Goal: Task Accomplishment & Management: Manage account settings

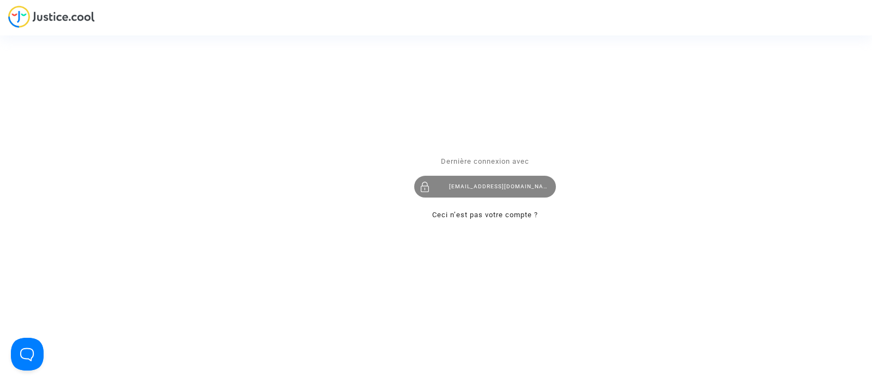
click at [532, 185] on div "hanane@pitcher-avocat.fr" at bounding box center [485, 186] width 142 height 22
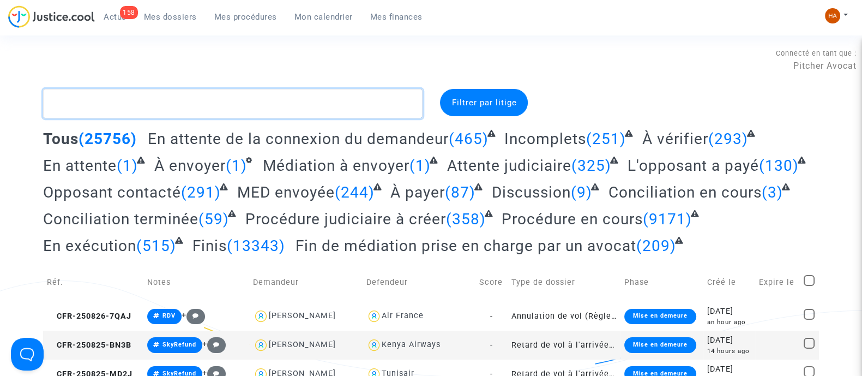
click at [130, 104] on textarea at bounding box center [232, 103] width 379 height 29
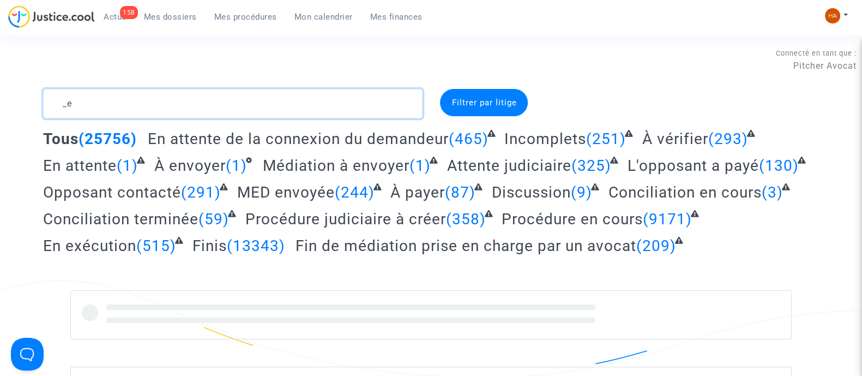
type textarea "_"
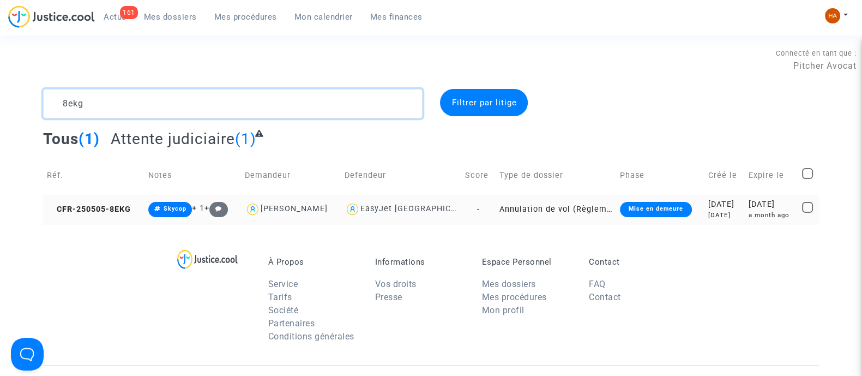
type textarea "8ekg"
click at [495, 209] on td "Annulation de vol (Règlement CE n°261/2004)" at bounding box center [555, 209] width 120 height 29
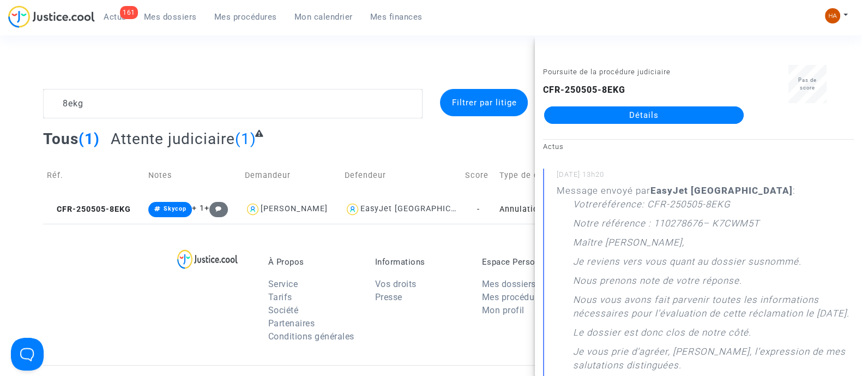
click at [576, 116] on link "Détails" at bounding box center [643, 114] width 199 height 17
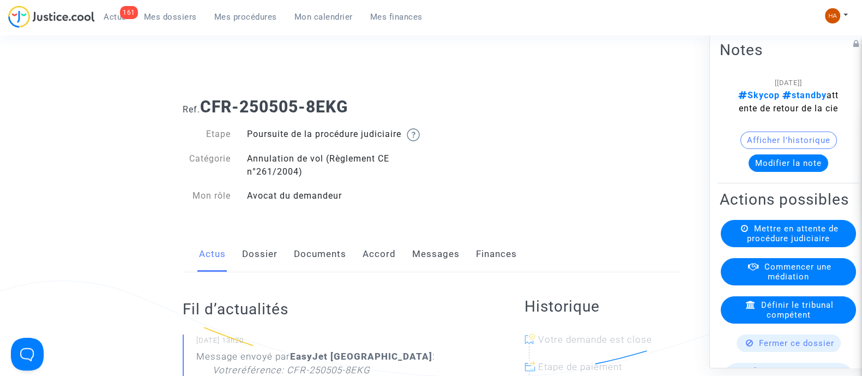
click at [444, 258] on link "Messages" at bounding box center [435, 254] width 47 height 36
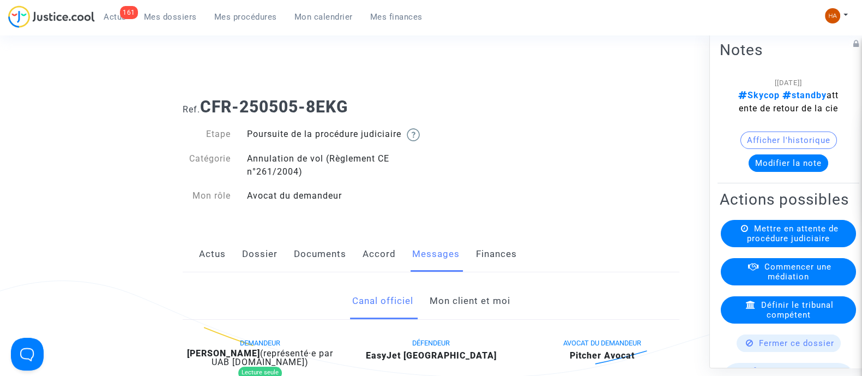
drag, startPoint x: 358, startPoint y: 102, endPoint x: 207, endPoint y: 101, distance: 151.5
click at [207, 101] on h1 "Ref. CFR-250505-8EKG" at bounding box center [431, 107] width 497 height 20
copy b "CFR-250505-8EKG"
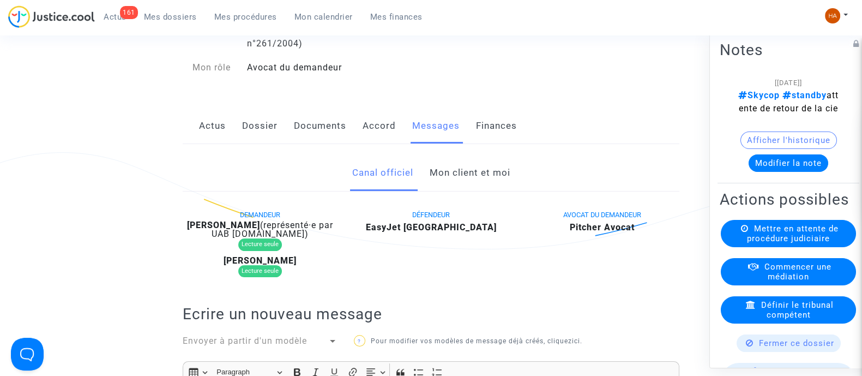
scroll to position [136, 0]
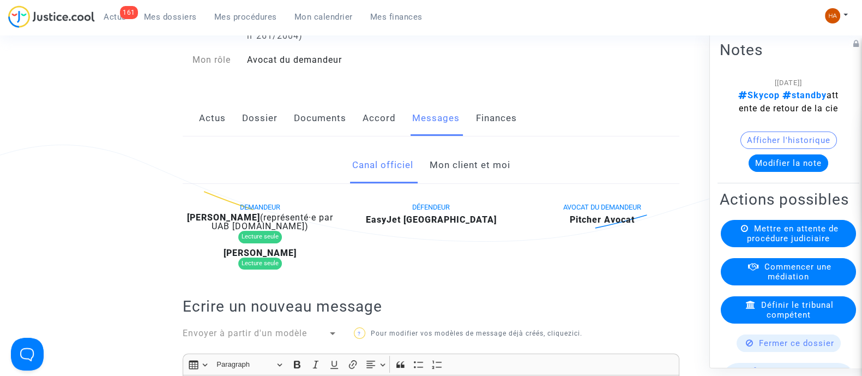
drag, startPoint x: 270, startPoint y: 229, endPoint x: 225, endPoint y: 225, distance: 45.4
click at [225, 225] on div "Florent Rodrigues (représenté·e par UAB Skycop.com)" at bounding box center [260, 221] width 155 height 17
copy b "Rodrigues"
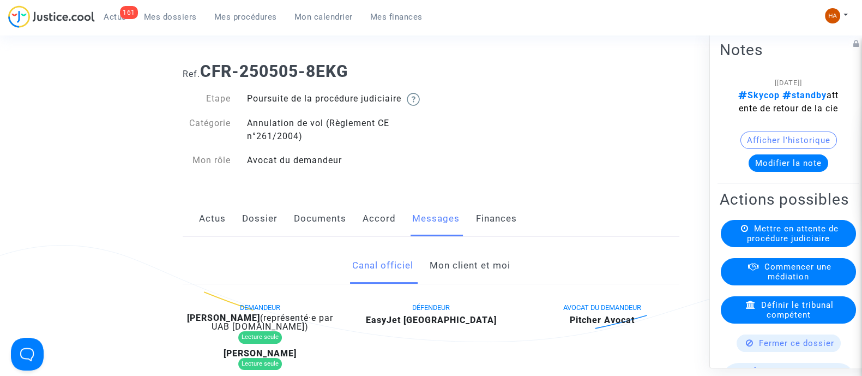
scroll to position [11, 0]
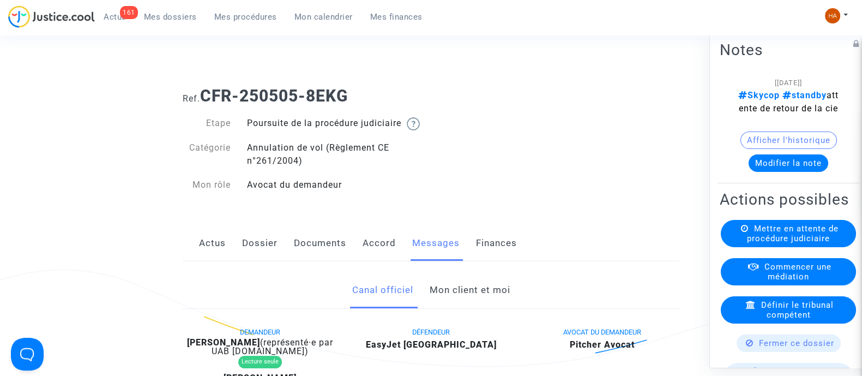
drag, startPoint x: 308, startPoint y: 258, endPoint x: 377, endPoint y: 229, distance: 75.0
click at [308, 258] on link "Documents" at bounding box center [320, 243] width 52 height 36
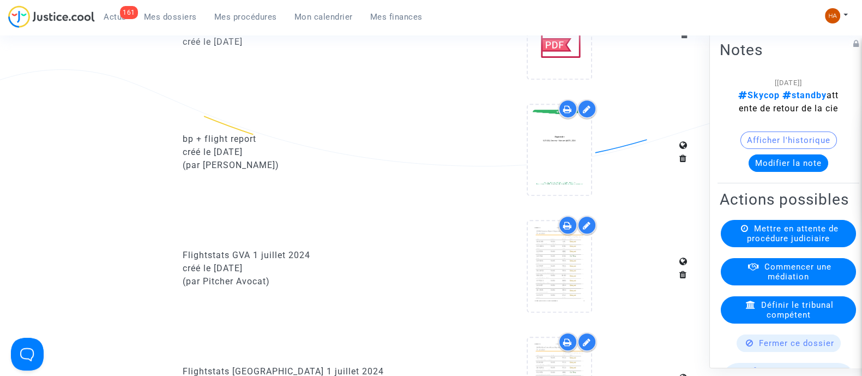
scroll to position [692, 0]
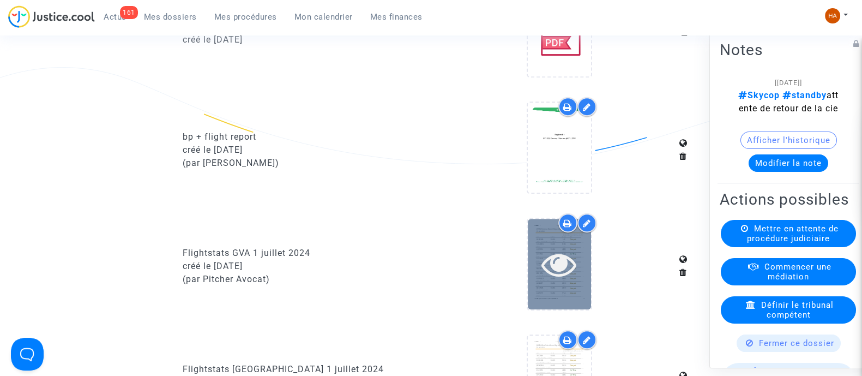
click at [542, 274] on icon at bounding box center [558, 263] width 35 height 35
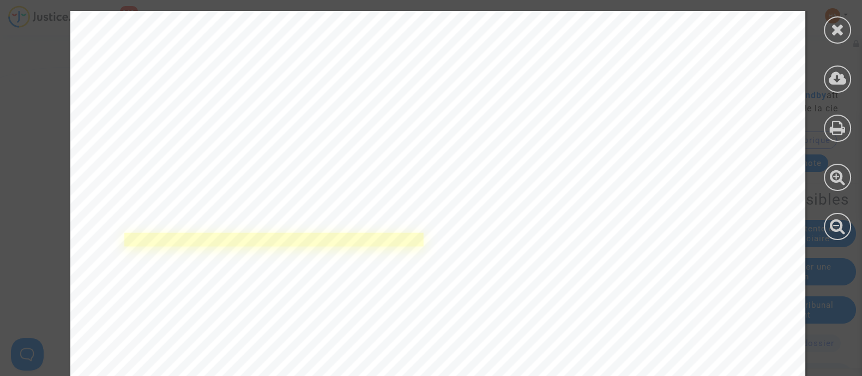
scroll to position [5723, 0]
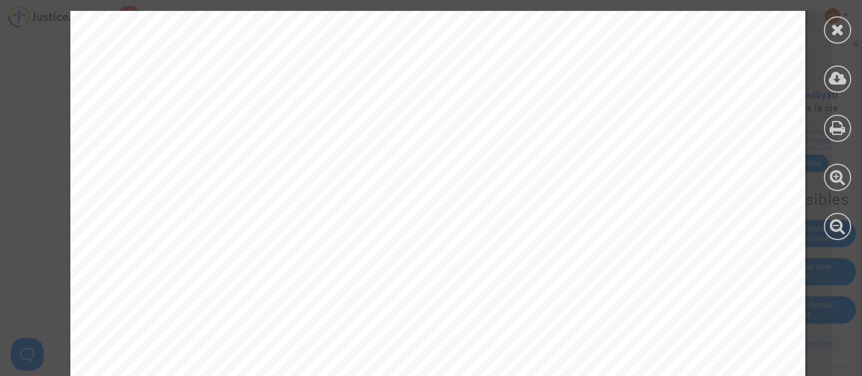
click at [844, 28] on div at bounding box center [837, 29] width 27 height 27
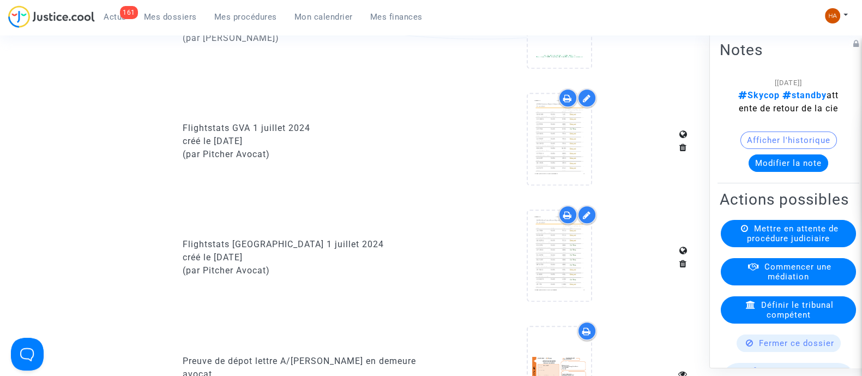
scroll to position [828, 0]
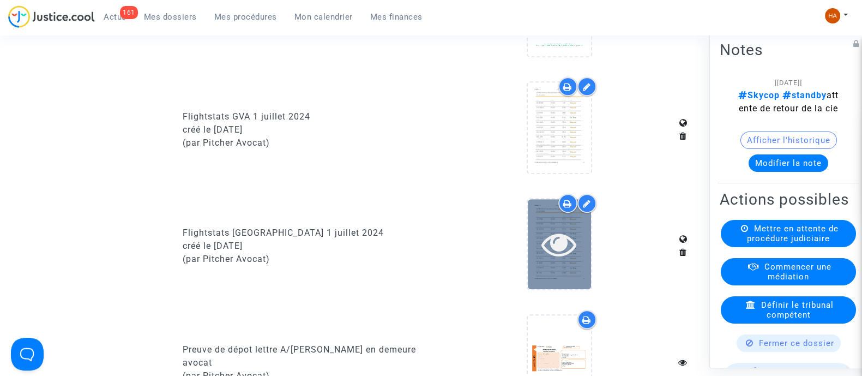
click at [568, 279] on div at bounding box center [559, 244] width 63 height 90
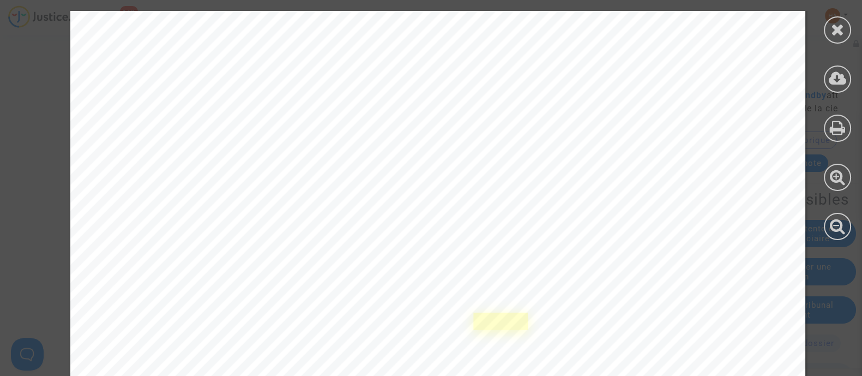
scroll to position [4769, 0]
click at [849, 26] on div at bounding box center [837, 29] width 27 height 27
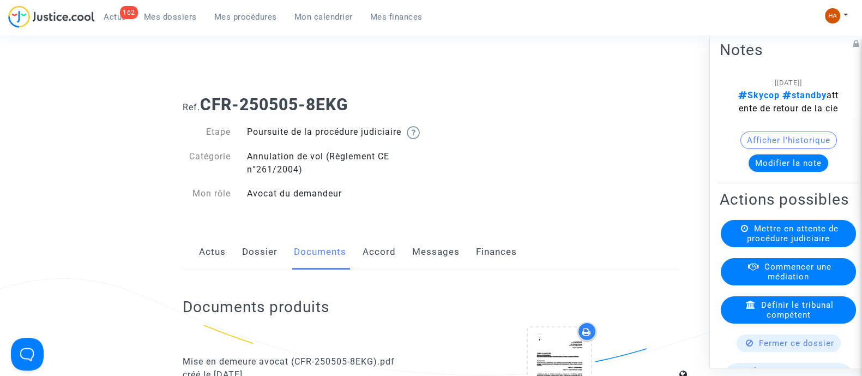
scroll to position [0, 0]
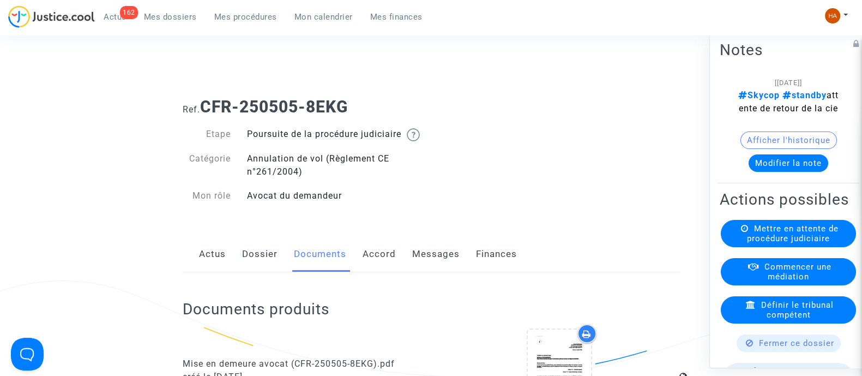
click at [443, 269] on link "Messages" at bounding box center [435, 254] width 47 height 36
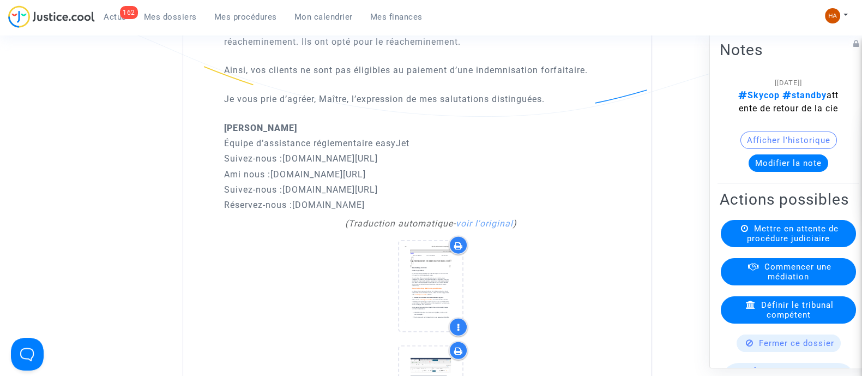
scroll to position [3134, 0]
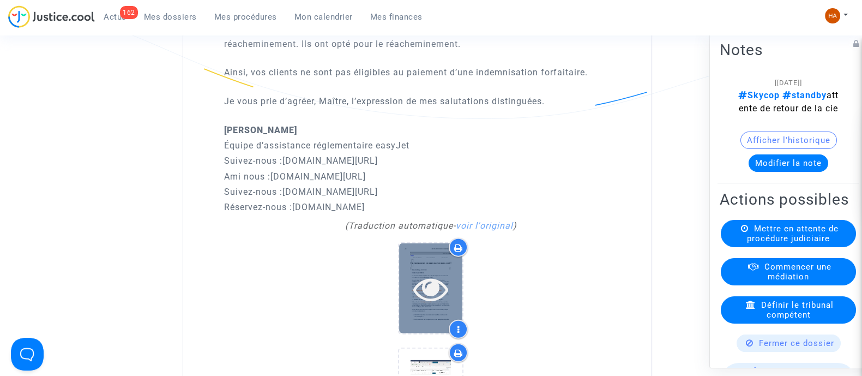
click at [432, 276] on icon at bounding box center [430, 274] width 35 height 35
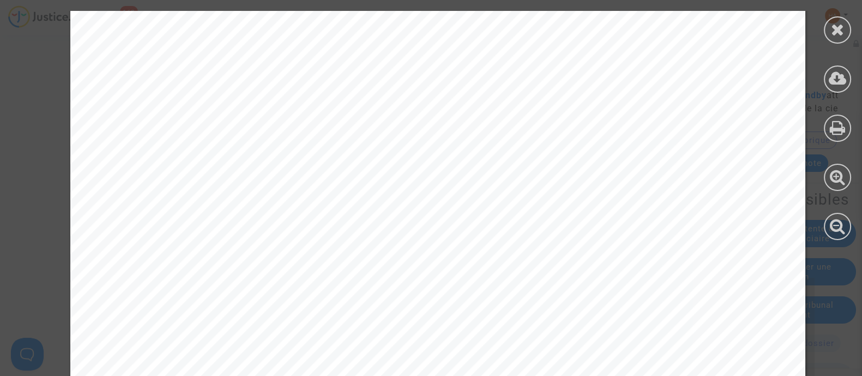
scroll to position [3825, 0]
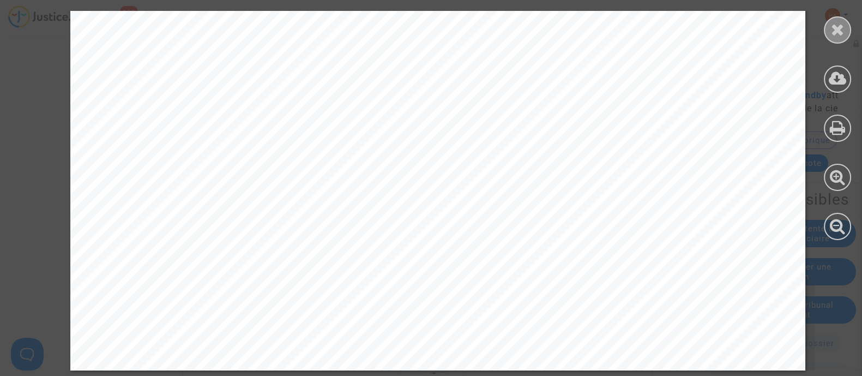
click at [833, 20] on div at bounding box center [837, 29] width 27 height 27
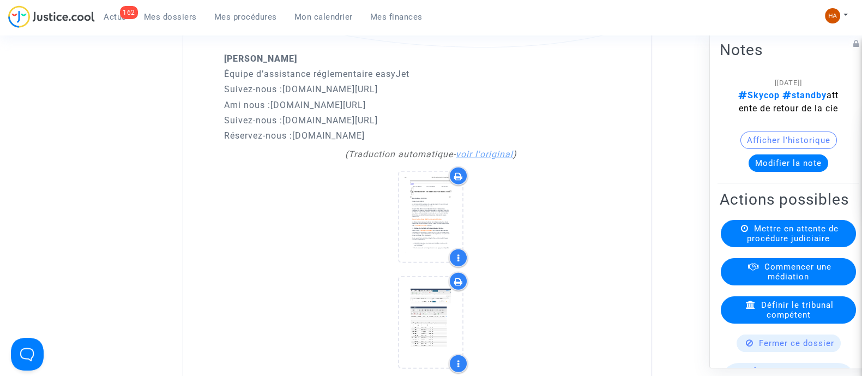
scroll to position [3338, 0]
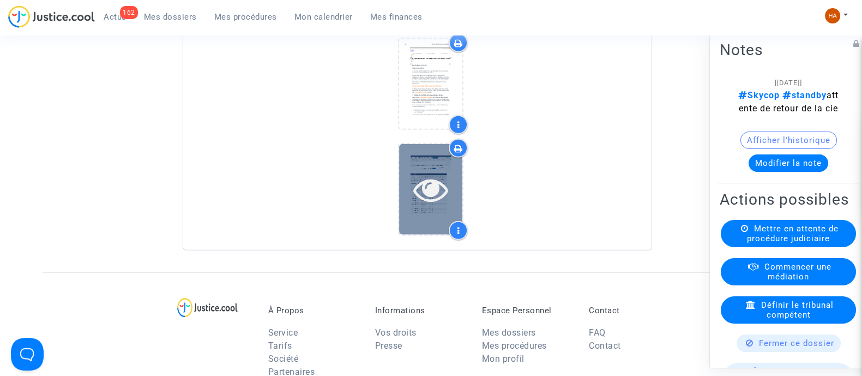
click at [442, 184] on icon at bounding box center [430, 175] width 35 height 35
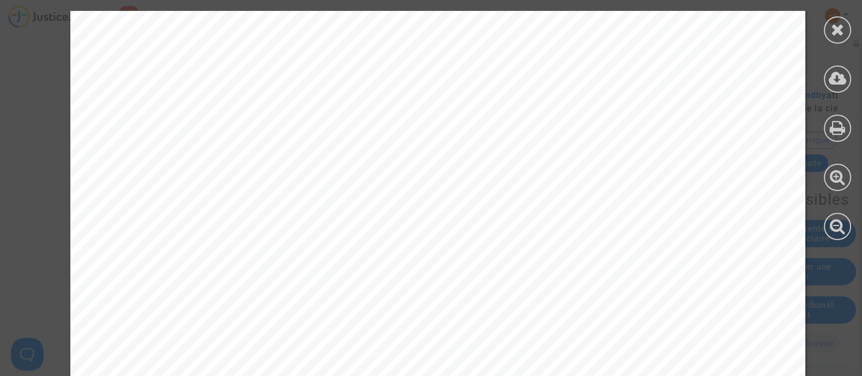
scroll to position [11922, 0]
click at [828, 26] on div at bounding box center [837, 29] width 27 height 27
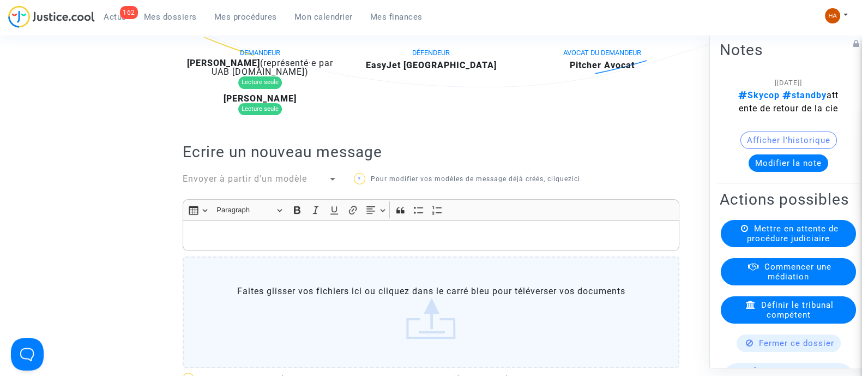
scroll to position [0, 0]
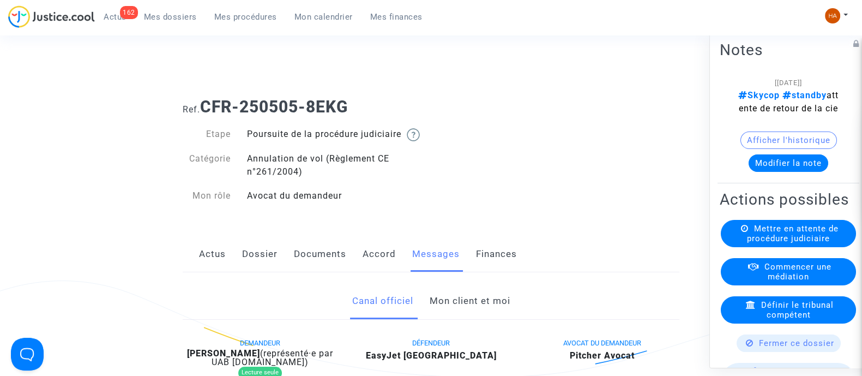
click at [262, 271] on link "Dossier" at bounding box center [259, 254] width 35 height 36
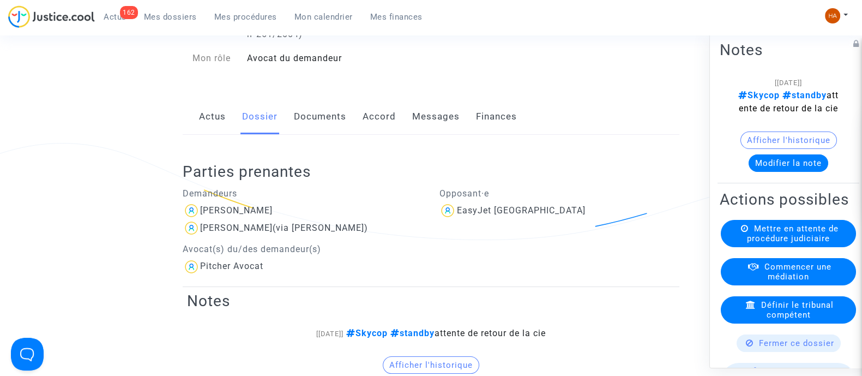
scroll to position [136, 0]
click at [311, 128] on link "Documents" at bounding box center [320, 118] width 52 height 36
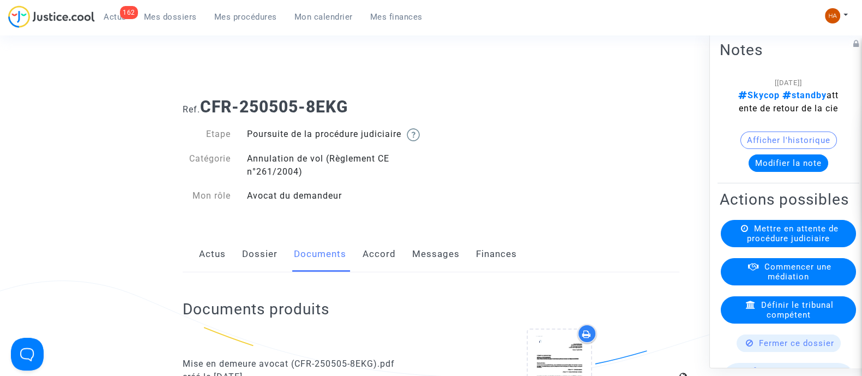
drag, startPoint x: 355, startPoint y: 102, endPoint x: 207, endPoint y: 111, distance: 148.5
click at [207, 111] on h1 "Ref. CFR-250505-8EKG" at bounding box center [431, 107] width 497 height 20
copy b "CFR-250505-8EKG"
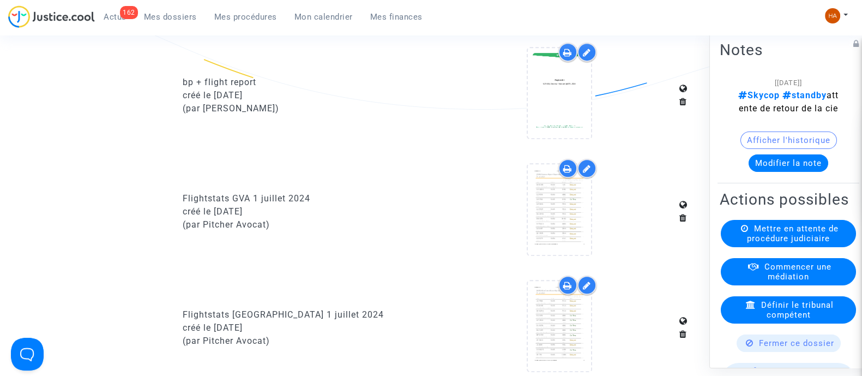
scroll to position [749, 0]
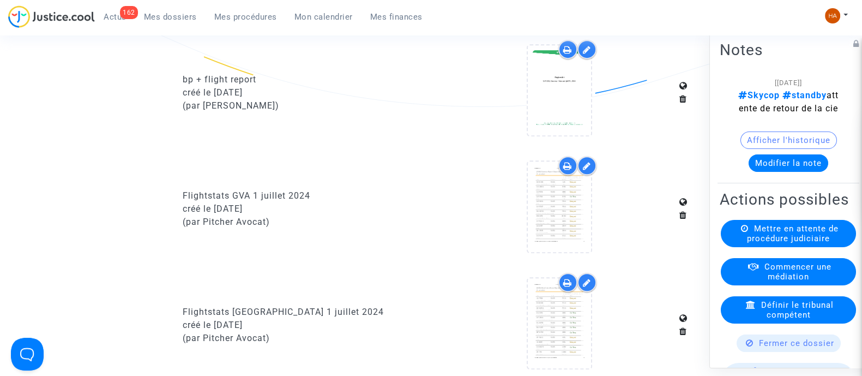
click at [570, 170] on icon at bounding box center [567, 165] width 9 height 9
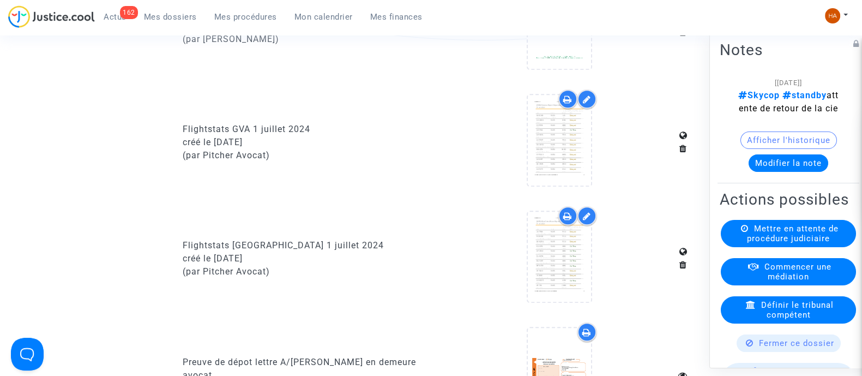
scroll to position [818, 0]
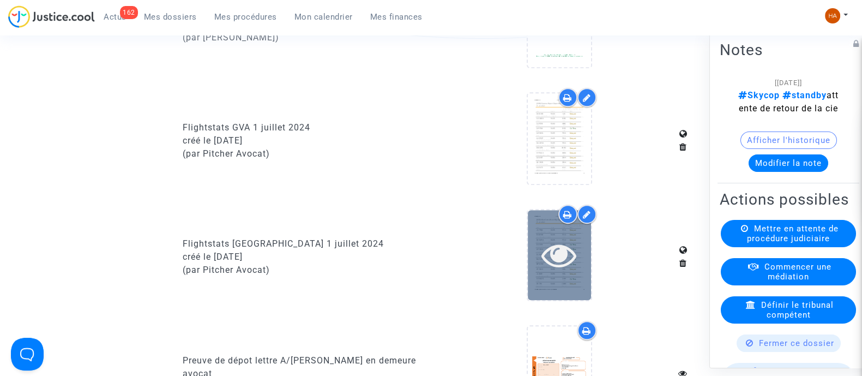
click at [572, 272] on icon at bounding box center [558, 254] width 35 height 35
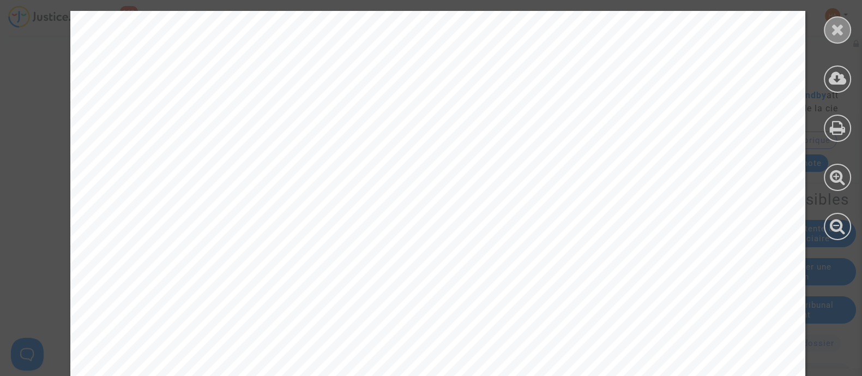
click at [835, 38] on div at bounding box center [837, 29] width 27 height 27
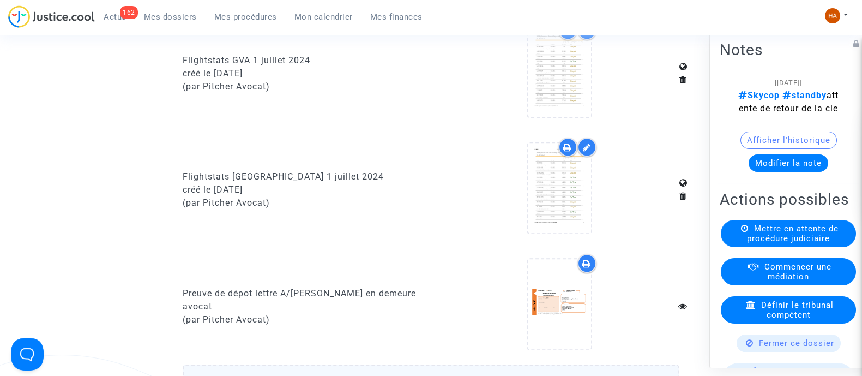
scroll to position [885, 0]
click at [567, 151] on icon at bounding box center [567, 146] width 9 height 9
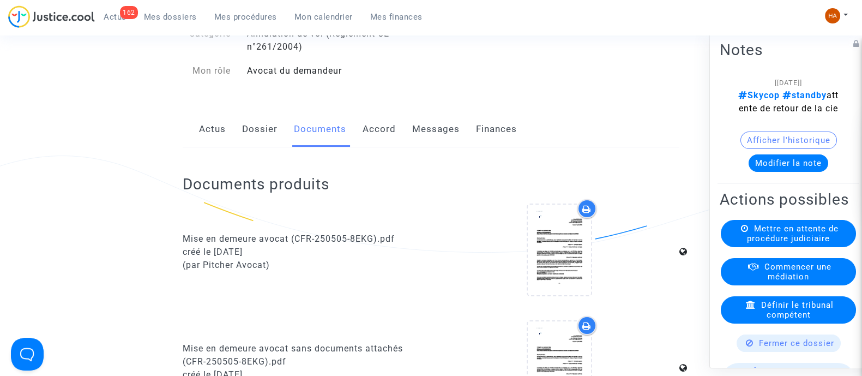
scroll to position [0, 0]
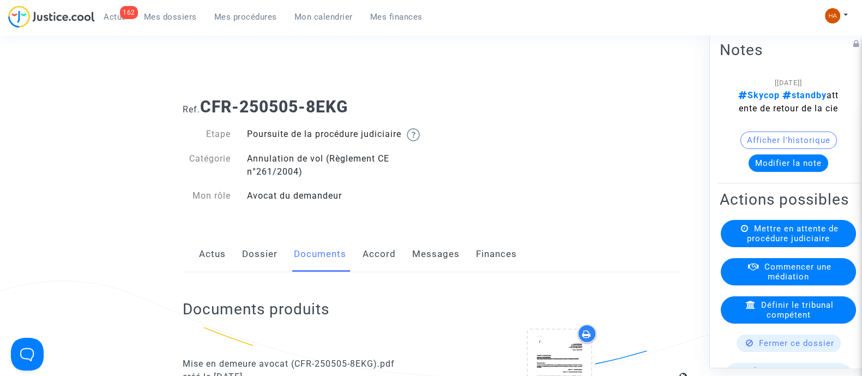
click at [432, 263] on link "Messages" at bounding box center [435, 254] width 47 height 36
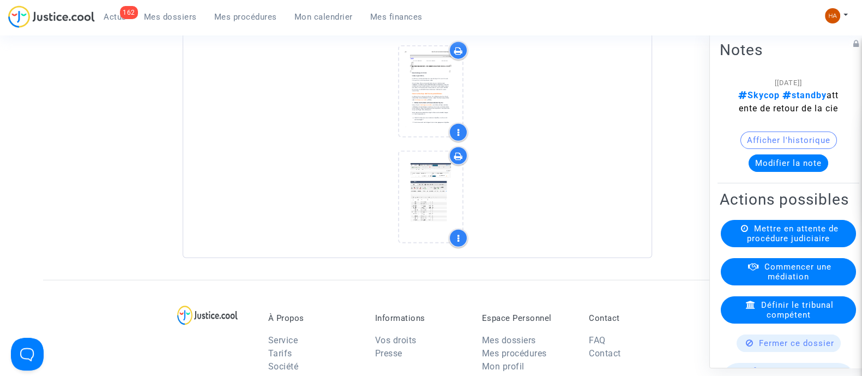
scroll to position [3330, 0]
click at [458, 141] on icon at bounding box center [458, 143] width 9 height 9
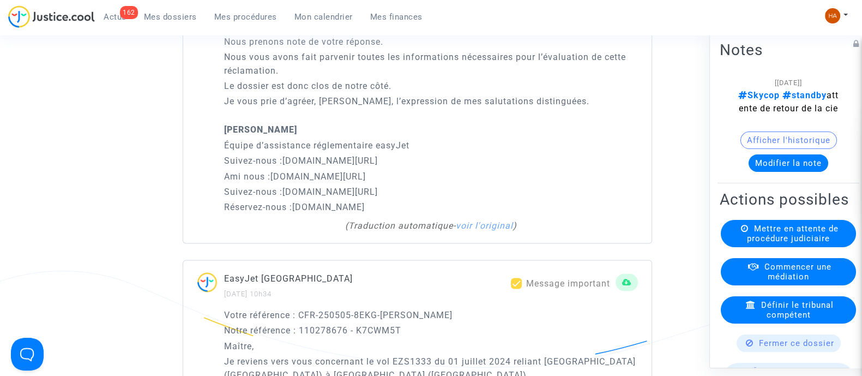
scroll to position [2406, 0]
click at [813, 56] on h2 "Notes" at bounding box center [787, 49] width 137 height 19
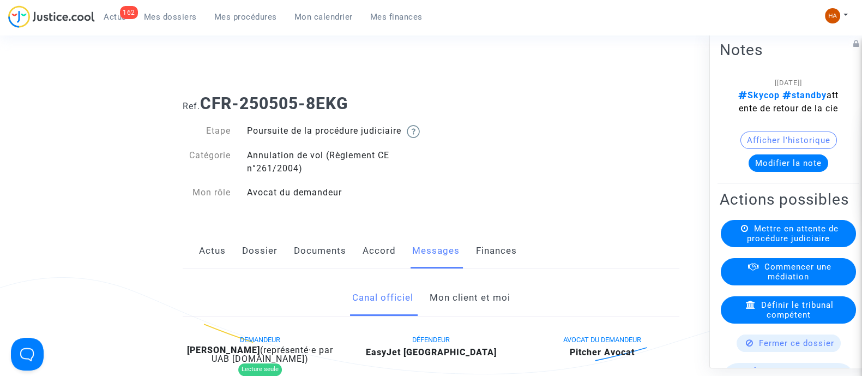
scroll to position [0, 0]
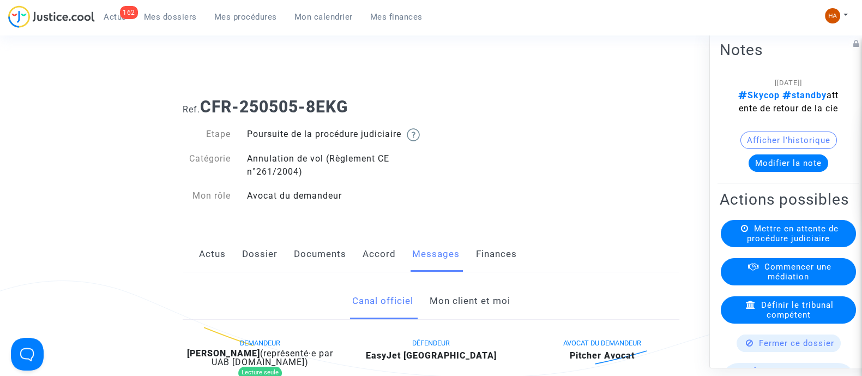
click at [168, 15] on span "Mes dossiers" at bounding box center [170, 17] width 53 height 10
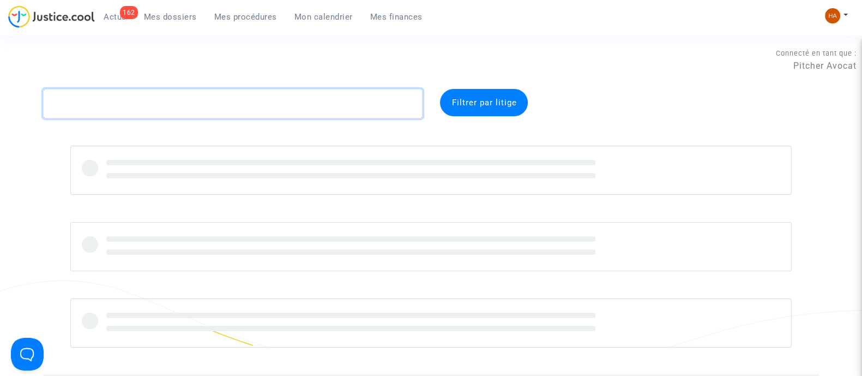
click at [120, 110] on textarea at bounding box center [232, 103] width 379 height 29
paste textarea "CFR-250725-WG7P"
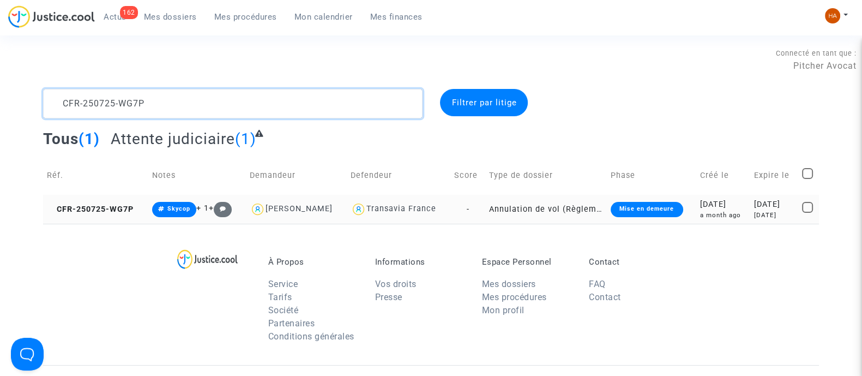
type textarea "CFR-250725-WG7P"
click at [473, 209] on td "-" at bounding box center [467, 209] width 35 height 29
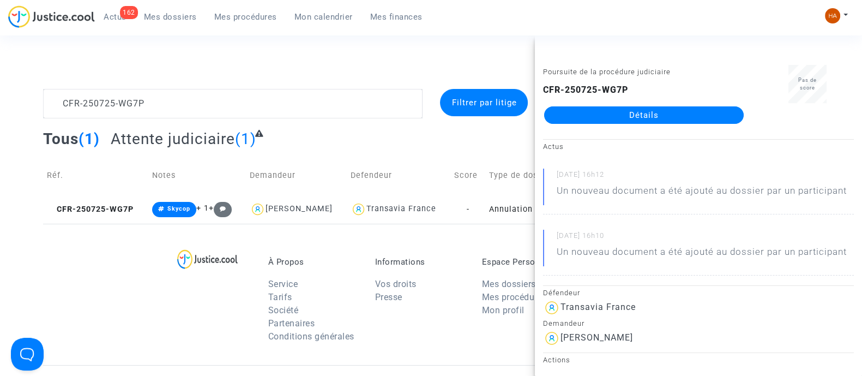
click at [576, 113] on link "Détails" at bounding box center [643, 114] width 199 height 17
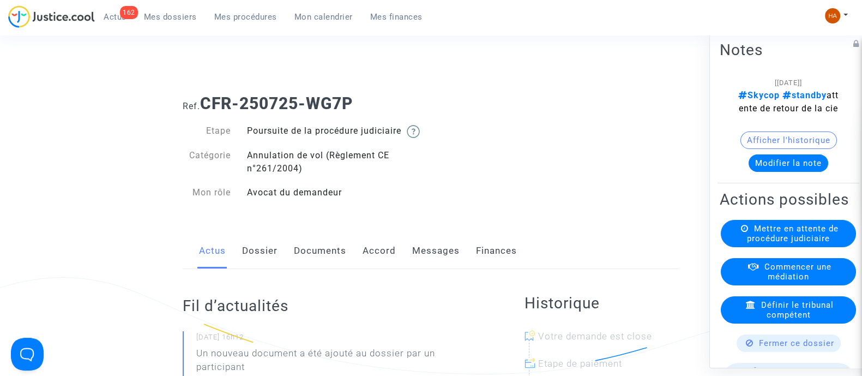
scroll to position [1, 0]
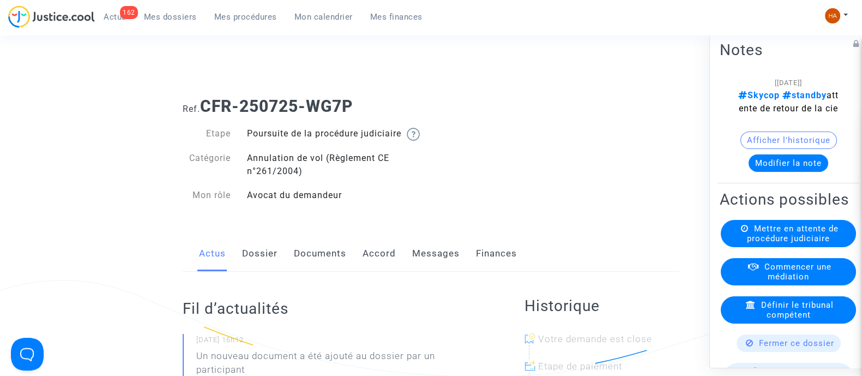
click at [257, 269] on link "Dossier" at bounding box center [259, 253] width 35 height 36
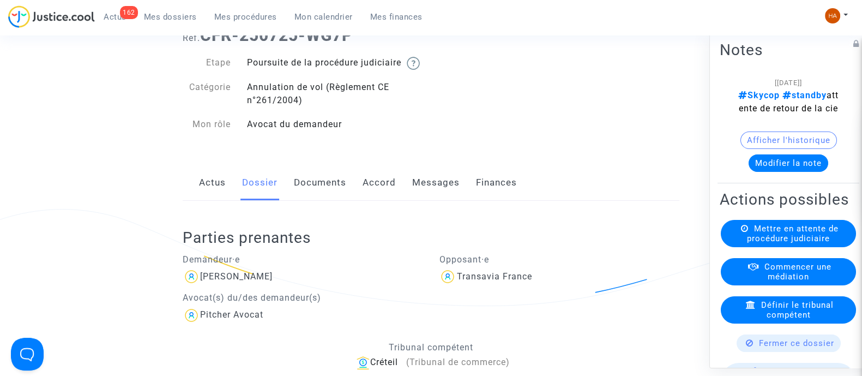
scroll to position [69, 0]
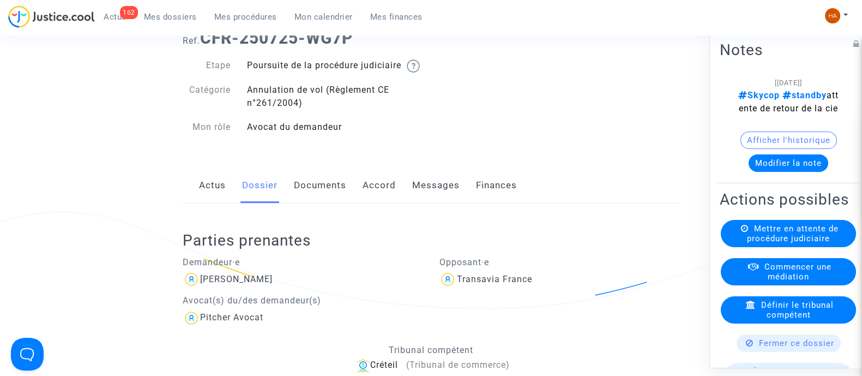
click at [330, 200] on link "Documents" at bounding box center [320, 185] width 52 height 36
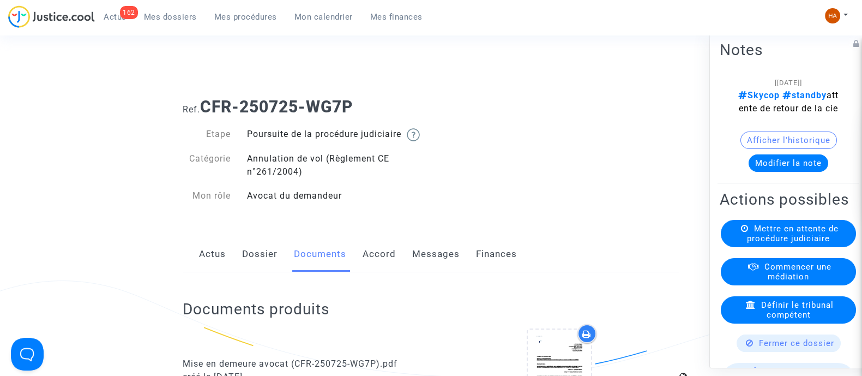
click at [251, 264] on link "Dossier" at bounding box center [259, 254] width 35 height 36
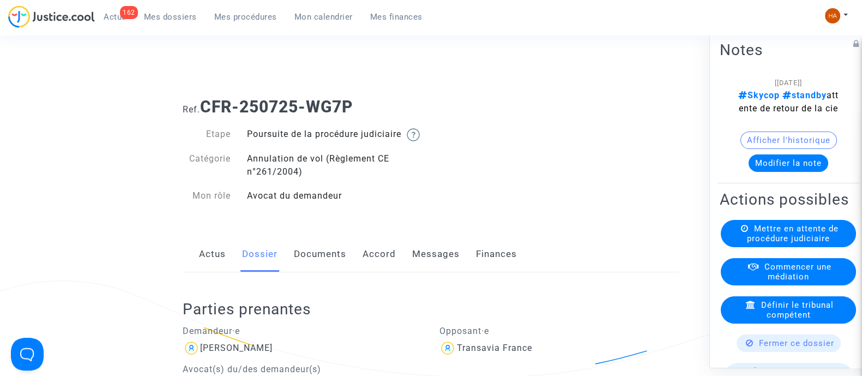
click at [314, 262] on link "Documents" at bounding box center [320, 254] width 52 height 36
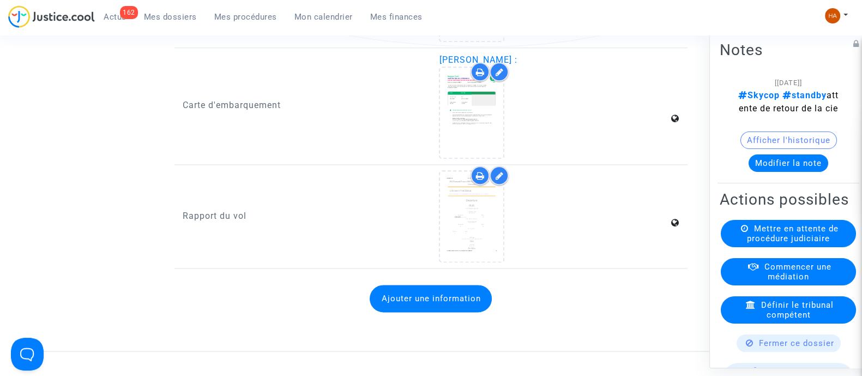
scroll to position [1771, 0]
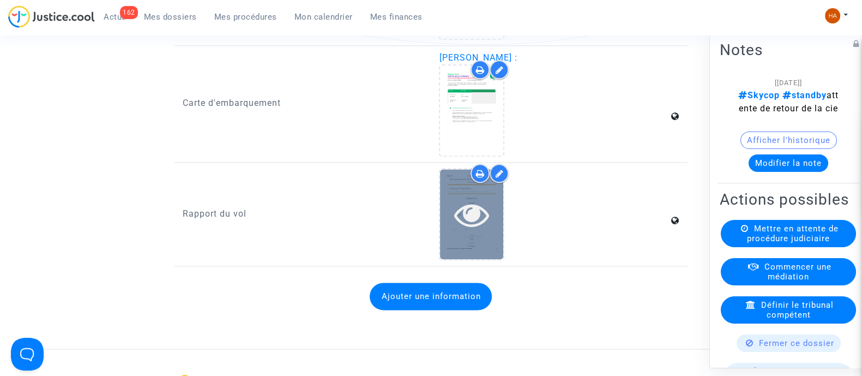
click at [452, 232] on div at bounding box center [471, 214] width 63 height 35
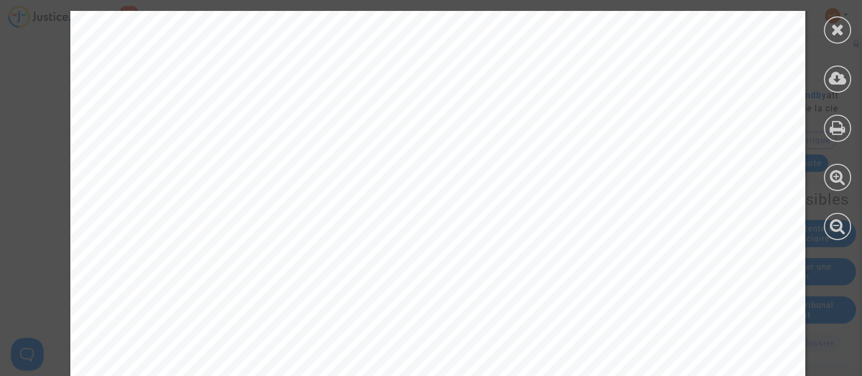
scroll to position [2316, 0]
click at [834, 37] on icon at bounding box center [838, 29] width 14 height 16
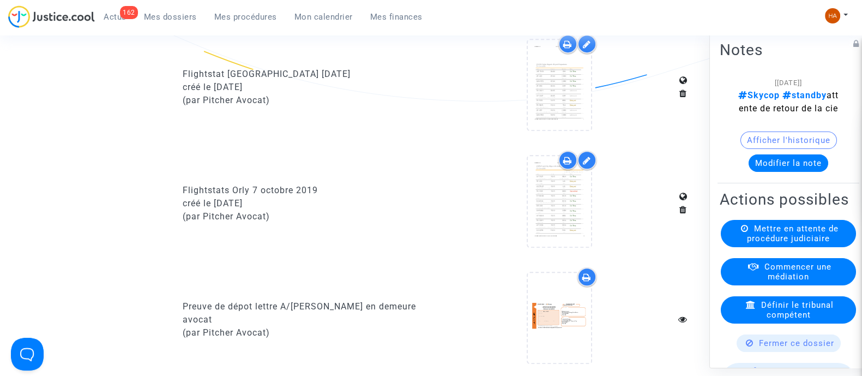
scroll to position [749, 0]
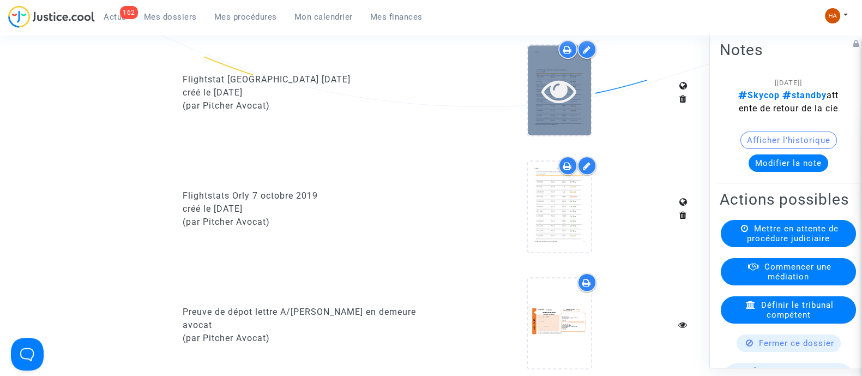
click at [559, 119] on div at bounding box center [559, 90] width 63 height 90
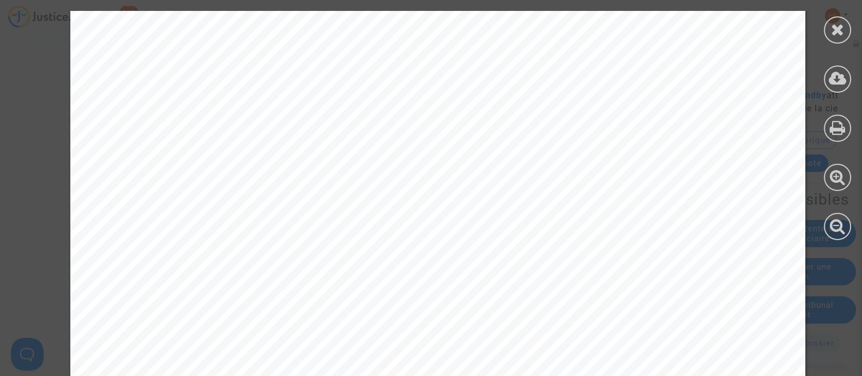
scroll to position [0, 0]
click at [839, 42] on div at bounding box center [837, 29] width 27 height 27
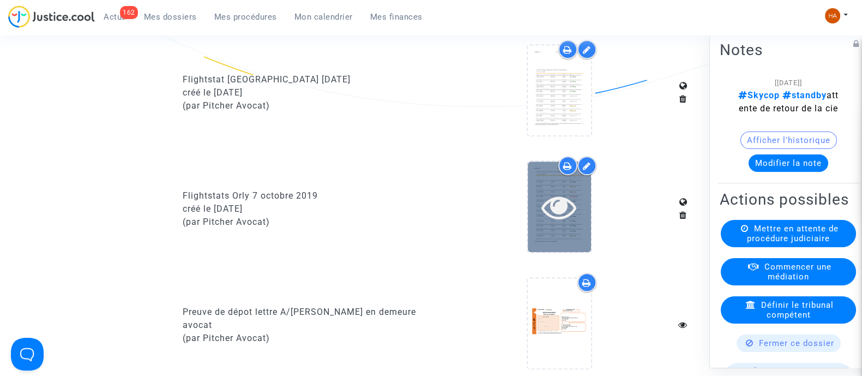
click at [550, 224] on icon at bounding box center [558, 206] width 35 height 35
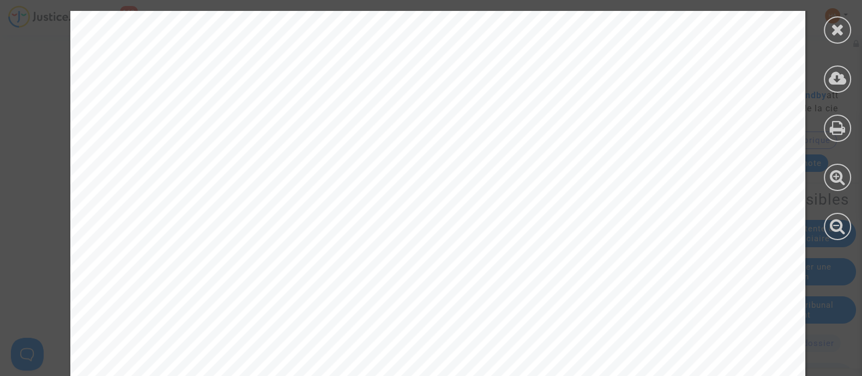
scroll to position [5655, 0]
click at [830, 28] on div at bounding box center [837, 29] width 27 height 27
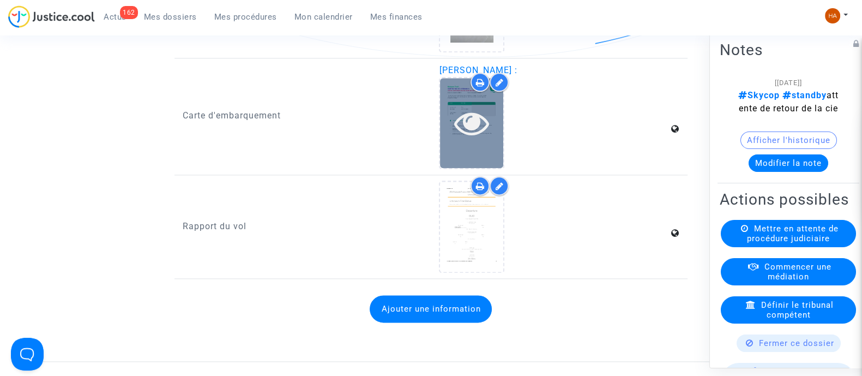
scroll to position [1771, 0]
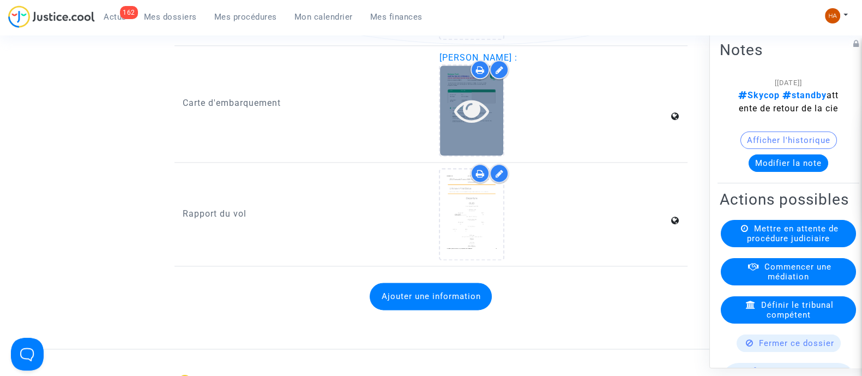
click at [478, 127] on icon at bounding box center [471, 110] width 35 height 35
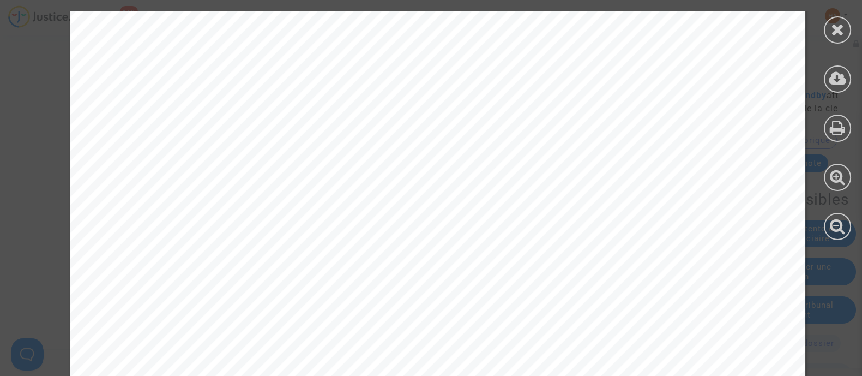
scroll to position [136, 0]
click at [834, 26] on icon at bounding box center [838, 29] width 14 height 16
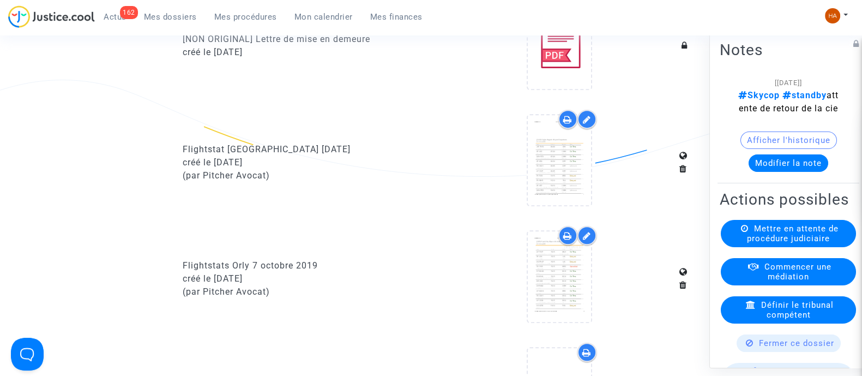
scroll to position [679, 0]
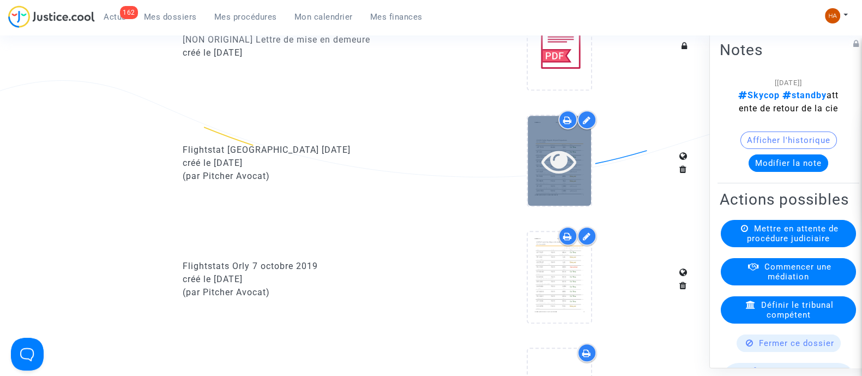
click at [561, 177] on icon at bounding box center [558, 160] width 35 height 35
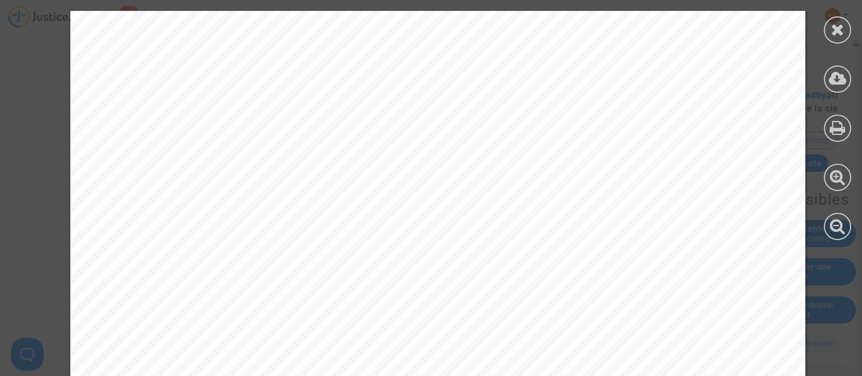
scroll to position [146, 0]
click at [836, 38] on div at bounding box center [837, 29] width 27 height 27
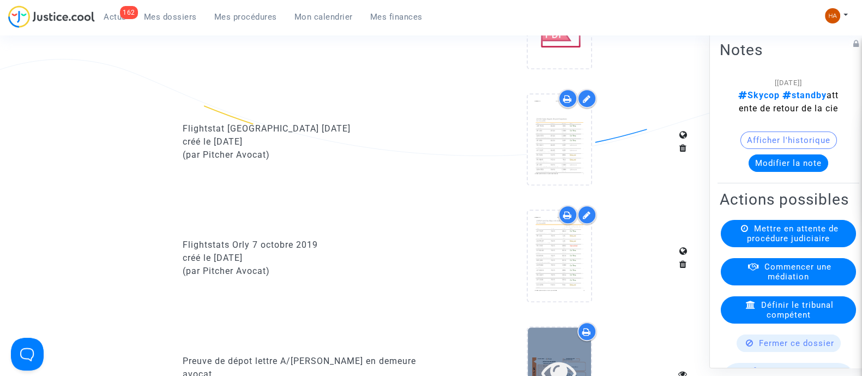
scroll to position [695, 0]
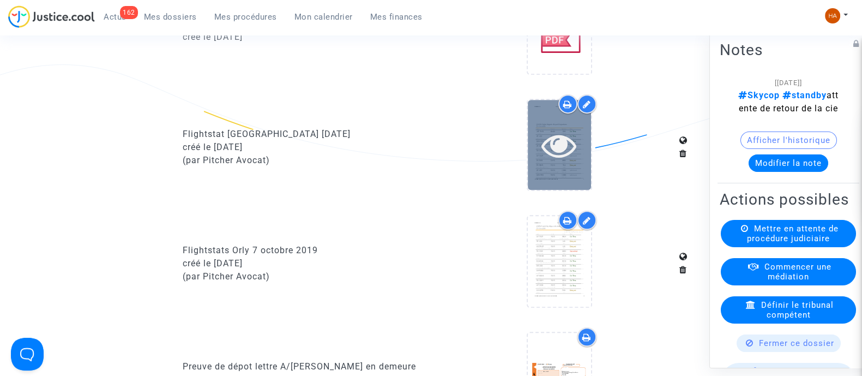
click at [579, 176] on div at bounding box center [559, 145] width 63 height 90
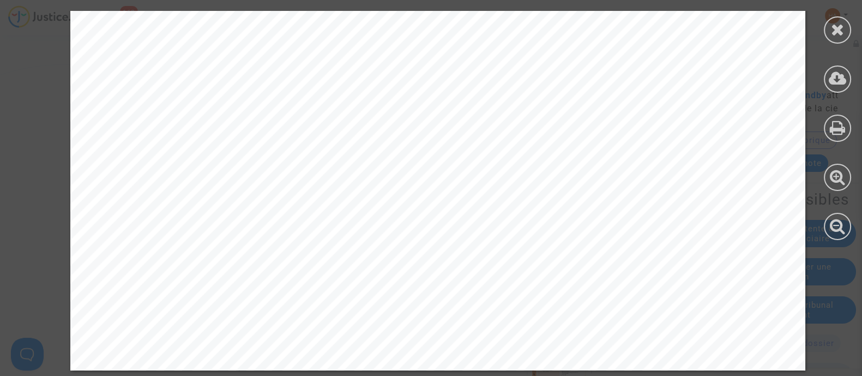
scroll to position [691, 0]
click at [845, 27] on div at bounding box center [837, 29] width 27 height 27
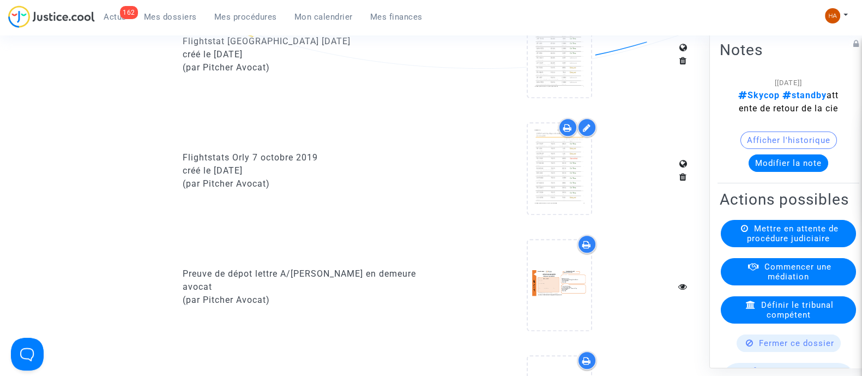
scroll to position [790, 0]
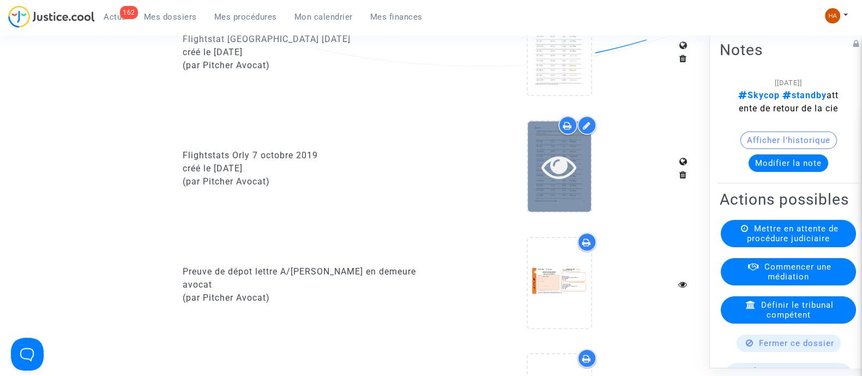
click at [583, 183] on div at bounding box center [559, 166] width 63 height 35
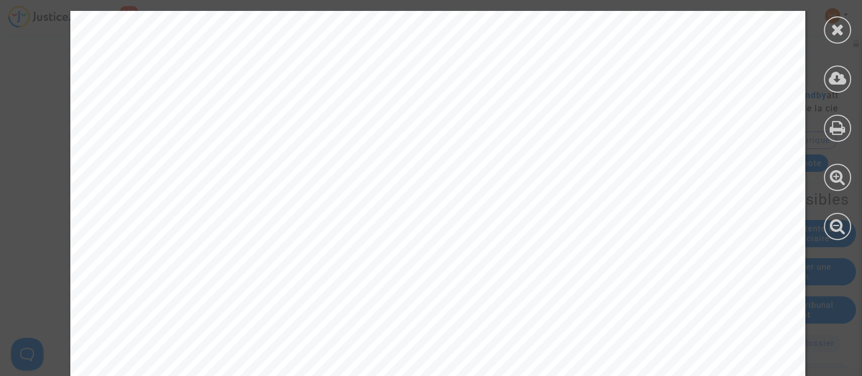
scroll to position [4431, 0]
click at [842, 32] on icon at bounding box center [838, 29] width 14 height 16
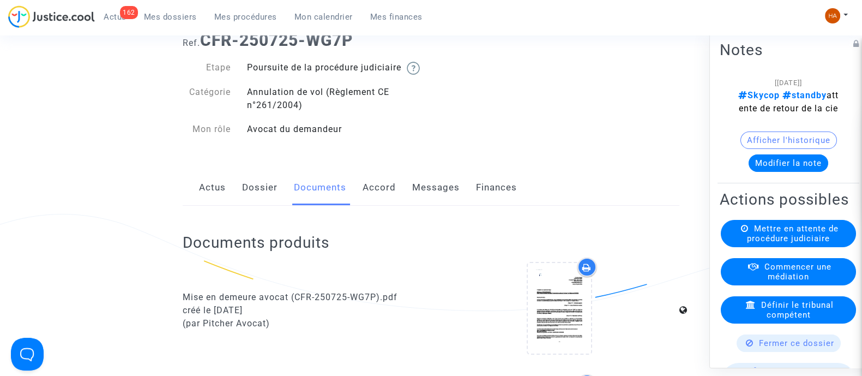
scroll to position [0, 0]
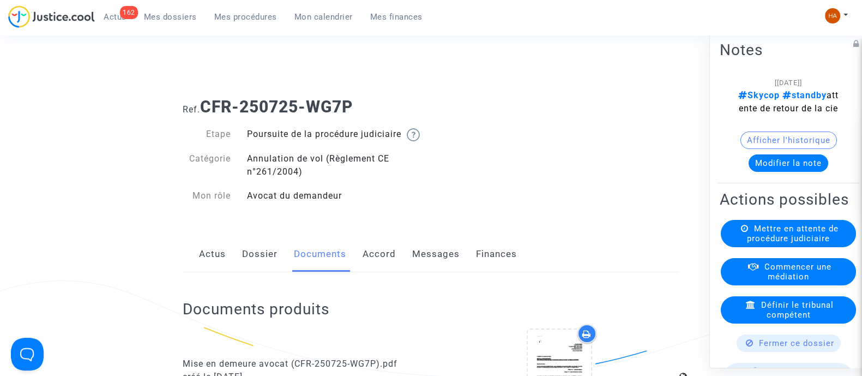
click at [431, 271] on link "Messages" at bounding box center [435, 254] width 47 height 36
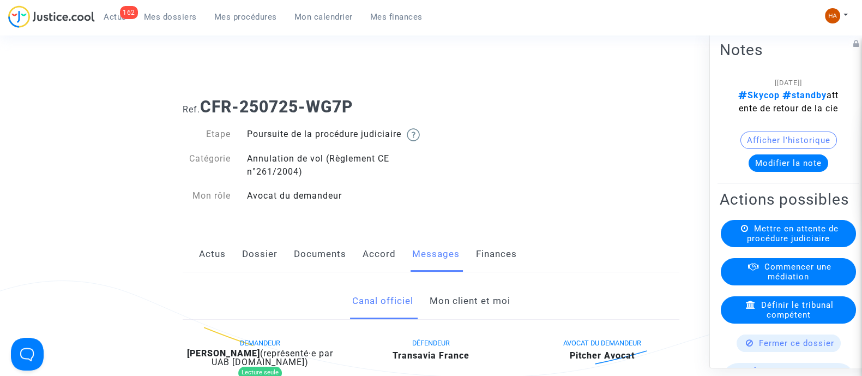
click at [309, 268] on link "Documents" at bounding box center [320, 254] width 52 height 36
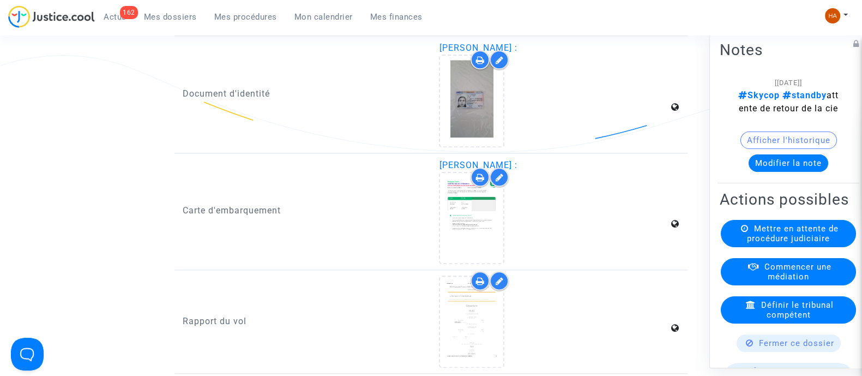
scroll to position [1668, 0]
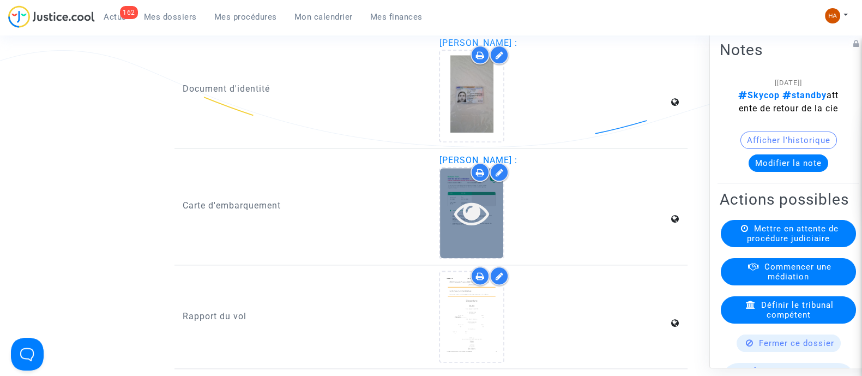
click at [470, 244] on div at bounding box center [471, 213] width 63 height 90
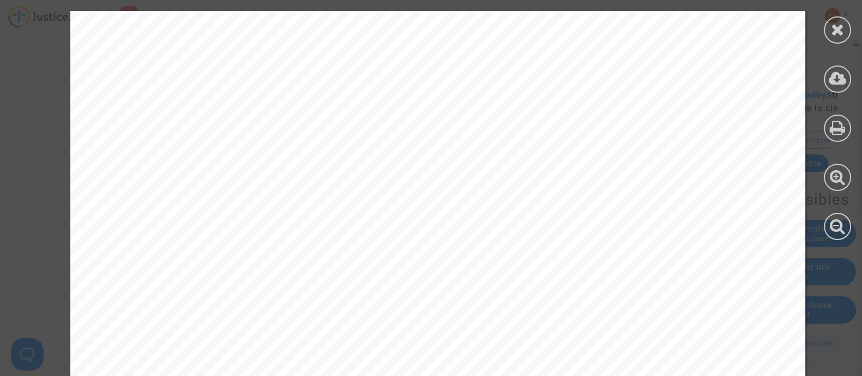
scroll to position [143, 0]
click at [838, 35] on icon at bounding box center [838, 29] width 14 height 16
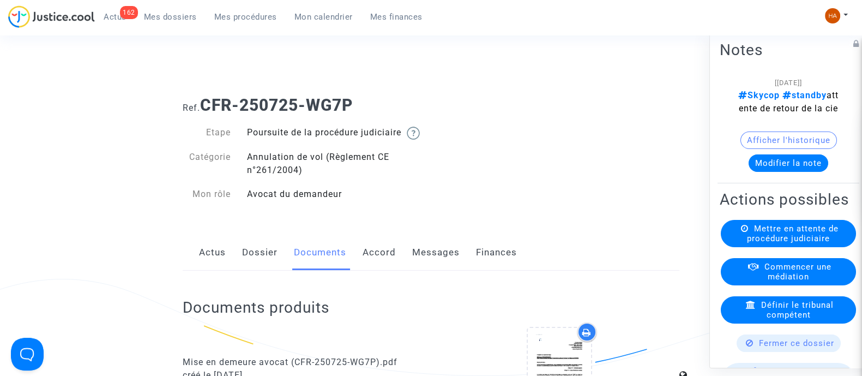
scroll to position [0, 0]
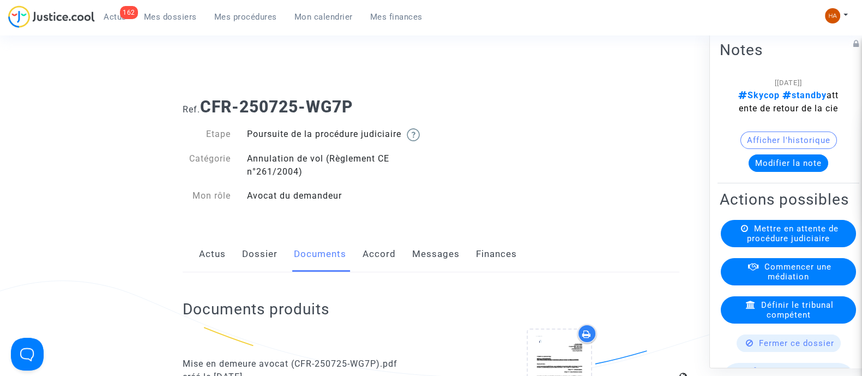
drag, startPoint x: 361, startPoint y: 111, endPoint x: 207, endPoint y: 105, distance: 154.3
click at [207, 105] on h1 "Ref. CFR-250725-WG7P" at bounding box center [431, 107] width 497 height 20
copy b "CFR-250725-WG7P"
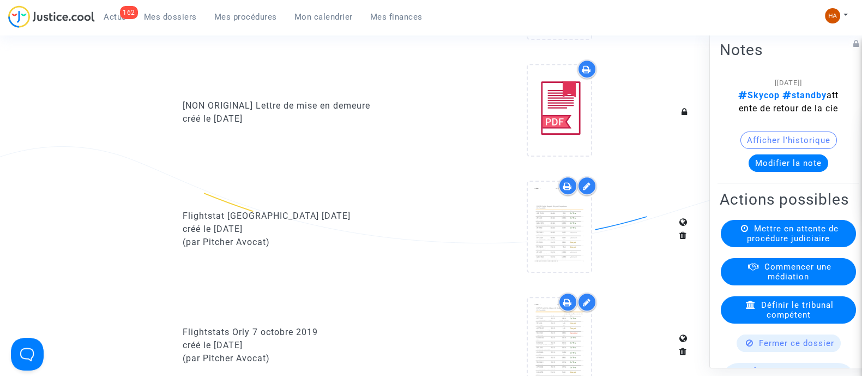
scroll to position [681, 0]
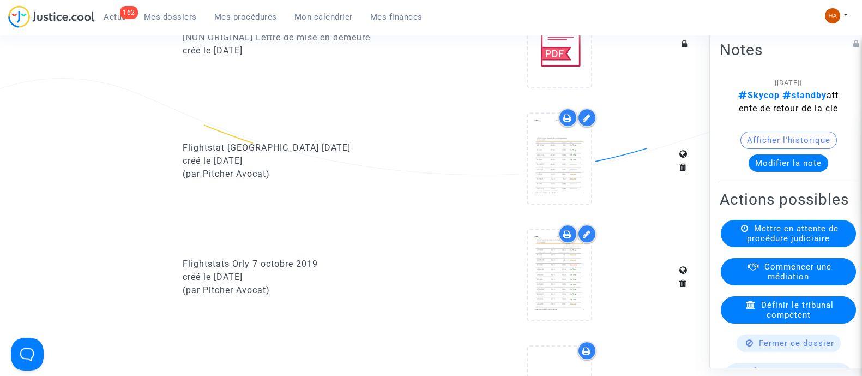
click at [567, 122] on icon at bounding box center [567, 117] width 9 height 9
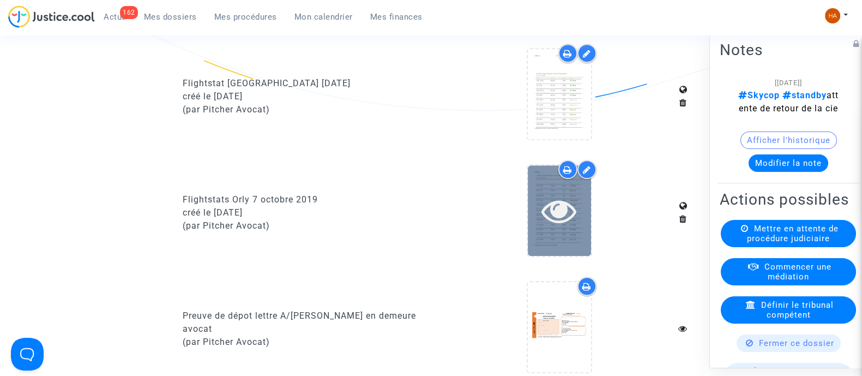
scroll to position [749, 0]
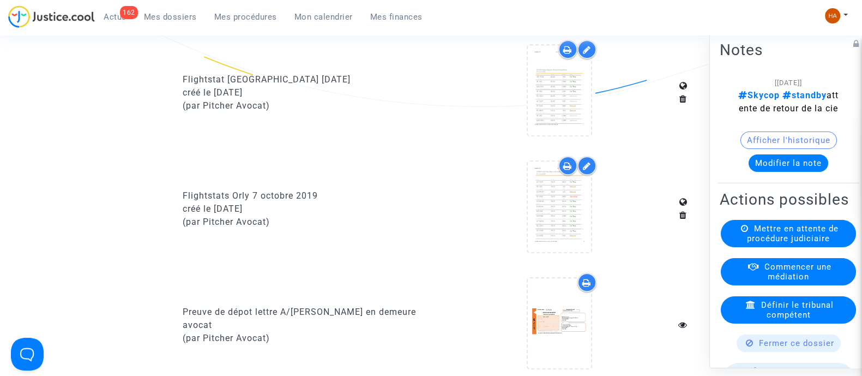
click at [564, 170] on icon at bounding box center [567, 165] width 9 height 9
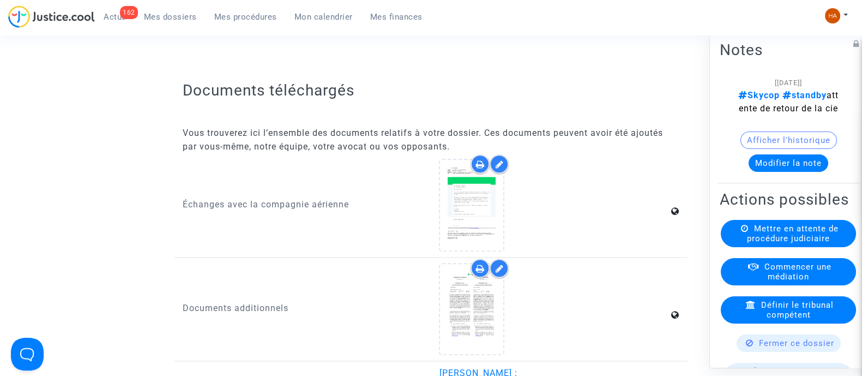
scroll to position [1363, 0]
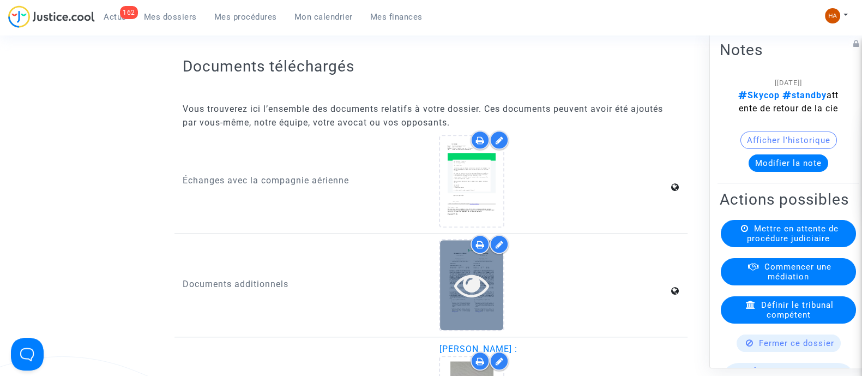
click at [469, 298] on icon at bounding box center [471, 284] width 35 height 35
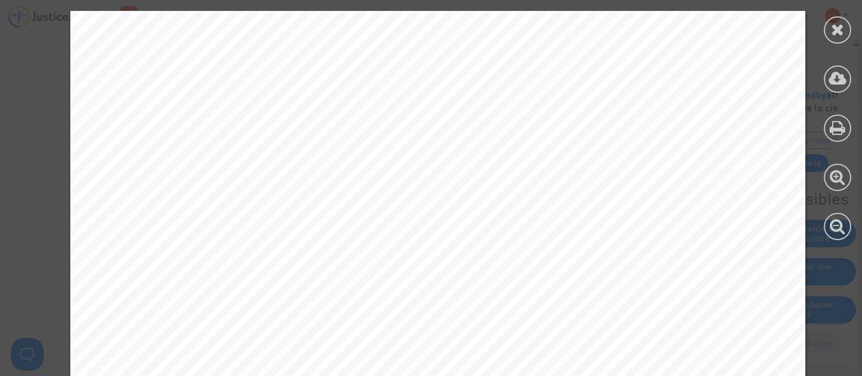
scroll to position [1294, 0]
click at [845, 34] on div at bounding box center [837, 29] width 27 height 27
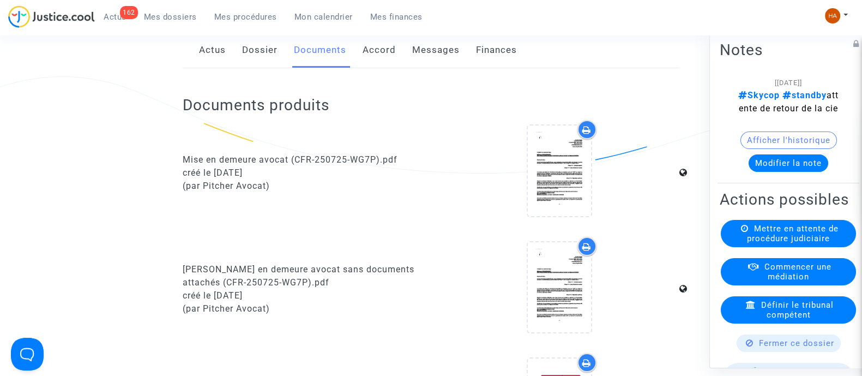
scroll to position [0, 0]
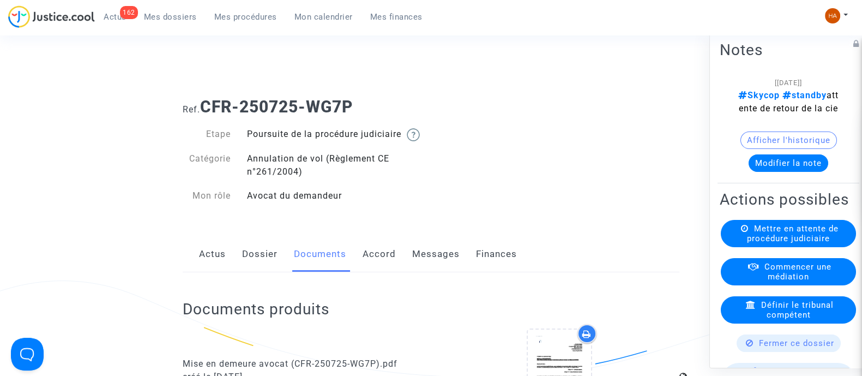
drag, startPoint x: 327, startPoint y: 107, endPoint x: 204, endPoint y: 108, distance: 123.2
click at [204, 108] on h1 "Ref. CFR-250725-WG7P" at bounding box center [431, 107] width 497 height 20
copy b "CFR-250725-WG7P"
click at [246, 271] on link "Dossier" at bounding box center [259, 253] width 35 height 36
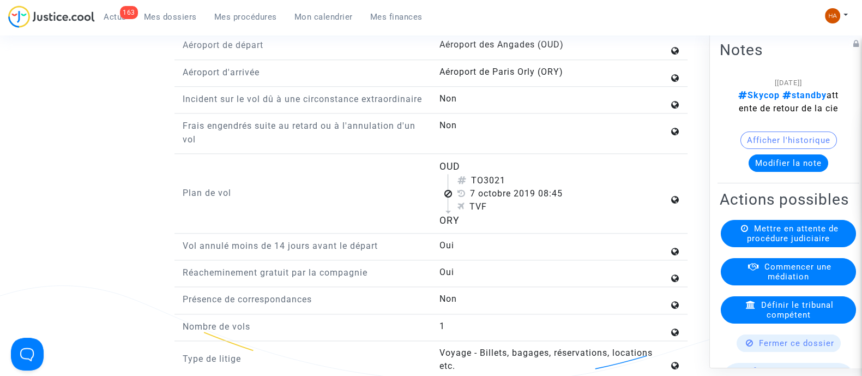
scroll to position [1480, 0]
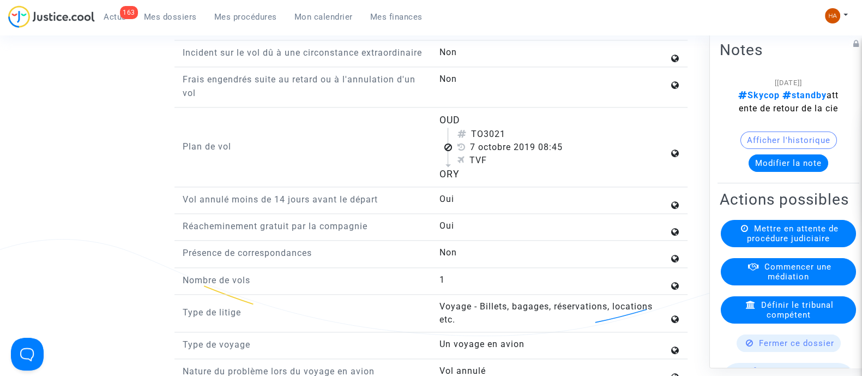
drag, startPoint x: 506, startPoint y: 152, endPoint x: 473, endPoint y: 153, distance: 32.7
click at [473, 141] on div "TO3021" at bounding box center [562, 134] width 211 height 13
copy div "TO3021"
click at [171, 20] on span "Mes dossiers" at bounding box center [170, 17] width 53 height 10
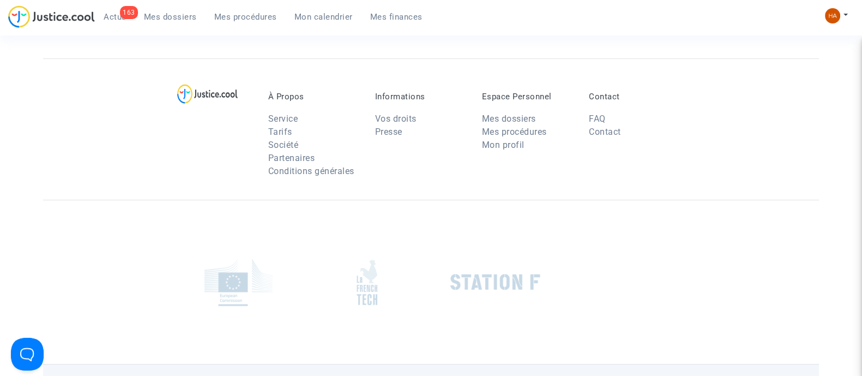
scroll to position [130, 0]
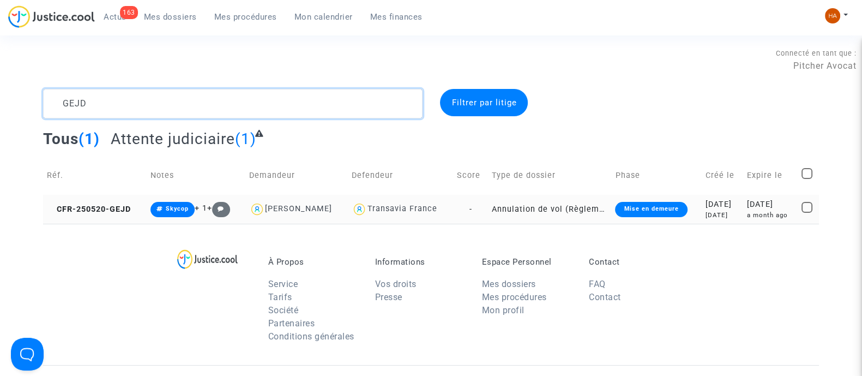
drag, startPoint x: 141, startPoint y: 106, endPoint x: 0, endPoint y: 102, distance: 141.2
click at [0, 102] on div "GEJD Filtrer par litige Tous (1) Attente judiciaire (1) Réf. Notes Demandeur De…" at bounding box center [431, 156] width 862 height 135
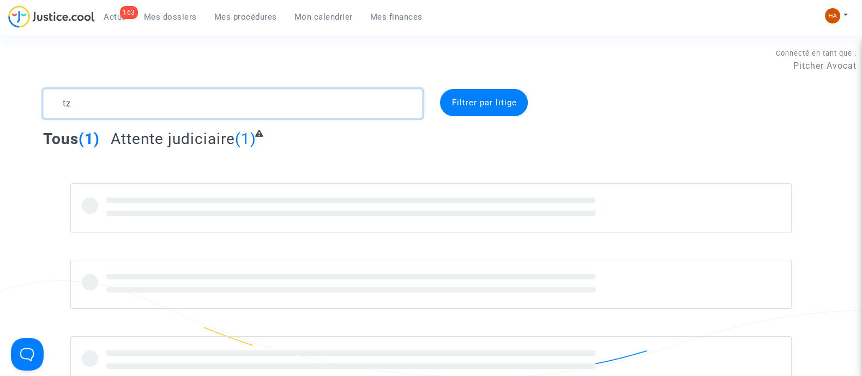
type textarea "t"
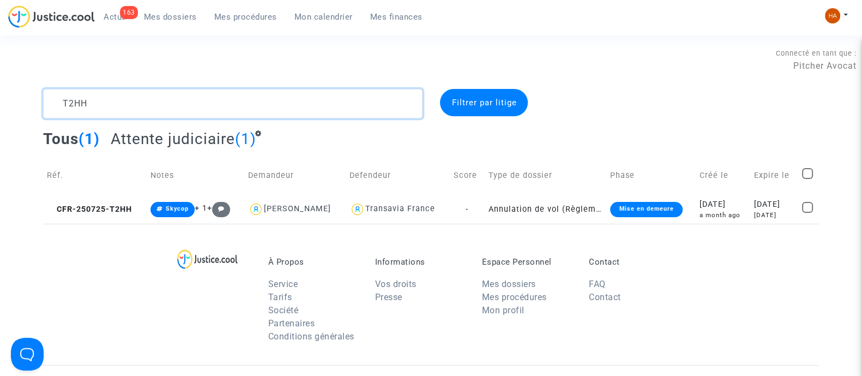
drag, startPoint x: 76, startPoint y: 105, endPoint x: 15, endPoint y: 112, distance: 62.0
click at [15, 112] on div "T2HH Filtrer par litige Tous (1) Attente judiciaire (1) Réf. Notes Demandeur De…" at bounding box center [431, 156] width 862 height 135
paste textarea "CFR-250715-RABX"
type textarea "CFR-250715-RABX"
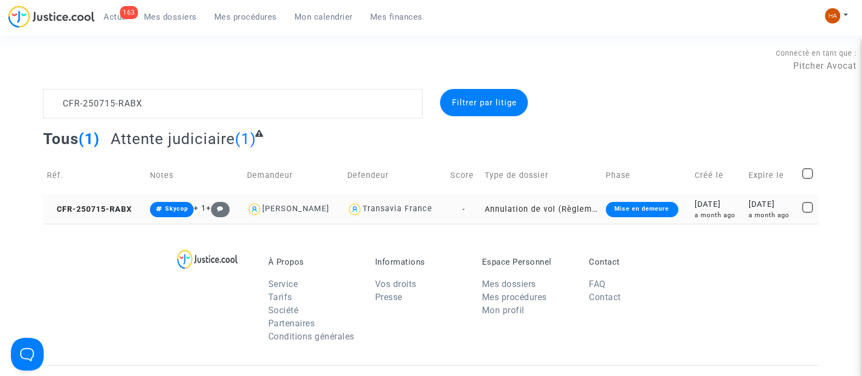
click at [474, 208] on td "-" at bounding box center [463, 209] width 34 height 29
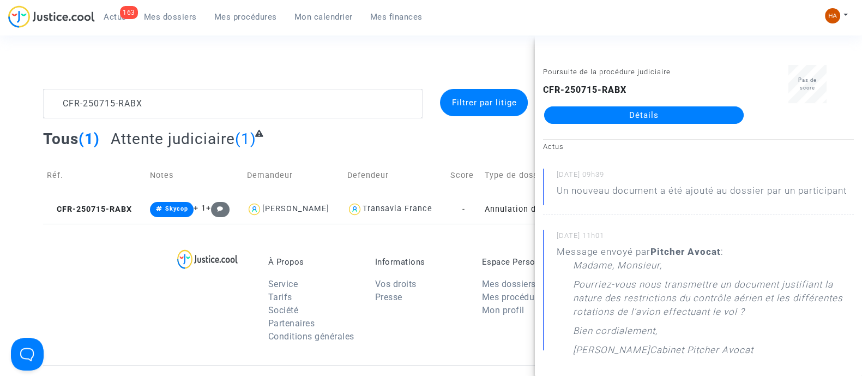
click at [620, 117] on link "Détails" at bounding box center [643, 114] width 199 height 17
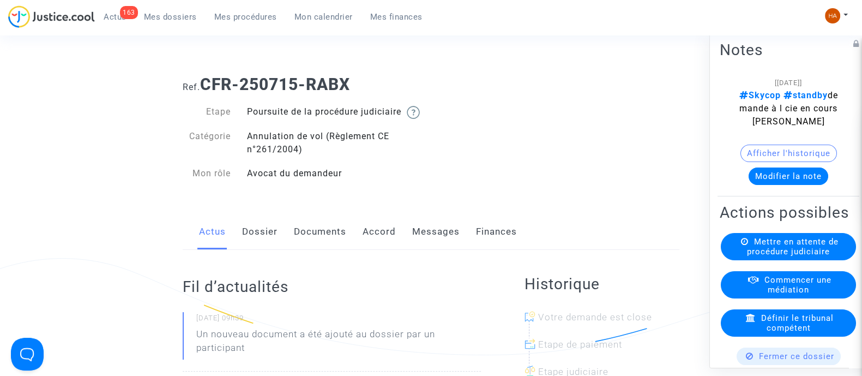
scroll to position [68, 0]
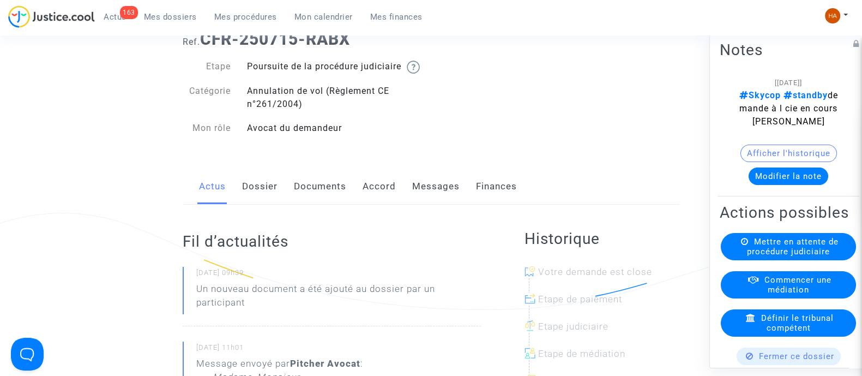
click at [254, 193] on link "Dossier" at bounding box center [259, 186] width 35 height 36
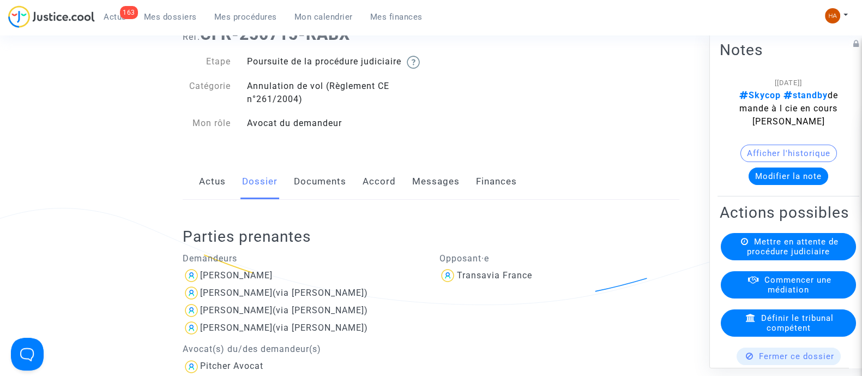
scroll to position [68, 0]
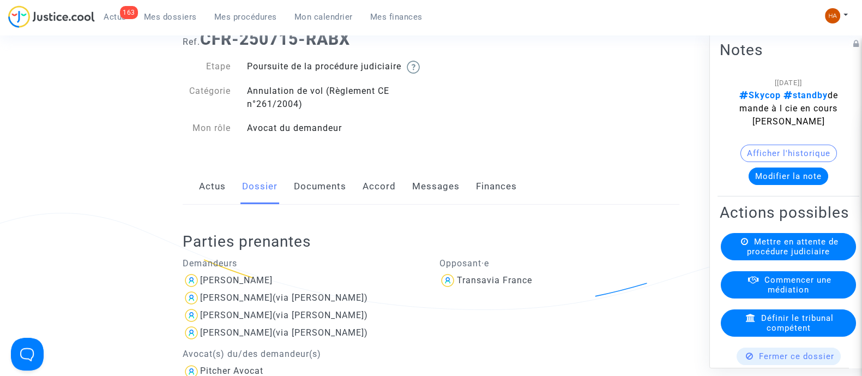
click at [300, 198] on link "Documents" at bounding box center [320, 186] width 52 height 36
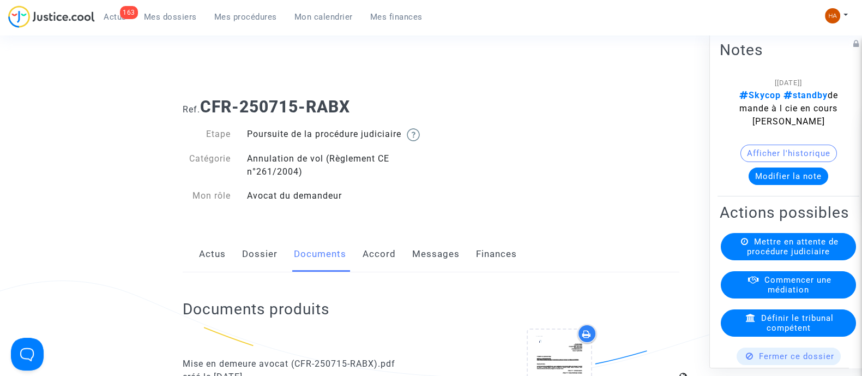
click at [251, 264] on link "Dossier" at bounding box center [259, 254] width 35 height 36
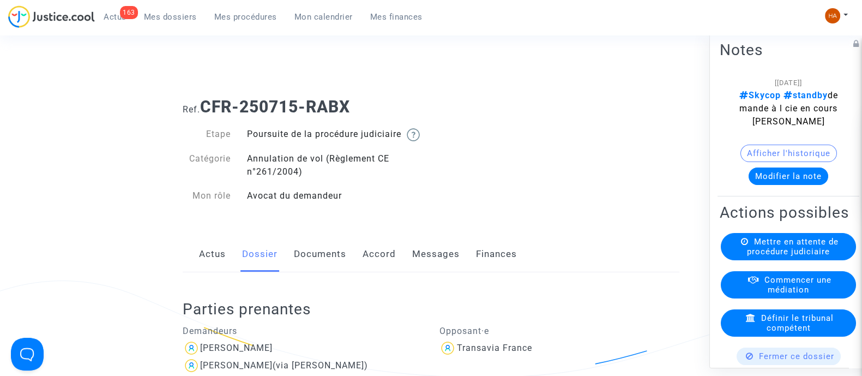
click at [325, 258] on link "Documents" at bounding box center [320, 254] width 52 height 36
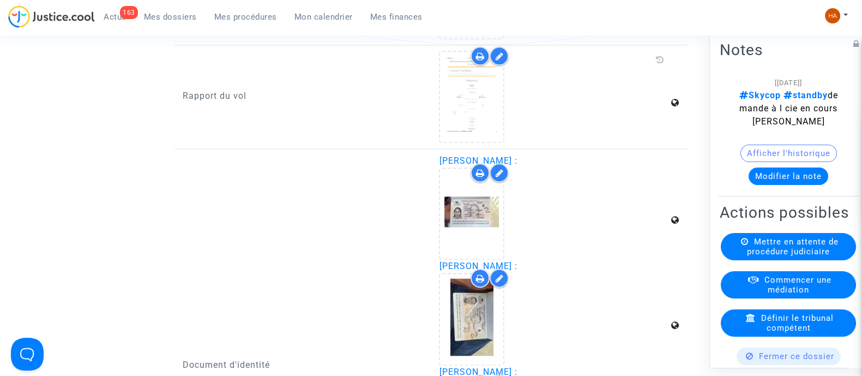
scroll to position [1635, 0]
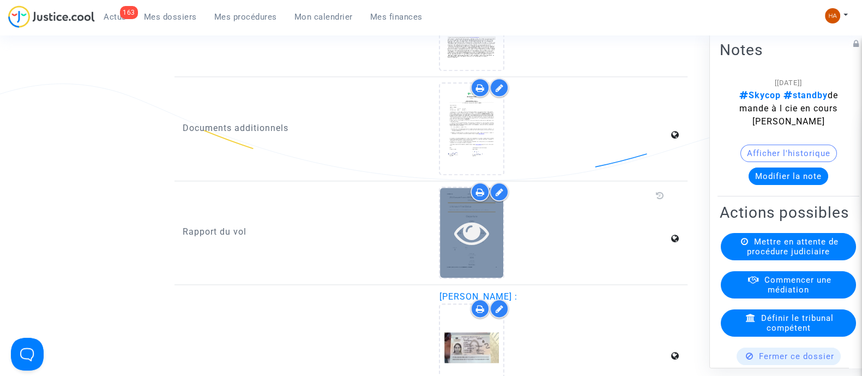
click at [463, 257] on div at bounding box center [471, 232] width 63 height 90
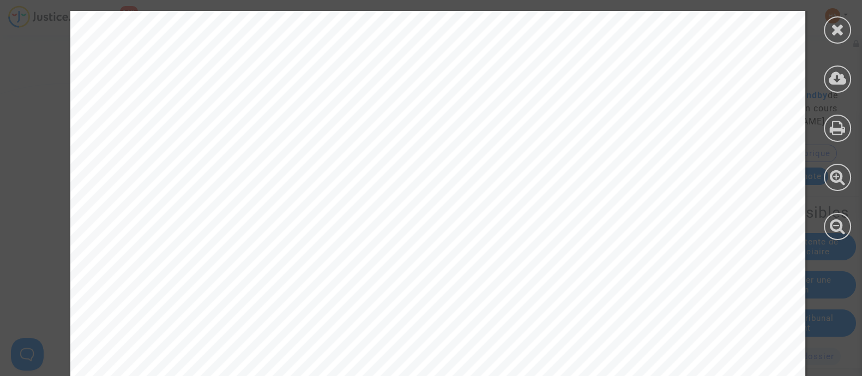
scroll to position [1090, 0]
click at [828, 31] on div at bounding box center [837, 29] width 27 height 27
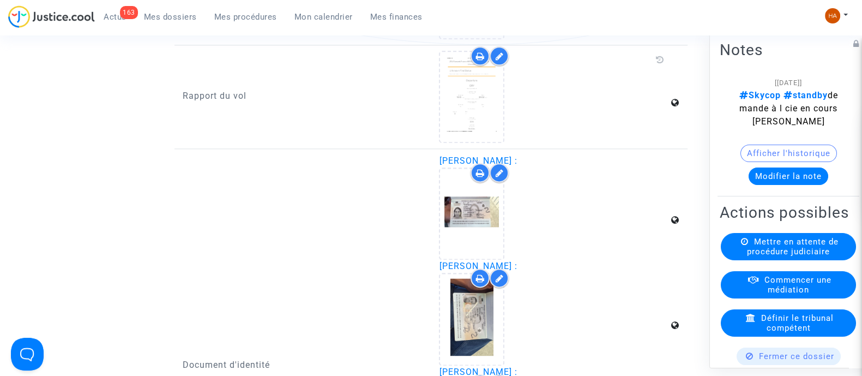
scroll to position [1499, 0]
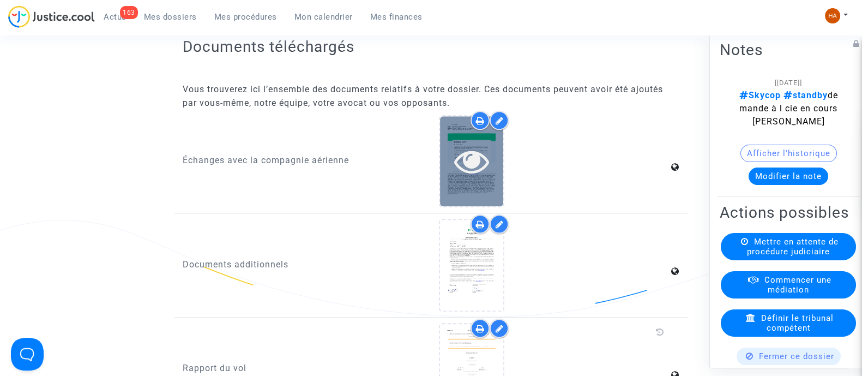
click at [481, 165] on icon at bounding box center [471, 160] width 35 height 35
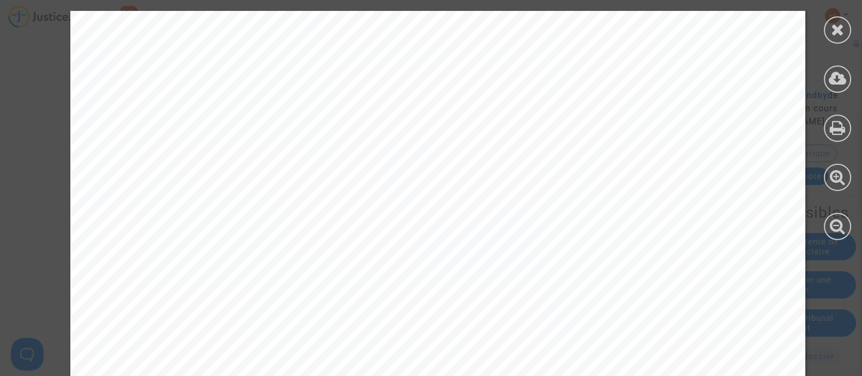
scroll to position [136, 0]
click at [826, 28] on div at bounding box center [837, 29] width 27 height 27
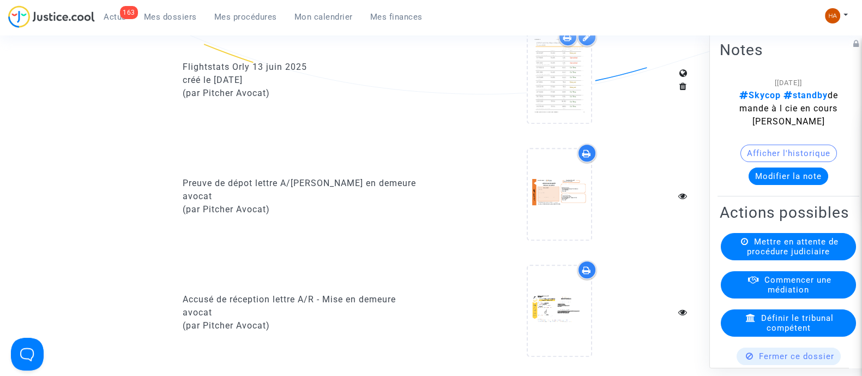
scroll to position [749, 0]
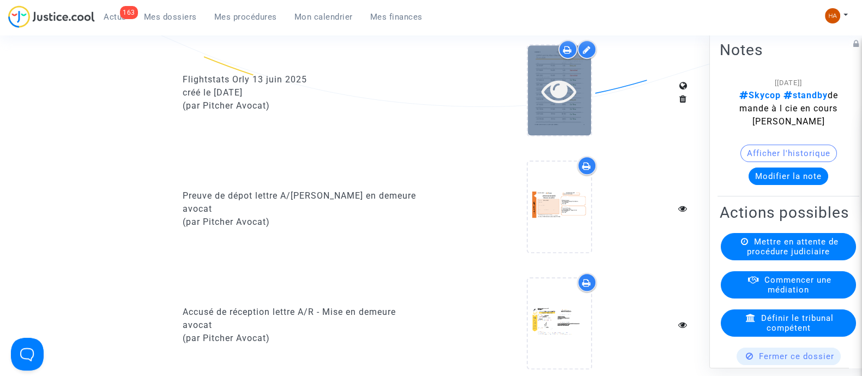
click at [552, 107] on icon at bounding box center [558, 90] width 35 height 35
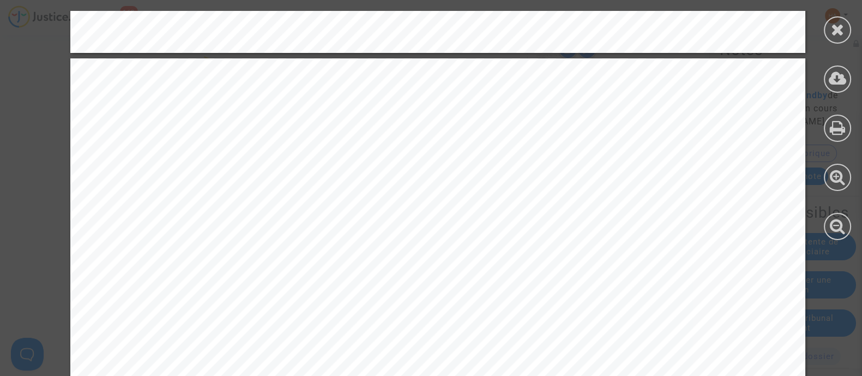
scroll to position [10424, 0]
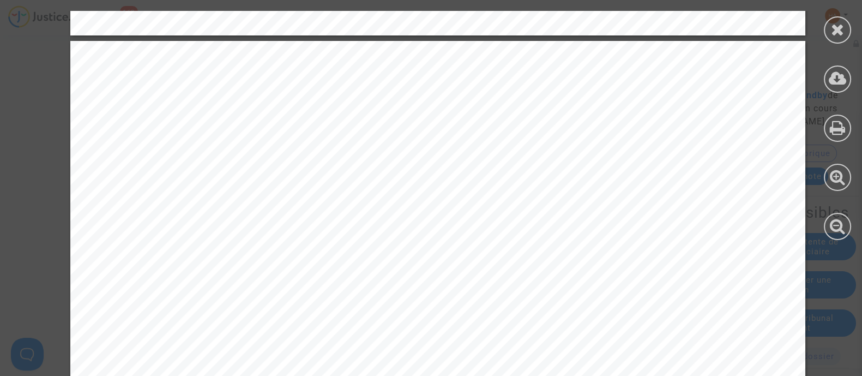
drag, startPoint x: 834, startPoint y: 33, endPoint x: 796, endPoint y: 35, distance: 38.2
click at [834, 33] on icon at bounding box center [838, 29] width 14 height 16
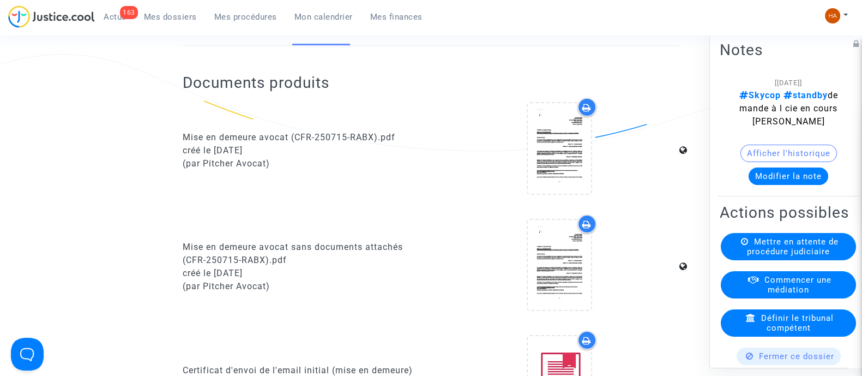
scroll to position [0, 0]
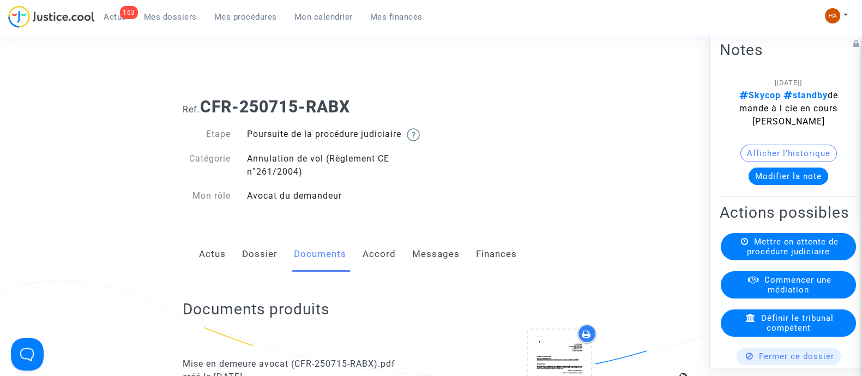
drag, startPoint x: 362, startPoint y: 106, endPoint x: 205, endPoint y: 107, distance: 157.0
click at [205, 107] on h1 "Ref. CFR-250715-RABX" at bounding box center [431, 107] width 497 height 20
copy b "CFR-250715-RABX"
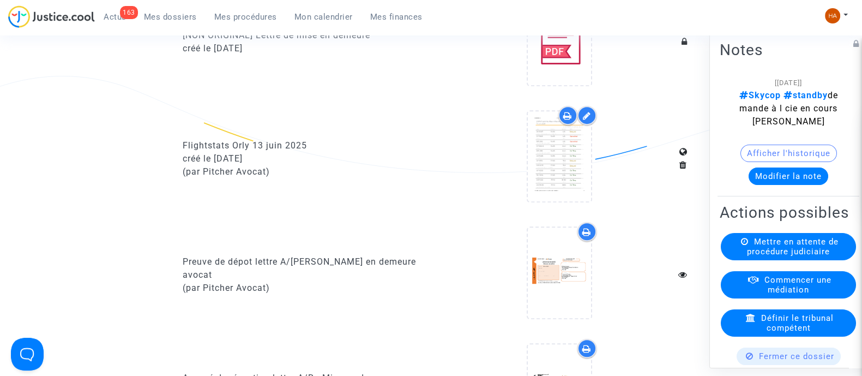
scroll to position [681, 0]
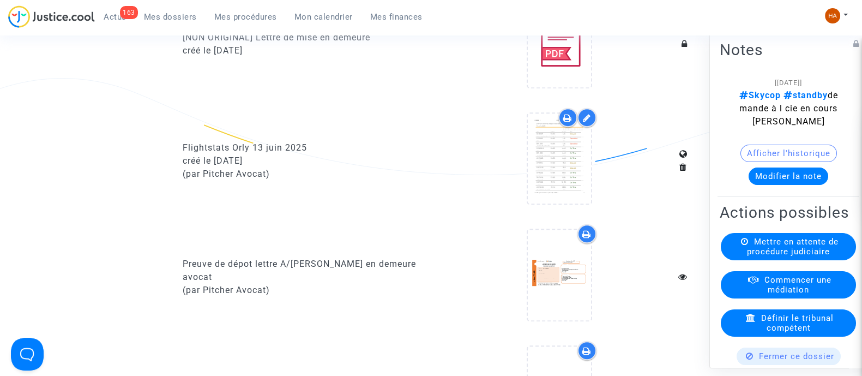
click at [568, 122] on icon at bounding box center [567, 117] width 9 height 9
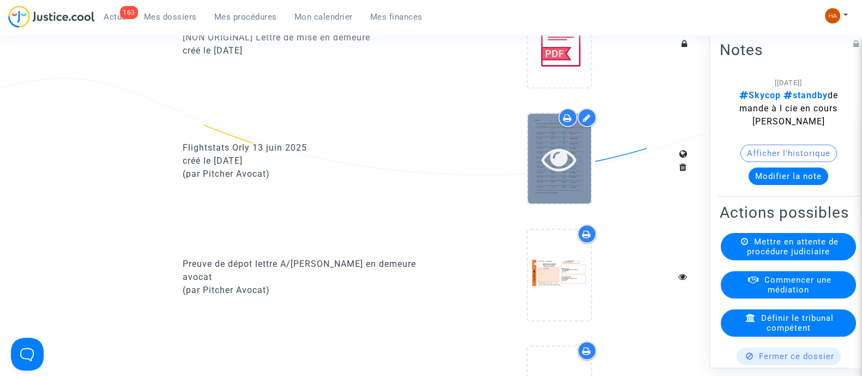
click at [572, 194] on div at bounding box center [559, 158] width 63 height 90
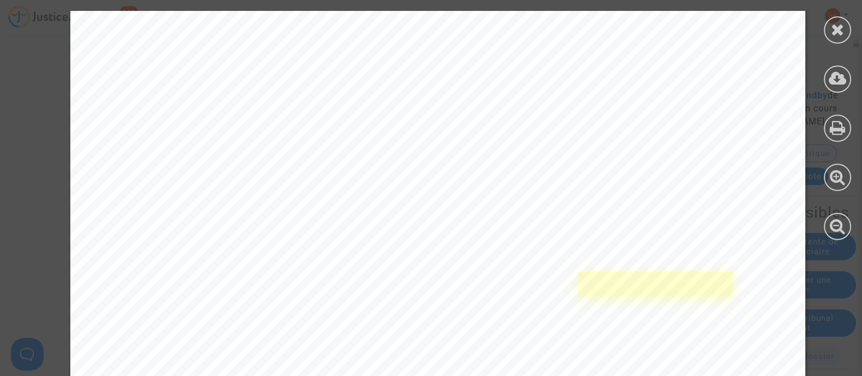
scroll to position [7017, 0]
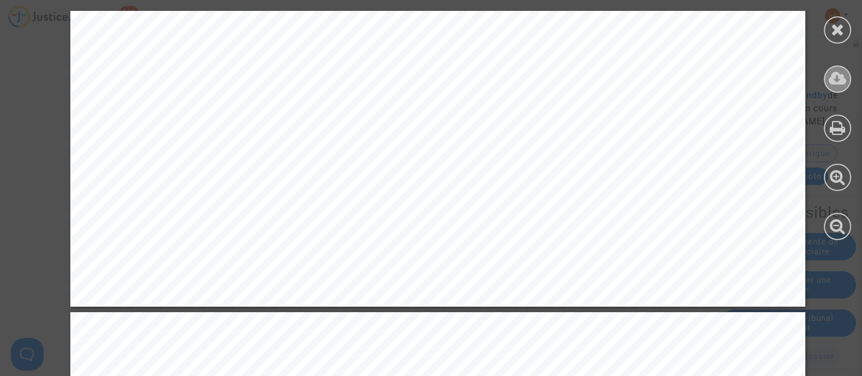
click at [835, 79] on icon at bounding box center [837, 78] width 18 height 16
click at [828, 32] on div at bounding box center [837, 29] width 27 height 27
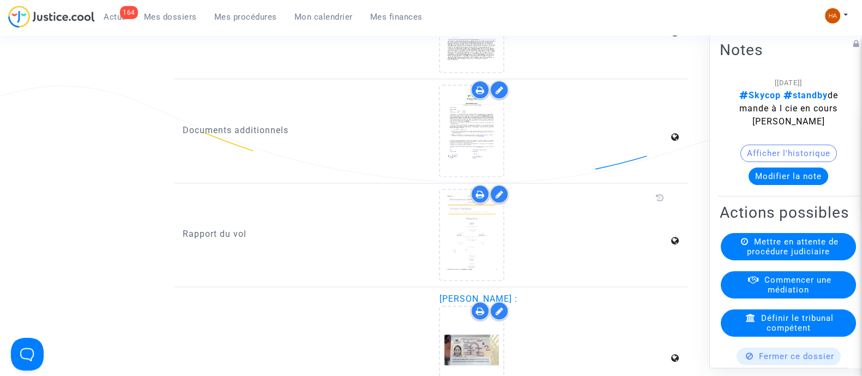
scroll to position [1703, 0]
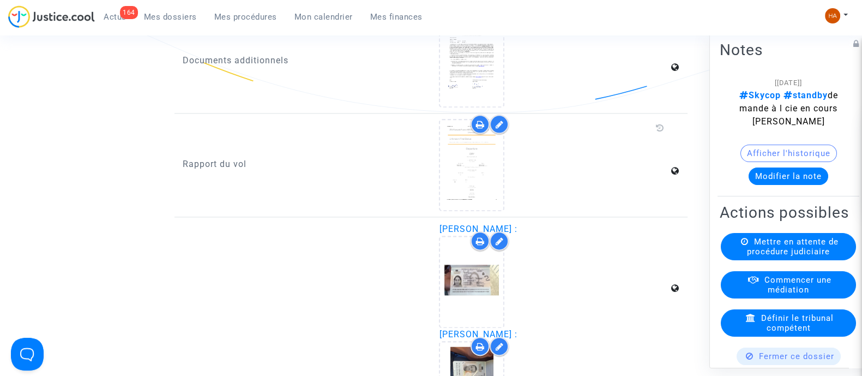
click at [165, 18] on span "Mes dossiers" at bounding box center [170, 17] width 53 height 10
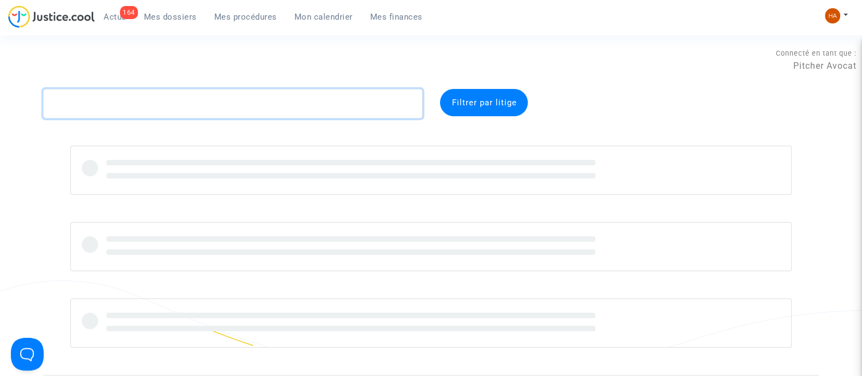
click at [98, 103] on textarea at bounding box center [232, 103] width 379 height 29
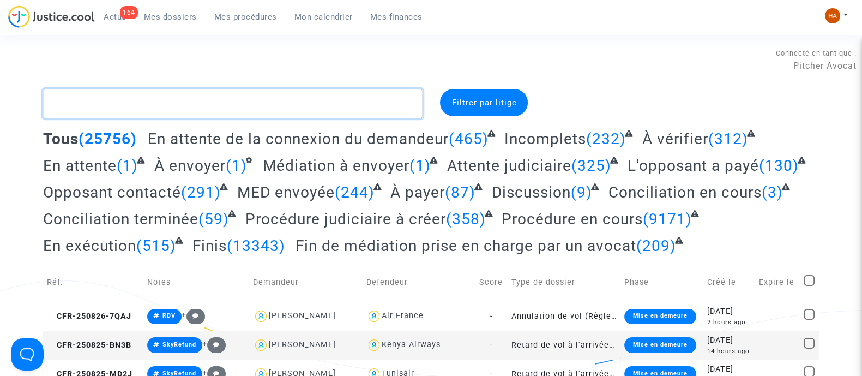
paste textarea "CFR-250715-MEZK"
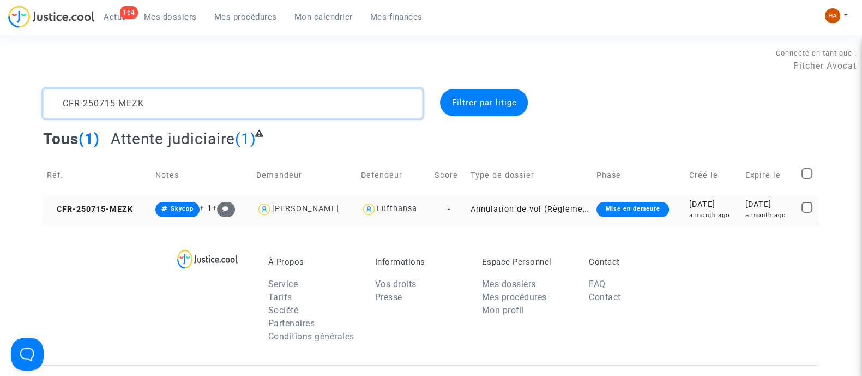
type textarea "CFR-250715-MEZK"
click at [453, 211] on td "-" at bounding box center [449, 209] width 36 height 29
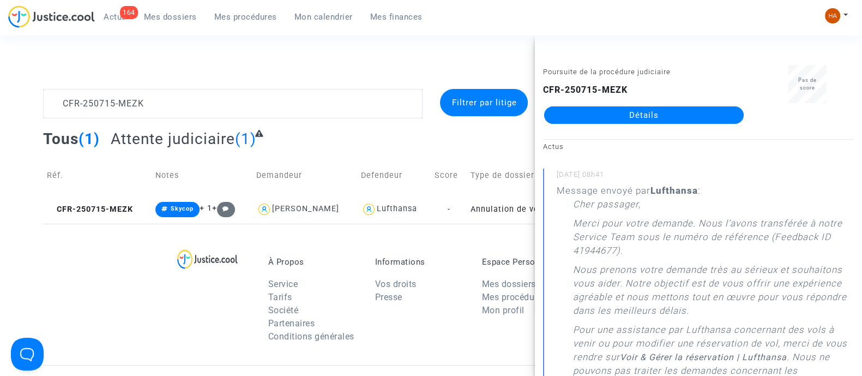
click at [691, 117] on link "Détails" at bounding box center [643, 114] width 199 height 17
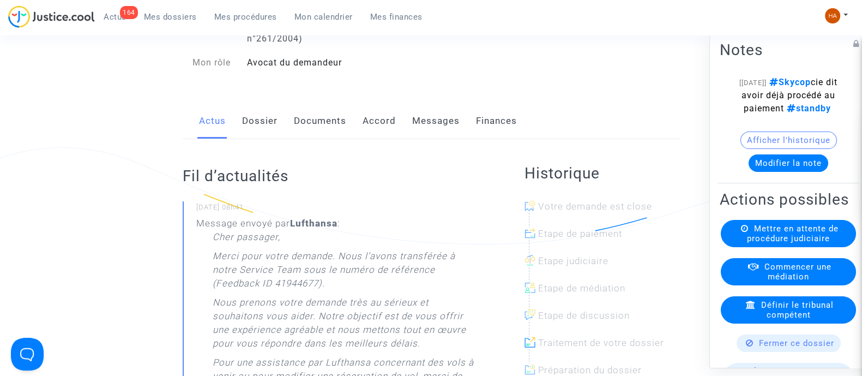
scroll to position [136, 0]
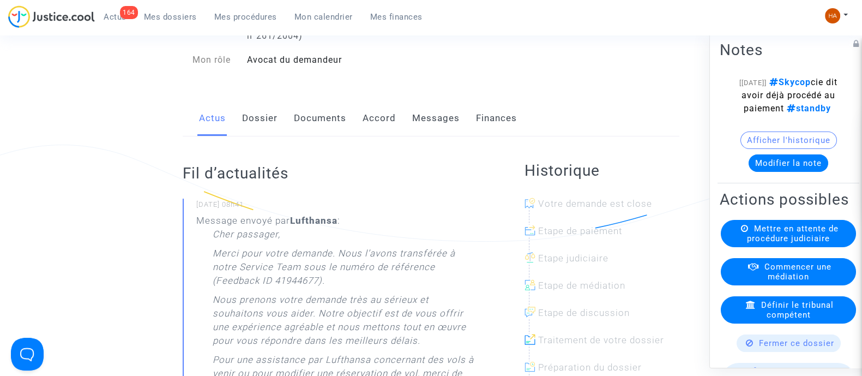
click at [259, 128] on link "Dossier" at bounding box center [259, 118] width 35 height 36
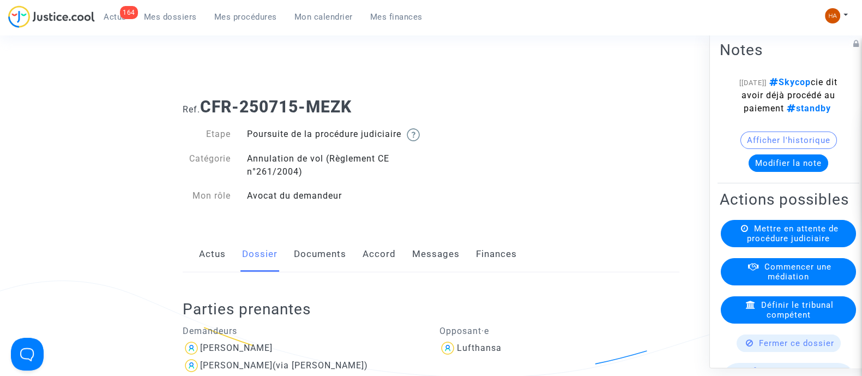
click at [311, 272] on link "Documents" at bounding box center [320, 254] width 52 height 36
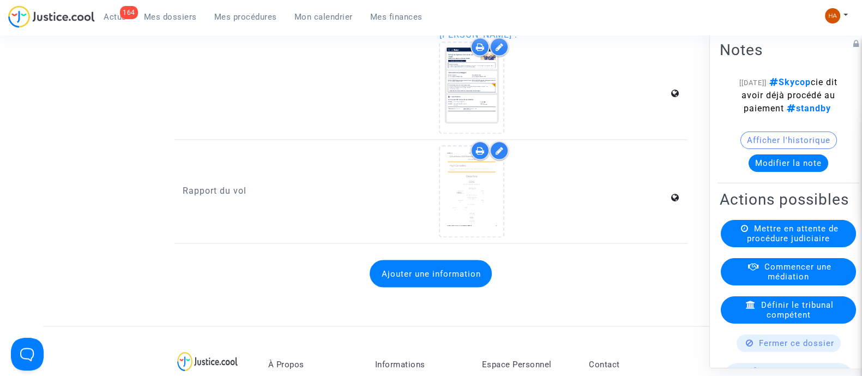
scroll to position [2316, 0]
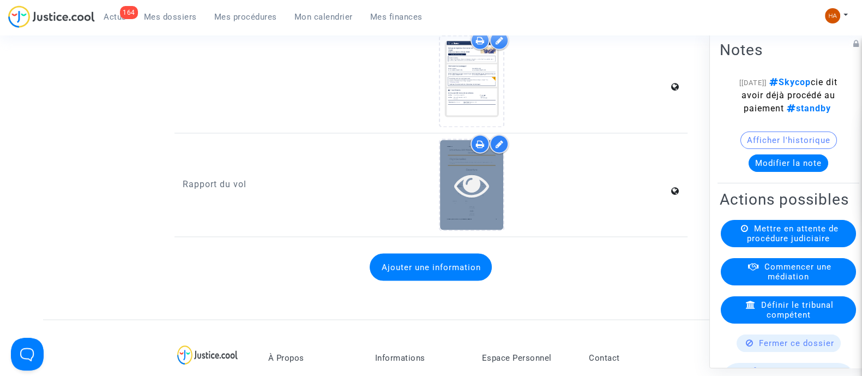
click at [462, 208] on div at bounding box center [471, 185] width 63 height 90
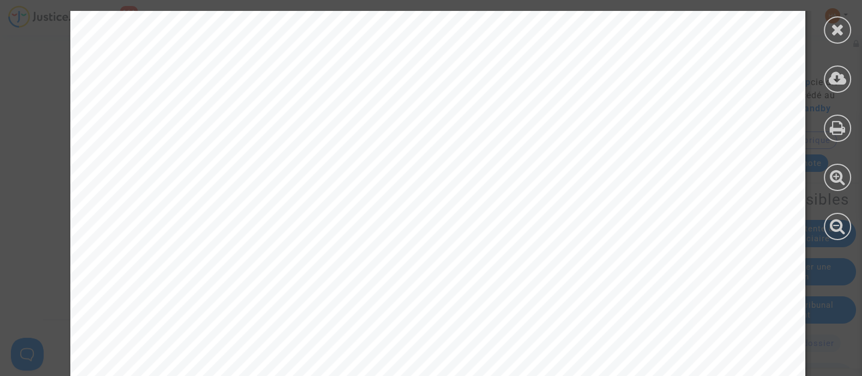
scroll to position [1158, 0]
click at [834, 37] on div at bounding box center [837, 29] width 27 height 27
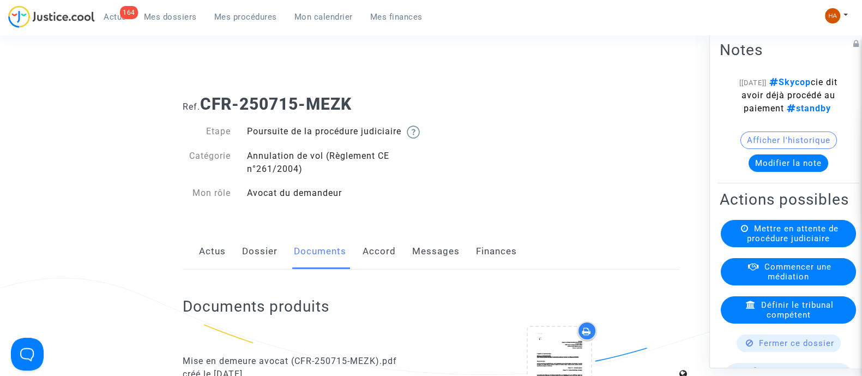
scroll to position [0, 0]
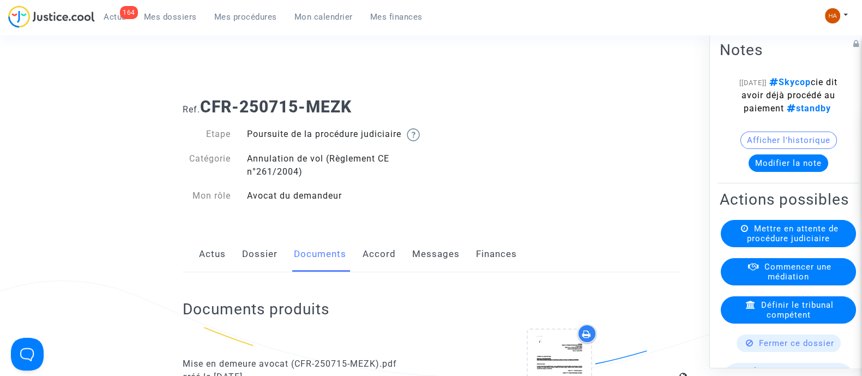
click at [250, 271] on link "Dossier" at bounding box center [259, 254] width 35 height 36
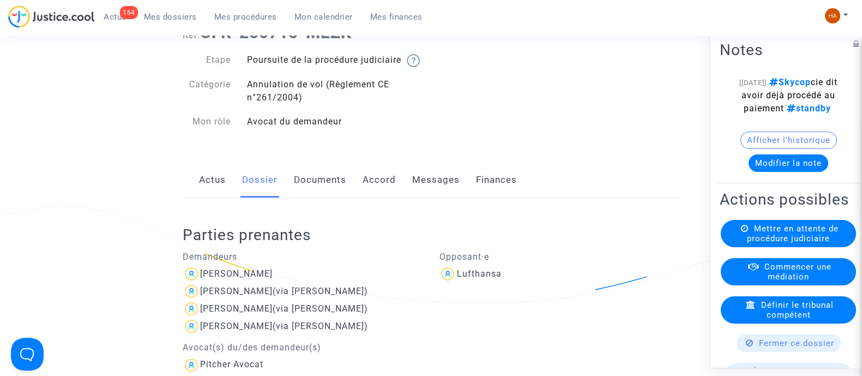
scroll to position [68, 0]
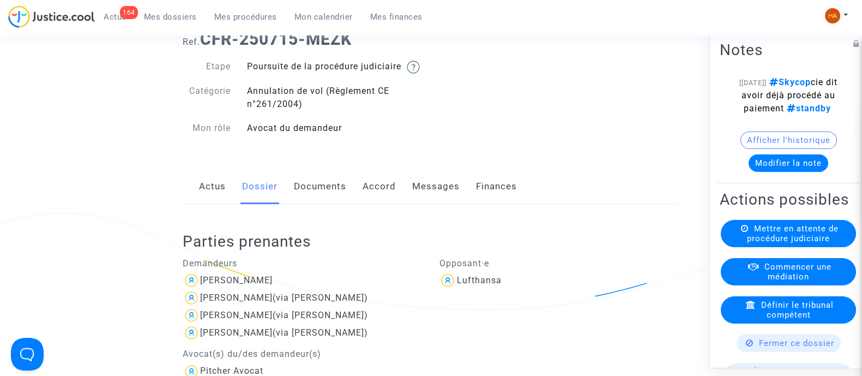
click at [432, 195] on link "Messages" at bounding box center [435, 186] width 47 height 36
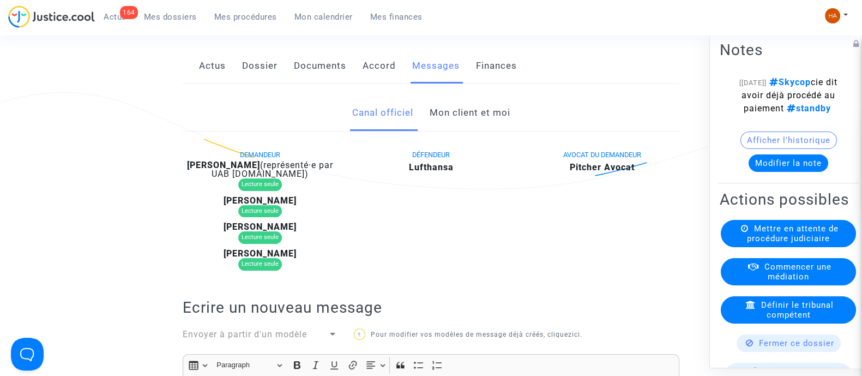
scroll to position [136, 0]
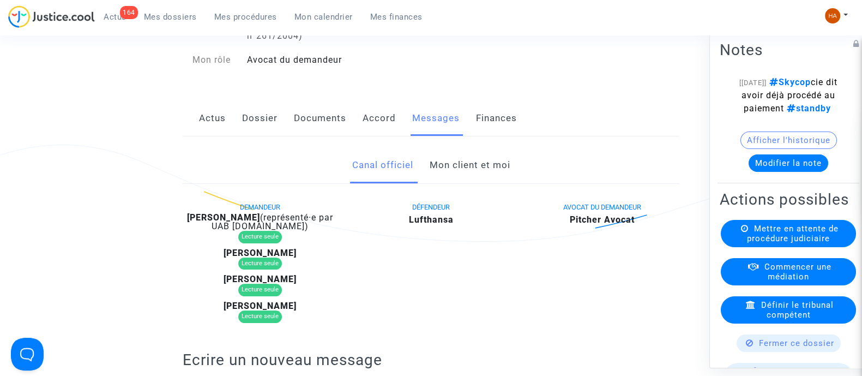
click at [453, 173] on link "Mon client et moi" at bounding box center [469, 165] width 81 height 36
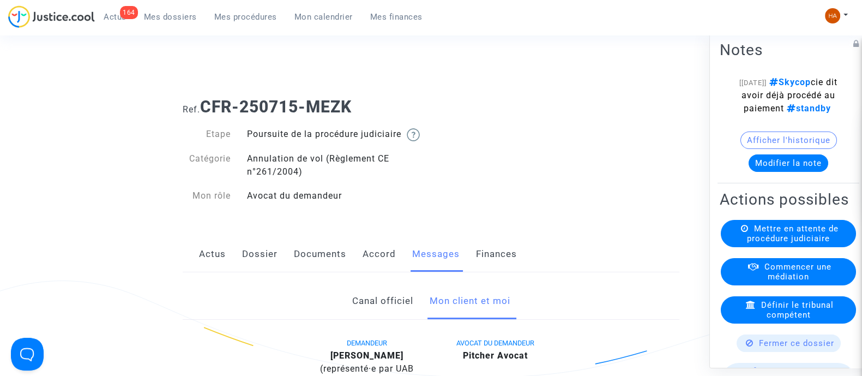
drag, startPoint x: 367, startPoint y: 108, endPoint x: 206, endPoint y: 105, distance: 161.4
click at [206, 105] on h1 "Ref. CFR-250715-MEZK" at bounding box center [431, 107] width 497 height 20
copy b "CFR-250715-MEZK"
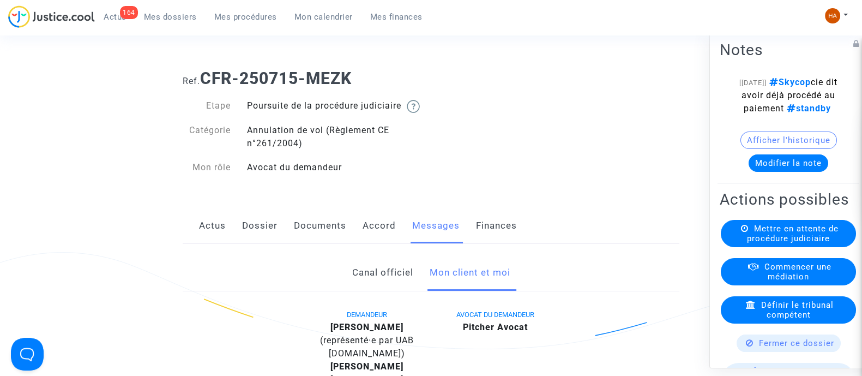
scroll to position [68, 0]
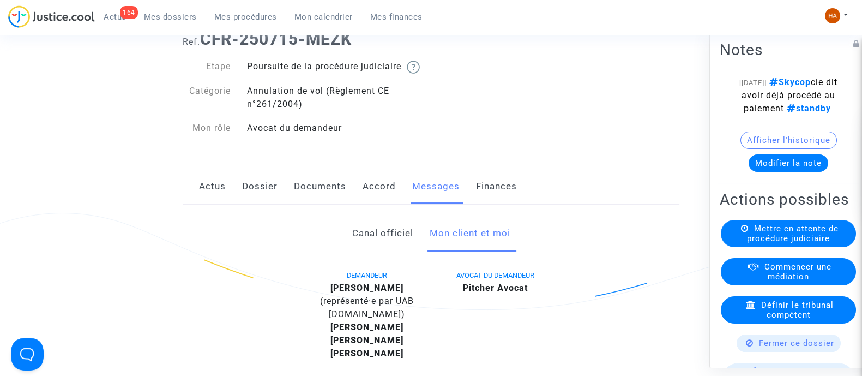
drag, startPoint x: 316, startPoint y: 193, endPoint x: 330, endPoint y: 187, distance: 14.9
click at [316, 193] on link "Documents" at bounding box center [320, 186] width 52 height 36
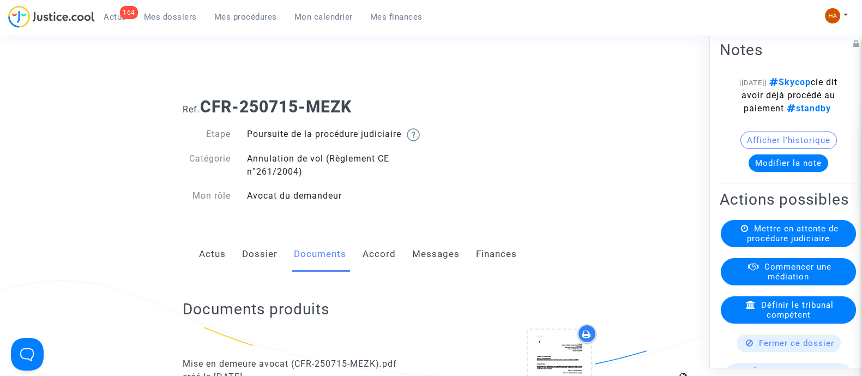
click at [420, 266] on link "Messages" at bounding box center [435, 254] width 47 height 36
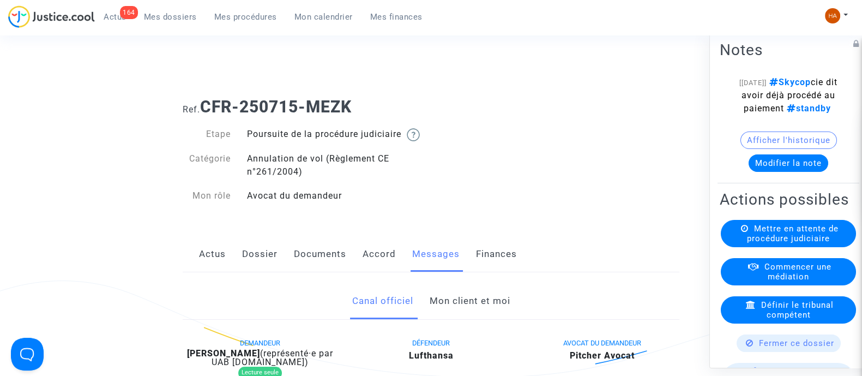
click at [459, 309] on link "Mon client et moi" at bounding box center [469, 301] width 81 height 36
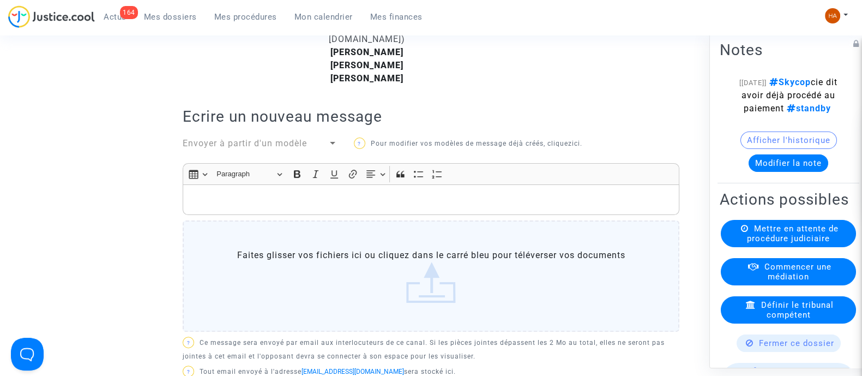
scroll to position [341, 0]
click at [230, 205] on div "Rich Text Editor, main" at bounding box center [431, 201] width 497 height 31
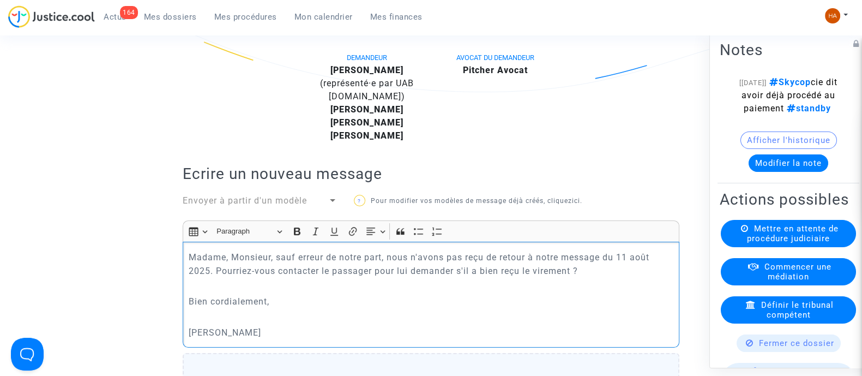
scroll to position [287, 0]
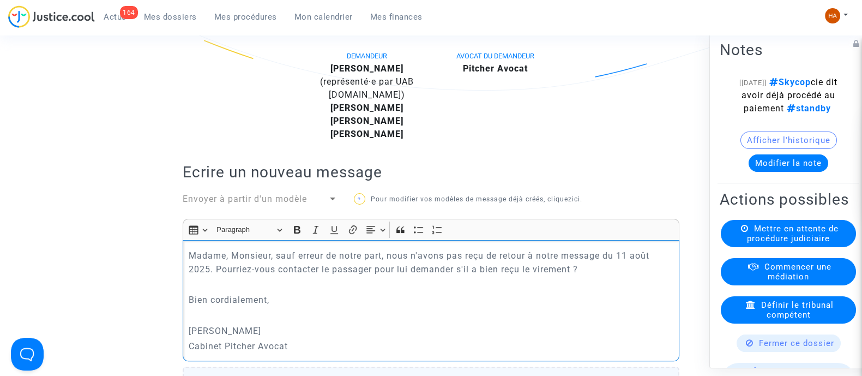
click at [276, 263] on p "Madame, Monsieur, sauf erreur de notre part, nous n'avons pas reçu de retour à …" at bounding box center [431, 262] width 485 height 27
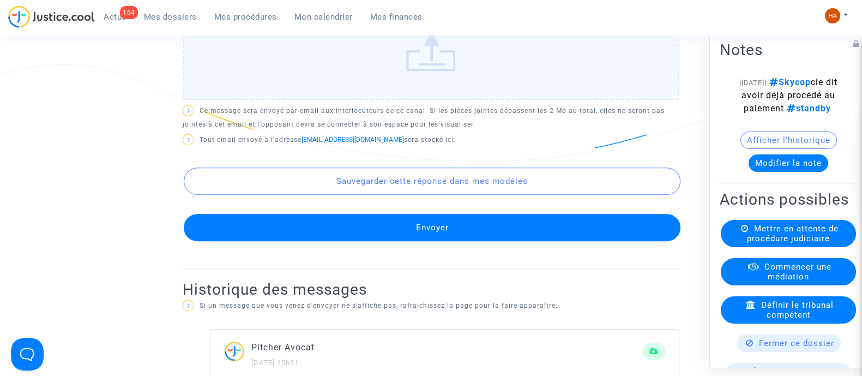
scroll to position [695, 0]
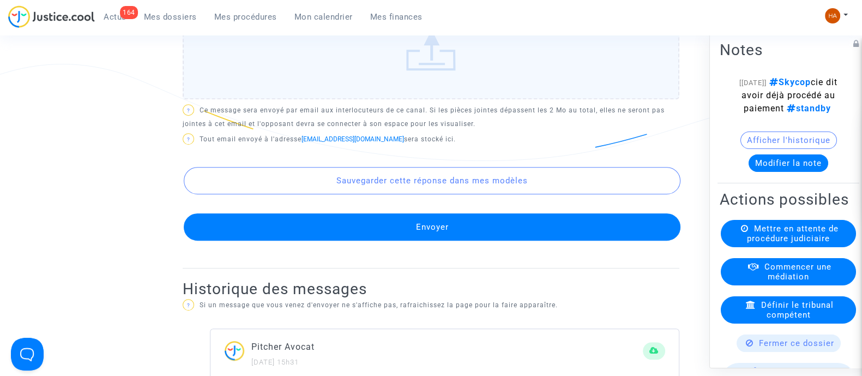
click at [446, 240] on button "Envoyer" at bounding box center [432, 226] width 497 height 27
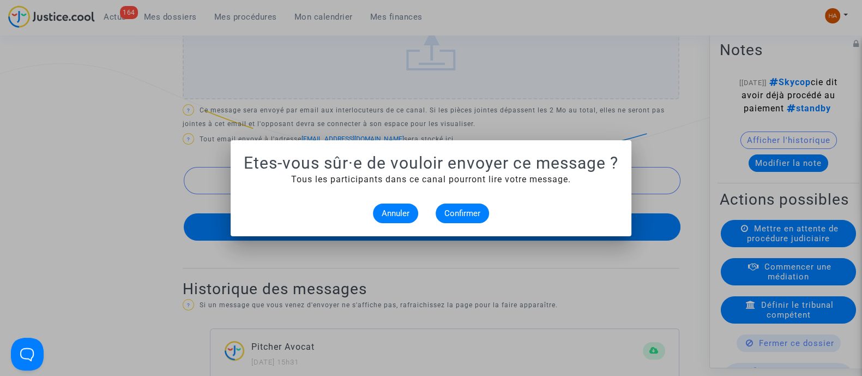
scroll to position [0, 0]
click at [481, 211] on button "Confirmer" at bounding box center [461, 213] width 53 height 20
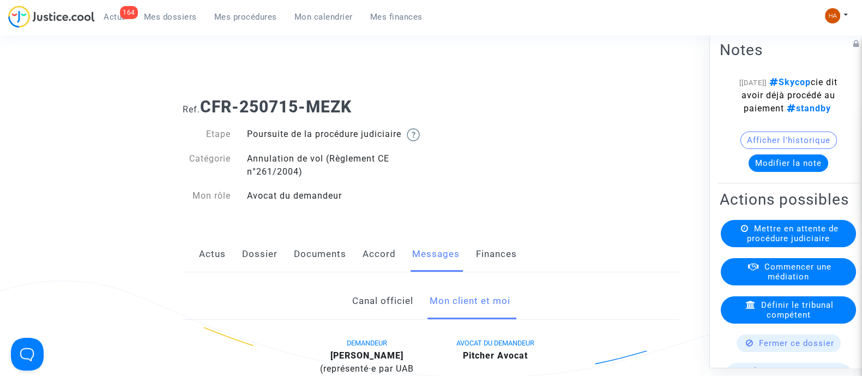
click at [174, 16] on span "Mes dossiers" at bounding box center [170, 17] width 53 height 10
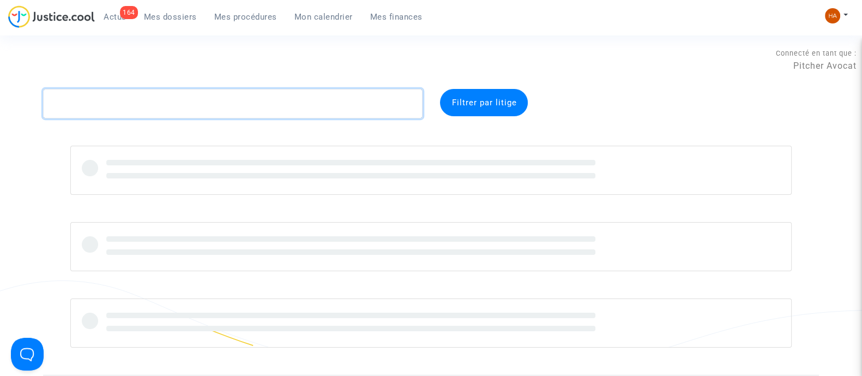
click at [169, 102] on textarea at bounding box center [232, 103] width 379 height 29
paste textarea "CFR-250715-JNHP"
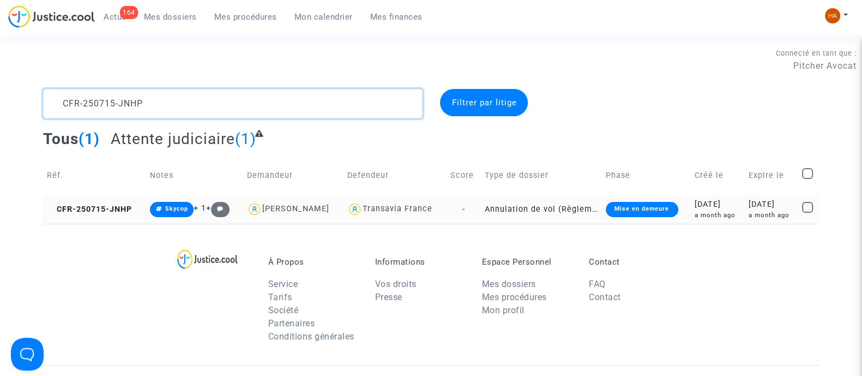
type textarea "CFR-250715-JNHP"
click at [470, 208] on td "-" at bounding box center [463, 209] width 34 height 29
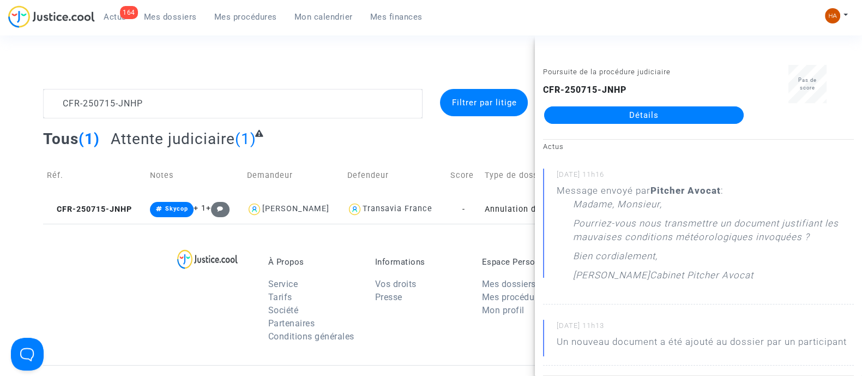
click at [595, 113] on link "Détails" at bounding box center [643, 114] width 199 height 17
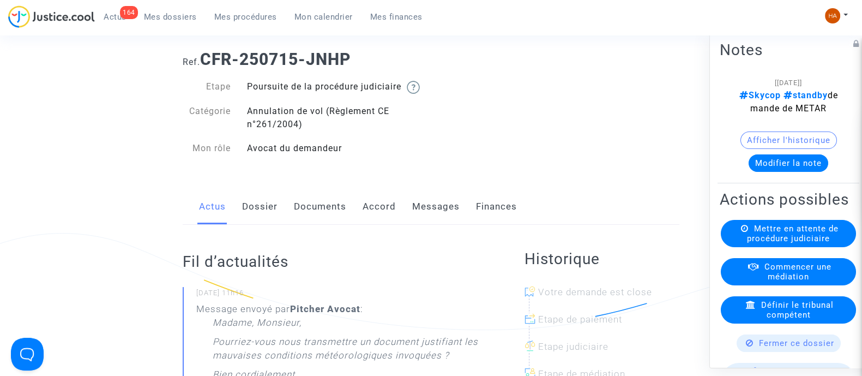
scroll to position [68, 0]
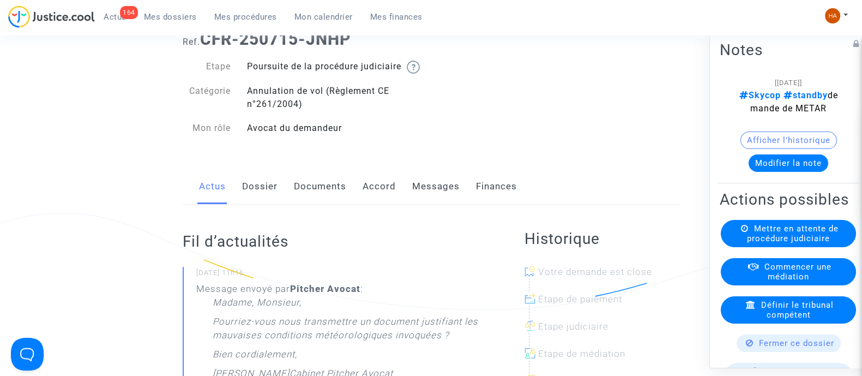
click at [308, 197] on link "Documents" at bounding box center [320, 186] width 52 height 36
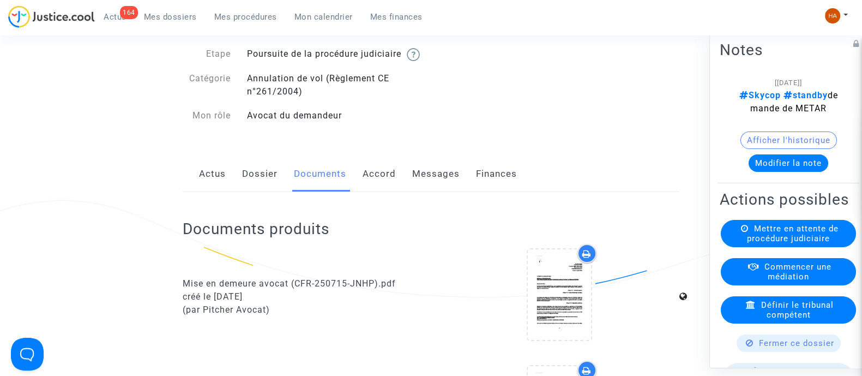
scroll to position [68, 0]
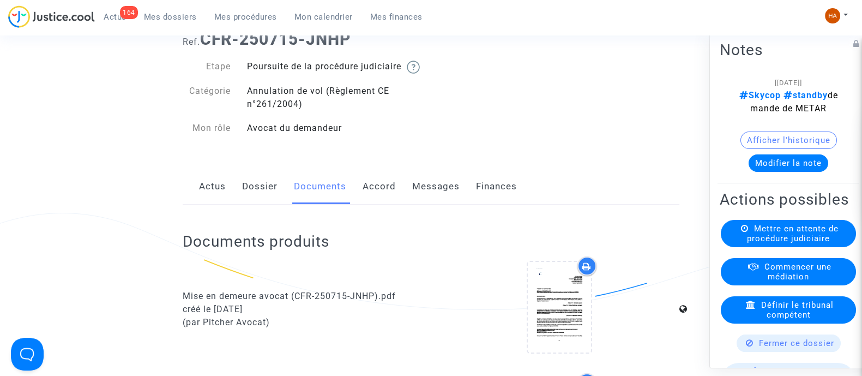
click at [261, 204] on link "Dossier" at bounding box center [259, 186] width 35 height 36
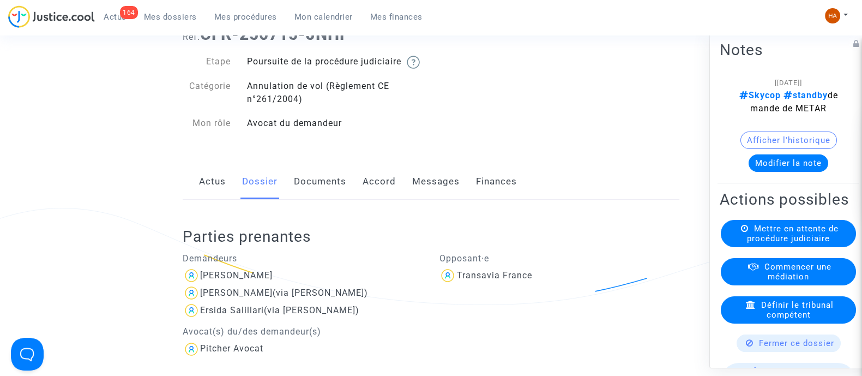
scroll to position [68, 0]
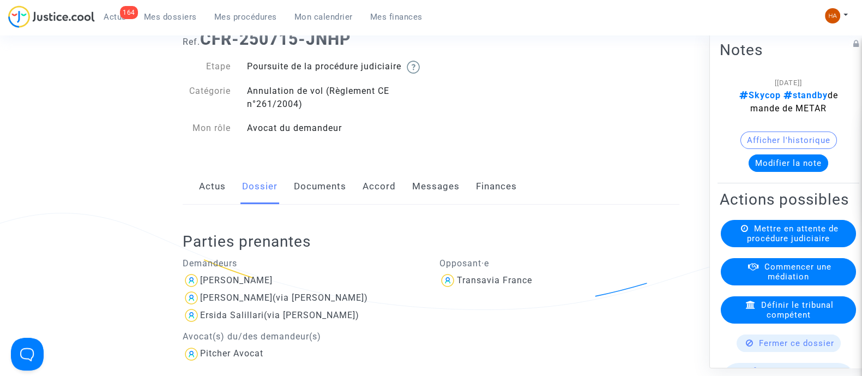
click at [313, 192] on link "Documents" at bounding box center [320, 186] width 52 height 36
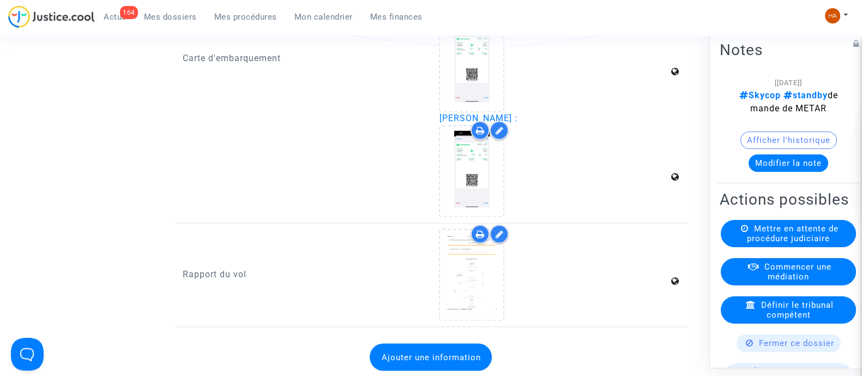
scroll to position [2453, 0]
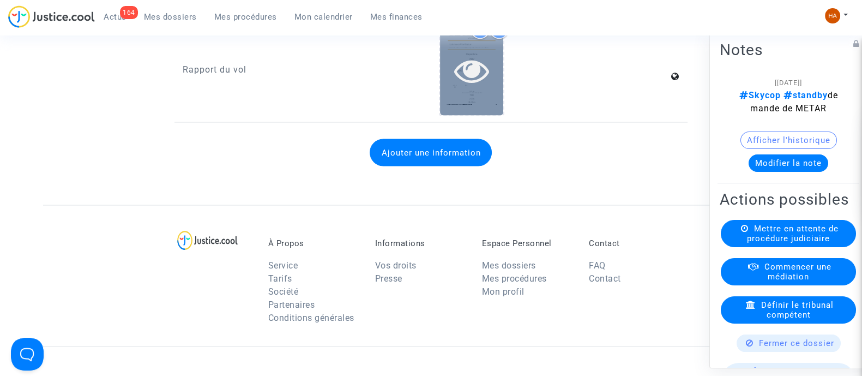
click at [444, 91] on div at bounding box center [471, 70] width 63 height 90
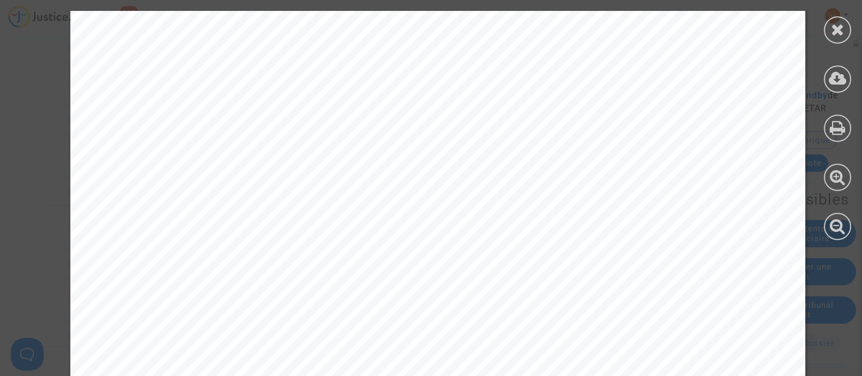
scroll to position [1703, 0]
click at [835, 30] on icon at bounding box center [838, 29] width 14 height 16
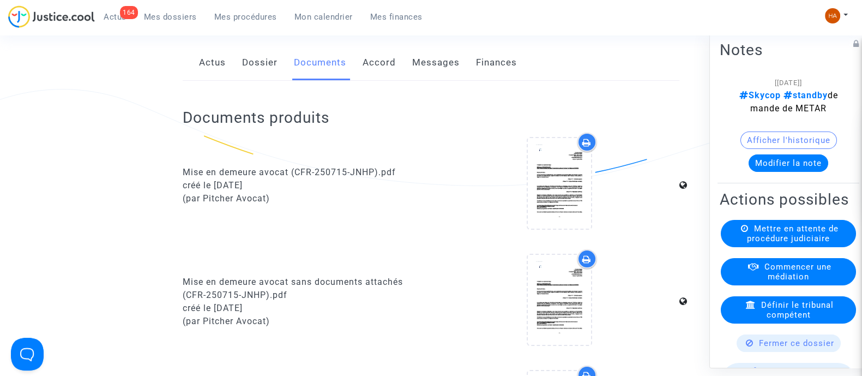
scroll to position [68, 0]
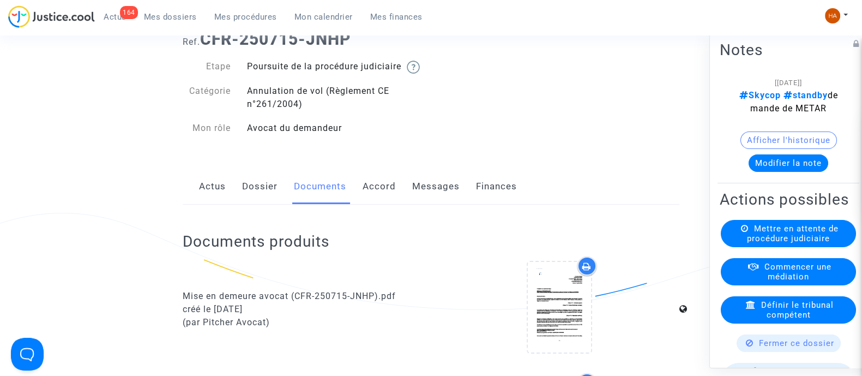
click at [264, 201] on link "Dossier" at bounding box center [259, 186] width 35 height 36
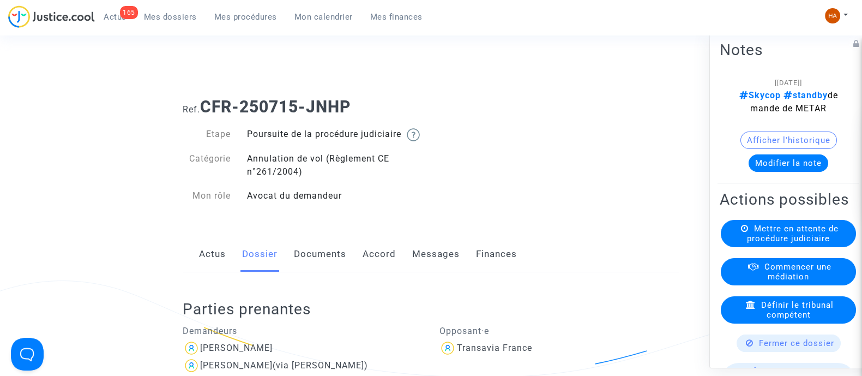
drag, startPoint x: 324, startPoint y: 273, endPoint x: 338, endPoint y: 267, distance: 15.6
click at [324, 272] on link "Documents" at bounding box center [320, 254] width 52 height 36
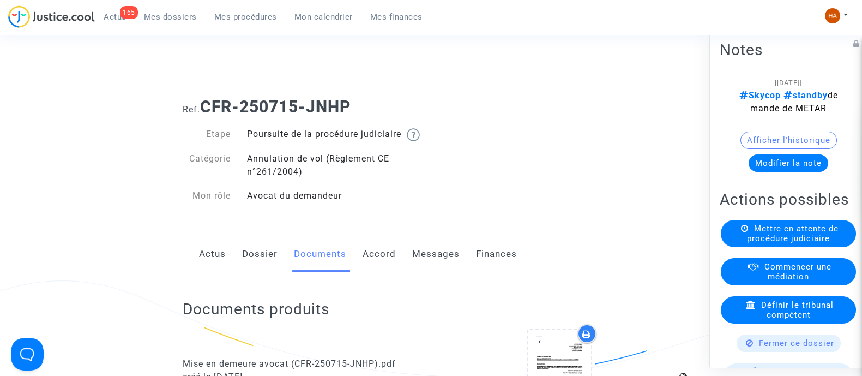
click at [447, 265] on link "Messages" at bounding box center [435, 254] width 47 height 36
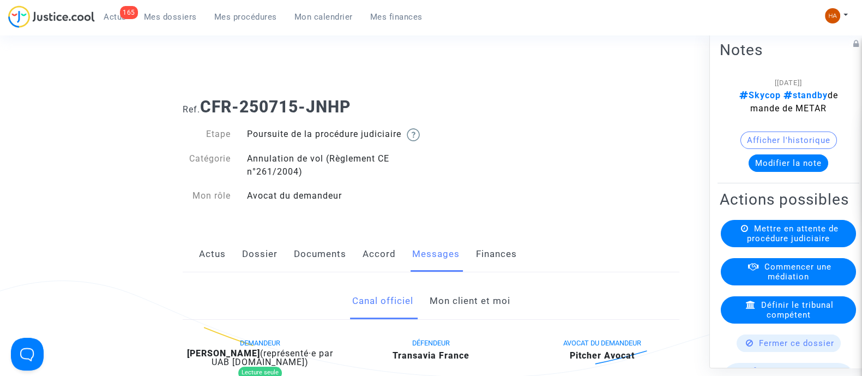
click at [474, 311] on link "Mon client et moi" at bounding box center [469, 301] width 81 height 36
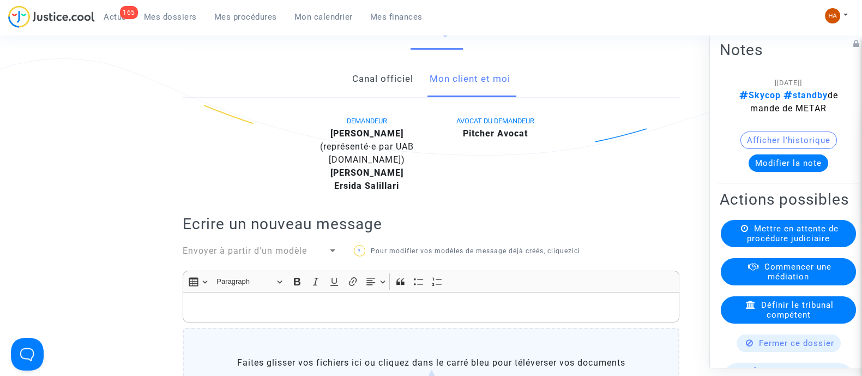
scroll to position [204, 0]
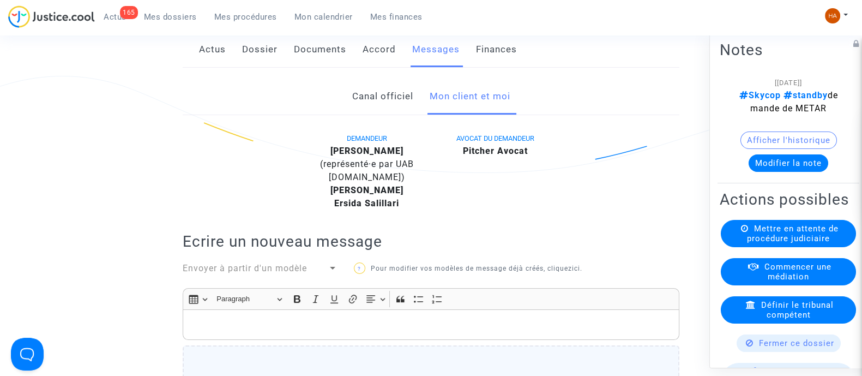
drag, startPoint x: 315, startPoint y: 63, endPoint x: 325, endPoint y: 82, distance: 21.5
click at [314, 63] on link "Documents" at bounding box center [320, 50] width 52 height 36
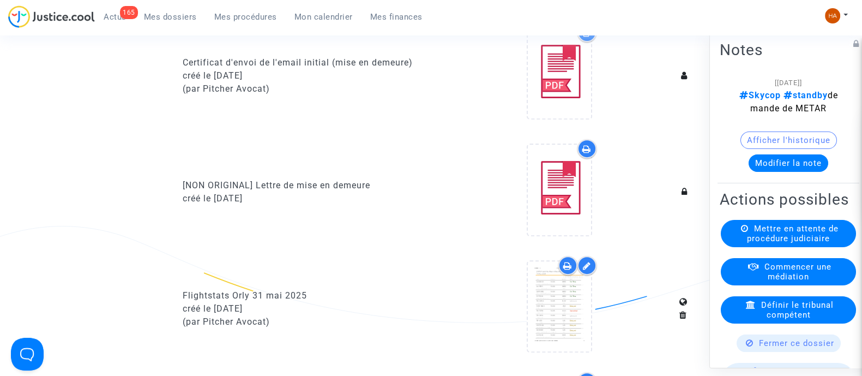
scroll to position [681, 0]
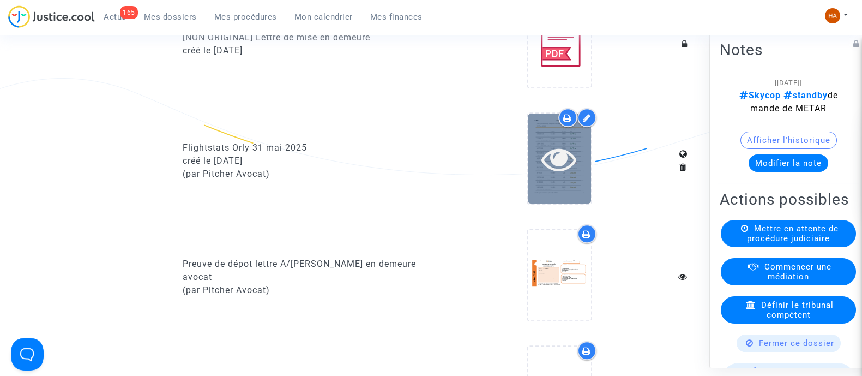
click at [549, 193] on div at bounding box center [559, 158] width 63 height 90
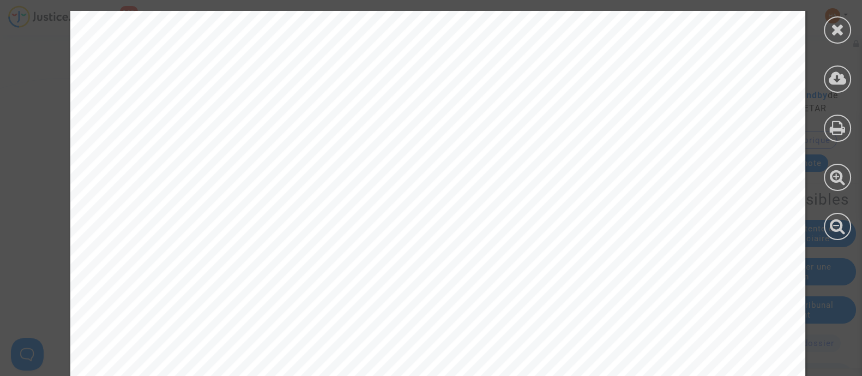
scroll to position [0, 0]
click at [837, 37] on div at bounding box center [837, 29] width 27 height 27
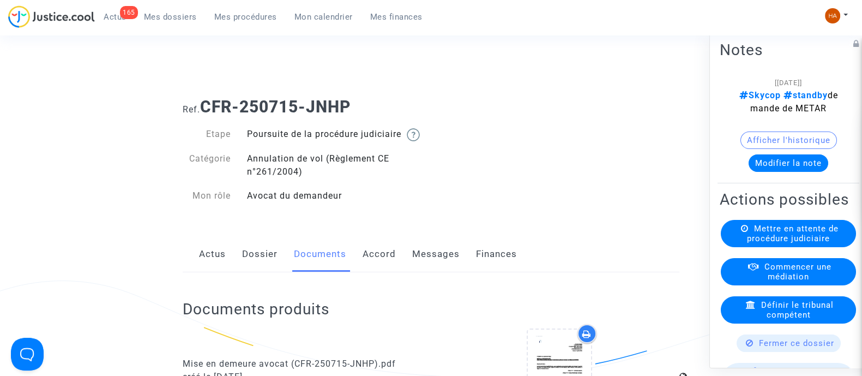
click at [264, 270] on link "Dossier" at bounding box center [259, 254] width 35 height 36
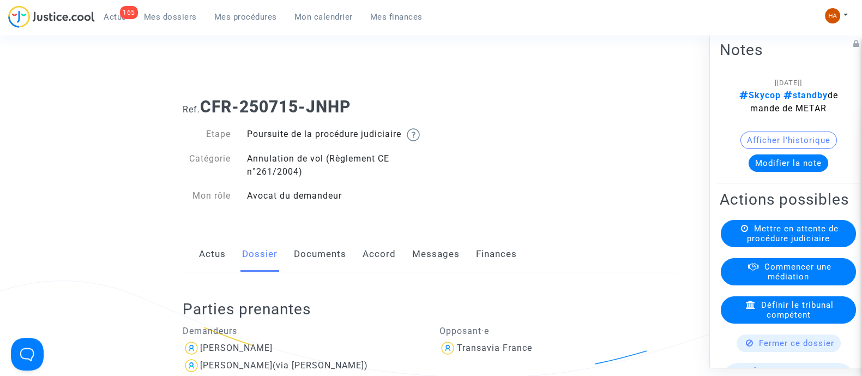
drag, startPoint x: 356, startPoint y: 105, endPoint x: 204, endPoint y: 114, distance: 152.3
click at [204, 114] on h1 "Ref. CFR-250715-JNHP" at bounding box center [431, 107] width 497 height 20
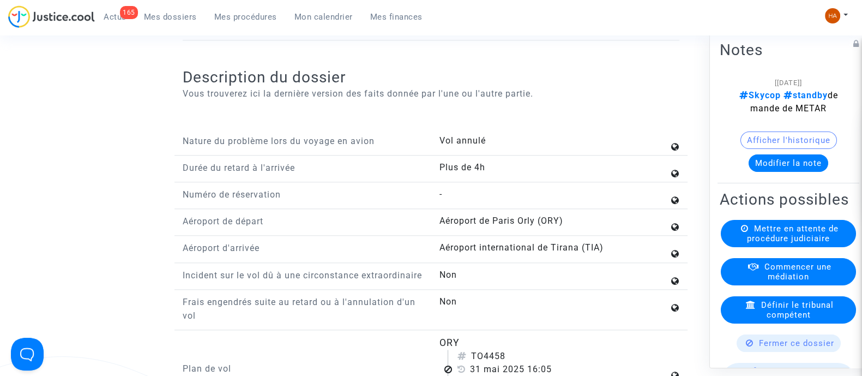
scroll to position [1567, 0]
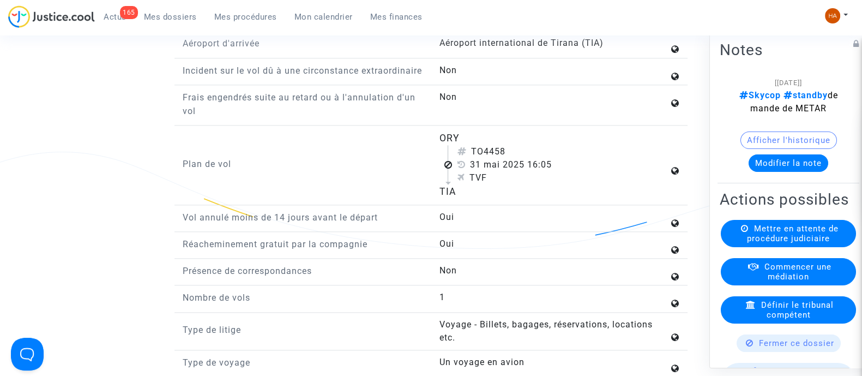
drag, startPoint x: 439, startPoint y: 157, endPoint x: 501, endPoint y: 215, distance: 85.2
click at [501, 199] on flight-plan "ORY TO4458 31 mai 2025 16:05 TVF TIA" at bounding box center [553, 165] width 229 height 68
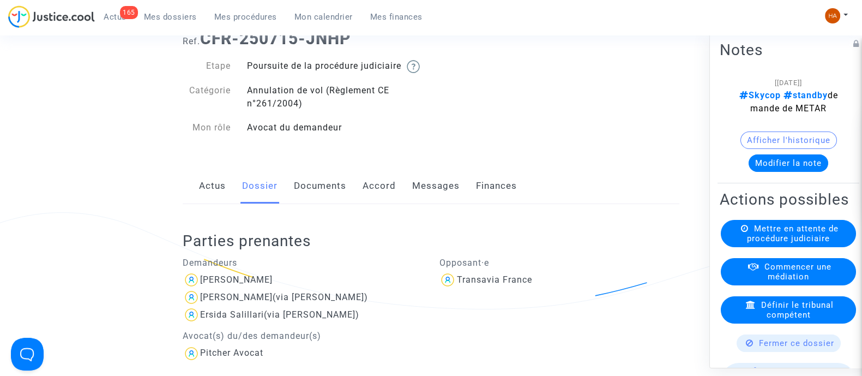
scroll to position [68, 0]
drag, startPoint x: 318, startPoint y: 195, endPoint x: 354, endPoint y: 194, distance: 36.0
click at [318, 195] on link "Documents" at bounding box center [320, 186] width 52 height 36
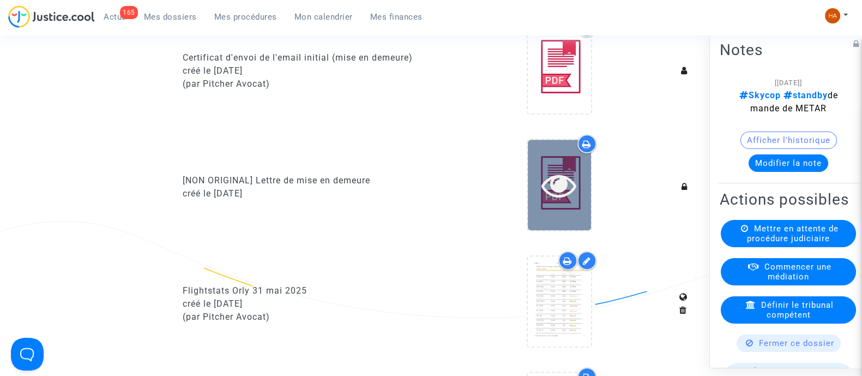
scroll to position [681, 0]
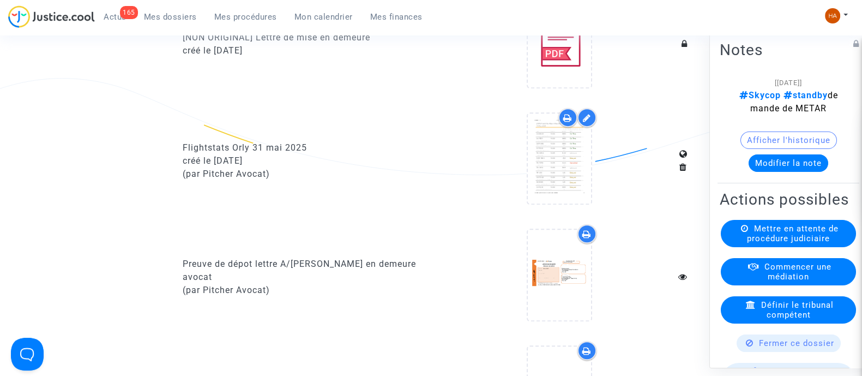
click at [563, 122] on icon at bounding box center [567, 117] width 9 height 9
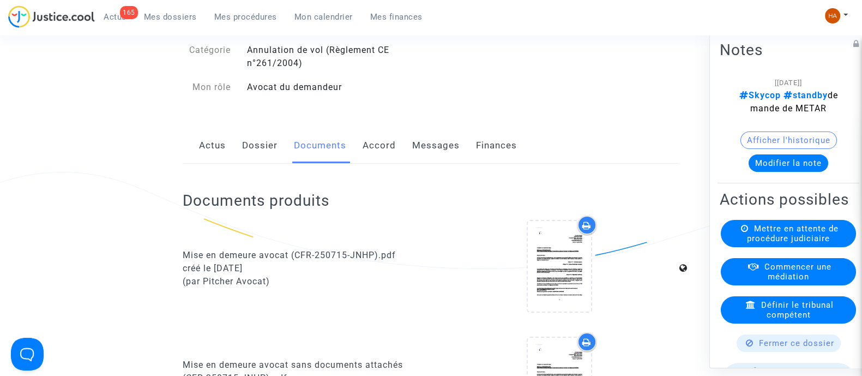
scroll to position [0, 0]
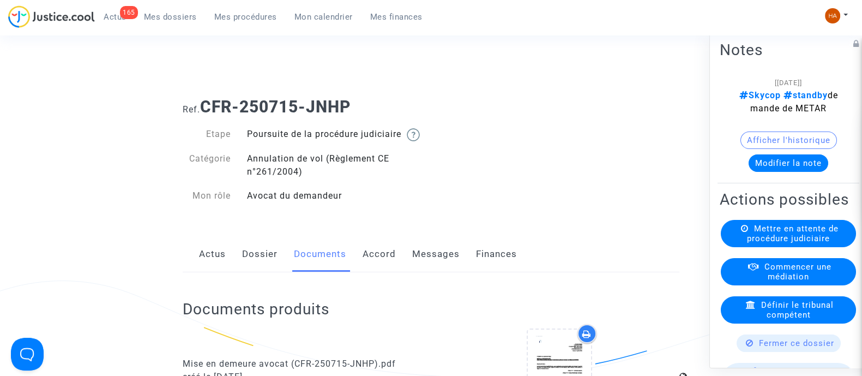
drag, startPoint x: 357, startPoint y: 96, endPoint x: 203, endPoint y: 99, distance: 153.7
click at [203, 99] on div "Ref. CFR-250715-JNHP" at bounding box center [430, 103] width 513 height 28
copy b "CFR-250715-JNHP"
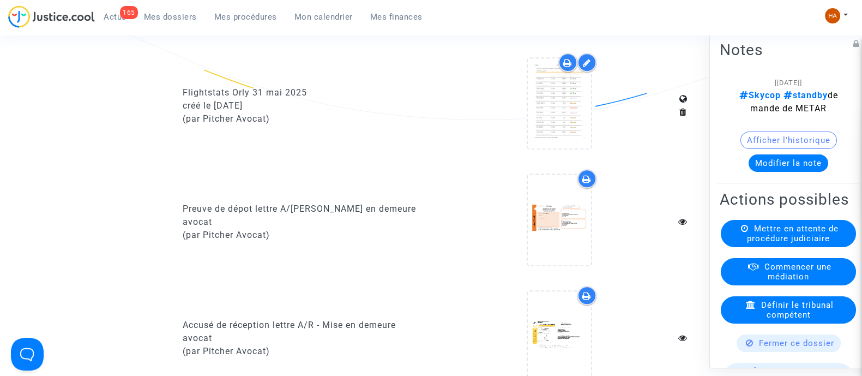
scroll to position [749, 0]
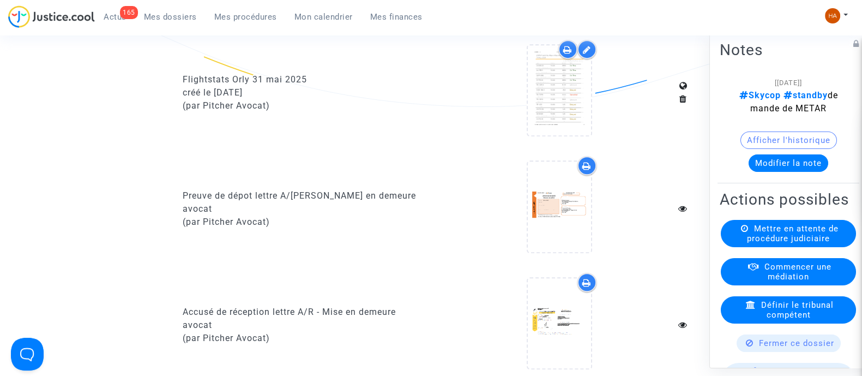
click at [570, 54] on icon at bounding box center [567, 49] width 9 height 9
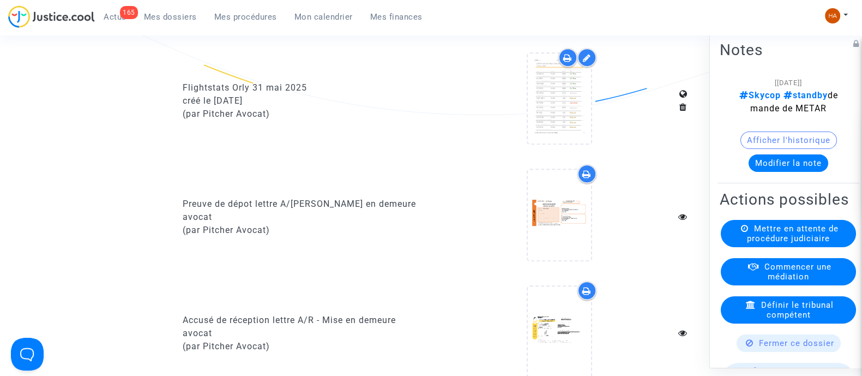
scroll to position [476, 0]
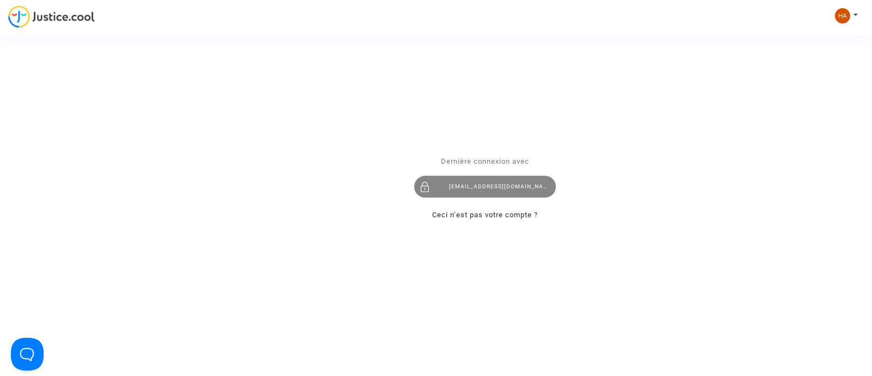
click at [441, 183] on div "[EMAIL_ADDRESS][DOMAIN_NAME]" at bounding box center [485, 186] width 142 height 22
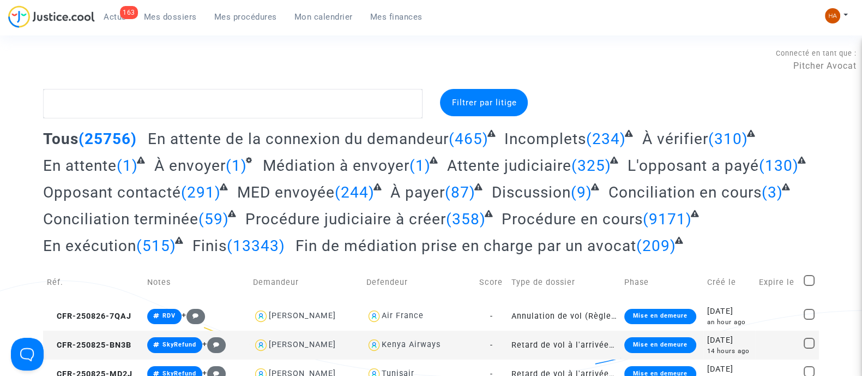
click at [532, 167] on span "Attente judiciaire" at bounding box center [509, 165] width 124 height 18
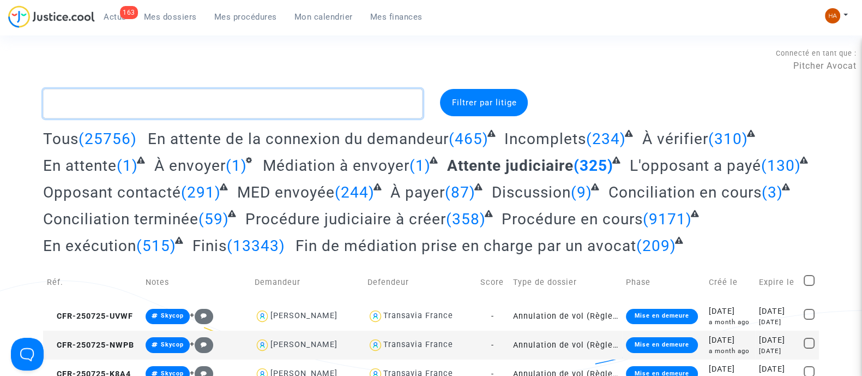
click at [171, 108] on textarea at bounding box center [232, 103] width 379 height 29
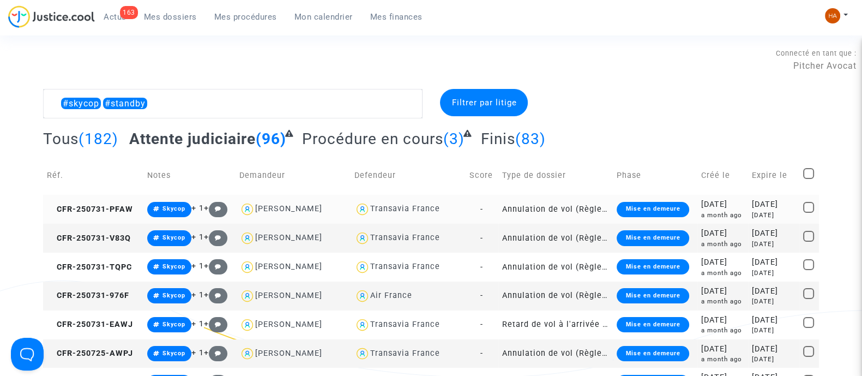
click at [358, 205] on img at bounding box center [362, 209] width 16 height 16
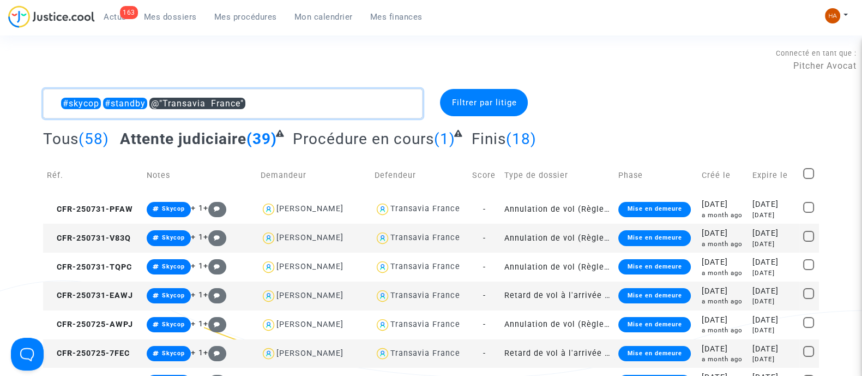
drag, startPoint x: 258, startPoint y: 98, endPoint x: 151, endPoint y: 104, distance: 107.5
click at [151, 104] on textarea at bounding box center [232, 103] width 379 height 29
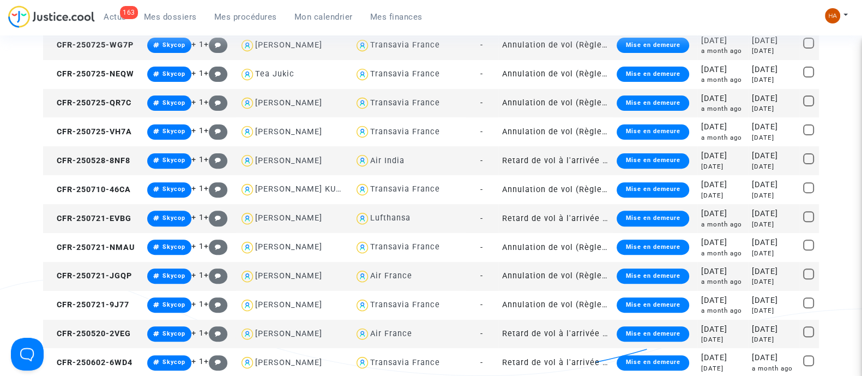
scroll to position [476, 0]
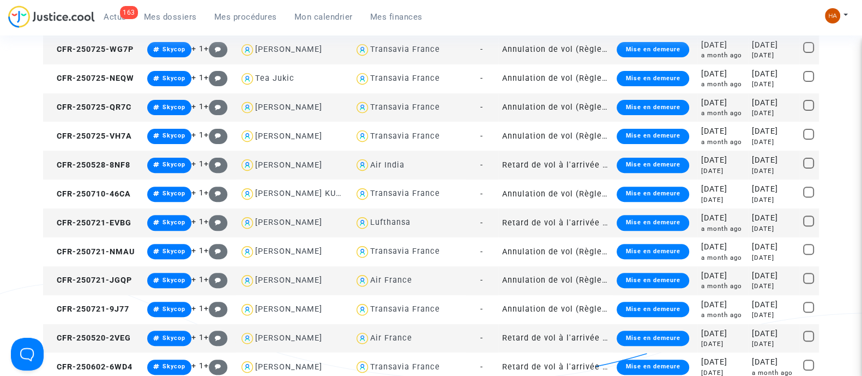
type textarea "#skycop #standby"
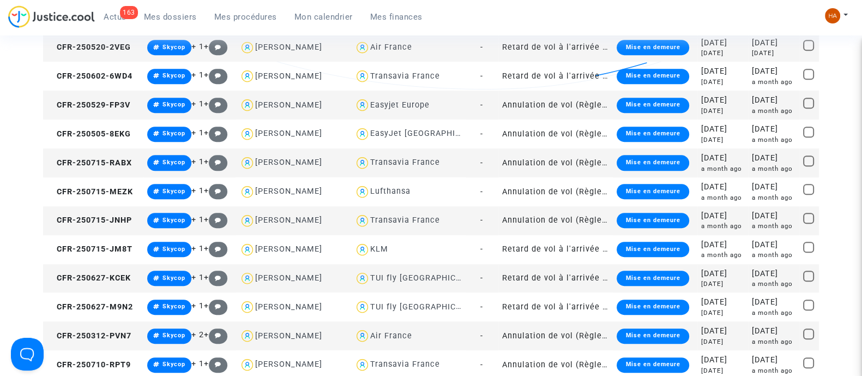
scroll to position [773, 0]
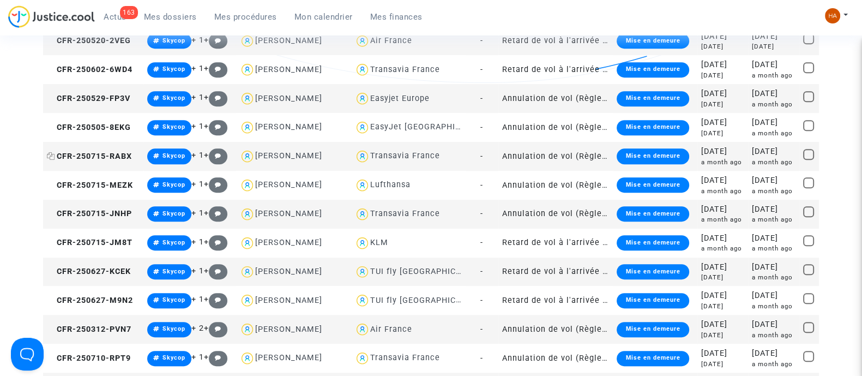
click at [51, 156] on icon at bounding box center [51, 156] width 8 height 8
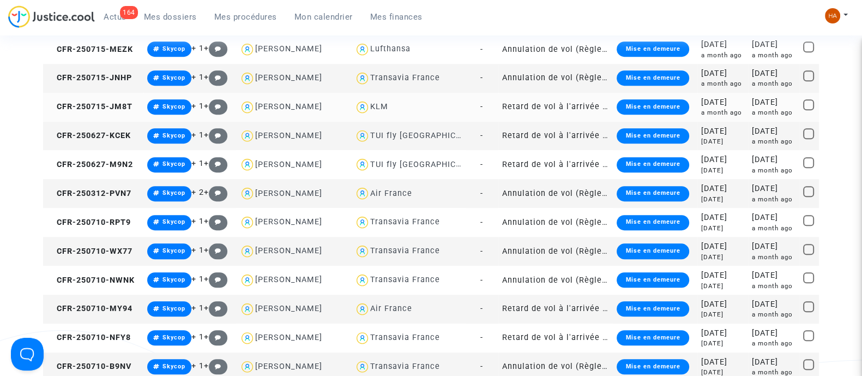
scroll to position [910, 0]
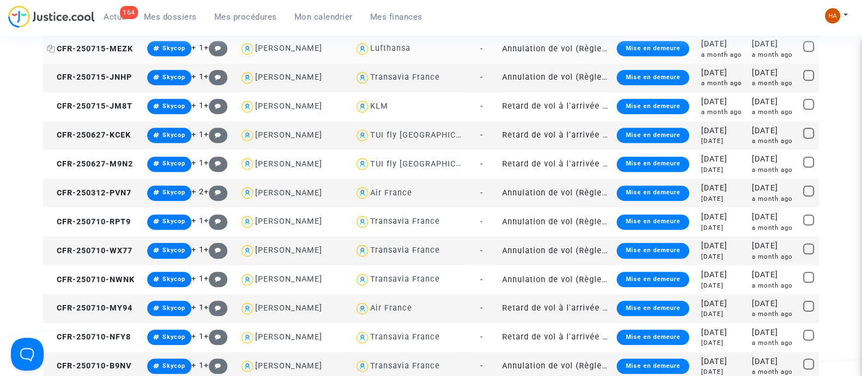
click at [50, 49] on icon at bounding box center [51, 49] width 8 height 8
click at [51, 78] on icon at bounding box center [51, 77] width 8 height 8
click at [50, 161] on icon at bounding box center [51, 164] width 8 height 8
click at [52, 107] on icon at bounding box center [51, 106] width 8 height 8
click at [52, 134] on icon at bounding box center [51, 135] width 8 height 8
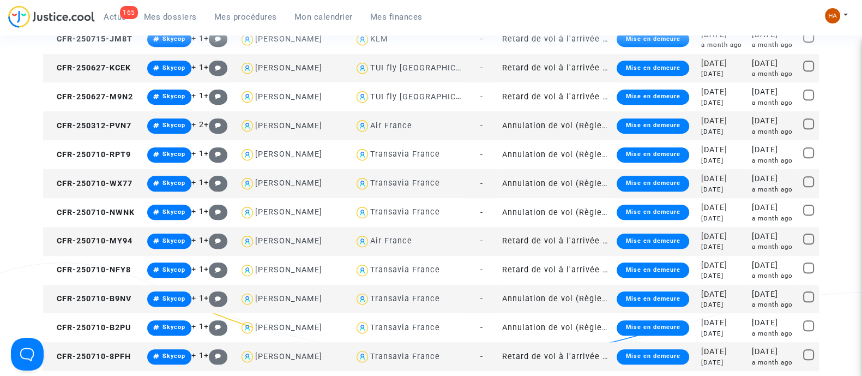
scroll to position [978, 0]
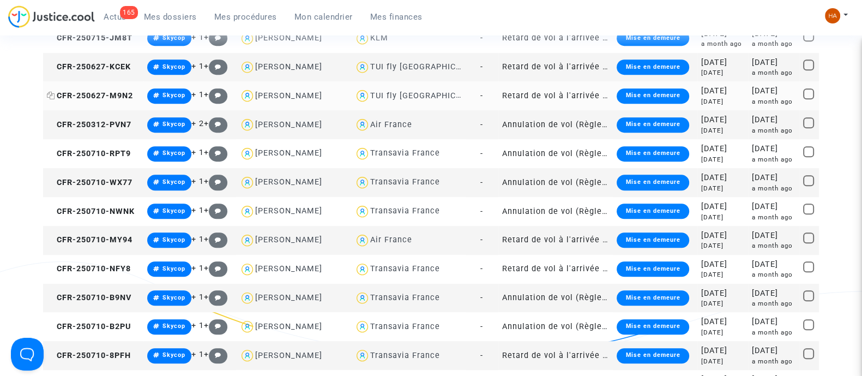
click at [50, 95] on icon at bounding box center [51, 96] width 8 height 8
click at [52, 124] on icon at bounding box center [51, 124] width 8 height 8
click at [49, 152] on icon at bounding box center [51, 153] width 8 height 8
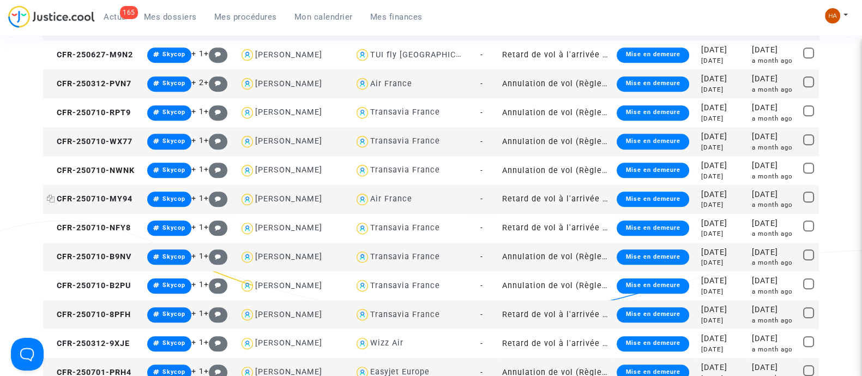
scroll to position [1046, 0]
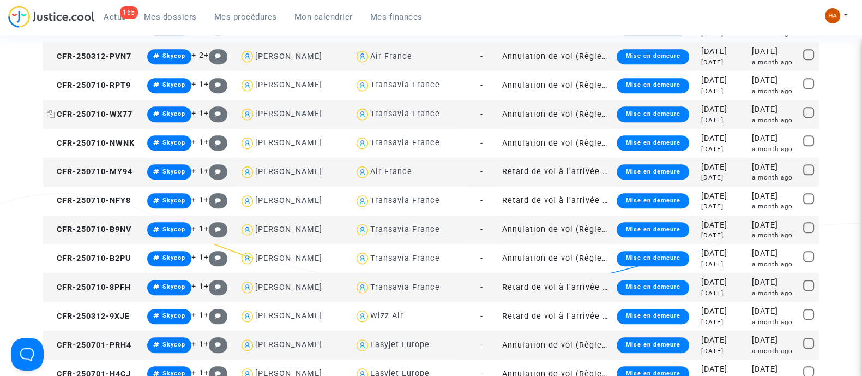
click at [50, 113] on icon at bounding box center [51, 114] width 8 height 8
click at [51, 141] on icon at bounding box center [51, 143] width 8 height 8
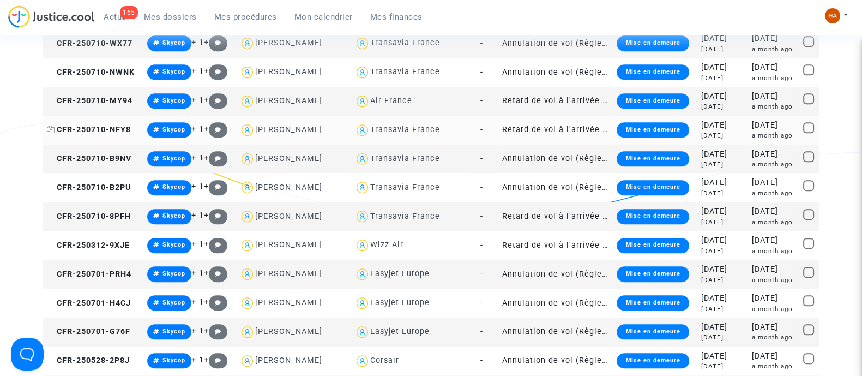
scroll to position [1114, 0]
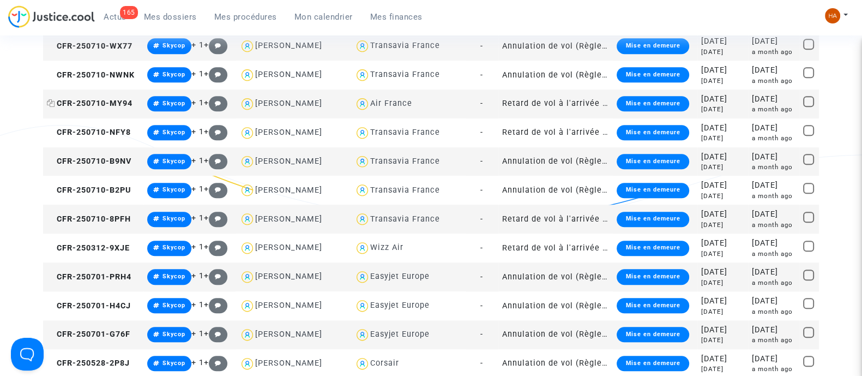
click at [49, 101] on icon at bounding box center [51, 103] width 8 height 8
click at [51, 132] on icon at bounding box center [51, 132] width 8 height 8
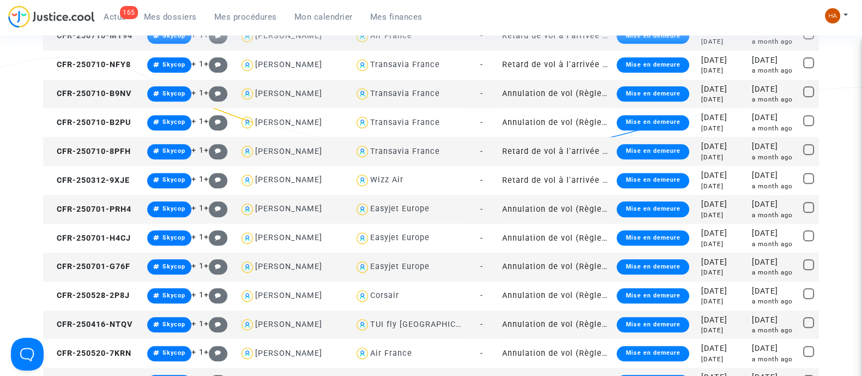
scroll to position [1182, 0]
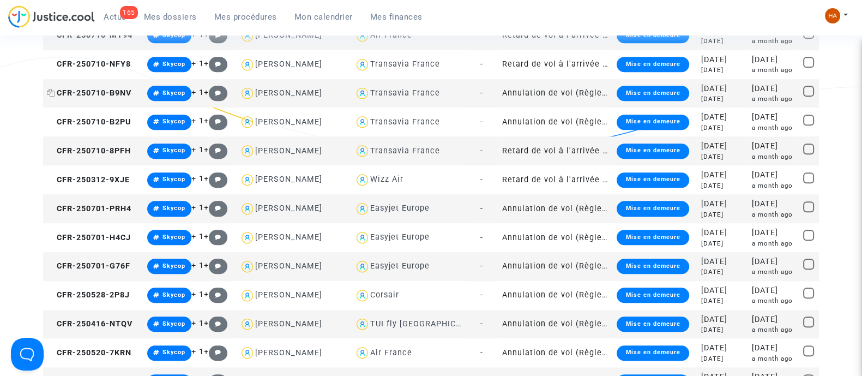
click at [51, 94] on icon at bounding box center [51, 93] width 8 height 8
click at [51, 121] on icon at bounding box center [51, 122] width 8 height 8
click at [51, 151] on icon at bounding box center [51, 151] width 8 height 8
click at [50, 179] on icon at bounding box center [51, 179] width 8 height 8
click at [52, 210] on icon at bounding box center [51, 208] width 8 height 8
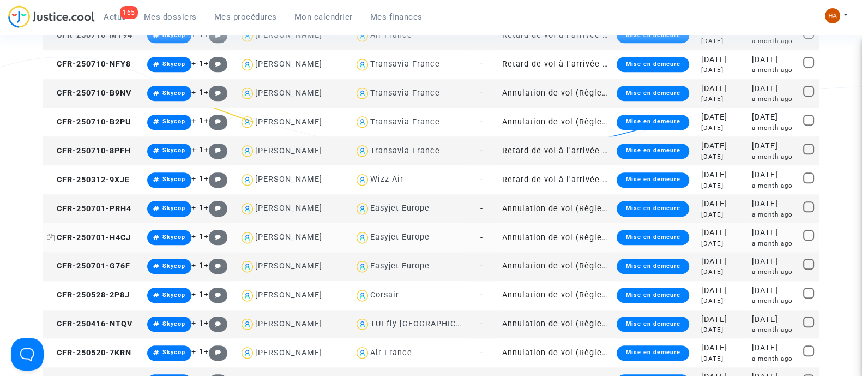
click at [52, 239] on icon at bounding box center [51, 237] width 8 height 8
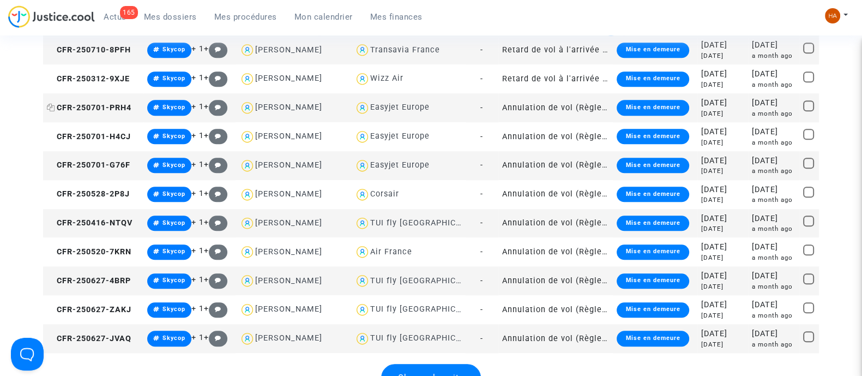
scroll to position [1318, 0]
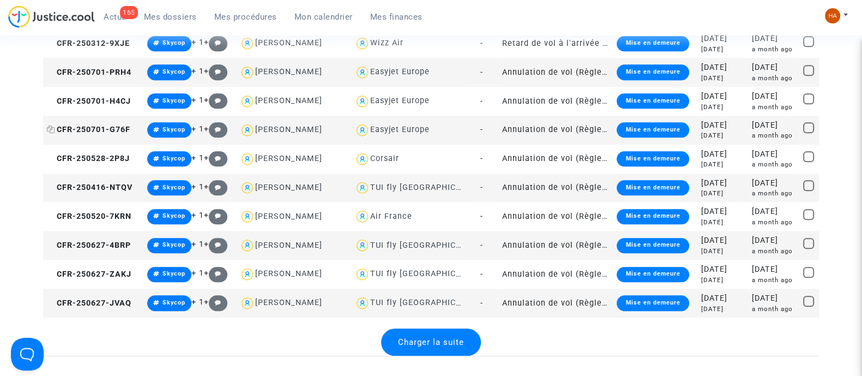
click at [49, 128] on icon at bounding box center [51, 129] width 8 height 8
click at [52, 159] on icon at bounding box center [51, 158] width 8 height 8
click at [49, 186] on icon at bounding box center [51, 187] width 8 height 8
click at [53, 217] on icon at bounding box center [51, 216] width 8 height 8
click at [51, 244] on icon at bounding box center [51, 245] width 8 height 8
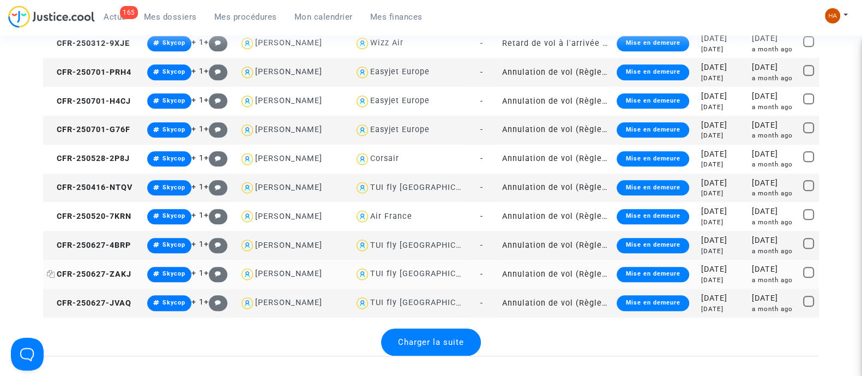
click at [50, 276] on icon at bounding box center [51, 274] width 8 height 8
click at [52, 303] on icon at bounding box center [51, 303] width 8 height 8
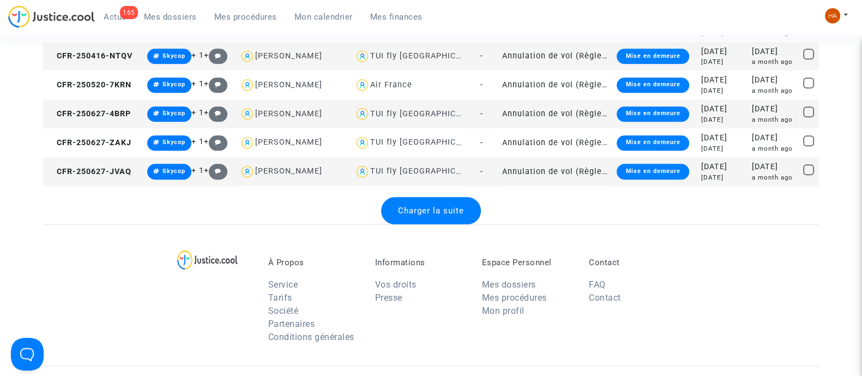
scroll to position [1455, 0]
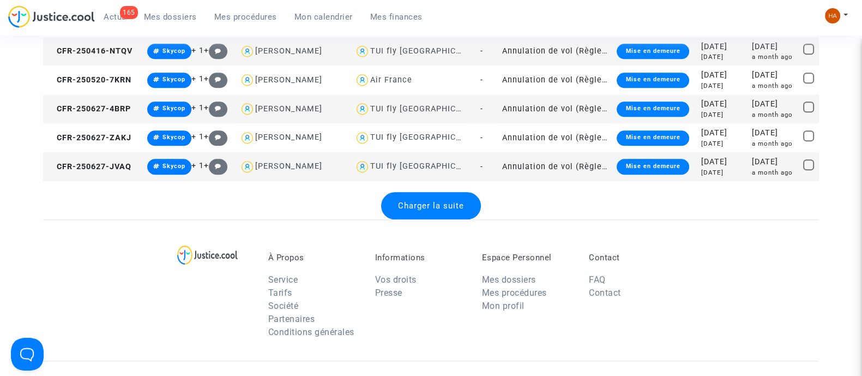
click at [452, 203] on span "Charger la suite" at bounding box center [431, 206] width 66 height 10
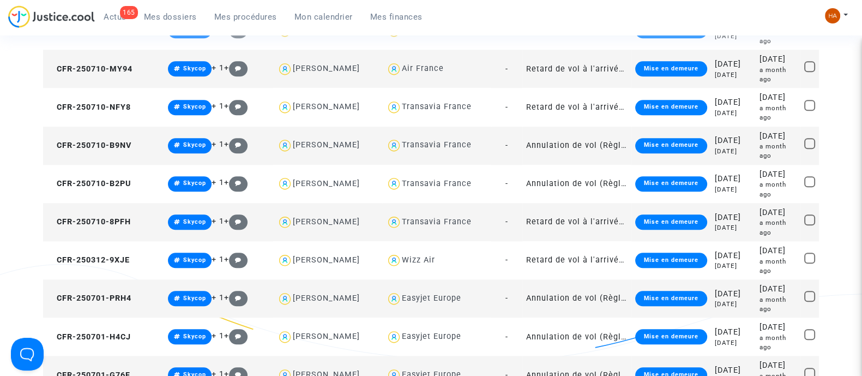
scroll to position [1523, 0]
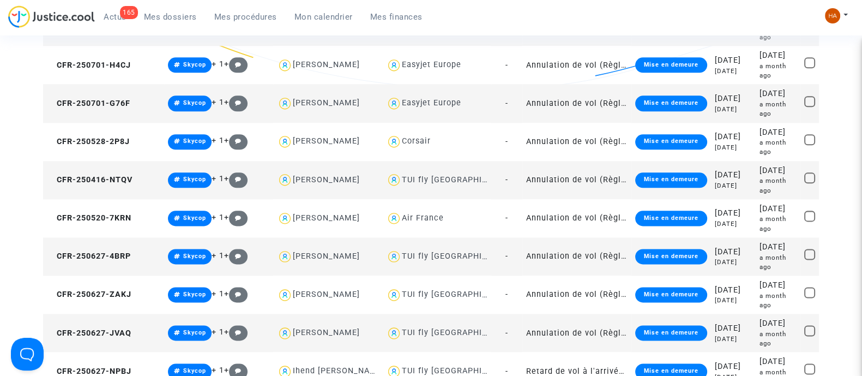
scroll to position [1727, 0]
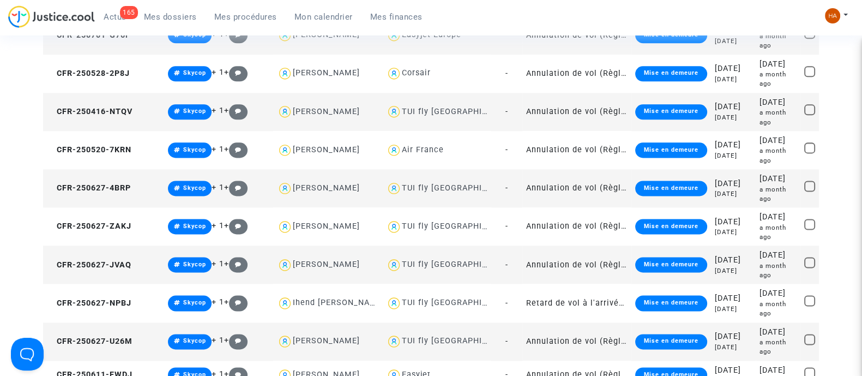
scroll to position [1795, 0]
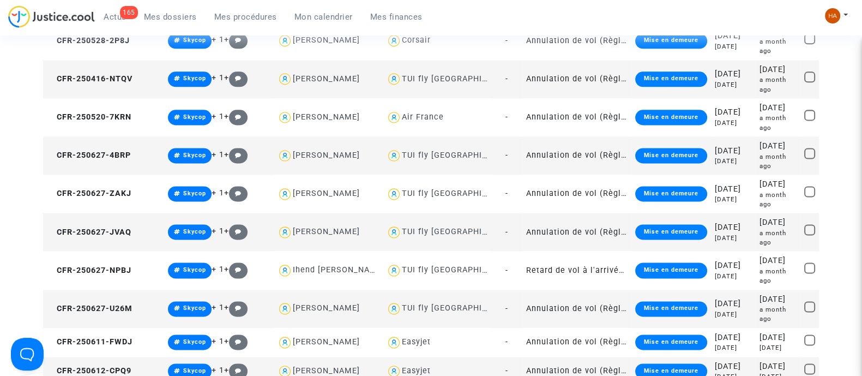
scroll to position [1863, 0]
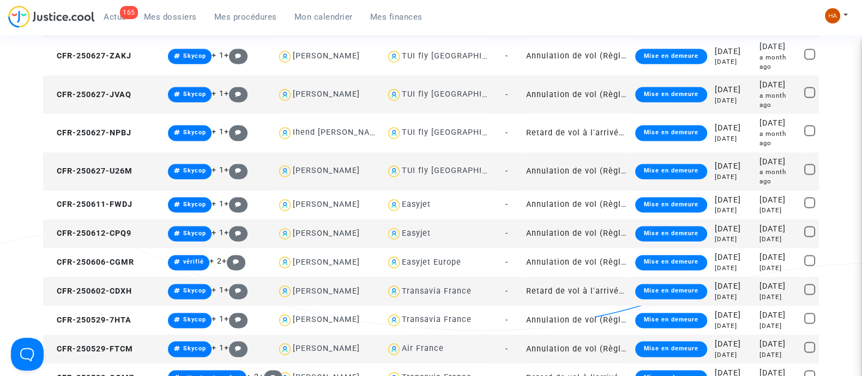
scroll to position [2000, 0]
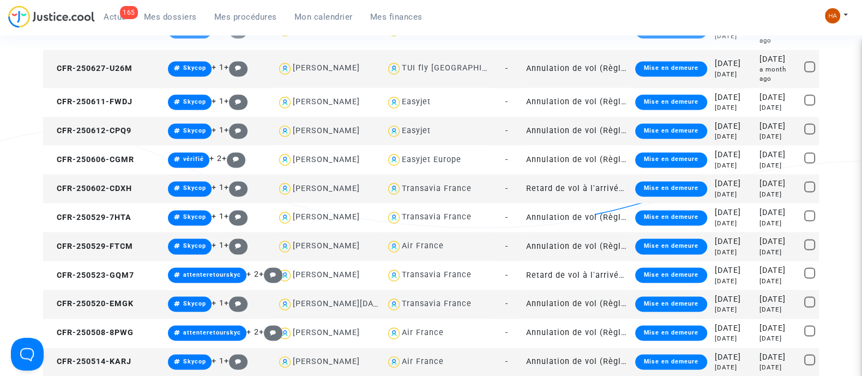
scroll to position [2068, 0]
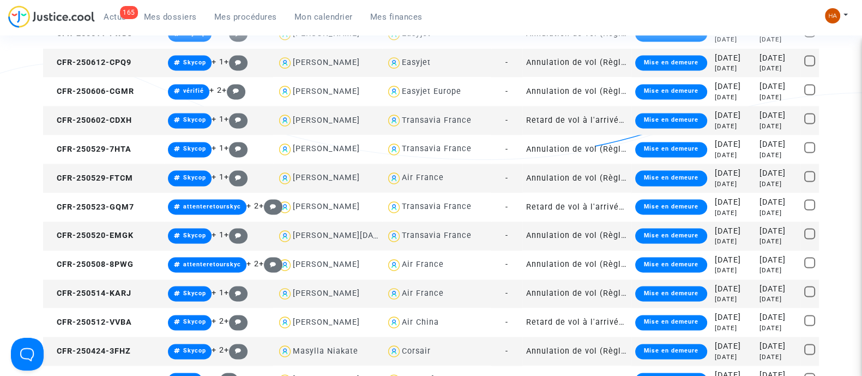
scroll to position [2136, 0]
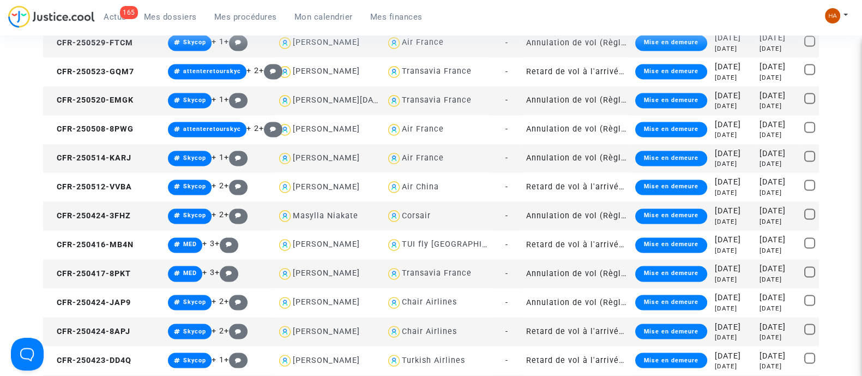
scroll to position [2272, 0]
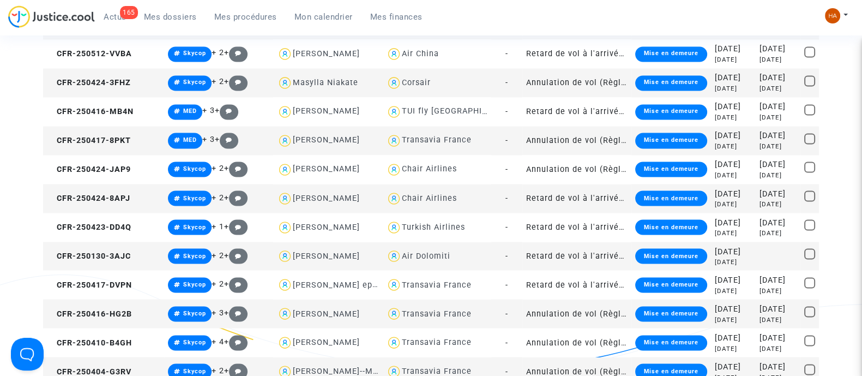
scroll to position [2408, 0]
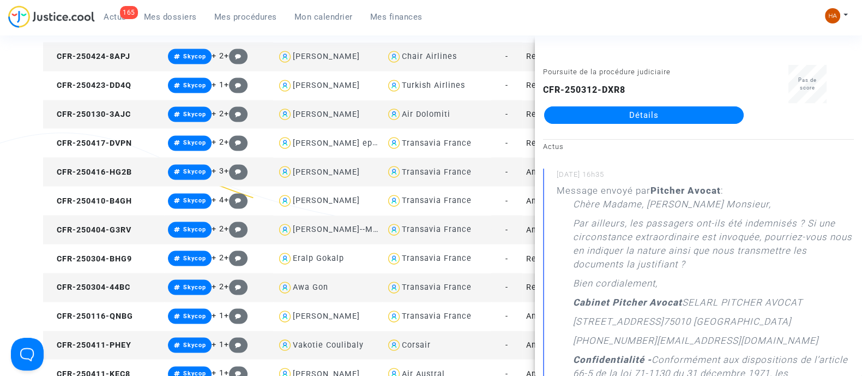
scroll to position [2477, 0]
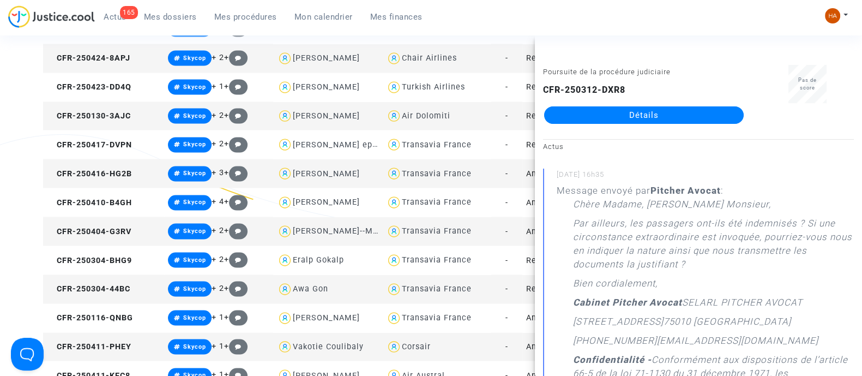
scroll to position [2545, 0]
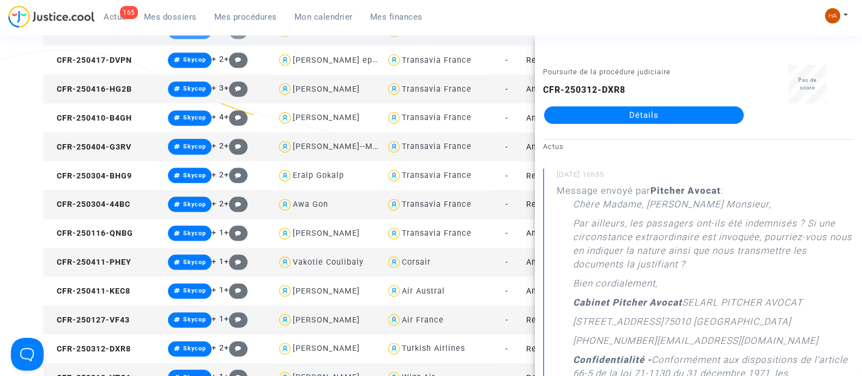
scroll to position [2681, 0]
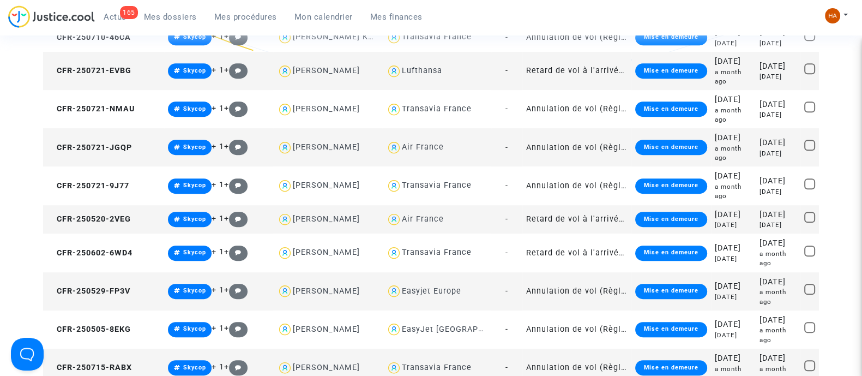
scroll to position [773, 0]
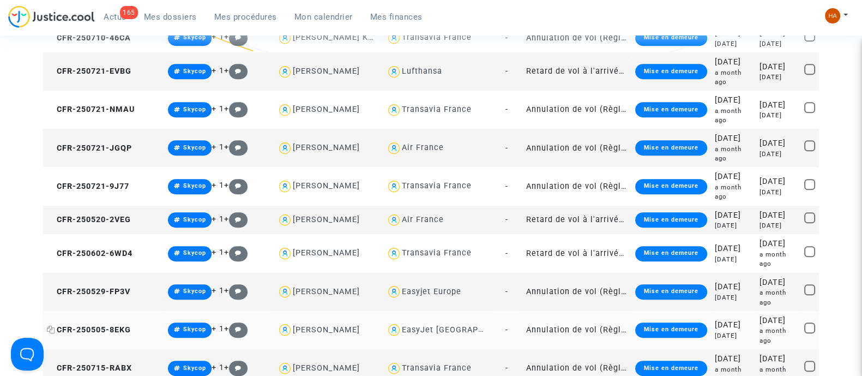
click at [52, 325] on icon at bounding box center [51, 329] width 8 height 8
drag, startPoint x: 51, startPoint y: 100, endPoint x: 64, endPoint y: 97, distance: 13.9
click at [51, 287] on icon at bounding box center [51, 291] width 8 height 8
click at [53, 249] on icon at bounding box center [51, 253] width 8 height 8
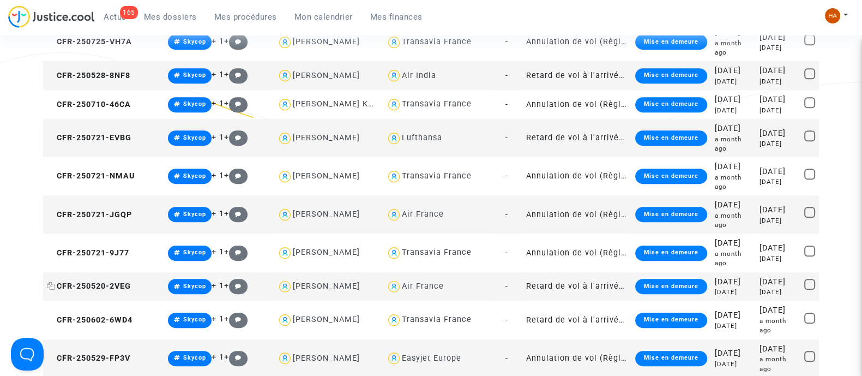
scroll to position [705, 0]
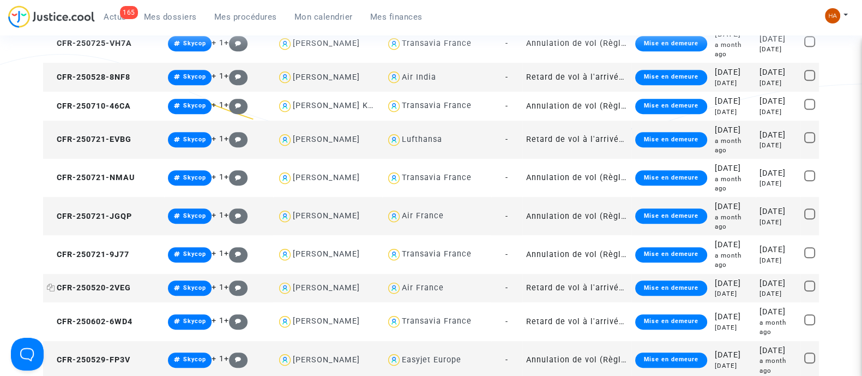
click at [50, 283] on icon at bounding box center [51, 287] width 8 height 8
click at [53, 250] on icon at bounding box center [51, 254] width 8 height 8
click at [49, 212] on icon at bounding box center [51, 216] width 8 height 8
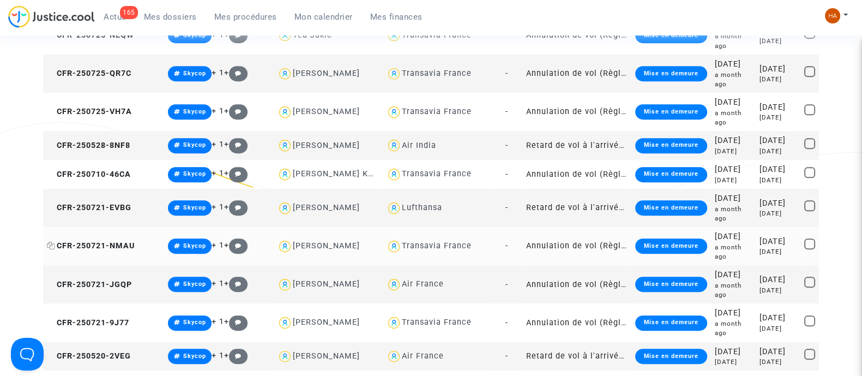
click at [51, 241] on icon at bounding box center [51, 245] width 8 height 8
click at [52, 203] on icon at bounding box center [51, 207] width 8 height 8
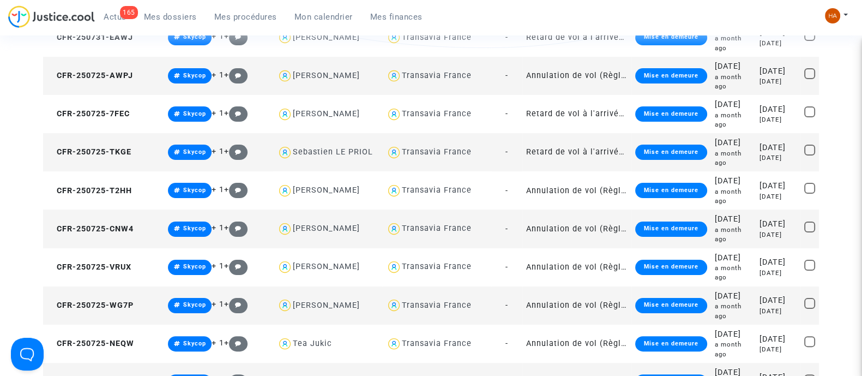
scroll to position [365, 0]
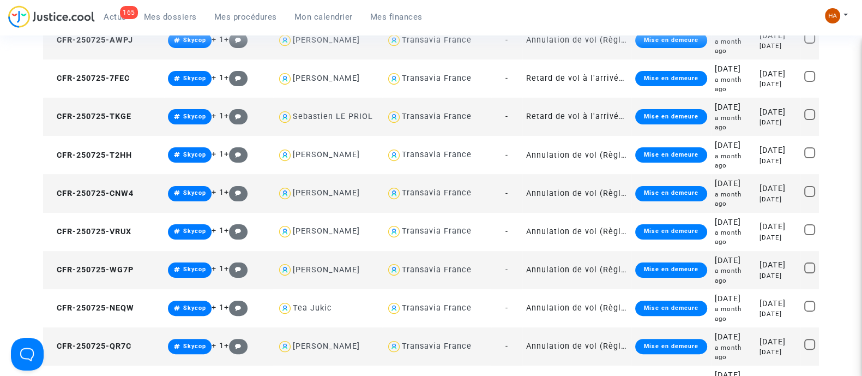
click at [50, 342] on icon at bounding box center [51, 346] width 8 height 8
click at [52, 304] on icon at bounding box center [51, 308] width 8 height 8
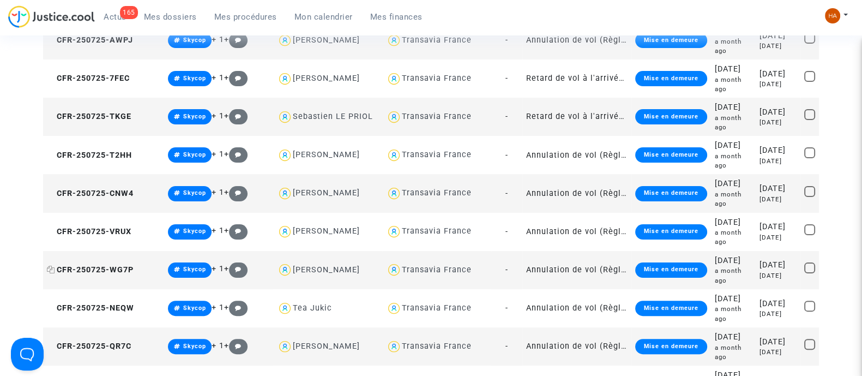
click at [49, 265] on icon at bounding box center [51, 269] width 8 height 8
click at [52, 227] on icon at bounding box center [51, 231] width 8 height 8
click at [55, 189] on icon at bounding box center [51, 193] width 8 height 8
click at [52, 151] on icon at bounding box center [51, 155] width 8 height 8
click at [49, 112] on icon at bounding box center [51, 116] width 8 height 8
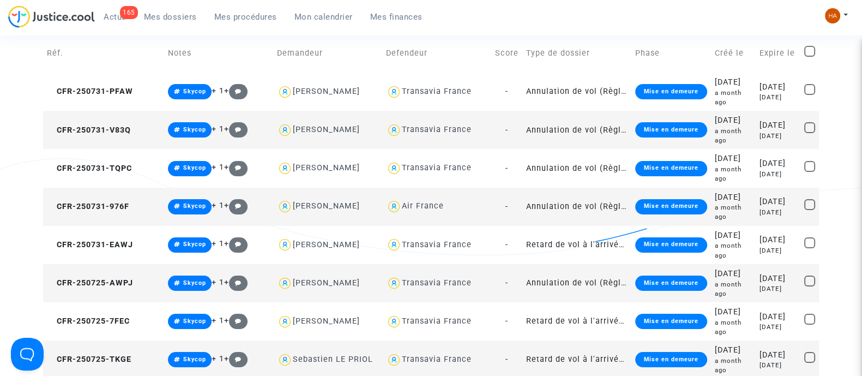
scroll to position [92, 0]
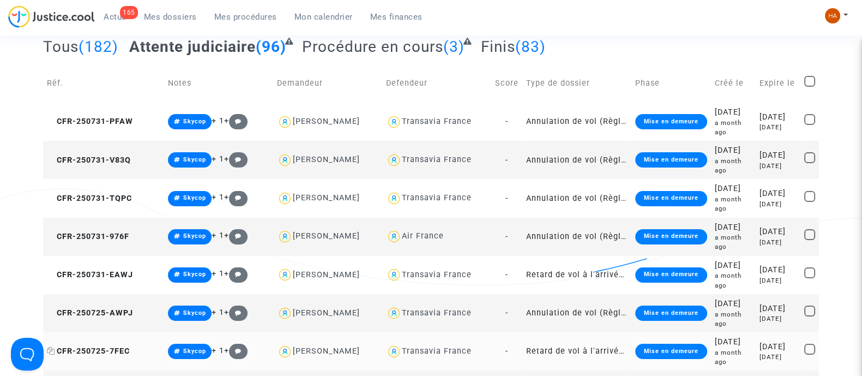
click at [51, 347] on icon at bounding box center [51, 351] width 8 height 8
click at [52, 308] on icon at bounding box center [51, 312] width 8 height 8
click at [52, 270] on icon at bounding box center [51, 274] width 8 height 8
click at [53, 232] on icon at bounding box center [51, 236] width 8 height 8
click at [53, 194] on icon at bounding box center [51, 198] width 8 height 8
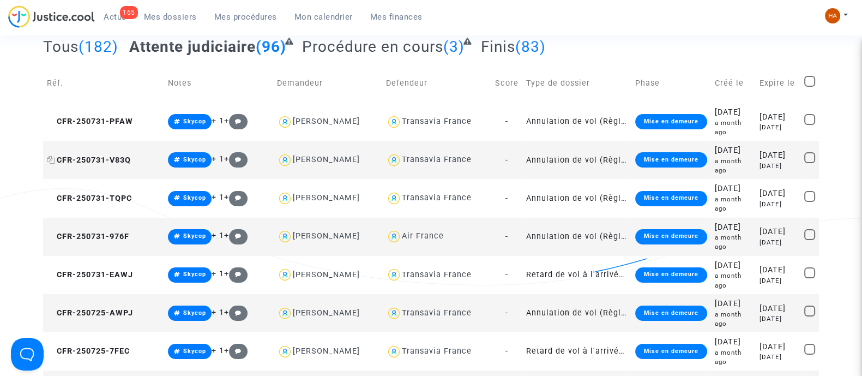
click at [53, 156] on icon at bounding box center [51, 160] width 8 height 8
click at [52, 118] on icon at bounding box center [51, 121] width 8 height 8
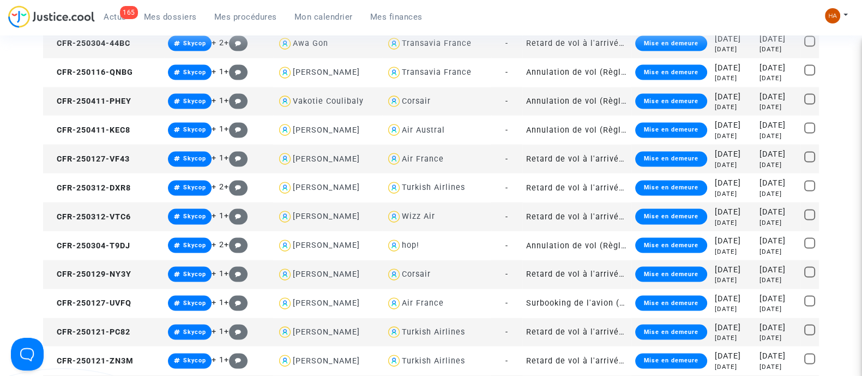
scroll to position [2793, 0]
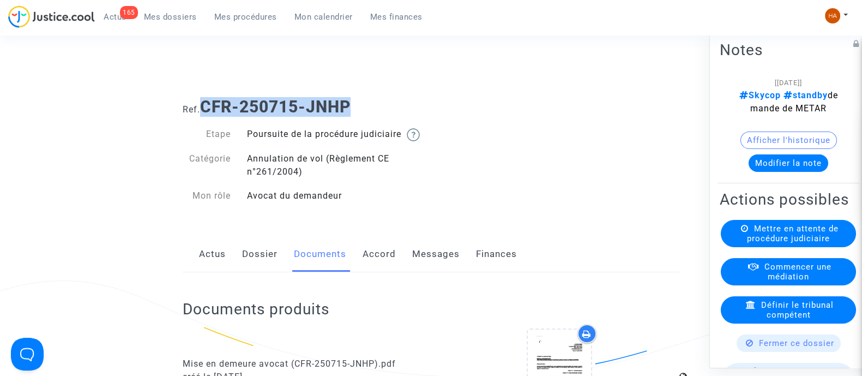
click at [262, 270] on link "Dossier" at bounding box center [259, 254] width 35 height 36
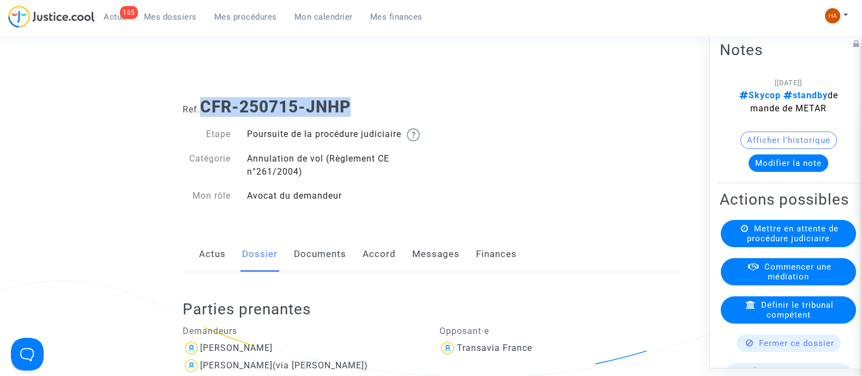
click at [304, 271] on link "Documents" at bounding box center [320, 254] width 52 height 36
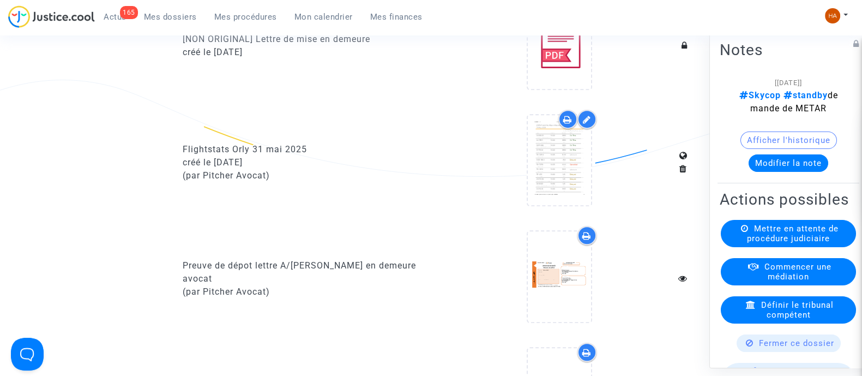
scroll to position [681, 0]
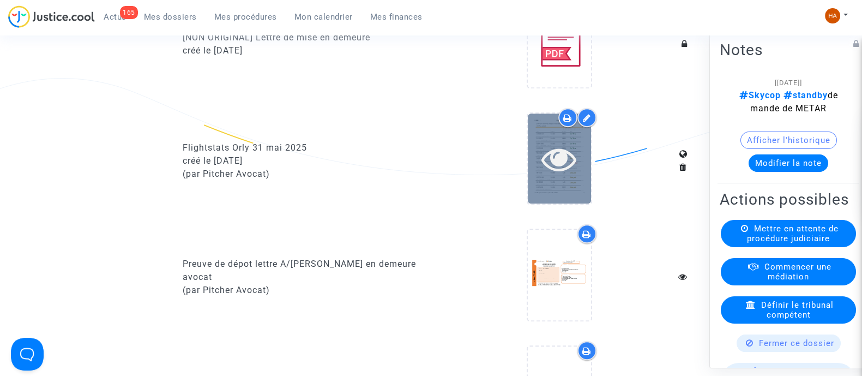
click at [574, 194] on div at bounding box center [559, 158] width 63 height 90
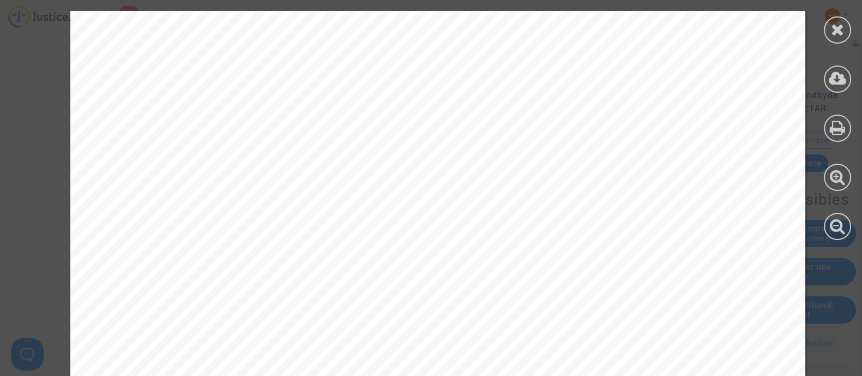
scroll to position [2354, 0]
click at [833, 34] on icon at bounding box center [838, 29] width 14 height 16
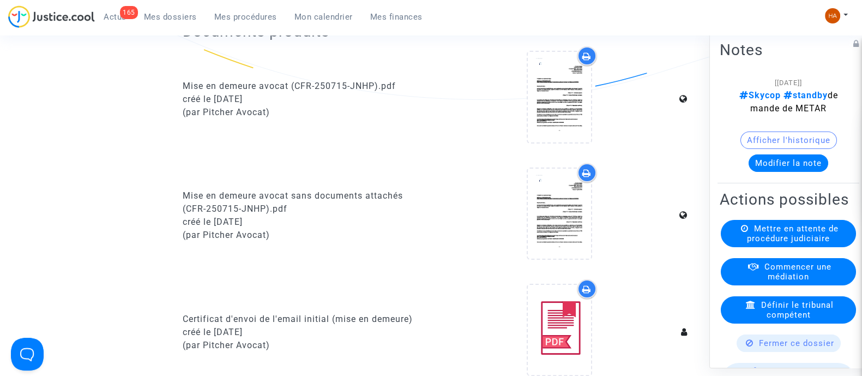
scroll to position [0, 0]
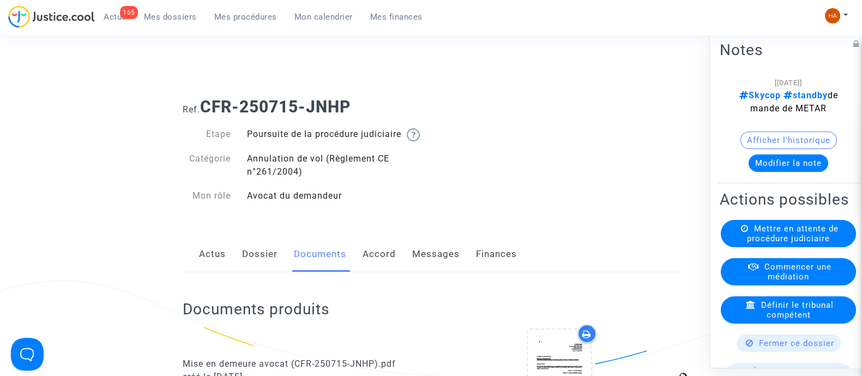
click at [178, 15] on span "Mes dossiers" at bounding box center [170, 17] width 53 height 10
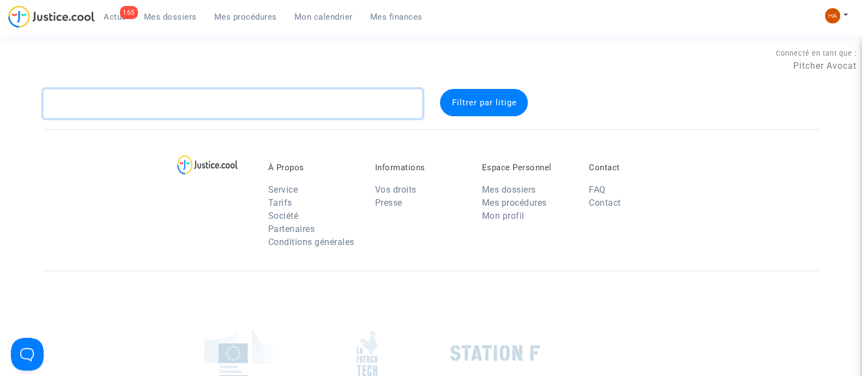
click at [159, 105] on textarea at bounding box center [232, 103] width 379 height 29
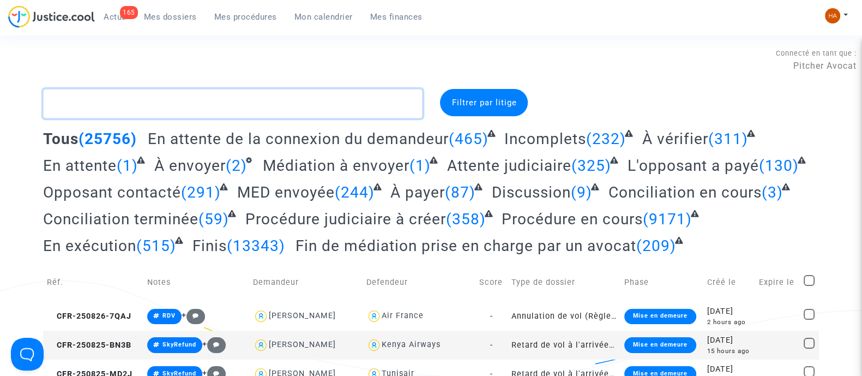
paste textarea "CFR-250715-JM8T"
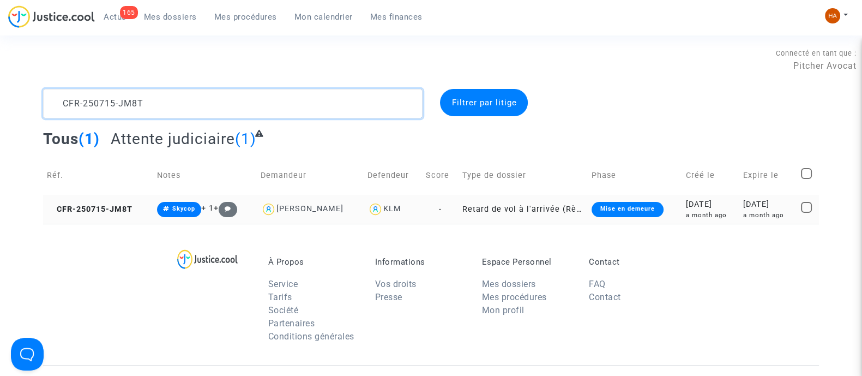
type textarea "CFR-250715-JM8T"
click at [458, 213] on td "Retard de vol à l'arrivée (Règlement CE n°261/2004)" at bounding box center [522, 209] width 129 height 29
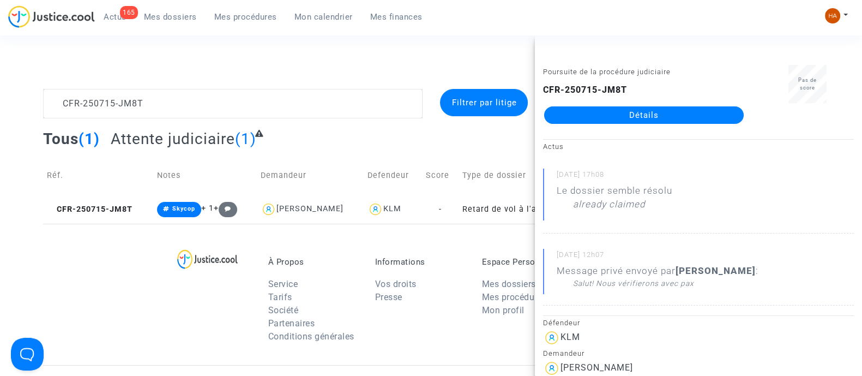
click at [616, 118] on link "Détails" at bounding box center [643, 114] width 199 height 17
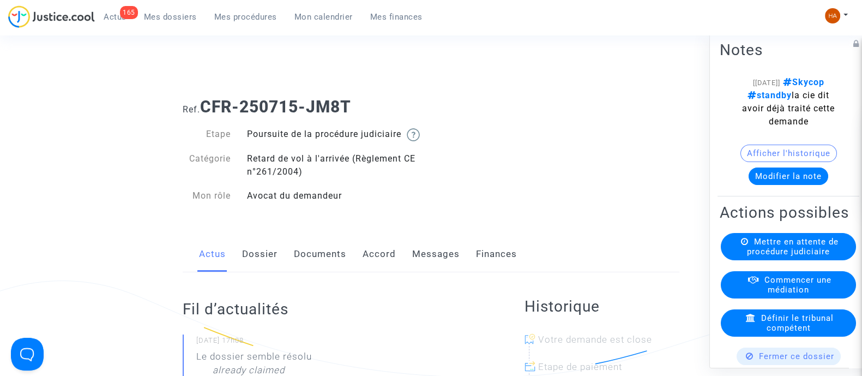
click at [441, 269] on link "Messages" at bounding box center [435, 254] width 47 height 36
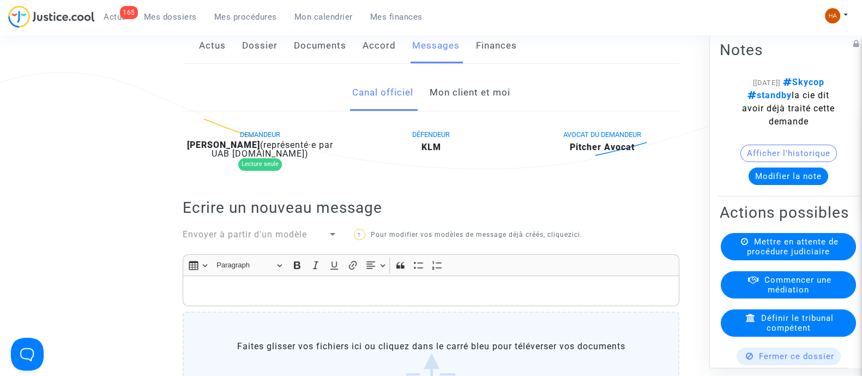
scroll to position [204, 0]
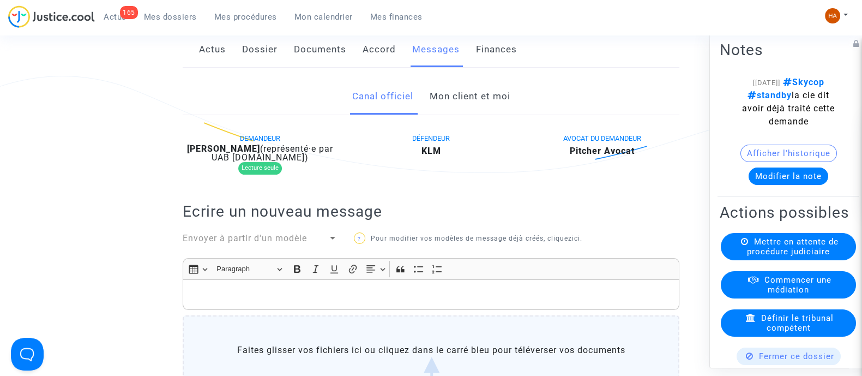
click at [441, 110] on link "Mon client et moi" at bounding box center [469, 96] width 81 height 36
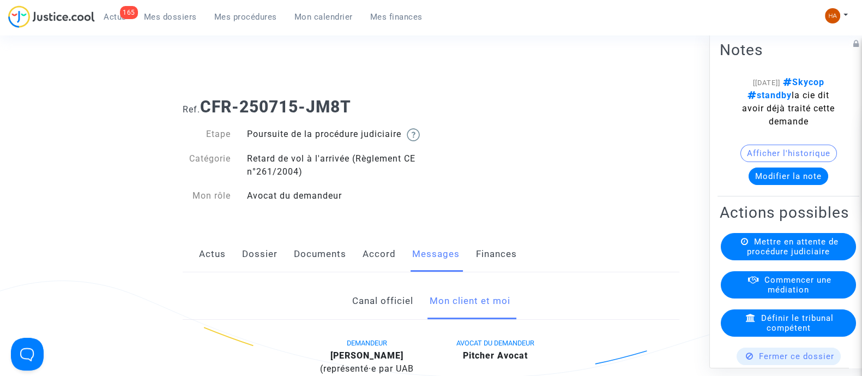
drag, startPoint x: 358, startPoint y: 108, endPoint x: 208, endPoint y: 98, distance: 150.8
click at [208, 98] on h1 "Ref. CFR-250715-JM8T" at bounding box center [431, 107] width 497 height 20
copy b "CFR-250715-JM8T"
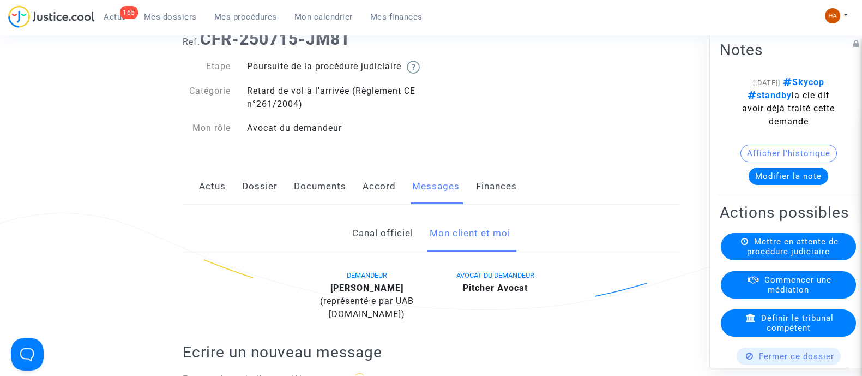
click at [367, 250] on link "Canal officiel" at bounding box center [382, 233] width 61 height 36
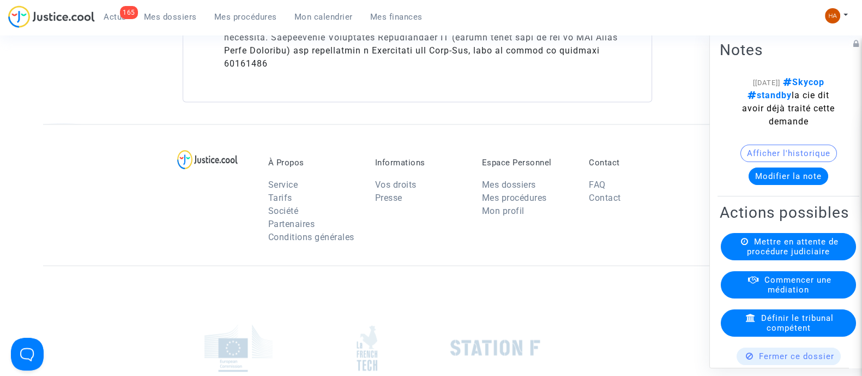
scroll to position [2589, 0]
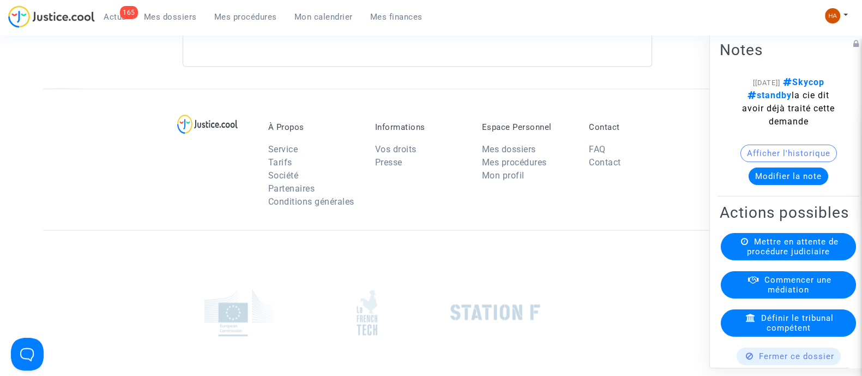
click at [186, 19] on span "Mes dossiers" at bounding box center [170, 17] width 53 height 10
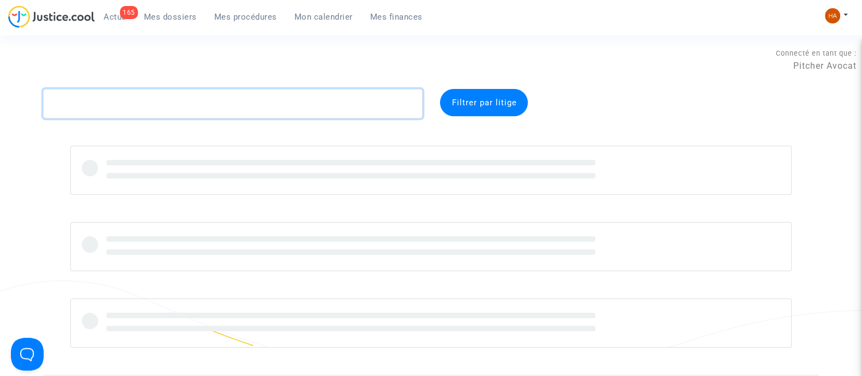
click at [152, 99] on textarea at bounding box center [232, 103] width 379 height 29
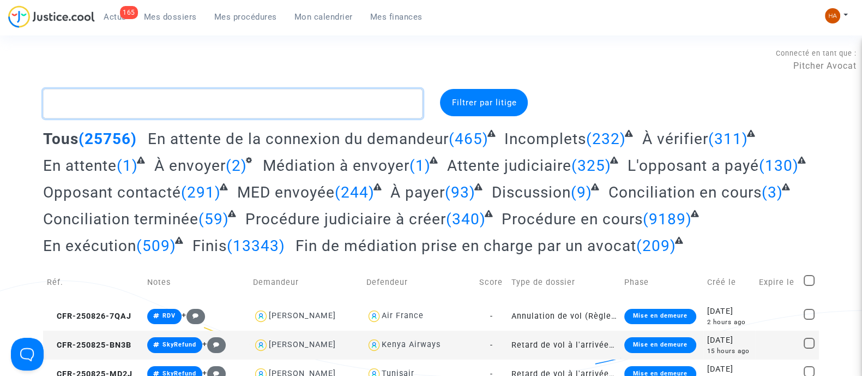
paste textarea "CFR-250725-VH7A"
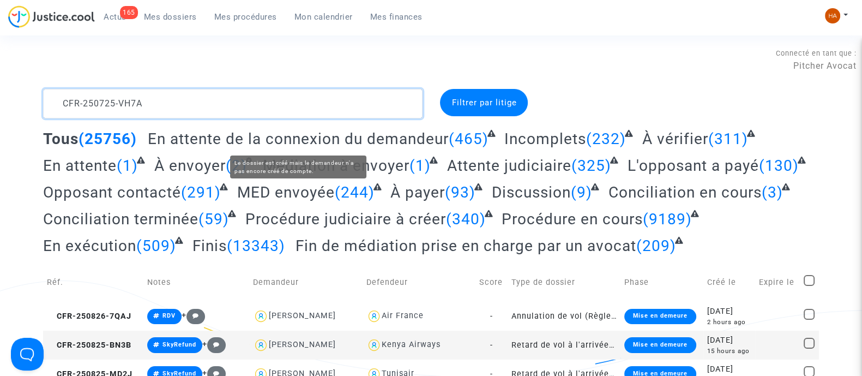
type textarea "CFR-250725-VH7A"
drag, startPoint x: 341, startPoint y: 137, endPoint x: 336, endPoint y: 172, distance: 35.3
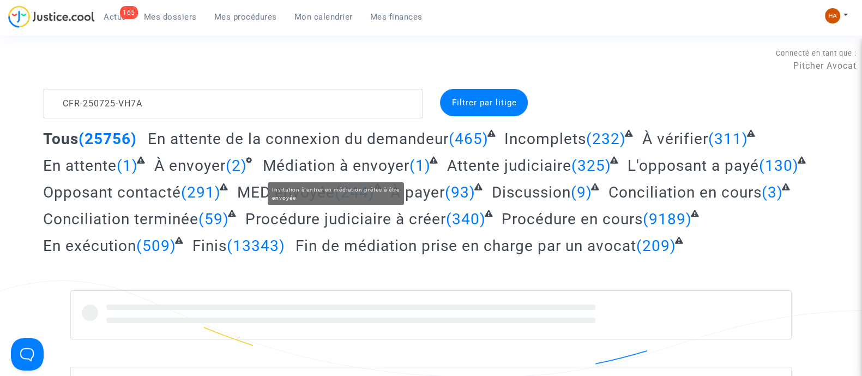
drag, startPoint x: 336, startPoint y: 172, endPoint x: 2, endPoint y: 170, distance: 333.6
click at [2, 170] on div "CFR-250725-VH7A Filtrer par litige Tous (25756) En attente de la connexion du d…" at bounding box center [431, 290] width 862 height 403
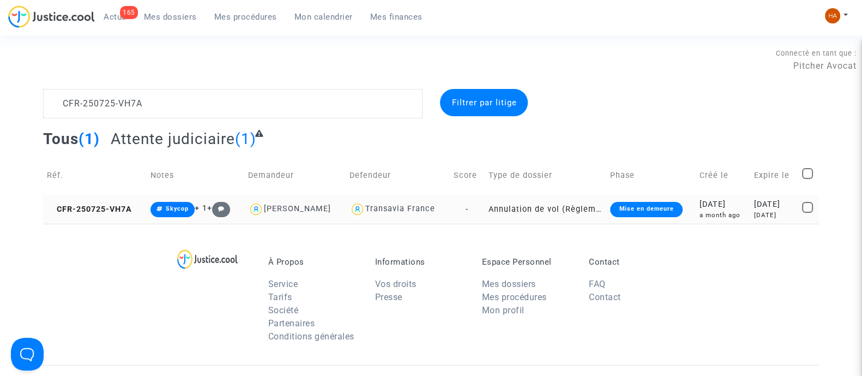
click at [485, 208] on td "Annulation de vol (Règlement CE n°261/2004)" at bounding box center [546, 209] width 122 height 29
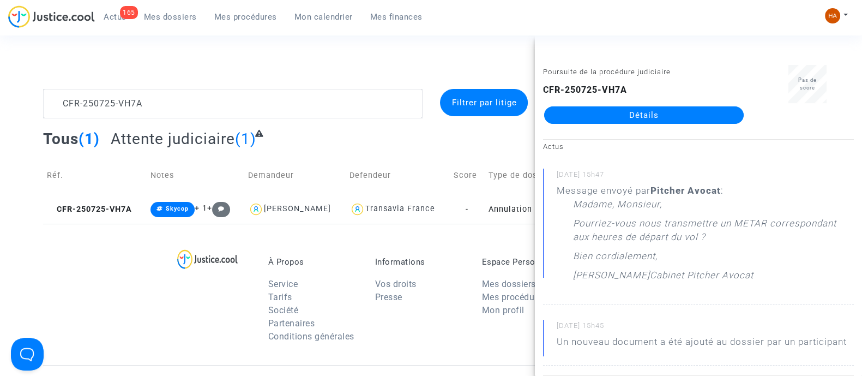
click at [690, 111] on link "Détails" at bounding box center [643, 114] width 199 height 17
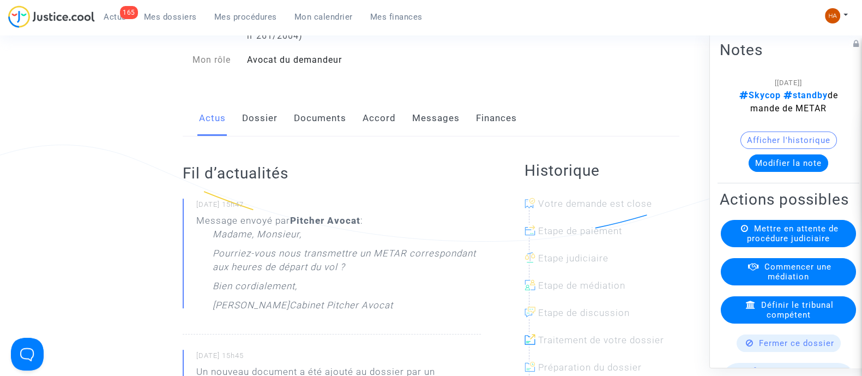
click at [264, 136] on link "Dossier" at bounding box center [259, 118] width 35 height 36
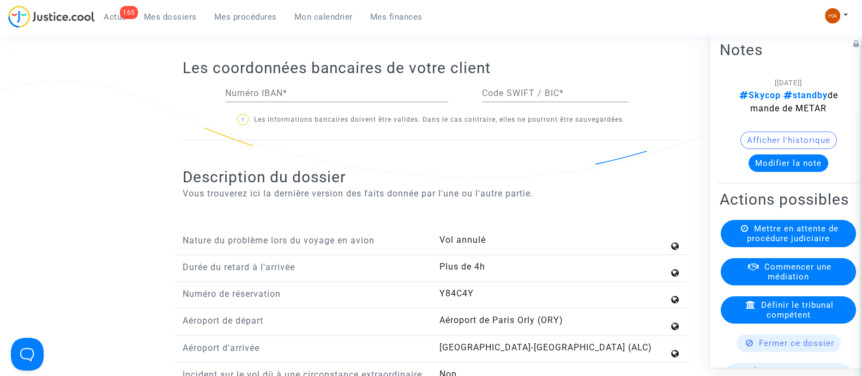
scroll to position [1431, 0]
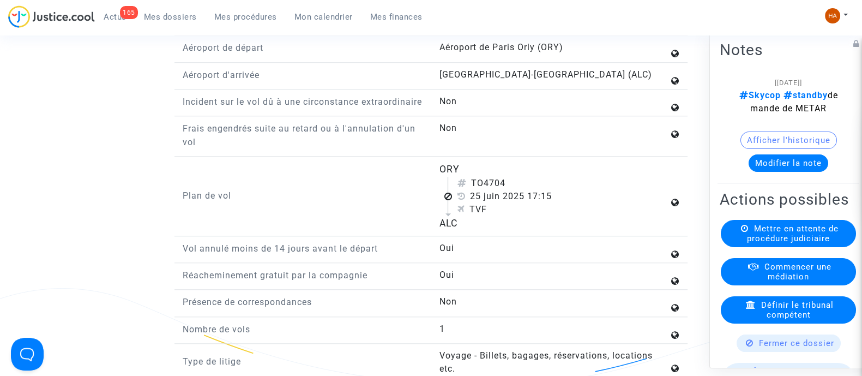
drag, startPoint x: 472, startPoint y: 202, endPoint x: 530, endPoint y: 216, distance: 59.5
click at [530, 216] on div "TO4704 25 juin 2025 17:15 TVF" at bounding box center [557, 196] width 221 height 39
copy div "TO4704 25 juin 2025"
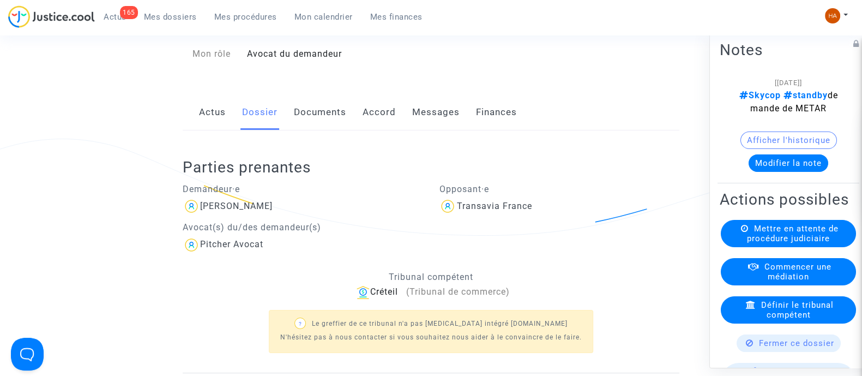
scroll to position [68, 0]
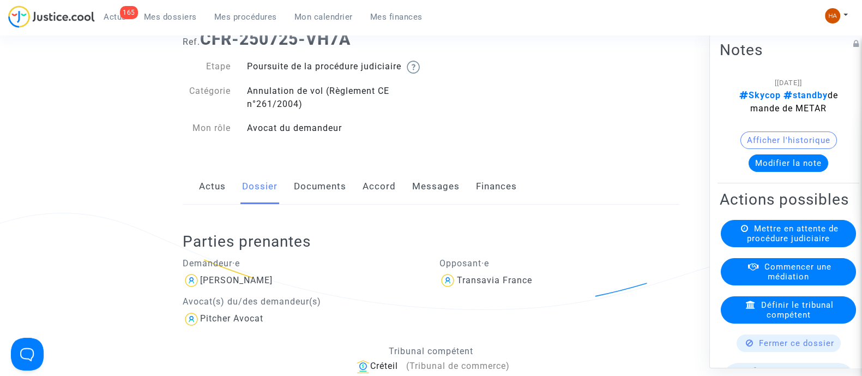
click at [335, 197] on link "Documents" at bounding box center [320, 186] width 52 height 36
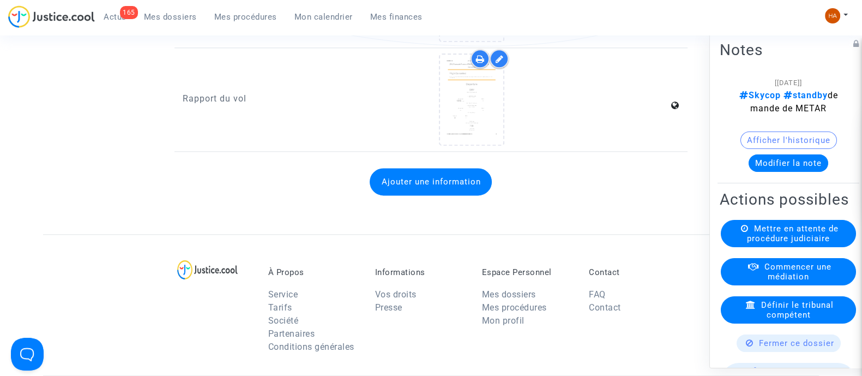
scroll to position [1771, 0]
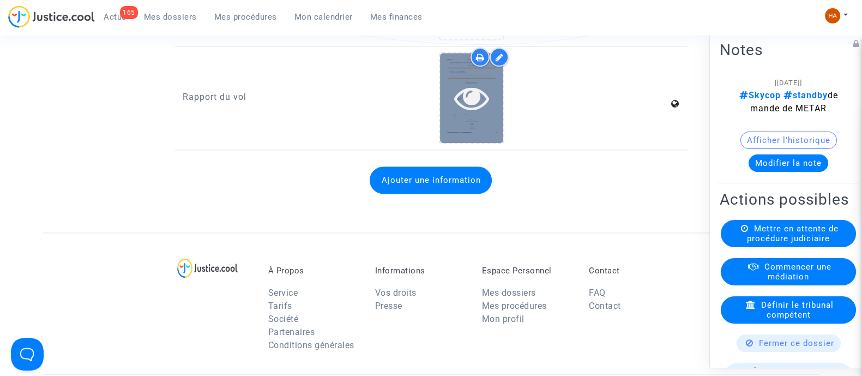
click at [482, 132] on div at bounding box center [471, 98] width 63 height 90
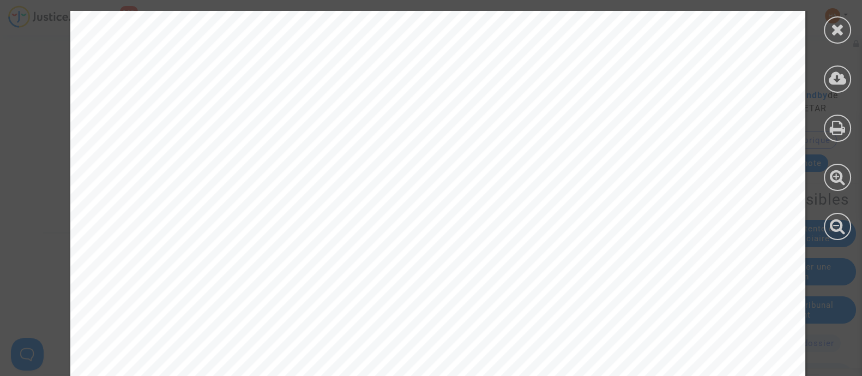
scroll to position [341, 0]
drag, startPoint x: 833, startPoint y: 38, endPoint x: 750, endPoint y: 87, distance: 96.0
click at [833, 38] on div at bounding box center [837, 29] width 27 height 27
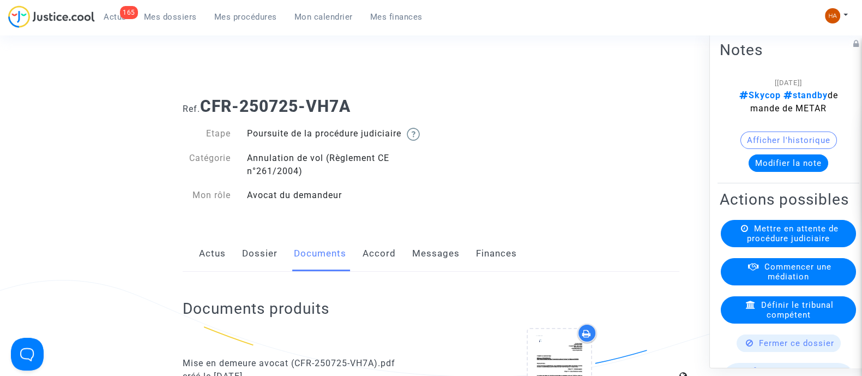
scroll to position [0, 0]
drag, startPoint x: 358, startPoint y: 106, endPoint x: 204, endPoint y: 116, distance: 153.5
click at [204, 116] on h1 "Ref. CFR-250725-VH7A" at bounding box center [431, 107] width 497 height 20
copy b "CFR-250725-VH7A"
click at [180, 17] on span "Mes dossiers" at bounding box center [170, 17] width 53 height 10
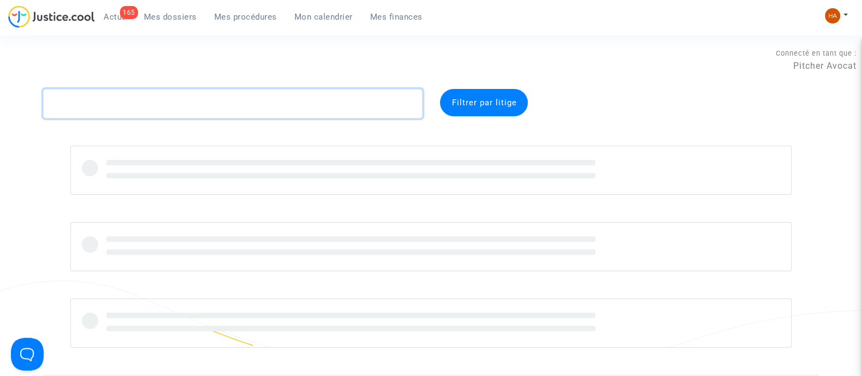
click at [203, 109] on textarea at bounding box center [232, 103] width 379 height 29
paste textarea "CFR-250710-9K44"
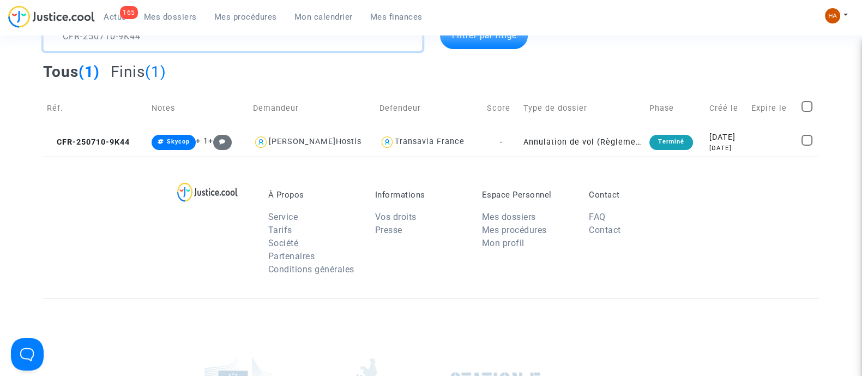
scroll to position [68, 0]
type textarea "CFR-250710-9K44"
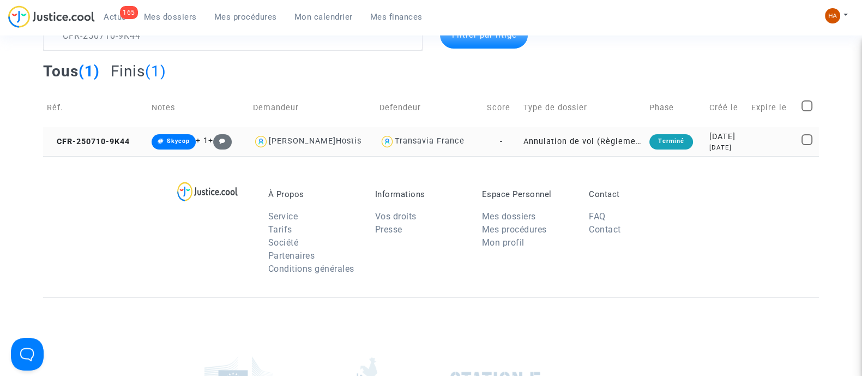
click at [496, 143] on td "-" at bounding box center [492, 141] width 37 height 29
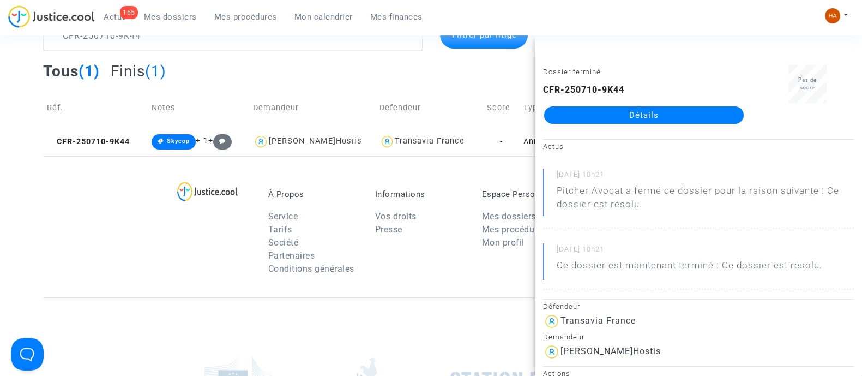
click at [598, 115] on link "Détails" at bounding box center [643, 114] width 199 height 17
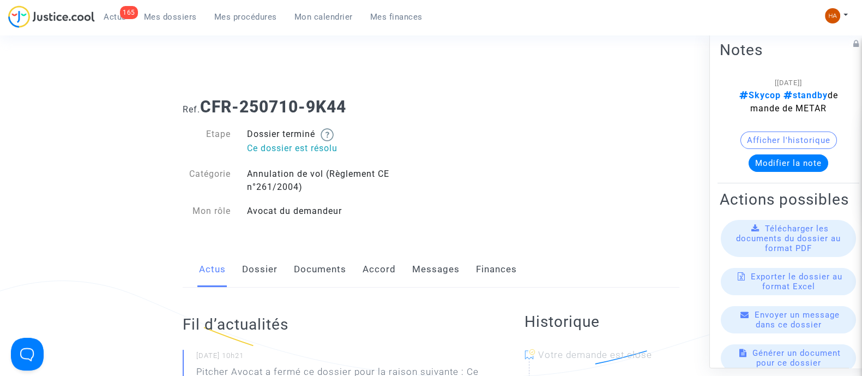
drag, startPoint x: 172, startPoint y: 11, endPoint x: 175, endPoint y: 17, distance: 6.4
click at [172, 12] on span "Mes dossiers" at bounding box center [170, 17] width 53 height 10
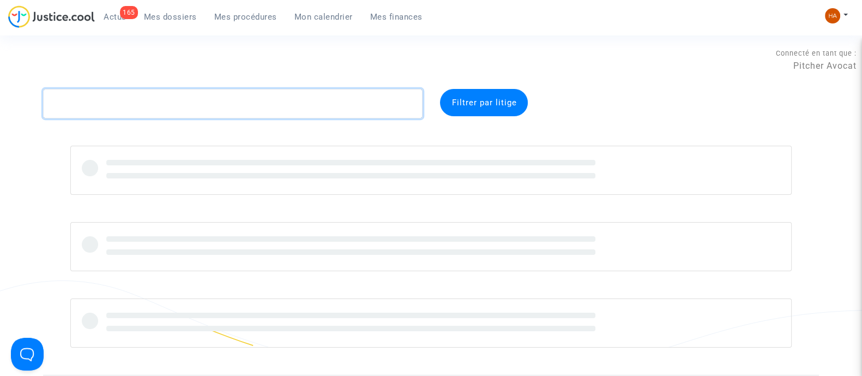
click at [202, 107] on textarea at bounding box center [232, 103] width 379 height 29
paste textarea "CFR-250304-44BC"
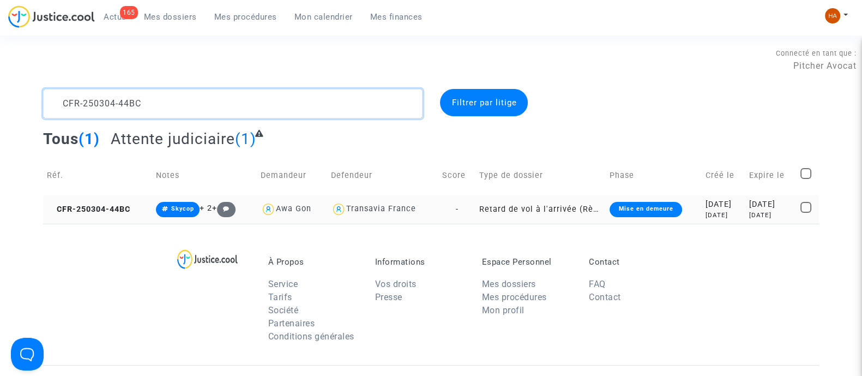
type textarea "CFR-250304-44BC"
click at [496, 208] on td "Retard de vol à l'arrivée (Règlement CE n°261/2004)" at bounding box center [540, 209] width 130 height 29
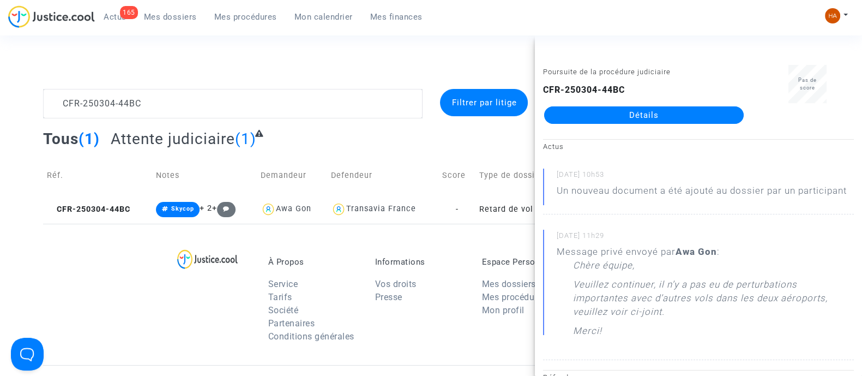
click at [606, 117] on link "Détails" at bounding box center [643, 114] width 199 height 17
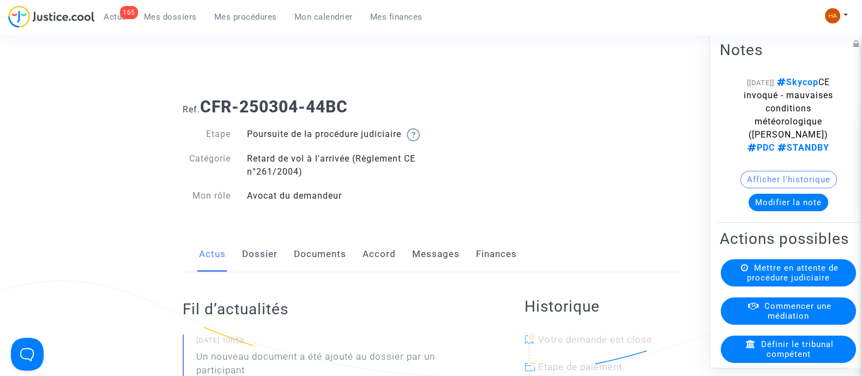
click at [755, 210] on button "Modifier la note" at bounding box center [788, 201] width 80 height 17
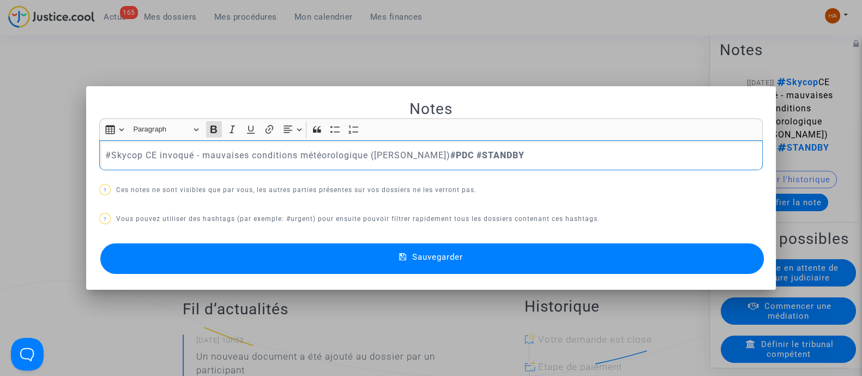
drag, startPoint x: 481, startPoint y: 155, endPoint x: 434, endPoint y: 155, distance: 46.3
click at [434, 155] on p "#Skycop CE invoqué - mauvaises conditions météorologique (Kévin) #PDC #STANDBY" at bounding box center [431, 155] width 652 height 14
click at [455, 173] on button "#TC" at bounding box center [476, 173] width 85 height 22
click at [459, 264] on button "Sauvegarder" at bounding box center [431, 258] width 663 height 31
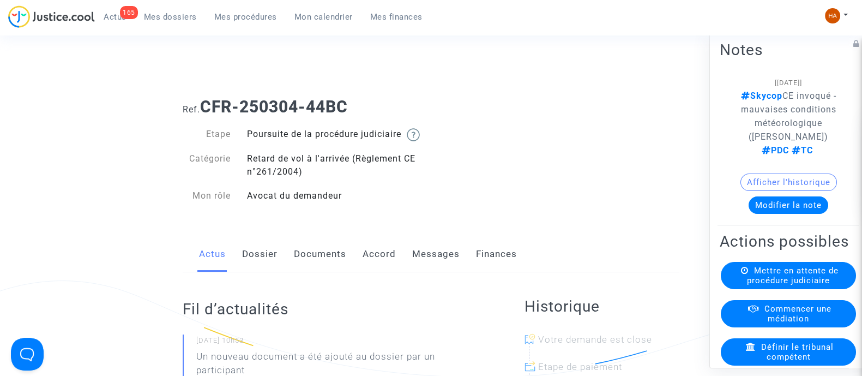
click at [185, 16] on span "Mes dossiers" at bounding box center [170, 17] width 53 height 10
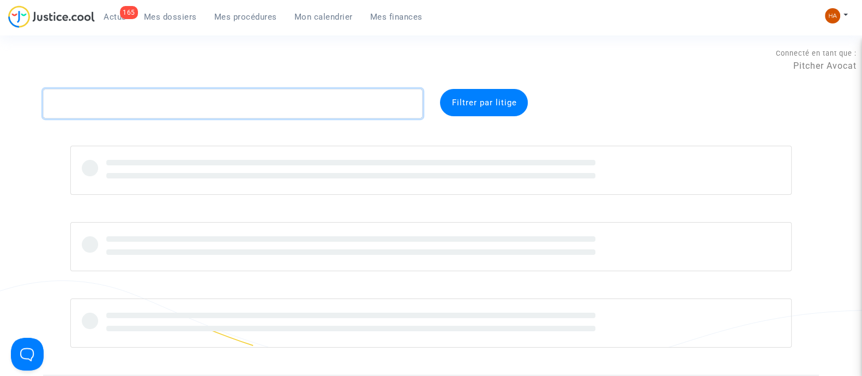
click at [223, 101] on textarea at bounding box center [232, 103] width 379 height 29
paste textarea "CFR-250606-CGMR"
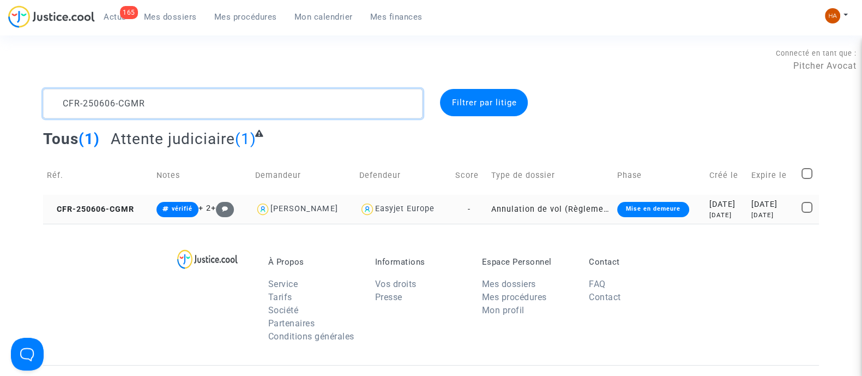
type textarea "CFR-250606-CGMR"
click at [487, 208] on td "Annulation de vol (Règlement CE n°261/2004)" at bounding box center [550, 209] width 126 height 29
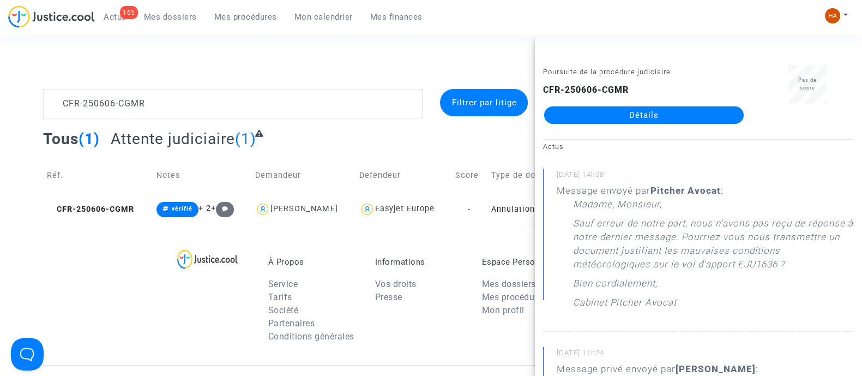
click at [642, 117] on link "Détails" at bounding box center [643, 114] width 199 height 17
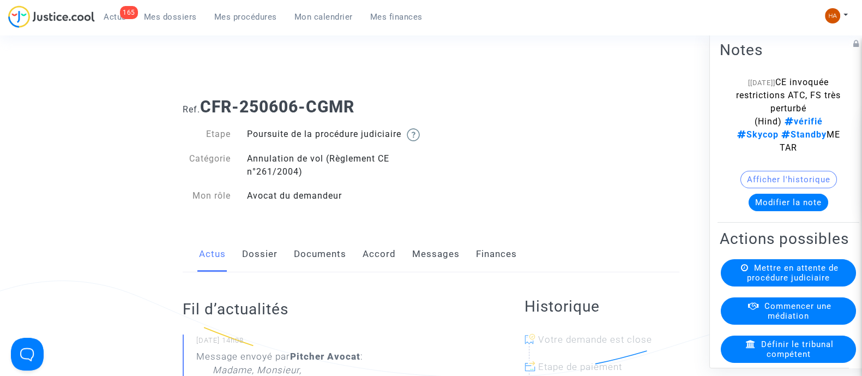
click at [436, 265] on link "Messages" at bounding box center [435, 254] width 47 height 36
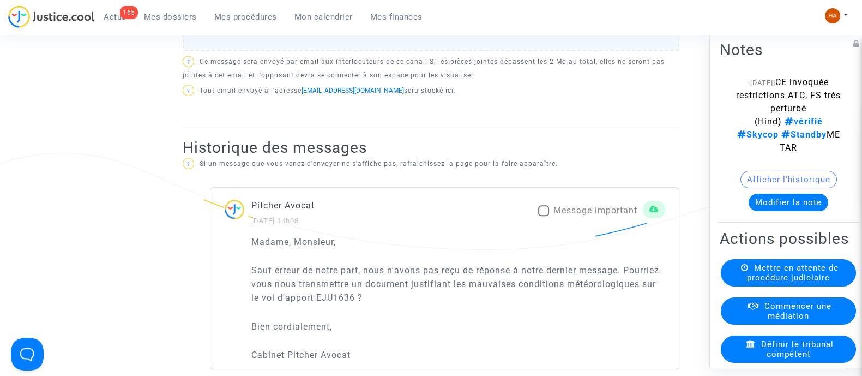
scroll to position [681, 0]
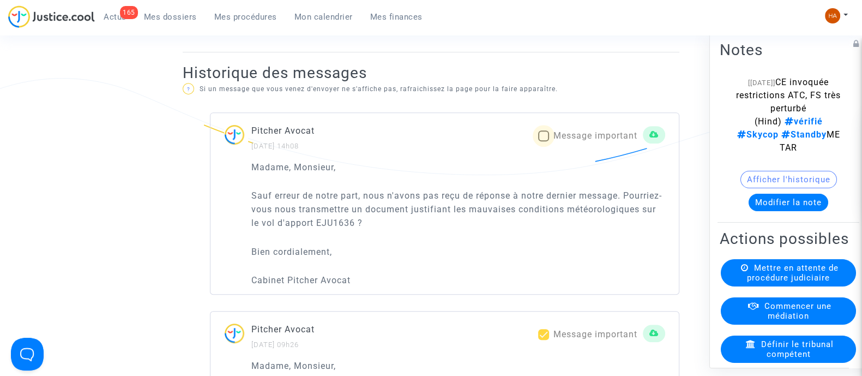
click at [542, 141] on span at bounding box center [543, 135] width 11 height 11
click at [543, 142] on input "Message important" at bounding box center [543, 141] width 1 height 1
checkbox input "true"
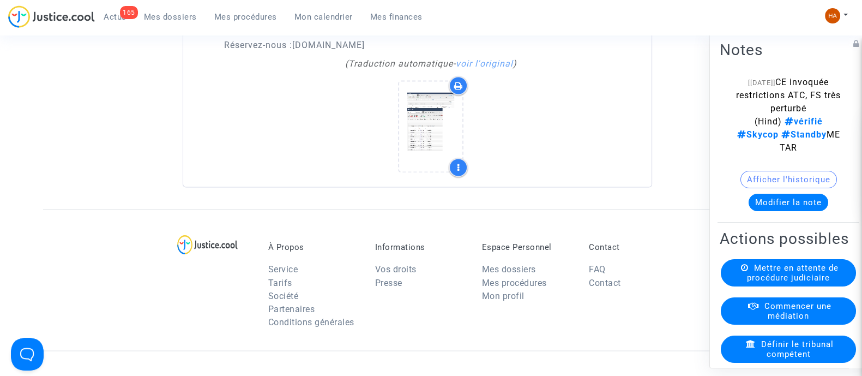
scroll to position [2316, 0]
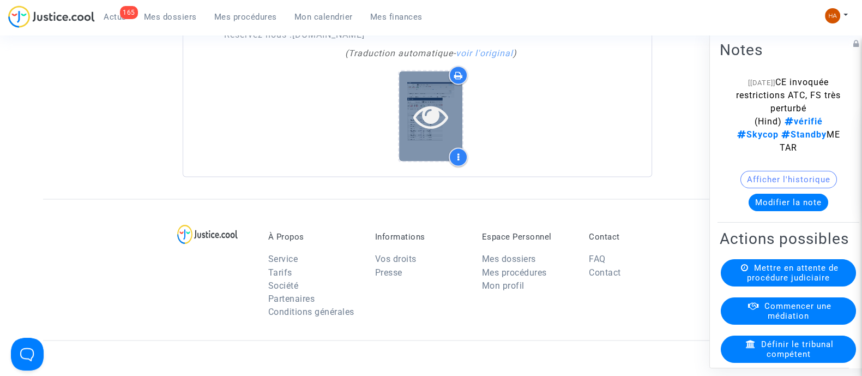
click at [425, 140] on icon at bounding box center [430, 129] width 35 height 35
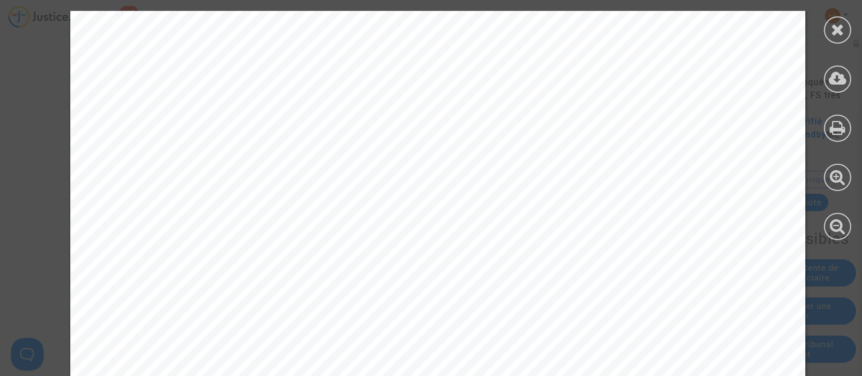
scroll to position [3827, 0]
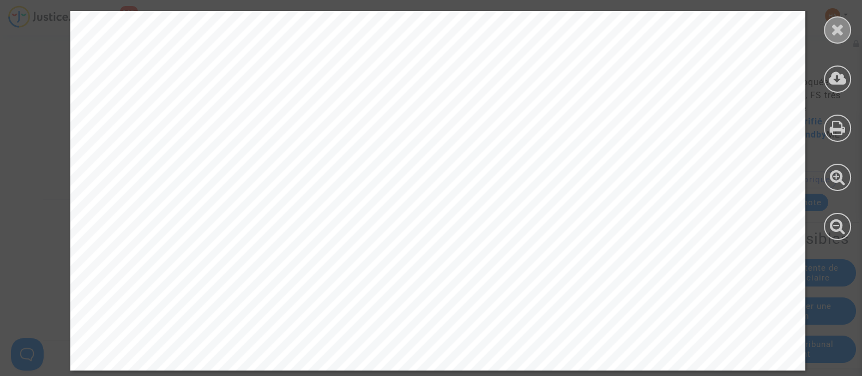
click at [830, 31] on div at bounding box center [837, 29] width 27 height 27
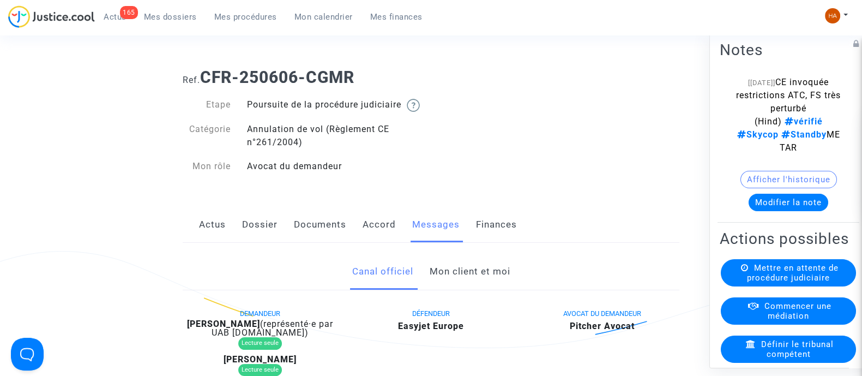
scroll to position [0, 0]
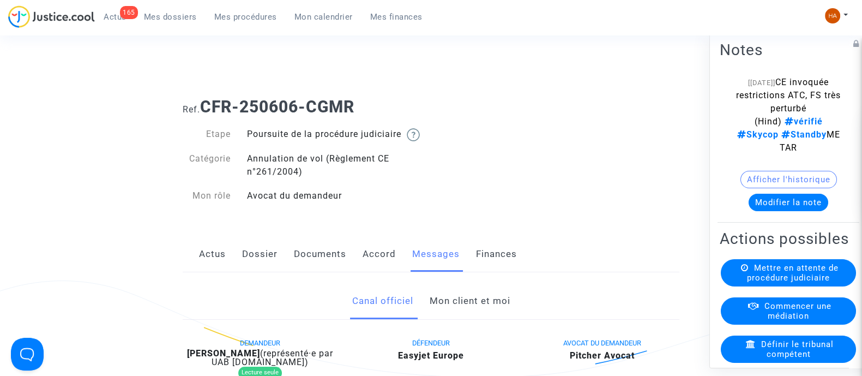
click at [328, 265] on link "Documents" at bounding box center [320, 254] width 52 height 36
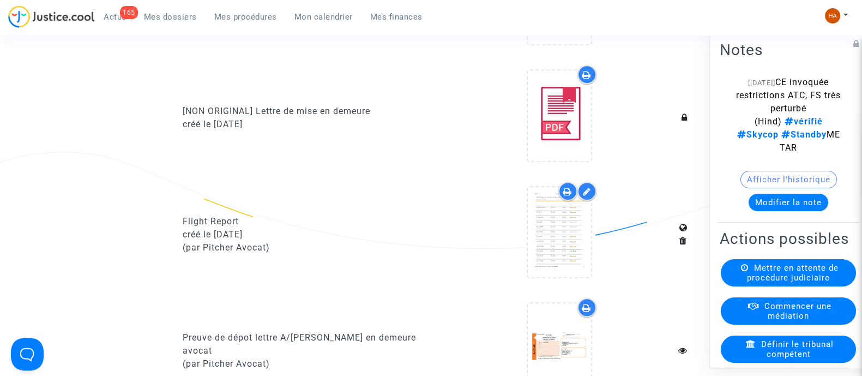
scroll to position [613, 0]
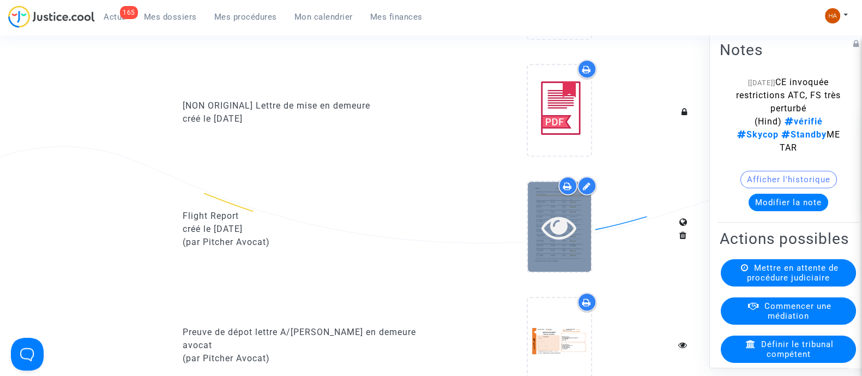
click at [555, 255] on div at bounding box center [559, 226] width 63 height 90
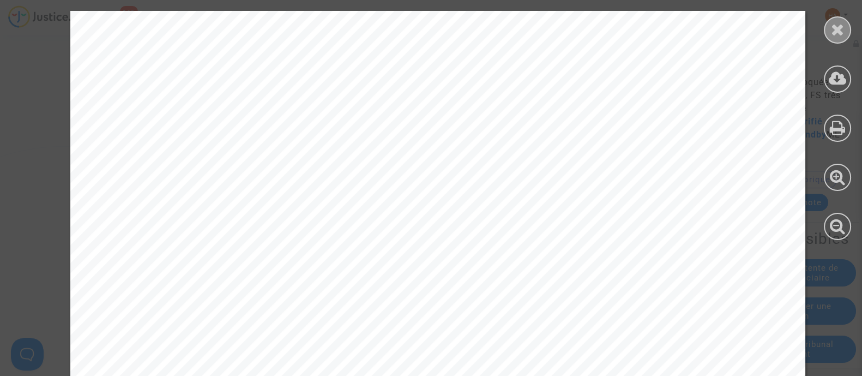
click at [834, 34] on icon at bounding box center [838, 29] width 14 height 16
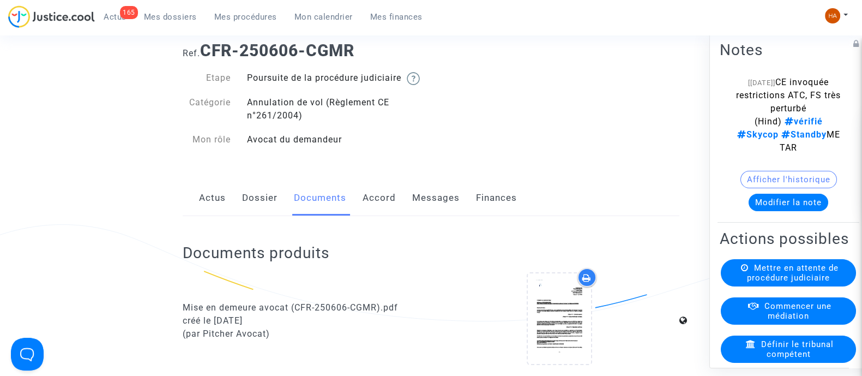
scroll to position [19, 0]
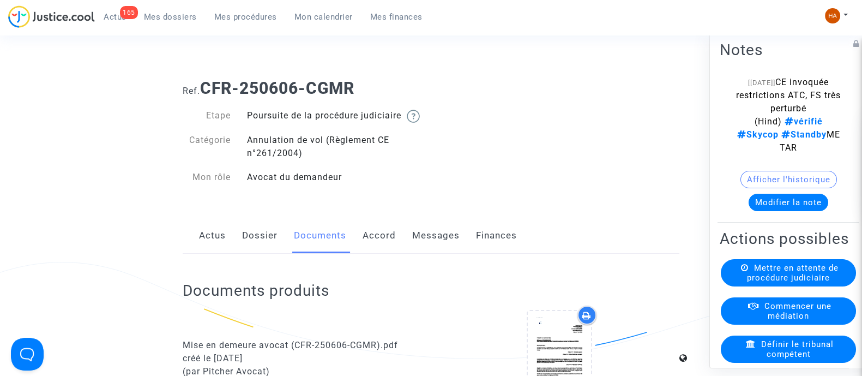
click at [429, 246] on link "Messages" at bounding box center [435, 235] width 47 height 36
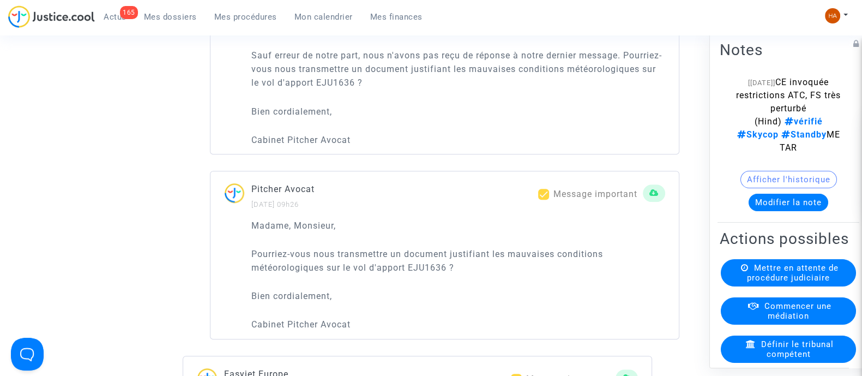
scroll to position [836, 0]
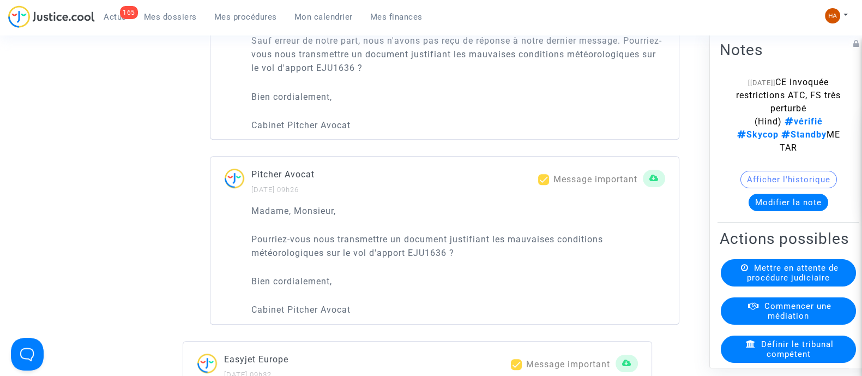
drag, startPoint x: 804, startPoint y: 80, endPoint x: 832, endPoint y: 105, distance: 36.7
click at [832, 105] on note-viewer "[10/07/2025] CE invoquée restrictions ATC, FS très perturbé (Hind) vérifié Skyc…" at bounding box center [787, 142] width 137 height 135
copy span "CE invoquée restrictions ATC, FS très perturbé"
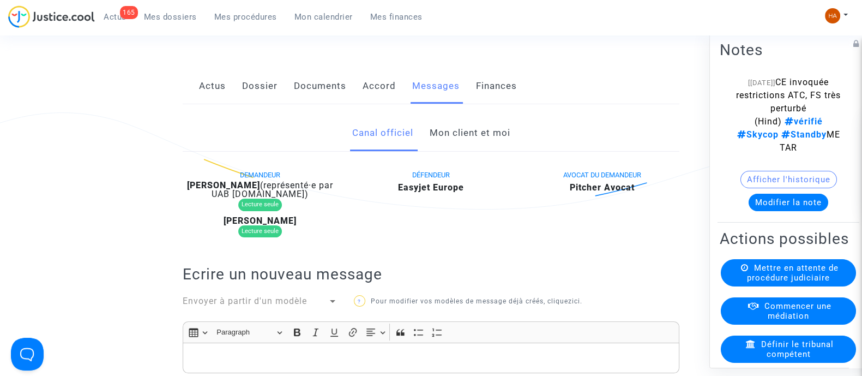
scroll to position [0, 0]
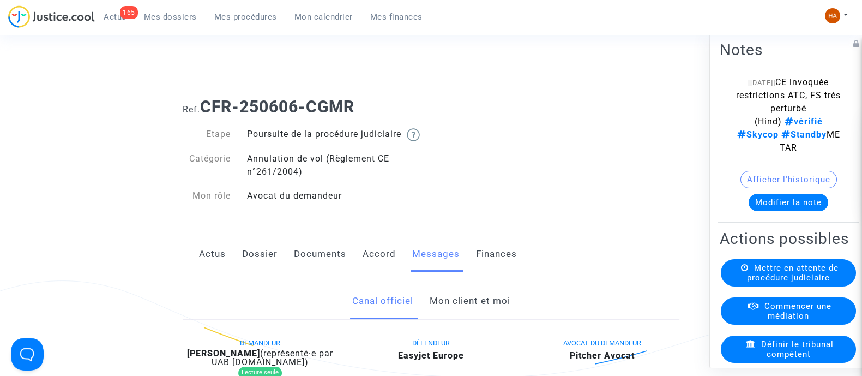
drag, startPoint x: 361, startPoint y: 108, endPoint x: 205, endPoint y: 111, distance: 156.4
click at [205, 111] on h1 "Ref. CFR-250606-CGMR" at bounding box center [431, 107] width 497 height 20
copy b "CFR-250606-CGMR"
click at [296, 263] on link "Documents" at bounding box center [320, 254] width 52 height 36
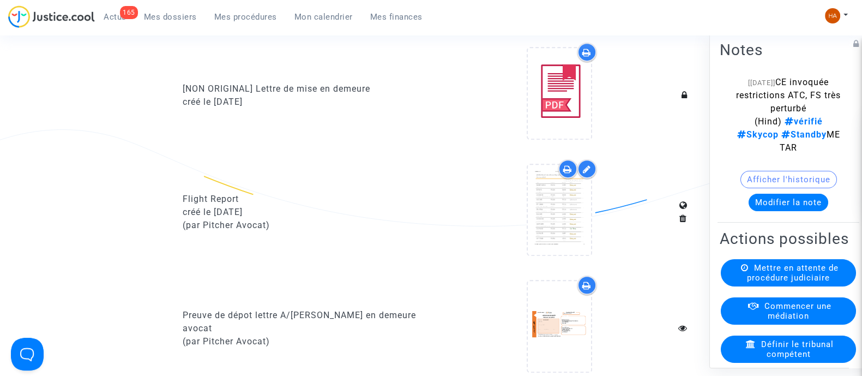
scroll to position [633, 0]
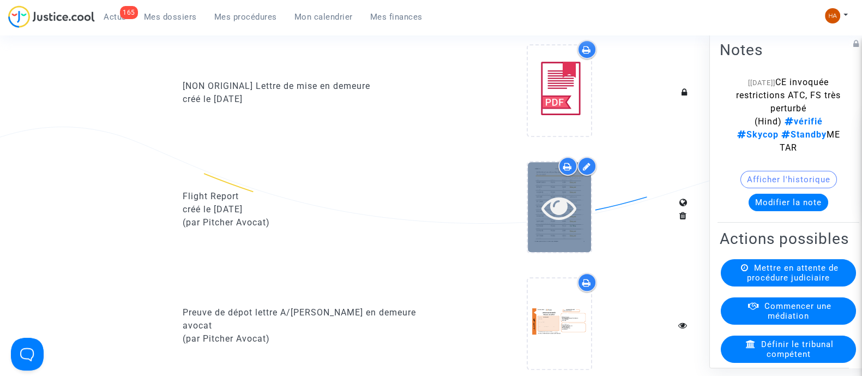
click at [559, 246] on div at bounding box center [559, 207] width 63 height 90
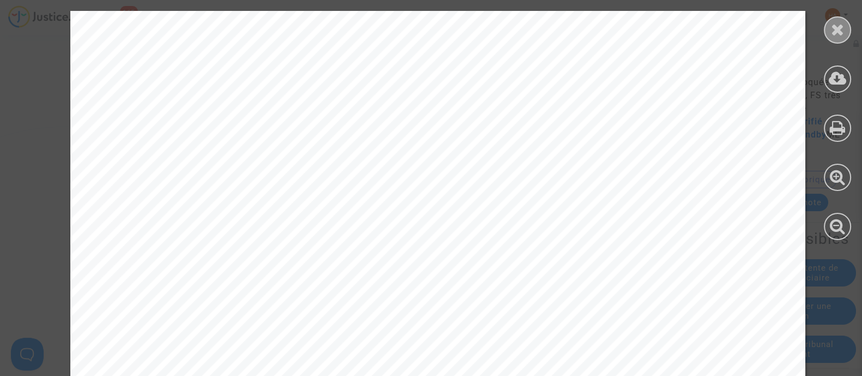
click at [839, 27] on icon at bounding box center [838, 29] width 14 height 16
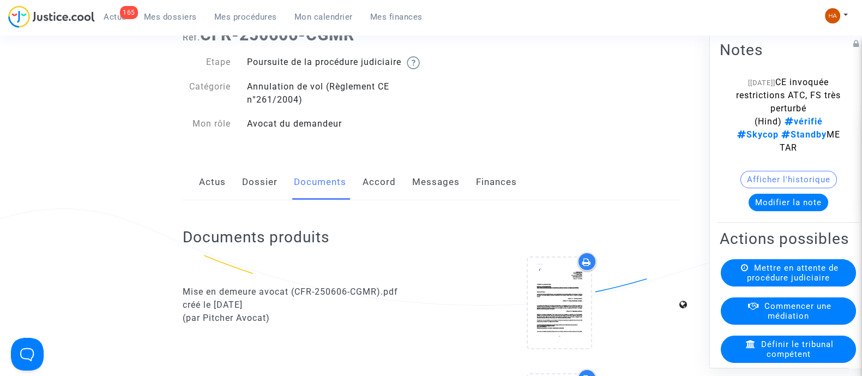
scroll to position [0, 0]
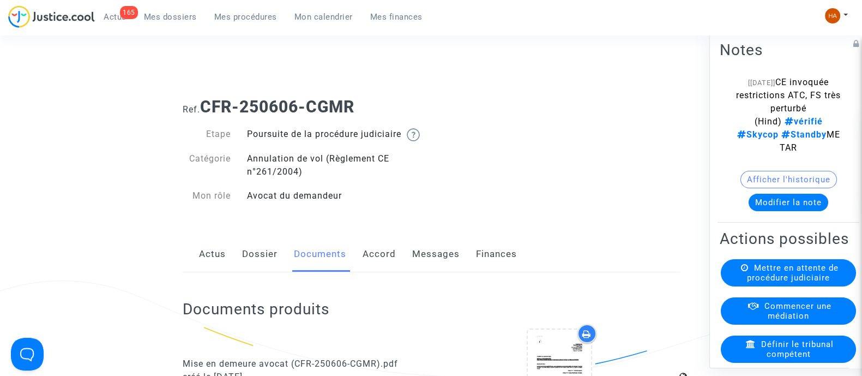
click at [265, 259] on link "Dossier" at bounding box center [259, 254] width 35 height 36
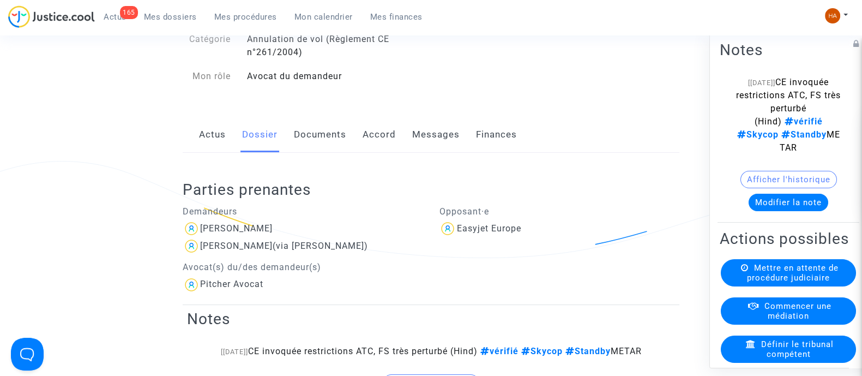
scroll to position [111, 0]
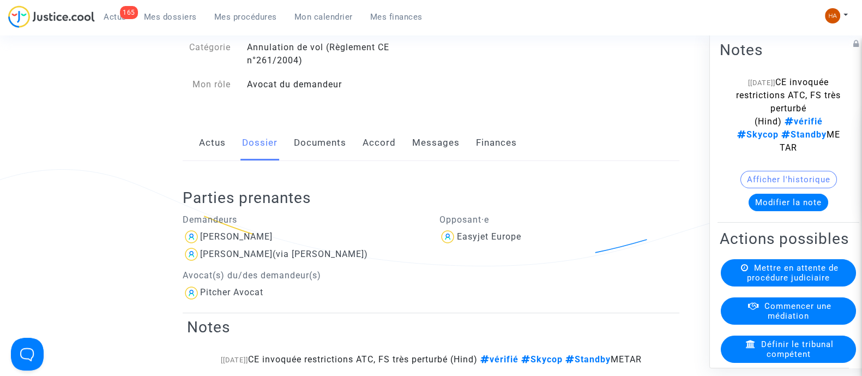
click at [318, 157] on link "Documents" at bounding box center [320, 143] width 52 height 36
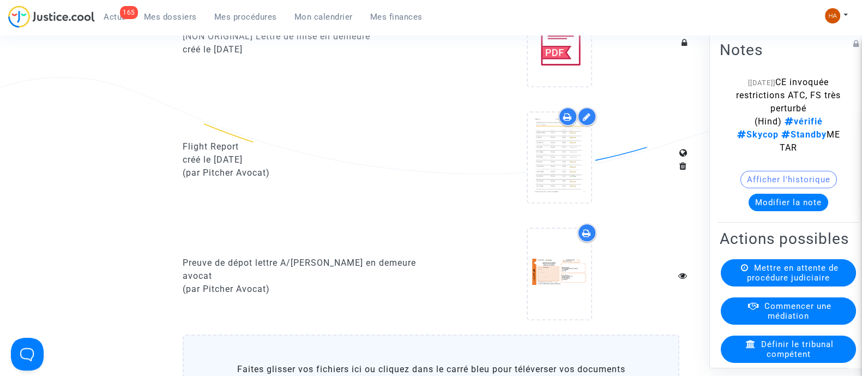
scroll to position [683, 0]
click at [564, 120] on icon at bounding box center [567, 115] width 9 height 9
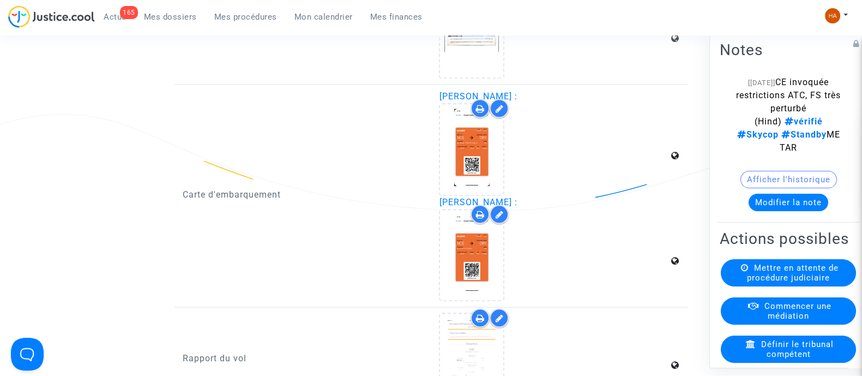
scroll to position [1800, 0]
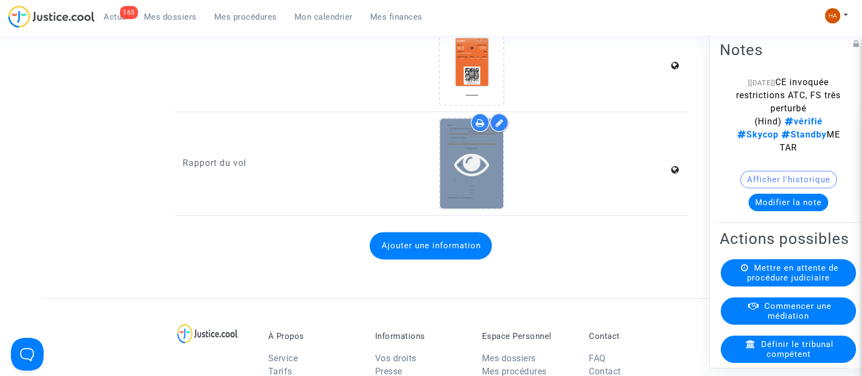
click at [474, 181] on icon at bounding box center [471, 163] width 35 height 35
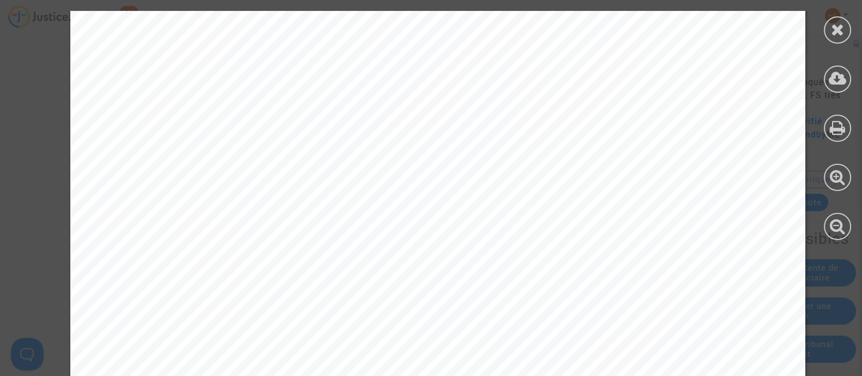
scroll to position [373, 0]
click at [838, 33] on icon at bounding box center [838, 29] width 14 height 16
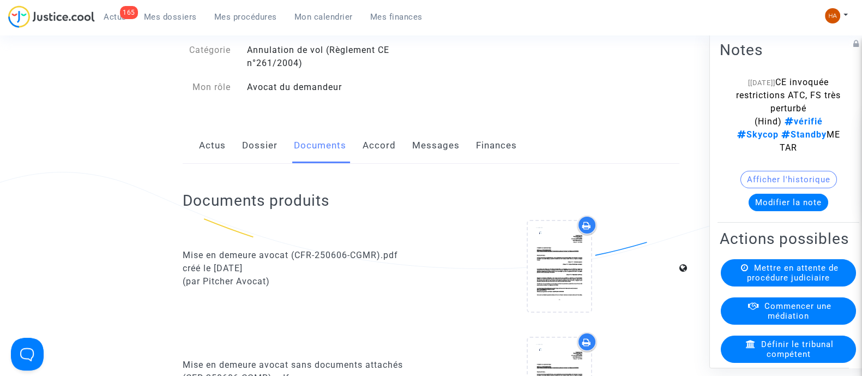
scroll to position [0, 0]
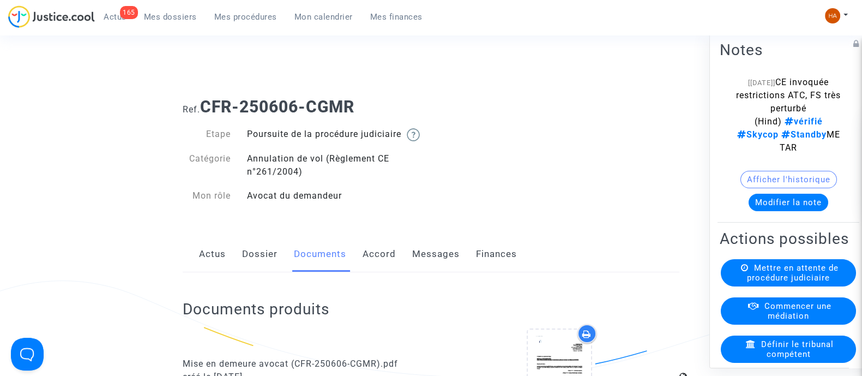
click at [422, 272] on link "Messages" at bounding box center [435, 254] width 47 height 36
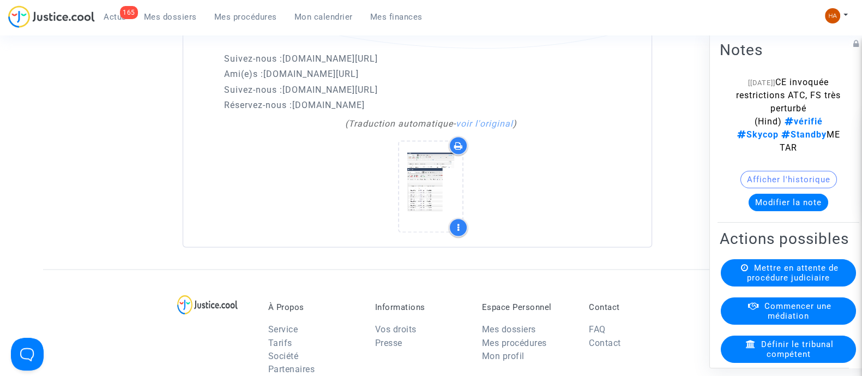
scroll to position [2248, 0]
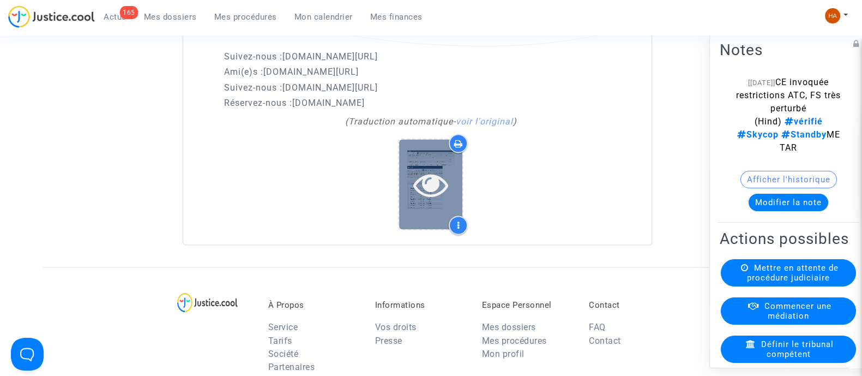
click at [436, 203] on icon at bounding box center [430, 197] width 35 height 35
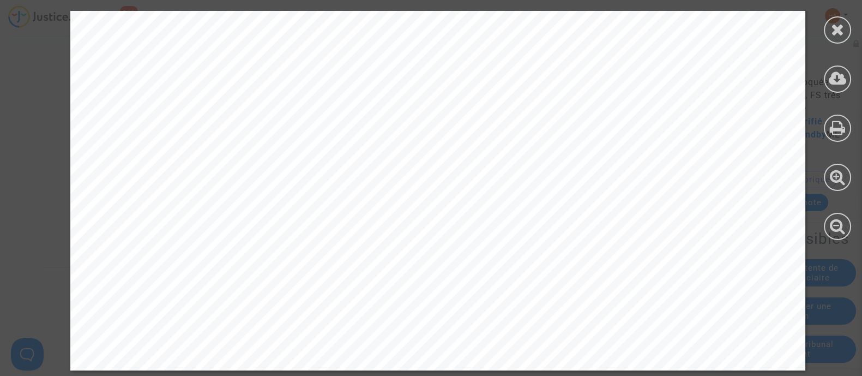
scroll to position [2553, 0]
click at [836, 22] on icon at bounding box center [838, 29] width 14 height 16
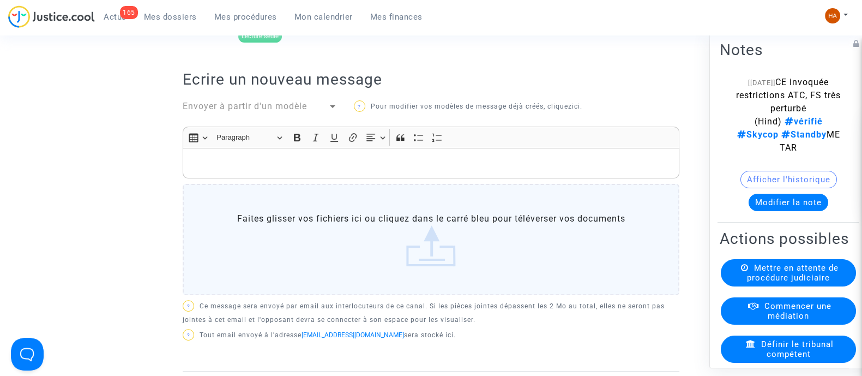
scroll to position [0, 0]
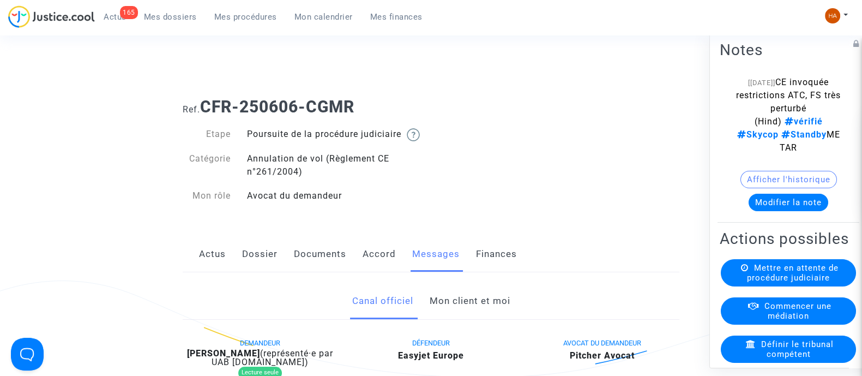
click at [170, 17] on span "Mes dossiers" at bounding box center [170, 17] width 53 height 10
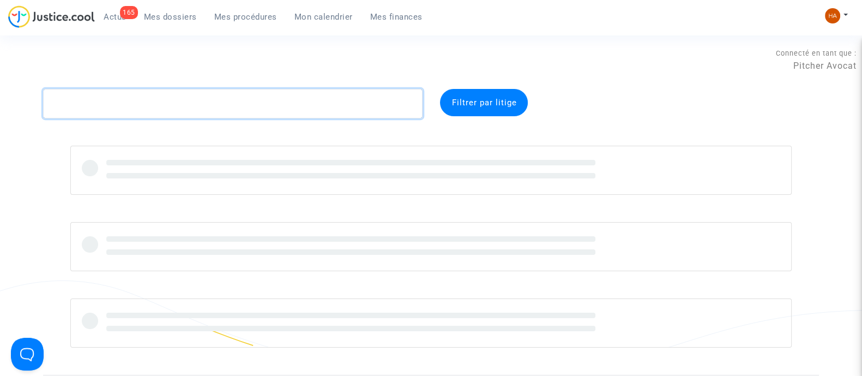
click at [106, 107] on textarea at bounding box center [232, 103] width 379 height 29
paste textarea "CFR-250611-FWDJ"
type textarea "CFR-250611-FWDJ"
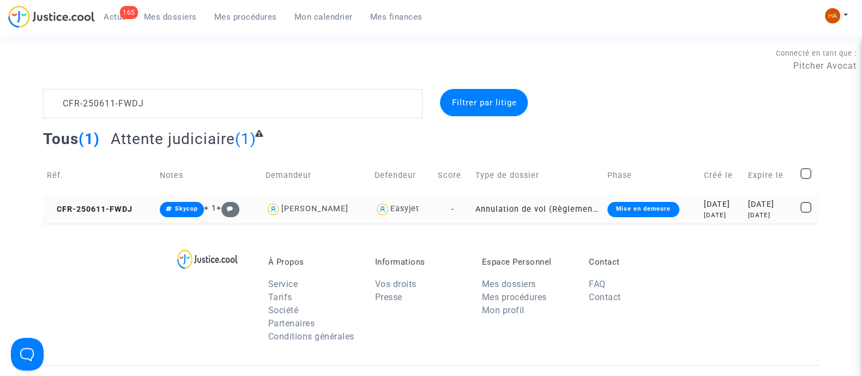
click at [485, 207] on td "Annulation de vol (Règlement CE n°261/2004)" at bounding box center [537, 209] width 132 height 29
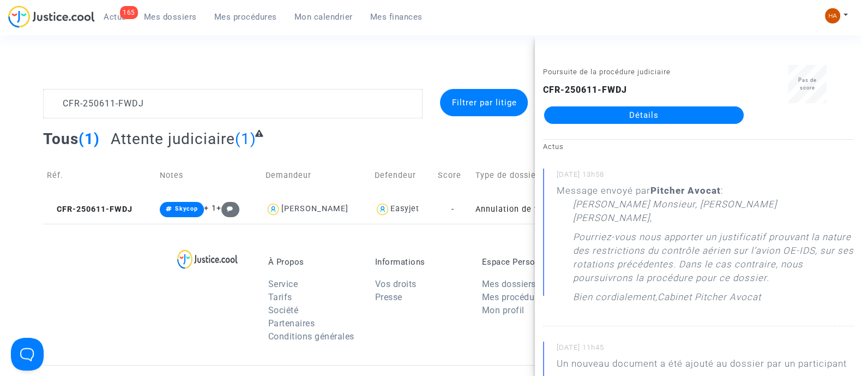
click at [607, 116] on link "Détails" at bounding box center [643, 114] width 199 height 17
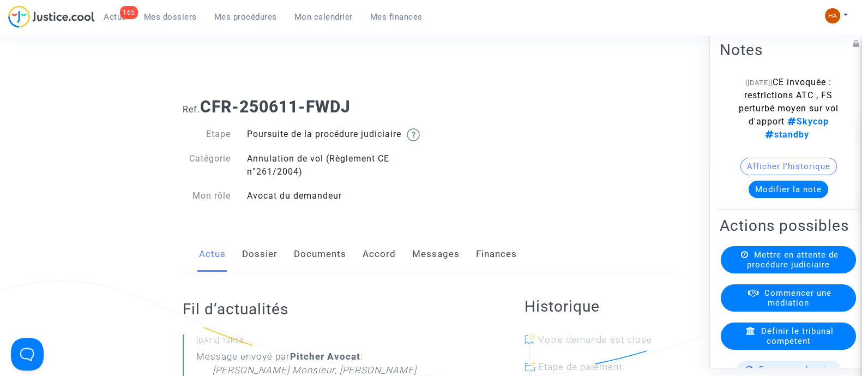
click at [449, 270] on link "Messages" at bounding box center [435, 254] width 47 height 36
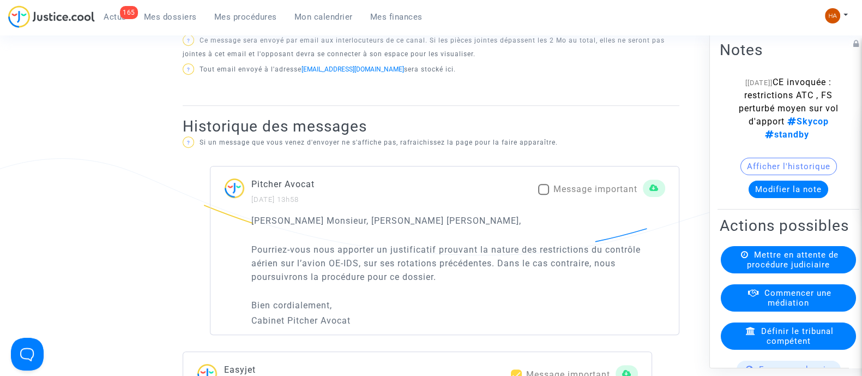
scroll to position [613, 0]
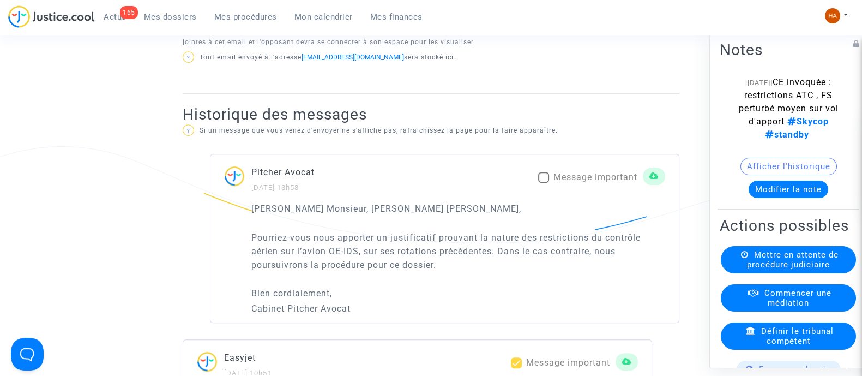
click at [546, 183] on span at bounding box center [543, 177] width 11 height 11
click at [543, 183] on input "Message important" at bounding box center [543, 183] width 1 height 1
checkbox input "true"
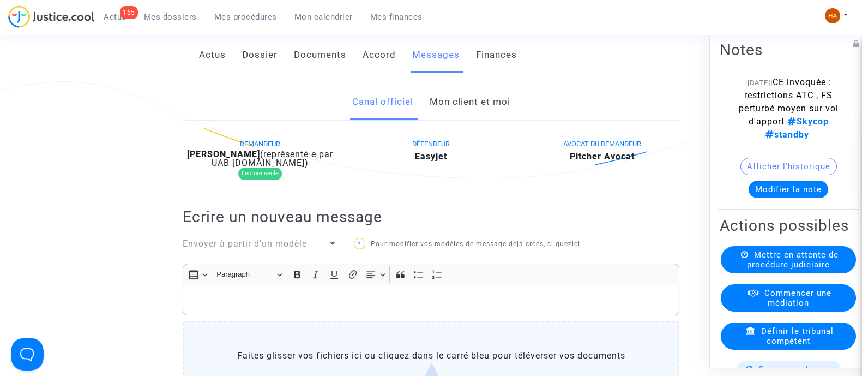
scroll to position [0, 0]
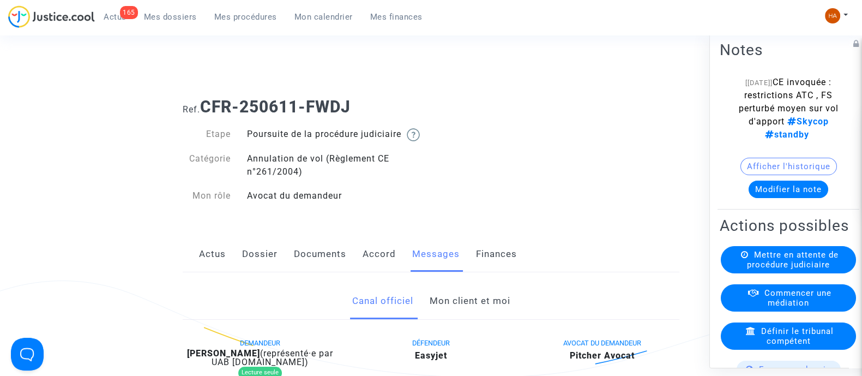
drag, startPoint x: 371, startPoint y: 111, endPoint x: 204, endPoint y: 108, distance: 166.3
click at [204, 108] on h1 "Ref. CFR-250611-FWDJ" at bounding box center [431, 107] width 497 height 20
copy b "CFR-250611-FWDJ"
click at [261, 261] on link "Dossier" at bounding box center [259, 254] width 35 height 36
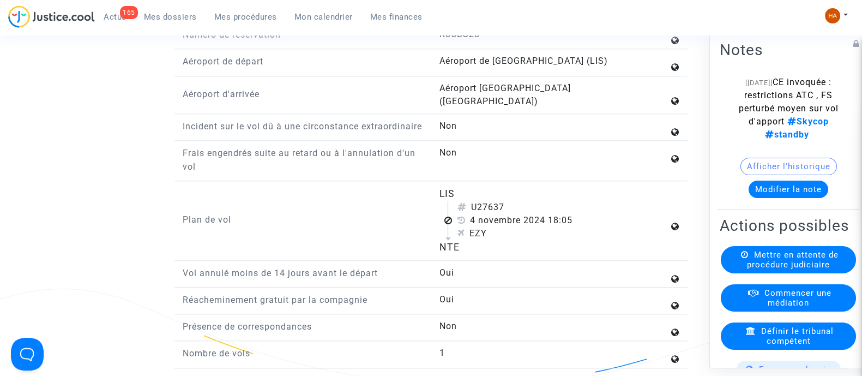
scroll to position [1429, 0]
drag, startPoint x: 474, startPoint y: 217, endPoint x: 550, endPoint y: 228, distance: 77.0
click at [550, 228] on div "U27637 4 novembre 2024 18:05 EZY" at bounding box center [557, 221] width 221 height 39
copy div "U27637 4 novembre 2024"
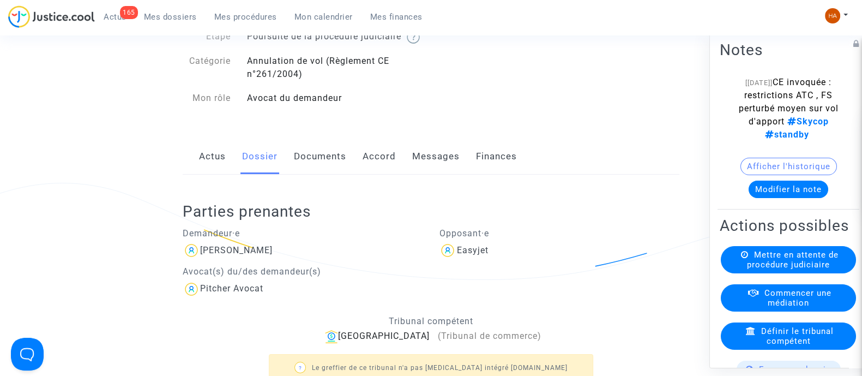
scroll to position [66, 0]
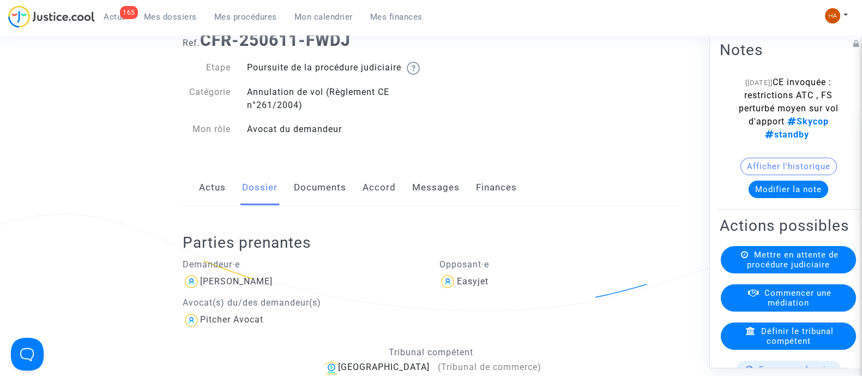
click at [311, 201] on link "Documents" at bounding box center [320, 188] width 52 height 36
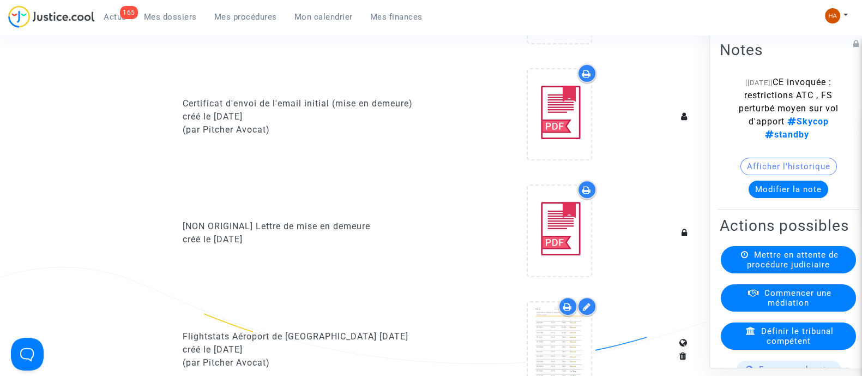
scroll to position [680, 0]
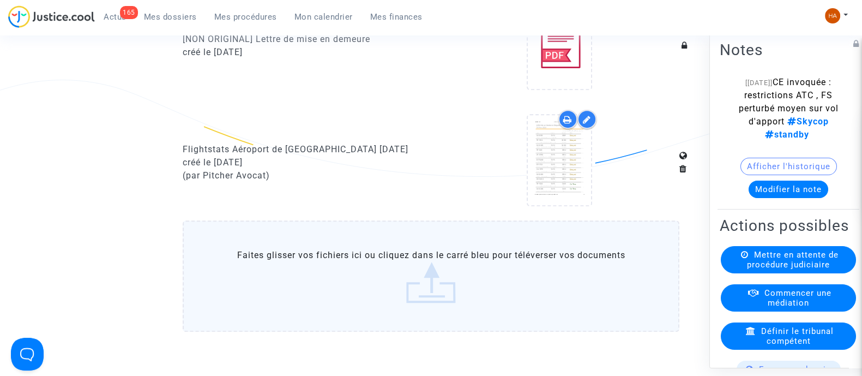
click at [571, 124] on icon at bounding box center [567, 119] width 9 height 9
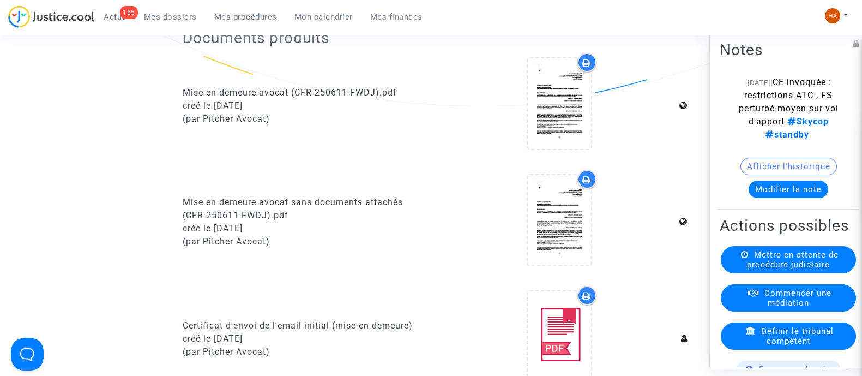
scroll to position [0, 0]
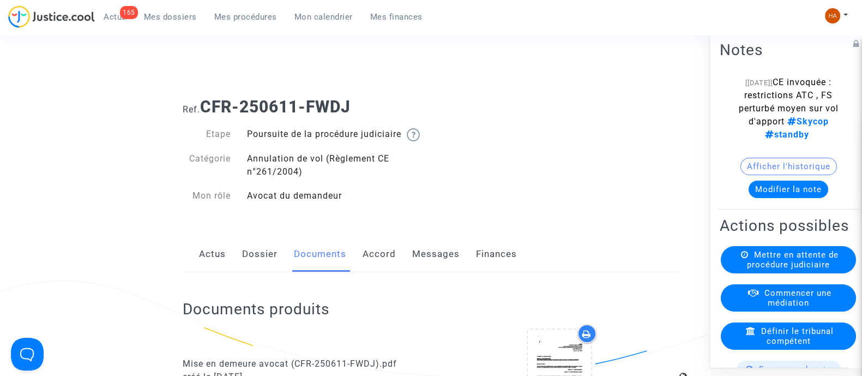
drag, startPoint x: 365, startPoint y: 107, endPoint x: 202, endPoint y: 94, distance: 163.5
click at [202, 94] on div "Ref. CFR-250611-FWDJ" at bounding box center [430, 103] width 513 height 28
copy b "CFR-250611-FWDJ"
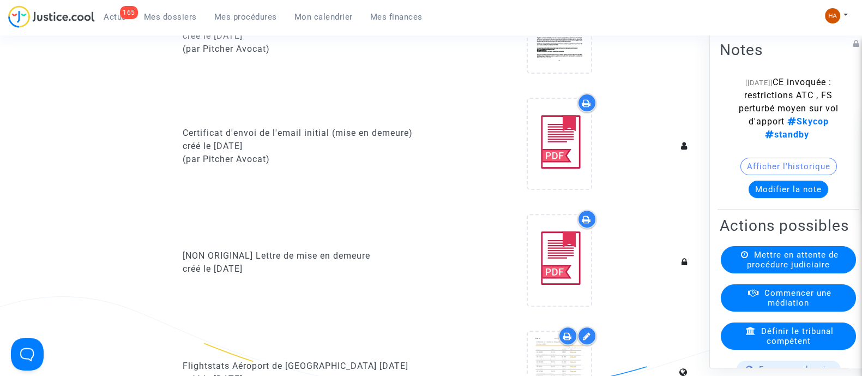
scroll to position [613, 0]
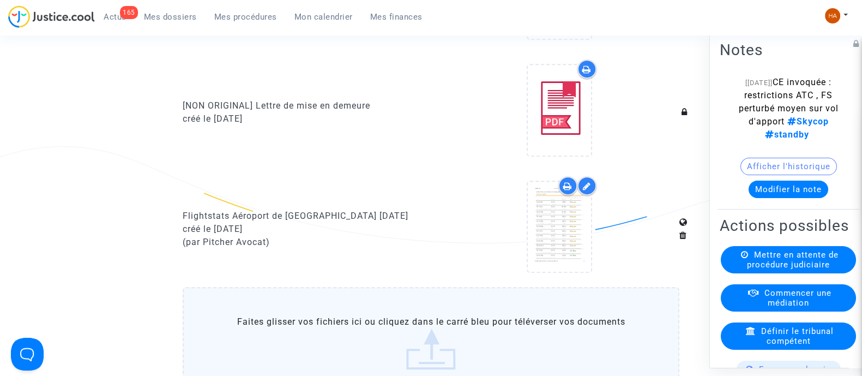
click at [566, 190] on icon at bounding box center [567, 185] width 9 height 9
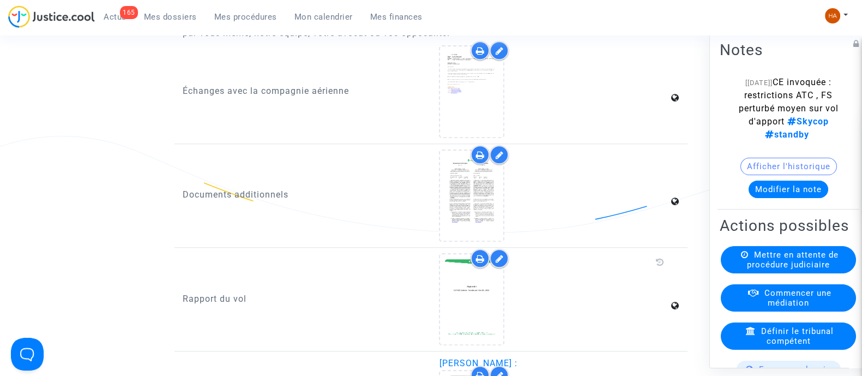
scroll to position [1090, 0]
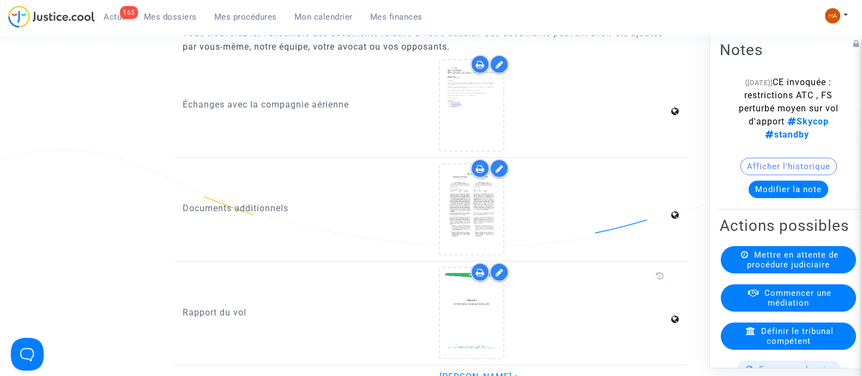
drag, startPoint x: 801, startPoint y: 81, endPoint x: 781, endPoint y: 146, distance: 67.9
click at [781, 126] on span "CE invoquée : restrictions ATC , FS perturbé moyen sur vol d'apport Skycop" at bounding box center [789, 101] width 100 height 50
copy span "CE invoquée : restrictions ATC , FS perturbé moyen sur vol d'apport"
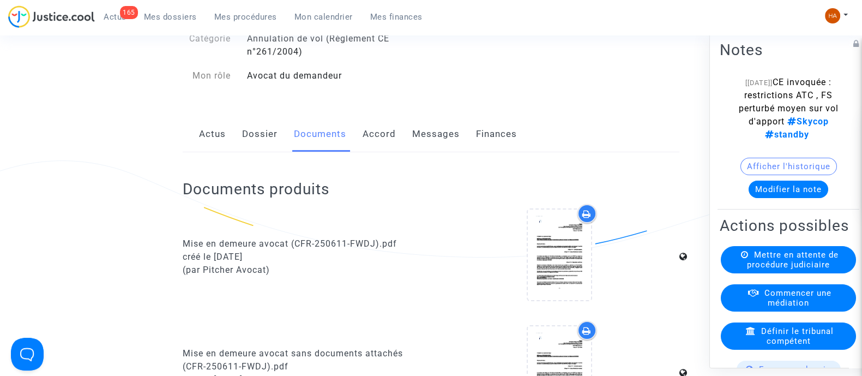
scroll to position [0, 0]
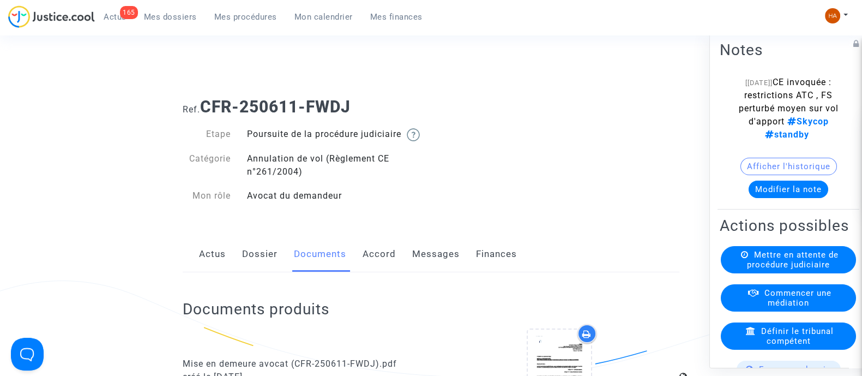
click at [268, 269] on link "Dossier" at bounding box center [259, 254] width 35 height 36
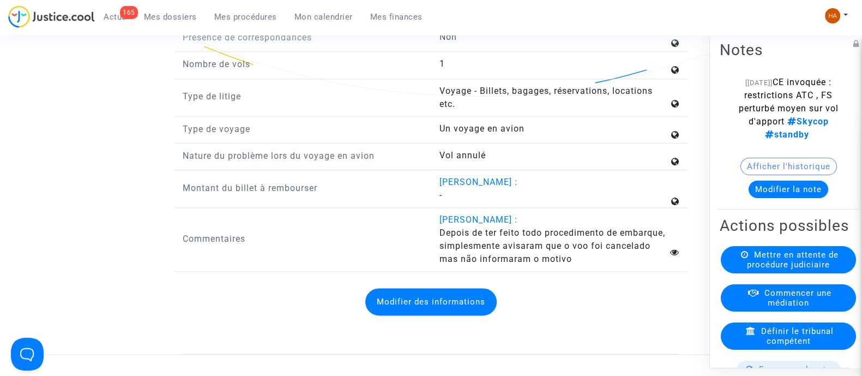
scroll to position [1771, 0]
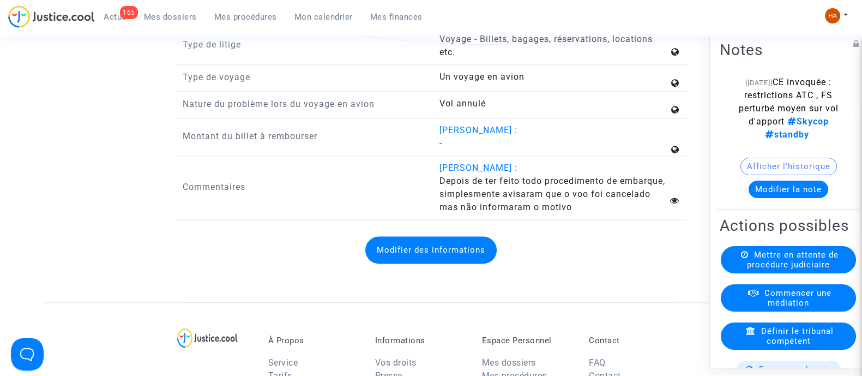
drag, startPoint x: 437, startPoint y: 185, endPoint x: 595, endPoint y: 213, distance: 160.6
click at [595, 213] on div "SANTOS SANDRO : Depois de ter feito todo procedimento de embarque, simplesmente…" at bounding box center [559, 187] width 257 height 52
copy span "Depois de ter feito todo procedimento de embarque, simplesmente avisaram que o …"
click at [292, 274] on div "Modifier des informations" at bounding box center [431, 249] width 497 height 49
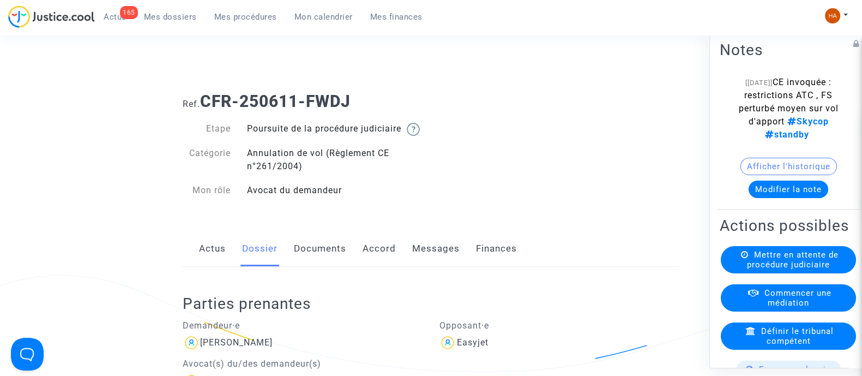
scroll to position [0, 0]
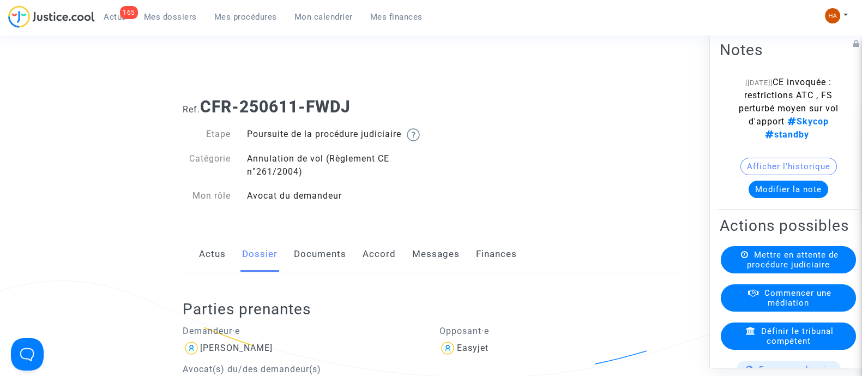
click at [418, 257] on link "Messages" at bounding box center [435, 254] width 47 height 36
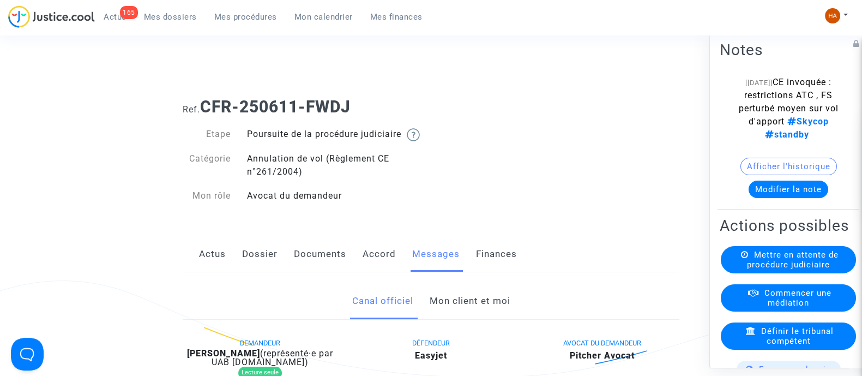
drag, startPoint x: 354, startPoint y: 105, endPoint x: 204, endPoint y: 108, distance: 149.4
click at [204, 108] on b "CFR-250611-FWDJ" at bounding box center [275, 106] width 150 height 19
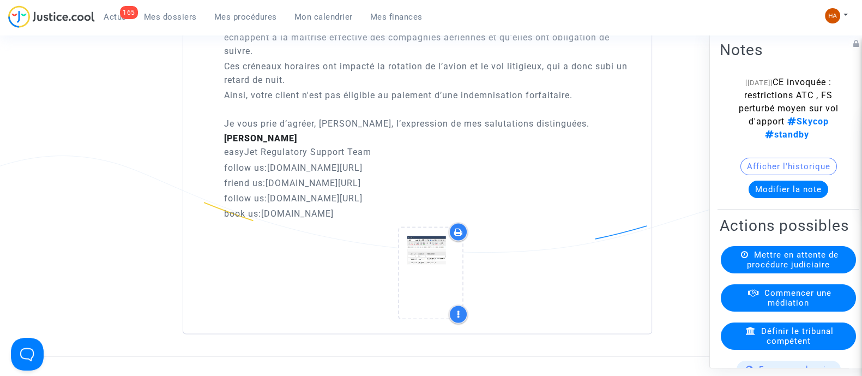
scroll to position [2043, 0]
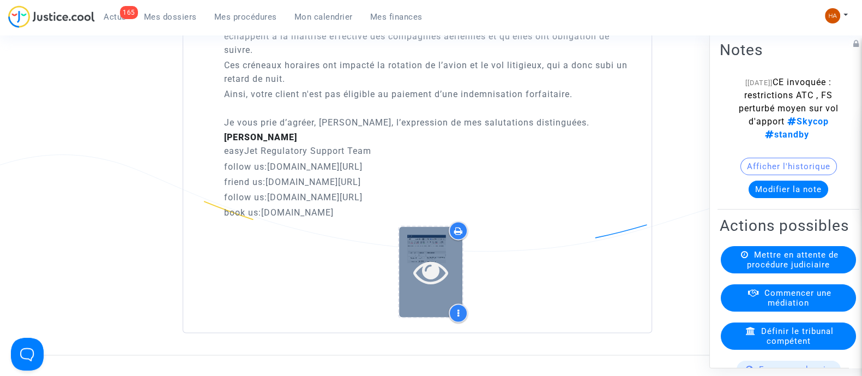
click at [429, 256] on div at bounding box center [430, 271] width 63 height 90
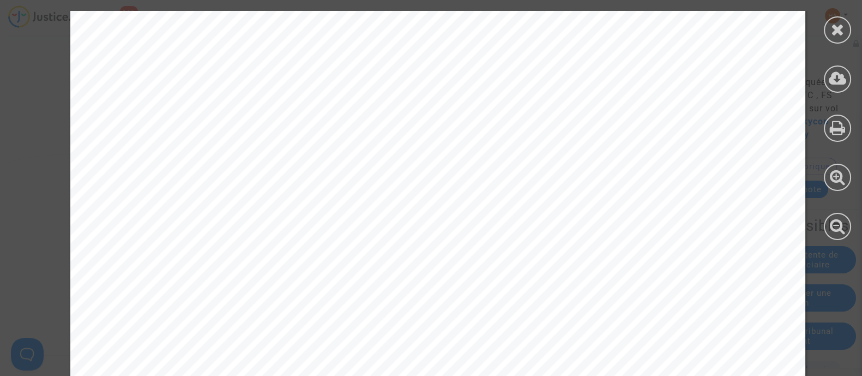
scroll to position [136, 0]
click at [836, 25] on icon at bounding box center [838, 29] width 14 height 16
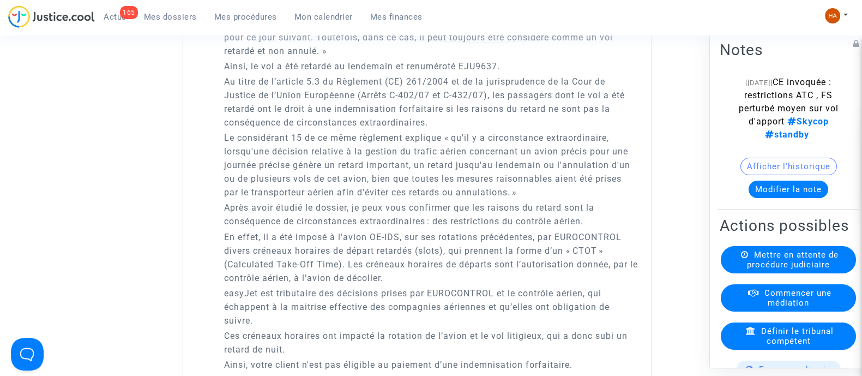
scroll to position [1771, 0]
click at [179, 15] on span "Mes dossiers" at bounding box center [170, 17] width 53 height 10
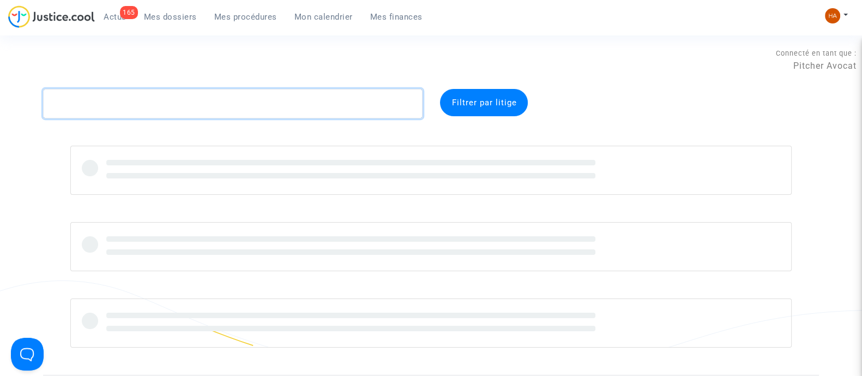
click at [148, 105] on textarea at bounding box center [232, 103] width 379 height 29
paste textarea "CFR-250612-CPQ9"
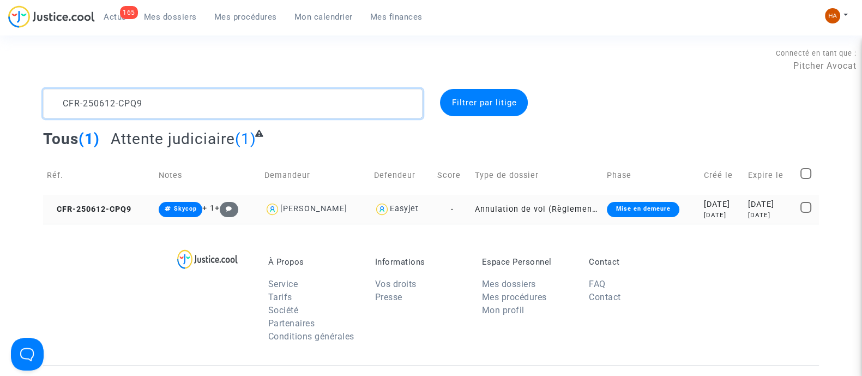
type textarea "CFR-250612-CPQ9"
click at [471, 204] on td "Annulation de vol (Règlement CE n°261/2004)" at bounding box center [537, 209] width 132 height 29
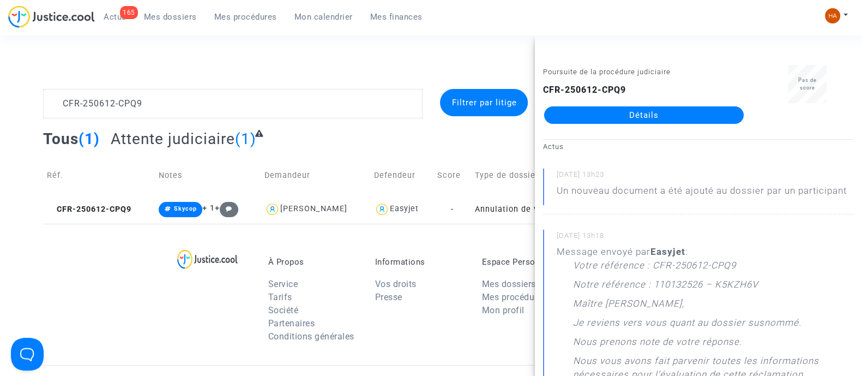
click at [613, 111] on link "Détails" at bounding box center [643, 114] width 199 height 17
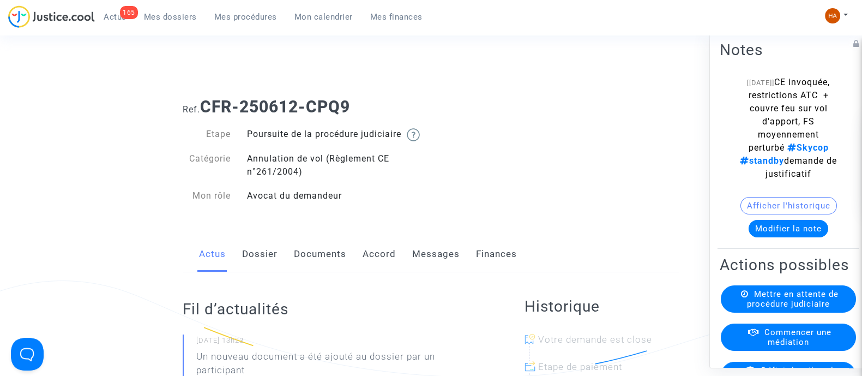
click at [420, 272] on link "Messages" at bounding box center [435, 254] width 47 height 36
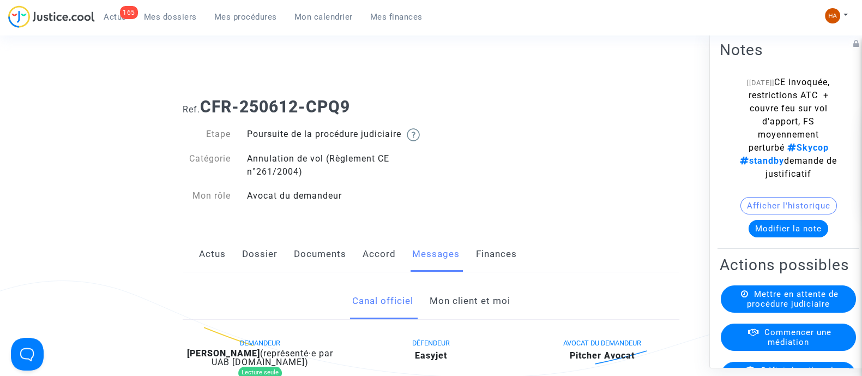
scroll to position [319, 0]
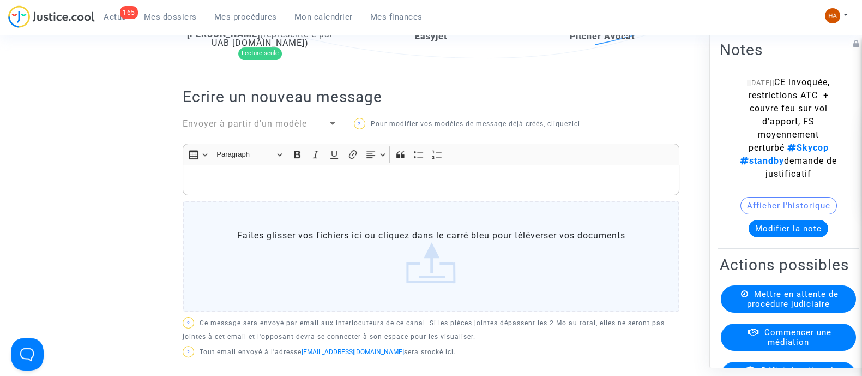
drag, startPoint x: 809, startPoint y: 83, endPoint x: 778, endPoint y: 157, distance: 80.2
click at [778, 152] on span "CE invoquée, restrictions ATC + couvre feu sur vol d'apport, FS moyennement per…" at bounding box center [789, 114] width 82 height 76
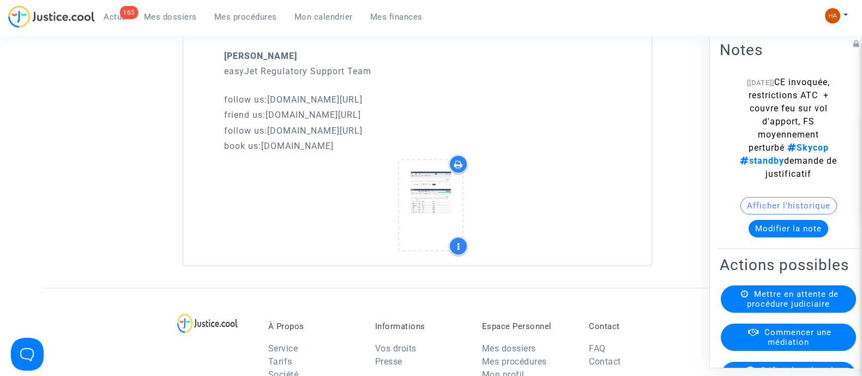
scroll to position [2299, 0]
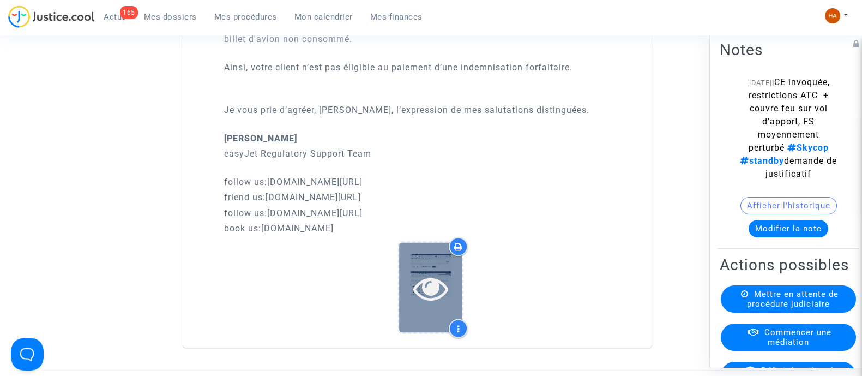
click at [429, 290] on icon at bounding box center [430, 287] width 35 height 35
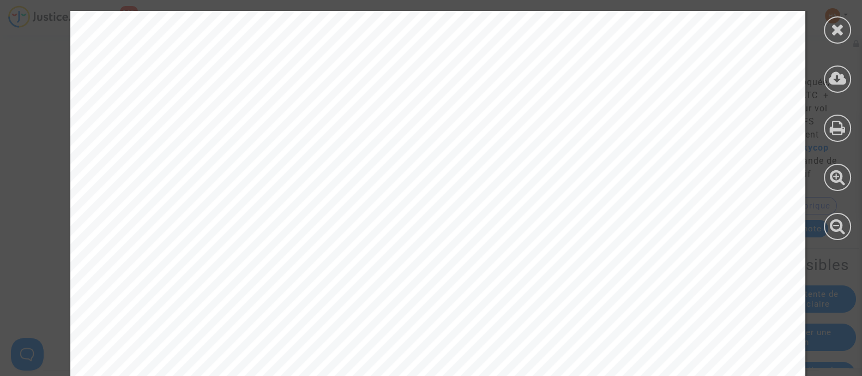
scroll to position [2464, 0]
click at [851, 34] on div at bounding box center [837, 125] width 49 height 251
click at [839, 31] on icon at bounding box center [838, 29] width 14 height 16
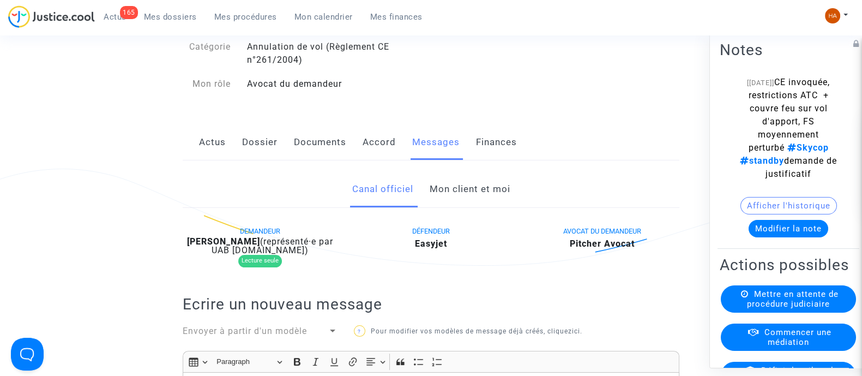
scroll to position [0, 0]
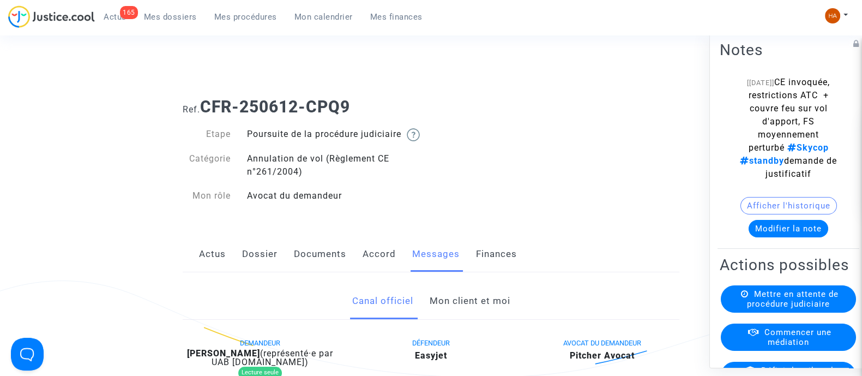
click at [256, 272] on link "Dossier" at bounding box center [259, 254] width 35 height 36
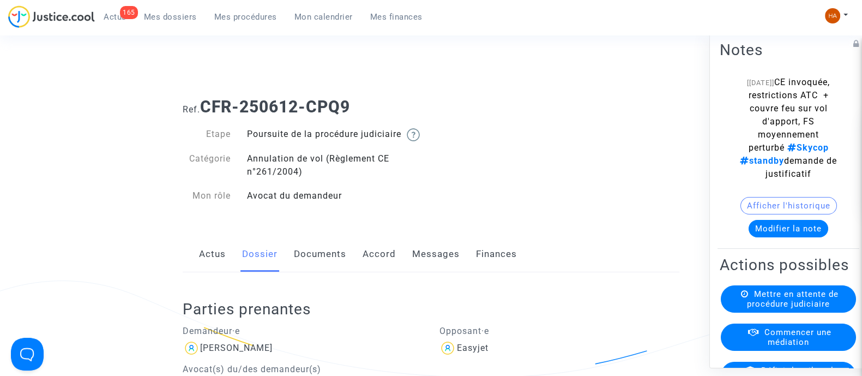
click at [319, 267] on link "Documents" at bounding box center [320, 254] width 52 height 36
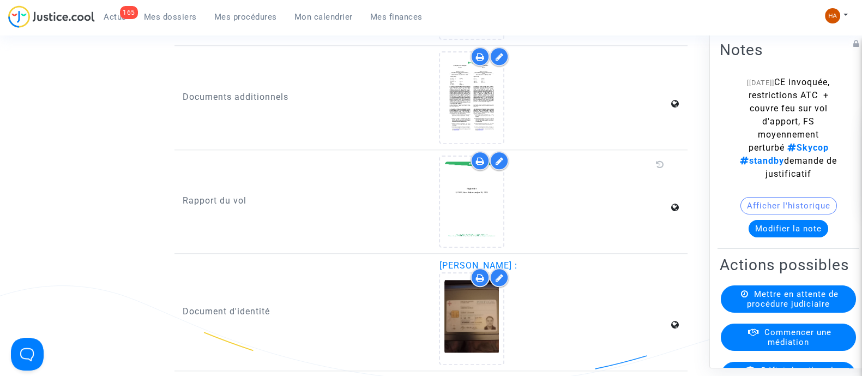
scroll to position [1430, 0]
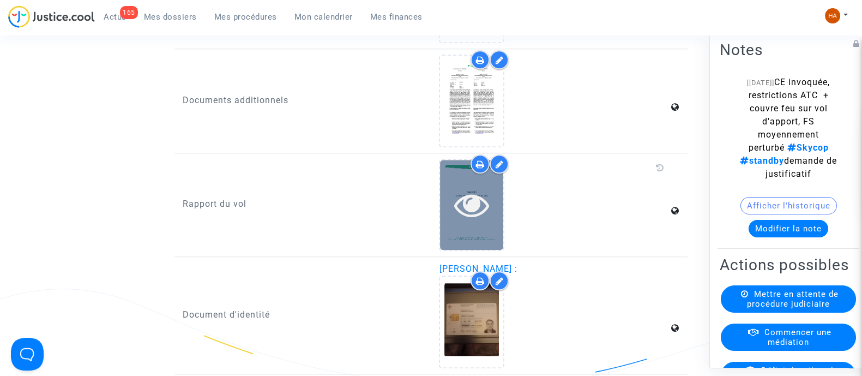
click at [469, 233] on div at bounding box center [471, 205] width 63 height 90
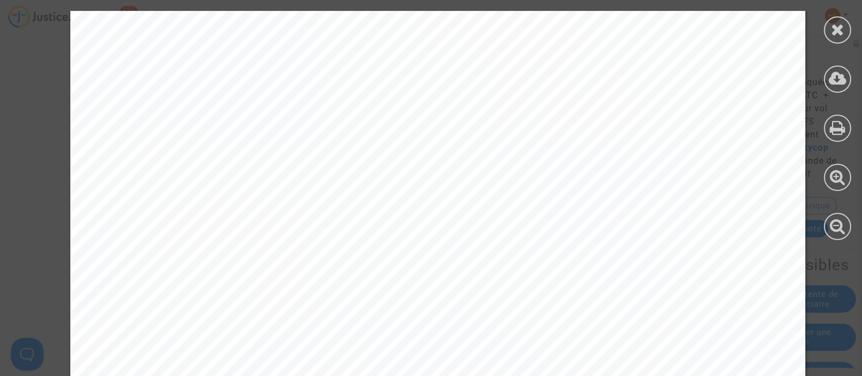
scroll to position [12747, 0]
click at [834, 36] on icon at bounding box center [838, 29] width 14 height 16
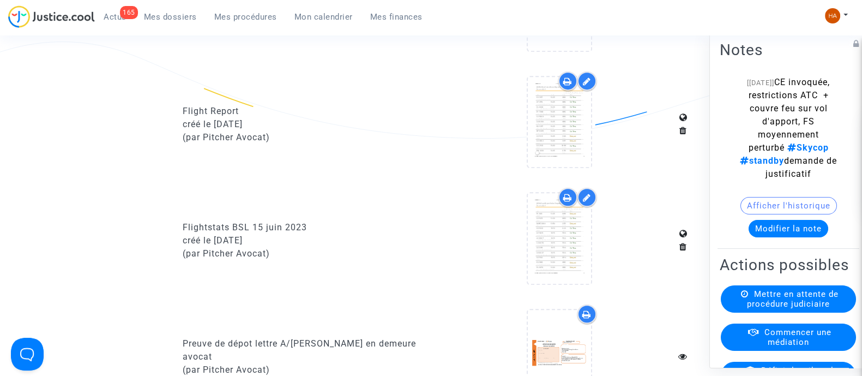
scroll to position [722, 0]
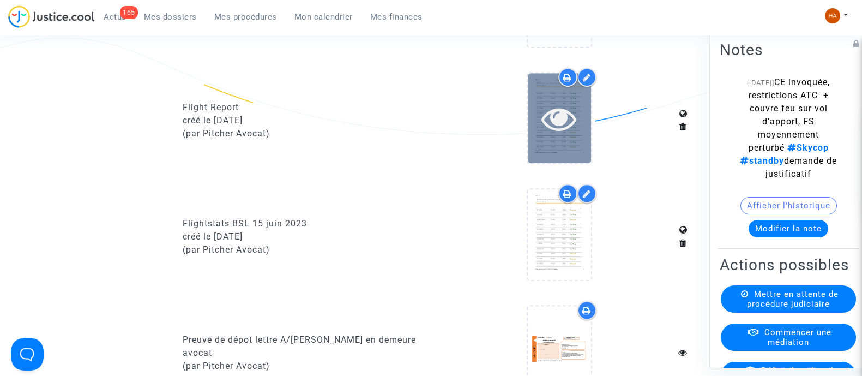
click at [550, 136] on icon at bounding box center [558, 118] width 35 height 35
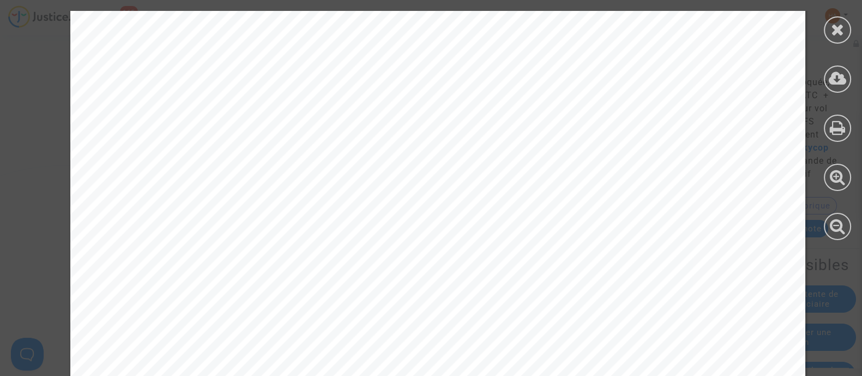
scroll to position [0, 0]
click at [836, 32] on icon at bounding box center [838, 29] width 14 height 16
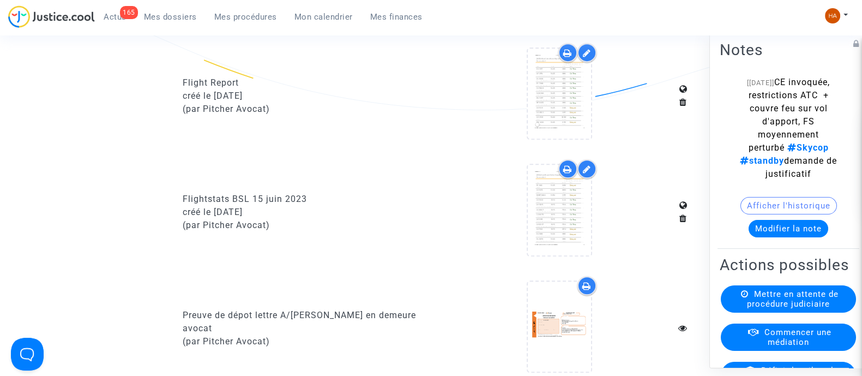
scroll to position [745, 0]
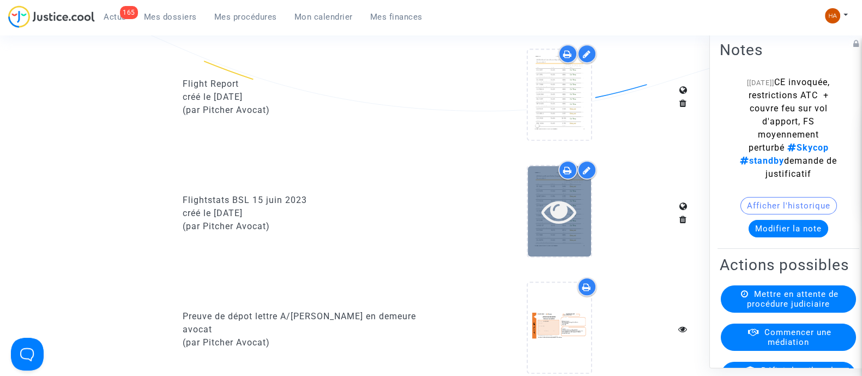
click at [559, 214] on icon at bounding box center [558, 210] width 35 height 35
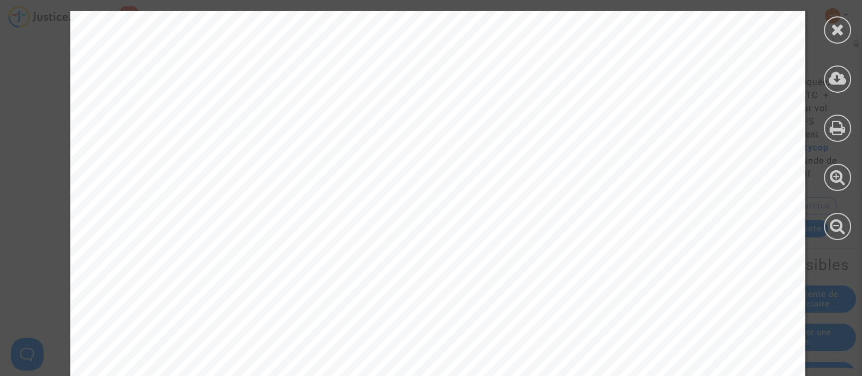
scroll to position [16, 0]
click at [838, 28] on icon at bounding box center [838, 29] width 14 height 16
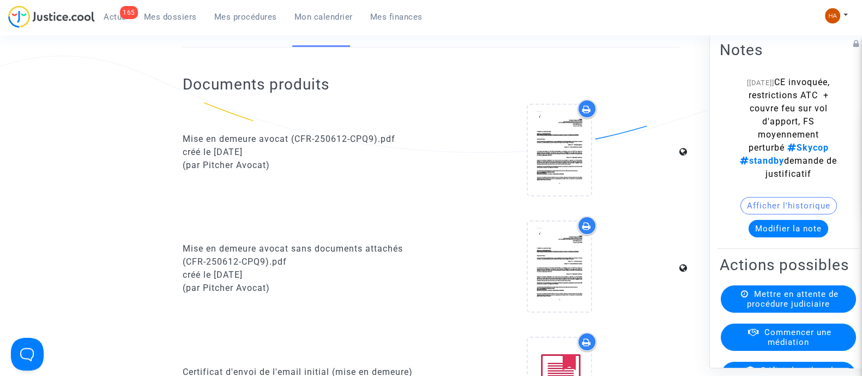
scroll to position [0, 0]
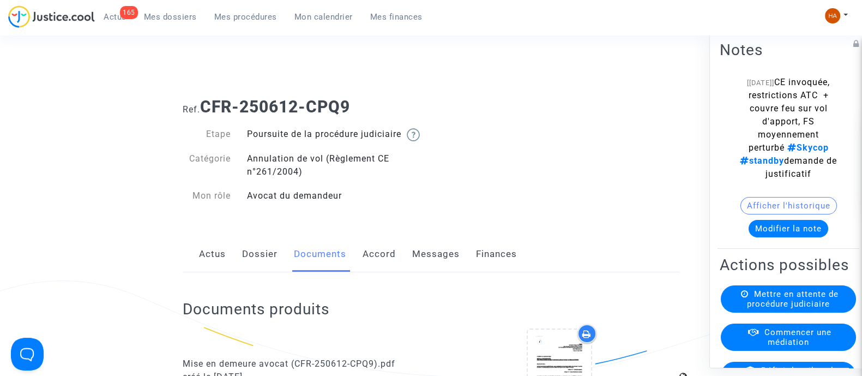
click at [264, 271] on link "Dossier" at bounding box center [259, 254] width 35 height 36
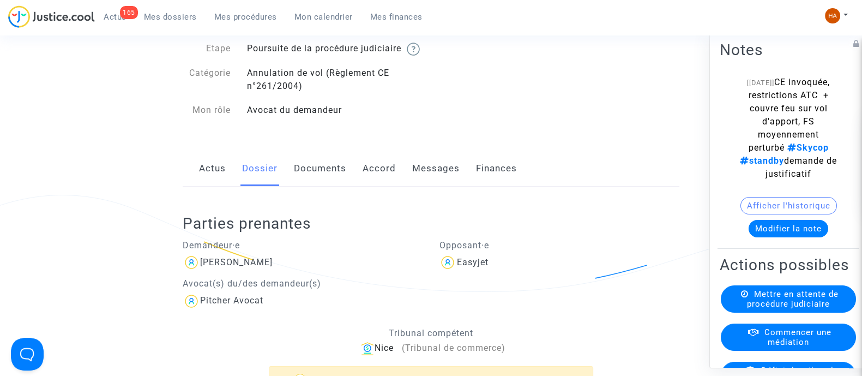
scroll to position [68, 0]
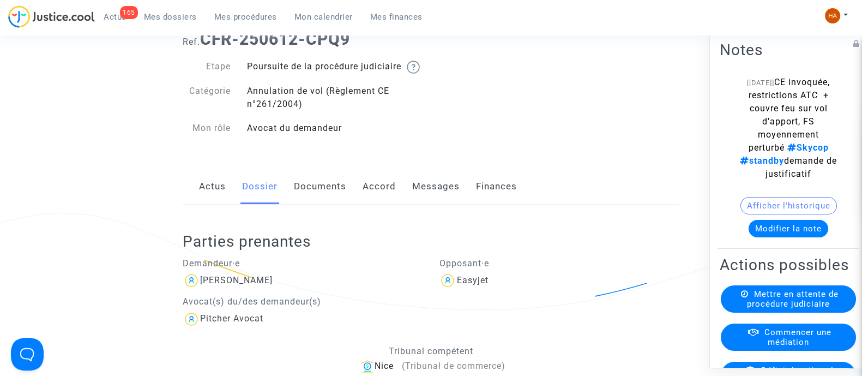
click at [322, 202] on link "Documents" at bounding box center [320, 186] width 52 height 36
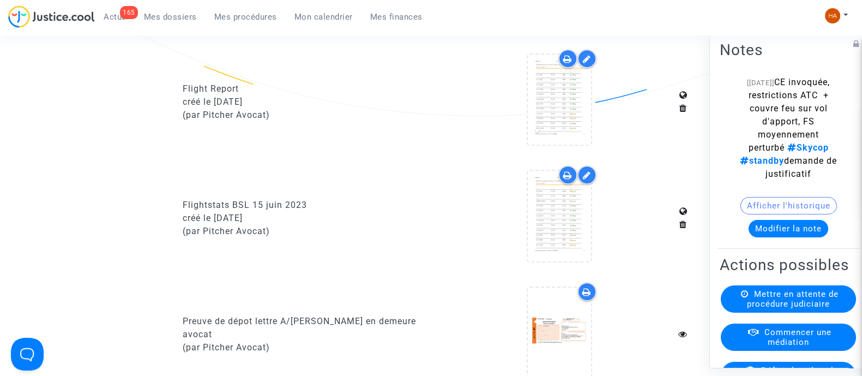
scroll to position [749, 0]
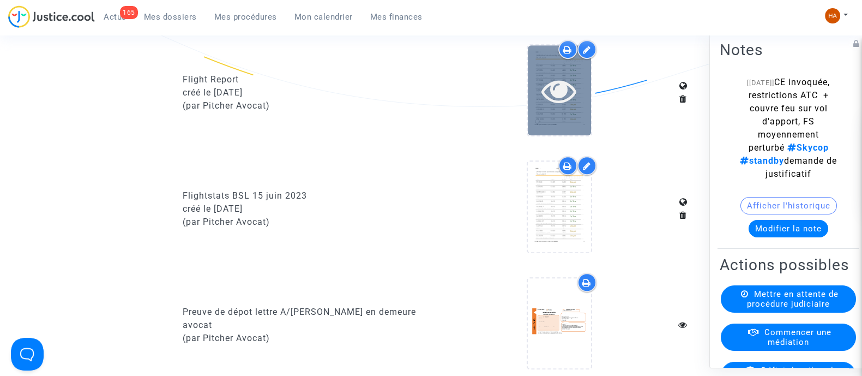
click at [565, 128] on div at bounding box center [559, 90] width 63 height 90
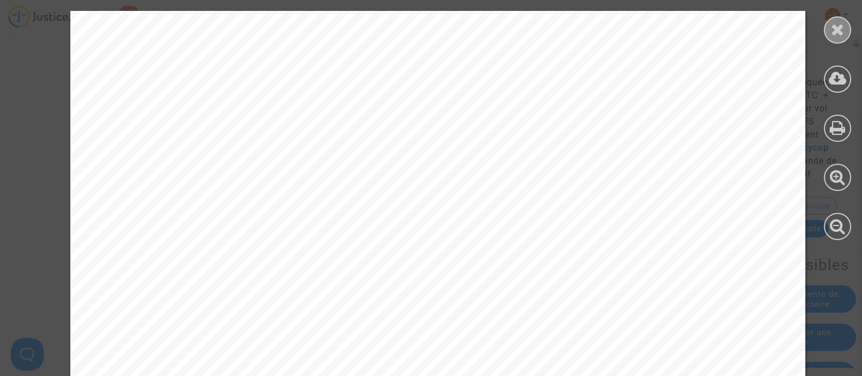
click at [831, 33] on icon at bounding box center [838, 29] width 14 height 16
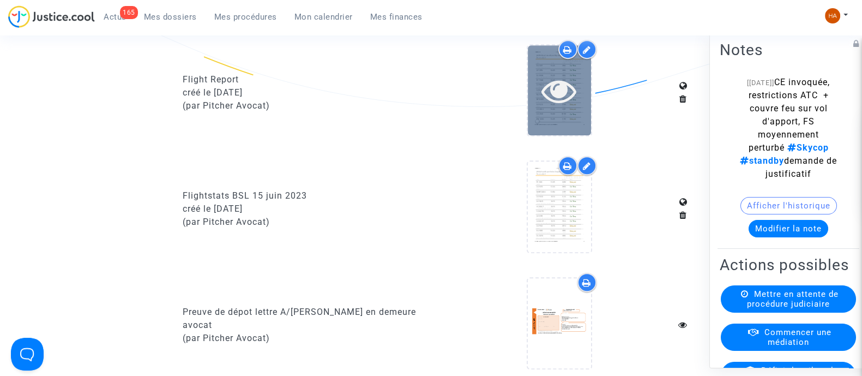
click at [559, 123] on div at bounding box center [559, 90] width 63 height 90
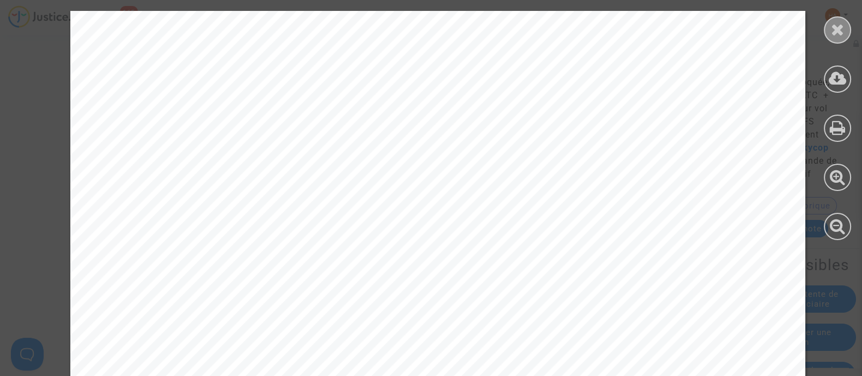
click at [839, 24] on icon at bounding box center [838, 29] width 14 height 16
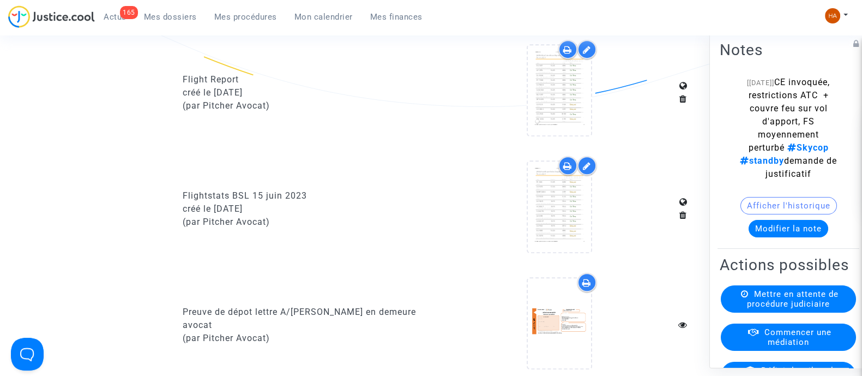
click at [591, 59] on div at bounding box center [586, 49] width 19 height 19
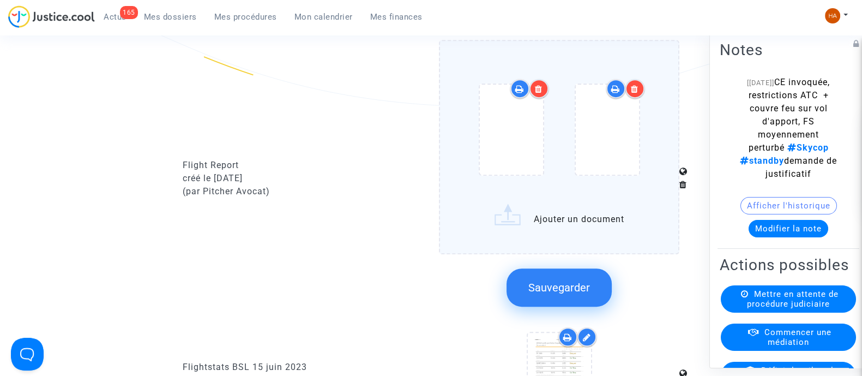
click at [537, 93] on icon at bounding box center [539, 88] width 8 height 9
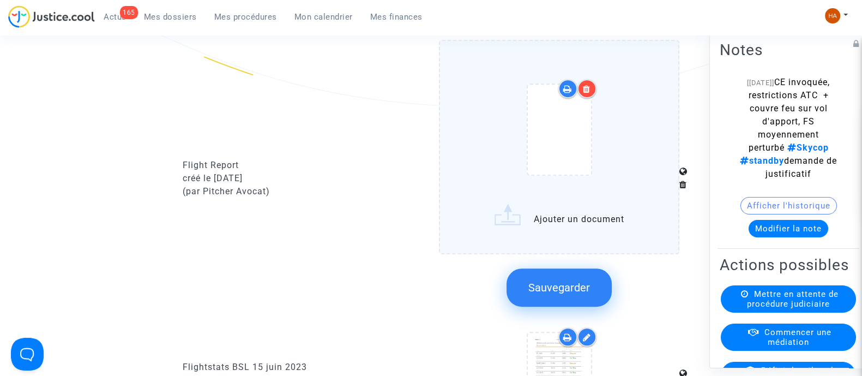
click at [585, 93] on icon at bounding box center [587, 88] width 8 height 9
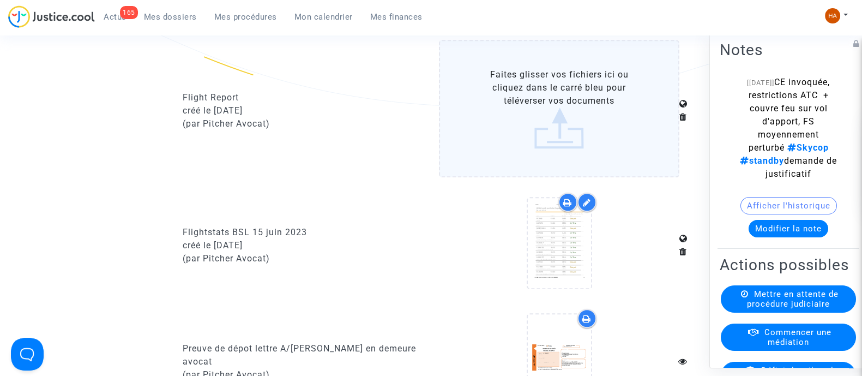
click at [577, 140] on label "Faites glisser vos fichiers ici ou cliquez dans le carré bleu pour téléverser v…" at bounding box center [559, 108] width 240 height 137
click at [0, 0] on input "Faites glisser vos fichiers ici ou cliquez dans le carré bleu pour téléverser v…" at bounding box center [0, 0] width 0 height 0
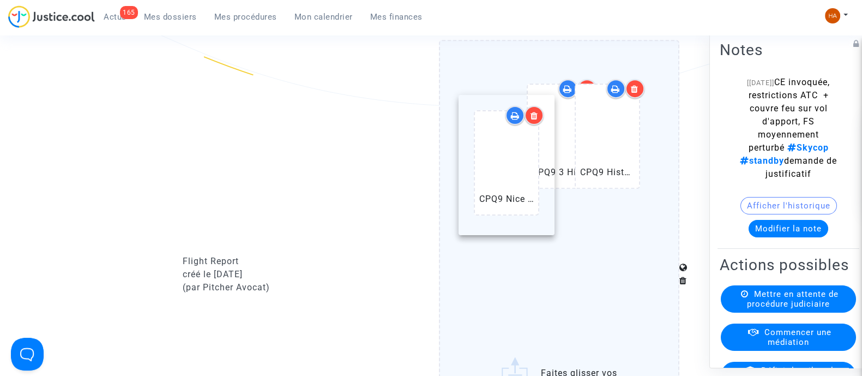
drag, startPoint x: 570, startPoint y: 298, endPoint x: 513, endPoint y: 159, distance: 150.1
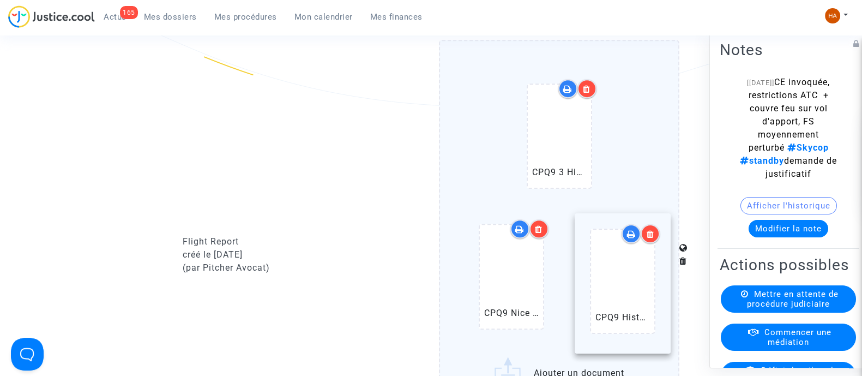
drag, startPoint x: 517, startPoint y: 155, endPoint x: 627, endPoint y: 294, distance: 176.9
drag, startPoint x: 516, startPoint y: 169, endPoint x: 627, endPoint y: 292, distance: 165.9
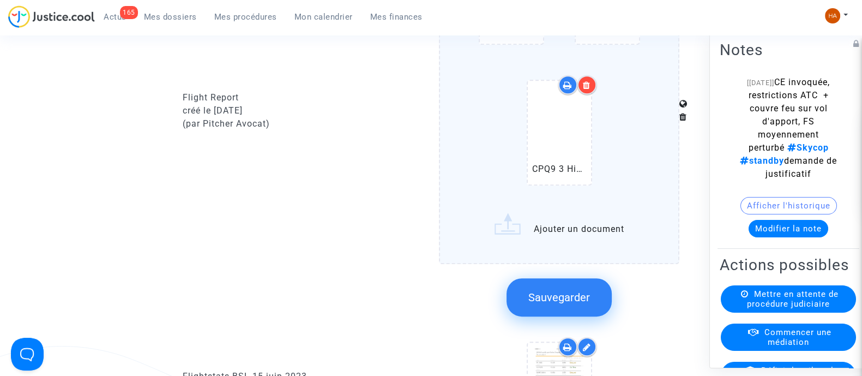
scroll to position [953, 0]
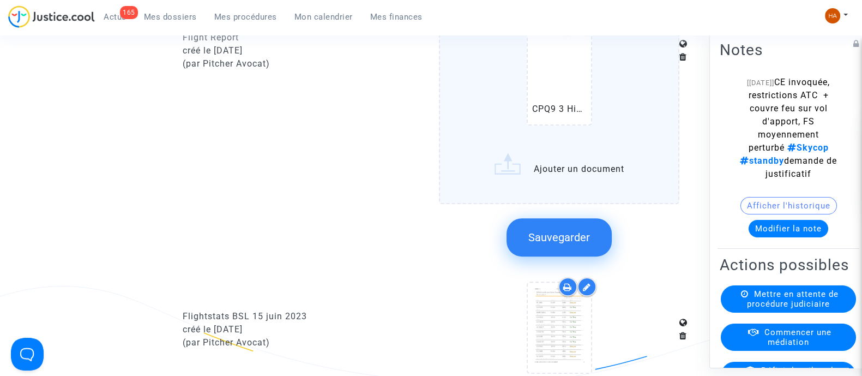
click at [534, 232] on button "Sauvegarder" at bounding box center [558, 237] width 105 height 38
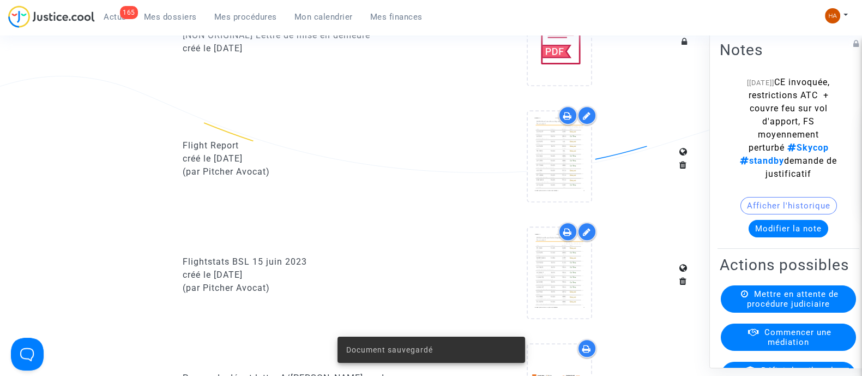
scroll to position [681, 0]
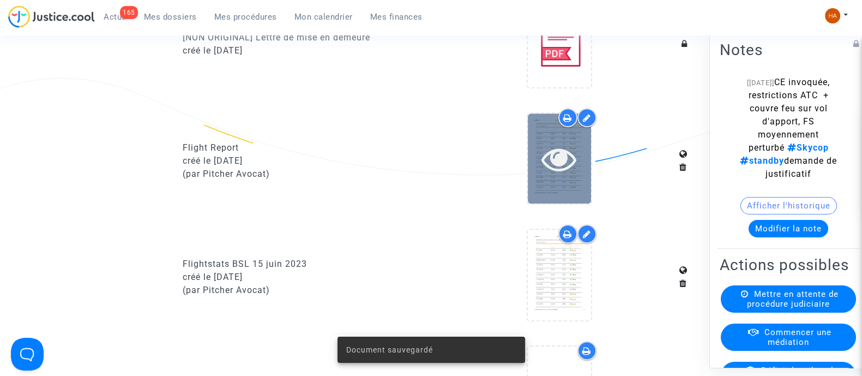
click at [572, 196] on div at bounding box center [559, 158] width 63 height 90
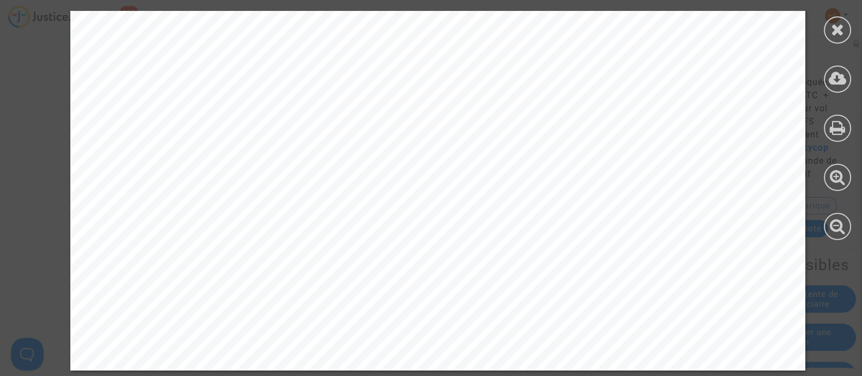
scroll to position [4873, 0]
click at [830, 31] on div at bounding box center [837, 29] width 27 height 27
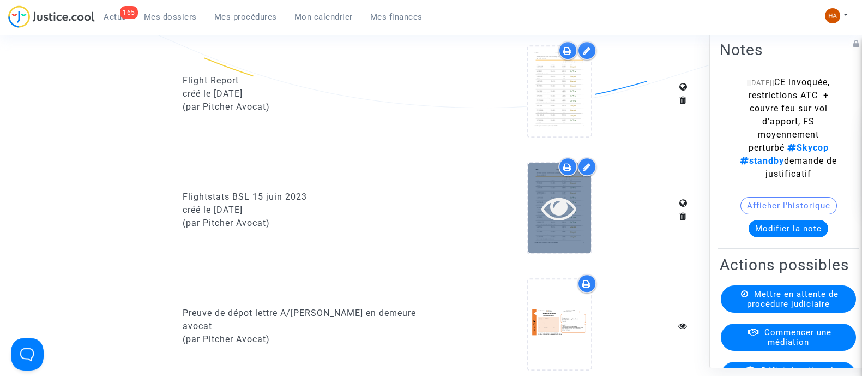
scroll to position [749, 0]
click at [564, 218] on icon at bounding box center [558, 206] width 35 height 35
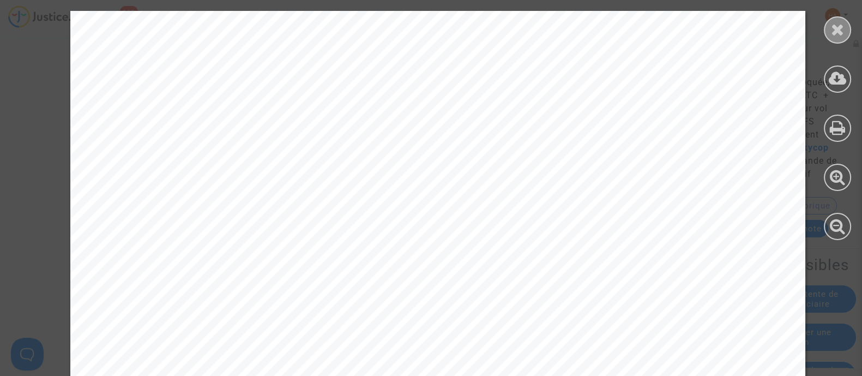
click at [836, 28] on icon at bounding box center [838, 29] width 14 height 16
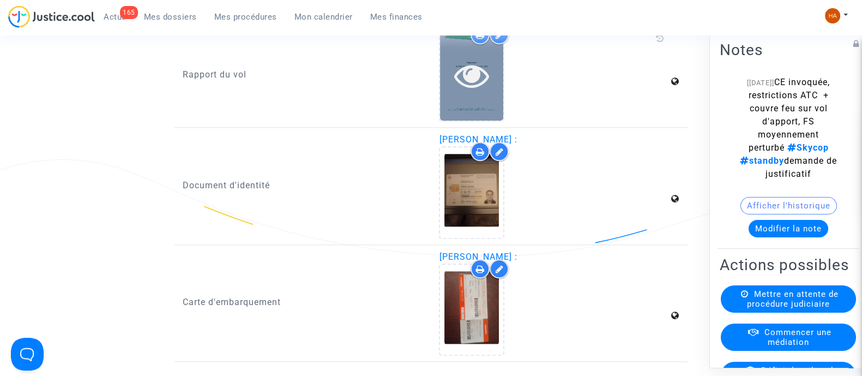
scroll to position [1771, 0]
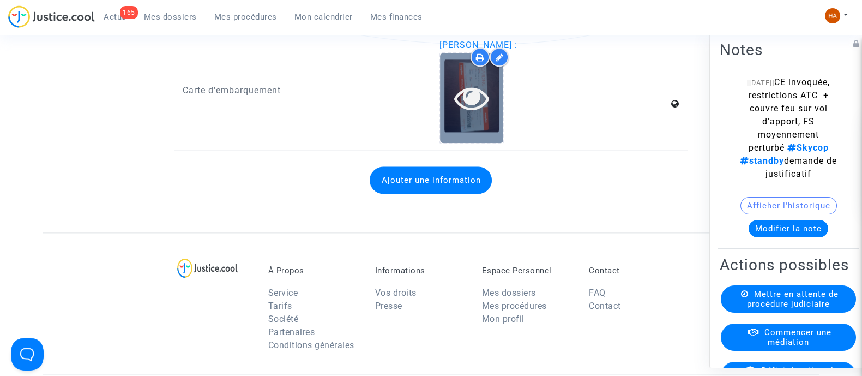
click at [471, 124] on div at bounding box center [471, 98] width 63 height 90
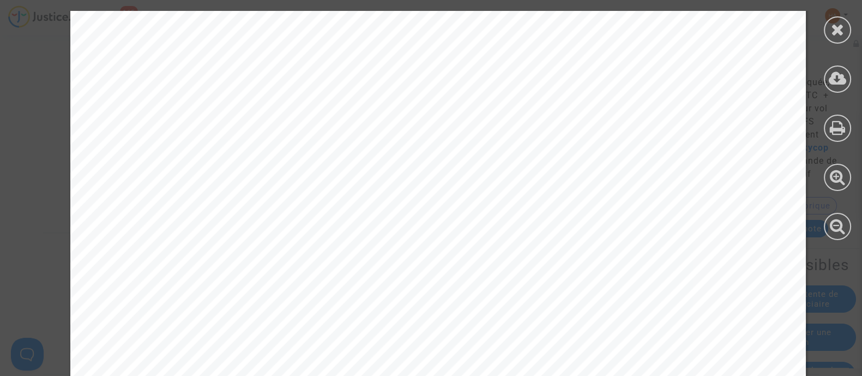
scroll to position [68, 0]
click at [831, 25] on icon at bounding box center [838, 29] width 14 height 16
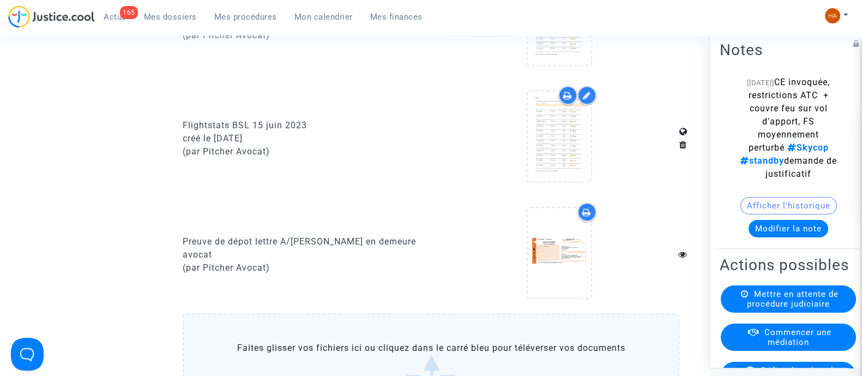
scroll to position [776, 0]
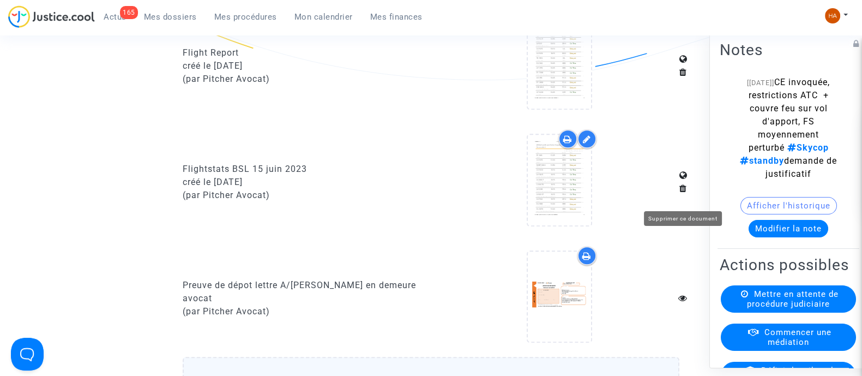
click at [681, 192] on icon at bounding box center [683, 188] width 8 height 9
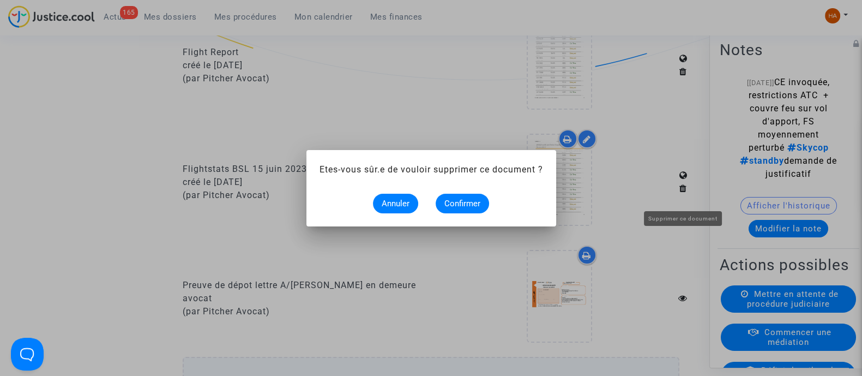
scroll to position [0, 0]
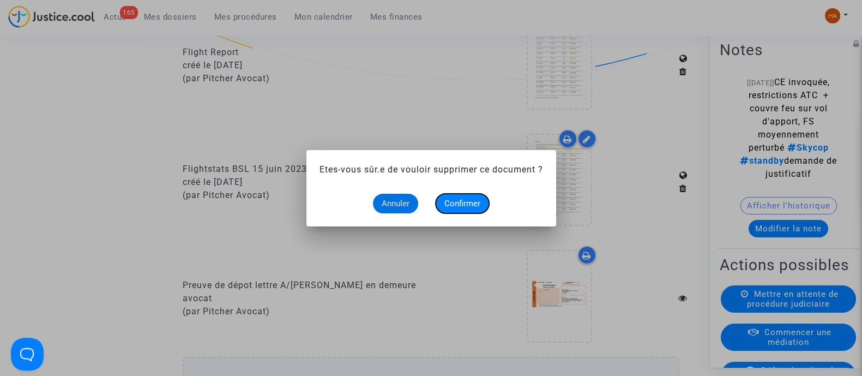
click at [463, 203] on span "Confirmer" at bounding box center [462, 203] width 36 height 10
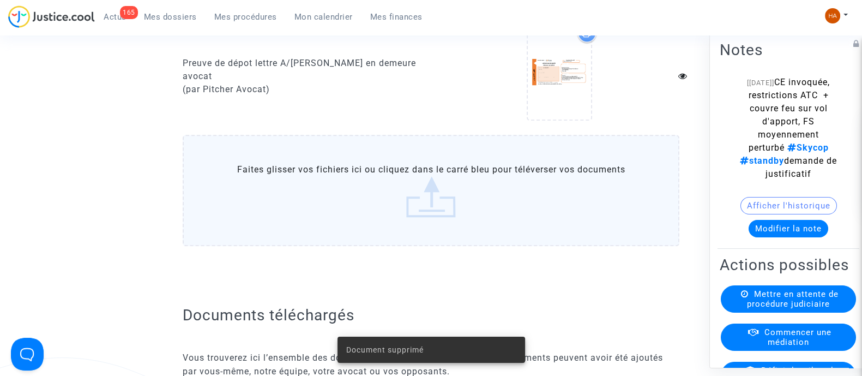
scroll to position [882, 0]
click at [456, 202] on label "Faites glisser vos fichiers ici ou cliquez dans le carré bleu pour téléverser v…" at bounding box center [431, 189] width 497 height 111
click at [0, 0] on input "Faites glisser vos fichiers ici ou cliquez dans le carré bleu pour téléverser v…" at bounding box center [0, 0] width 0 height 0
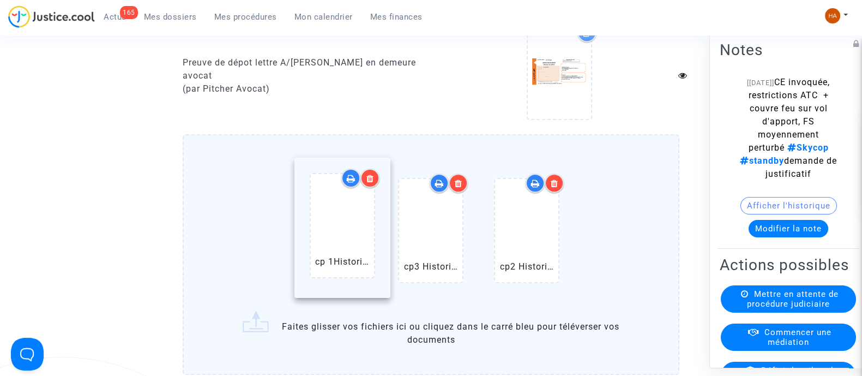
drag, startPoint x: 541, startPoint y: 255, endPoint x: 344, endPoint y: 238, distance: 198.0
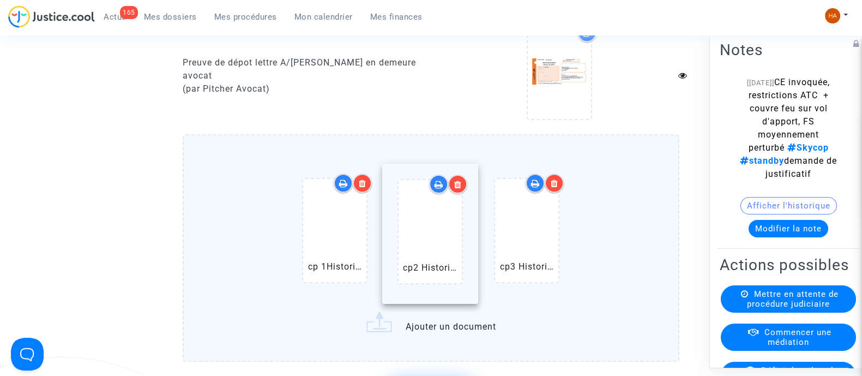
drag, startPoint x: 512, startPoint y: 262, endPoint x: 414, endPoint y: 252, distance: 98.6
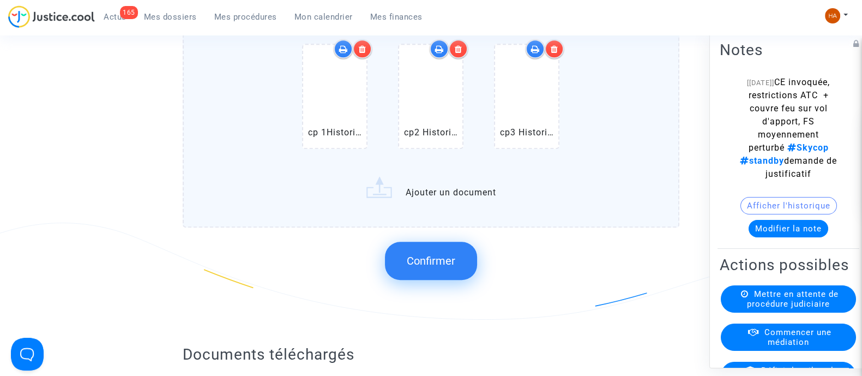
scroll to position [1019, 0]
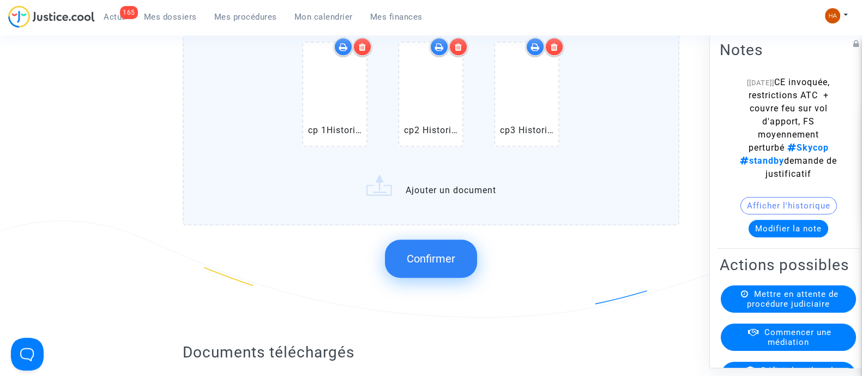
click at [439, 198] on label "cp 1Historical (LIS) Lisbon Humberto Delgado Airport Arrivals.pdf cp2 Historica…" at bounding box center [431, 111] width 497 height 227
click at [0, 0] on input "cp 1Historical (LIS) Lisbon Humberto Delgado Airport Arrivals.pdf cp2 Historica…" at bounding box center [0, 0] width 0 height 0
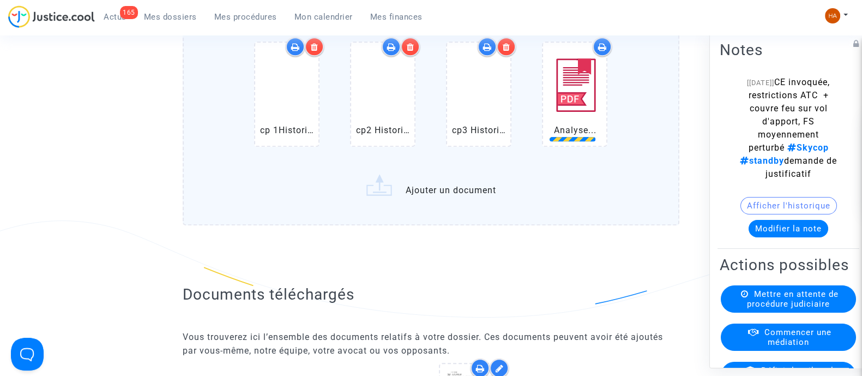
click at [461, 195] on label "cp 1Historical (LIS) Lisbon Humberto Delgado Airport Arrivals.pdf cp2 Historica…" at bounding box center [431, 111] width 497 height 227
click at [0, 0] on input "cp 1Historical (LIS) Lisbon Humberto Delgado Airport Arrivals.pdf cp2 Historica…" at bounding box center [0, 0] width 0 height 0
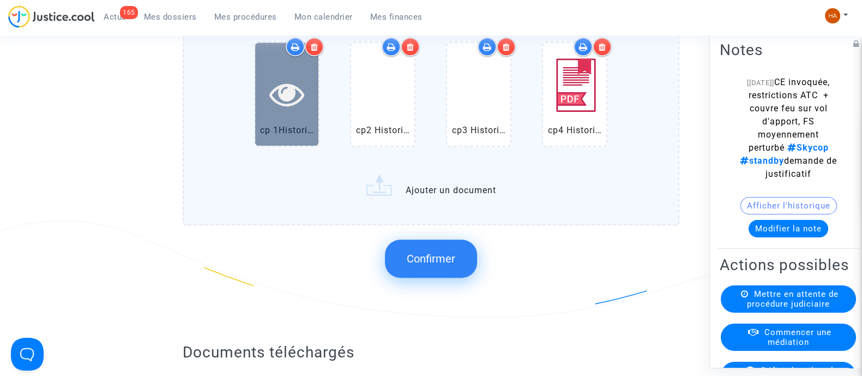
click at [308, 121] on div at bounding box center [286, 94] width 63 height 103
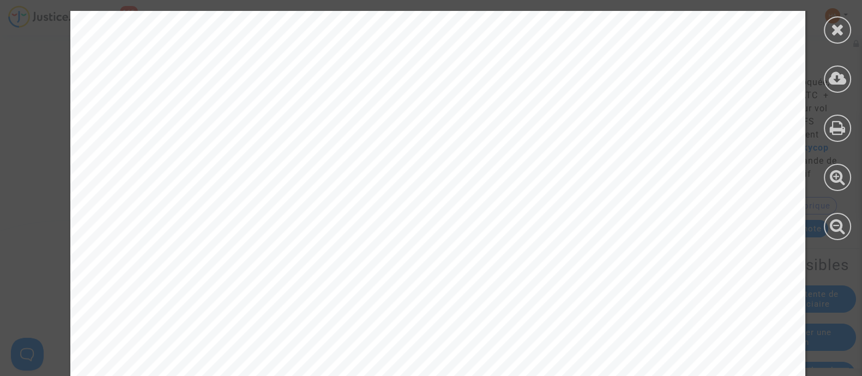
scroll to position [1736, 0]
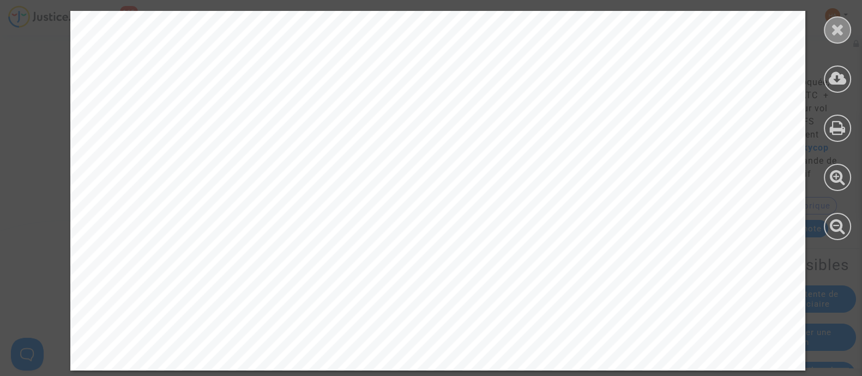
click at [840, 26] on icon at bounding box center [838, 29] width 14 height 16
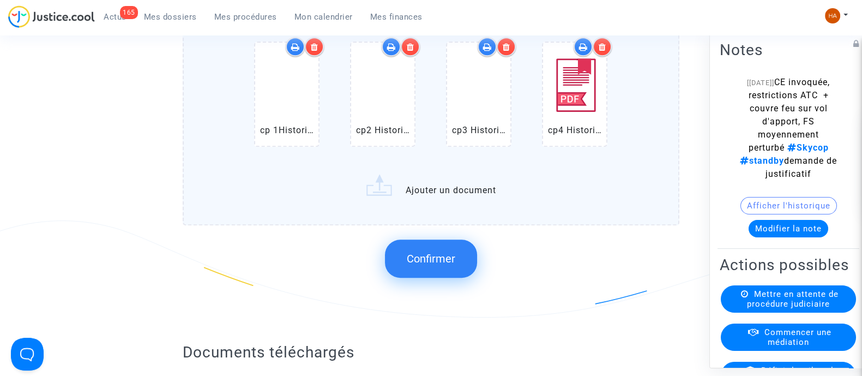
click at [447, 277] on button "Confirmer" at bounding box center [431, 258] width 92 height 38
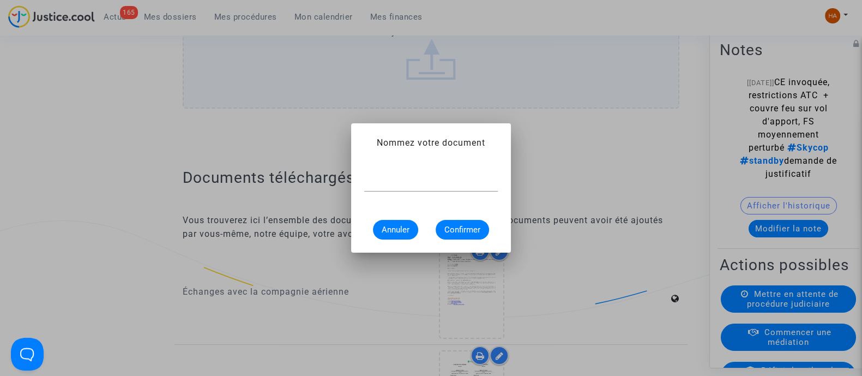
scroll to position [0, 0]
type input "Flightstats Lisbonne 15 juin 2023"
click at [469, 226] on span "Confirmer" at bounding box center [462, 230] width 36 height 10
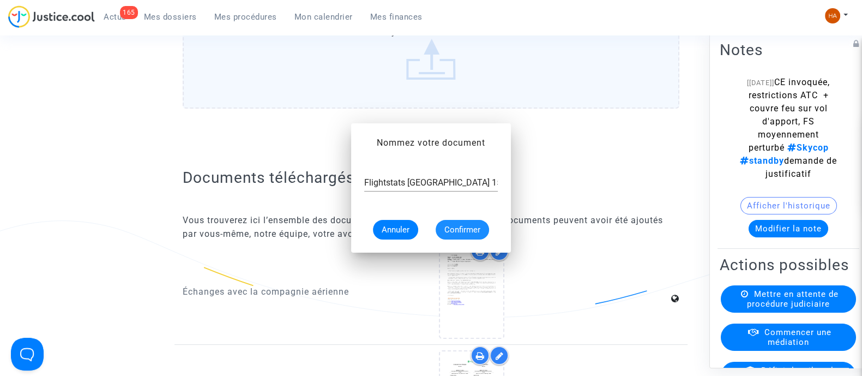
scroll to position [1019, 0]
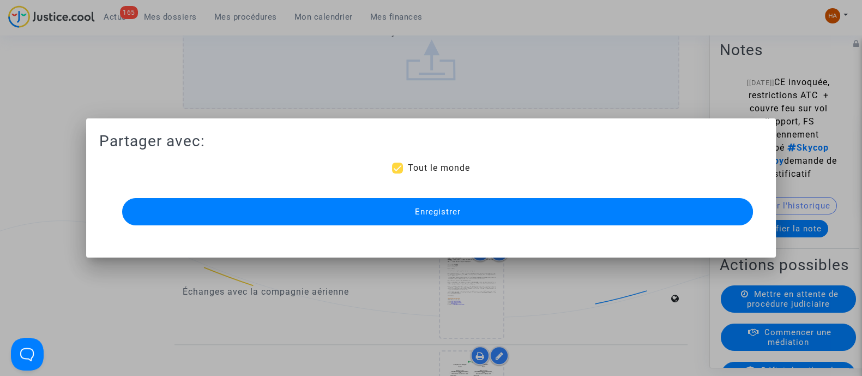
click at [501, 209] on button "Enregistrer" at bounding box center [437, 211] width 631 height 27
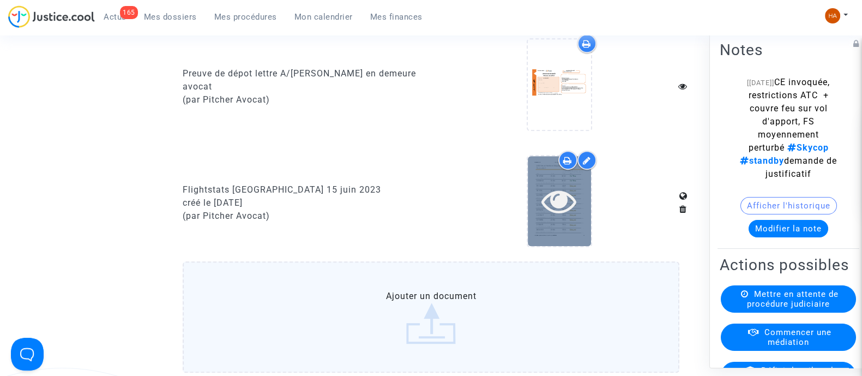
scroll to position [880, 0]
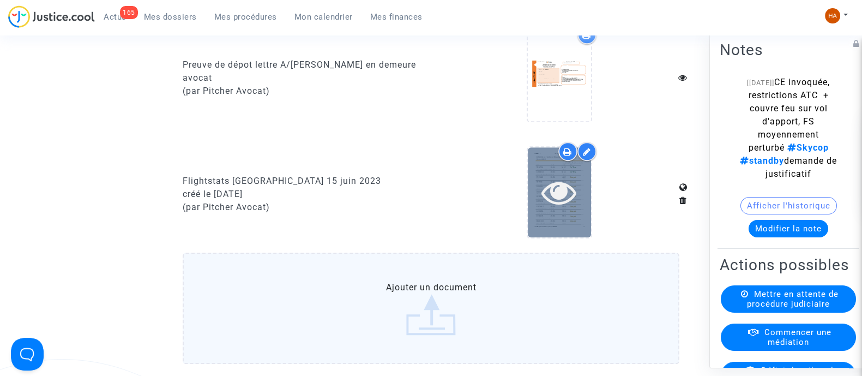
click at [568, 202] on icon at bounding box center [558, 191] width 35 height 35
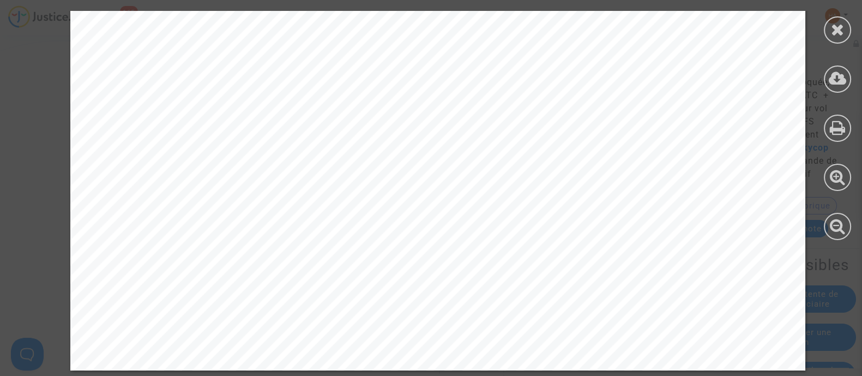
scroll to position [1201, 0]
click at [838, 31] on icon at bounding box center [838, 29] width 14 height 16
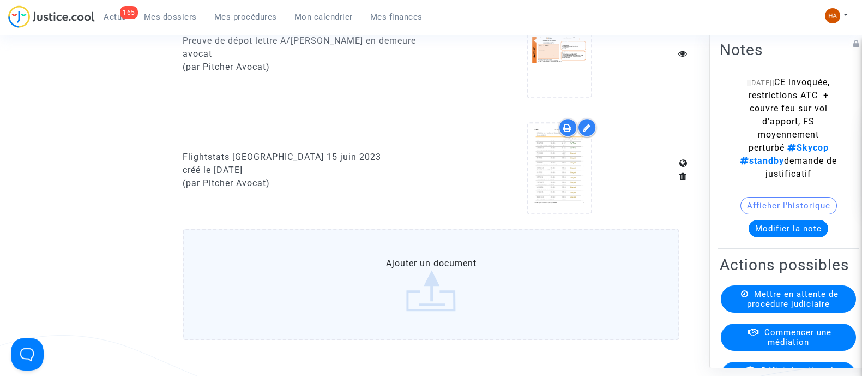
scroll to position [905, 0]
click at [589, 131] on icon at bounding box center [587, 127] width 8 height 9
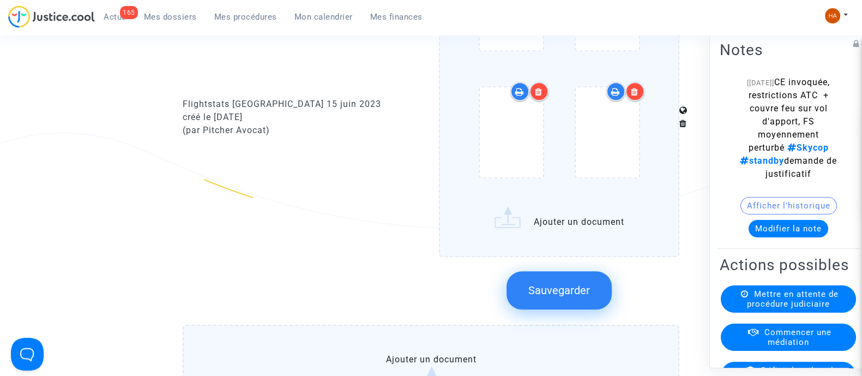
scroll to position [1110, 0]
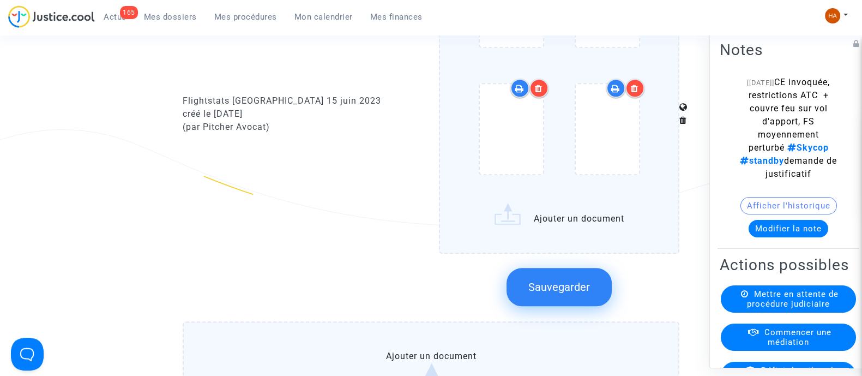
click at [558, 236] on label "Ajouter un document" at bounding box center [559, 83] width 240 height 342
click at [0, 0] on input "Ajouter un document" at bounding box center [0, 0] width 0 height 0
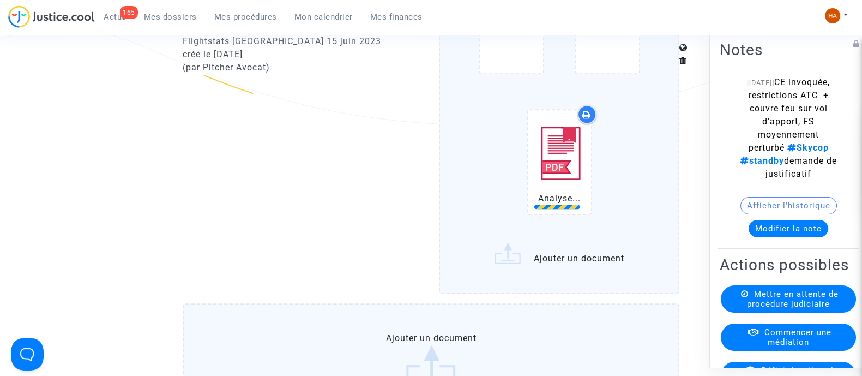
scroll to position [1214, 0]
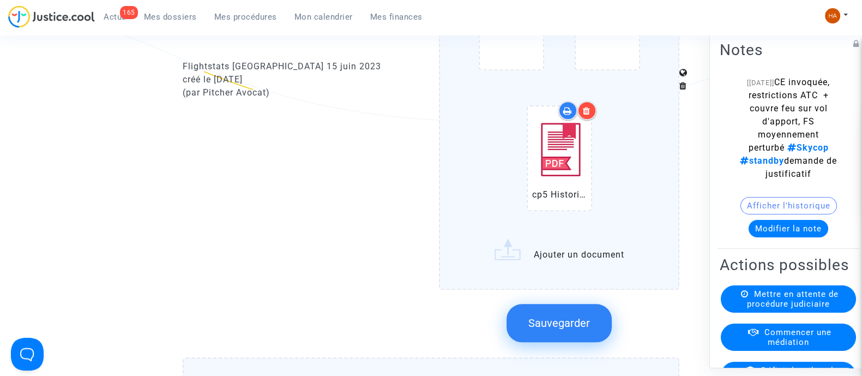
click at [559, 329] on span "Sauvegarder" at bounding box center [559, 322] width 62 height 13
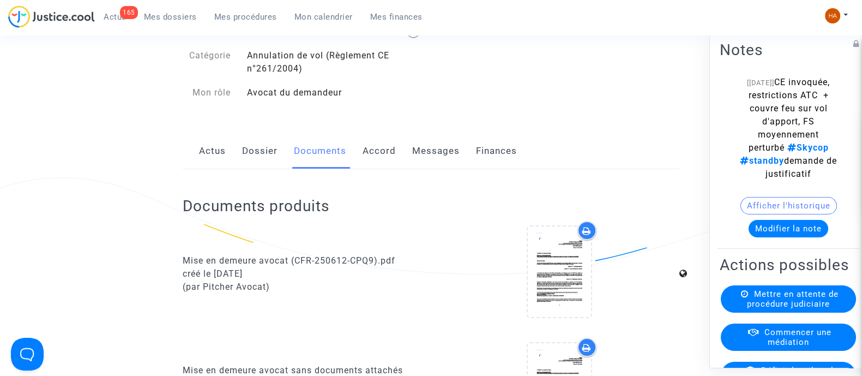
scroll to position [0, 0]
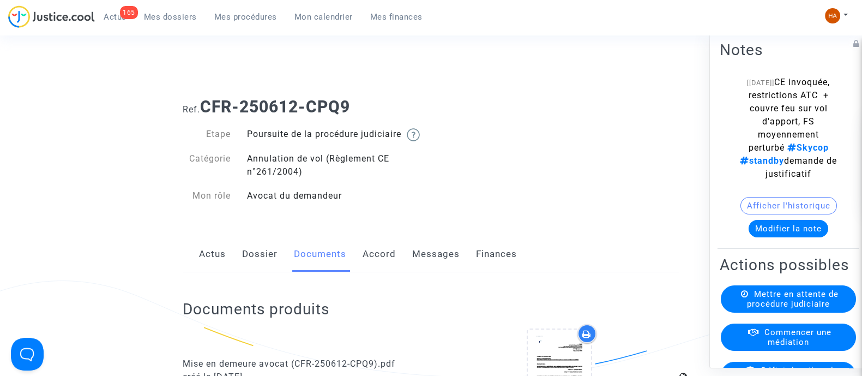
drag, startPoint x: 428, startPoint y: 270, endPoint x: 433, endPoint y: 264, distance: 7.4
click at [428, 270] on link "Messages" at bounding box center [435, 254] width 47 height 36
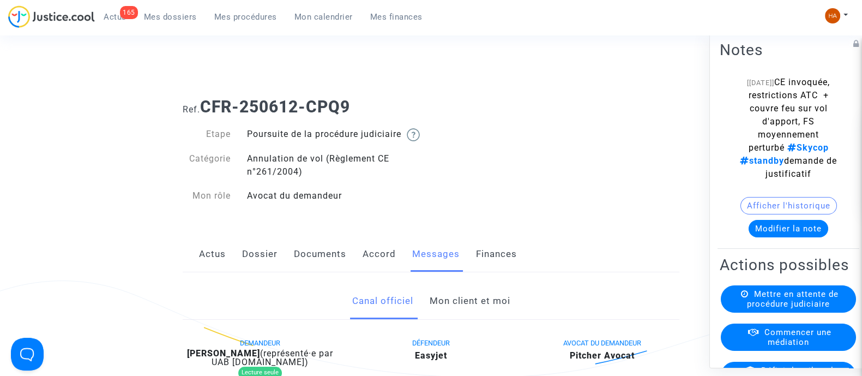
scroll to position [681, 0]
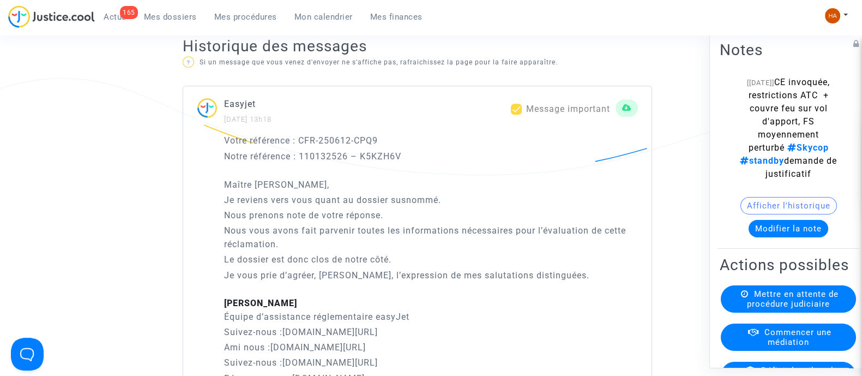
click at [782, 214] on button "Afficher l'historique" at bounding box center [788, 204] width 96 height 17
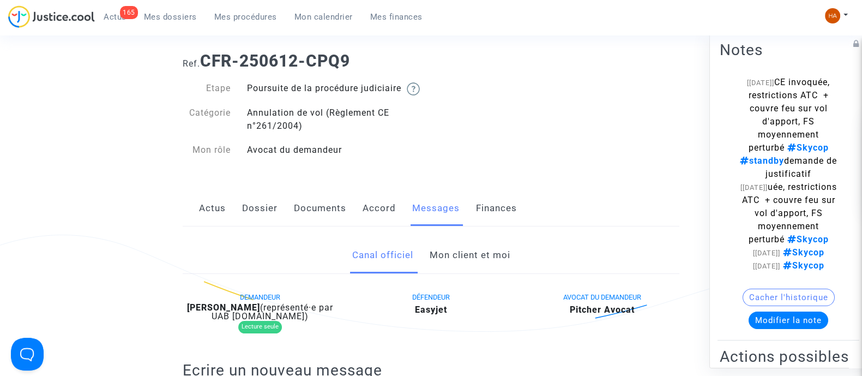
scroll to position [0, 0]
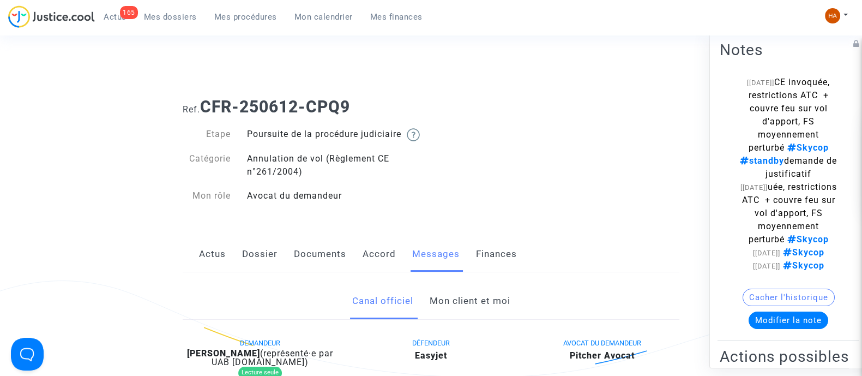
click at [488, 309] on link "Mon client et moi" at bounding box center [469, 301] width 81 height 36
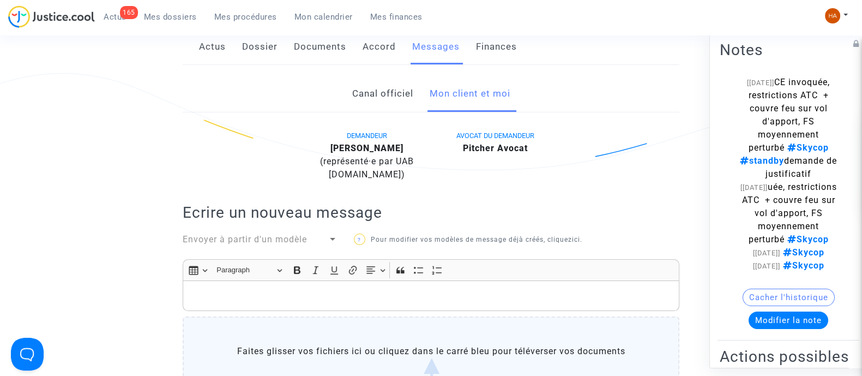
scroll to position [204, 0]
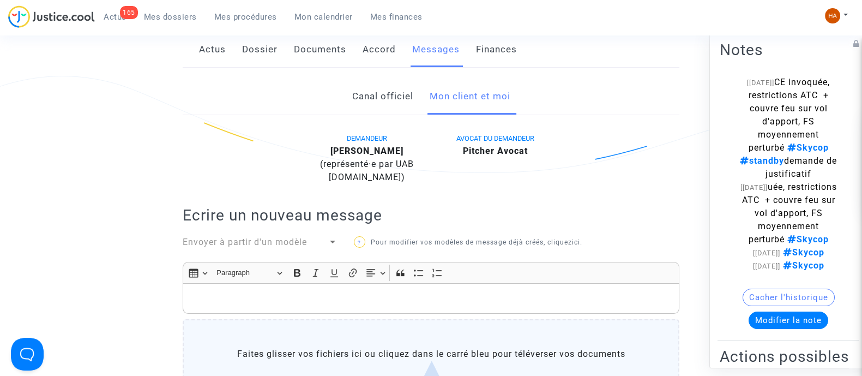
click at [389, 107] on link "Canal officiel" at bounding box center [382, 96] width 61 height 36
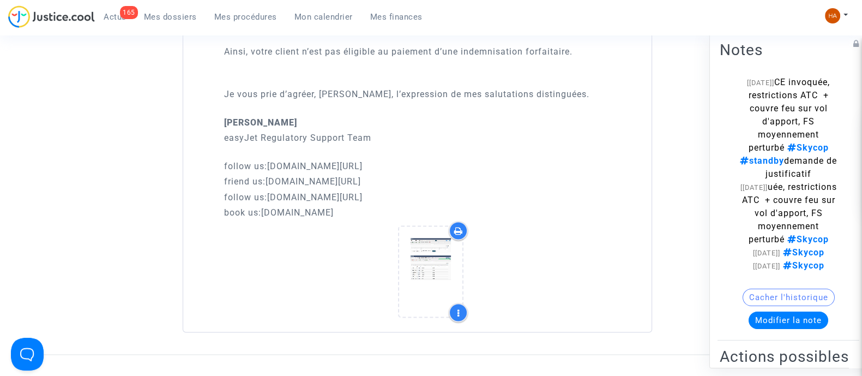
scroll to position [2316, 0]
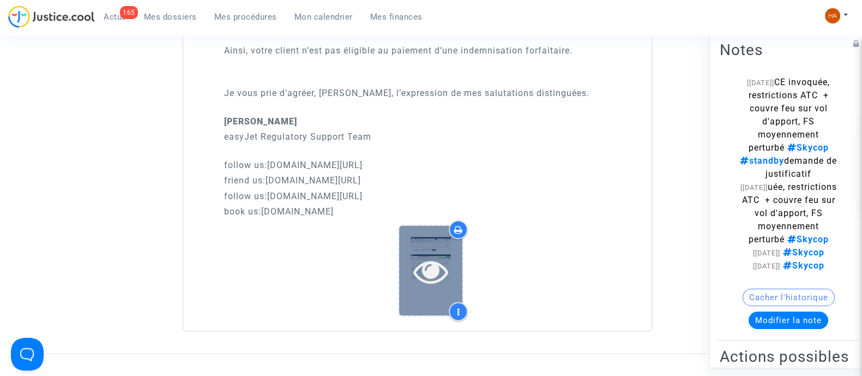
click at [433, 277] on icon at bounding box center [430, 270] width 35 height 35
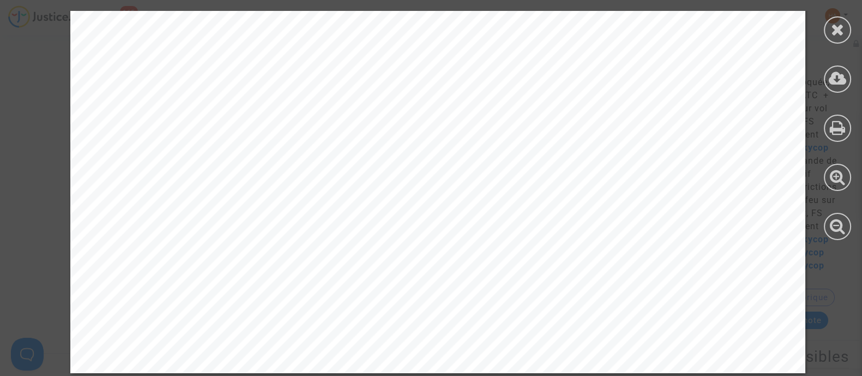
scroll to position [3827, 0]
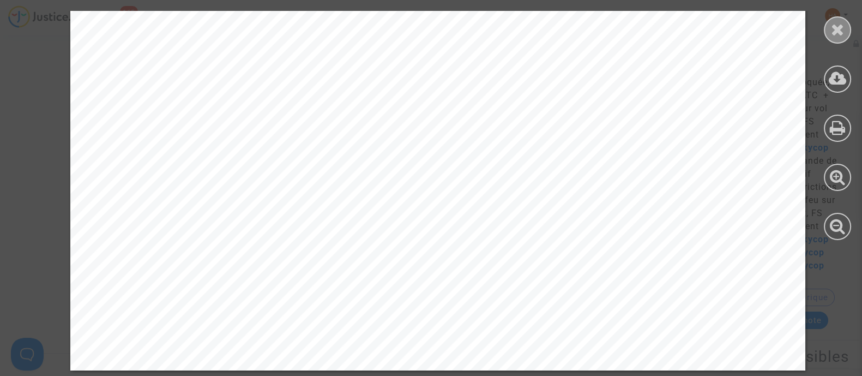
click at [844, 26] on div at bounding box center [837, 29] width 27 height 27
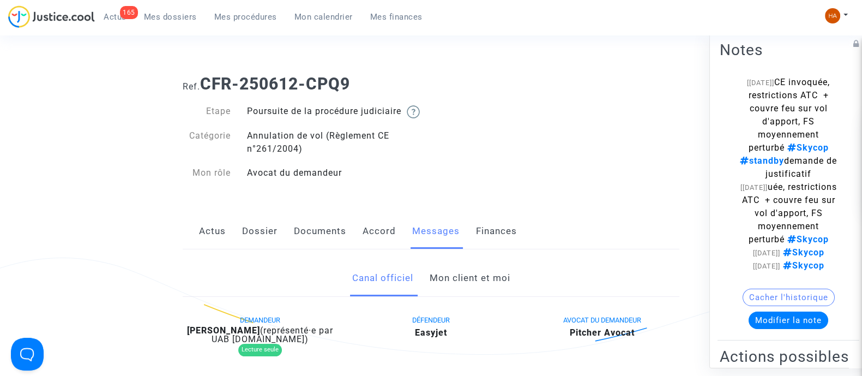
scroll to position [0, 0]
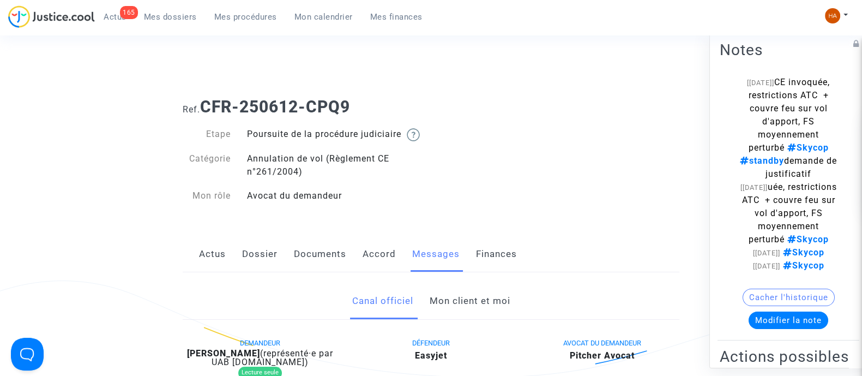
drag, startPoint x: 329, startPoint y: 102, endPoint x: 202, endPoint y: 111, distance: 126.8
click at [202, 111] on h1 "Ref. CFR-250612-CPQ9" at bounding box center [431, 107] width 497 height 20
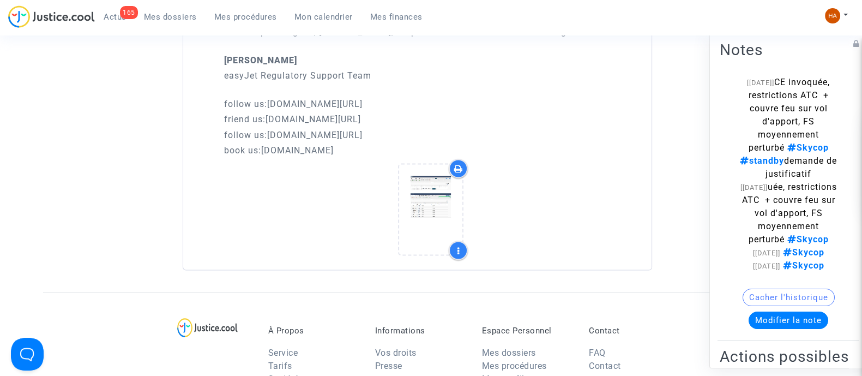
scroll to position [2299, 0]
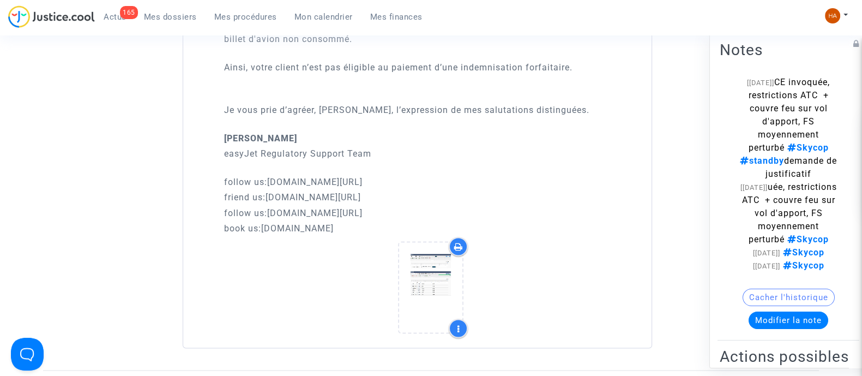
click at [459, 251] on icon at bounding box center [458, 246] width 9 height 9
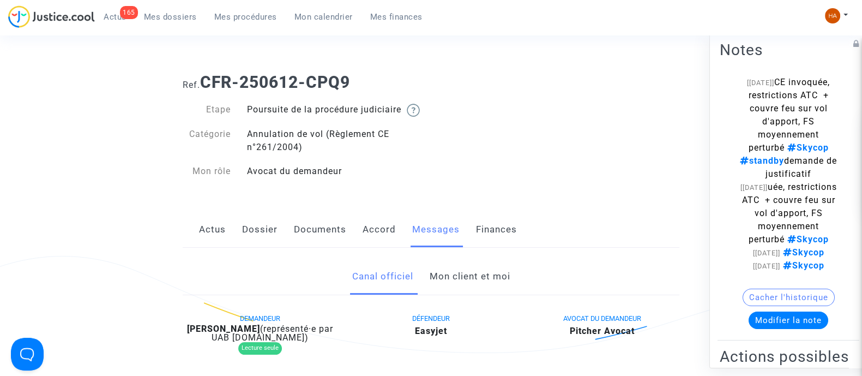
scroll to position [0, 0]
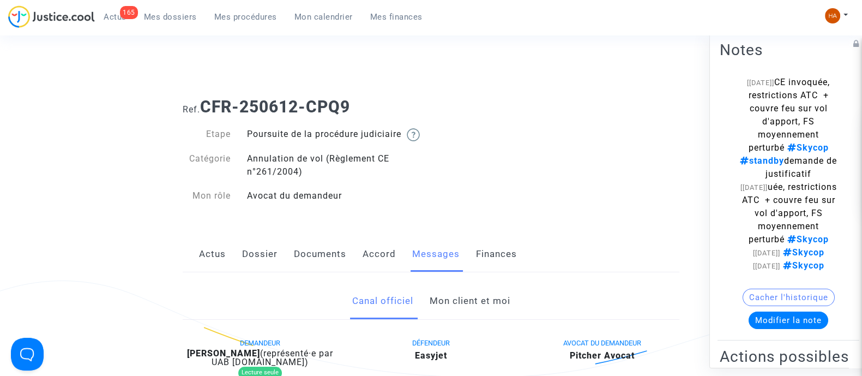
click at [317, 258] on link "Documents" at bounding box center [320, 254] width 52 height 36
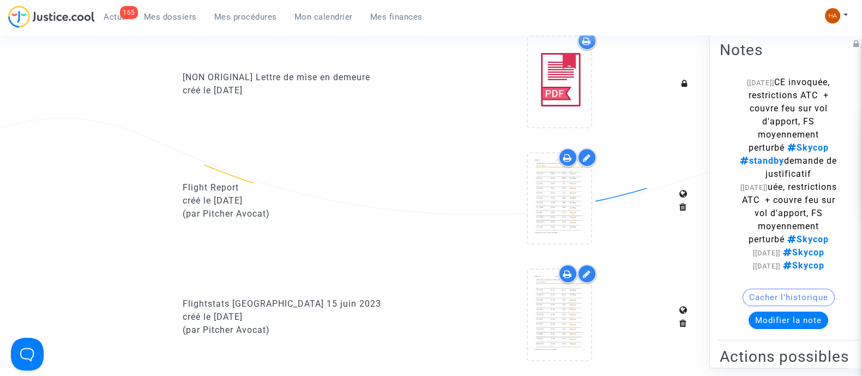
scroll to position [613, 0]
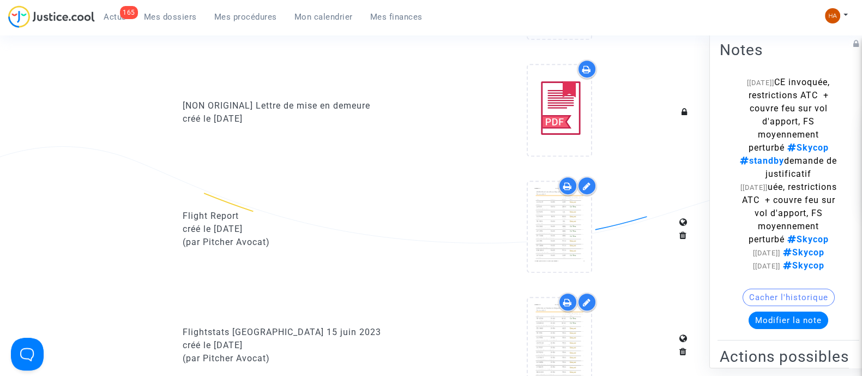
click at [564, 190] on icon at bounding box center [567, 185] width 9 height 9
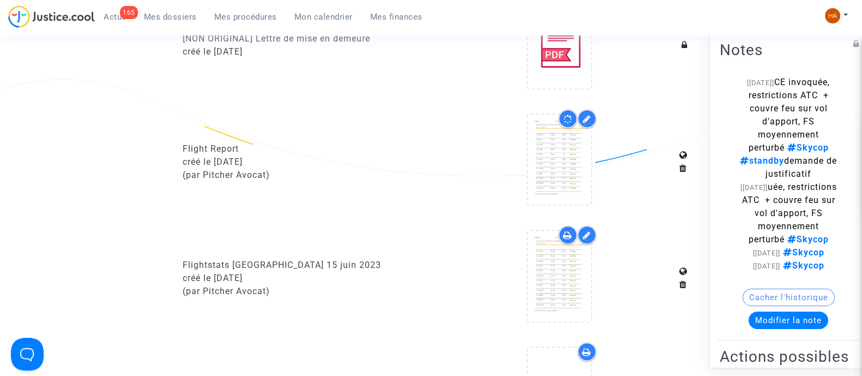
scroll to position [681, 0]
click at [562, 243] on div at bounding box center [567, 233] width 19 height 19
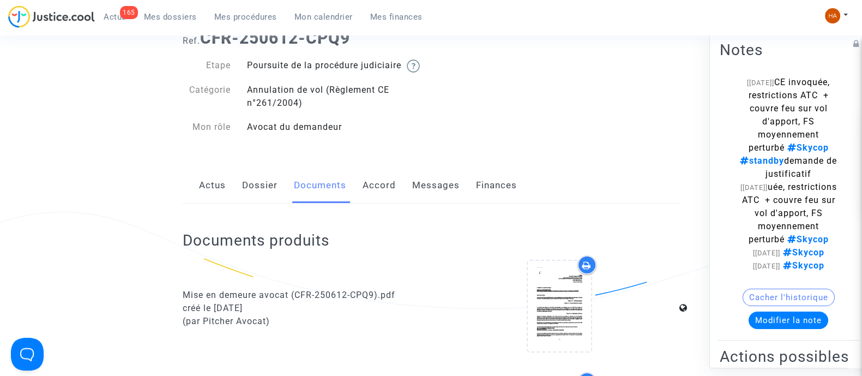
scroll to position [0, 0]
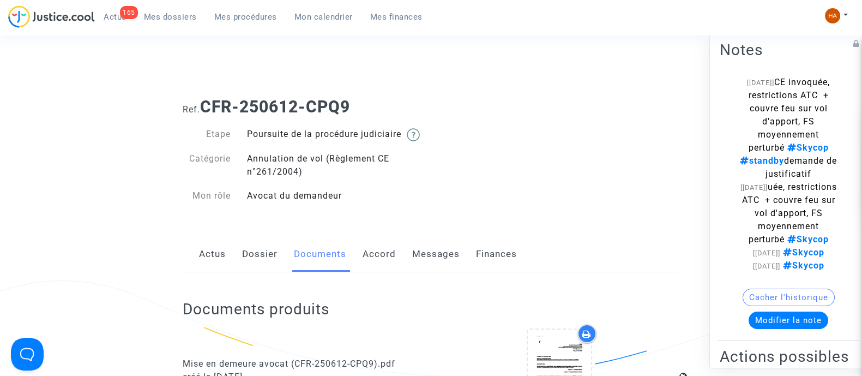
click at [172, 20] on span "Mes dossiers" at bounding box center [170, 17] width 53 height 10
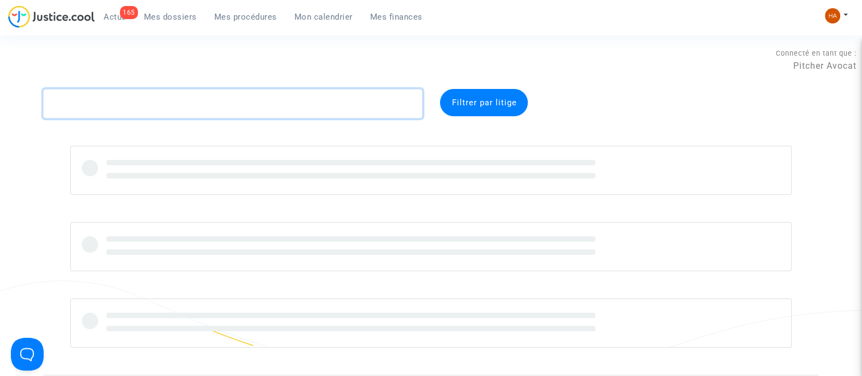
click at [171, 106] on textarea at bounding box center [232, 103] width 379 height 29
paste textarea "CFR-250520-EMGK"
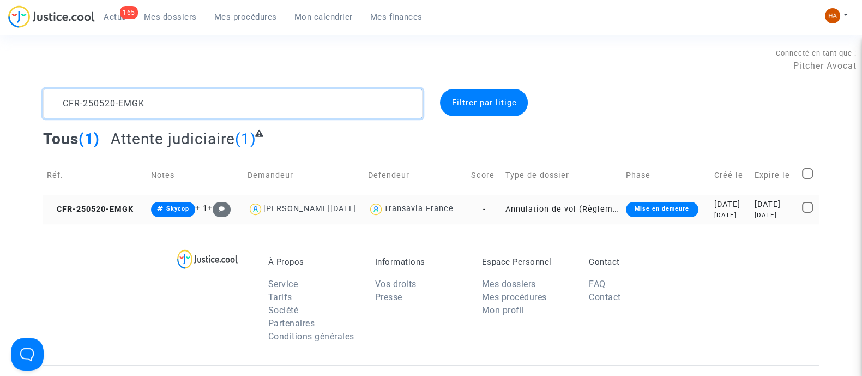
type textarea "CFR-250520-EMGK"
click at [501, 206] on td "Annulation de vol (Règlement CE n°261/2004)" at bounding box center [561, 209] width 120 height 29
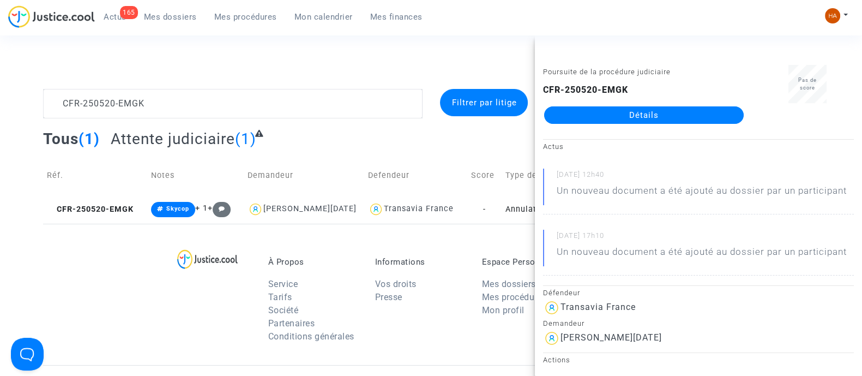
click at [647, 117] on link "Détails" at bounding box center [643, 114] width 199 height 17
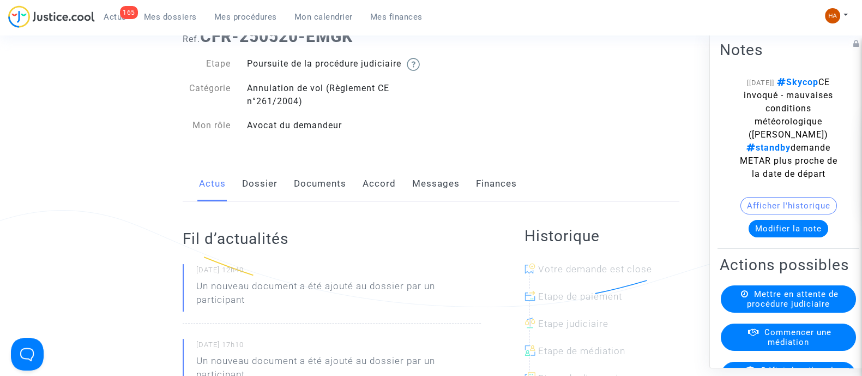
scroll to position [68, 0]
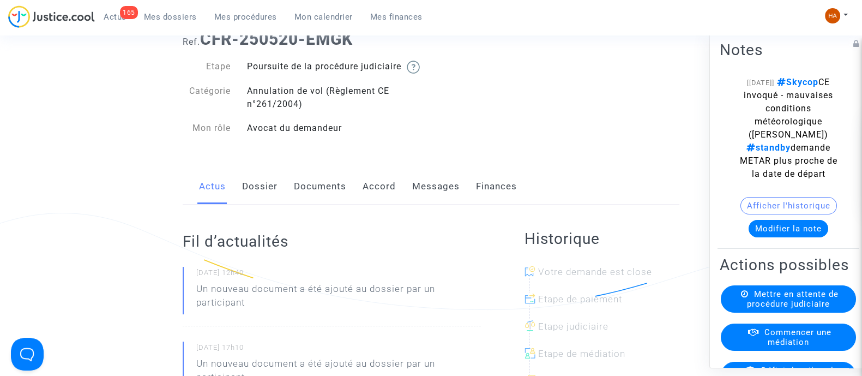
drag, startPoint x: 327, startPoint y: 195, endPoint x: 349, endPoint y: 203, distance: 23.8
click at [327, 195] on link "Documents" at bounding box center [320, 186] width 52 height 36
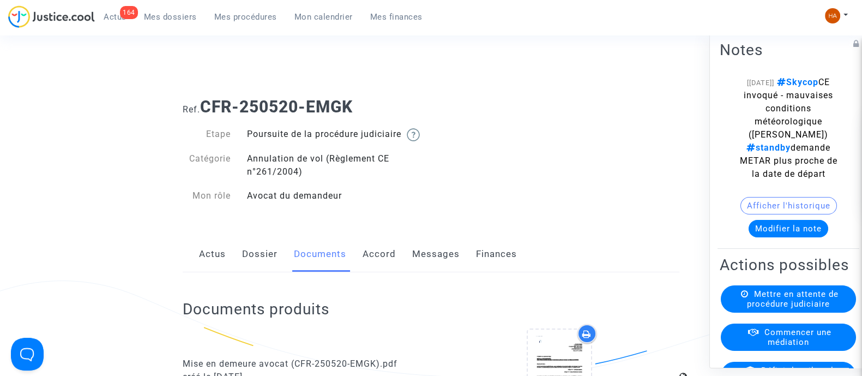
click at [265, 263] on link "Dossier" at bounding box center [259, 254] width 35 height 36
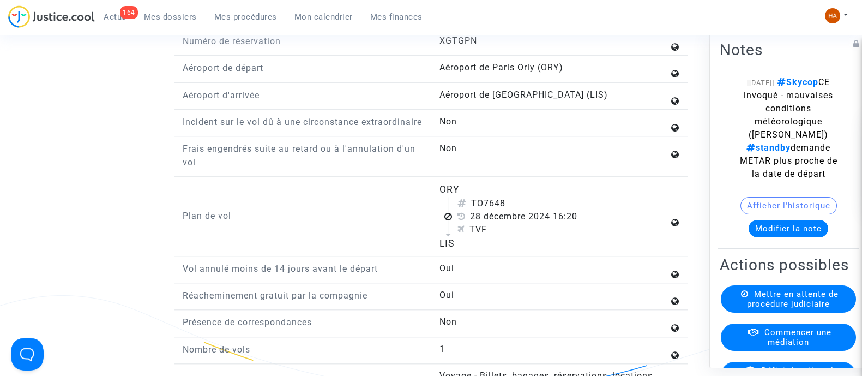
scroll to position [1431, 0]
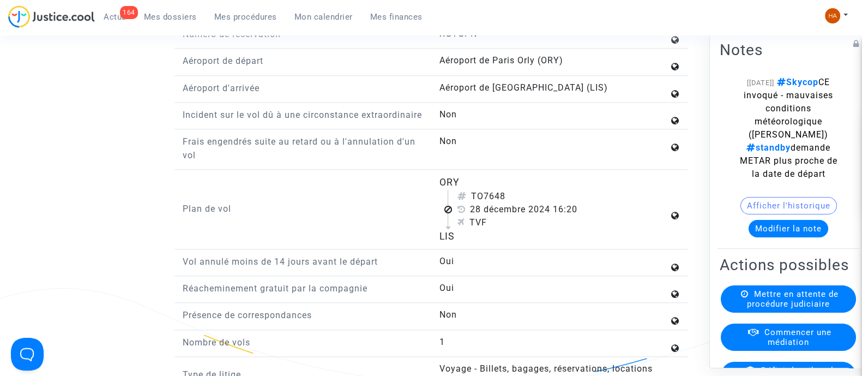
drag, startPoint x: 467, startPoint y: 214, endPoint x: 541, endPoint y: 228, distance: 75.0
click at [541, 228] on div "TO7648 28 décembre 2024 16:20 TVF" at bounding box center [557, 209] width 221 height 39
drag, startPoint x: 569, startPoint y: 241, endPoint x: 531, endPoint y: 230, distance: 39.2
click at [567, 229] on div "TVF" at bounding box center [562, 222] width 211 height 13
drag, startPoint x: 474, startPoint y: 215, endPoint x: 555, endPoint y: 225, distance: 82.4
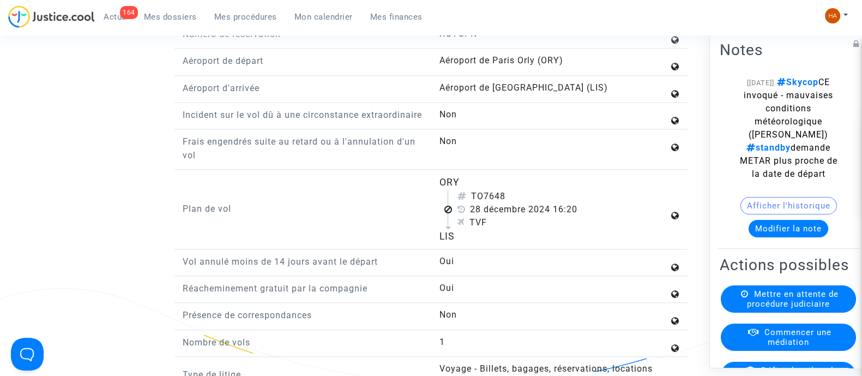
click at [555, 225] on div "TO7648 28 décembre 2024 16:20 TVF" at bounding box center [557, 209] width 221 height 39
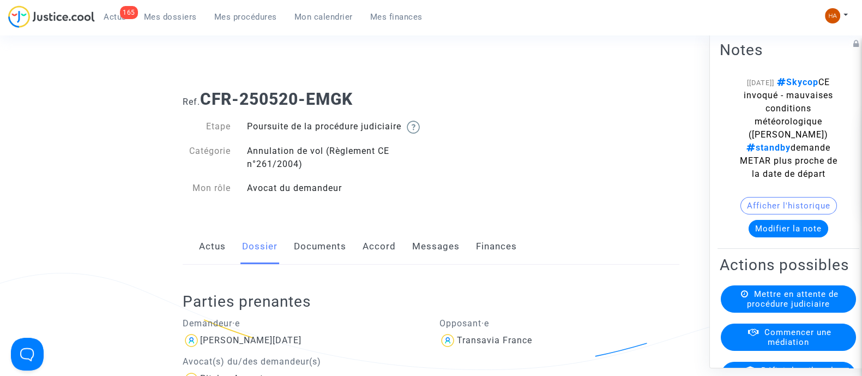
scroll to position [0, 0]
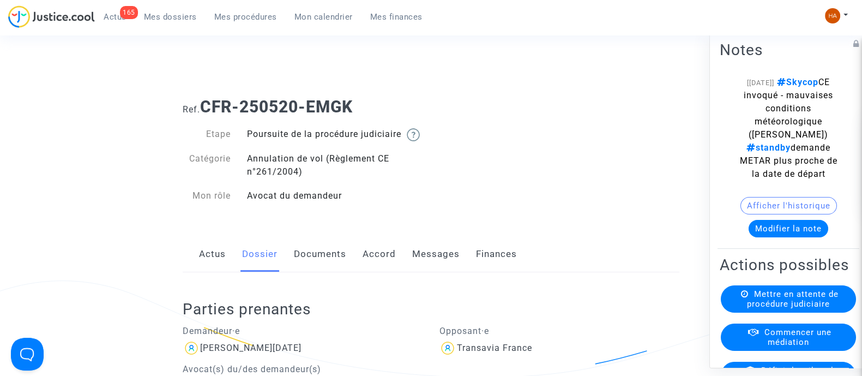
click at [311, 265] on link "Documents" at bounding box center [320, 254] width 52 height 36
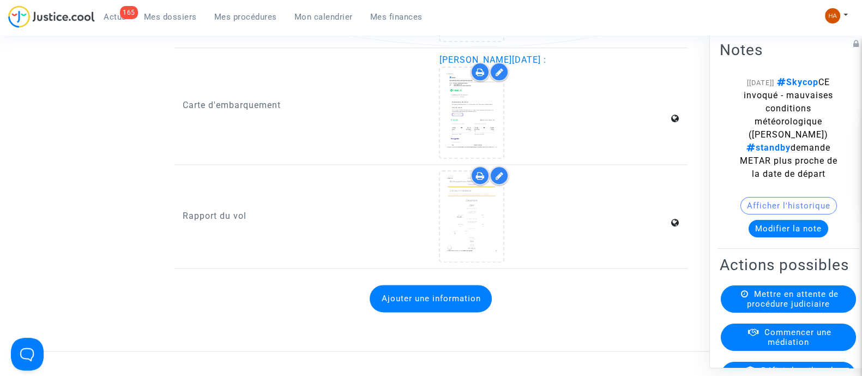
scroll to position [1771, 0]
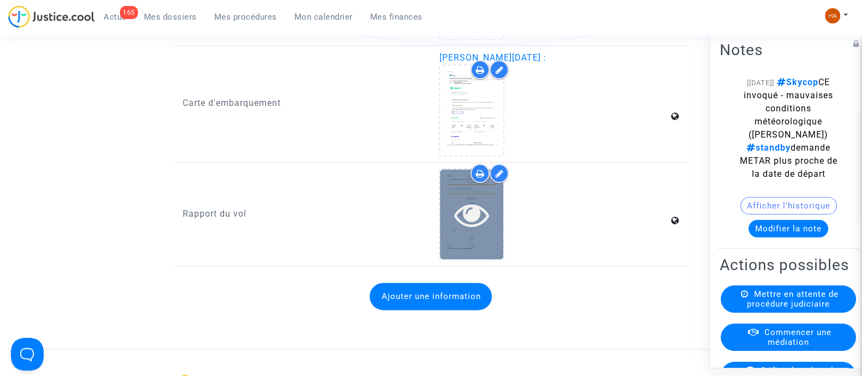
click at [478, 226] on icon at bounding box center [471, 214] width 35 height 35
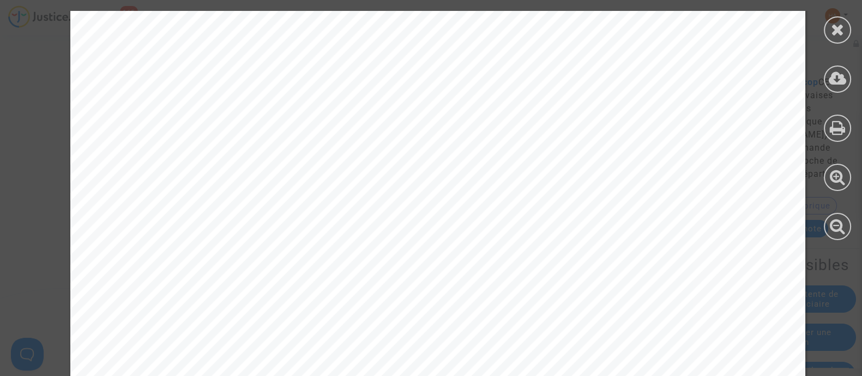
scroll to position [328, 0]
click at [846, 30] on div at bounding box center [837, 29] width 27 height 27
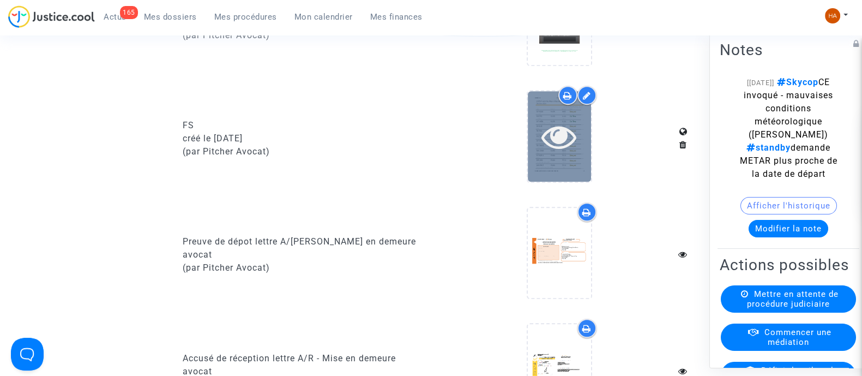
scroll to position [818, 0]
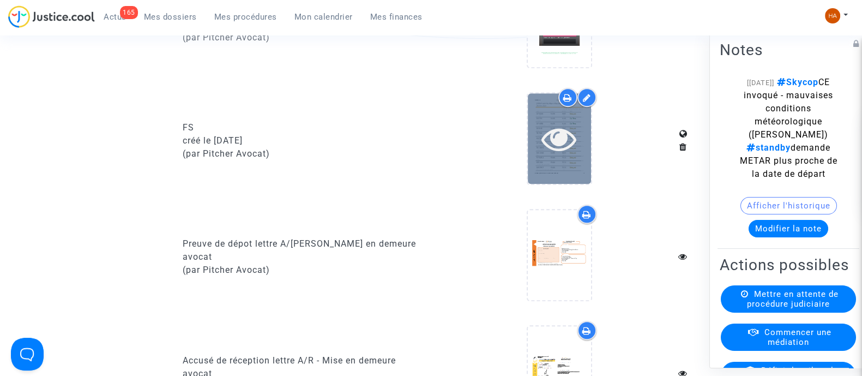
click at [564, 175] on div at bounding box center [559, 138] width 63 height 90
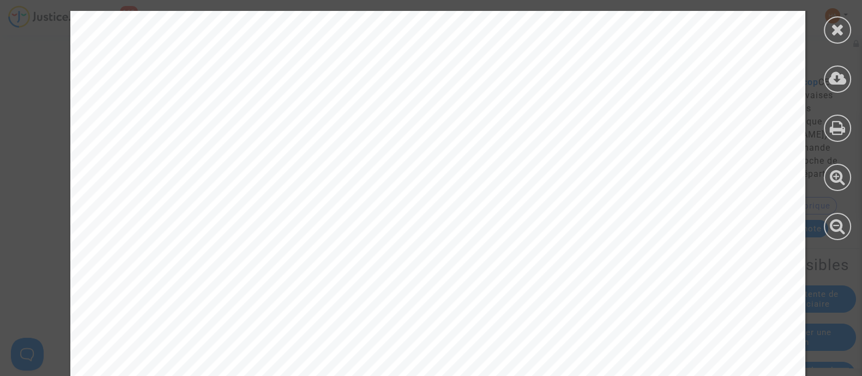
scroll to position [4428, 0]
click at [826, 25] on div at bounding box center [837, 29] width 27 height 27
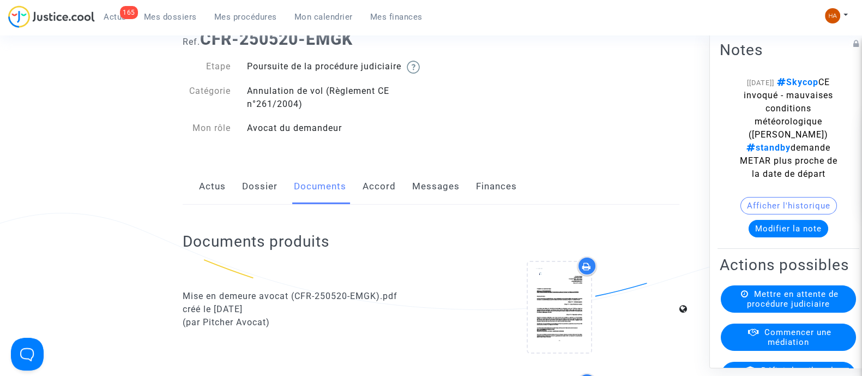
scroll to position [0, 0]
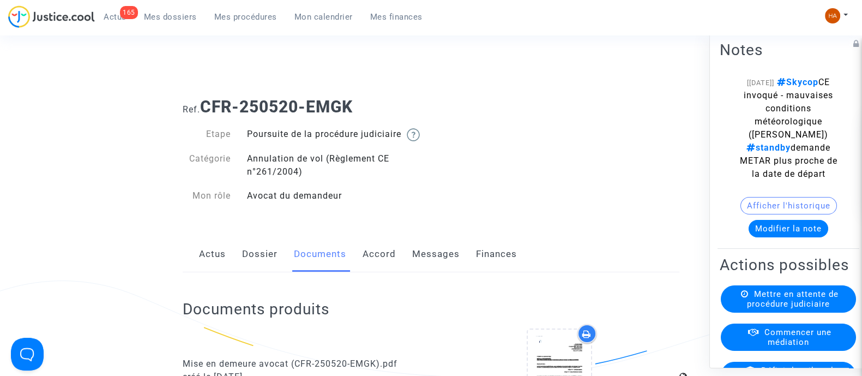
drag, startPoint x: 361, startPoint y: 102, endPoint x: 202, endPoint y: 106, distance: 159.8
click at [202, 106] on h1 "Ref. CFR-250520-EMGK" at bounding box center [431, 107] width 497 height 20
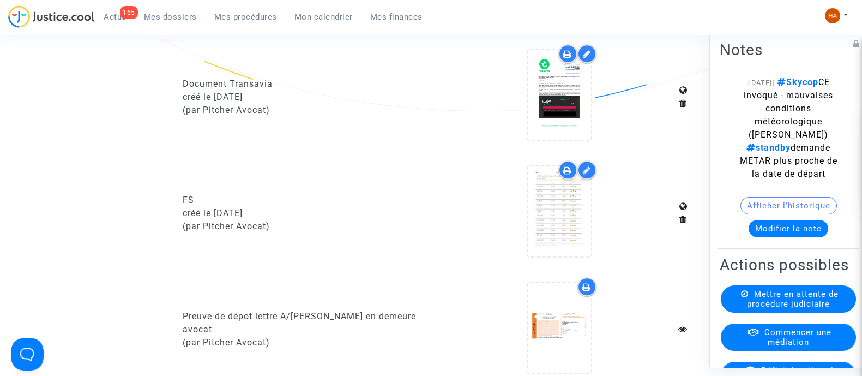
scroll to position [749, 0]
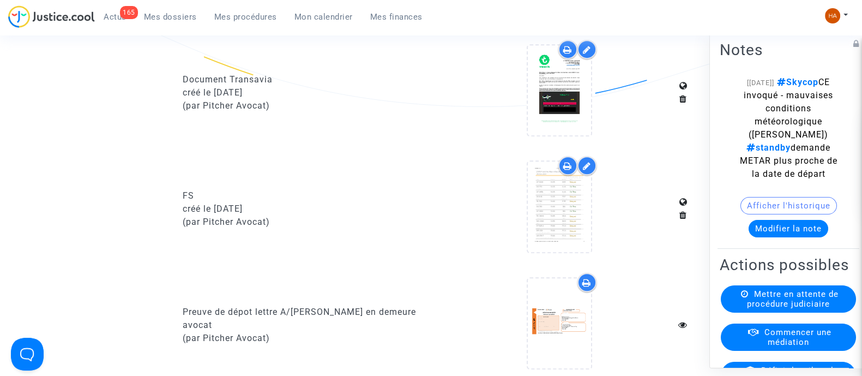
click at [567, 170] on icon at bounding box center [567, 165] width 9 height 9
click at [570, 54] on icon at bounding box center [567, 49] width 9 height 9
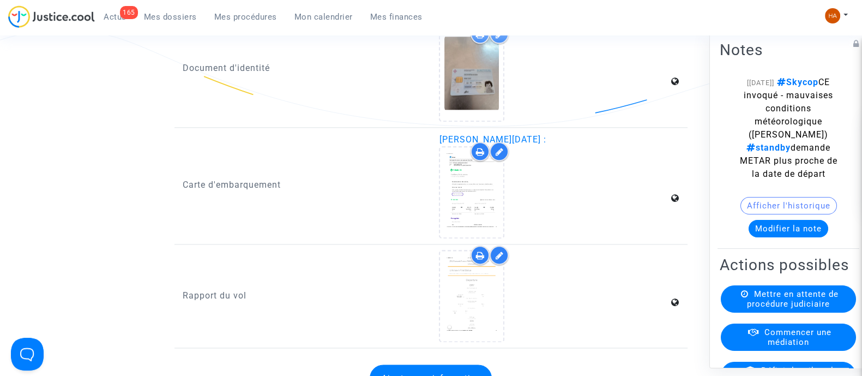
scroll to position [1691, 0]
click at [758, 94] on span "Skycop CE invoqué - mauvaises conditions météorologique (Kévin) standby demande…" at bounding box center [789, 127] width 98 height 102
drag, startPoint x: 755, startPoint y: 94, endPoint x: 820, endPoint y: 133, distance: 75.5
click at [820, 133] on div "[31/07/2025] Skycop CE invoqué - mauvaises conditions météorologique (Kévin) st…" at bounding box center [788, 127] width 105 height 105
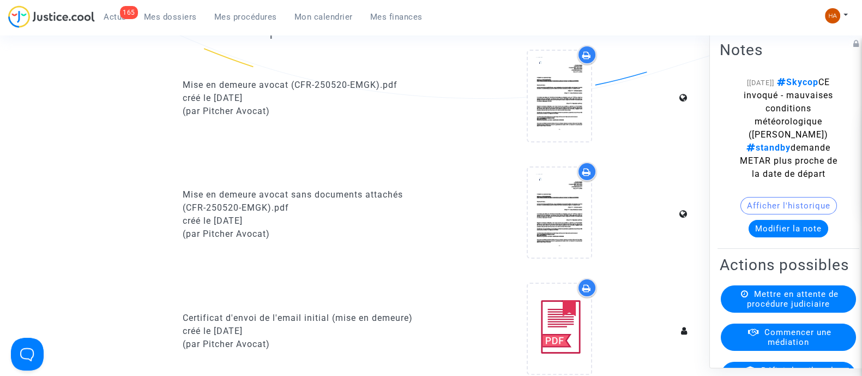
scroll to position [0, 0]
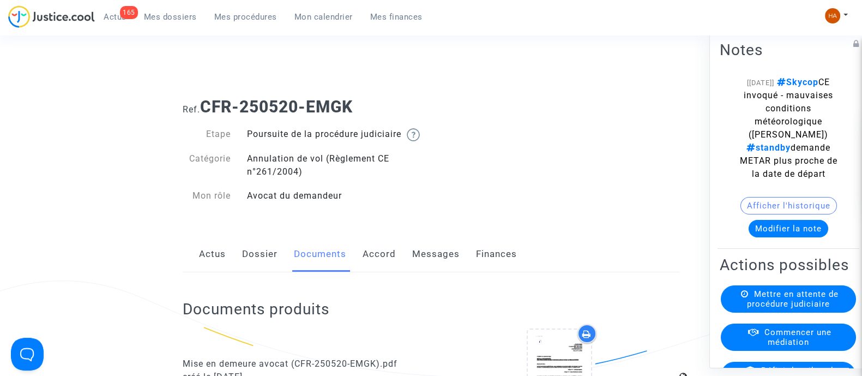
click at [157, 22] on link "Mes dossiers" at bounding box center [170, 17] width 70 height 16
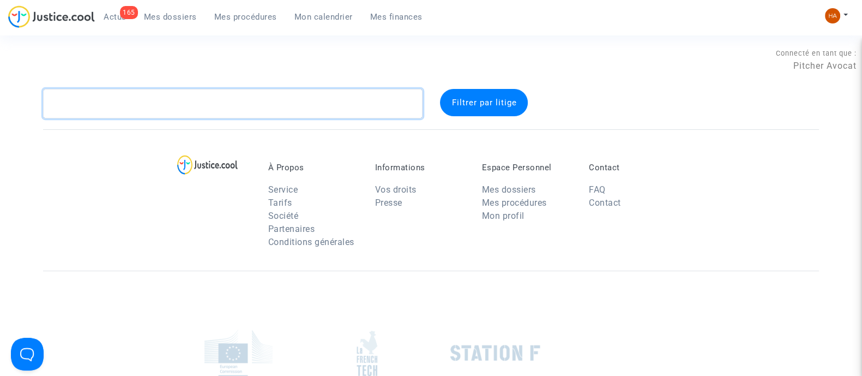
click at [165, 107] on textarea at bounding box center [232, 103] width 379 height 29
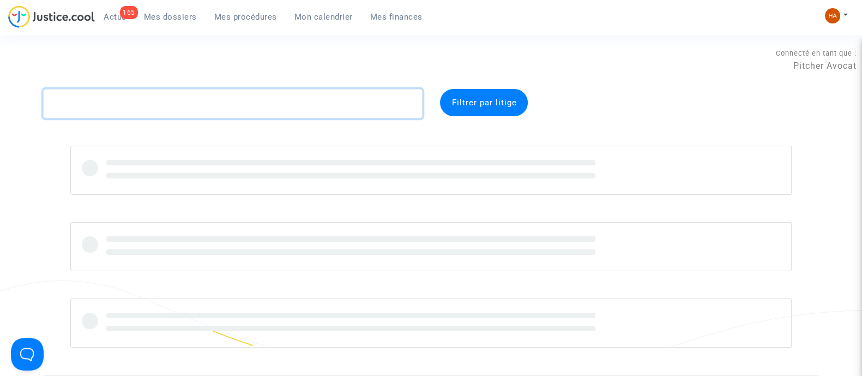
paste textarea "CFR-250116-6FHK"
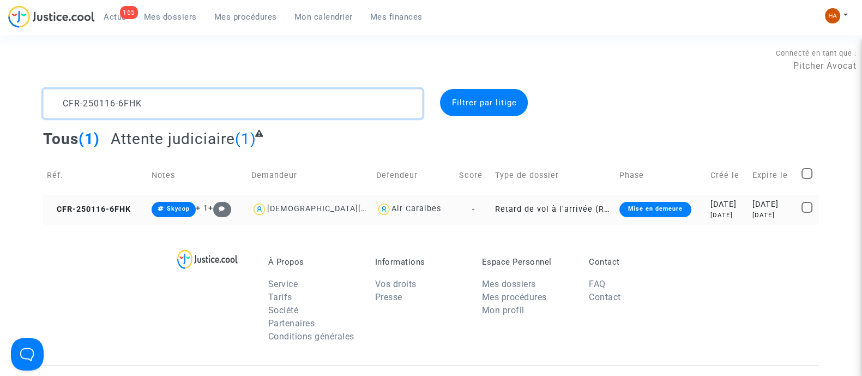
type textarea "CFR-250116-6FHK"
click at [491, 213] on td "Retard de vol à l'arrivée (Règlement CE n°261/2004)" at bounding box center [553, 209] width 125 height 29
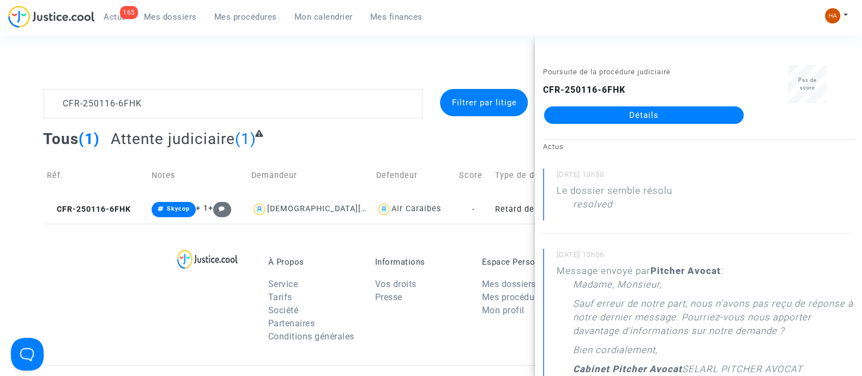
click at [665, 113] on link "Détails" at bounding box center [643, 114] width 199 height 17
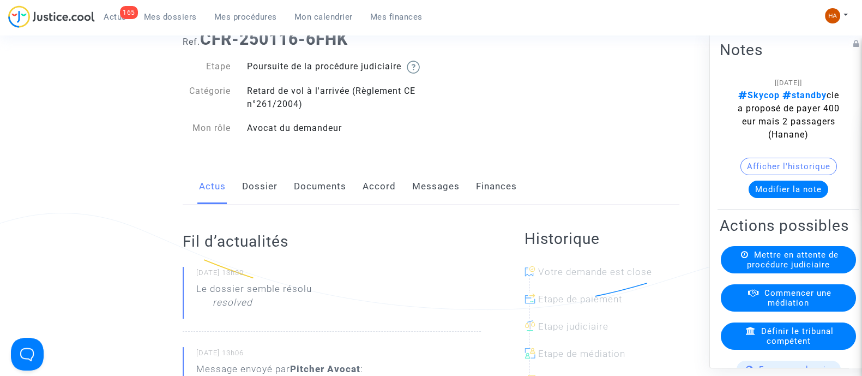
click at [440, 196] on link "Messages" at bounding box center [435, 186] width 47 height 36
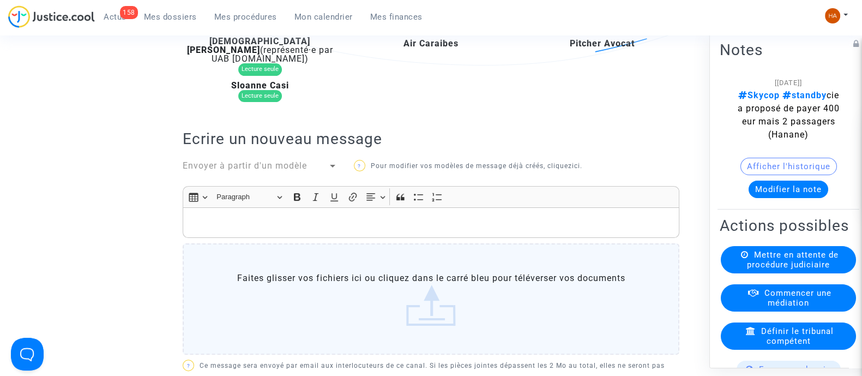
scroll to position [136, 0]
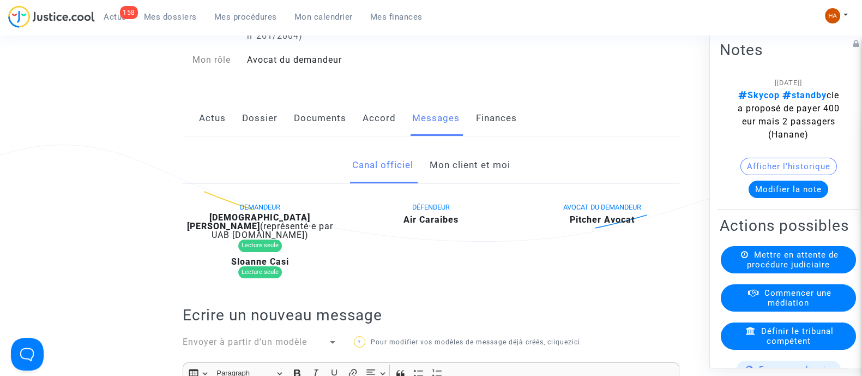
click at [741, 108] on div "[11/02/2025] Skycop standby cie a proposé de payer 400 eur mais 2 passagers (Ha…" at bounding box center [788, 107] width 105 height 65
drag, startPoint x: 747, startPoint y: 108, endPoint x: 783, endPoint y: 132, distance: 44.0
click at [783, 132] on span "Skycop standby cie a proposé de payer 400 eur mais 2 passagers (Hanane)" at bounding box center [788, 114] width 102 height 50
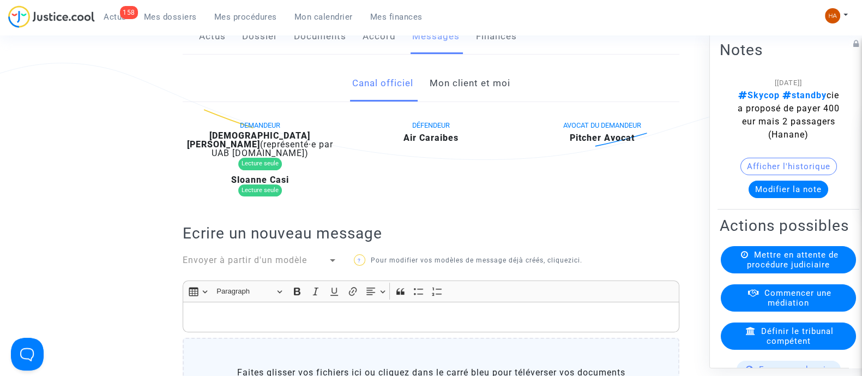
scroll to position [215, 0]
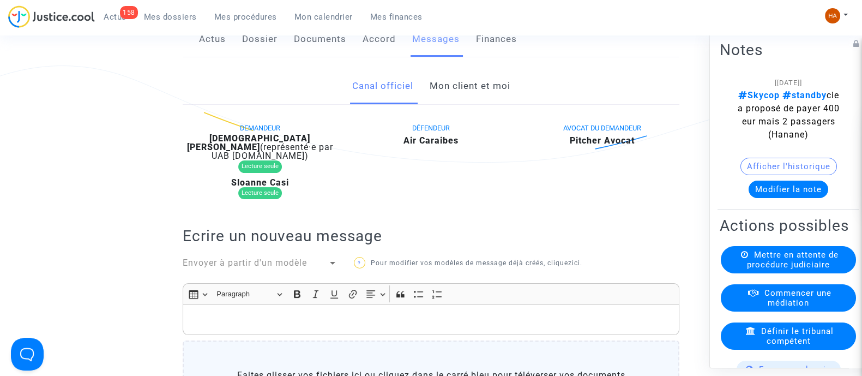
click at [461, 104] on link "Mon client et moi" at bounding box center [469, 86] width 81 height 36
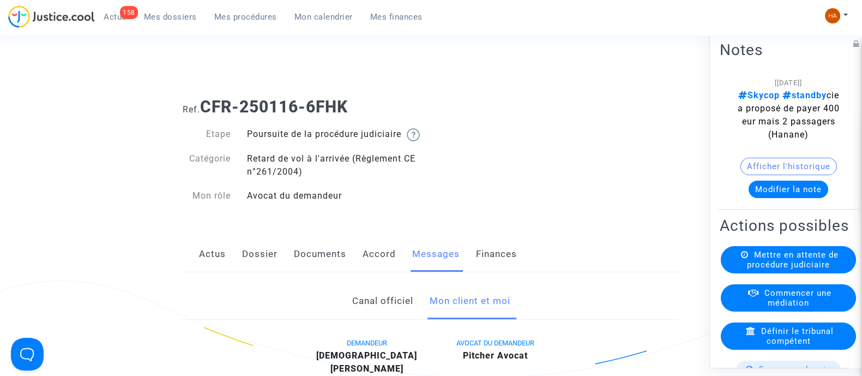
click at [176, 14] on span "Mes dossiers" at bounding box center [170, 17] width 53 height 10
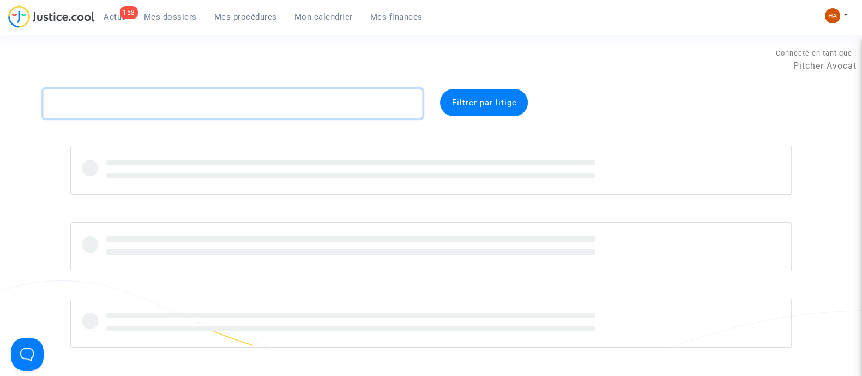
click at [159, 105] on textarea at bounding box center [232, 103] width 379 height 29
paste textarea "CFR-250710-NFY8"
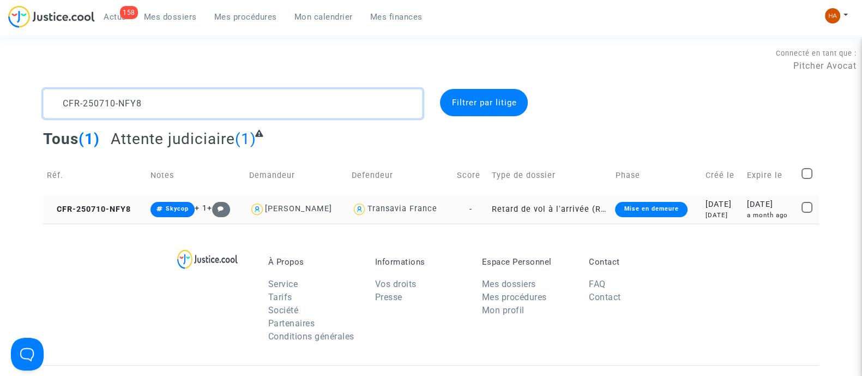
type textarea "CFR-250710-NFY8"
click at [480, 204] on td "-" at bounding box center [470, 209] width 35 height 29
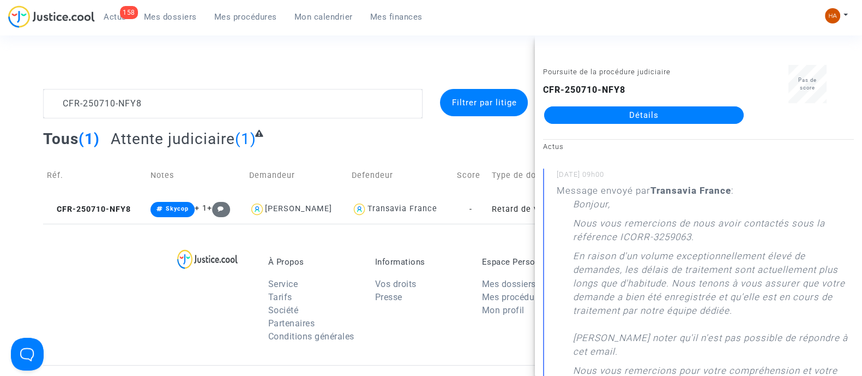
click at [606, 111] on link "Détails" at bounding box center [643, 114] width 199 height 17
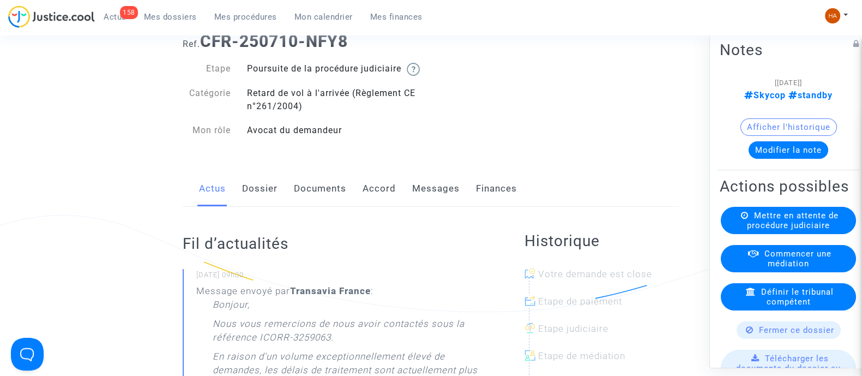
scroll to position [68, 0]
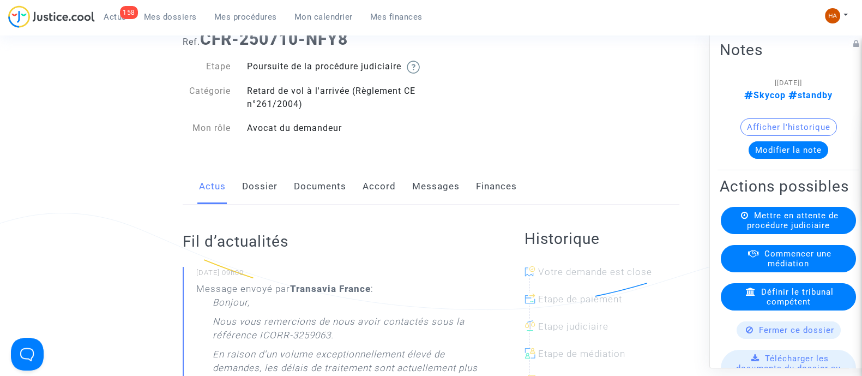
click at [251, 190] on link "Dossier" at bounding box center [259, 186] width 35 height 36
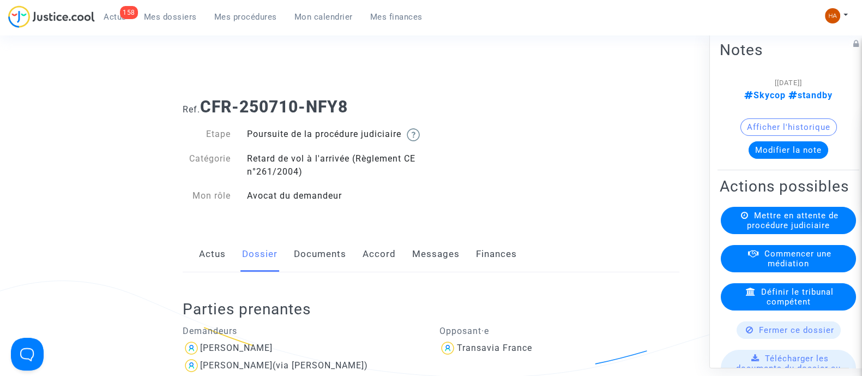
drag, startPoint x: 349, startPoint y: 107, endPoint x: 202, endPoint y: 109, distance: 147.7
click at [202, 109] on h1 "Ref. CFR-250710-NFY8" at bounding box center [431, 107] width 497 height 20
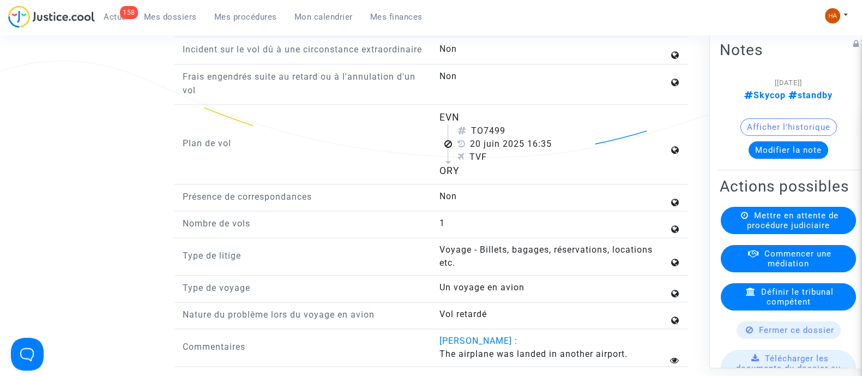
scroll to position [1635, 0]
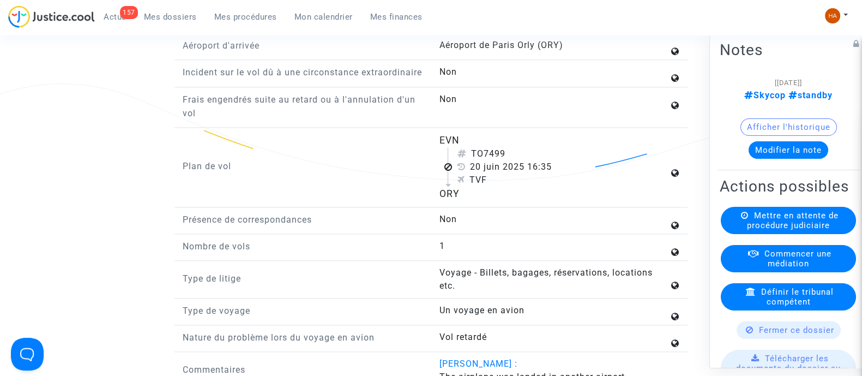
drag, startPoint x: 474, startPoint y: 172, endPoint x: 529, endPoint y: 186, distance: 56.5
click at [529, 186] on div "TO7499 20 juin 2025 16:35 TVF" at bounding box center [557, 166] width 221 height 39
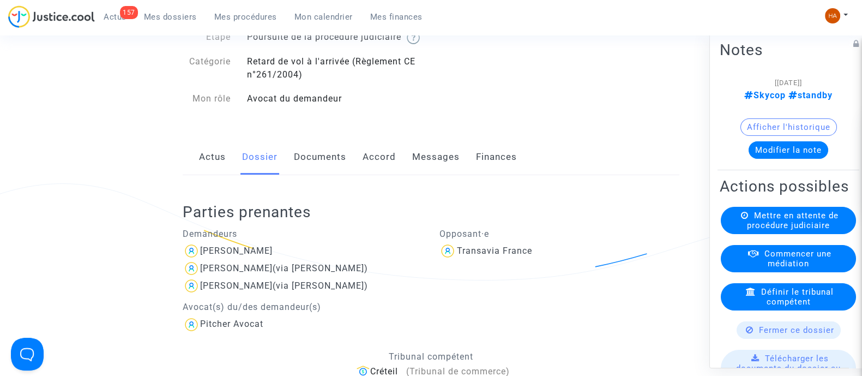
scroll to position [68, 0]
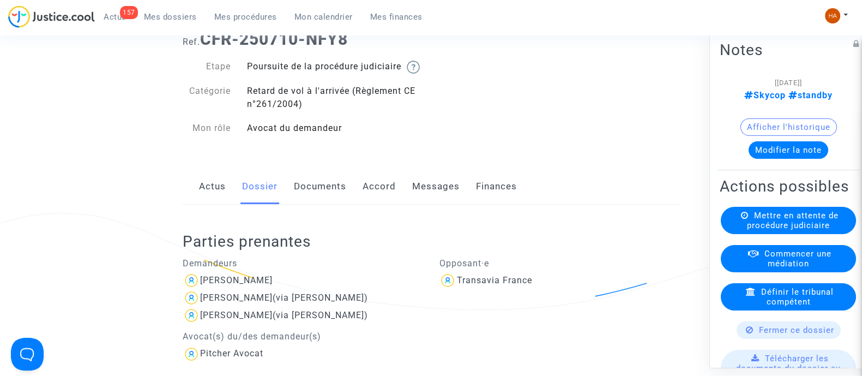
drag, startPoint x: 423, startPoint y: 194, endPoint x: 432, endPoint y: 193, distance: 8.8
click at [423, 194] on link "Messages" at bounding box center [435, 186] width 47 height 36
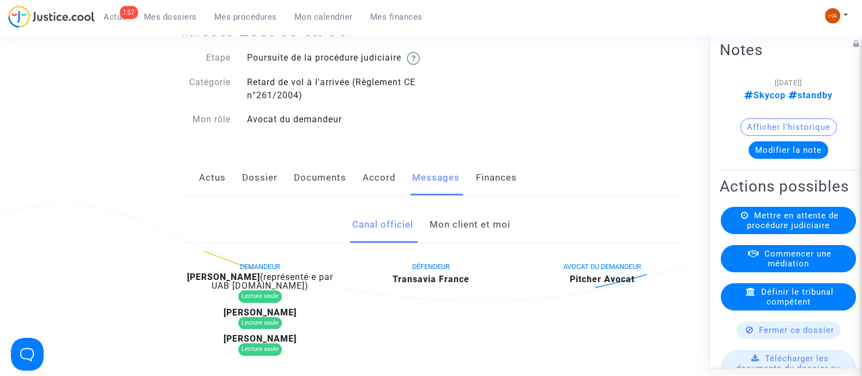
scroll to position [68, 0]
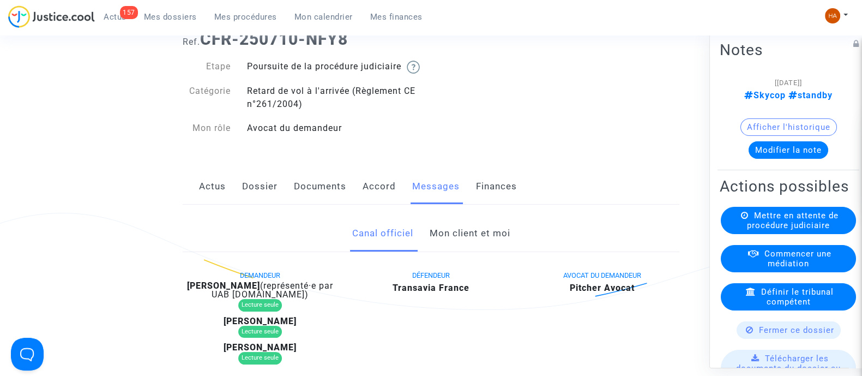
click at [462, 251] on link "Mon client et moi" at bounding box center [469, 233] width 81 height 36
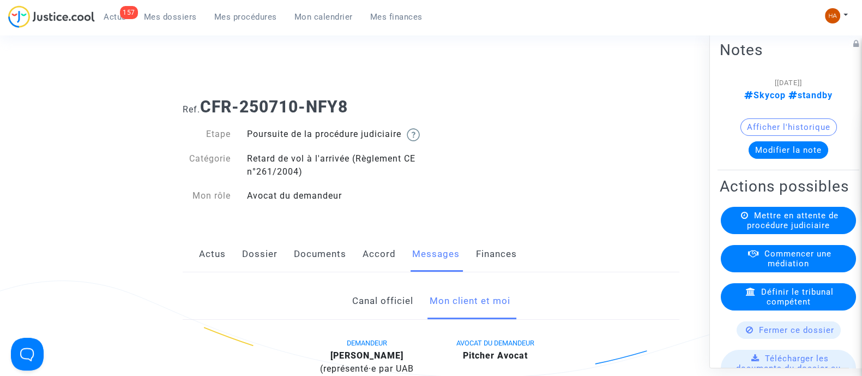
click at [316, 264] on link "Documents" at bounding box center [320, 254] width 52 height 36
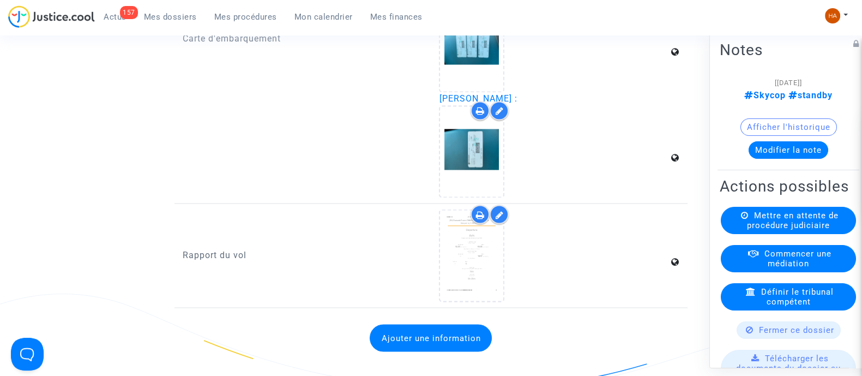
scroll to position [2384, 0]
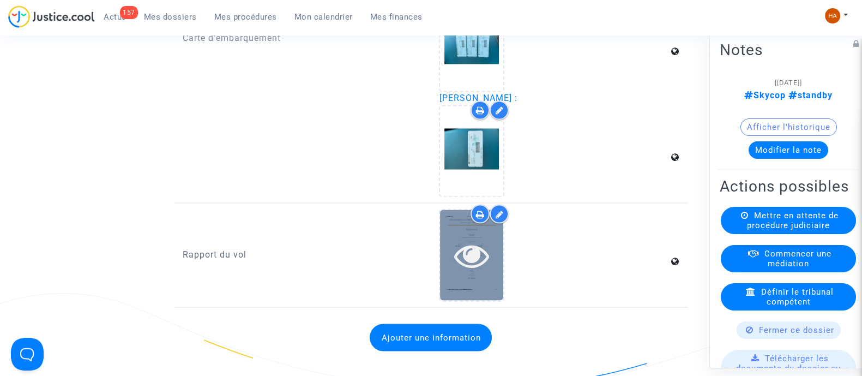
click at [479, 260] on icon at bounding box center [471, 254] width 35 height 35
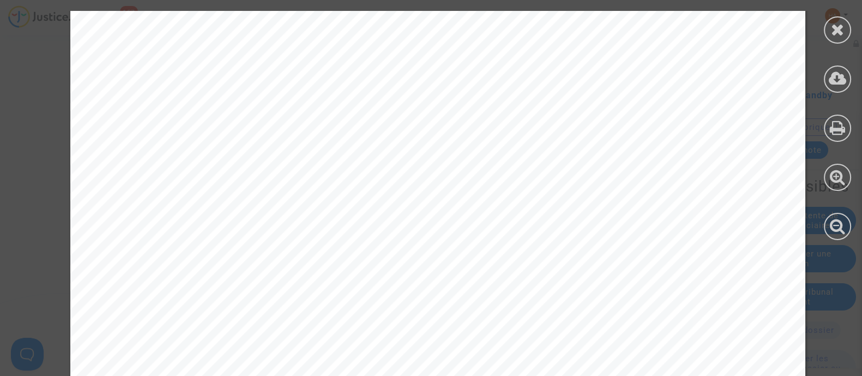
scroll to position [1125, 0]
click at [831, 34] on icon at bounding box center [838, 29] width 14 height 16
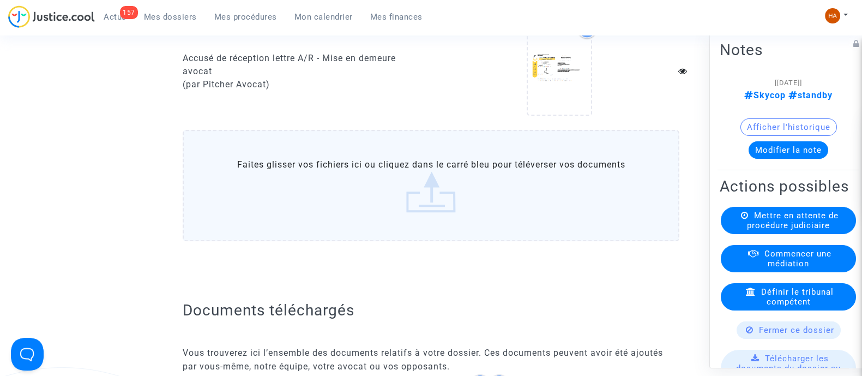
scroll to position [1354, 0]
click at [509, 191] on label "Faites glisser vos fichiers ici ou cliquez dans le carré bleu pour téléverser v…" at bounding box center [431, 183] width 497 height 111
click at [0, 0] on input "Faites glisser vos fichiers ici ou cliquez dans le carré bleu pour téléverser v…" at bounding box center [0, 0] width 0 height 0
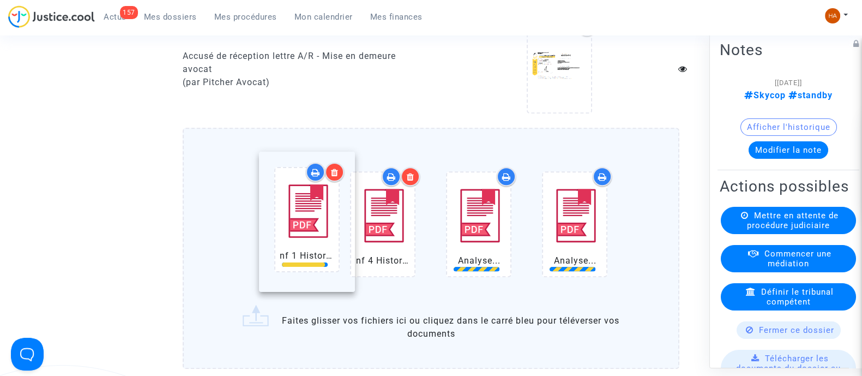
drag, startPoint x: 578, startPoint y: 274, endPoint x: 274, endPoint y: 260, distance: 304.4
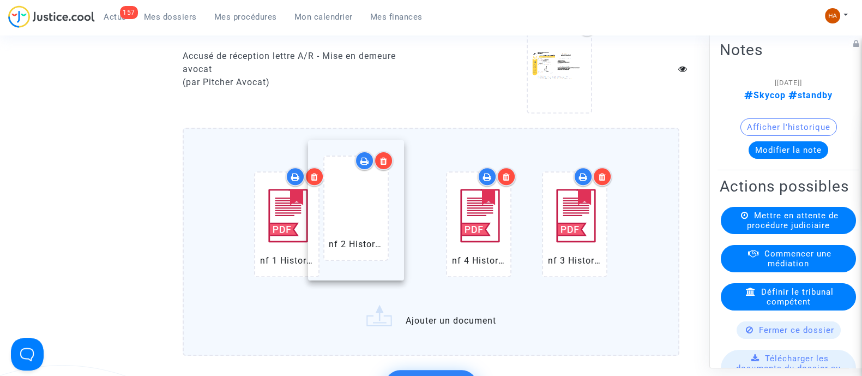
drag, startPoint x: 578, startPoint y: 267, endPoint x: 353, endPoint y: 240, distance: 226.7
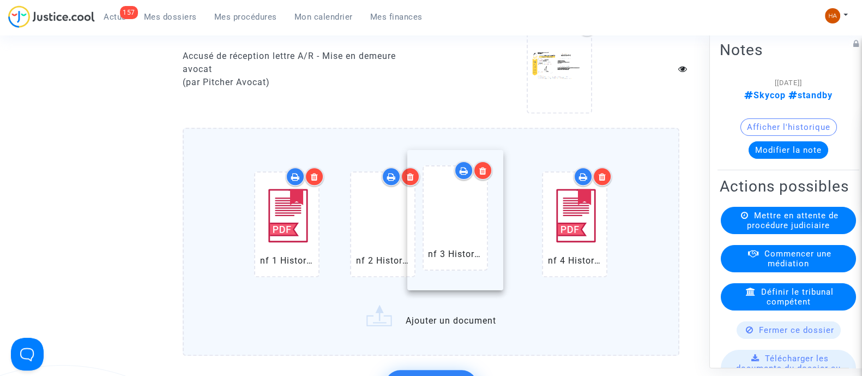
drag, startPoint x: 567, startPoint y: 259, endPoint x: 448, endPoint y: 244, distance: 120.3
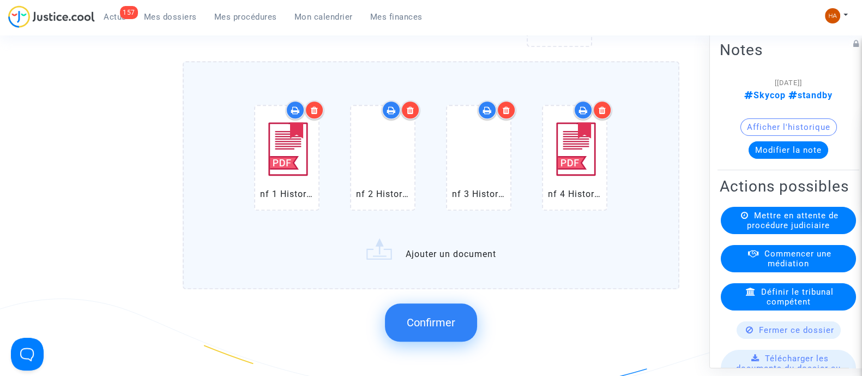
scroll to position [1422, 0]
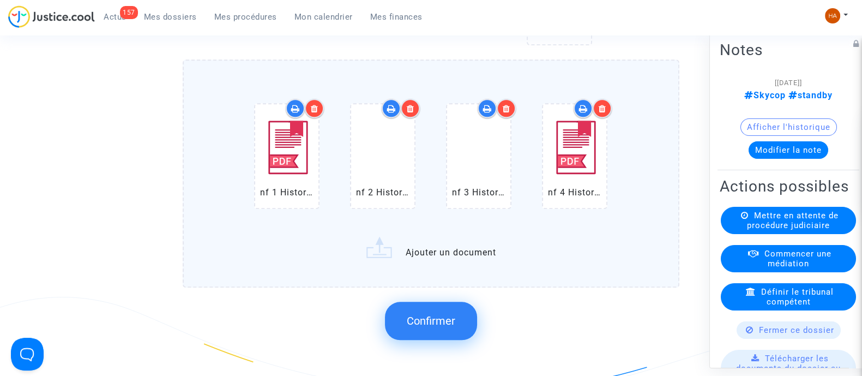
click at [429, 320] on button "Confirmer" at bounding box center [431, 320] width 92 height 38
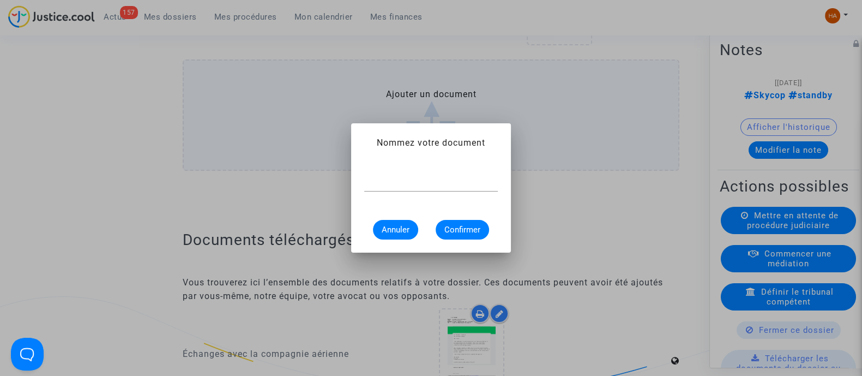
scroll to position [0, 0]
type input "f"
type input "Flightstat Orly 20 juin 2025"
click at [459, 231] on span "Confirmer" at bounding box center [462, 230] width 36 height 10
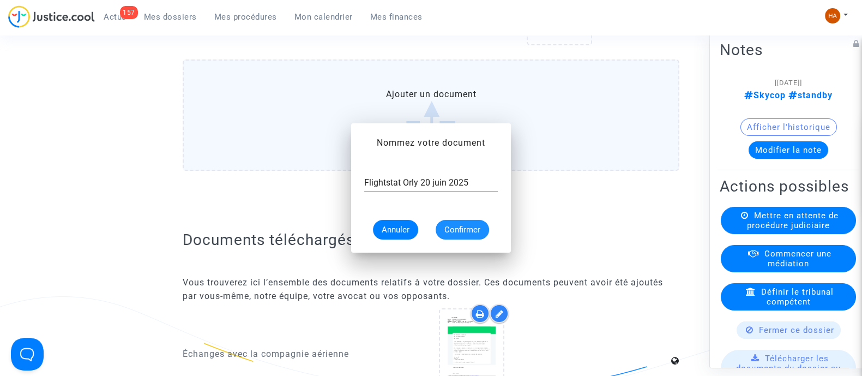
scroll to position [1422, 0]
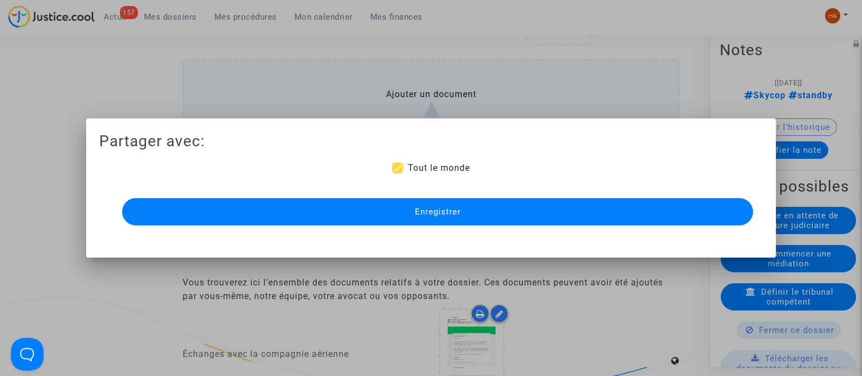
click at [512, 202] on button "Enregistrer" at bounding box center [437, 211] width 631 height 27
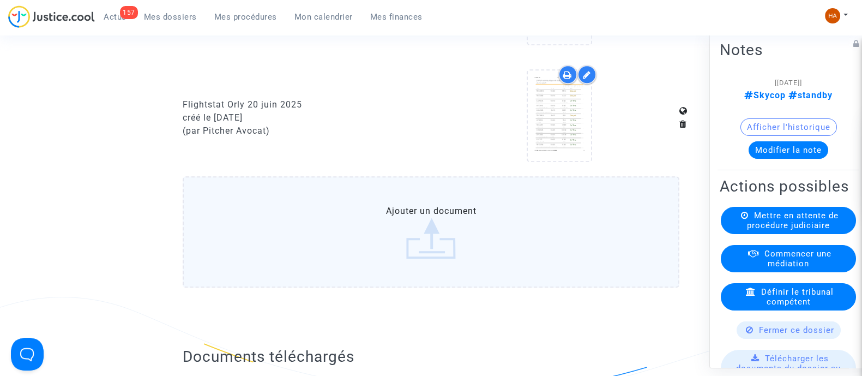
click at [387, 124] on div "créé le 26/08/2025" at bounding box center [303, 117] width 240 height 13
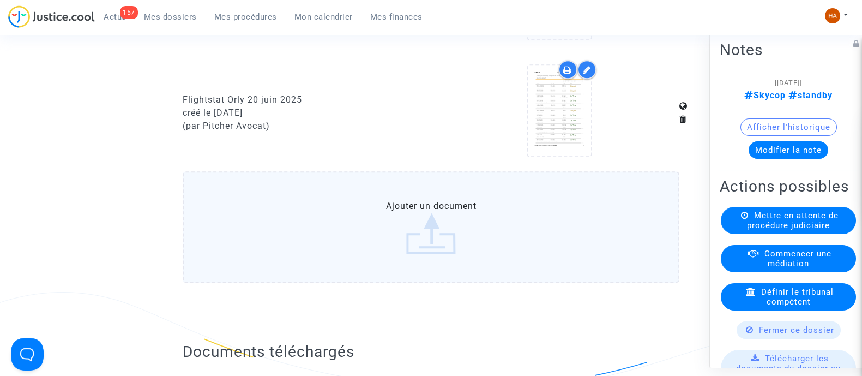
scroll to position [1431, 0]
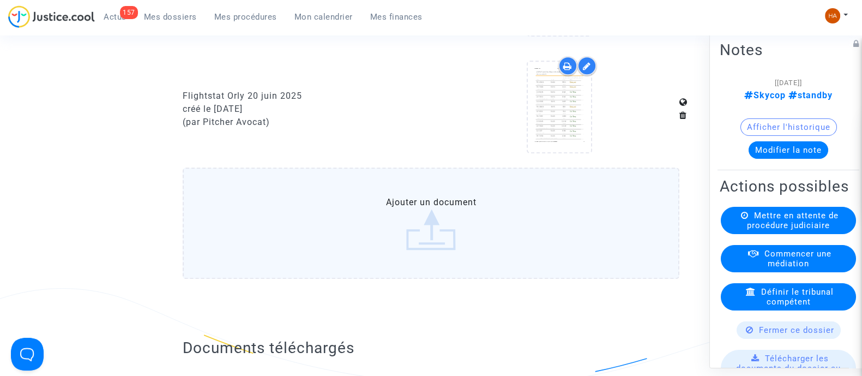
click at [463, 216] on label "Ajouter un document" at bounding box center [431, 222] width 497 height 111
click at [0, 0] on input "Ajouter un document" at bounding box center [0, 0] width 0 height 0
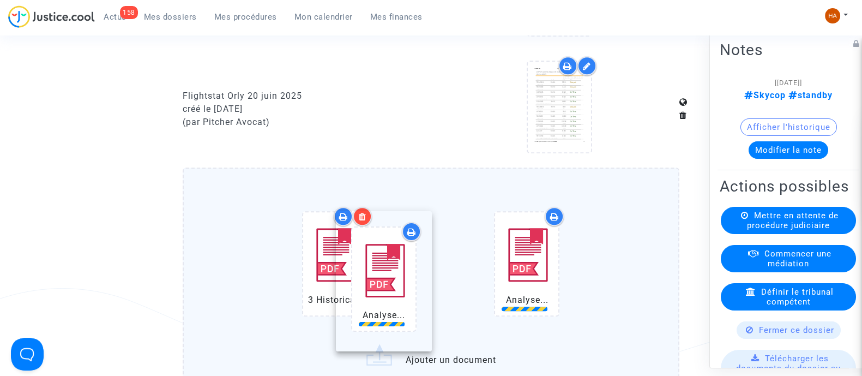
drag, startPoint x: 556, startPoint y: 294, endPoint x: 359, endPoint y: 295, distance: 197.3
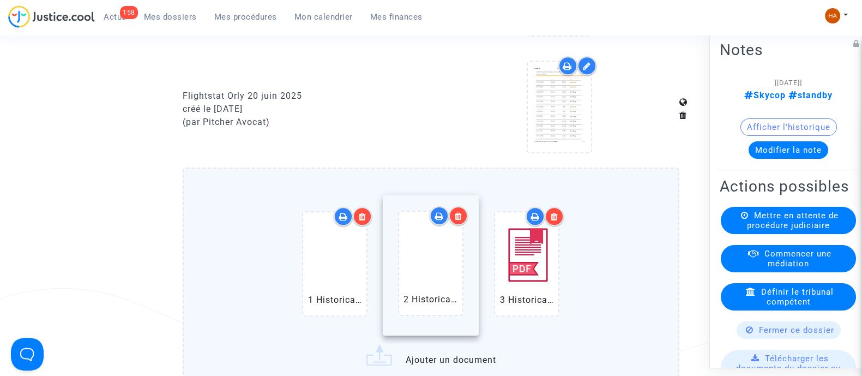
drag, startPoint x: 515, startPoint y: 298, endPoint x: 417, endPoint y: 289, distance: 97.9
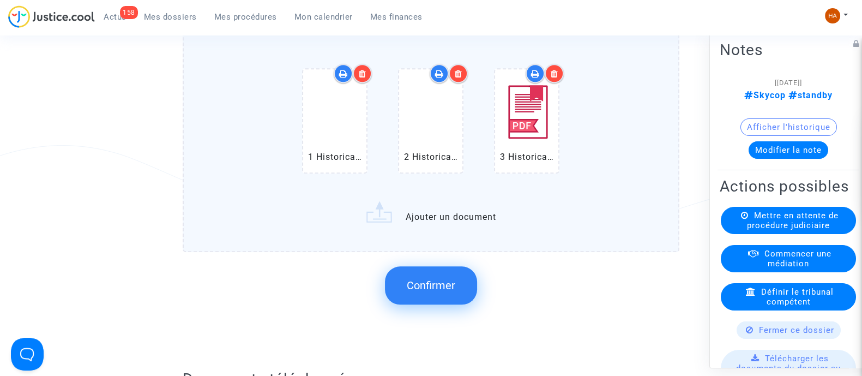
scroll to position [1593, 0]
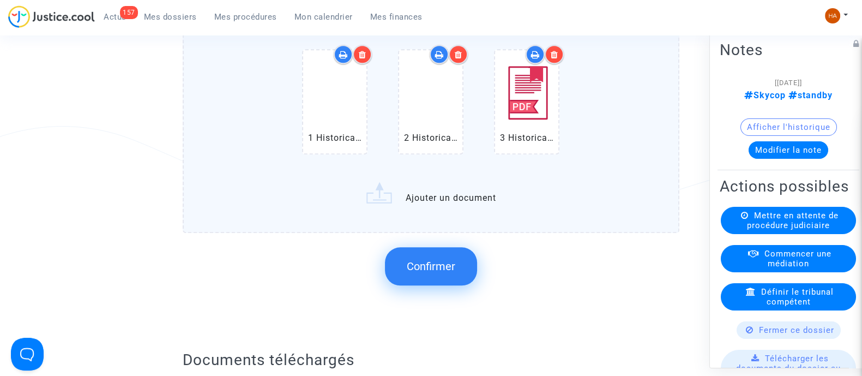
click at [432, 273] on span "Confirmer" at bounding box center [431, 265] width 49 height 13
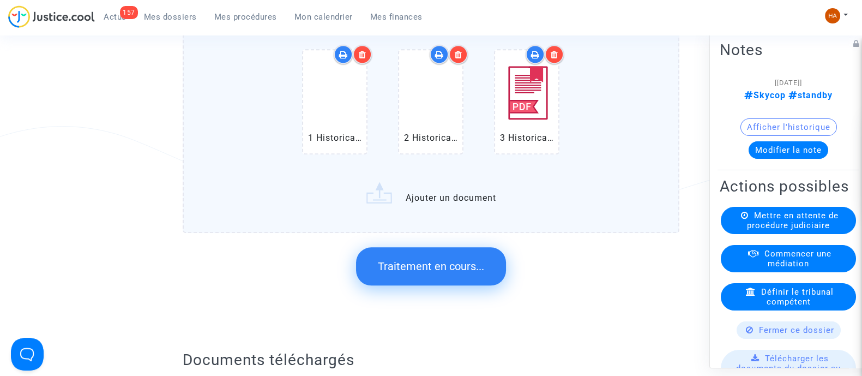
scroll to position [0, 0]
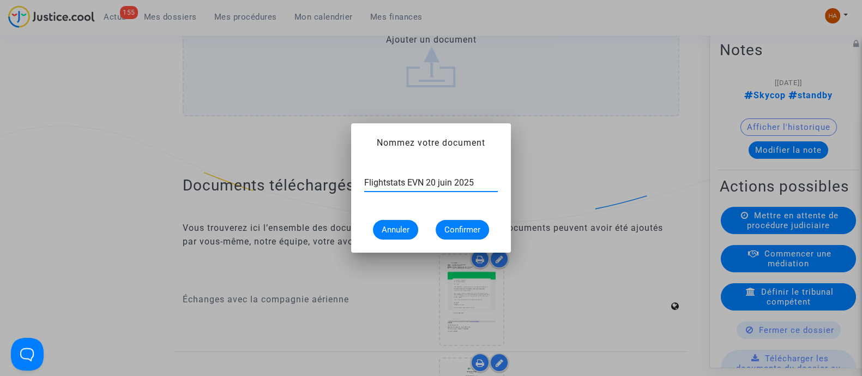
type input "Flightstats EVN 20 juin 2025"
click at [461, 229] on span "Confirmer" at bounding box center [462, 230] width 36 height 10
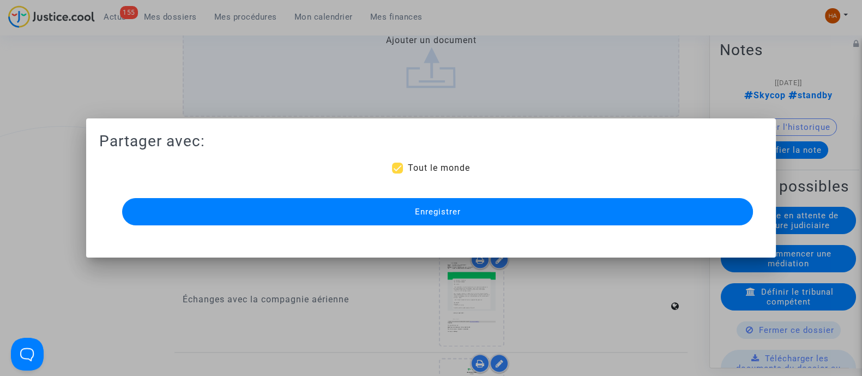
click at [503, 206] on button "Enregistrer" at bounding box center [437, 211] width 631 height 27
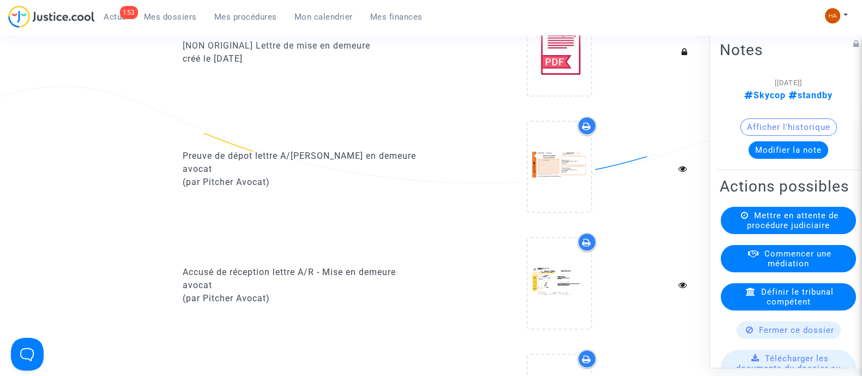
scroll to position [0, 0]
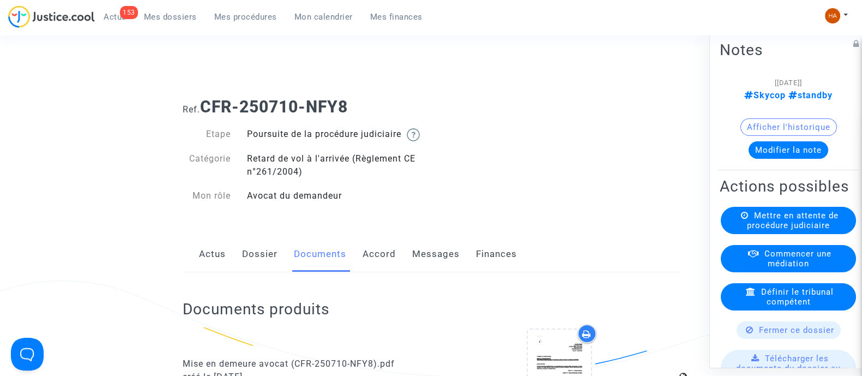
drag, startPoint x: 364, startPoint y: 102, endPoint x: 205, endPoint y: 108, distance: 158.2
click at [205, 108] on h1 "Ref. CFR-250710-NFY8" at bounding box center [431, 107] width 497 height 20
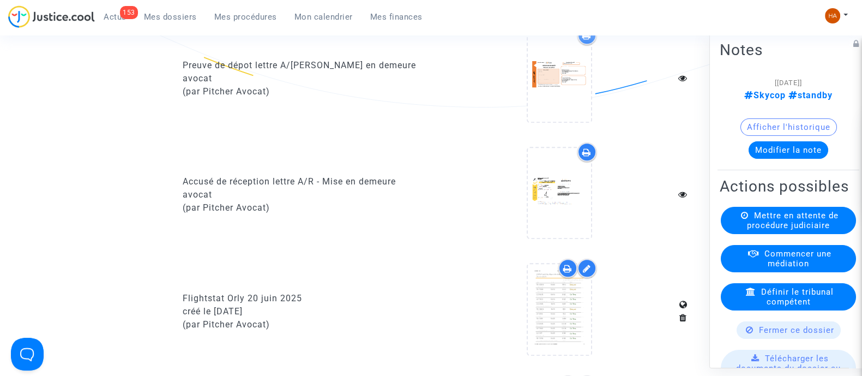
scroll to position [1448, 0]
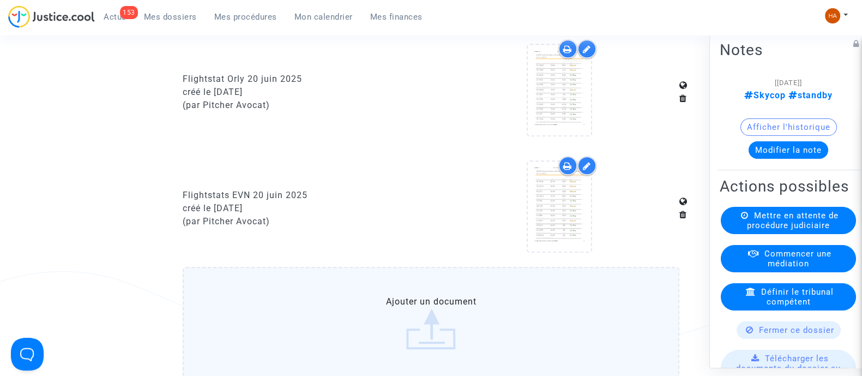
click at [570, 53] on icon at bounding box center [567, 49] width 9 height 9
click at [565, 170] on icon at bounding box center [567, 165] width 9 height 9
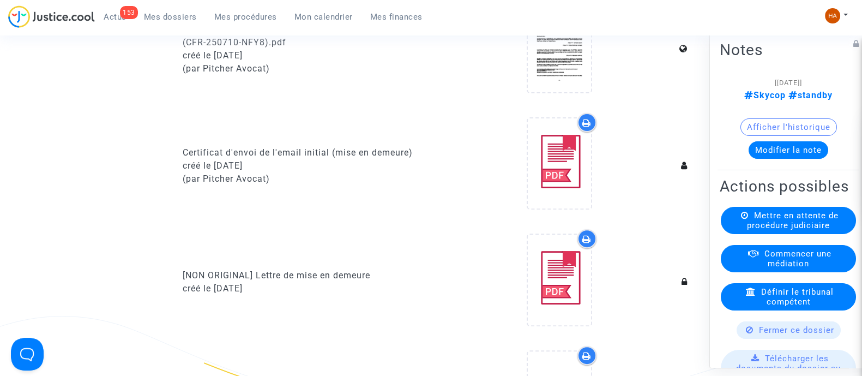
scroll to position [0, 0]
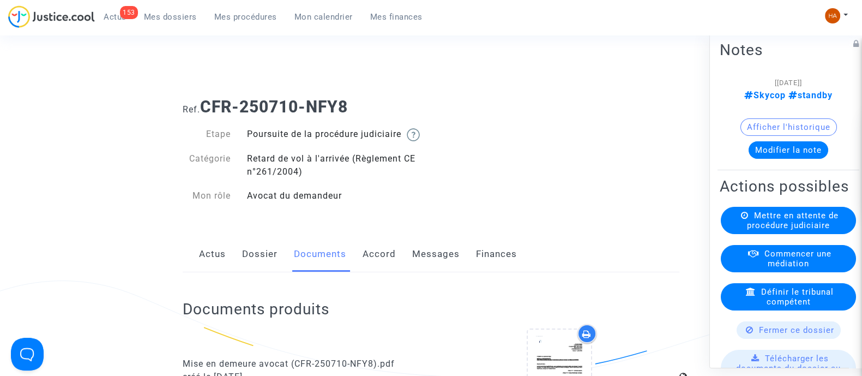
click at [180, 16] on span "Mes dossiers" at bounding box center [170, 17] width 53 height 10
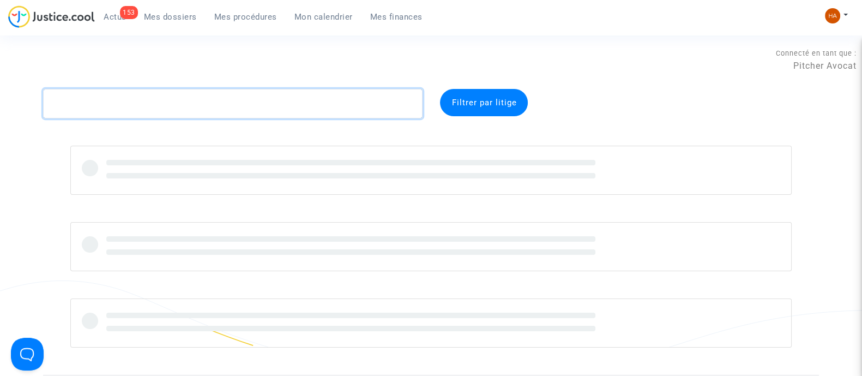
click at [176, 103] on textarea at bounding box center [232, 103] width 379 height 29
paste textarea "CFR-250417-8PKT"
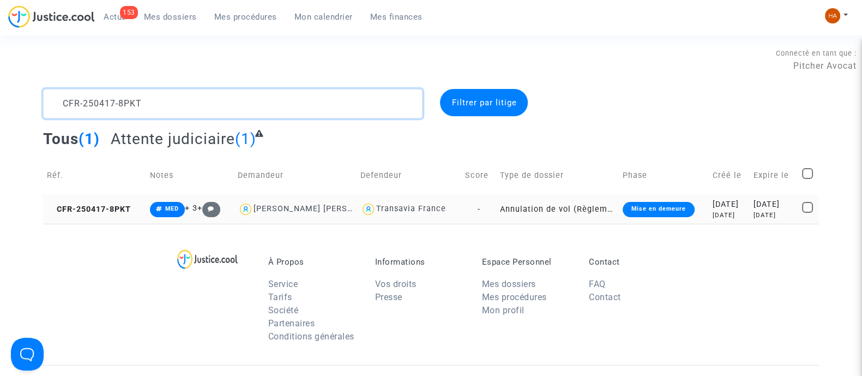
type textarea "CFR-250417-8PKT"
click at [496, 207] on td "Annulation de vol (Règlement CE n°261/2004)" at bounding box center [557, 209] width 123 height 29
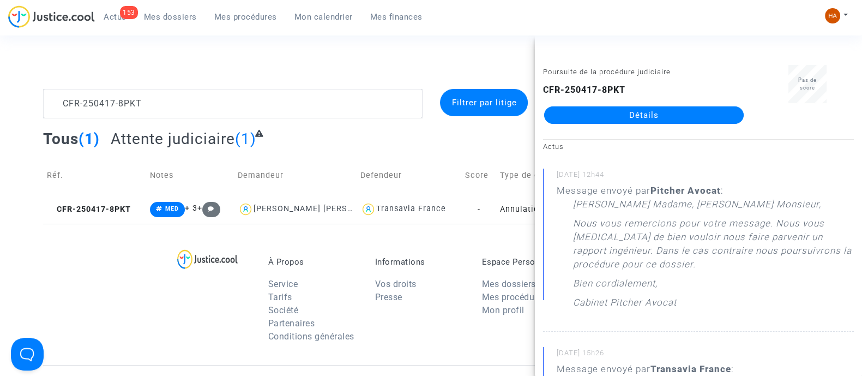
click at [685, 112] on link "Détails" at bounding box center [643, 114] width 199 height 17
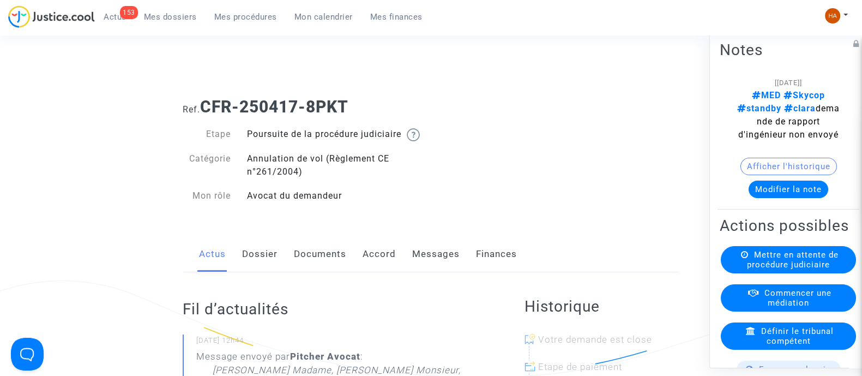
click at [440, 261] on link "Messages" at bounding box center [435, 254] width 47 height 36
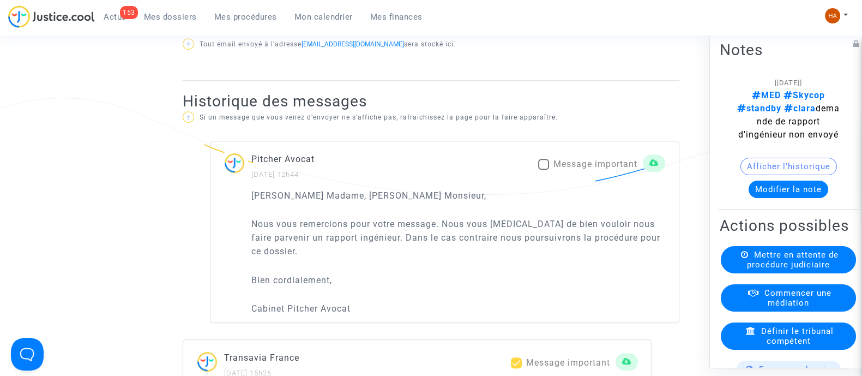
scroll to position [681, 0]
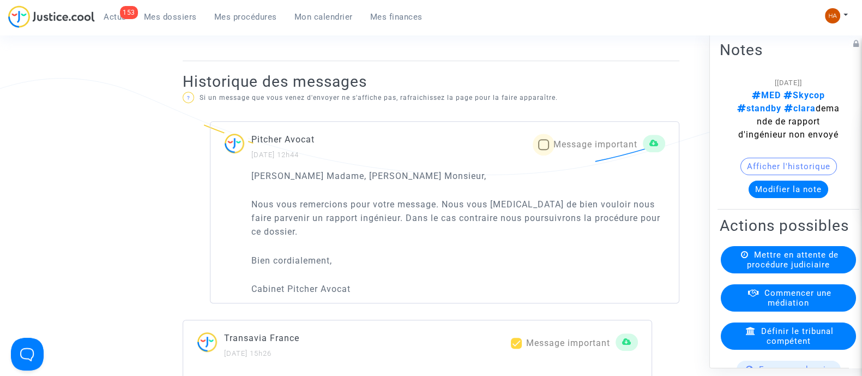
click at [544, 150] on span at bounding box center [543, 144] width 11 height 11
click at [543, 150] on input "Message important" at bounding box center [543, 150] width 1 height 1
checkbox input "true"
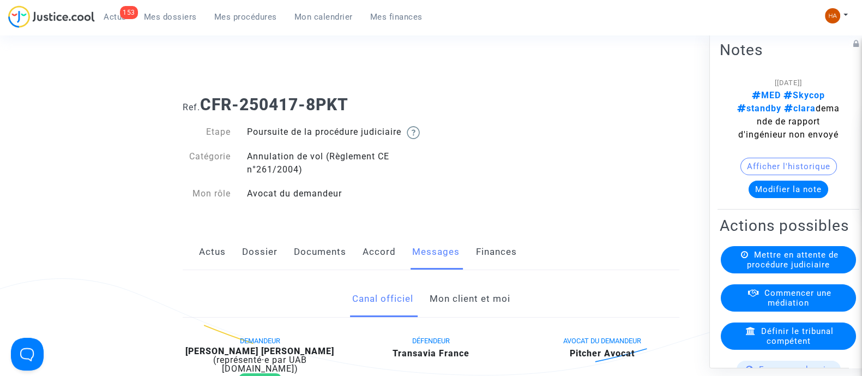
scroll to position [0, 0]
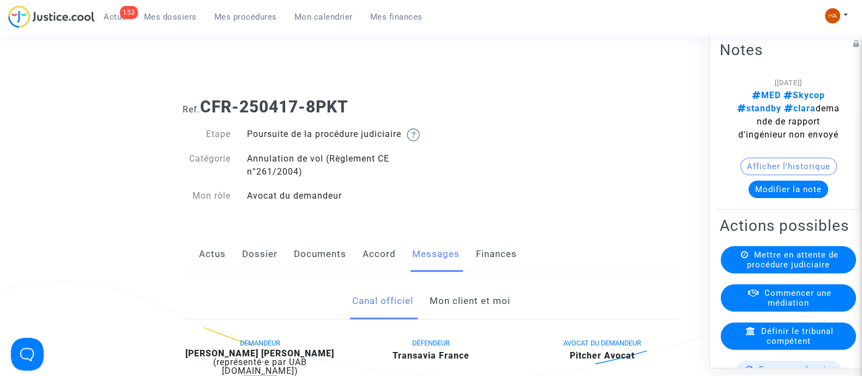
drag, startPoint x: 364, startPoint y: 110, endPoint x: 202, endPoint y: 110, distance: 161.9
click at [202, 110] on h1 "Ref. CFR-250417-8PKT" at bounding box center [431, 107] width 497 height 20
drag, startPoint x: 737, startPoint y: 108, endPoint x: 801, endPoint y: 130, distance: 66.9
click at [801, 130] on div "[31/07/2025] MED Skycop standby clara demande de rapport d'ingénieur non envoyé" at bounding box center [788, 107] width 105 height 65
click at [167, 17] on span "Mes dossiers" at bounding box center [170, 17] width 53 height 10
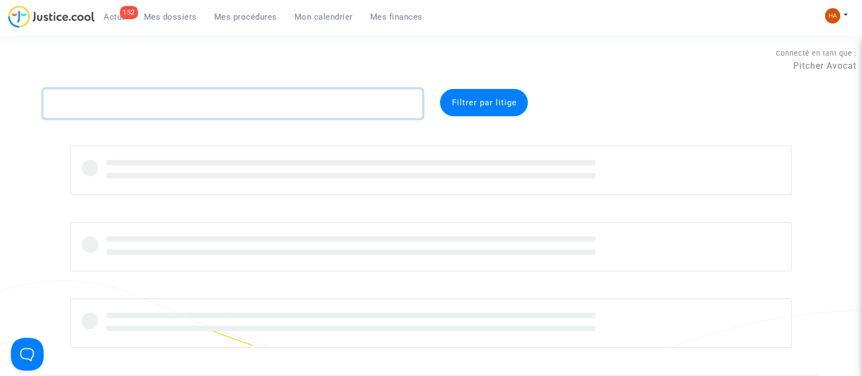
click at [126, 116] on textarea at bounding box center [232, 103] width 379 height 29
paste textarea "CFR-250731-BGAA"
type textarea "CFR-250731-BGAA"
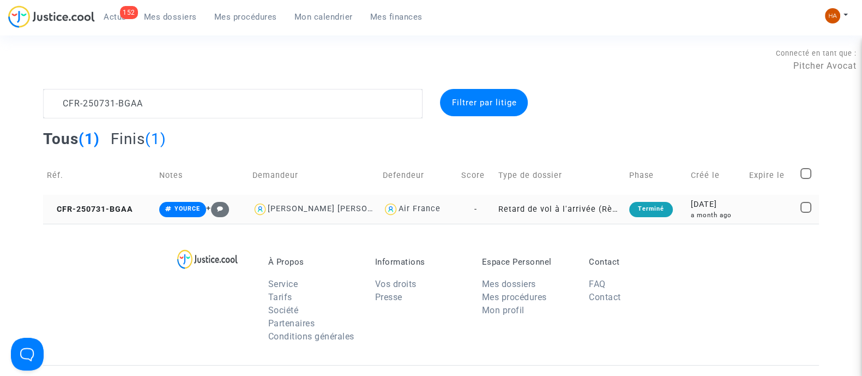
click at [499, 210] on td "Retard de vol à l'arrivée (Règlement CE n°261/2004)" at bounding box center [559, 209] width 131 height 29
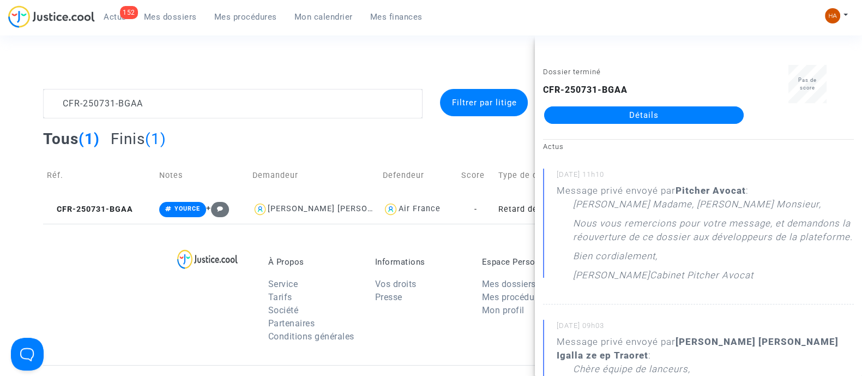
click at [650, 111] on link "Détails" at bounding box center [643, 114] width 199 height 17
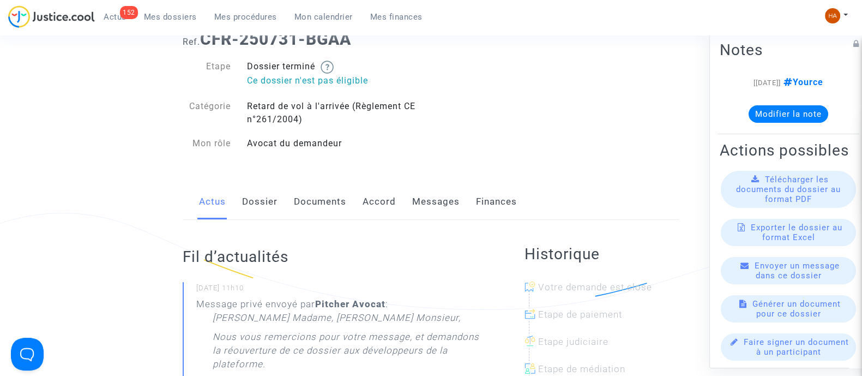
click at [446, 201] on link "Messages" at bounding box center [435, 202] width 47 height 36
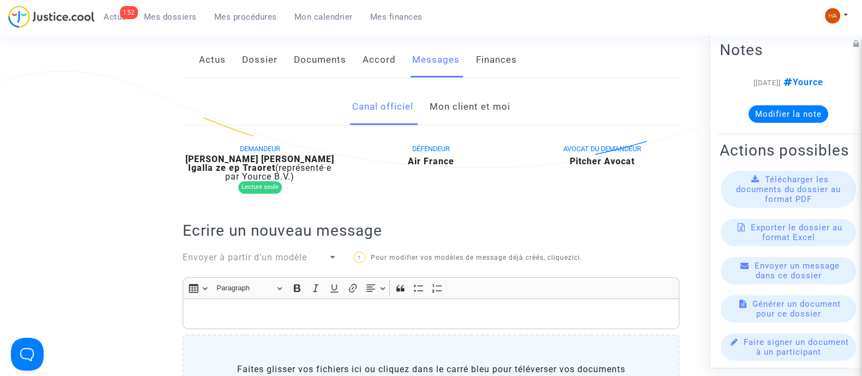
scroll to position [204, 0]
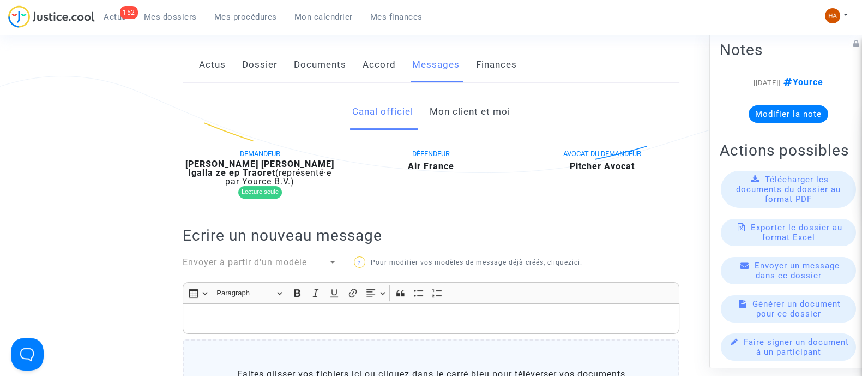
click at [485, 111] on link "Mon client et moi" at bounding box center [469, 112] width 81 height 36
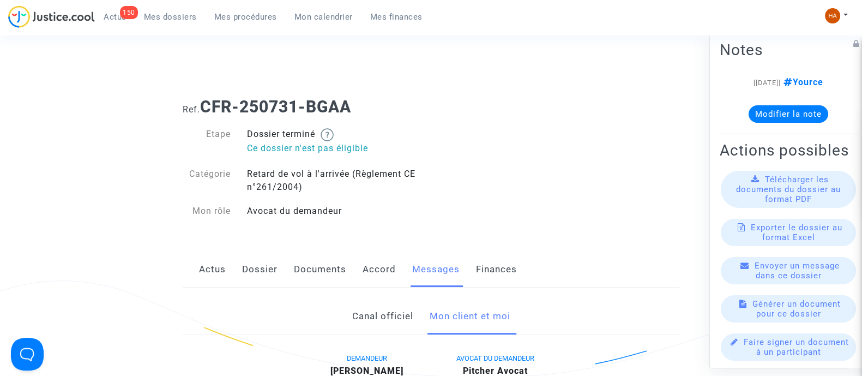
click at [267, 268] on link "Dossier" at bounding box center [259, 269] width 35 height 36
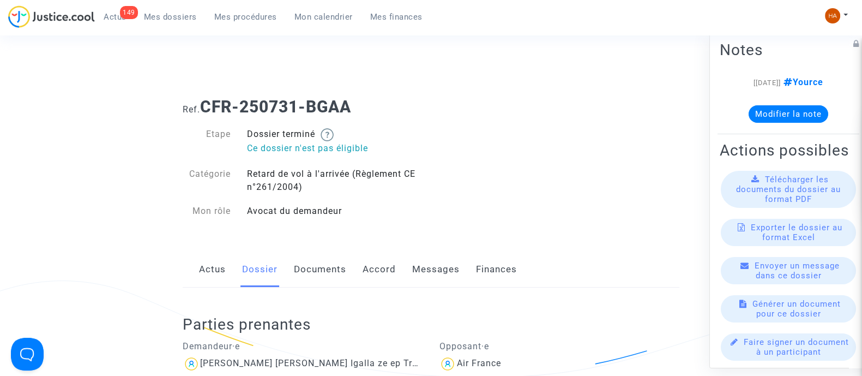
click at [309, 270] on link "Documents" at bounding box center [320, 269] width 52 height 36
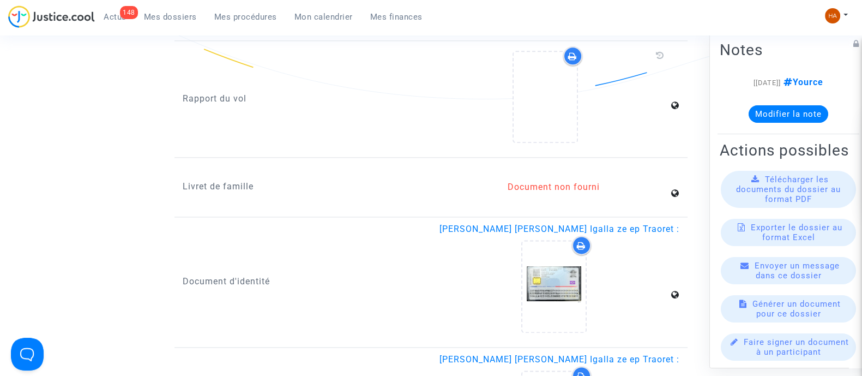
scroll to position [1715, 0]
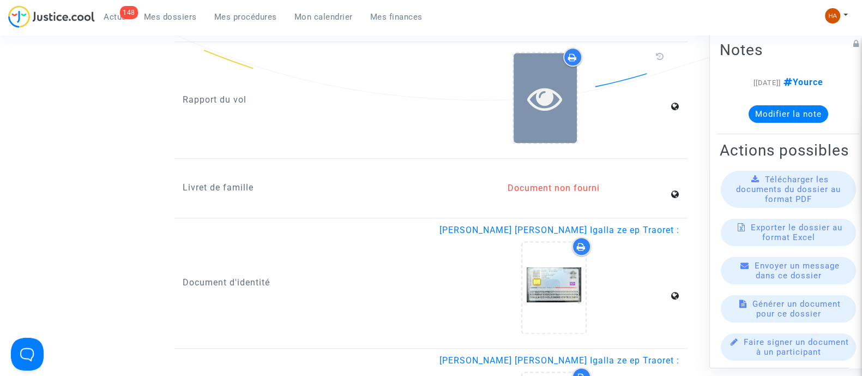
click at [542, 118] on div at bounding box center [544, 98] width 63 height 90
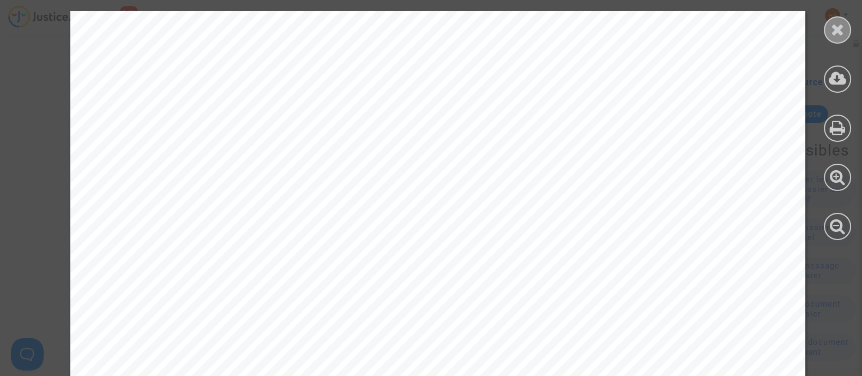
click at [832, 34] on icon at bounding box center [838, 29] width 14 height 16
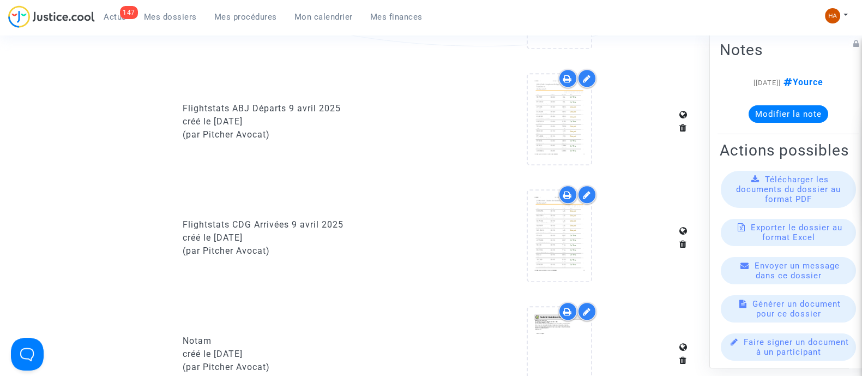
scroll to position [799, 0]
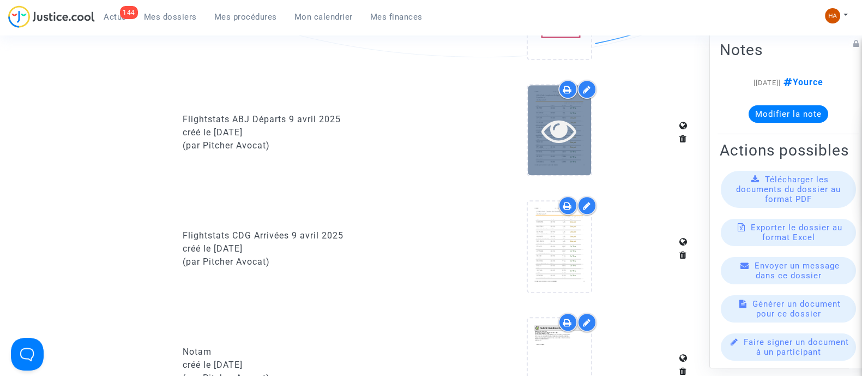
click at [558, 141] on icon at bounding box center [558, 130] width 35 height 35
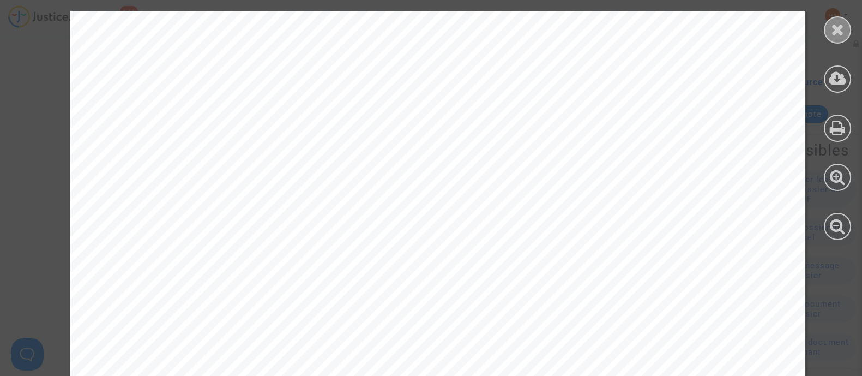
click at [841, 35] on icon at bounding box center [838, 29] width 14 height 16
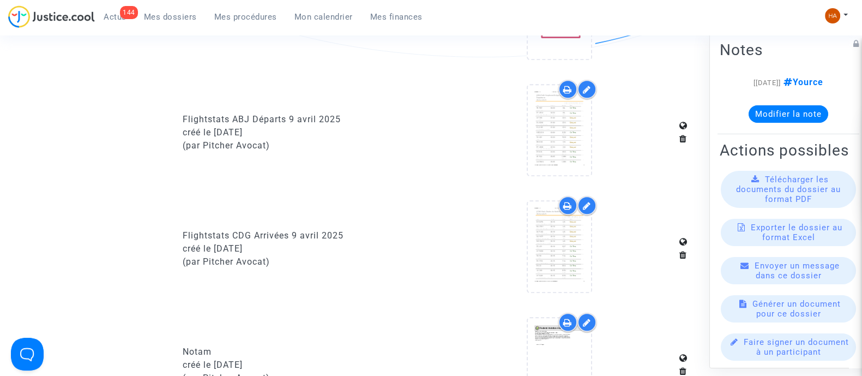
click at [564, 202] on icon at bounding box center [567, 205] width 9 height 9
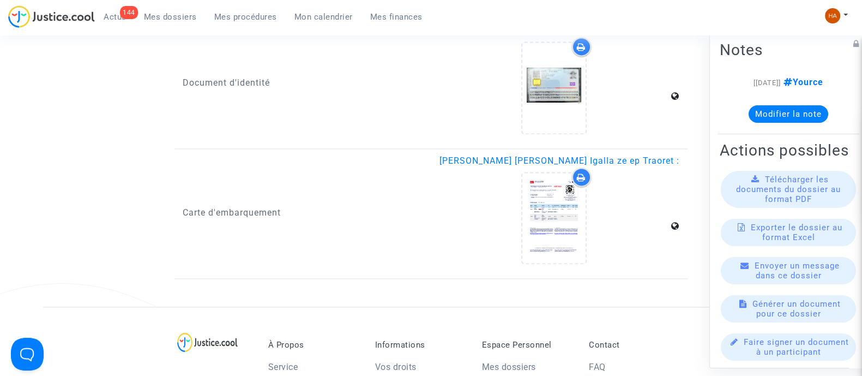
scroll to position [1915, 0]
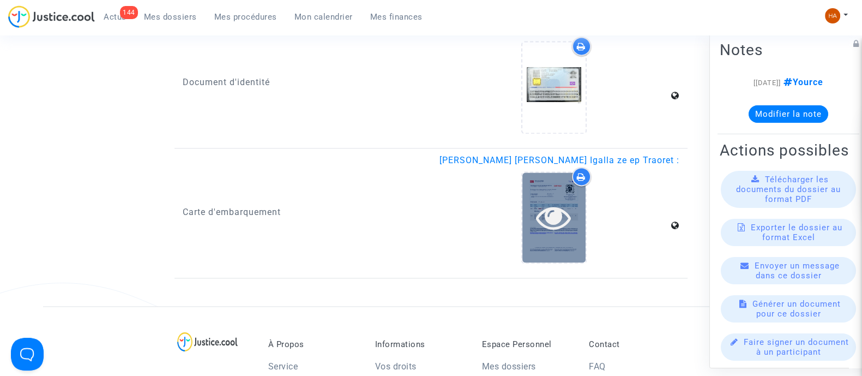
click at [564, 247] on div at bounding box center [553, 217] width 63 height 90
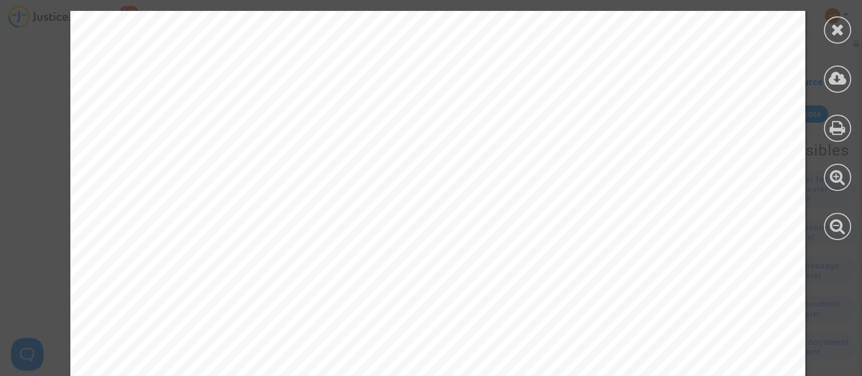
scroll to position [272, 0]
click at [839, 32] on icon at bounding box center [838, 29] width 14 height 16
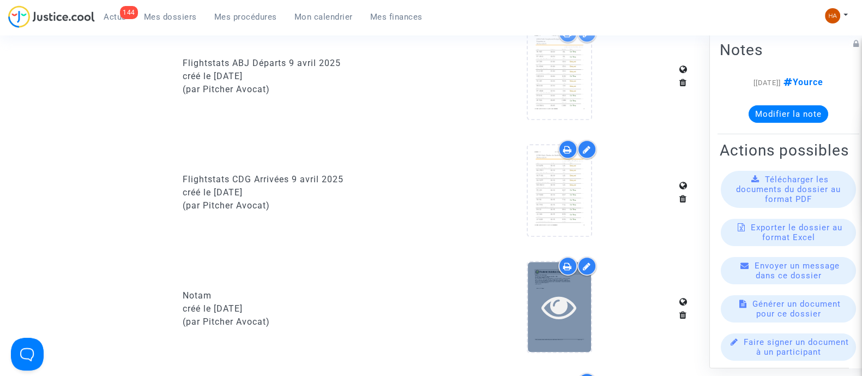
scroll to position [825, 0]
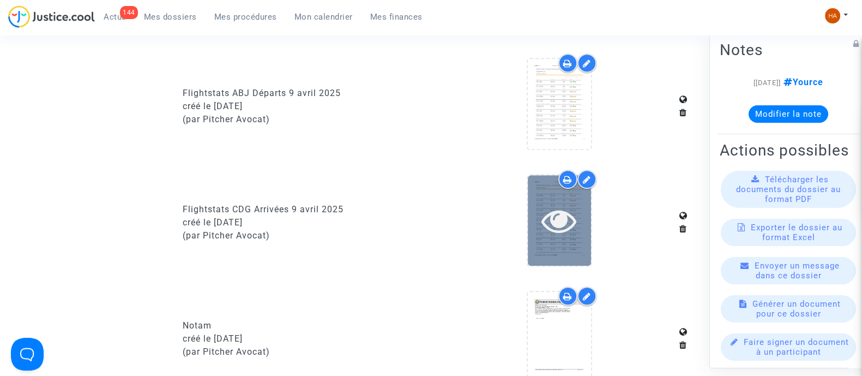
click at [551, 222] on icon at bounding box center [558, 220] width 35 height 35
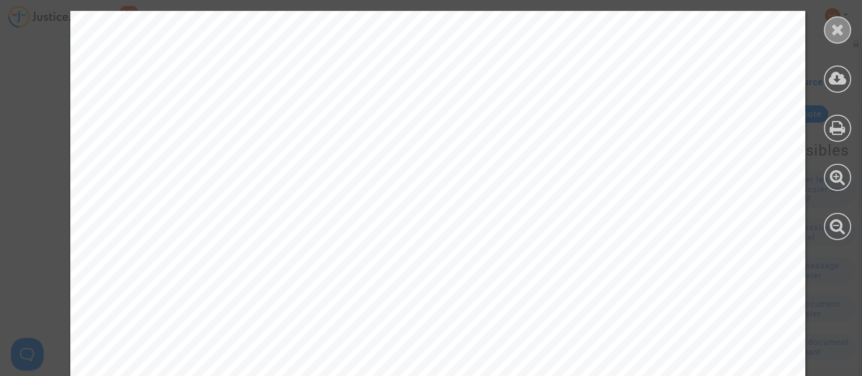
click at [837, 22] on icon at bounding box center [838, 29] width 14 height 16
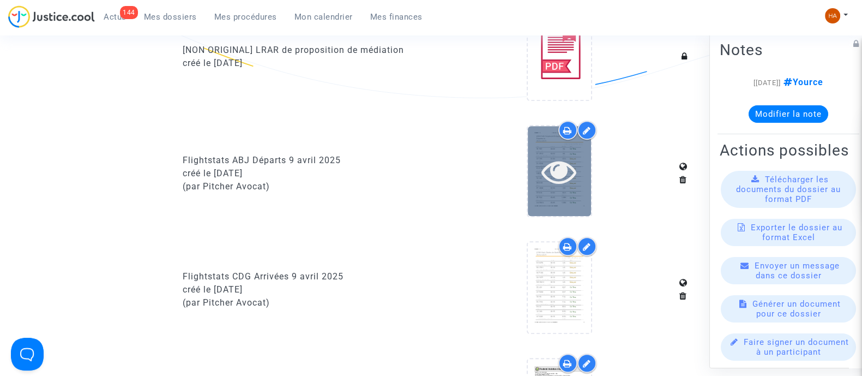
scroll to position [757, 0]
click at [556, 180] on icon at bounding box center [558, 172] width 35 height 35
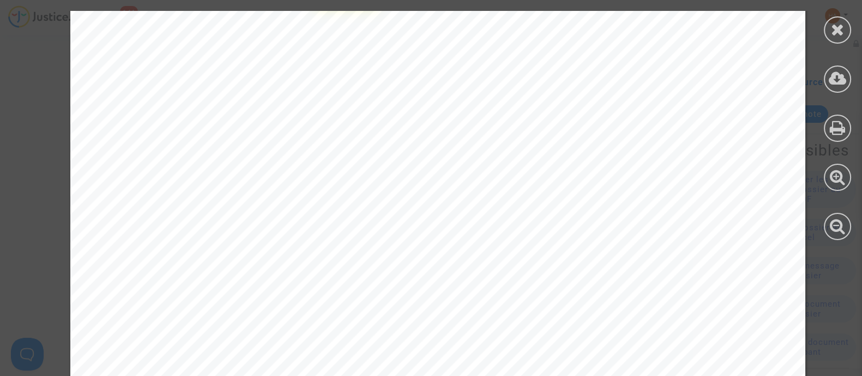
scroll to position [272, 0]
click at [341, 123] on link at bounding box center [346, 114] width 60 height 36
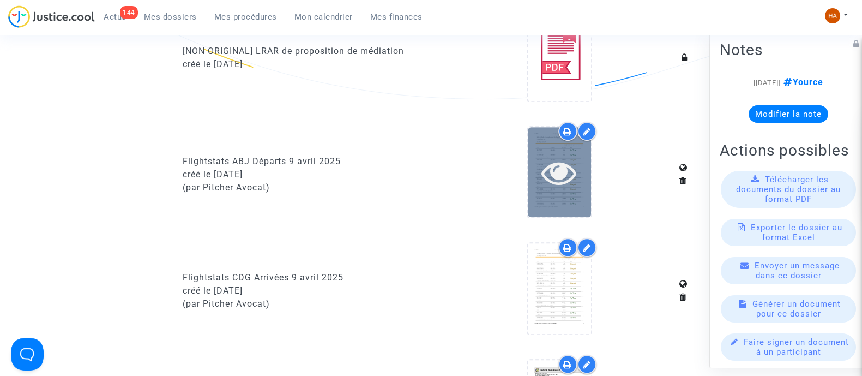
click at [550, 174] on icon at bounding box center [558, 172] width 35 height 35
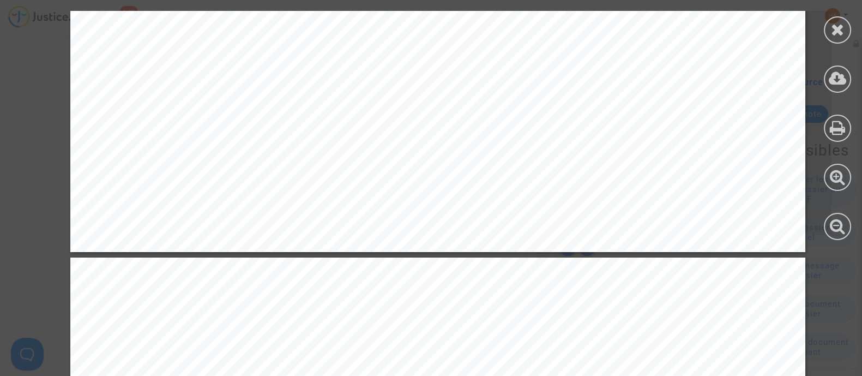
scroll to position [2930, 0]
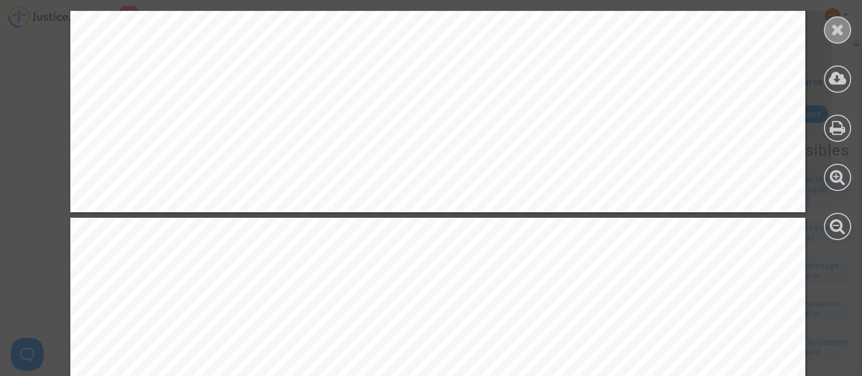
click at [831, 29] on icon at bounding box center [838, 29] width 14 height 16
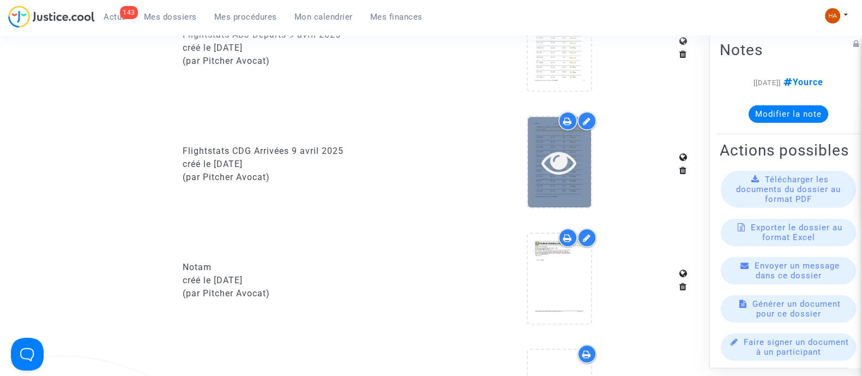
scroll to position [893, 0]
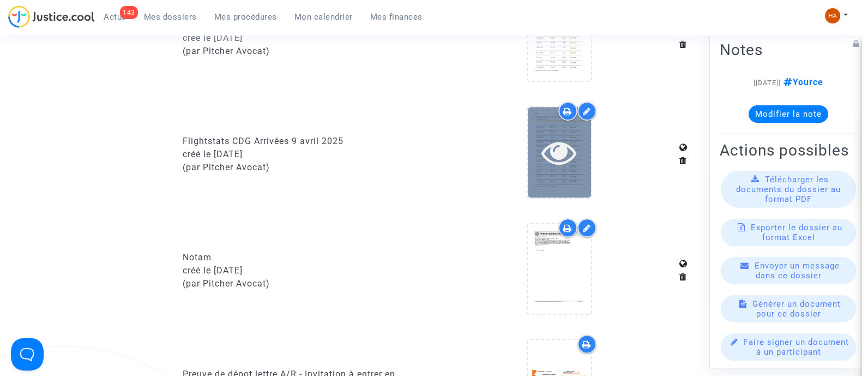
click at [550, 170] on div at bounding box center [559, 152] width 63 height 90
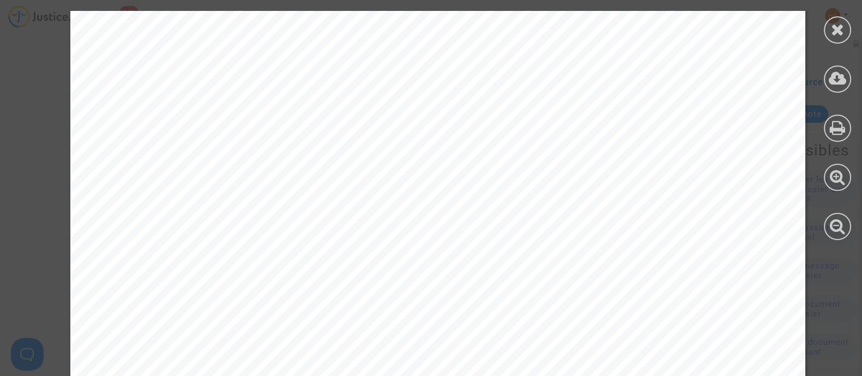
scroll to position [3945, 0]
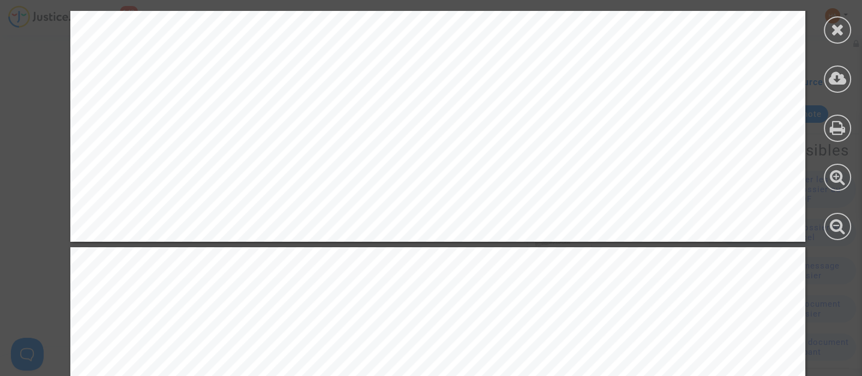
click at [842, 28] on icon at bounding box center [838, 29] width 14 height 16
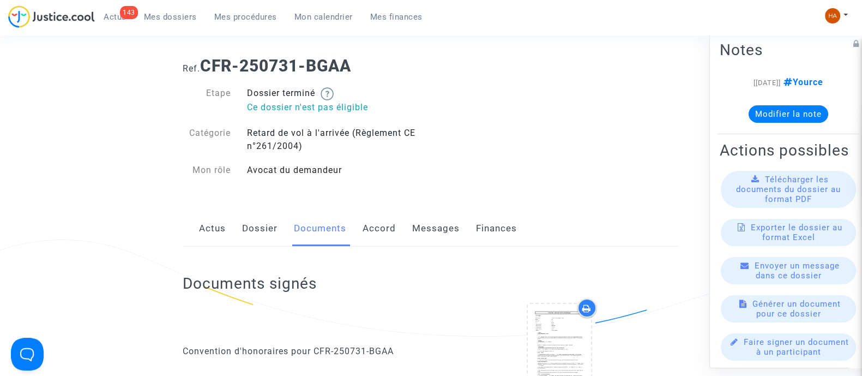
scroll to position [0, 0]
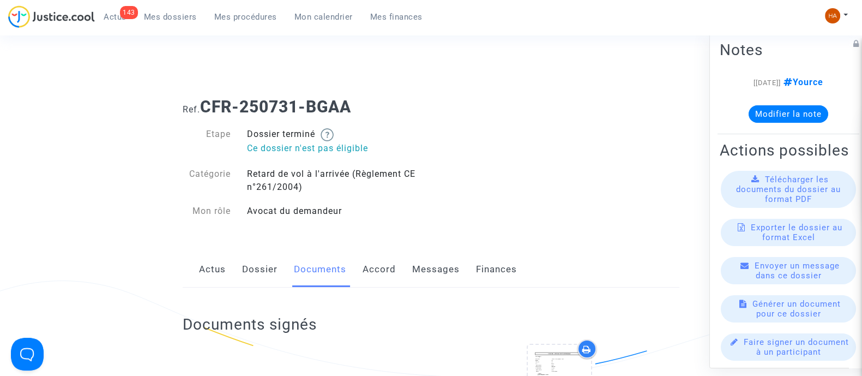
click at [414, 270] on link "Messages" at bounding box center [435, 269] width 47 height 36
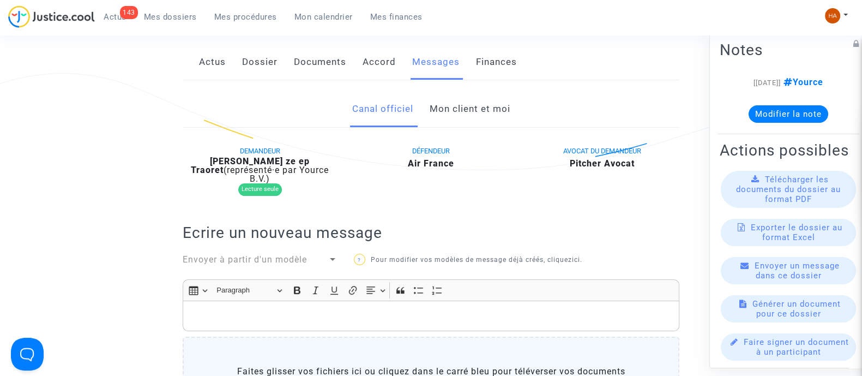
scroll to position [207, 0]
click at [494, 102] on link "Mon client et moi" at bounding box center [469, 110] width 81 height 36
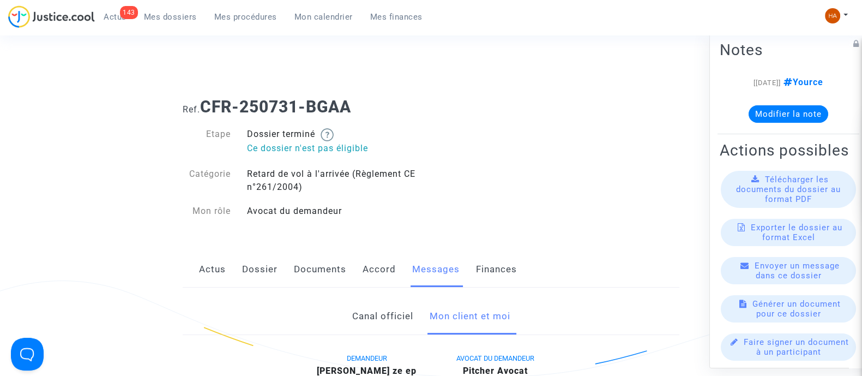
click at [322, 265] on link "Documents" at bounding box center [320, 269] width 52 height 36
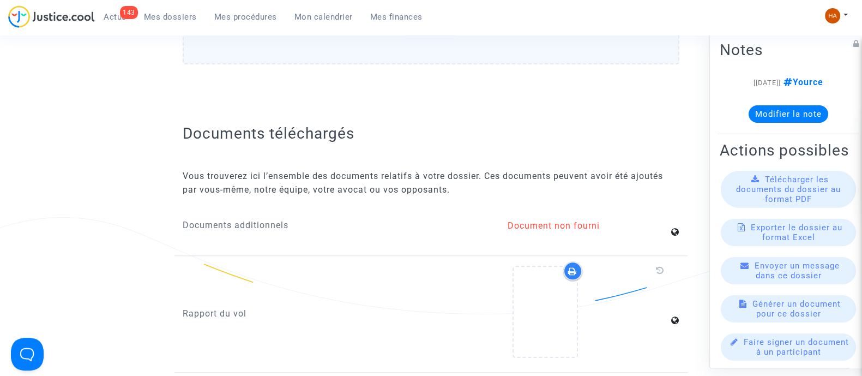
scroll to position [1614, 0]
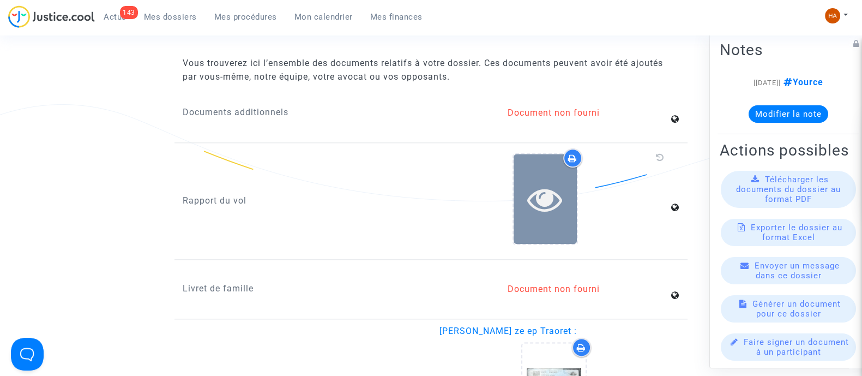
click at [556, 209] on icon at bounding box center [544, 198] width 35 height 35
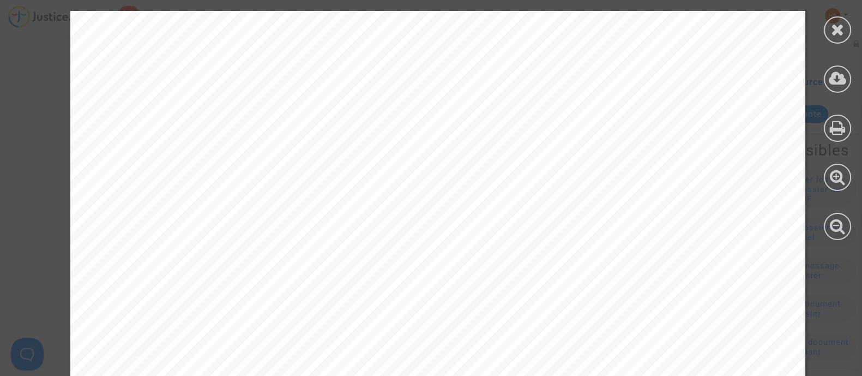
scroll to position [352, 0]
click at [838, 34] on icon at bounding box center [838, 29] width 14 height 16
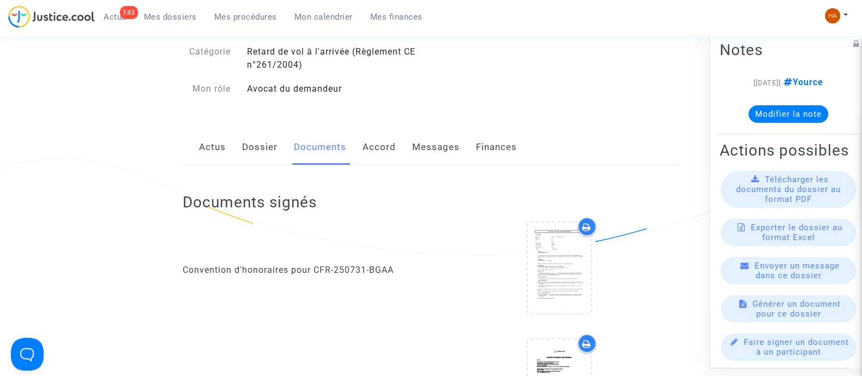
scroll to position [0, 0]
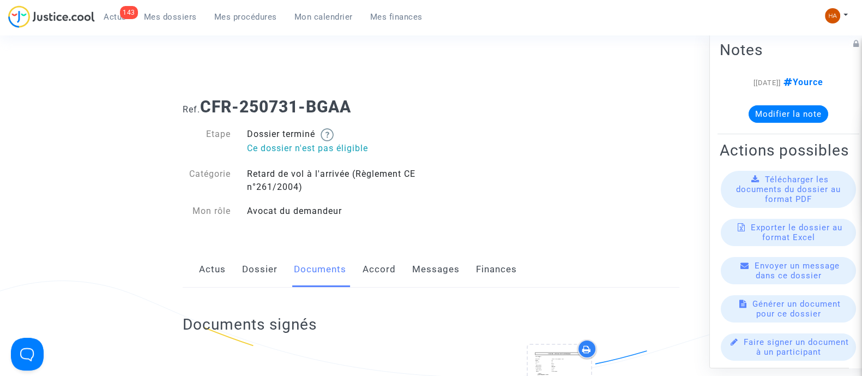
click at [388, 269] on link "Accord" at bounding box center [378, 269] width 33 height 36
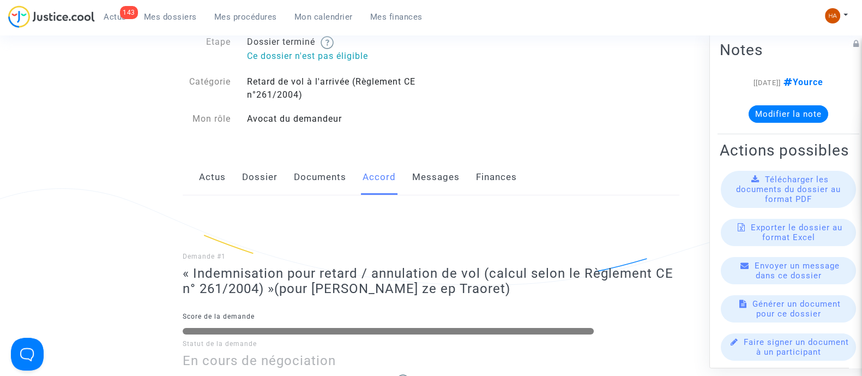
scroll to position [93, 0]
click at [301, 183] on link "Documents" at bounding box center [320, 177] width 52 height 36
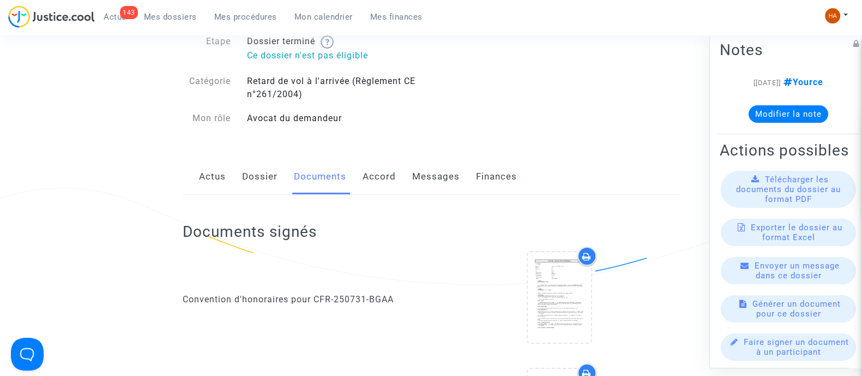
click at [270, 170] on link "Dossier" at bounding box center [259, 177] width 35 height 36
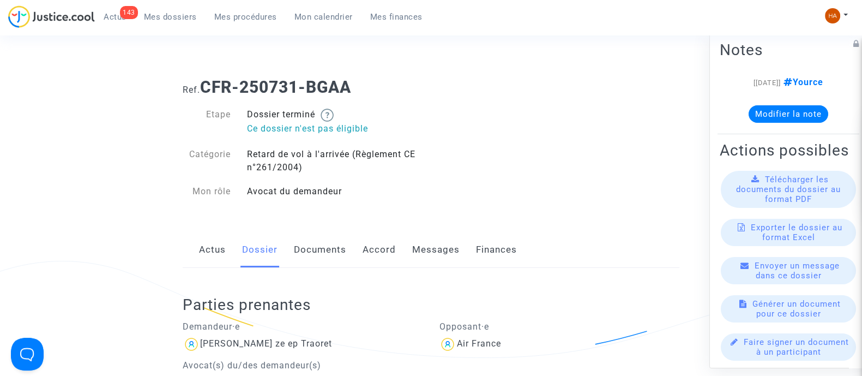
scroll to position [3, 0]
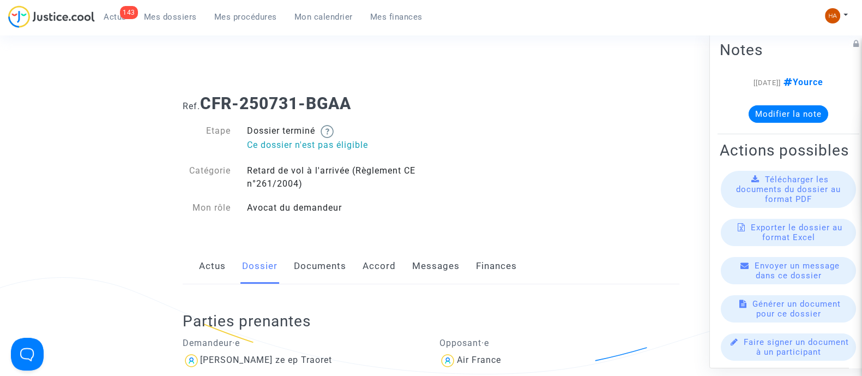
click at [327, 268] on link "Documents" at bounding box center [320, 266] width 52 height 36
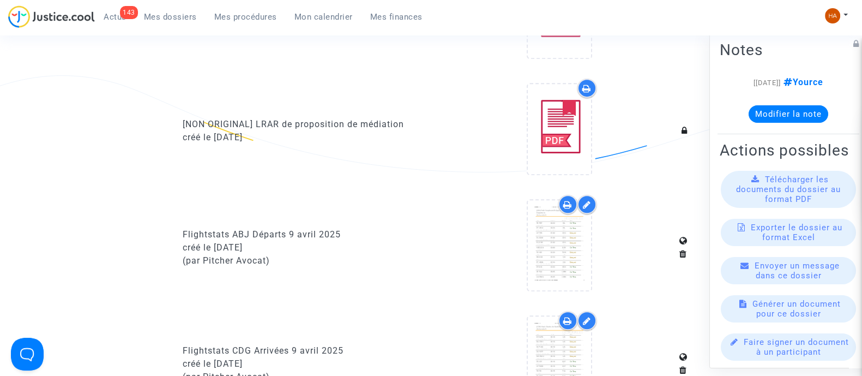
scroll to position [685, 0]
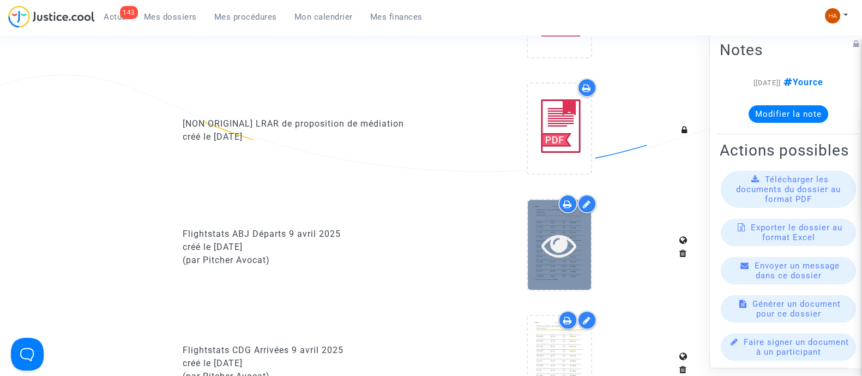
click at [564, 251] on icon at bounding box center [558, 244] width 35 height 35
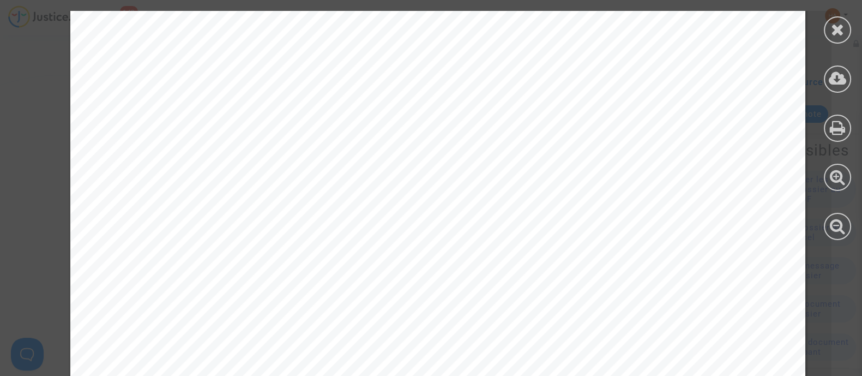
scroll to position [68, 0]
click at [837, 33] on icon at bounding box center [838, 29] width 14 height 16
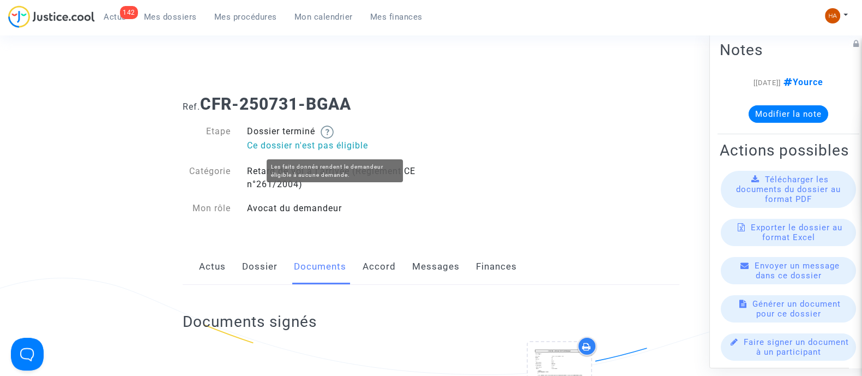
scroll to position [0, 0]
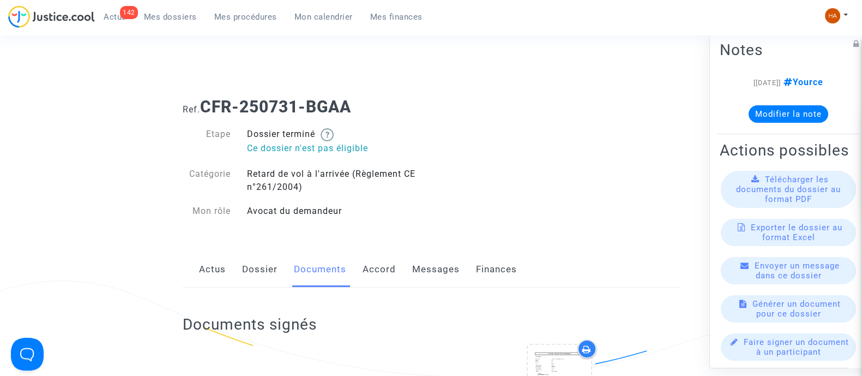
click at [250, 272] on link "Dossier" at bounding box center [259, 269] width 35 height 36
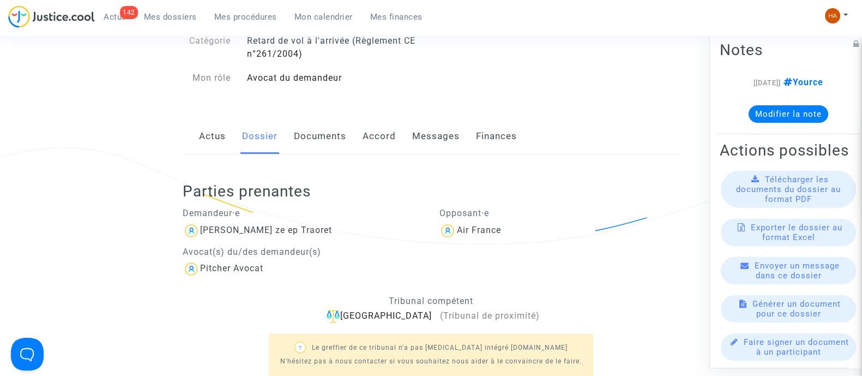
scroll to position [136, 0]
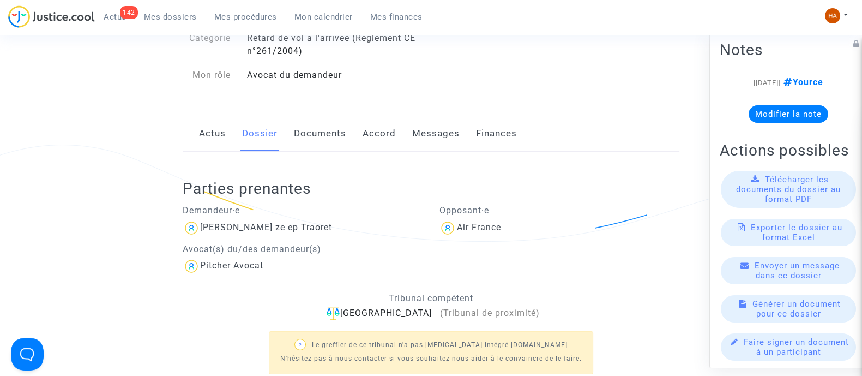
click at [313, 125] on link "Documents" at bounding box center [320, 134] width 52 height 36
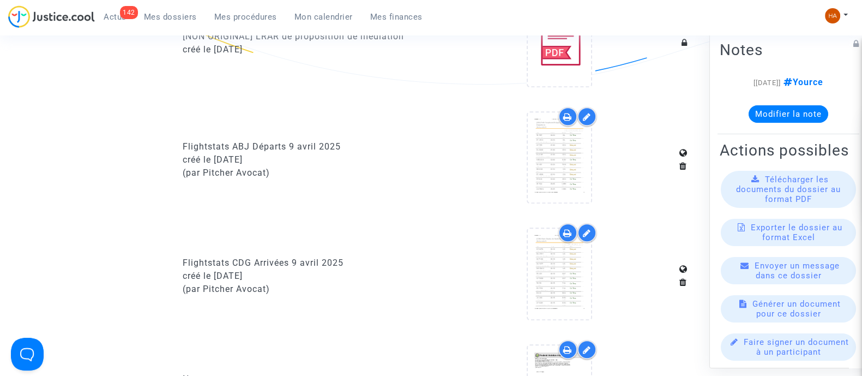
scroll to position [772, 0]
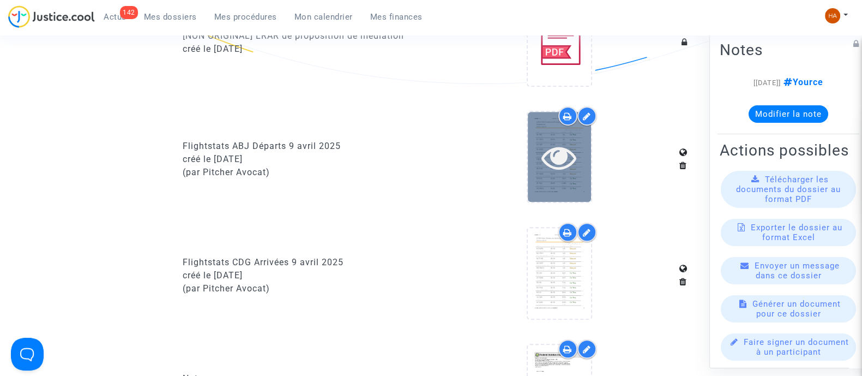
click at [558, 173] on div at bounding box center [559, 157] width 63 height 90
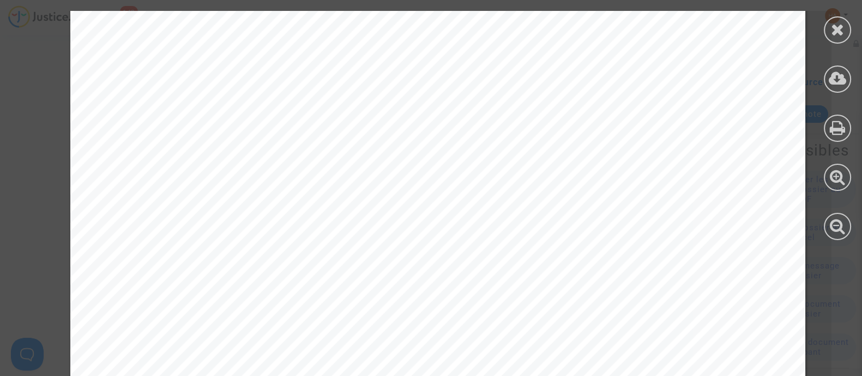
scroll to position [0, 0]
click at [843, 37] on icon at bounding box center [838, 29] width 14 height 16
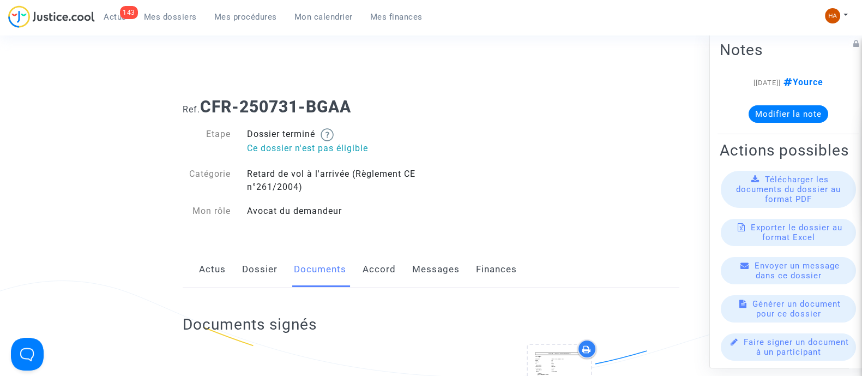
click at [431, 265] on link "Messages" at bounding box center [435, 269] width 47 height 36
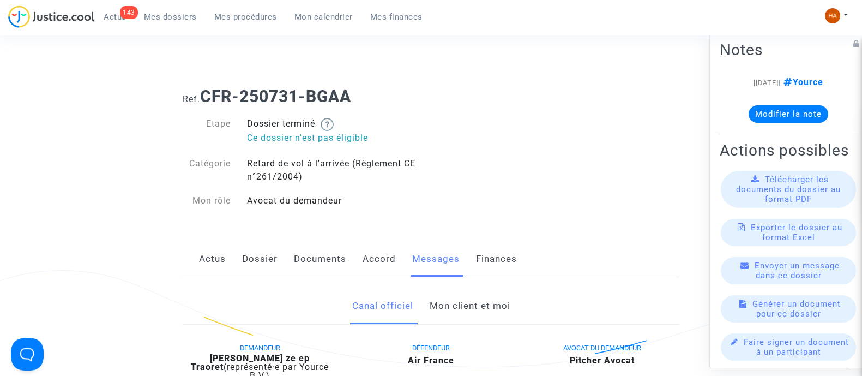
scroll to position [11, 0]
click at [451, 307] on link "Mon client et moi" at bounding box center [469, 305] width 81 height 36
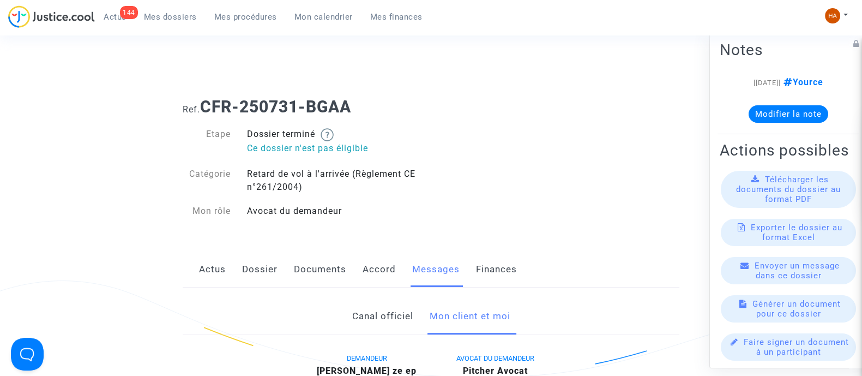
click at [300, 270] on link "Documents" at bounding box center [320, 269] width 52 height 36
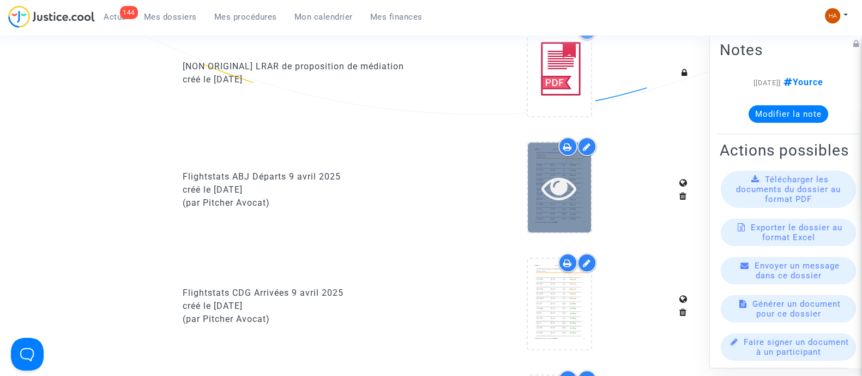
scroll to position [749, 0]
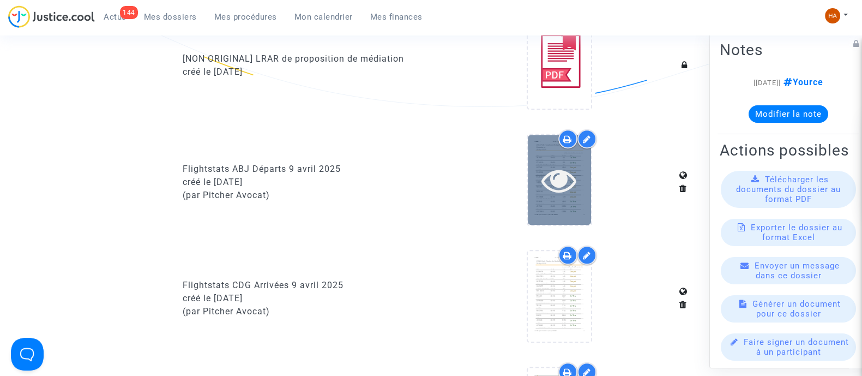
click at [567, 174] on icon at bounding box center [558, 179] width 35 height 35
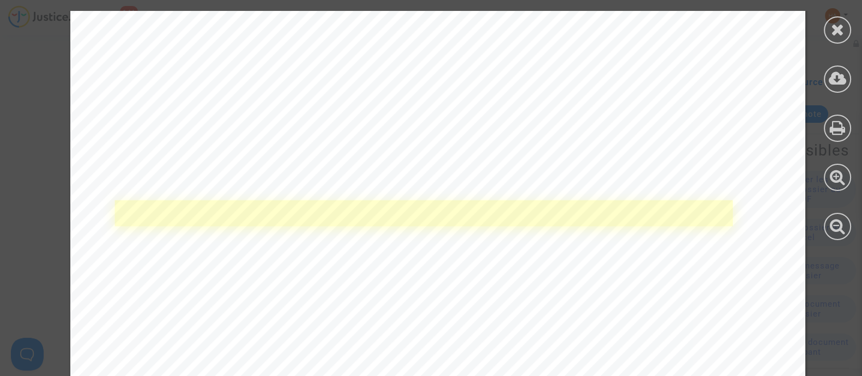
scroll to position [204, 0]
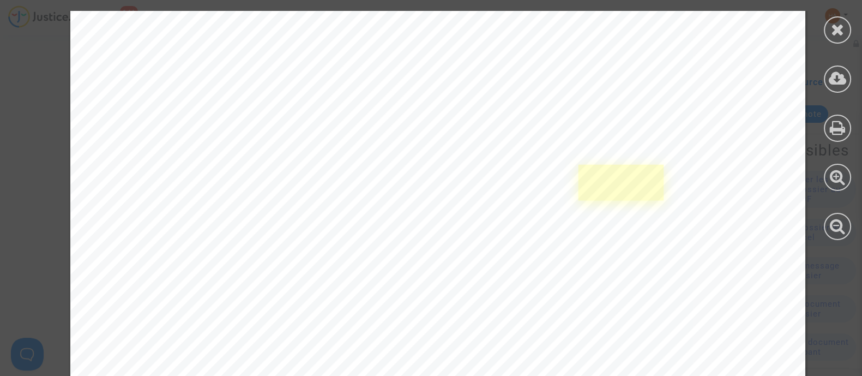
click at [590, 197] on link at bounding box center [620, 181] width 85 height 35
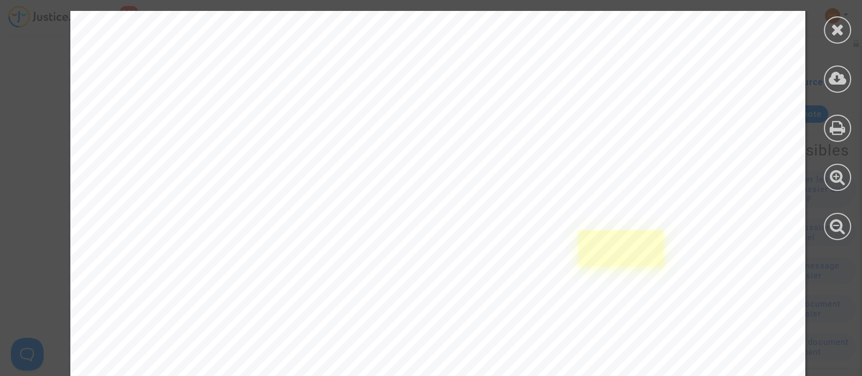
click at [620, 250] on link at bounding box center [620, 247] width 85 height 35
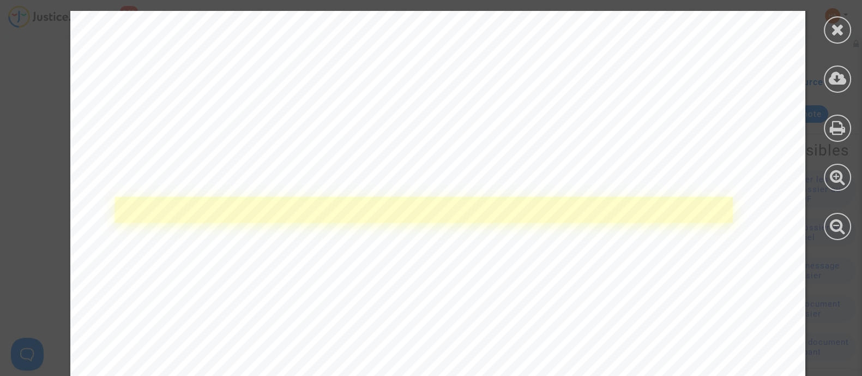
scroll to position [341, 0]
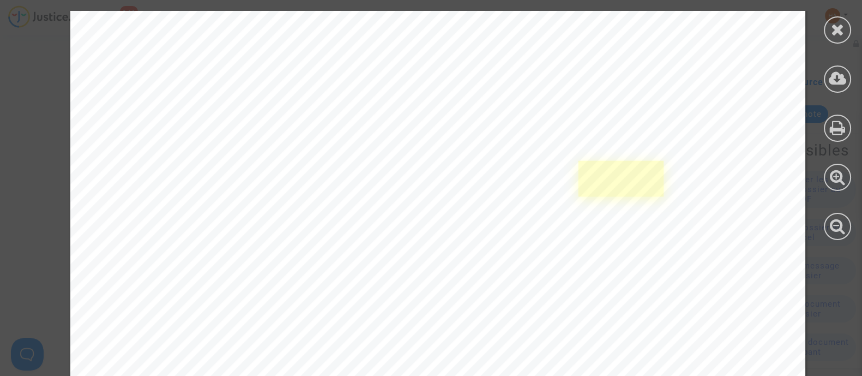
click at [610, 186] on link at bounding box center [620, 177] width 85 height 35
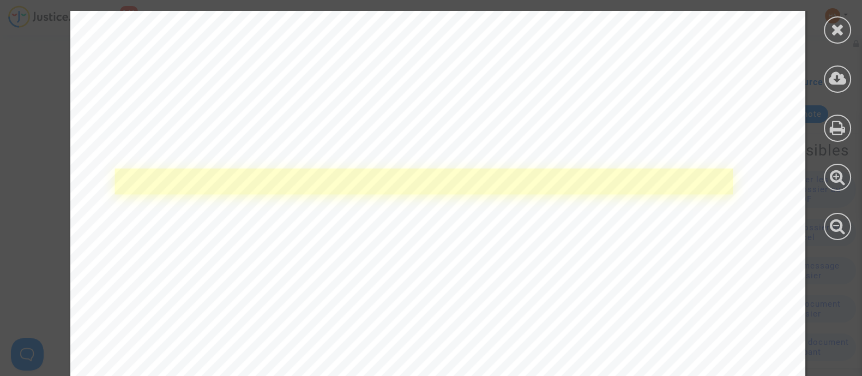
scroll to position [409, 0]
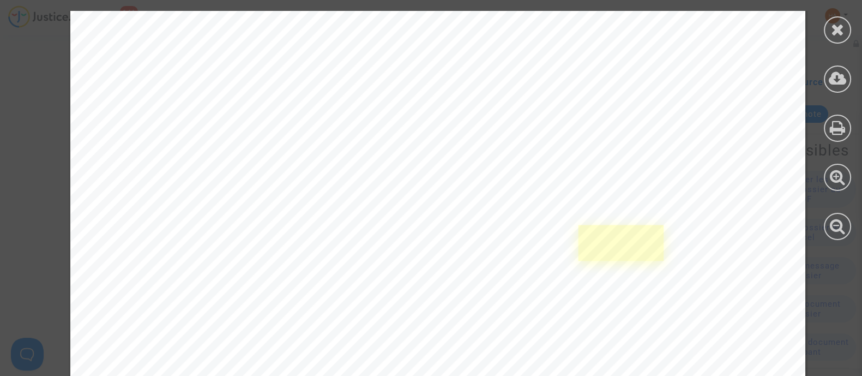
click at [610, 257] on link at bounding box center [620, 242] width 85 height 35
click at [619, 248] on link at bounding box center [620, 241] width 85 height 35
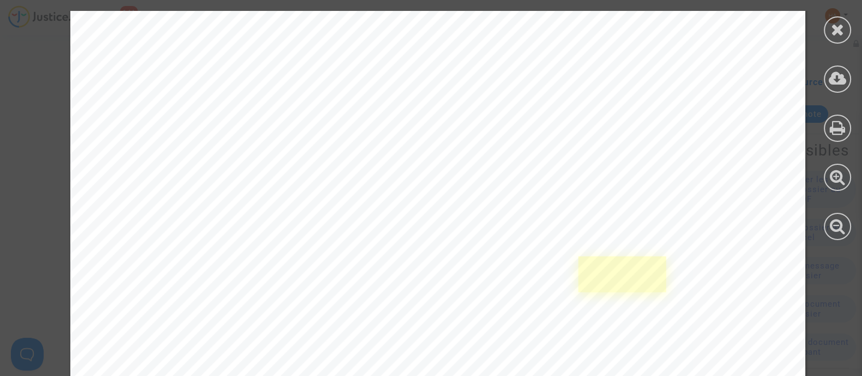
scroll to position [613, 0]
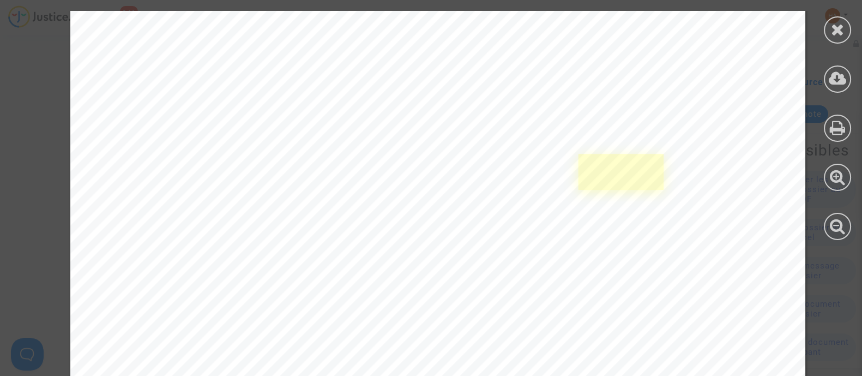
click at [604, 184] on link at bounding box center [620, 171] width 85 height 35
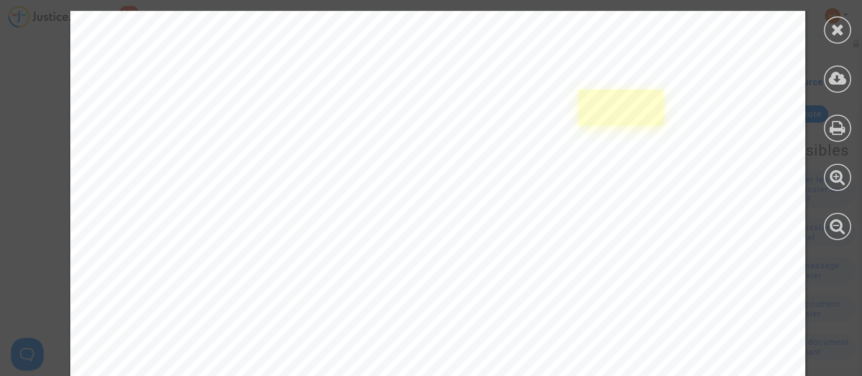
click at [606, 112] on link at bounding box center [620, 106] width 85 height 35
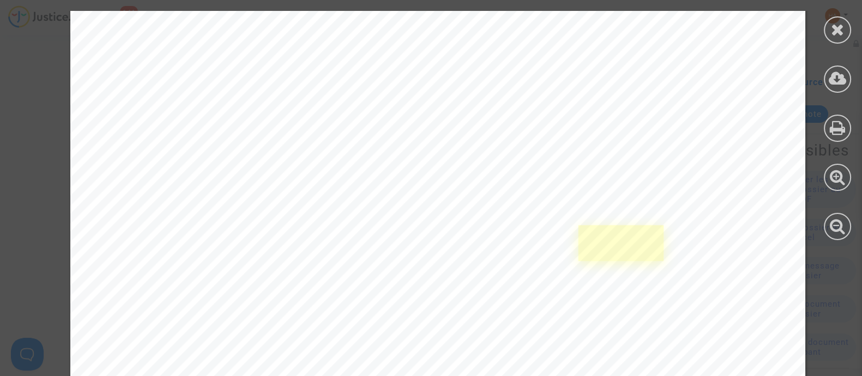
scroll to position [1567, 0]
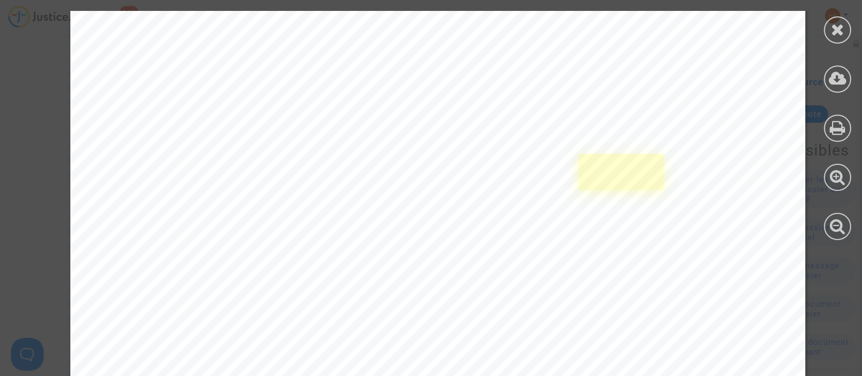
click at [623, 185] on link at bounding box center [620, 171] width 85 height 35
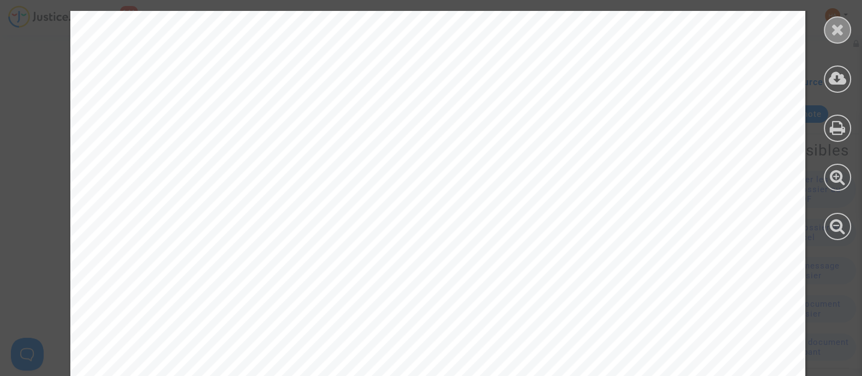
click at [837, 37] on div at bounding box center [837, 29] width 27 height 27
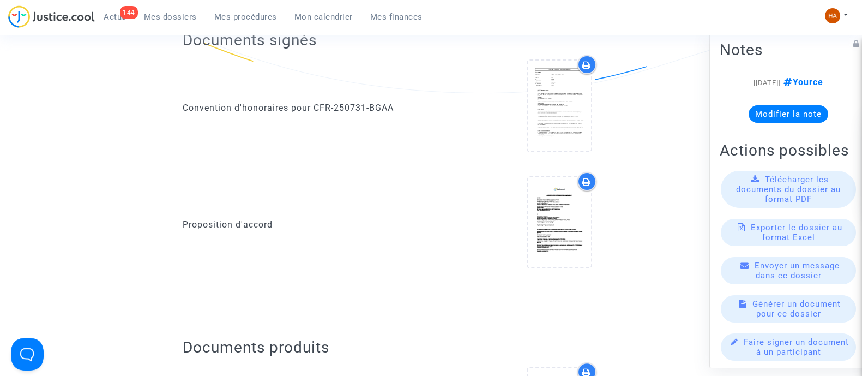
scroll to position [0, 0]
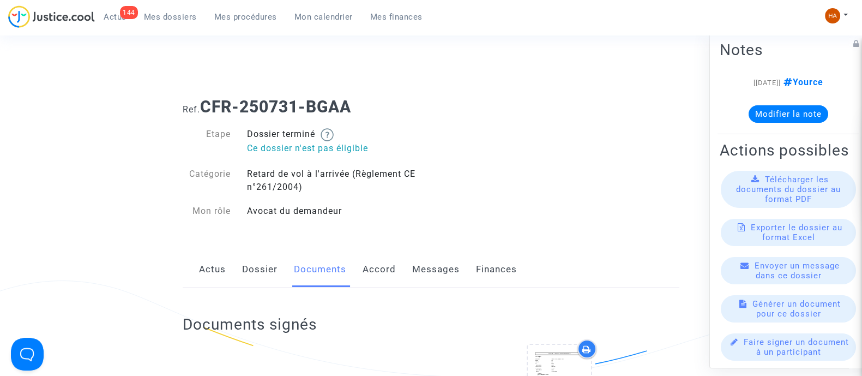
click at [260, 274] on link "Dossier" at bounding box center [259, 269] width 35 height 36
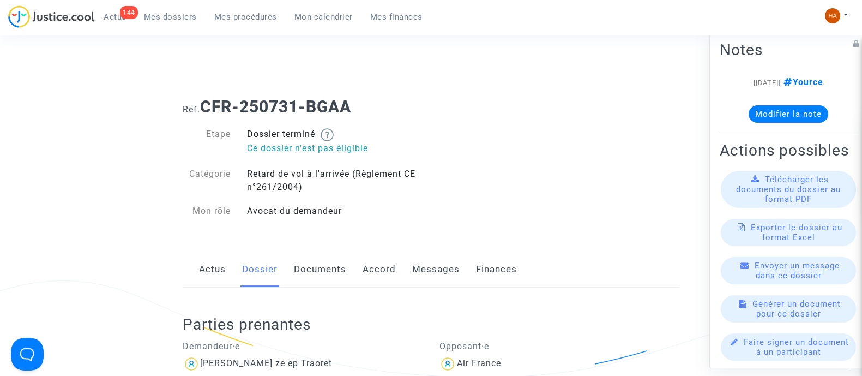
click at [319, 263] on link "Documents" at bounding box center [320, 269] width 52 height 36
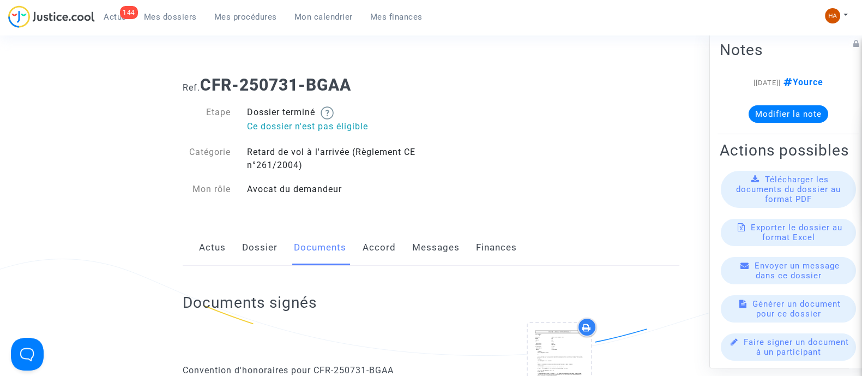
scroll to position [136, 0]
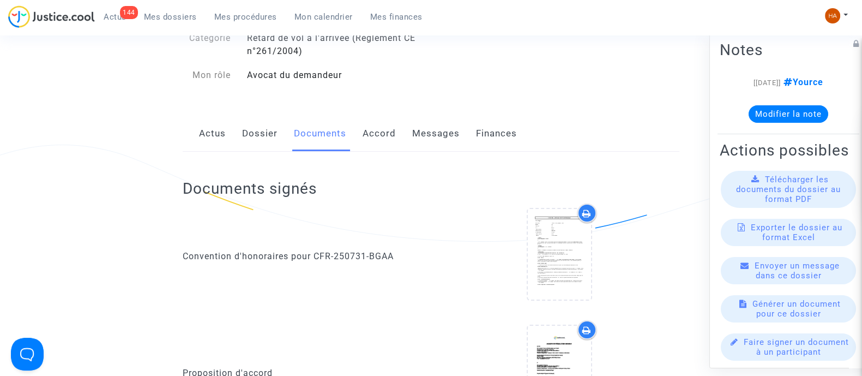
click at [426, 132] on link "Messages" at bounding box center [435, 134] width 47 height 36
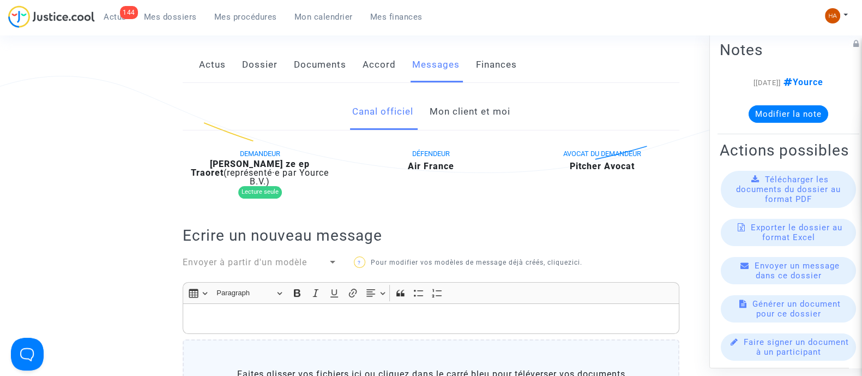
drag, startPoint x: 465, startPoint y: 118, endPoint x: 485, endPoint y: 137, distance: 27.4
click at [466, 118] on link "Mon client et moi" at bounding box center [469, 112] width 81 height 36
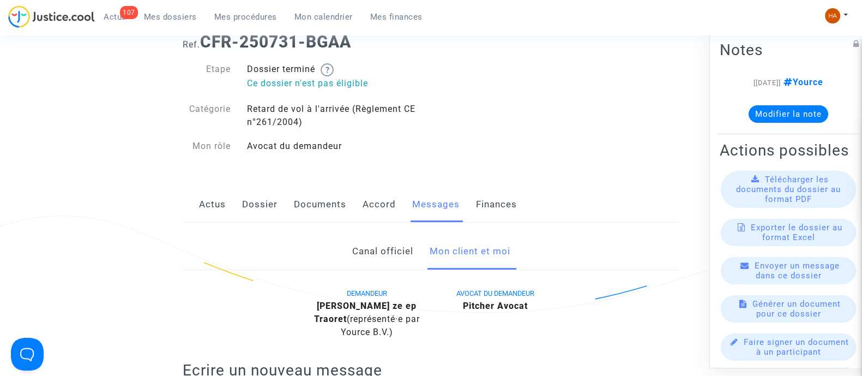
scroll to position [68, 0]
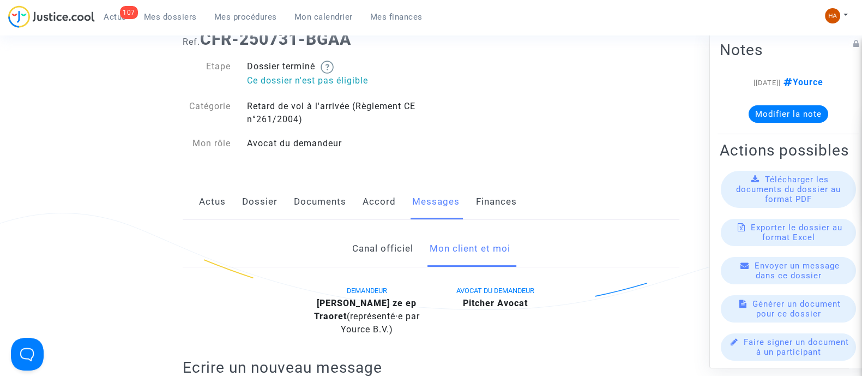
click at [300, 202] on link "Documents" at bounding box center [320, 202] width 52 height 36
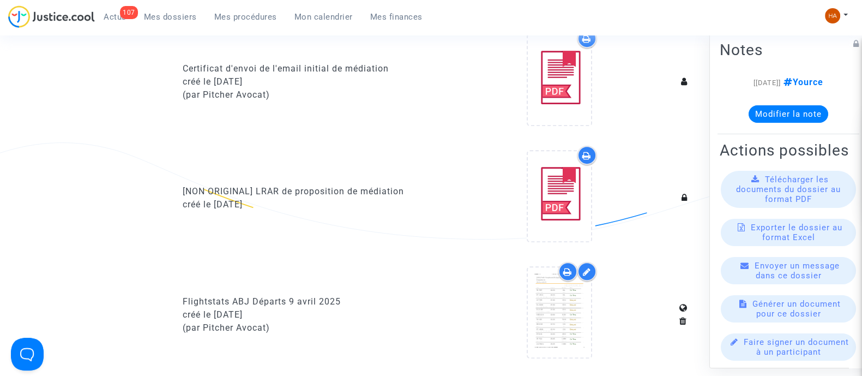
scroll to position [681, 0]
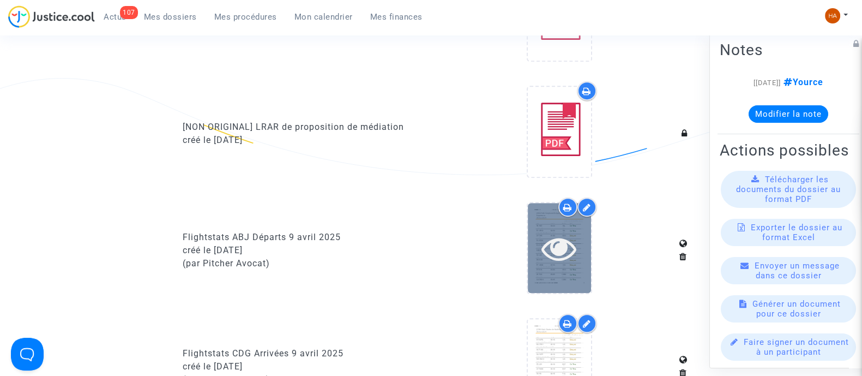
click at [548, 245] on icon at bounding box center [558, 248] width 35 height 35
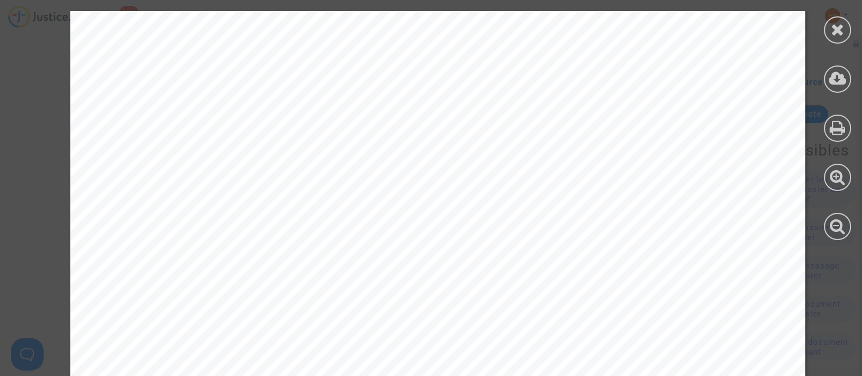
scroll to position [272, 0]
click at [173, 124] on link at bounding box center [163, 114] width 78 height 36
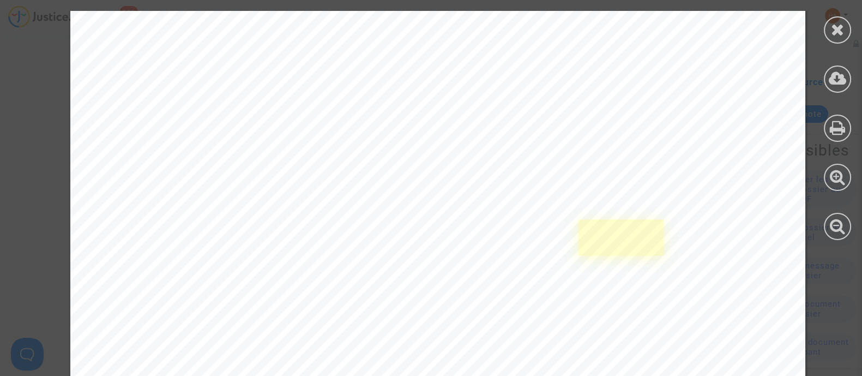
click at [617, 238] on link at bounding box center [620, 236] width 85 height 35
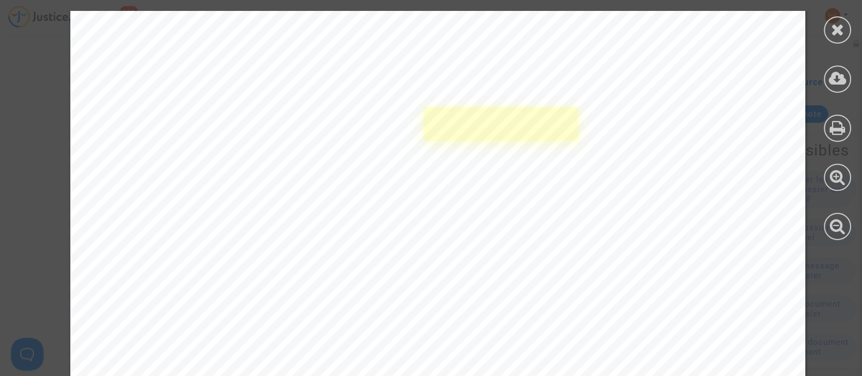
scroll to position [460, 0]
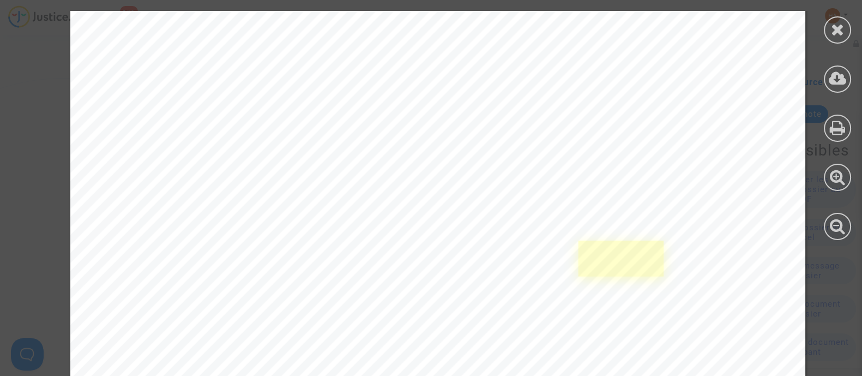
click at [620, 258] on link at bounding box center [620, 257] width 85 height 35
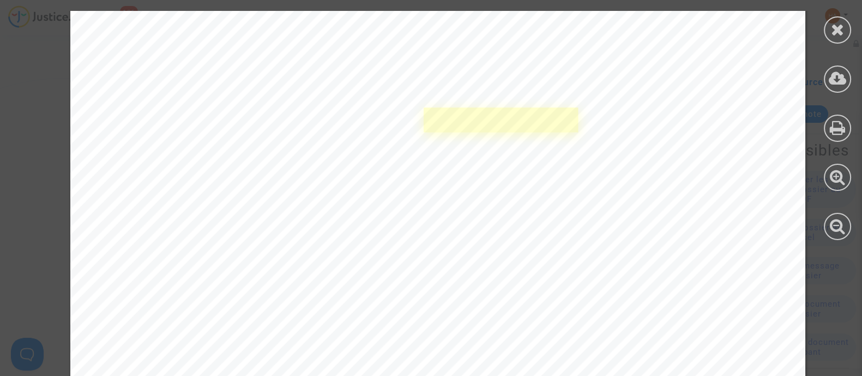
scroll to position [534, 0]
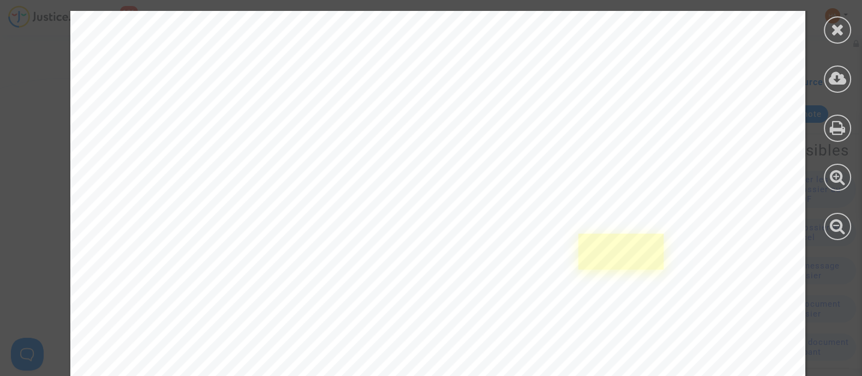
click at [590, 264] on link at bounding box center [620, 250] width 85 height 35
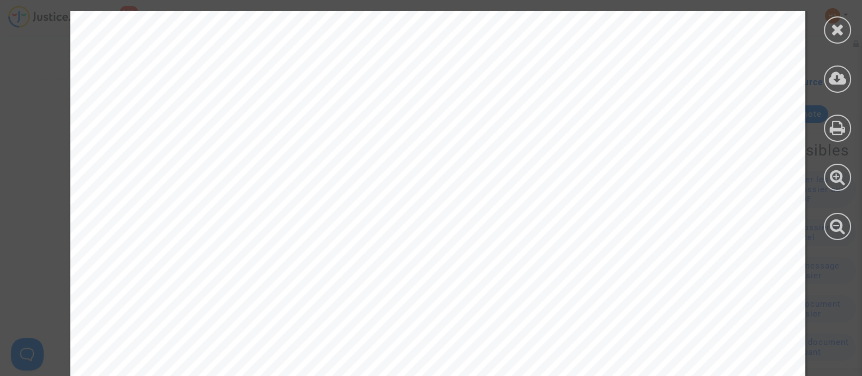
scroll to position [1393, 0]
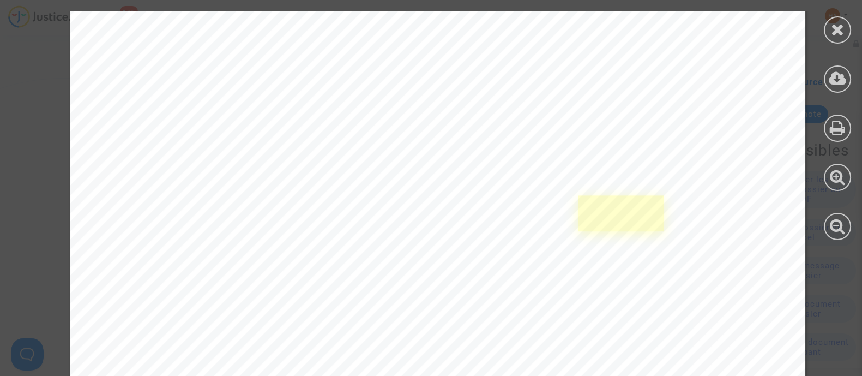
click at [631, 223] on link at bounding box center [620, 212] width 85 height 35
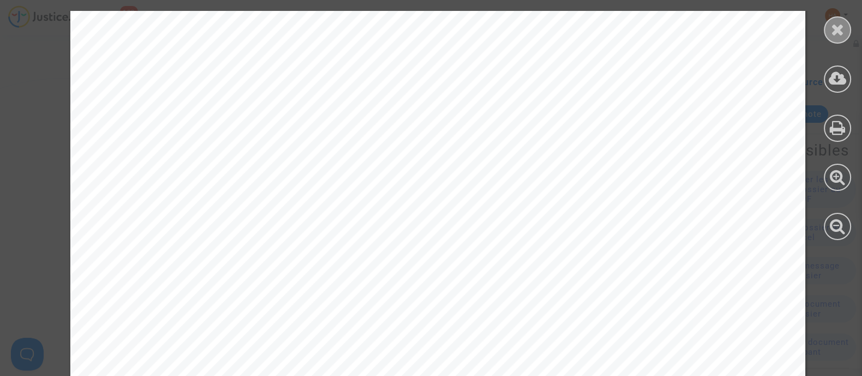
click at [832, 26] on icon at bounding box center [838, 29] width 14 height 16
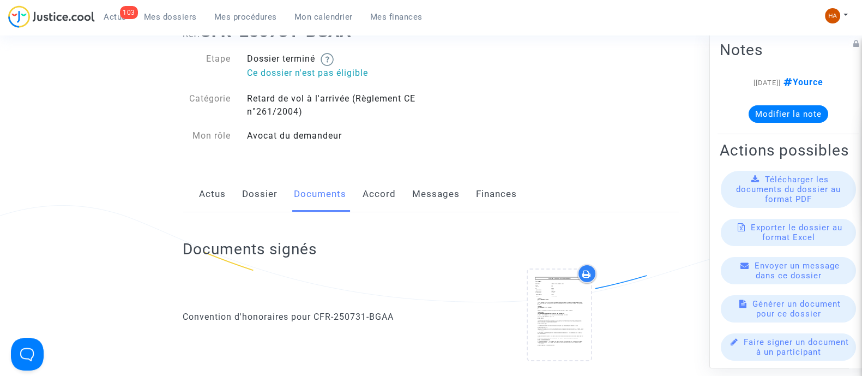
scroll to position [0, 0]
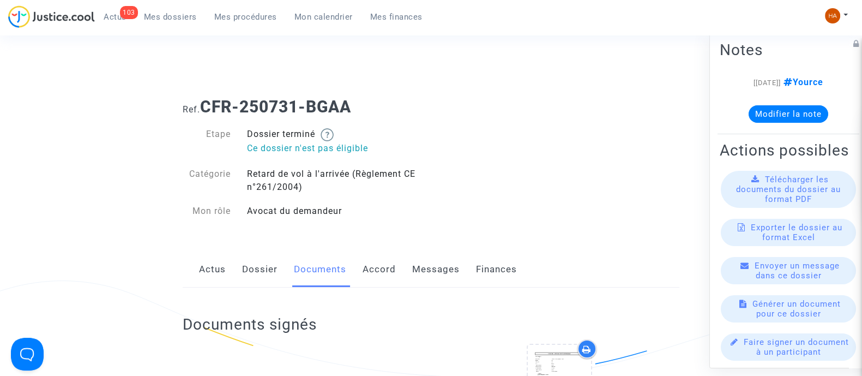
click at [161, 15] on span "Mes dossiers" at bounding box center [170, 17] width 53 height 10
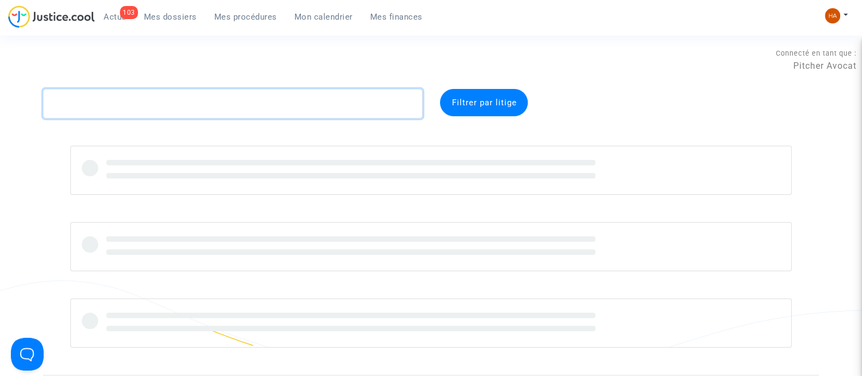
click at [143, 101] on textarea at bounding box center [232, 103] width 379 height 29
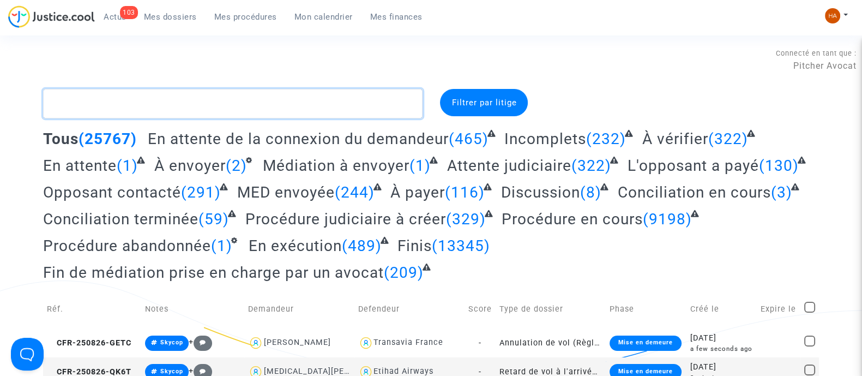
paste textarea "CFR-250627-M9N2"
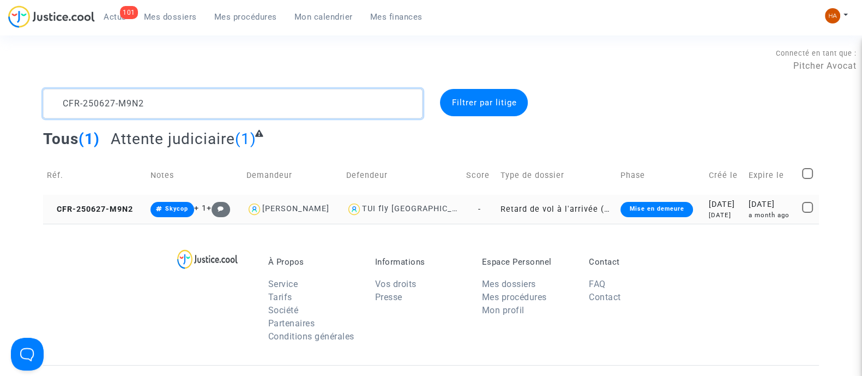
type textarea "CFR-250627-M9N2"
click at [466, 205] on td "-" at bounding box center [479, 209] width 34 height 29
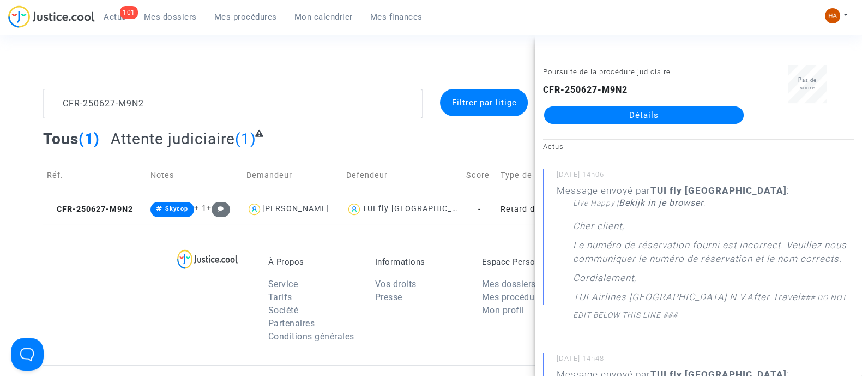
click at [638, 112] on link "Détails" at bounding box center [643, 114] width 199 height 17
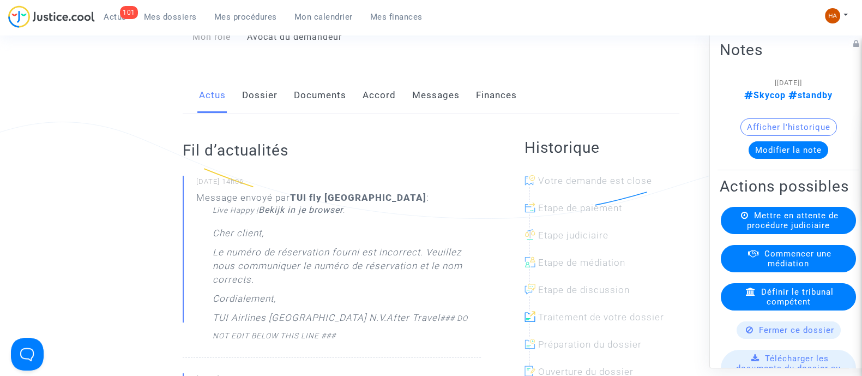
scroll to position [204, 0]
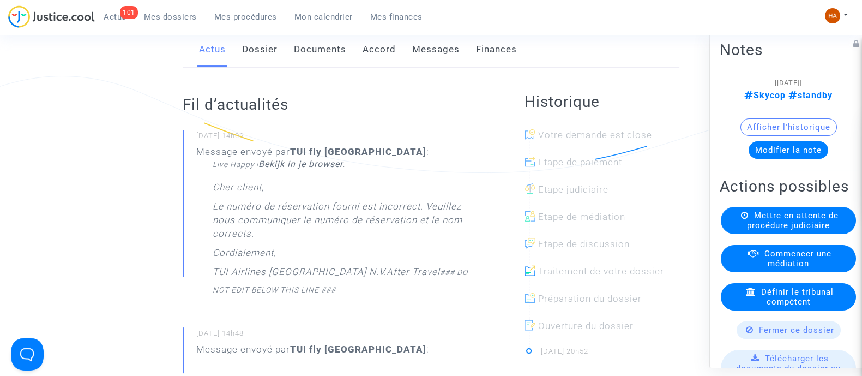
click at [437, 64] on link "Messages" at bounding box center [435, 50] width 47 height 36
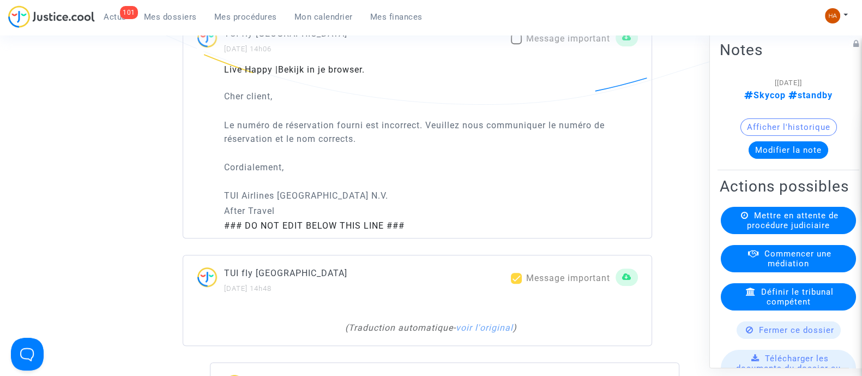
scroll to position [749, 0]
click at [515, 46] on span at bounding box center [516, 40] width 11 height 11
click at [516, 47] on input "Message important" at bounding box center [516, 46] width 1 height 1
checkbox input "true"
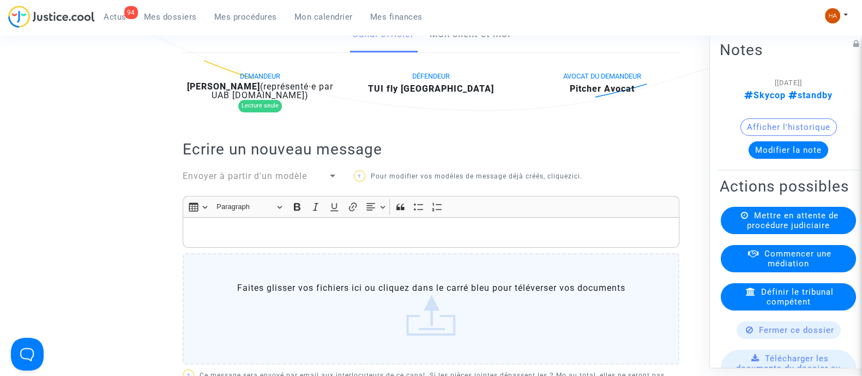
scroll to position [0, 0]
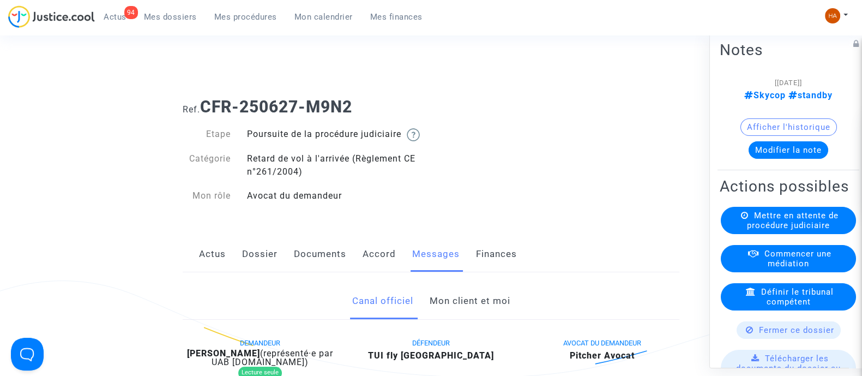
click at [170, 17] on span "Mes dossiers" at bounding box center [170, 17] width 53 height 10
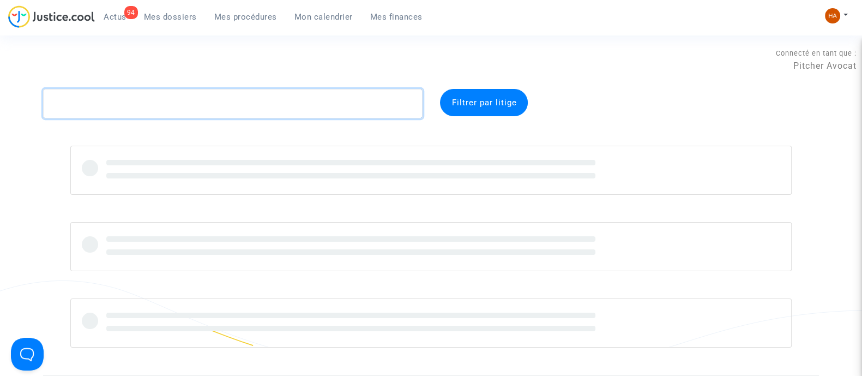
click at [160, 105] on textarea at bounding box center [232, 103] width 379 height 29
paste textarea "CFR-250627-KCEK"
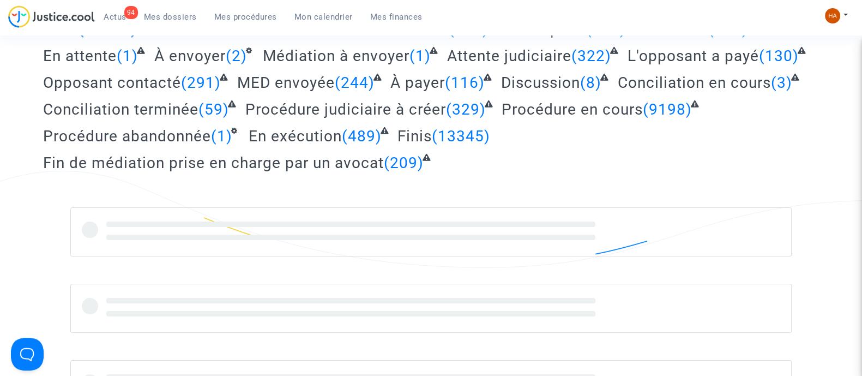
scroll to position [113, 0]
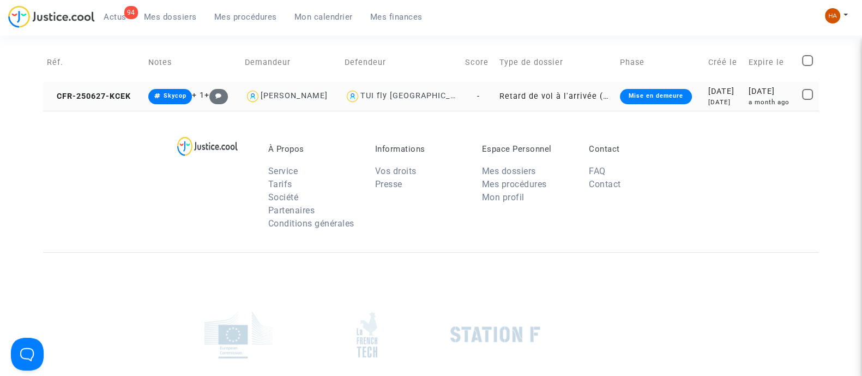
type textarea "CFR-250627-KCEK"
click at [495, 91] on td "Retard de vol à l'arrivée (Règlement CE n°261/2004)" at bounding box center [555, 96] width 120 height 29
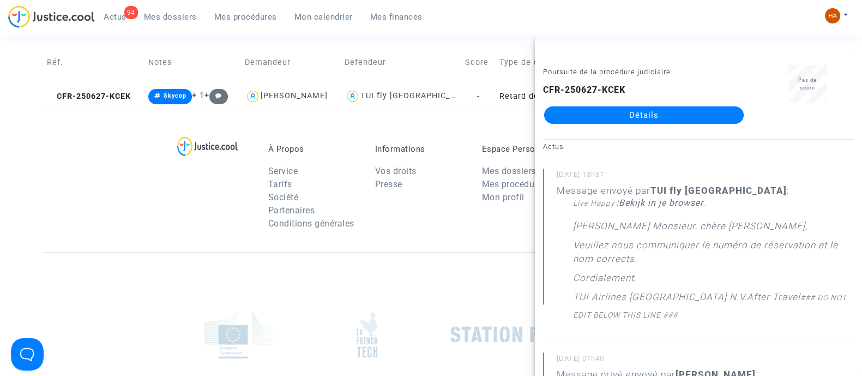
click at [578, 122] on link "Détails" at bounding box center [643, 114] width 199 height 17
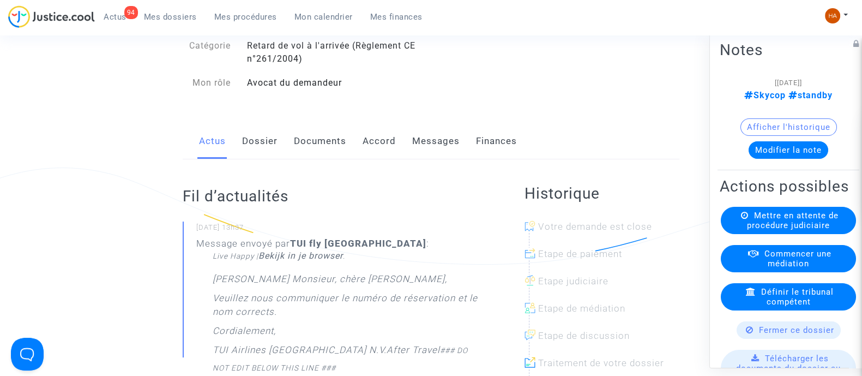
click at [258, 154] on link "Dossier" at bounding box center [259, 141] width 35 height 36
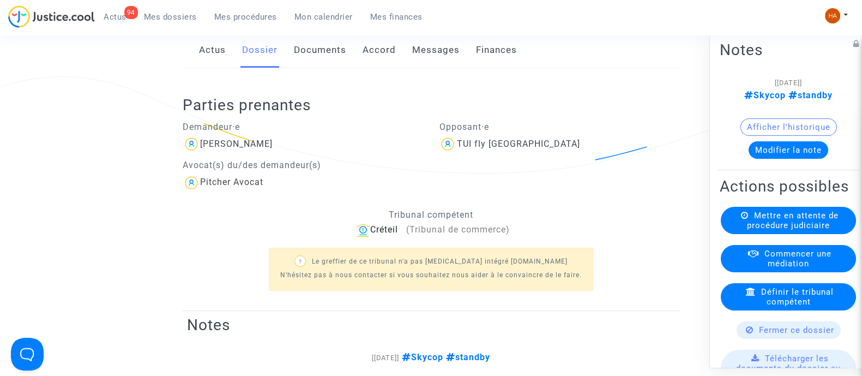
scroll to position [203, 0]
click at [422, 65] on link "Messages" at bounding box center [435, 51] width 47 height 36
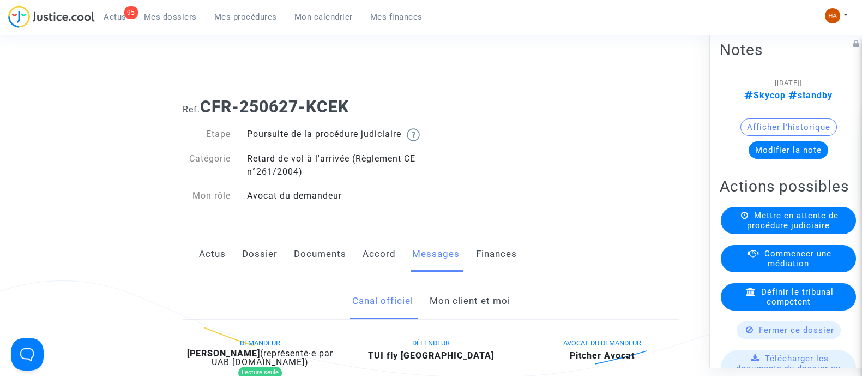
click at [265, 265] on link "Dossier" at bounding box center [259, 254] width 35 height 36
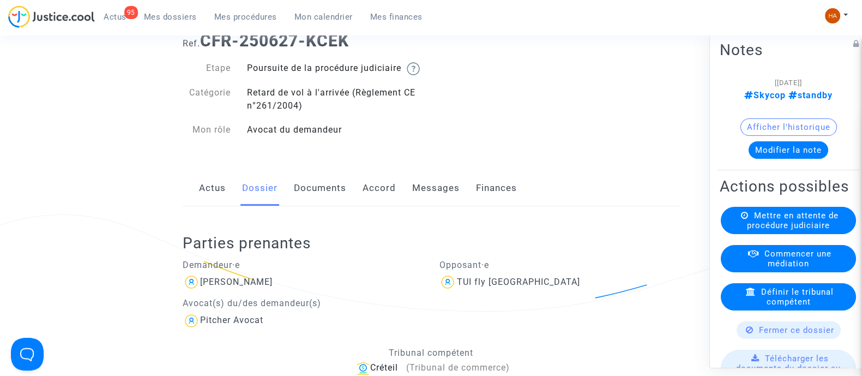
scroll to position [68, 0]
click at [428, 193] on link "Messages" at bounding box center [435, 186] width 47 height 36
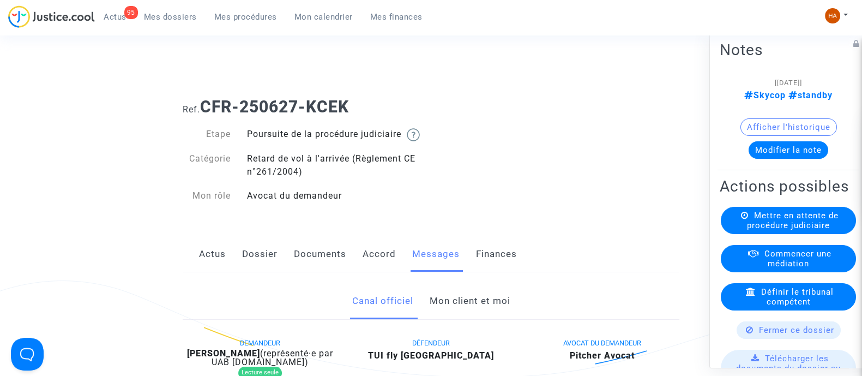
click at [170, 10] on link "Mes dossiers" at bounding box center [170, 17] width 70 height 16
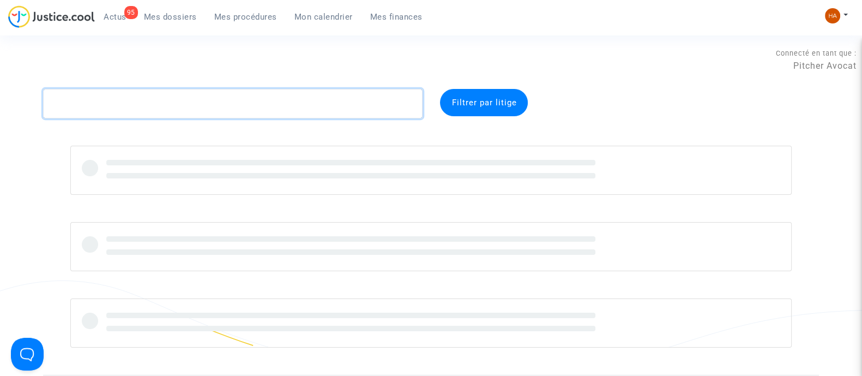
click at [130, 107] on textarea at bounding box center [232, 103] width 379 height 29
paste textarea "CFR-250508-8PWG"
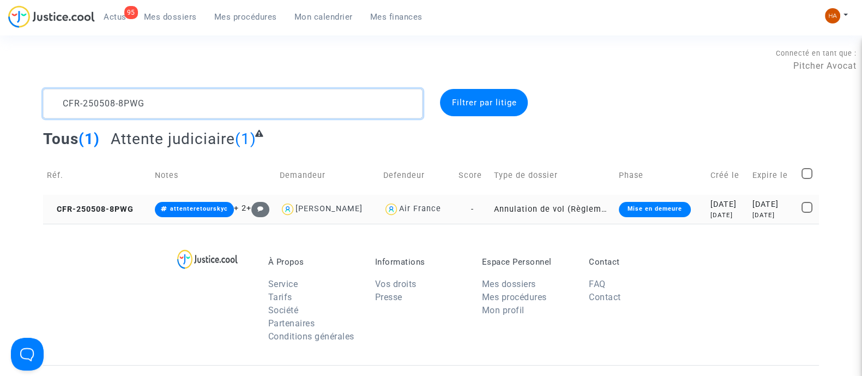
type textarea "CFR-250508-8PWG"
click at [468, 209] on td "-" at bounding box center [472, 209] width 35 height 29
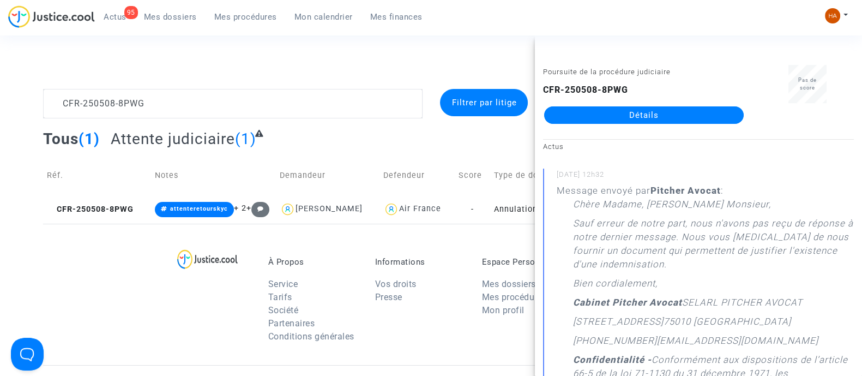
click at [600, 111] on link "Détails" at bounding box center [643, 114] width 199 height 17
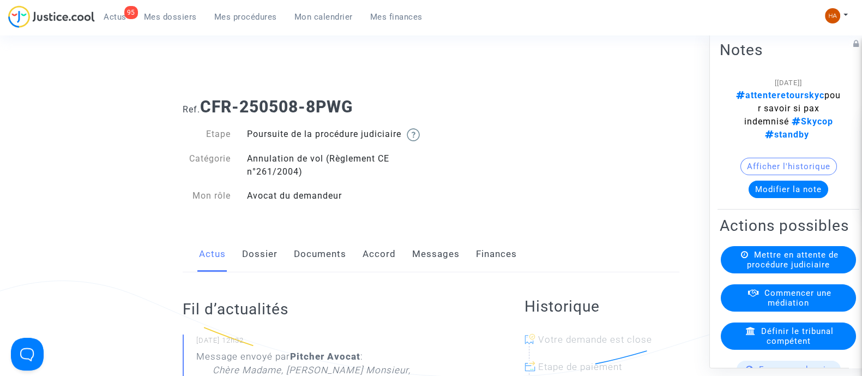
click at [424, 265] on link "Messages" at bounding box center [435, 254] width 47 height 36
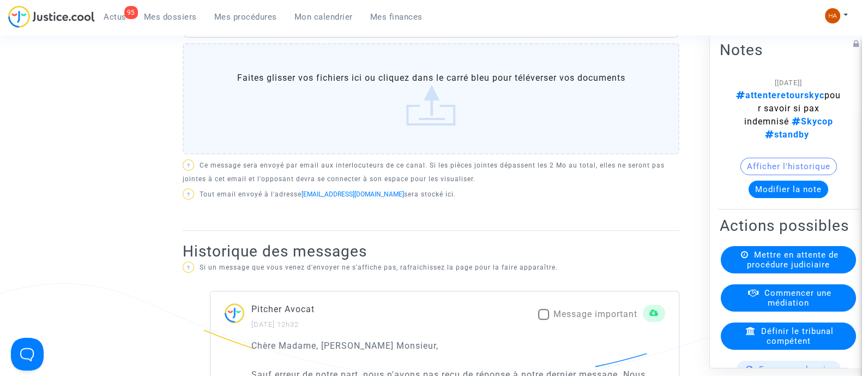
scroll to position [749, 0]
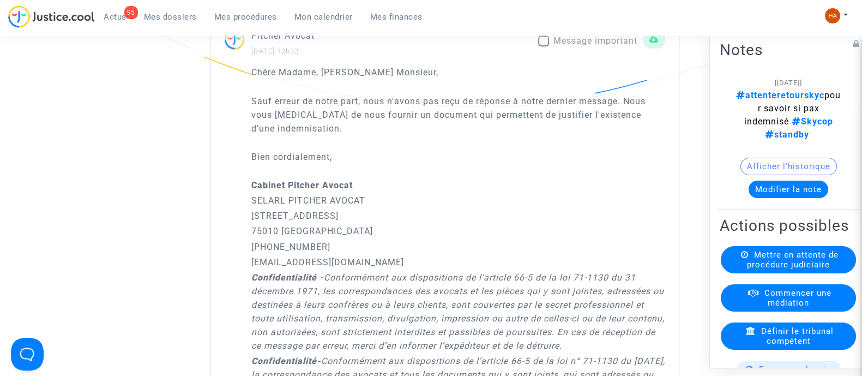
click at [546, 46] on span at bounding box center [543, 40] width 11 height 11
click at [543, 47] on input "Message important" at bounding box center [543, 46] width 1 height 1
checkbox input "true"
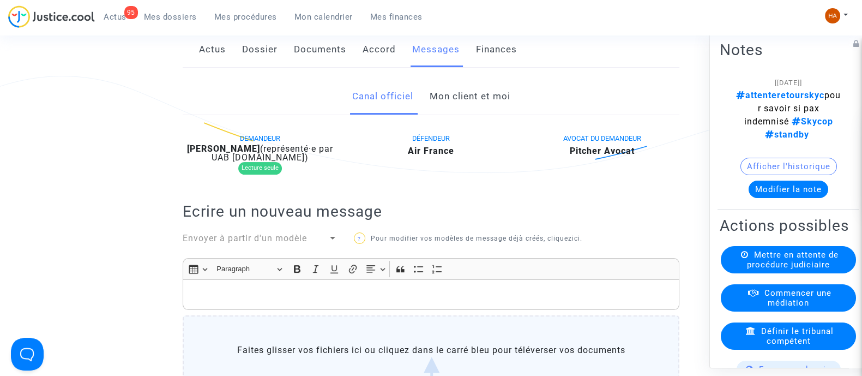
scroll to position [0, 0]
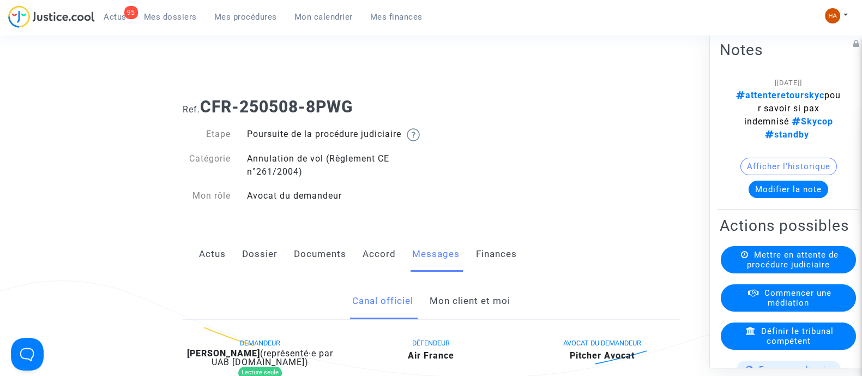
drag, startPoint x: 375, startPoint y: 110, endPoint x: 206, endPoint y: 107, distance: 169.0
click at [206, 107] on h1 "Ref. CFR-250508-8PWG" at bounding box center [431, 107] width 497 height 20
copy b "CFR-250508-8PWG"
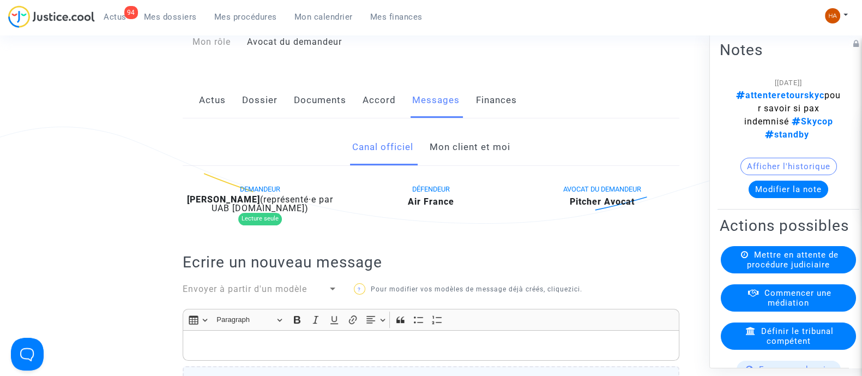
scroll to position [136, 0]
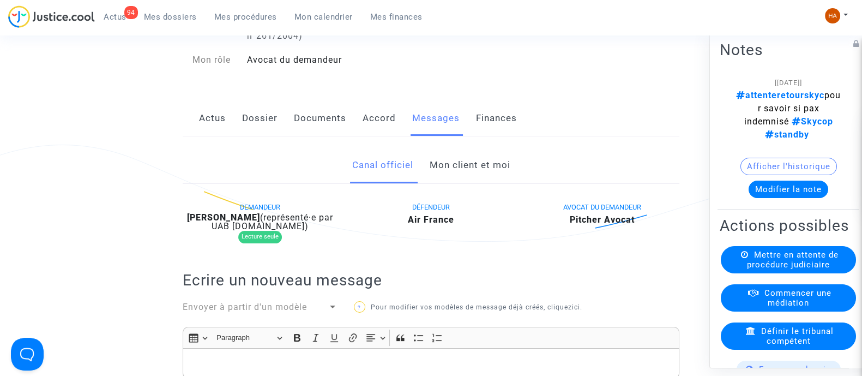
click at [452, 174] on link "Mon client et moi" at bounding box center [469, 165] width 81 height 36
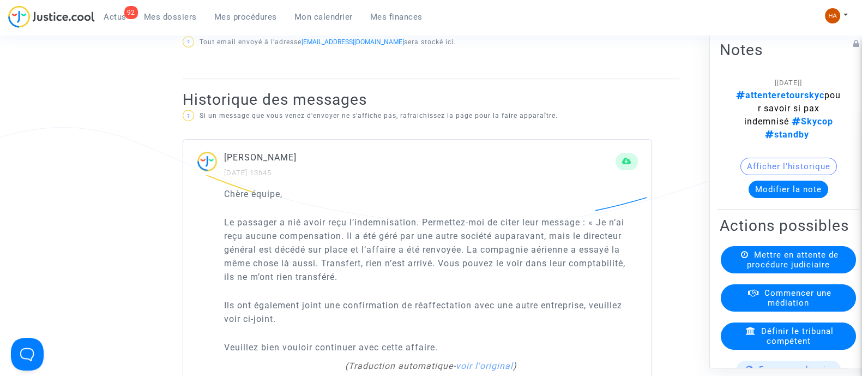
scroll to position [613, 0]
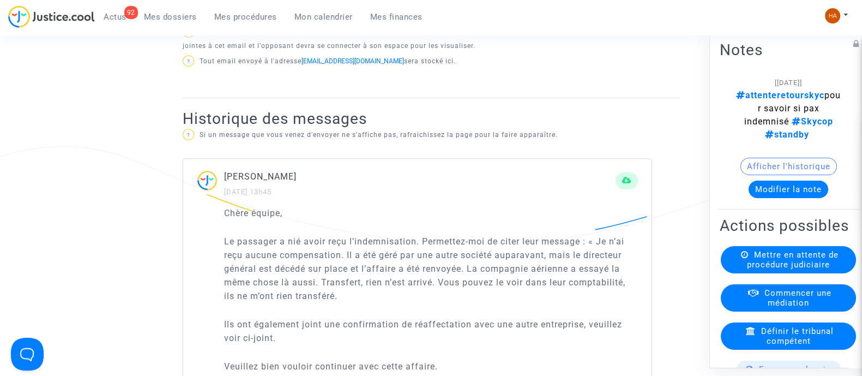
click at [774, 192] on button "Modifier la note" at bounding box center [788, 188] width 80 height 17
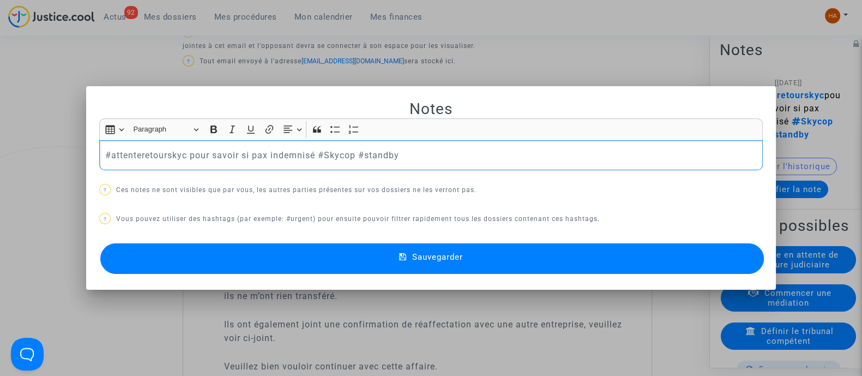
drag, startPoint x: 398, startPoint y: 152, endPoint x: 362, endPoint y: 152, distance: 36.0
click at [362, 152] on p "#attenteretourskyc pour savoir si pax indemnisé #Skycop #standby" at bounding box center [431, 155] width 652 height 14
click at [583, 256] on button "Sauvegarder" at bounding box center [431, 258] width 663 height 31
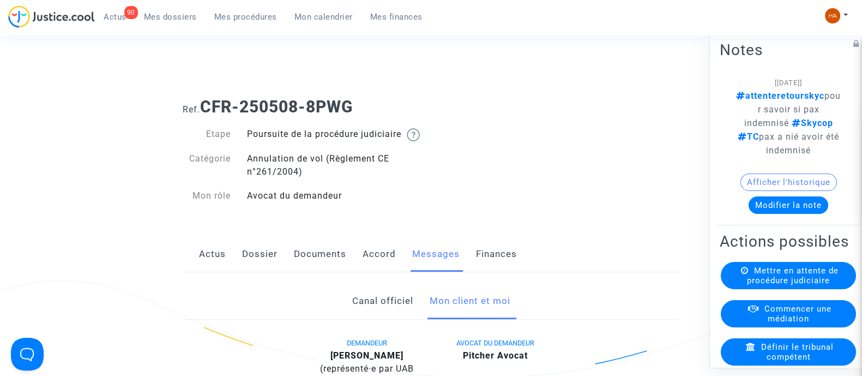
click at [167, 15] on span "Mes dossiers" at bounding box center [170, 17] width 53 height 10
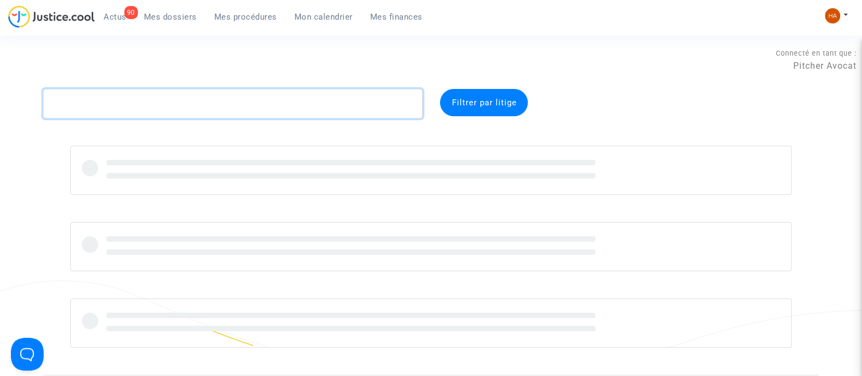
click at [110, 105] on textarea at bounding box center [232, 103] width 379 height 29
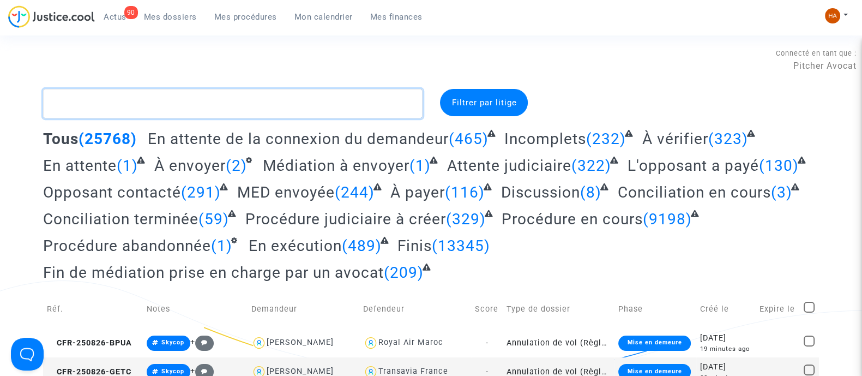
paste textarea "CFR-250710-8PFH"
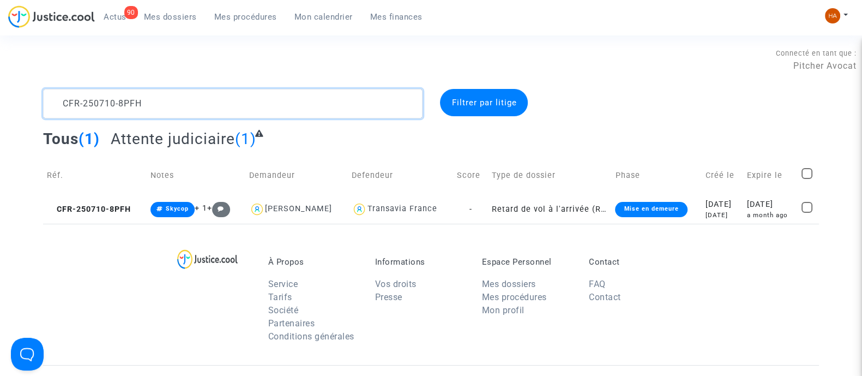
type textarea "CFR-250710-8PFH"
click at [510, 209] on td "Retard de vol à l'arrivée (Règlement CE n°261/2004)" at bounding box center [557, 209] width 120 height 29
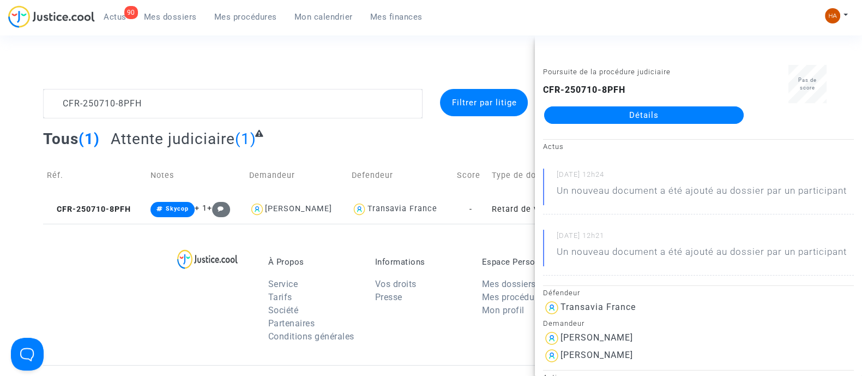
click at [699, 116] on link "Détails" at bounding box center [643, 114] width 199 height 17
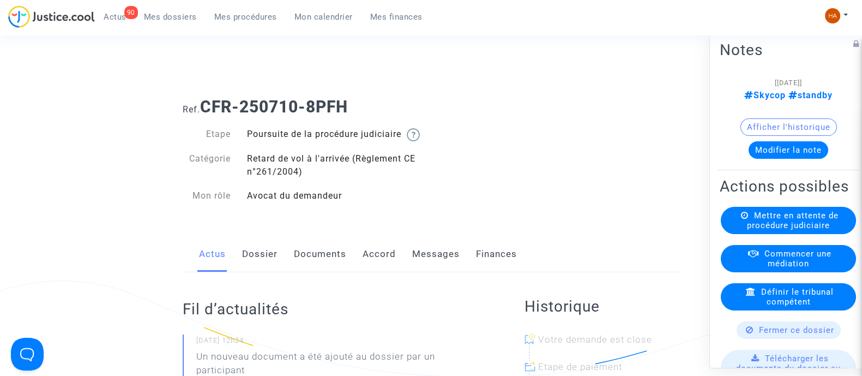
click at [439, 268] on link "Messages" at bounding box center [435, 254] width 47 height 36
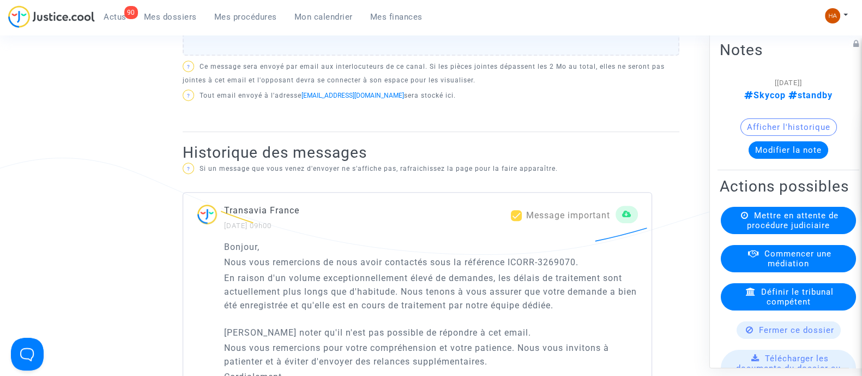
scroll to position [613, 0]
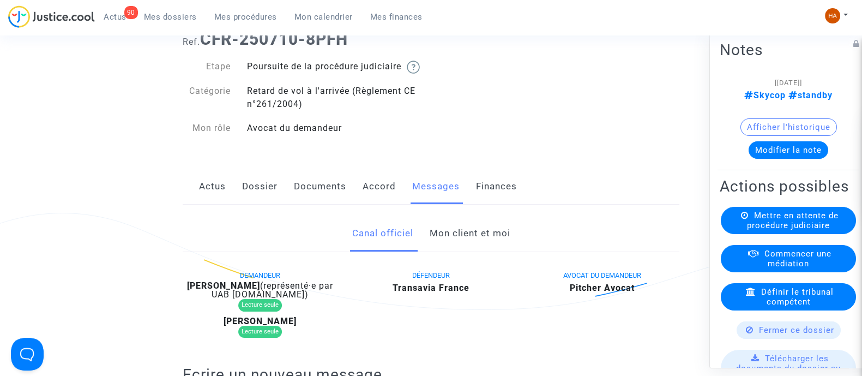
click at [457, 245] on link "Mon client et moi" at bounding box center [469, 233] width 81 height 36
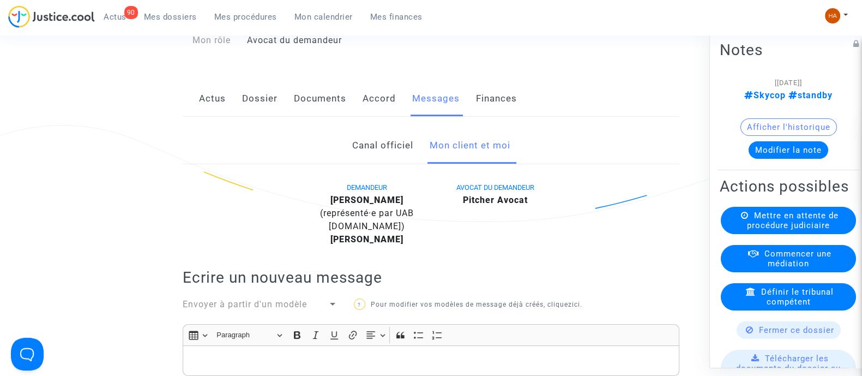
scroll to position [136, 0]
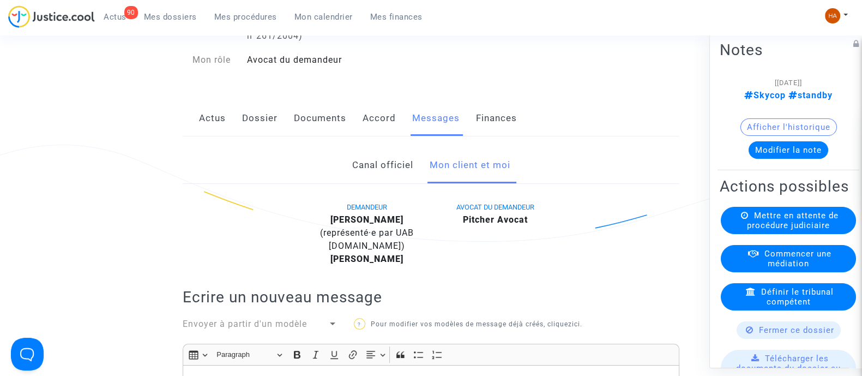
click at [373, 178] on link "Canal officiel" at bounding box center [382, 165] width 61 height 36
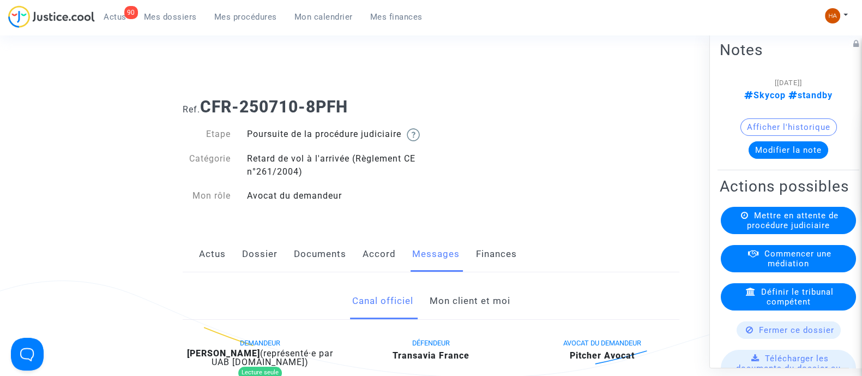
click at [262, 262] on link "Dossier" at bounding box center [259, 254] width 35 height 36
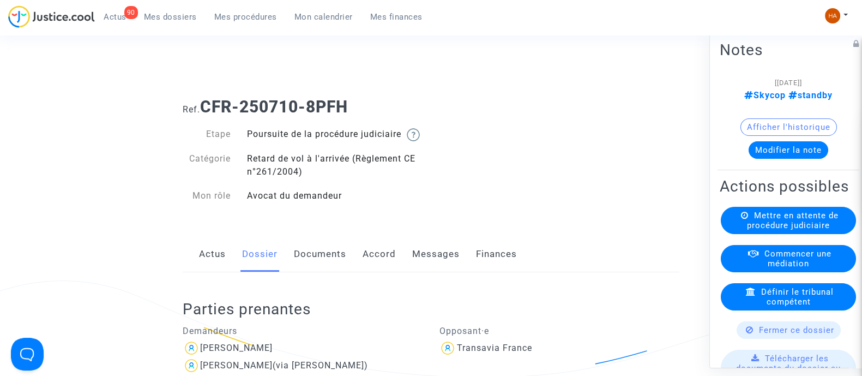
click at [322, 264] on link "Documents" at bounding box center [320, 254] width 52 height 36
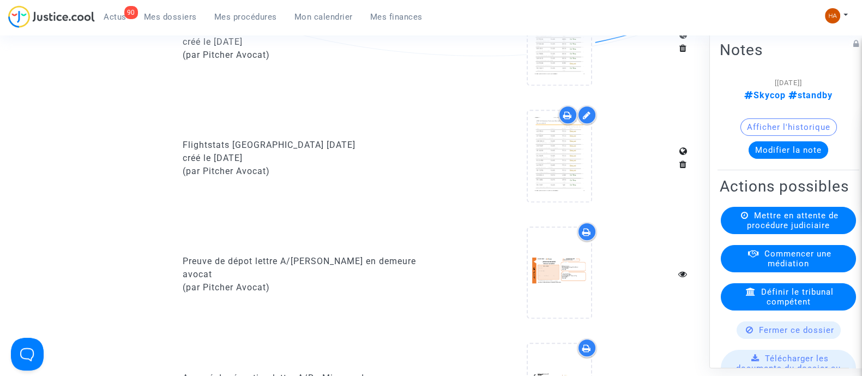
scroll to position [749, 0]
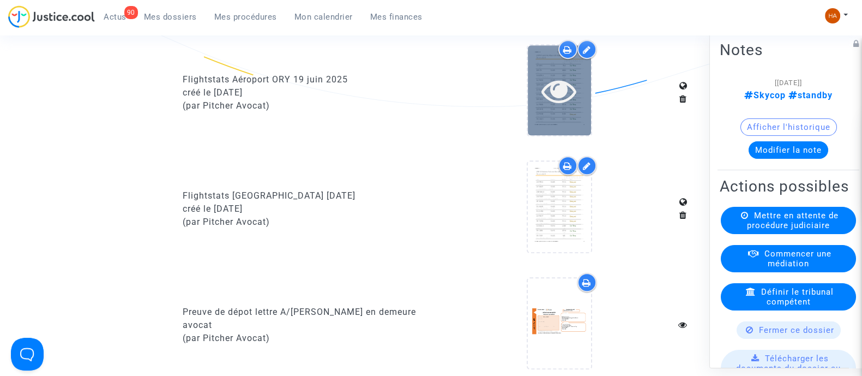
click at [543, 108] on icon at bounding box center [558, 90] width 35 height 35
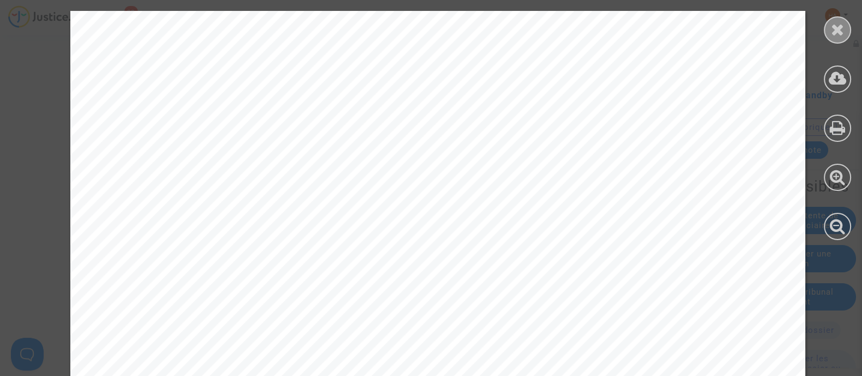
click at [834, 34] on icon at bounding box center [838, 29] width 14 height 16
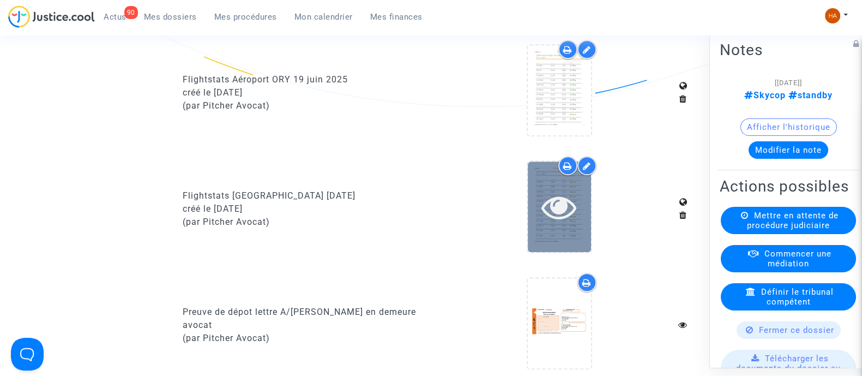
click at [582, 224] on div at bounding box center [559, 206] width 63 height 35
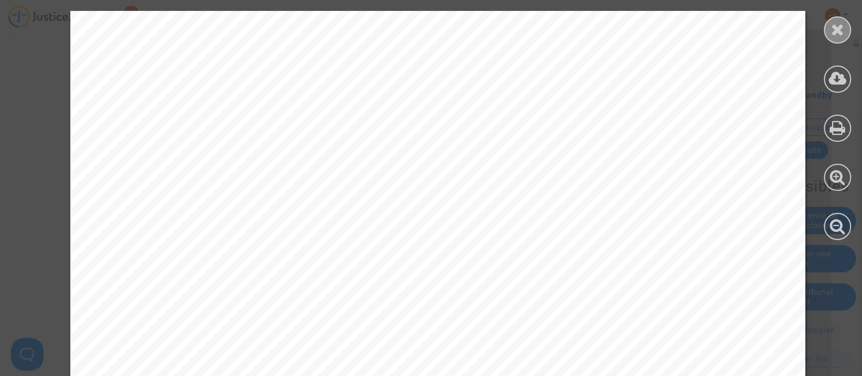
click at [827, 23] on div at bounding box center [837, 29] width 27 height 27
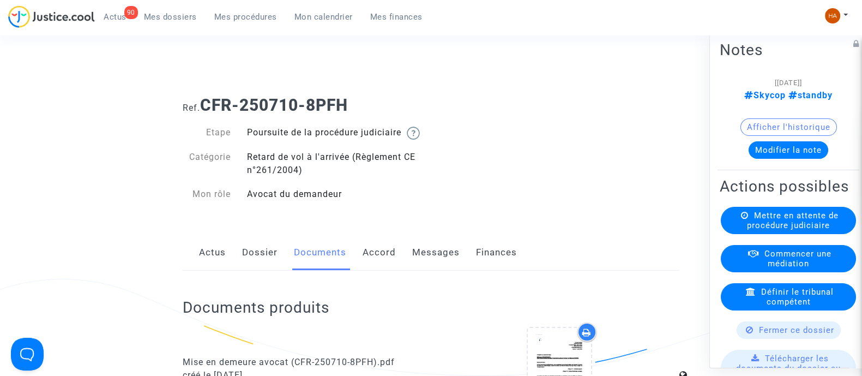
scroll to position [0, 0]
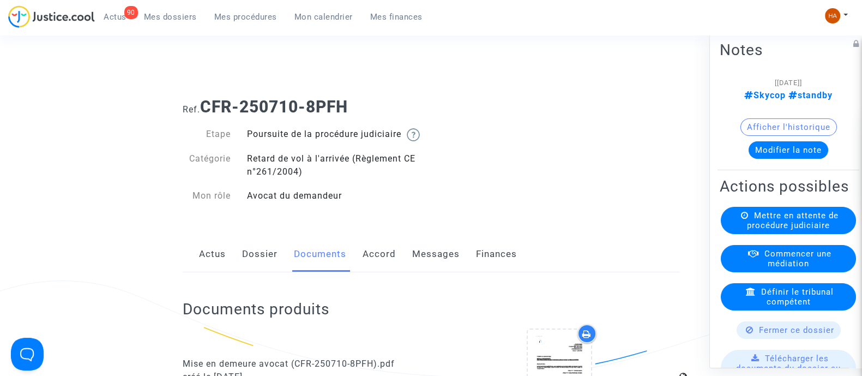
click at [444, 266] on link "Messages" at bounding box center [435, 254] width 47 height 36
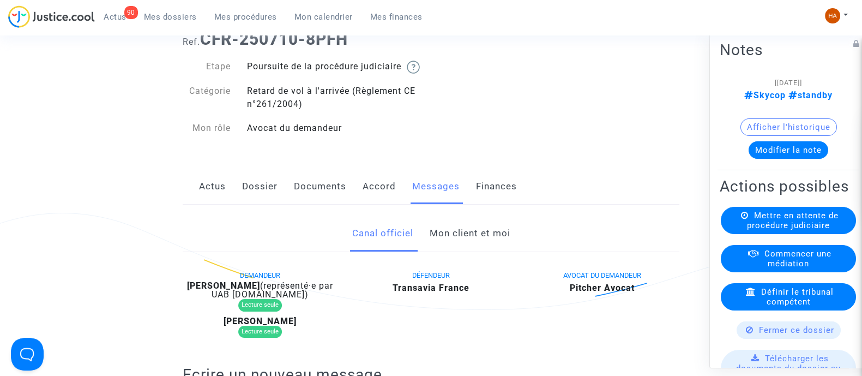
click at [312, 196] on link "Documents" at bounding box center [320, 186] width 52 height 36
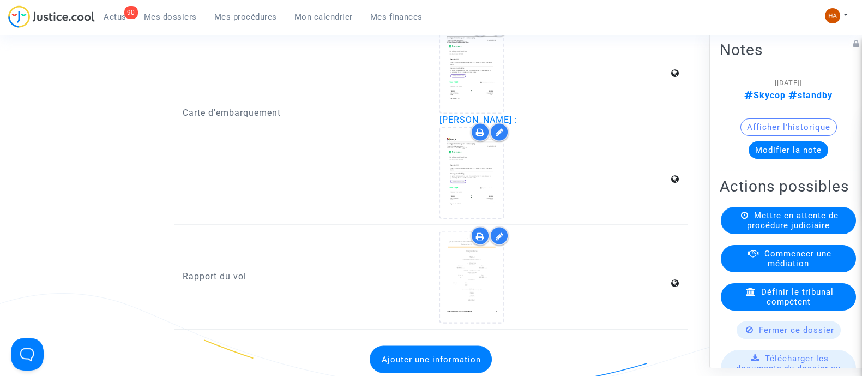
scroll to position [2589, 0]
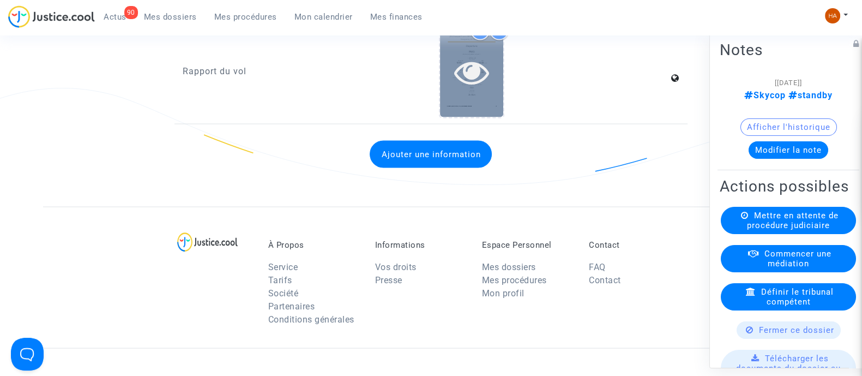
click at [481, 102] on div at bounding box center [471, 72] width 63 height 90
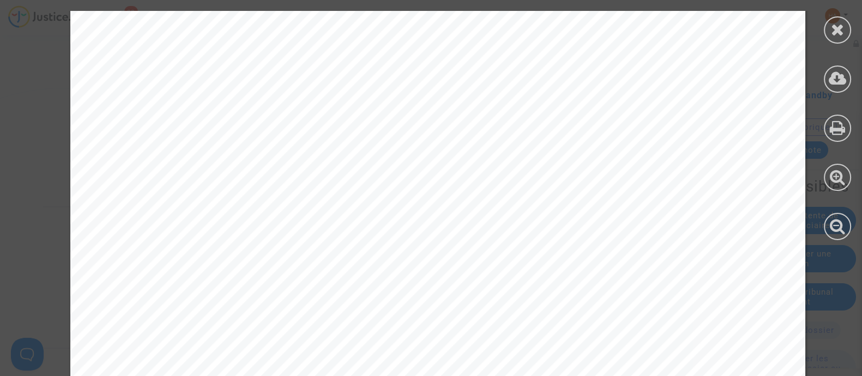
scroll to position [2111, 0]
click at [828, 29] on div at bounding box center [837, 29] width 27 height 27
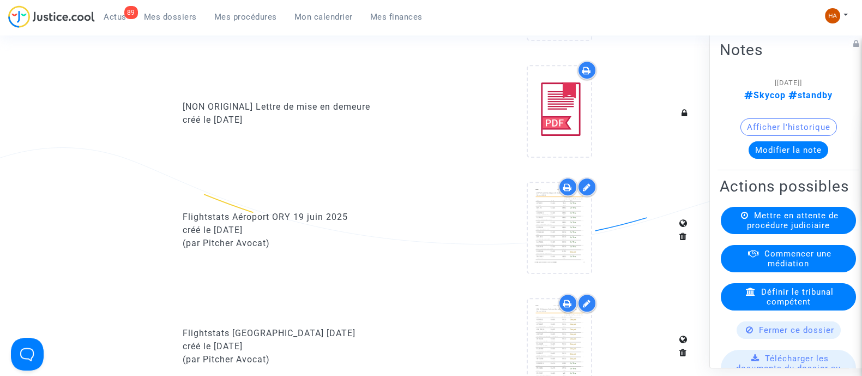
scroll to position [613, 0]
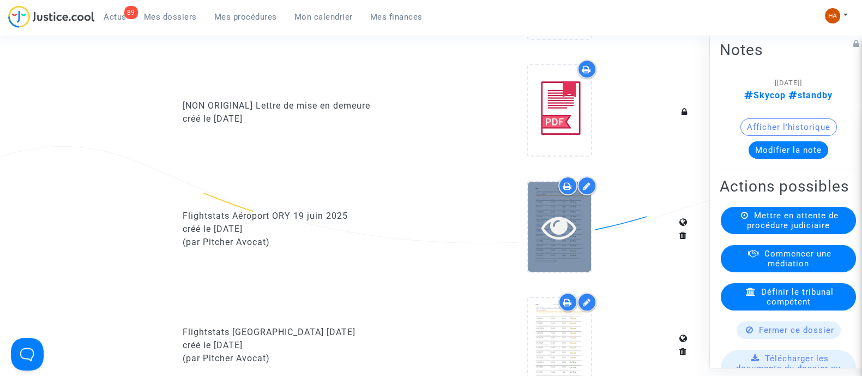
click at [572, 235] on icon at bounding box center [558, 226] width 35 height 35
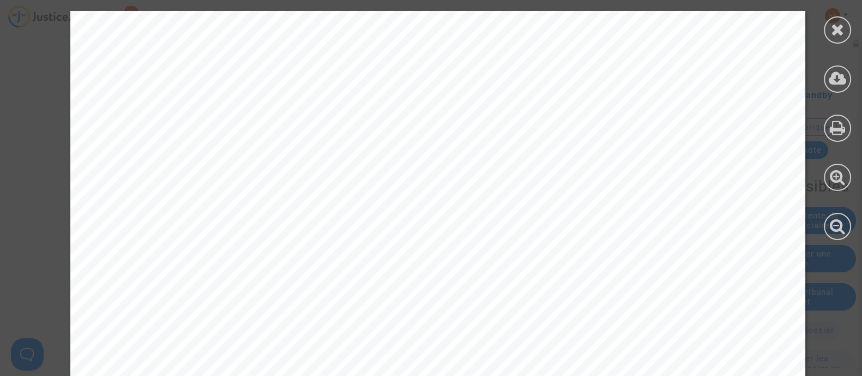
drag, startPoint x: 835, startPoint y: 31, endPoint x: 820, endPoint y: 47, distance: 22.4
click at [835, 31] on icon at bounding box center [838, 29] width 14 height 16
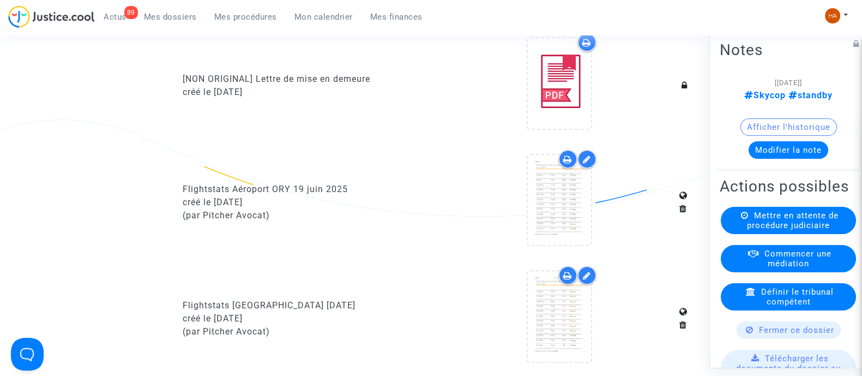
scroll to position [681, 0]
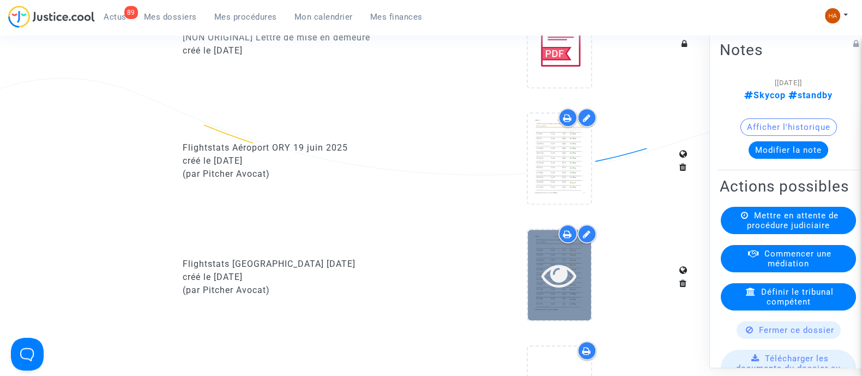
click at [571, 279] on icon at bounding box center [558, 274] width 35 height 35
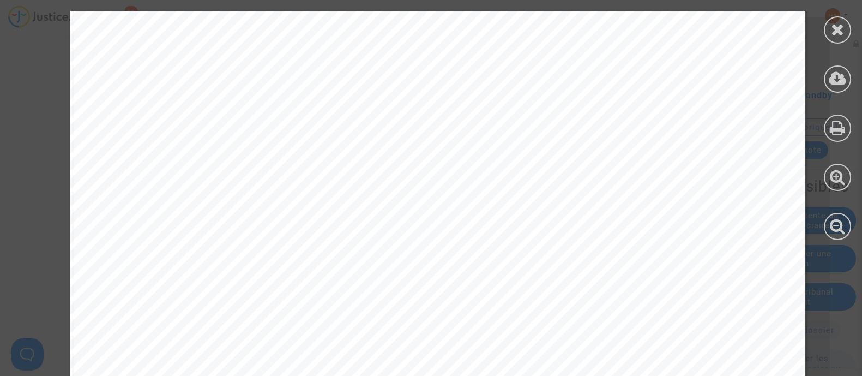
scroll to position [7425, 0]
drag, startPoint x: 834, startPoint y: 21, endPoint x: 830, endPoint y: 26, distance: 5.8
click at [834, 22] on icon at bounding box center [838, 29] width 14 height 16
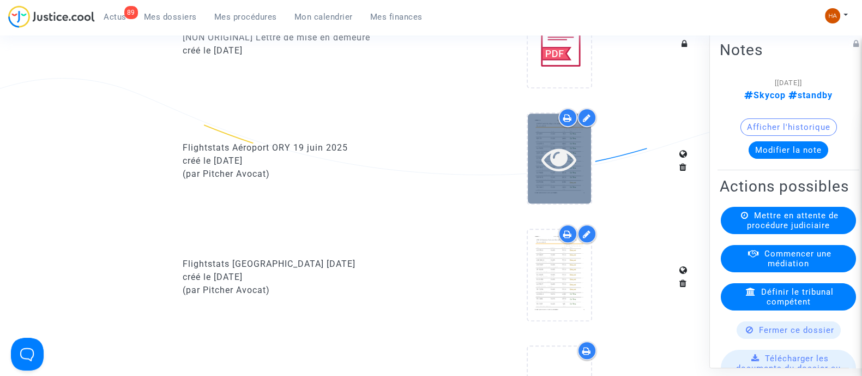
click at [535, 176] on div at bounding box center [559, 158] width 63 height 35
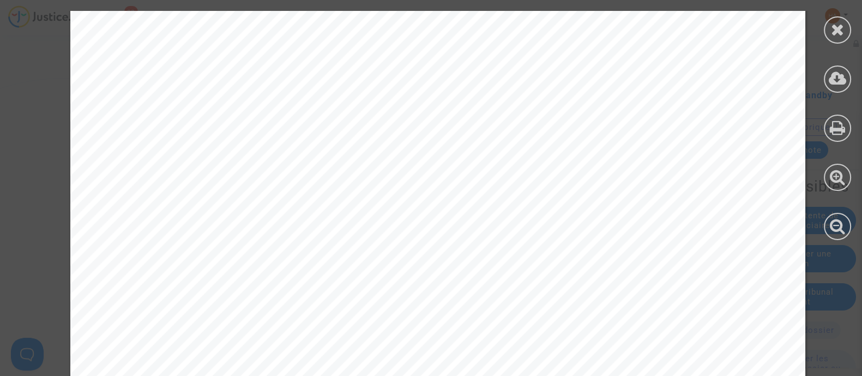
scroll to position [4155, 0]
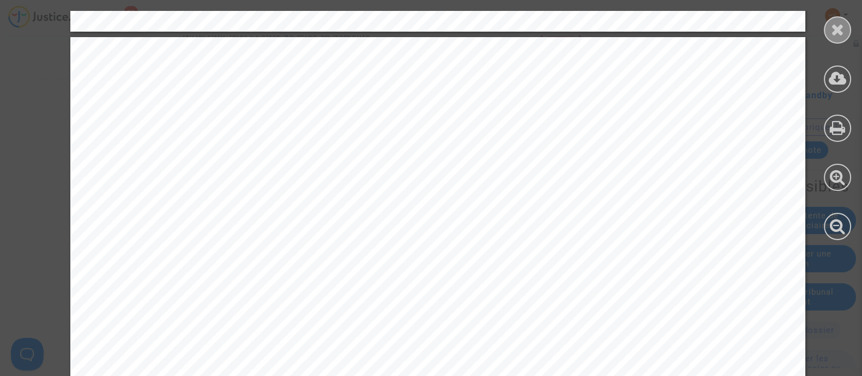
click at [845, 27] on div at bounding box center [837, 29] width 27 height 27
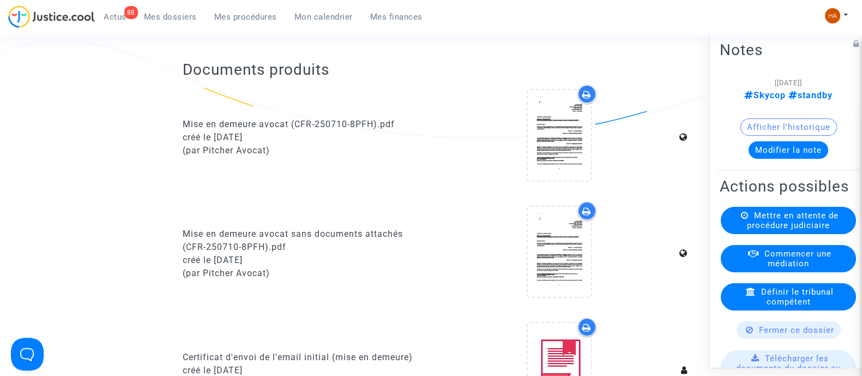
scroll to position [0, 0]
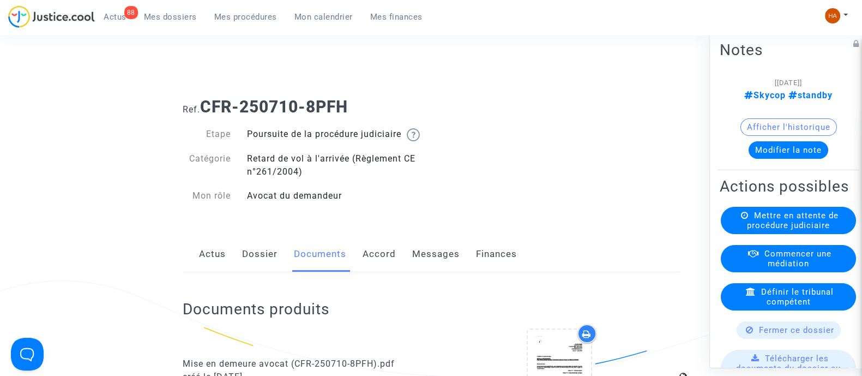
drag, startPoint x: 332, startPoint y: 113, endPoint x: 204, endPoint y: 114, distance: 128.1
click at [204, 114] on h1 "Ref. CFR-250710-8PFH" at bounding box center [431, 107] width 497 height 20
copy b "CFR-250710-8PFH"
click at [249, 264] on link "Dossier" at bounding box center [259, 254] width 35 height 36
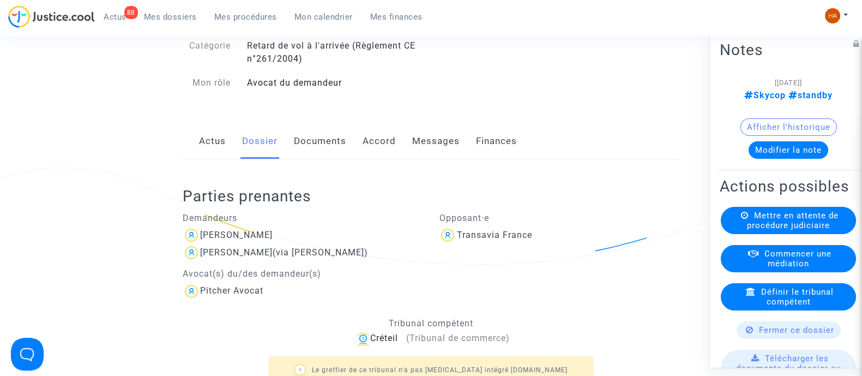
scroll to position [118, 0]
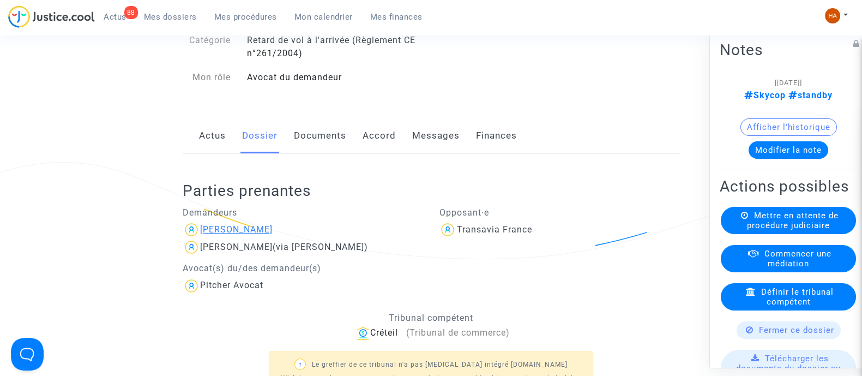
drag, startPoint x: 299, startPoint y: 241, endPoint x: 278, endPoint y: 241, distance: 20.7
click at [278, 238] on div "Michael hastings Hill" at bounding box center [303, 229] width 240 height 17
copy div "Hill"
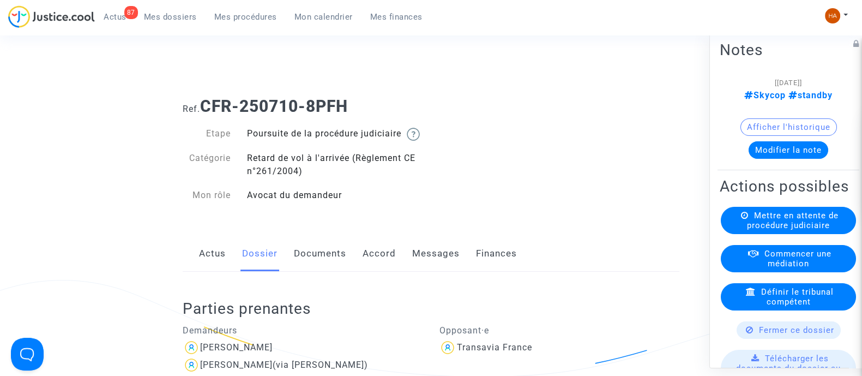
scroll to position [0, 0]
drag, startPoint x: 378, startPoint y: 111, endPoint x: 204, endPoint y: 100, distance: 174.2
click at [204, 100] on h1 "Ref. CFR-250710-8PFH" at bounding box center [431, 107] width 497 height 20
copy b "CFR-250710-8PFH"
click at [366, 110] on h1 "Ref. CFR-250710-8PFH" at bounding box center [431, 107] width 497 height 20
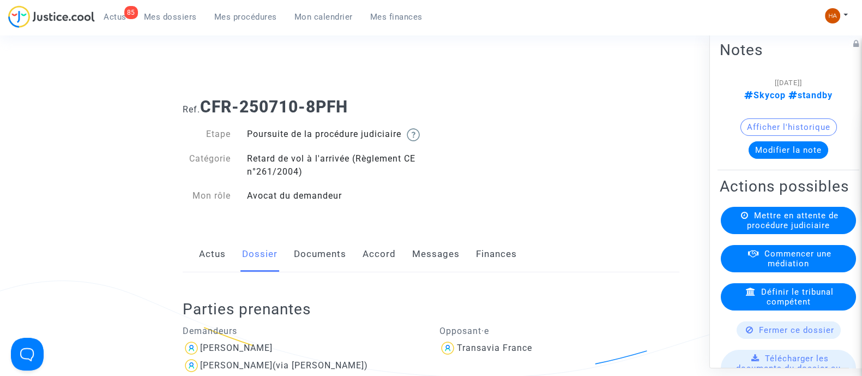
drag, startPoint x: 335, startPoint y: 108, endPoint x: 201, endPoint y: 110, distance: 133.5
click at [201, 110] on h1 "Ref. CFR-250710-8PFH" at bounding box center [431, 107] width 497 height 20
copy h1 "CFR-250710-8PFH"
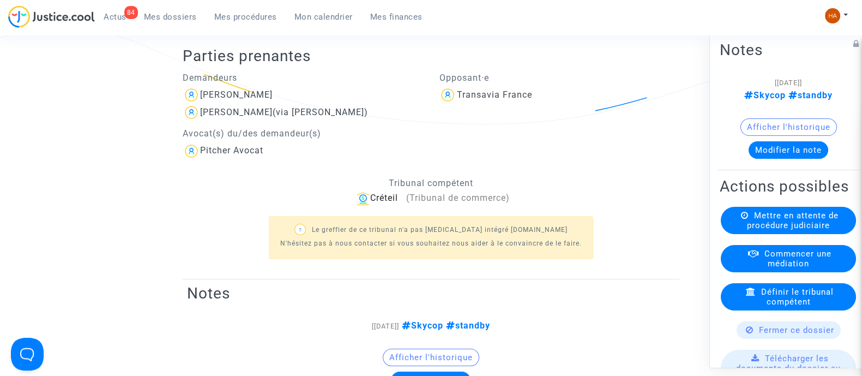
scroll to position [68, 0]
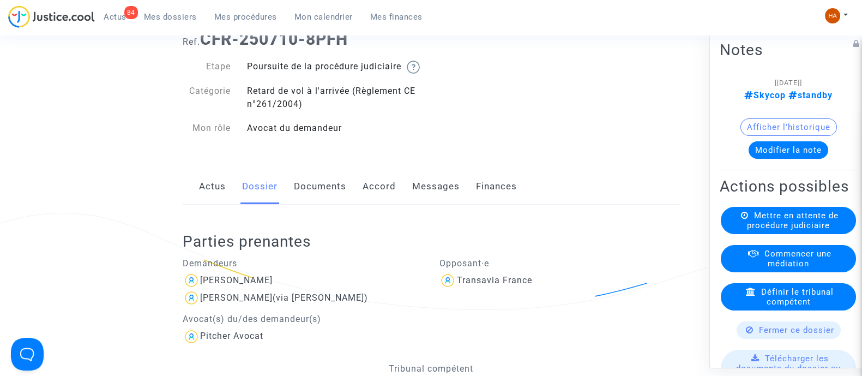
click at [309, 195] on link "Documents" at bounding box center [320, 186] width 52 height 36
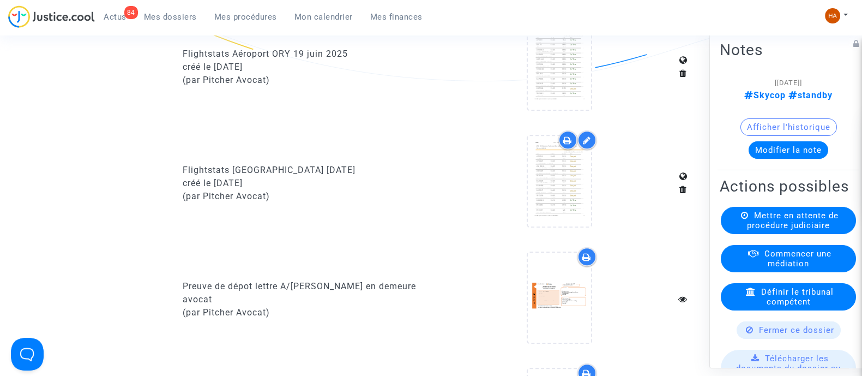
scroll to position [613, 0]
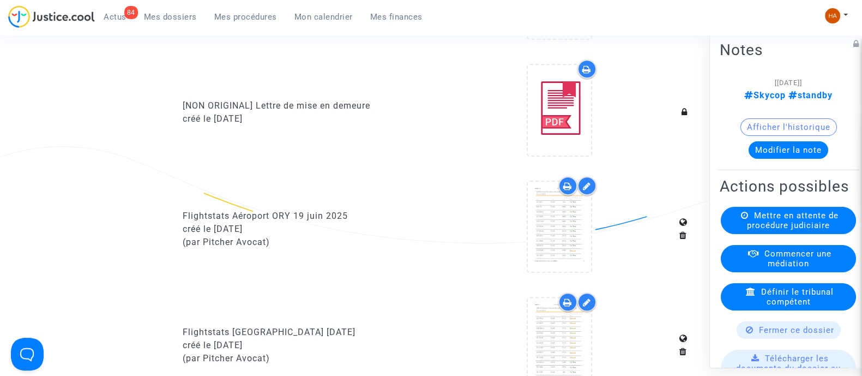
click at [568, 190] on icon at bounding box center [567, 185] width 9 height 9
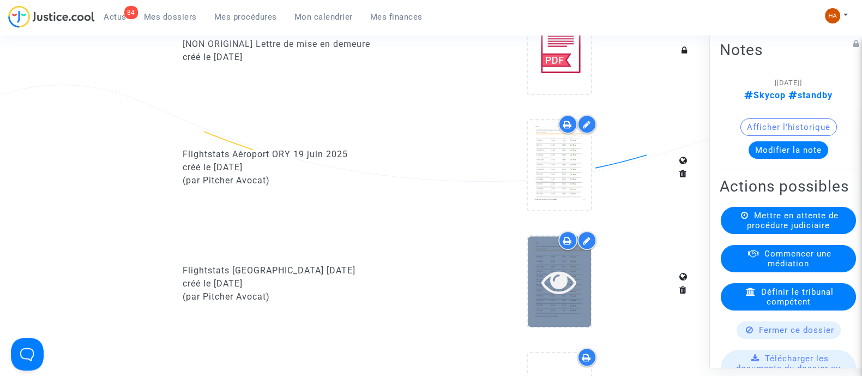
scroll to position [681, 0]
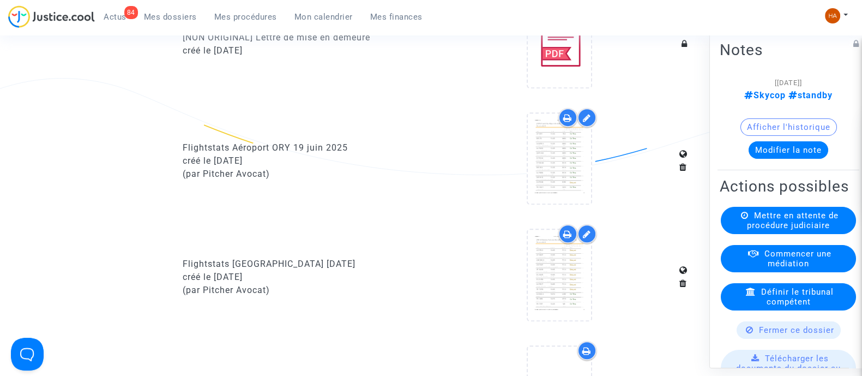
click at [562, 243] on div at bounding box center [567, 233] width 19 height 19
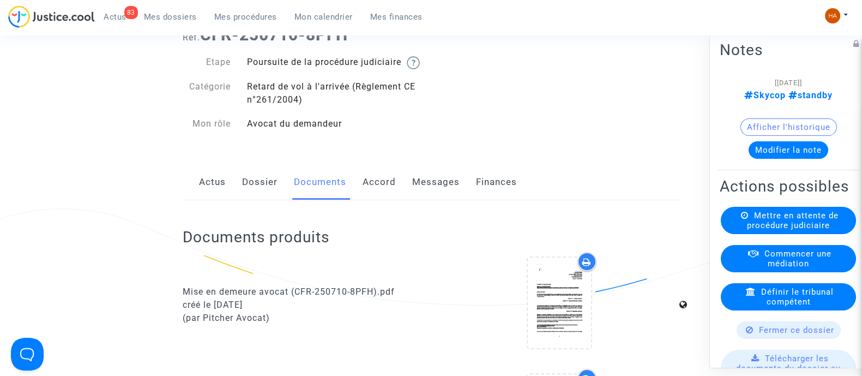
scroll to position [68, 0]
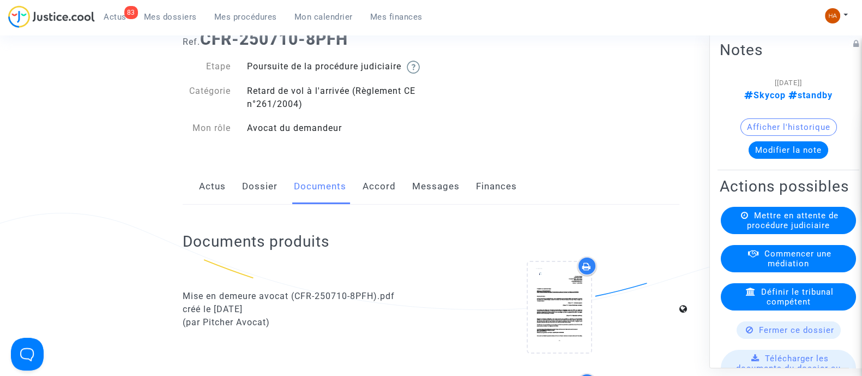
click at [424, 193] on link "Messages" at bounding box center [435, 186] width 47 height 36
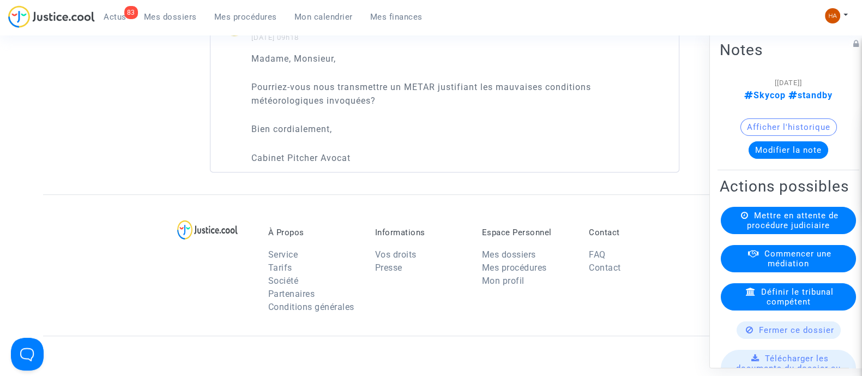
scroll to position [1021, 0]
click at [171, 13] on span "Mes dossiers" at bounding box center [170, 17] width 53 height 10
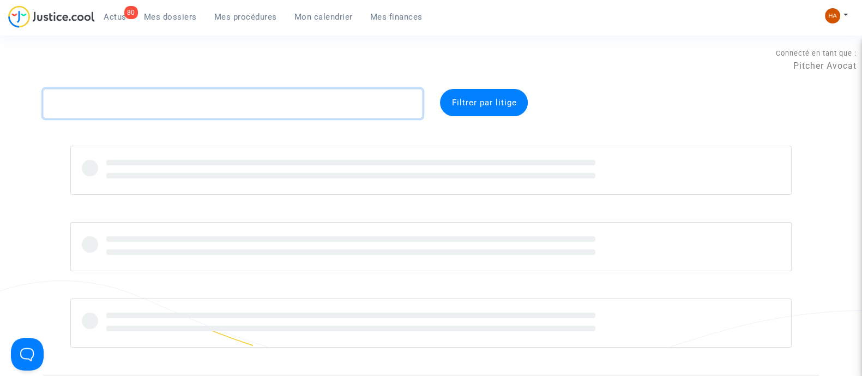
click at [144, 105] on textarea at bounding box center [232, 103] width 379 height 29
paste textarea "CFR-250603-NC7W"
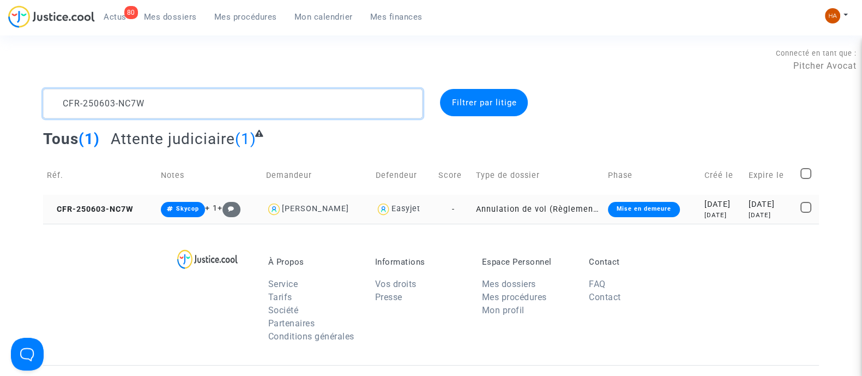
type textarea "CFR-250603-NC7W"
click at [473, 205] on td "Annulation de vol (Règlement CE n°261/2004)" at bounding box center [538, 209] width 132 height 29
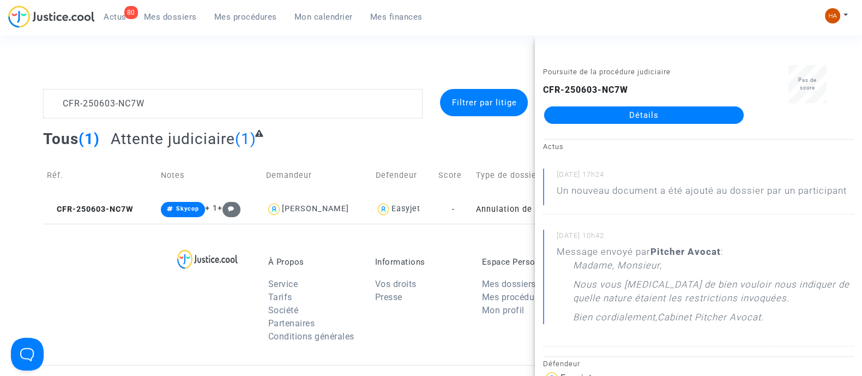
click at [625, 110] on link "Détails" at bounding box center [643, 114] width 199 height 17
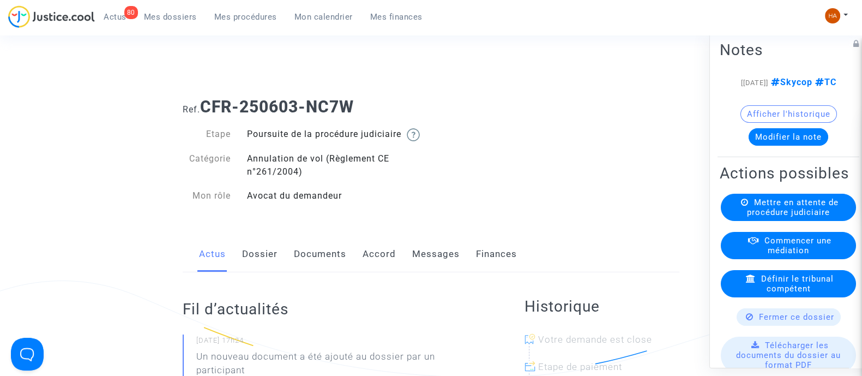
click at [432, 270] on link "Messages" at bounding box center [435, 254] width 47 height 36
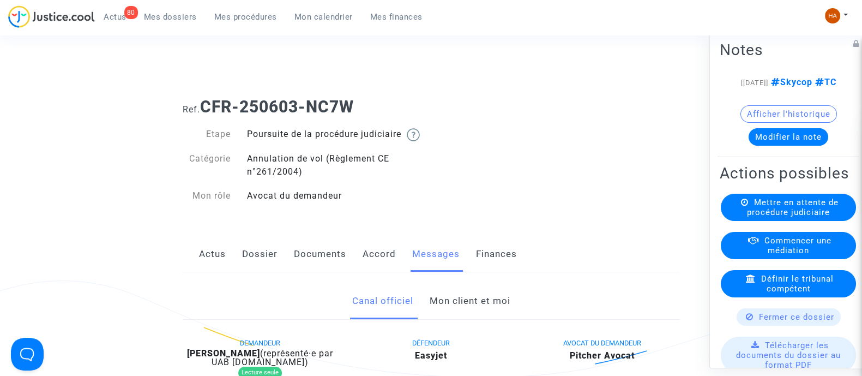
click at [171, 17] on span "Mes dossiers" at bounding box center [170, 17] width 53 height 10
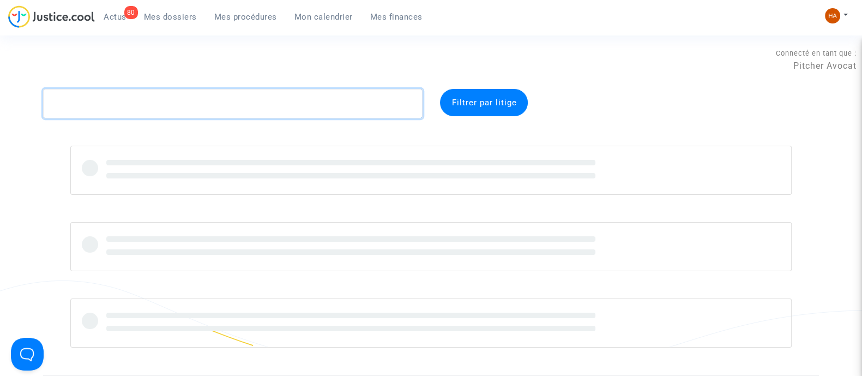
click at [183, 104] on textarea at bounding box center [232, 103] width 379 height 29
paste textarea "CFR-250304-BHG9"
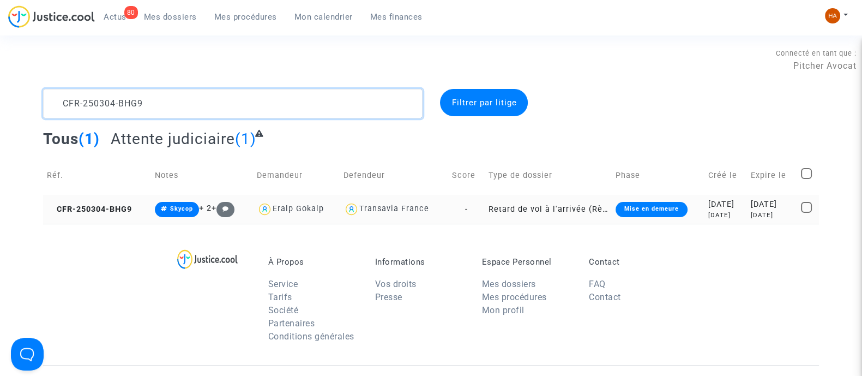
type textarea "CFR-250304-BHG9"
click at [485, 207] on td "Retard de vol à l'arrivée (Règlement CE n°261/2004)" at bounding box center [548, 209] width 127 height 29
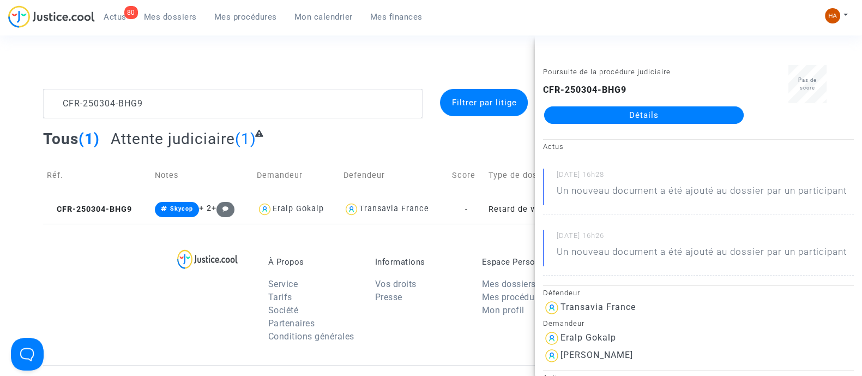
click at [595, 114] on link "Détails" at bounding box center [643, 114] width 199 height 17
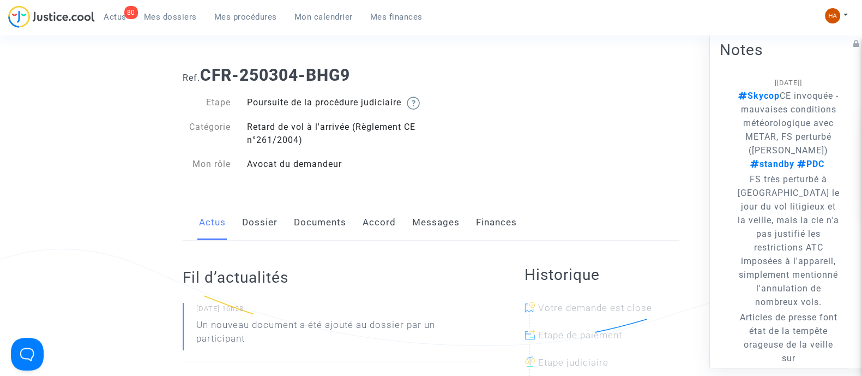
scroll to position [68, 0]
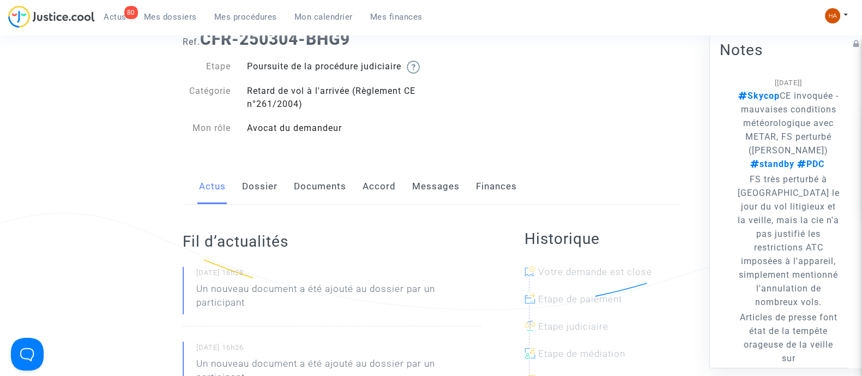
click at [435, 198] on link "Messages" at bounding box center [435, 186] width 47 height 36
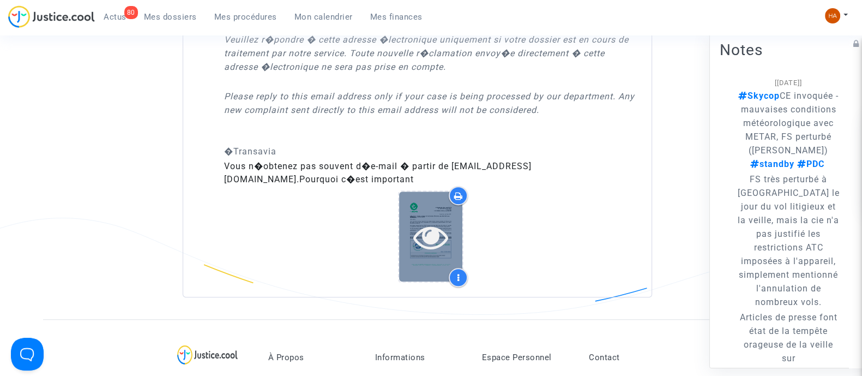
scroll to position [1021, 0]
click at [416, 245] on icon at bounding box center [430, 236] width 35 height 35
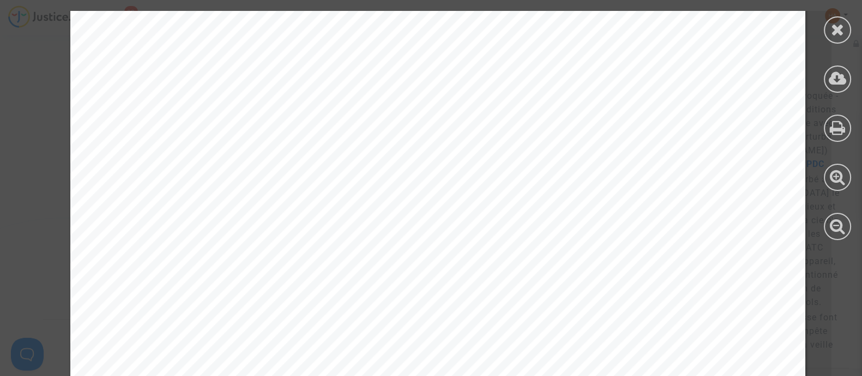
scroll to position [204, 0]
click at [831, 26] on icon at bounding box center [838, 29] width 14 height 16
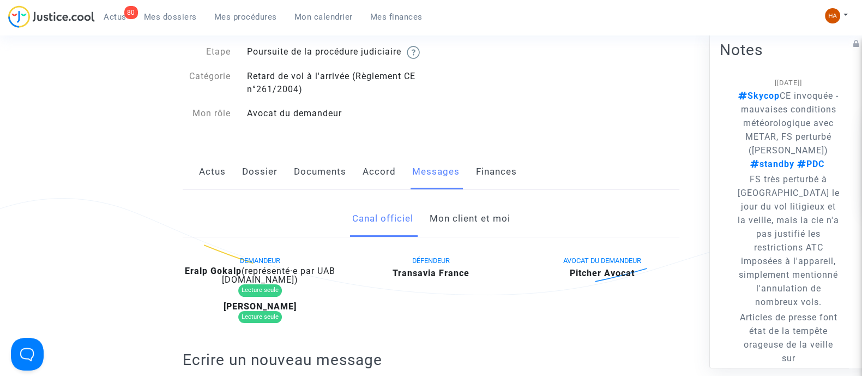
scroll to position [0, 0]
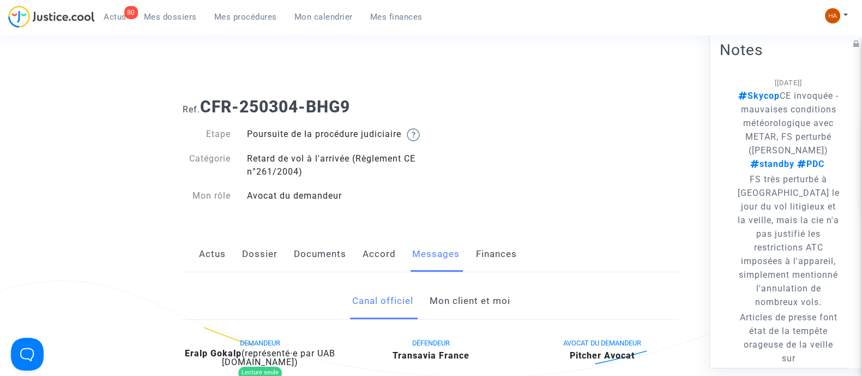
drag, startPoint x: 373, startPoint y: 104, endPoint x: 202, endPoint y: 108, distance: 171.7
click at [202, 108] on h1 "Ref. CFR-250304-BHG9" at bounding box center [431, 107] width 497 height 20
copy b "CFR-250304-BHG9"
click at [305, 267] on link "Documents" at bounding box center [320, 254] width 52 height 36
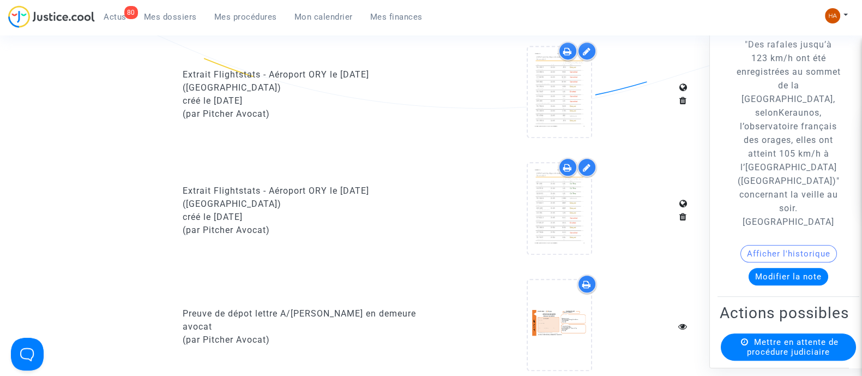
scroll to position [749, 0]
click at [567, 54] on icon at bounding box center [567, 49] width 9 height 9
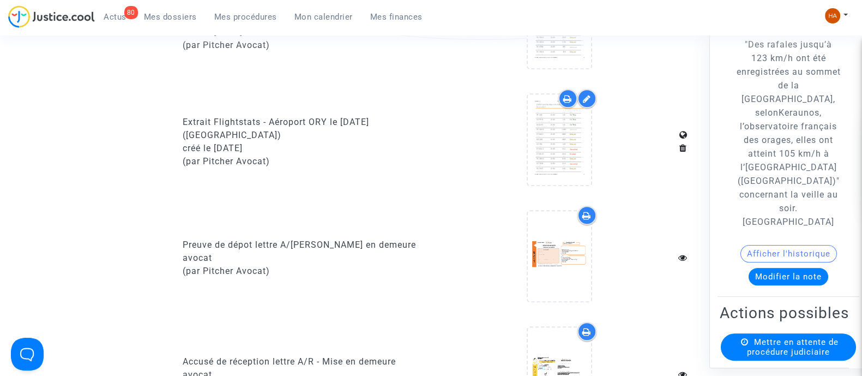
scroll to position [818, 0]
click at [570, 102] on div at bounding box center [567, 97] width 19 height 19
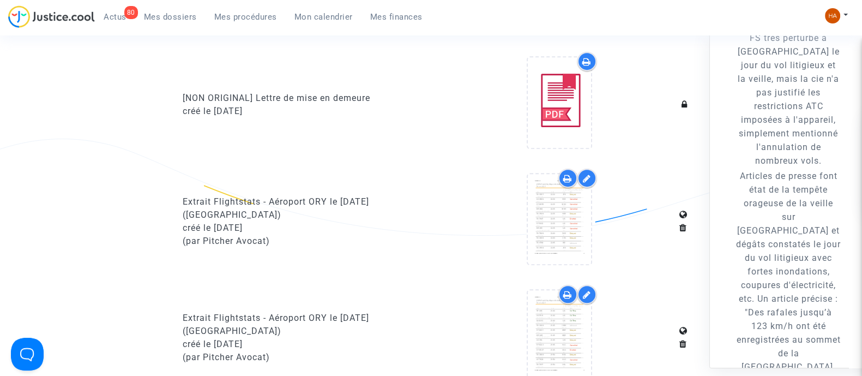
scroll to position [123, 0]
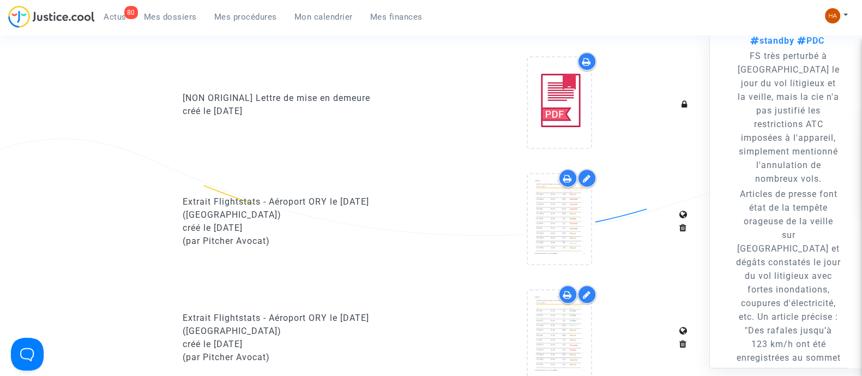
drag, startPoint x: 745, startPoint y: 83, endPoint x: 807, endPoint y: 174, distance: 110.7
click at [807, 174] on p "FS très perturbé à ORY le jour du vol litigieux et la veille, mais la cie n'a p…" at bounding box center [788, 117] width 105 height 136
copy p "FS très perturbé à ORY le jour du vol litigieux et la veille, mais la cie n'a p…"
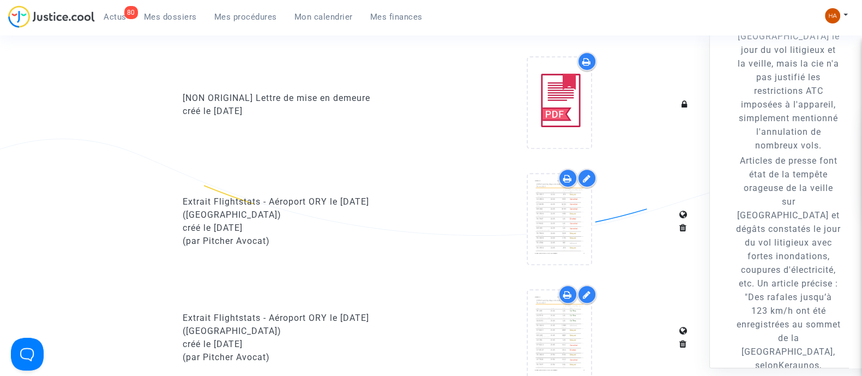
scroll to position [155, 0]
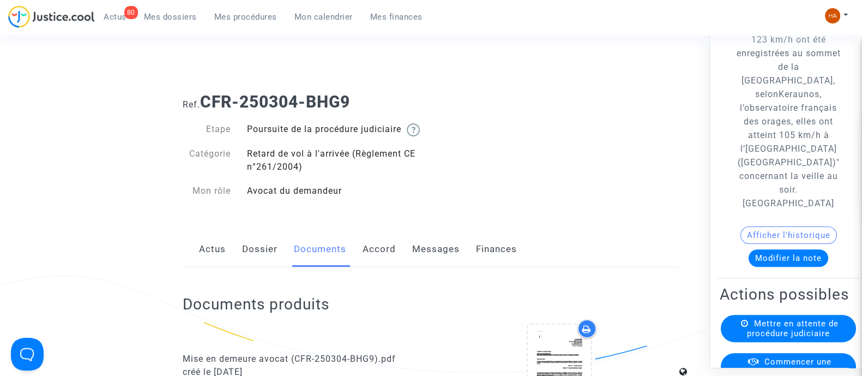
scroll to position [0, 0]
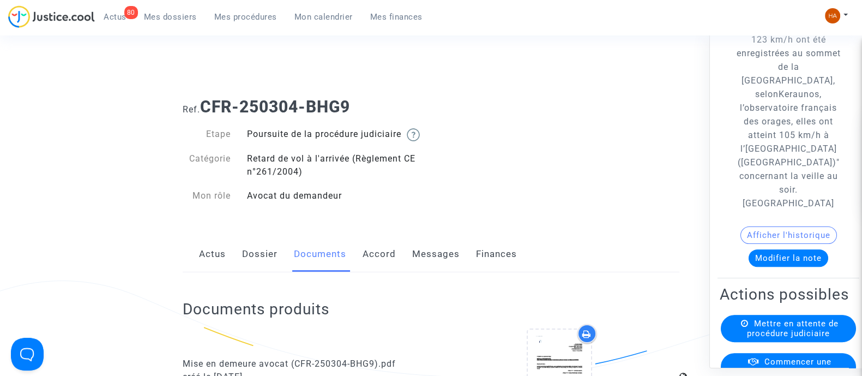
click at [436, 262] on link "Messages" at bounding box center [435, 254] width 47 height 36
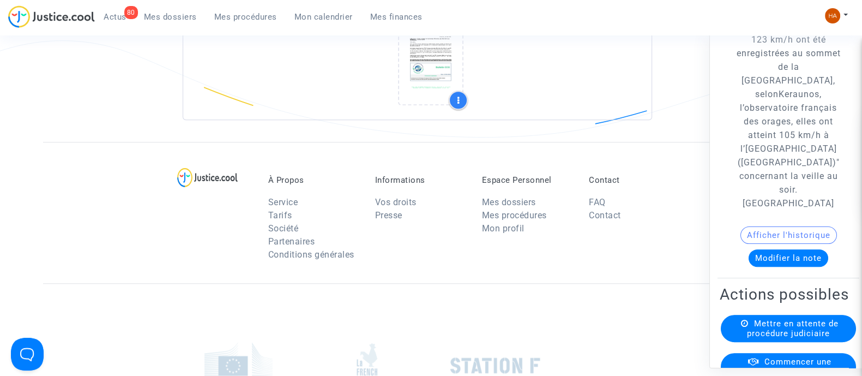
scroll to position [953, 0]
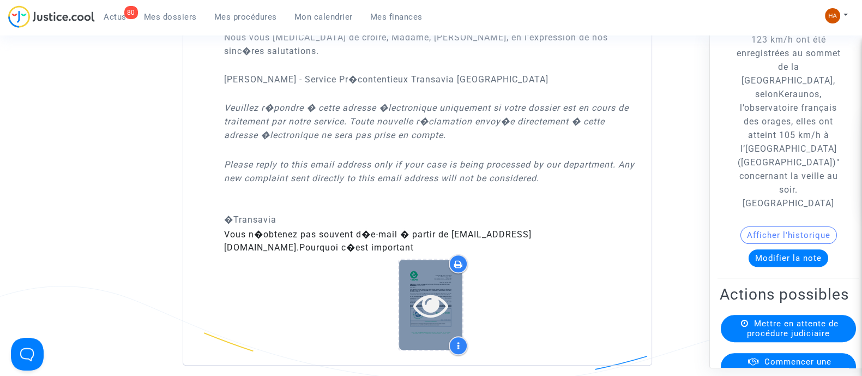
click at [422, 287] on icon at bounding box center [430, 304] width 35 height 35
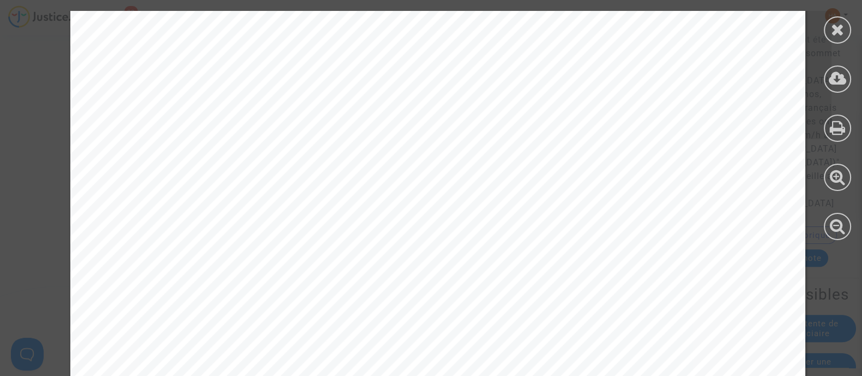
scroll to position [544, 0]
click at [828, 76] on icon at bounding box center [837, 78] width 18 height 16
click at [836, 28] on icon at bounding box center [838, 29] width 14 height 16
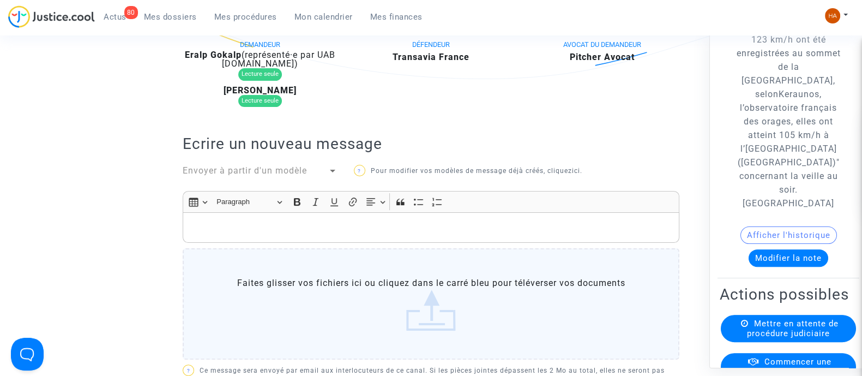
scroll to position [0, 0]
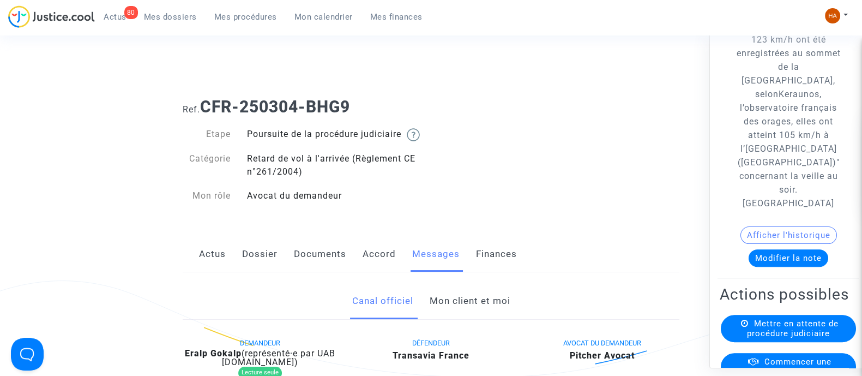
click at [161, 15] on span "Mes dossiers" at bounding box center [170, 17] width 53 height 10
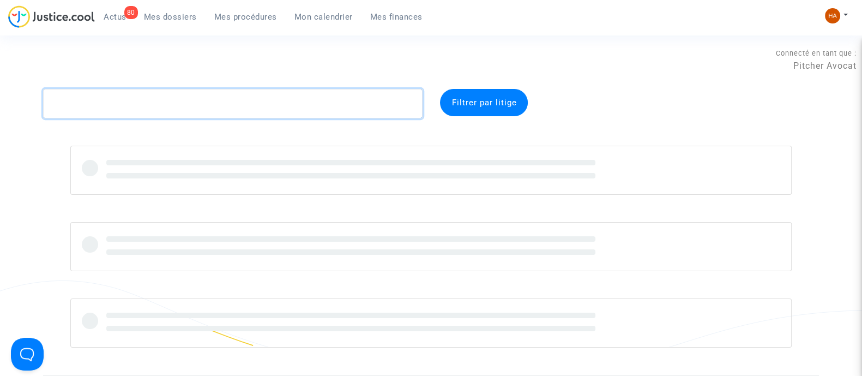
click at [136, 92] on textarea at bounding box center [232, 103] width 379 height 29
paste textarea "CFR-250312-9XJE"
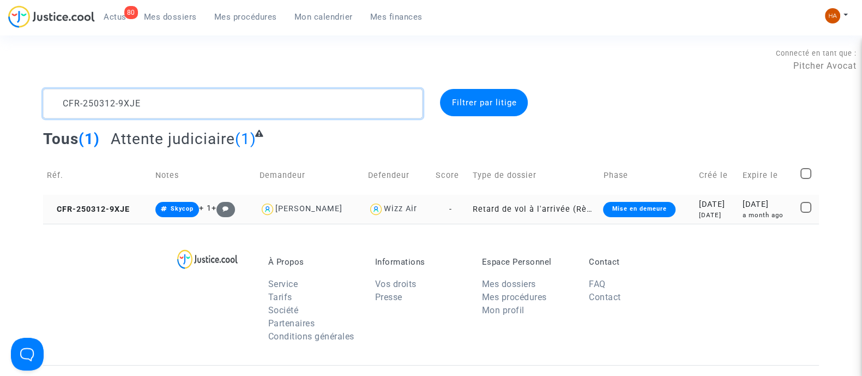
type textarea "CFR-250312-9XJE"
click at [469, 208] on td "Retard de vol à l'arrivée (Règlement CE n°261/2004)" at bounding box center [534, 209] width 130 height 29
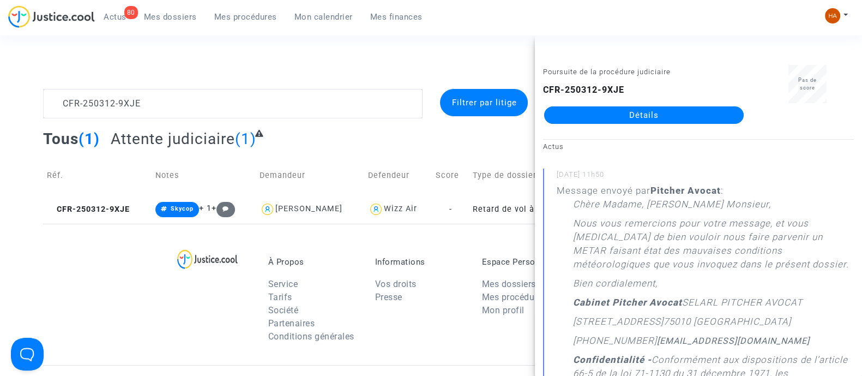
click at [606, 118] on link "Détails" at bounding box center [643, 114] width 199 height 17
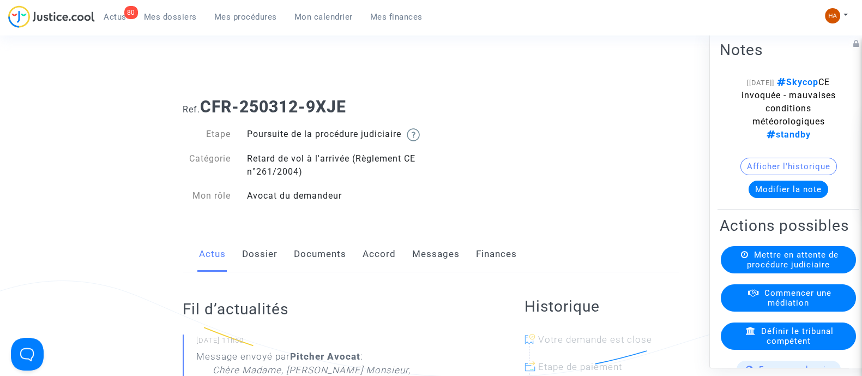
click at [433, 268] on link "Messages" at bounding box center [435, 254] width 47 height 36
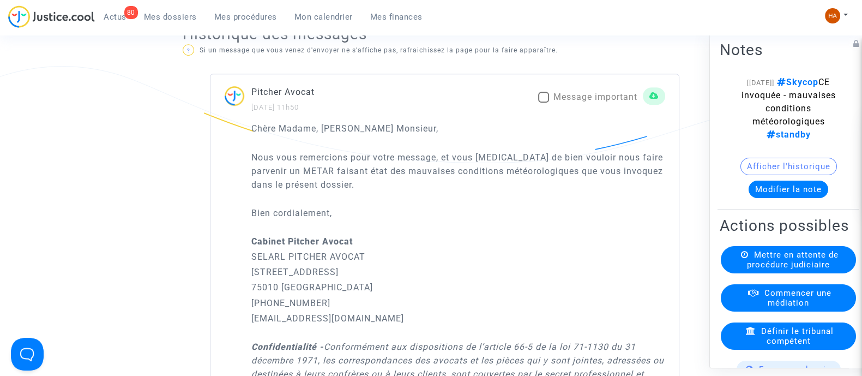
scroll to position [681, 0]
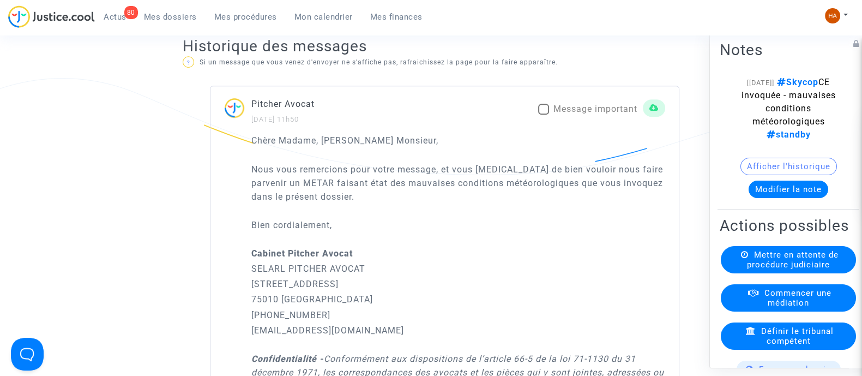
click at [543, 114] on span at bounding box center [543, 109] width 11 height 11
click at [543, 115] on input "Message important" at bounding box center [543, 114] width 1 height 1
checkbox input "true"
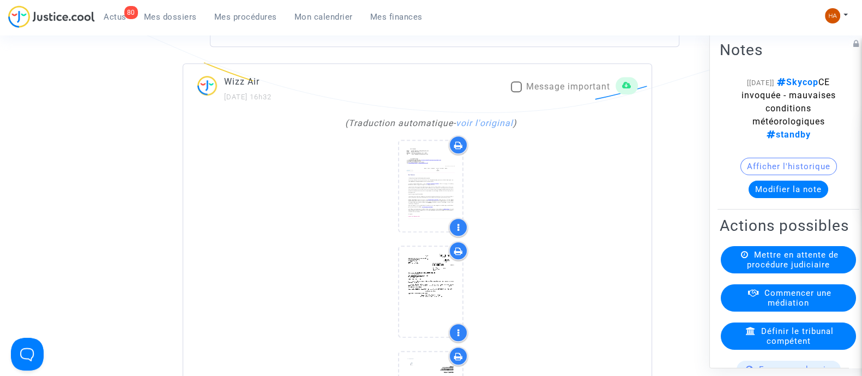
scroll to position [1226, 0]
click at [513, 89] on span at bounding box center [516, 83] width 11 height 11
click at [516, 89] on input "Message important" at bounding box center [516, 89] width 1 height 1
checkbox input "true"
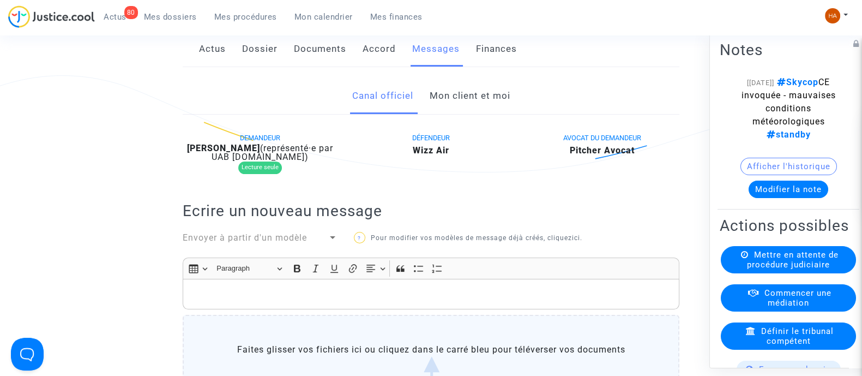
scroll to position [204, 0]
click at [499, 105] on link "Mon client et moi" at bounding box center [469, 96] width 81 height 36
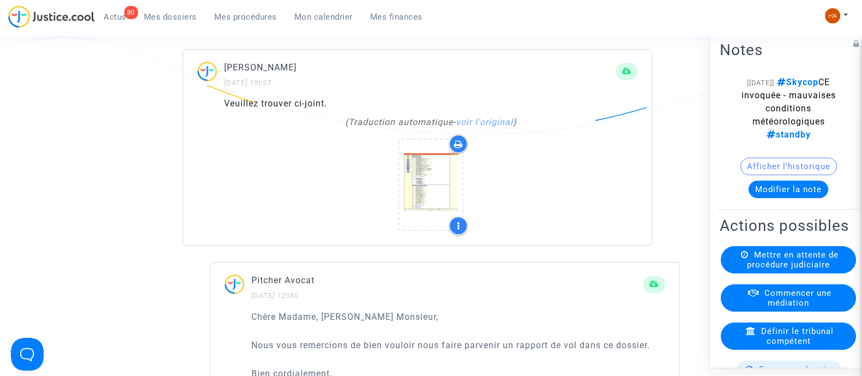
scroll to position [681, 0]
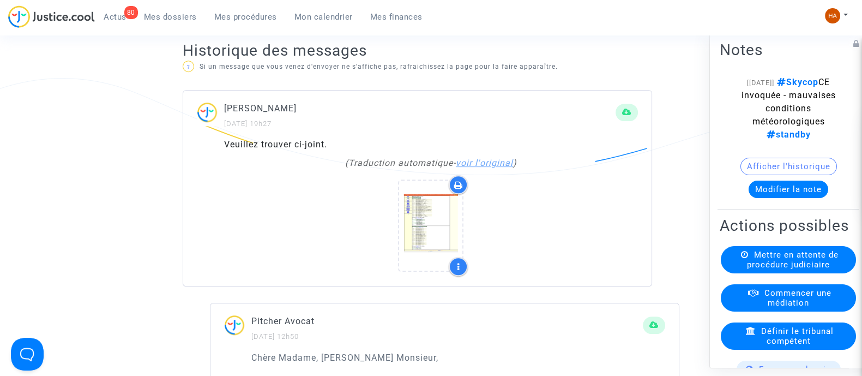
click at [491, 168] on link "voir l'original" at bounding box center [484, 163] width 57 height 10
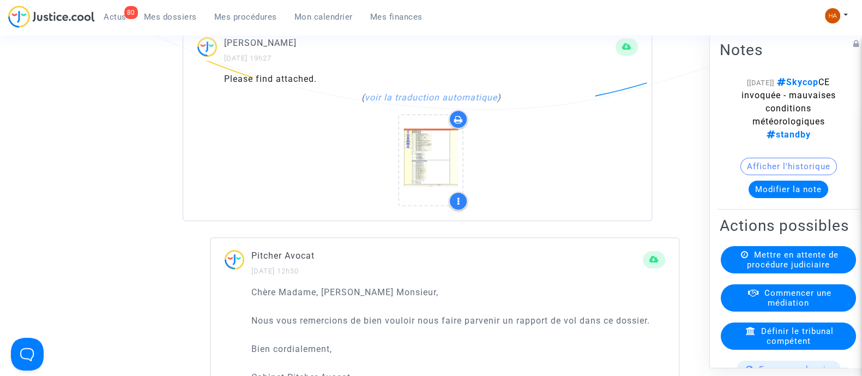
scroll to position [749, 0]
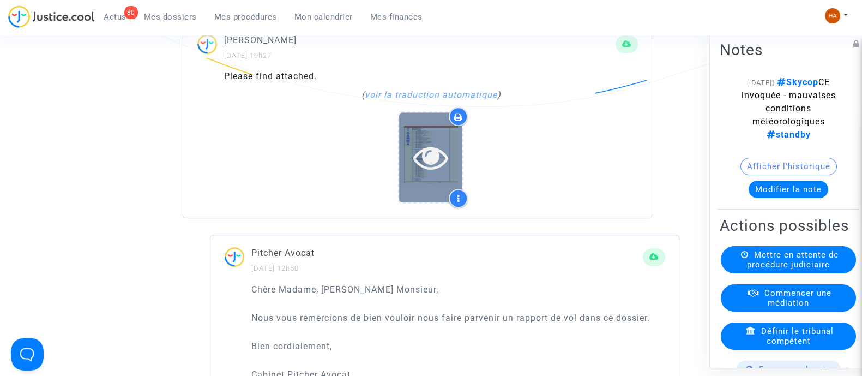
click at [446, 172] on icon at bounding box center [430, 157] width 35 height 35
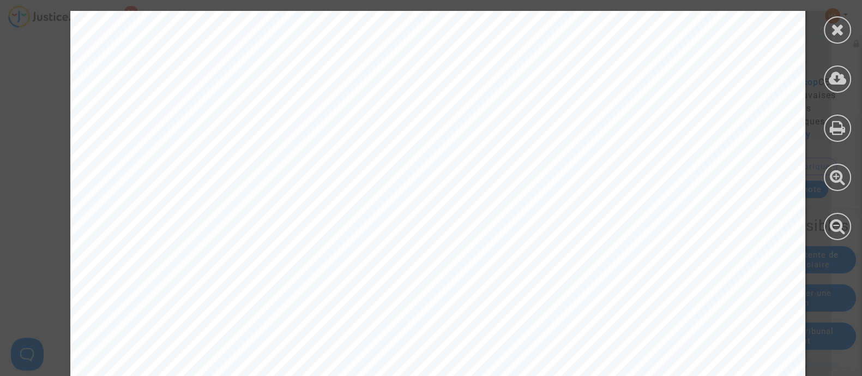
scroll to position [136, 0]
click at [843, 29] on icon at bounding box center [838, 29] width 14 height 16
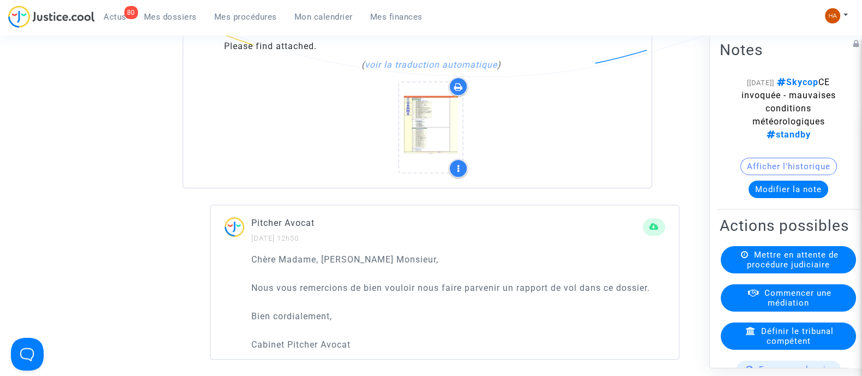
scroll to position [779, 0]
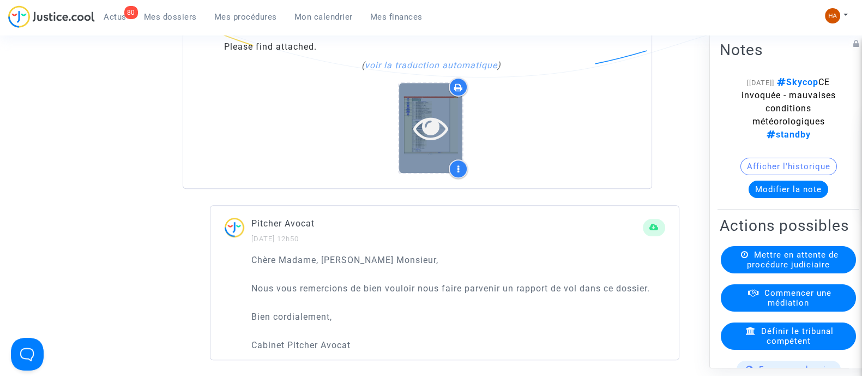
click at [433, 136] on icon at bounding box center [430, 127] width 35 height 35
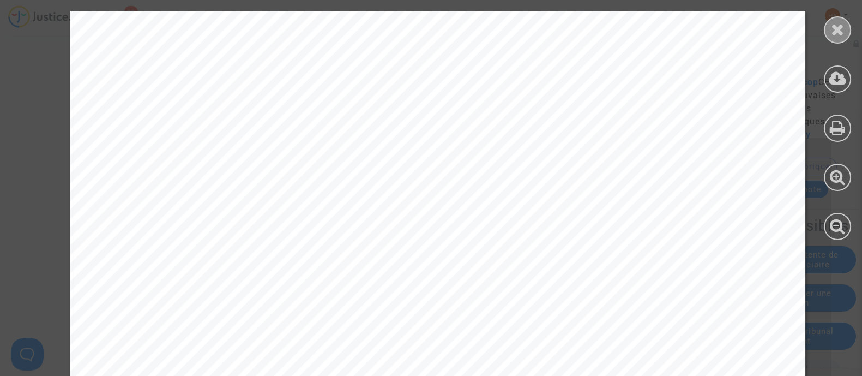
click at [837, 38] on div at bounding box center [837, 29] width 27 height 27
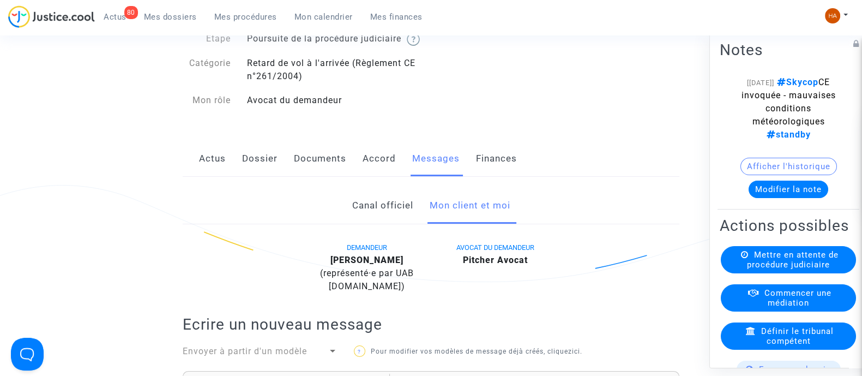
scroll to position [95, 0]
click at [261, 166] on link "Dossier" at bounding box center [259, 159] width 35 height 36
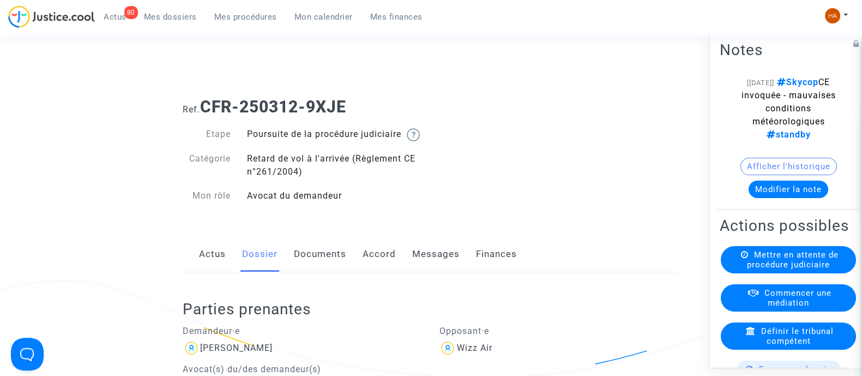
click at [314, 267] on link "Documents" at bounding box center [320, 254] width 52 height 36
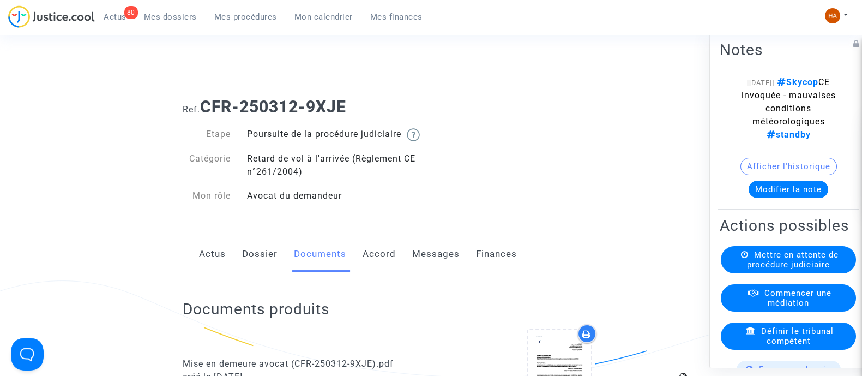
drag, startPoint x: 374, startPoint y: 96, endPoint x: 205, endPoint y: 110, distance: 168.9
click at [205, 110] on div "Ref. CFR-250312-9XJE" at bounding box center [430, 103] width 513 height 28
copy b "CFR-250312-9XJE"
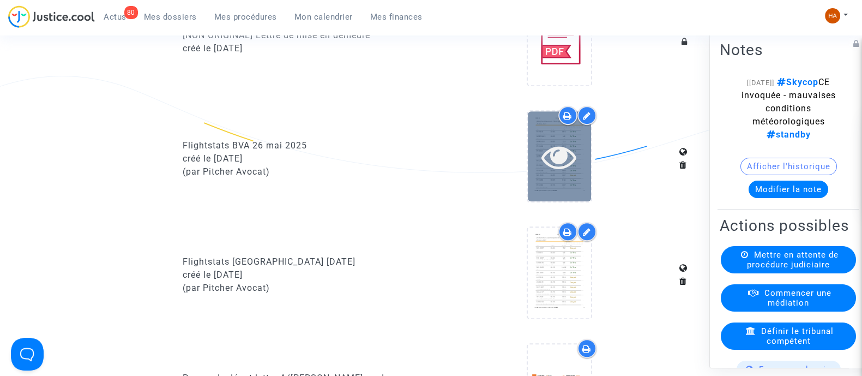
scroll to position [681, 0]
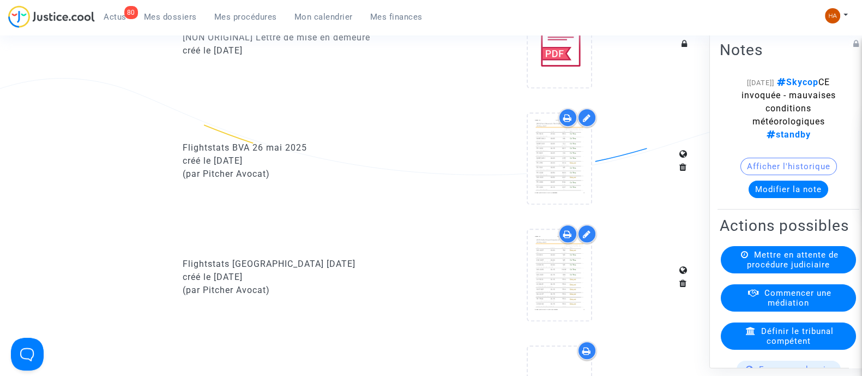
click at [569, 122] on icon at bounding box center [567, 117] width 9 height 9
click at [569, 238] on icon at bounding box center [567, 233] width 9 height 9
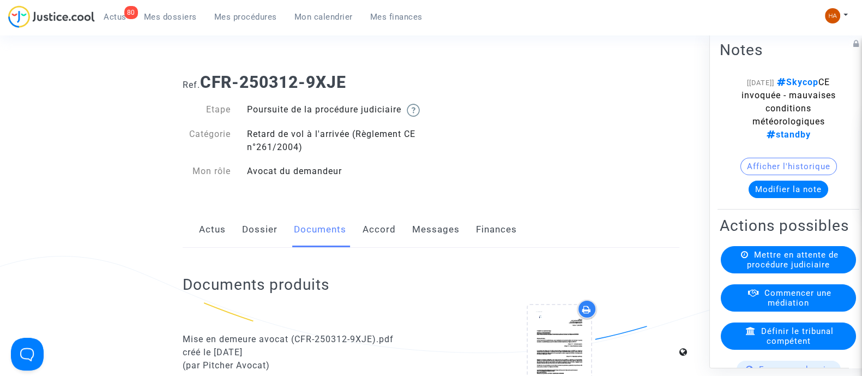
scroll to position [0, 0]
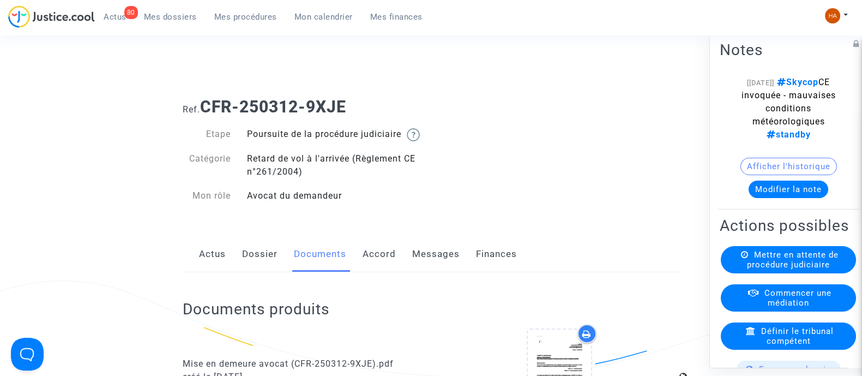
click at [445, 271] on link "Messages" at bounding box center [435, 254] width 47 height 36
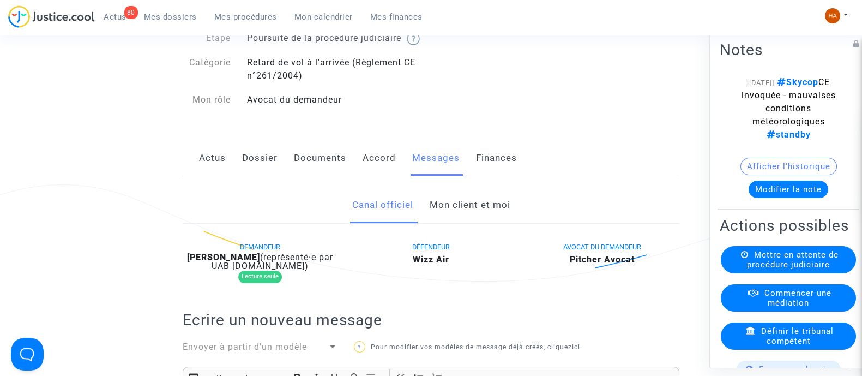
scroll to position [68, 0]
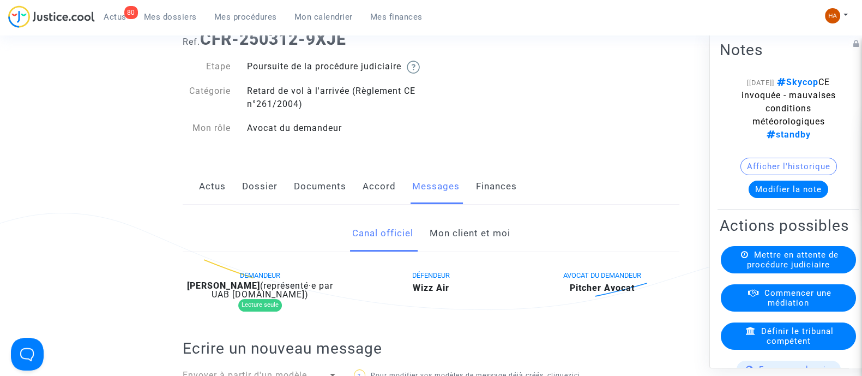
click at [263, 193] on link "Dossier" at bounding box center [259, 186] width 35 height 36
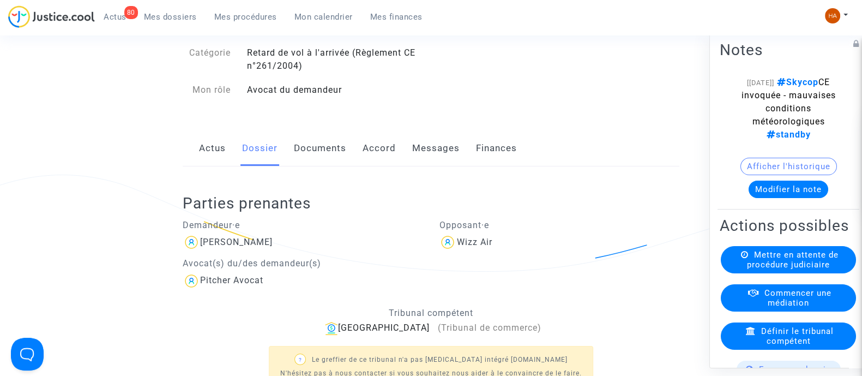
click at [330, 159] on link "Documents" at bounding box center [320, 148] width 52 height 36
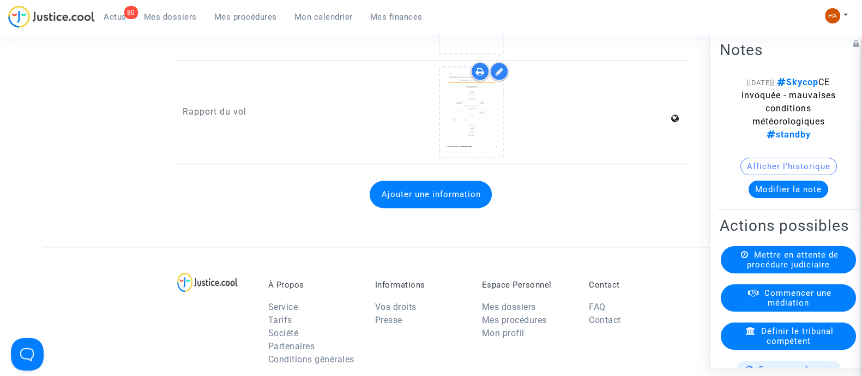
scroll to position [1877, 0]
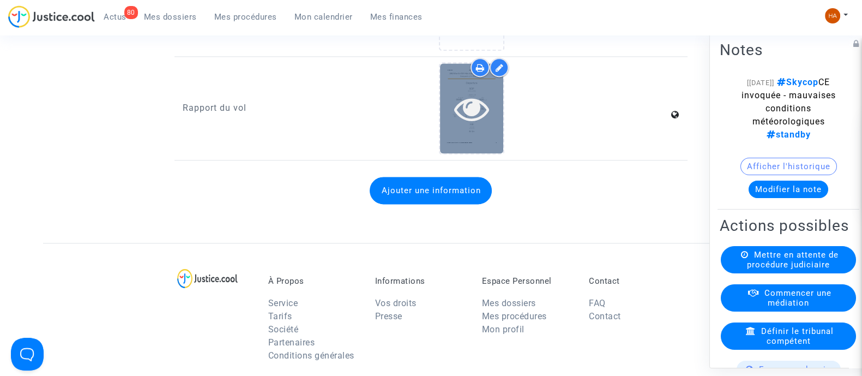
click at [480, 135] on div at bounding box center [471, 108] width 63 height 90
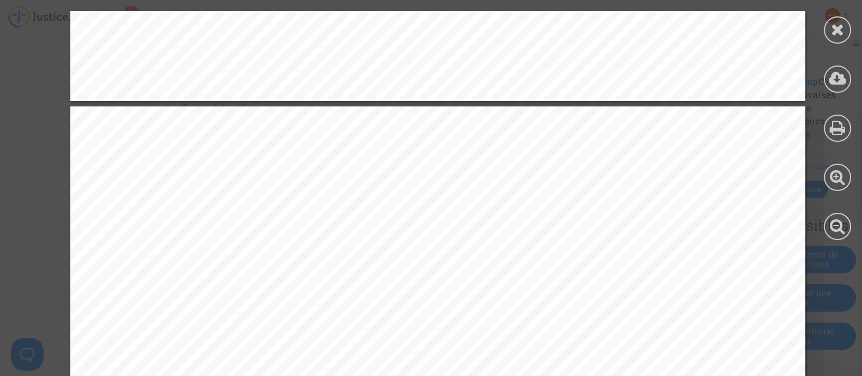
scroll to position [1158, 0]
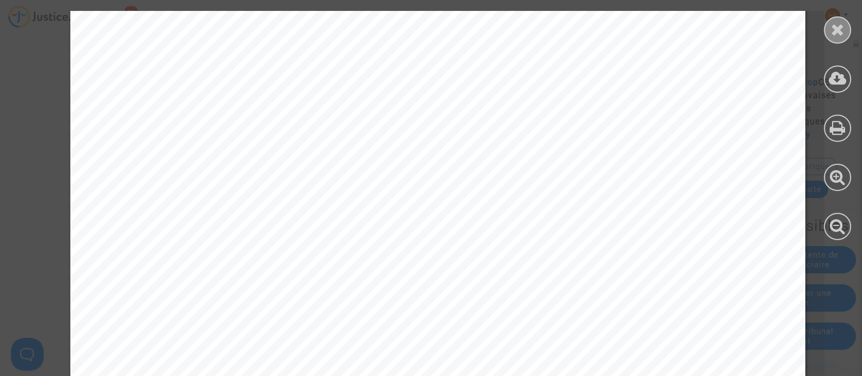
click at [834, 29] on icon at bounding box center [838, 29] width 14 height 16
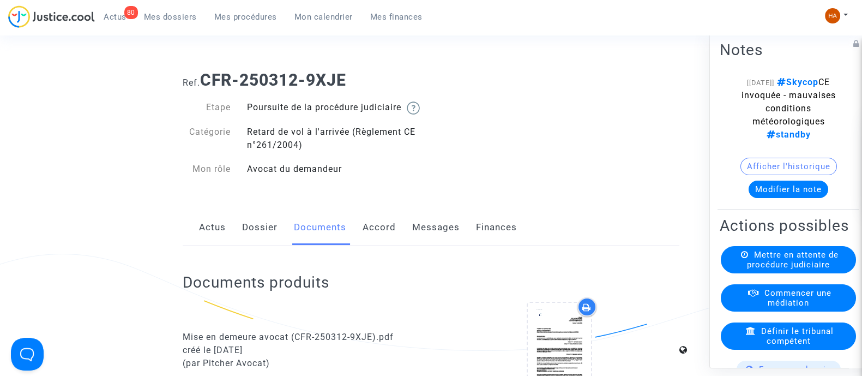
scroll to position [0, 0]
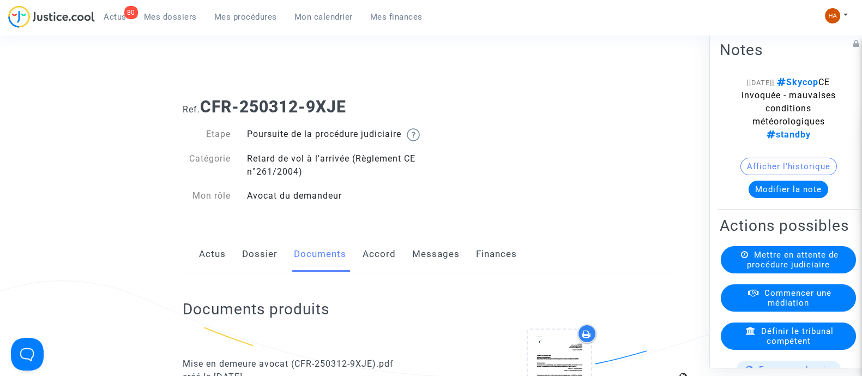
click at [436, 270] on link "Messages" at bounding box center [435, 254] width 47 height 36
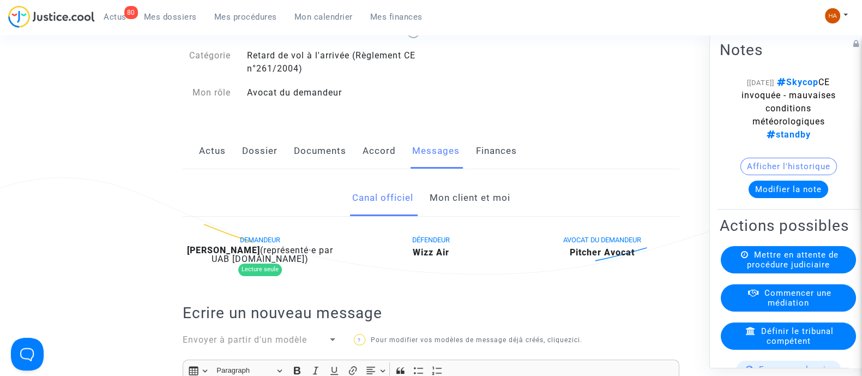
click at [477, 213] on link "Mon client et moi" at bounding box center [469, 198] width 81 height 36
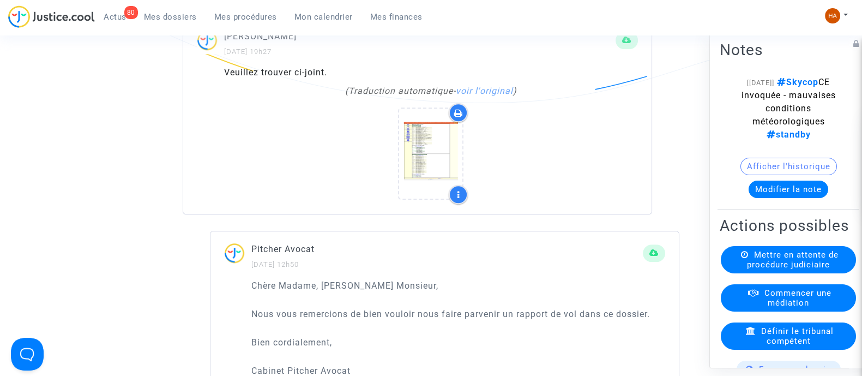
scroll to position [755, 0]
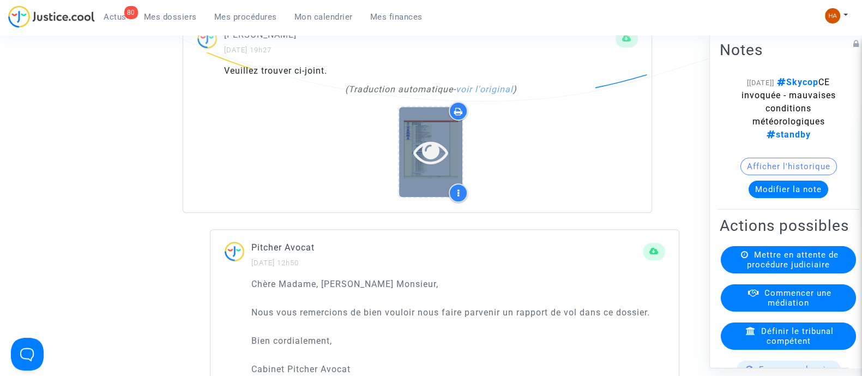
click at [435, 162] on icon at bounding box center [430, 151] width 35 height 35
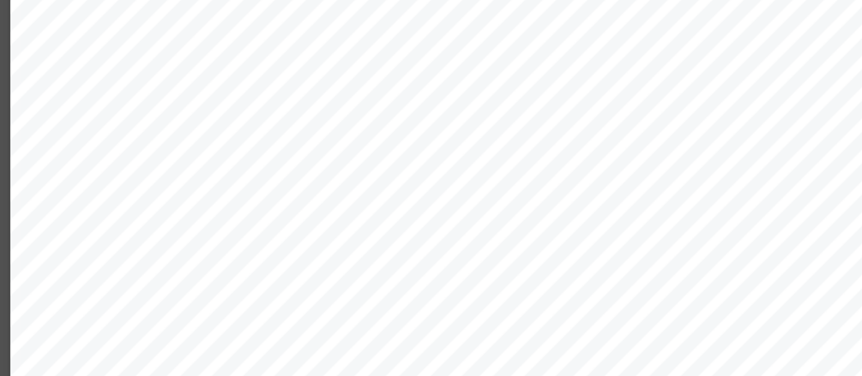
scroll to position [754, 0]
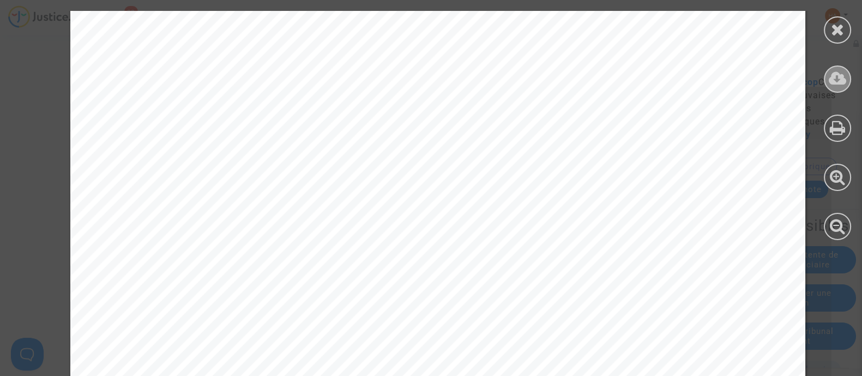
click at [832, 81] on icon at bounding box center [837, 78] width 18 height 16
click at [827, 28] on div at bounding box center [837, 29] width 27 height 27
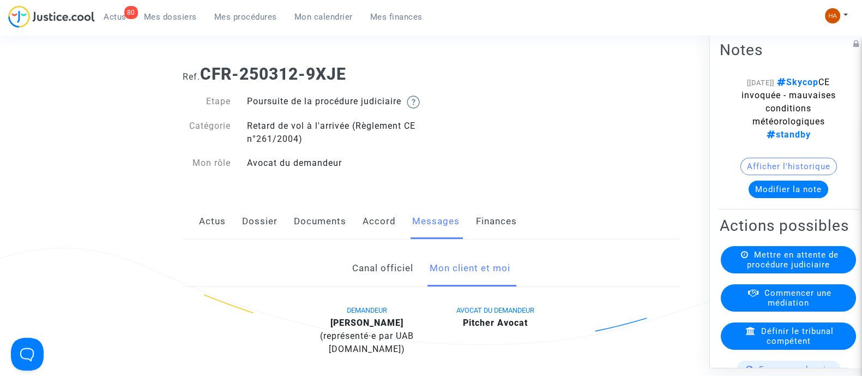
scroll to position [0, 0]
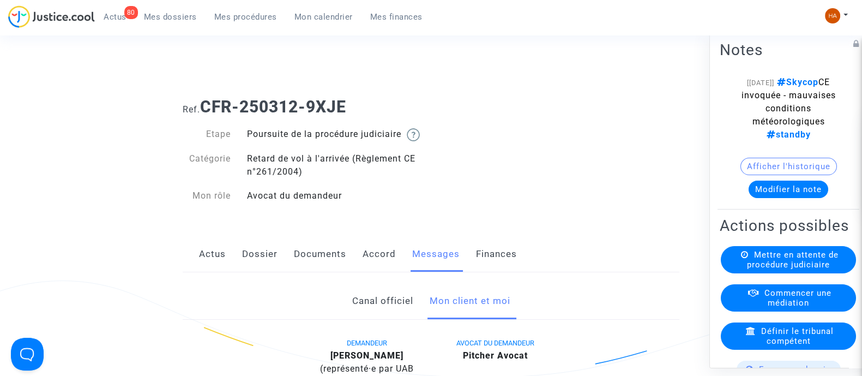
drag, startPoint x: 375, startPoint y: 106, endPoint x: 205, endPoint y: 102, distance: 170.1
click at [205, 102] on h1 "Ref. CFR-250312-9XJE" at bounding box center [431, 107] width 497 height 20
copy b "CFR-250312-9XJE"
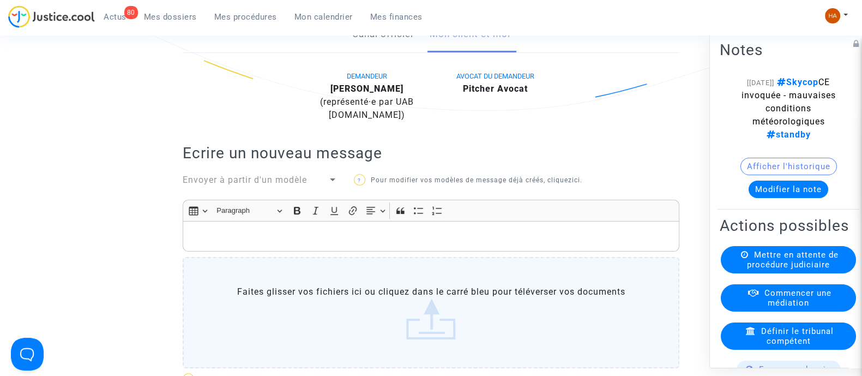
scroll to position [268, 0]
click at [153, 13] on span "Mes dossiers" at bounding box center [170, 17] width 53 height 10
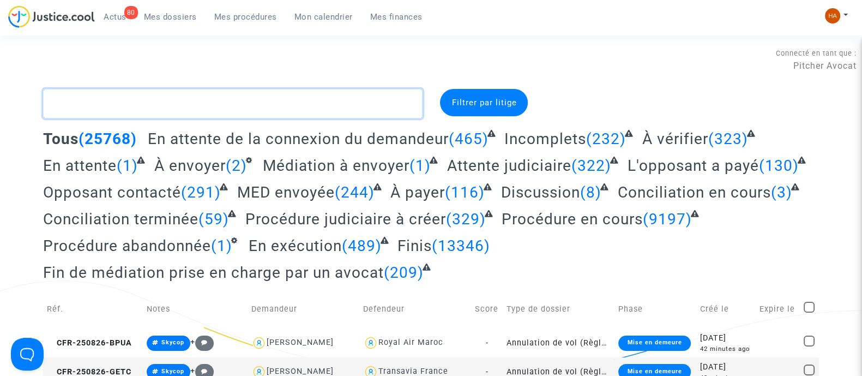
click at [107, 98] on textarea at bounding box center [232, 103] width 379 height 29
paste textarea "CFR-250710-UN88"
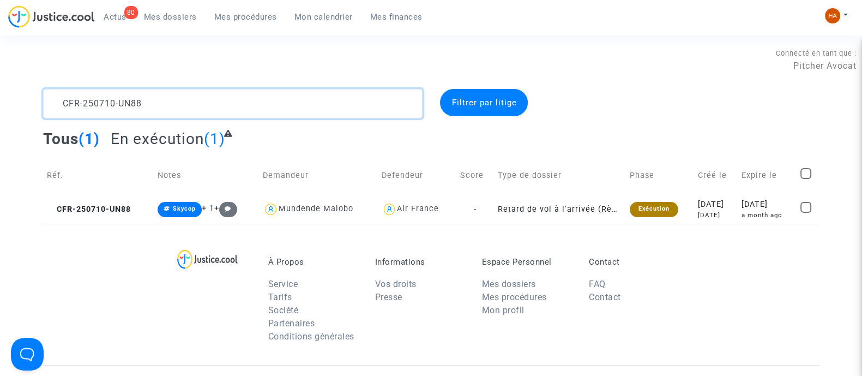
drag, startPoint x: 168, startPoint y: 101, endPoint x: 35, endPoint y: 117, distance: 134.5
click at [35, 117] on div "CFR-250710-UN88" at bounding box center [233, 103] width 396 height 29
paste textarea "40820-MBWN"
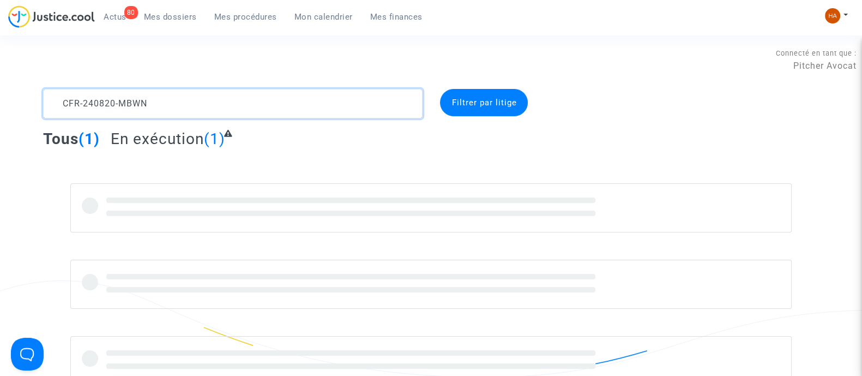
type textarea "CFR-240820-MBWN"
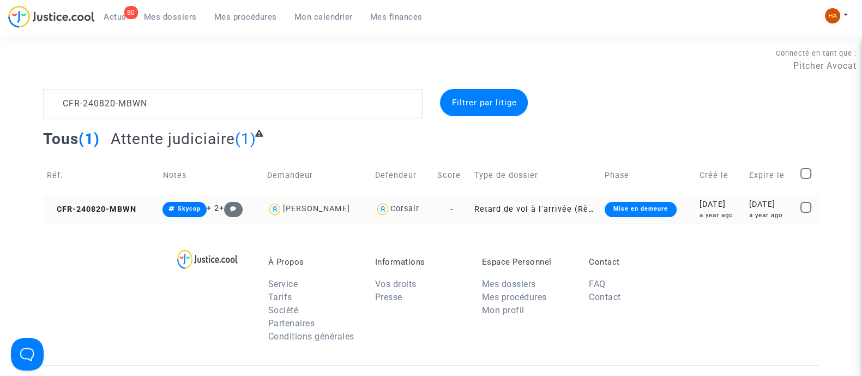
click at [512, 205] on td "Retard de vol à l'arrivée (Règlement CE n°261/2004)" at bounding box center [535, 209] width 130 height 29
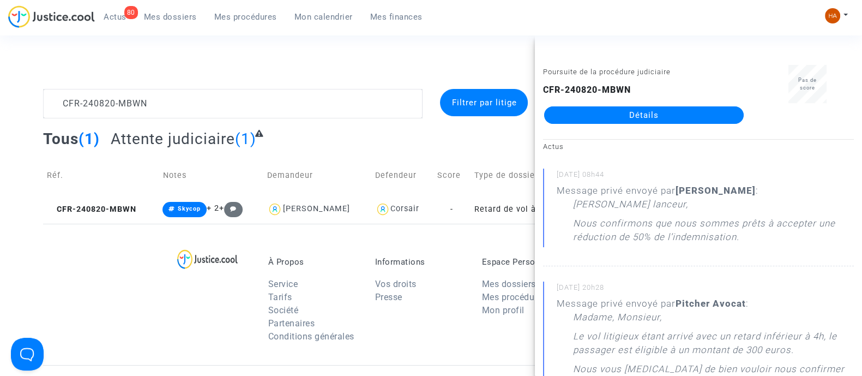
click at [607, 113] on link "Détails" at bounding box center [643, 114] width 199 height 17
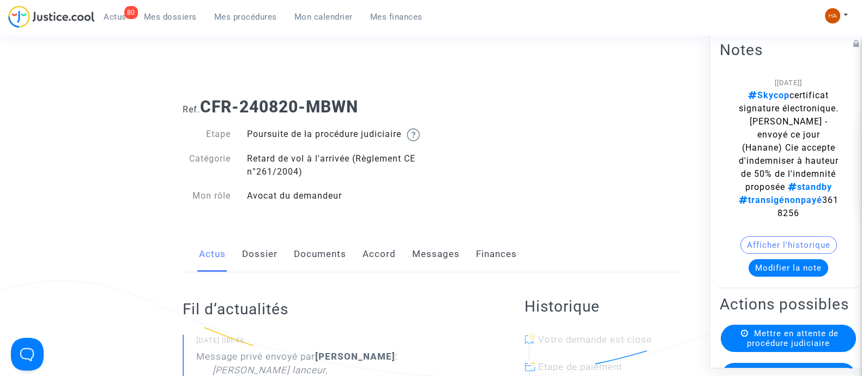
click at [180, 14] on span "Mes dossiers" at bounding box center [170, 17] width 53 height 10
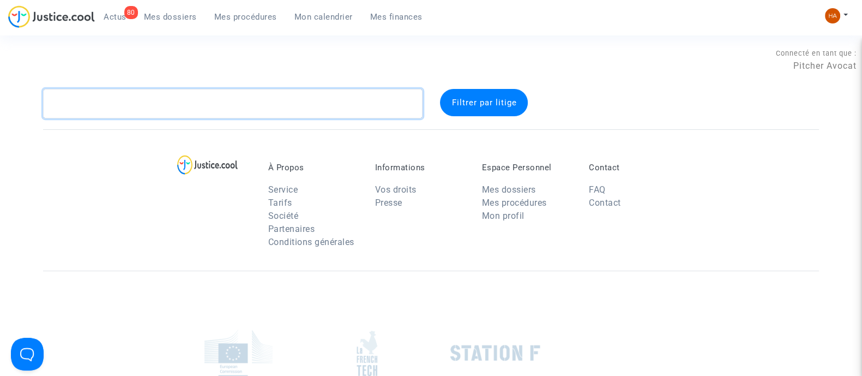
click at [141, 96] on textarea at bounding box center [232, 103] width 379 height 29
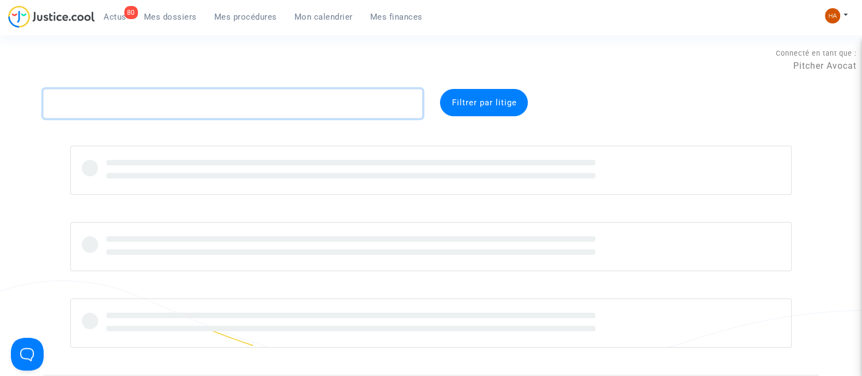
paste textarea "CFR-250121-ZN3M"
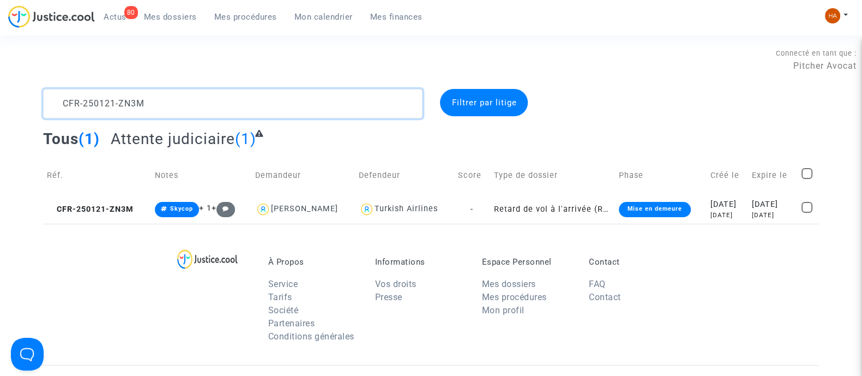
drag, startPoint x: 154, startPoint y: 96, endPoint x: 25, endPoint y: 98, distance: 129.2
click at [25, 98] on div "CFR-250121-ZN3M Filtrer par litige Tous (1) Attente judiciaire (1) Réf. Notes D…" at bounding box center [431, 156] width 862 height 135
paste textarea "529-7HTA"
type textarea "CFR-250529-7HTA"
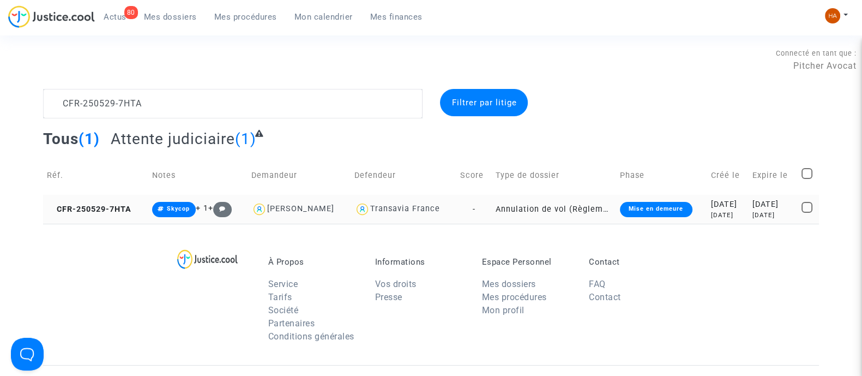
click at [503, 208] on td "Annulation de vol (Règlement CE n°261/2004)" at bounding box center [554, 209] width 124 height 29
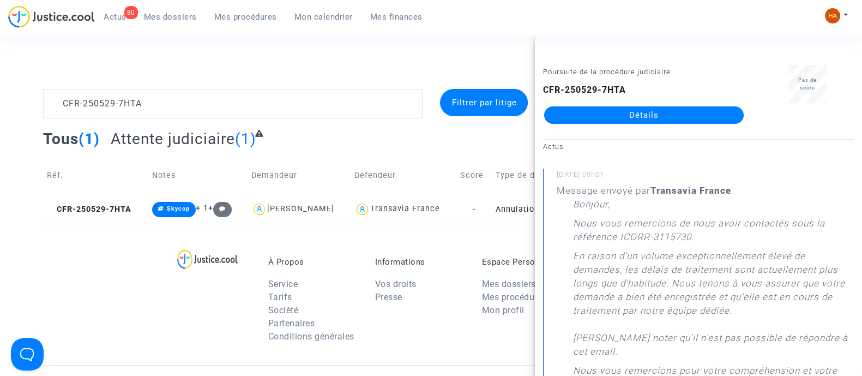
click at [626, 111] on link "Détails" at bounding box center [643, 114] width 199 height 17
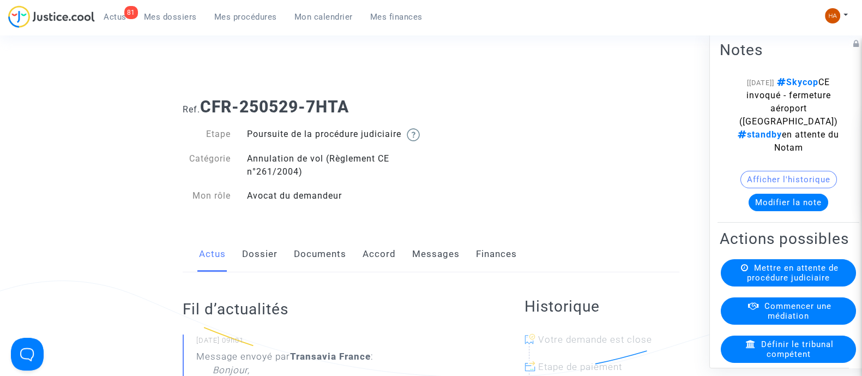
click at [326, 270] on link "Documents" at bounding box center [320, 254] width 52 height 36
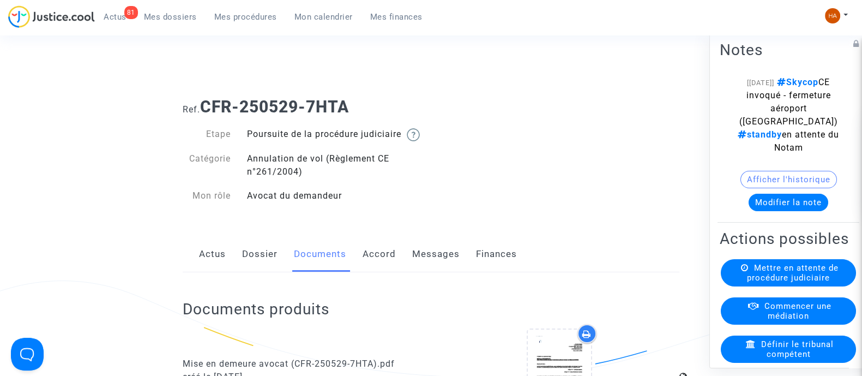
click at [273, 262] on link "Dossier" at bounding box center [259, 254] width 35 height 36
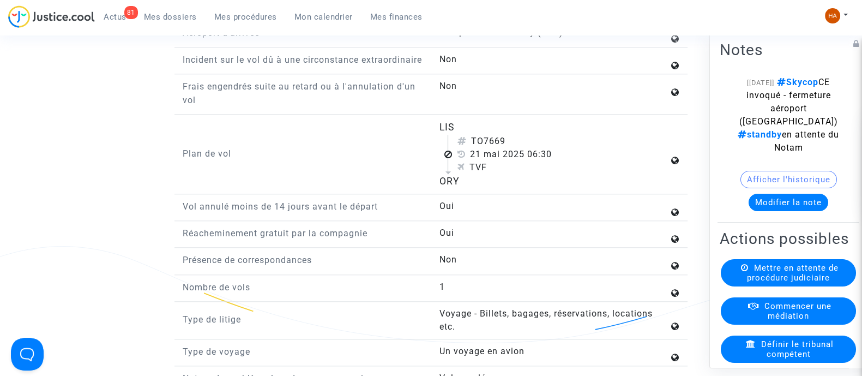
scroll to position [1431, 0]
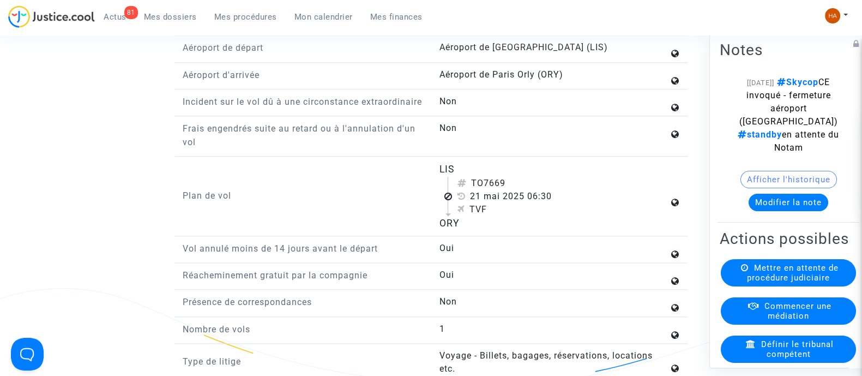
drag, startPoint x: 473, startPoint y: 204, endPoint x: 525, endPoint y: 216, distance: 54.2
click at [525, 216] on div "TO7669 21 mai 2025 06:30 TVF" at bounding box center [557, 196] width 221 height 39
copy div "TO7669 21 mai 2025"
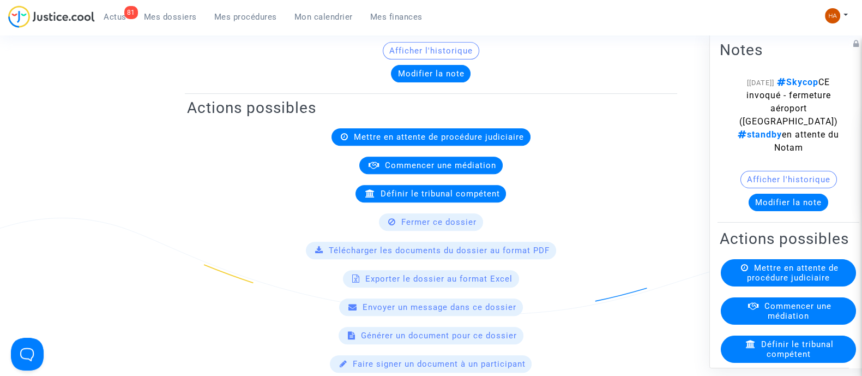
scroll to position [0, 0]
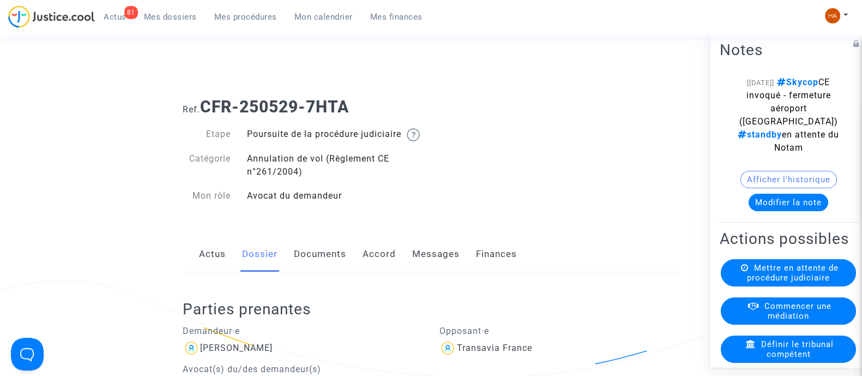
click at [328, 266] on link "Documents" at bounding box center [320, 254] width 52 height 36
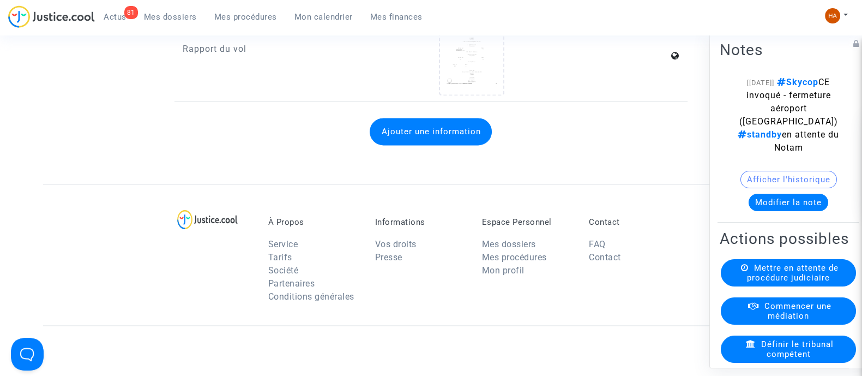
scroll to position [1936, 0]
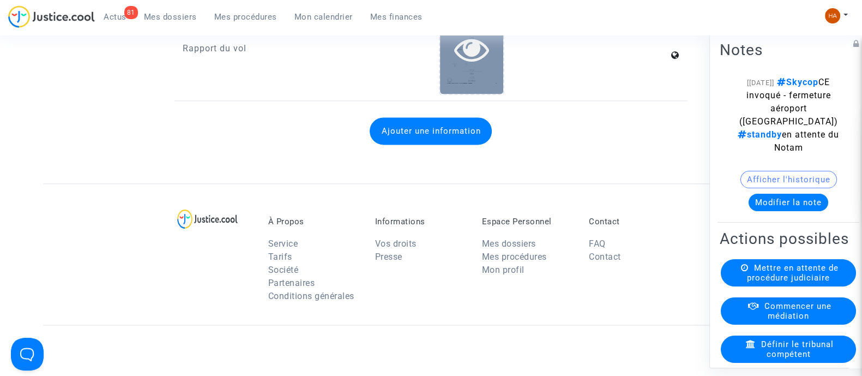
click at [492, 65] on div at bounding box center [471, 49] width 63 height 35
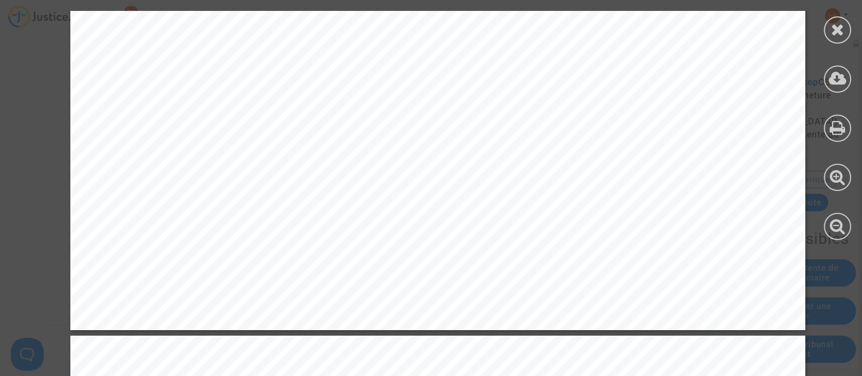
scroll to position [1770, 0]
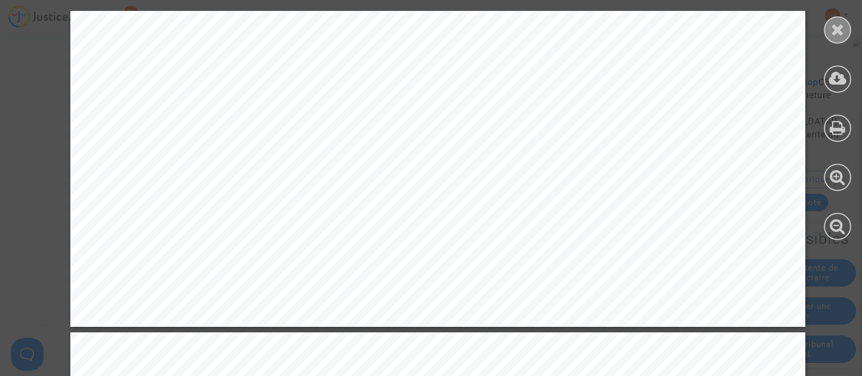
click at [831, 29] on icon at bounding box center [838, 29] width 14 height 16
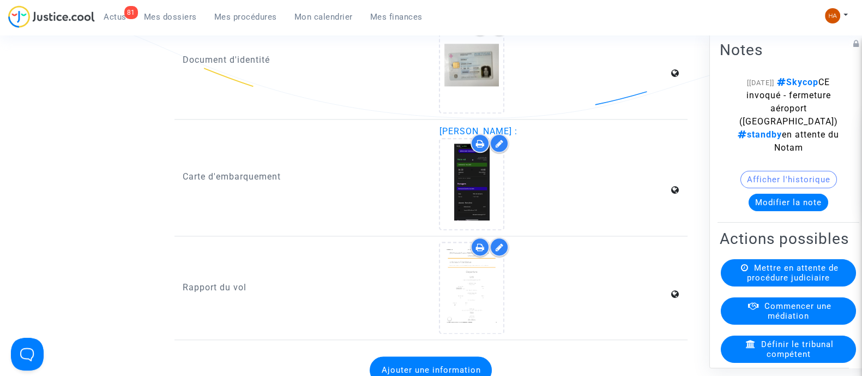
scroll to position [1697, 0]
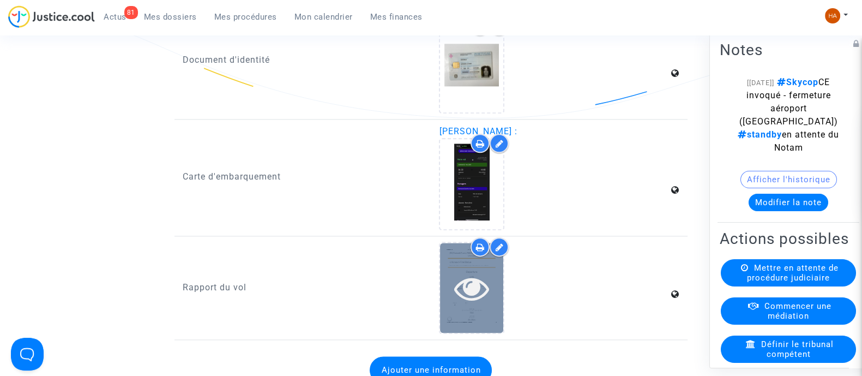
click at [467, 325] on div at bounding box center [471, 288] width 63 height 90
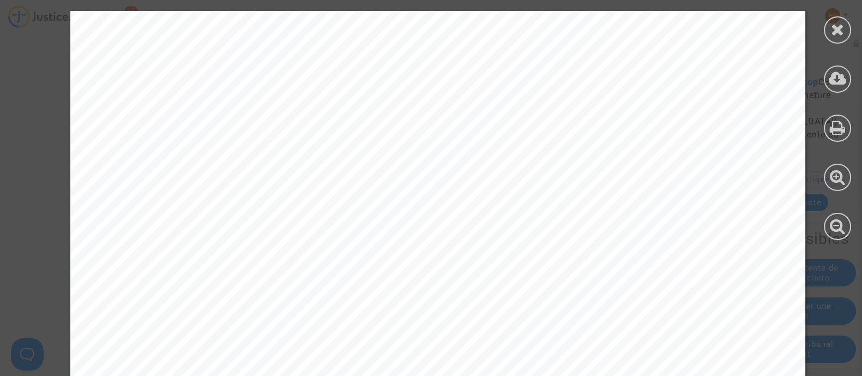
scroll to position [1120, 0]
click at [838, 28] on icon at bounding box center [838, 29] width 14 height 16
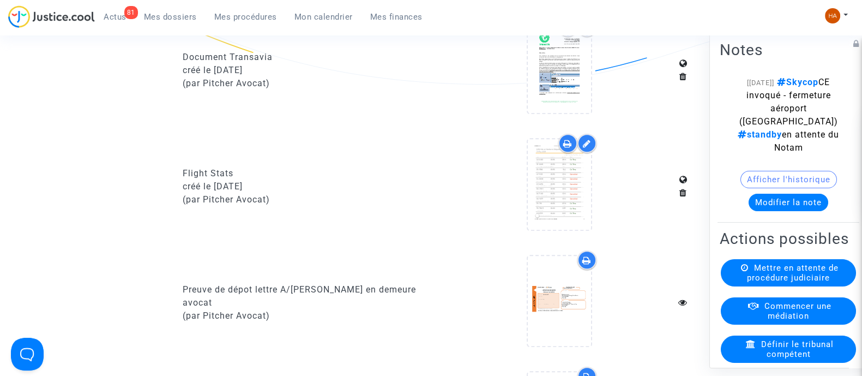
scroll to position [770, 0]
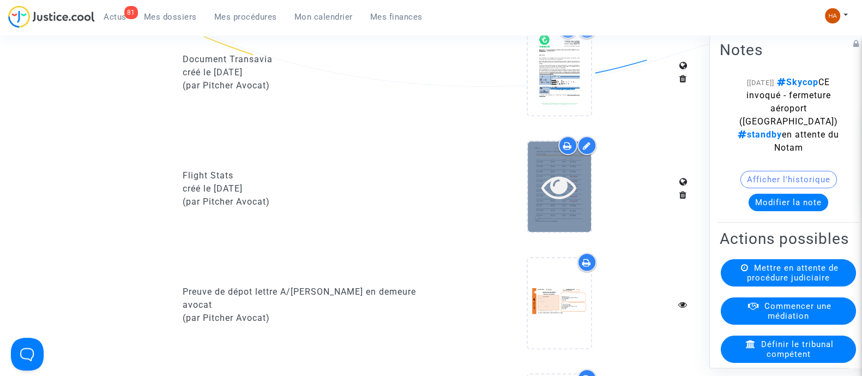
click at [555, 204] on icon at bounding box center [558, 186] width 35 height 35
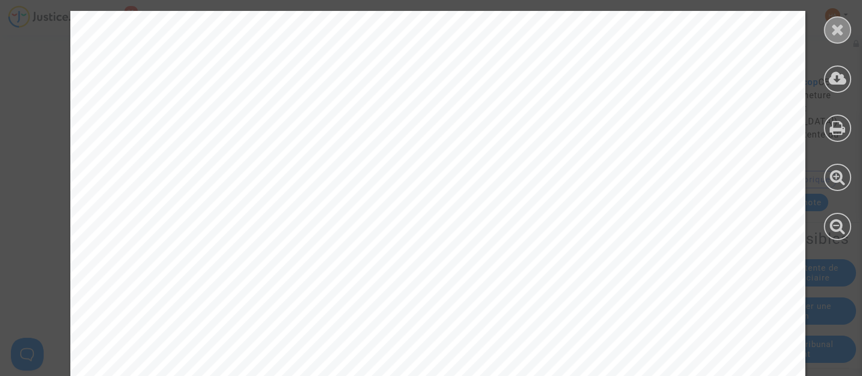
click at [839, 29] on icon at bounding box center [838, 29] width 14 height 16
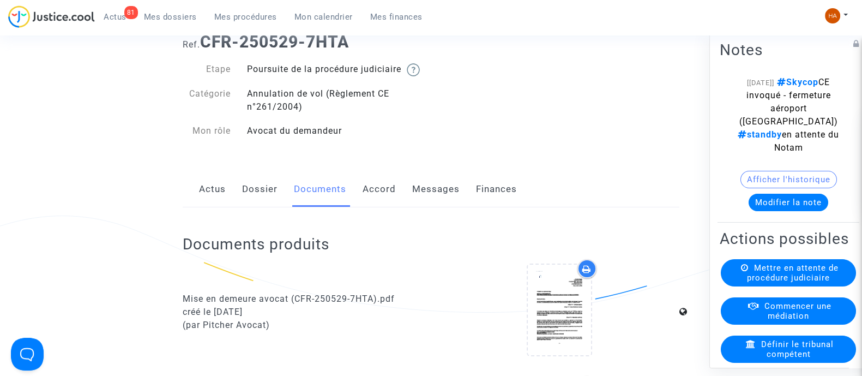
scroll to position [0, 0]
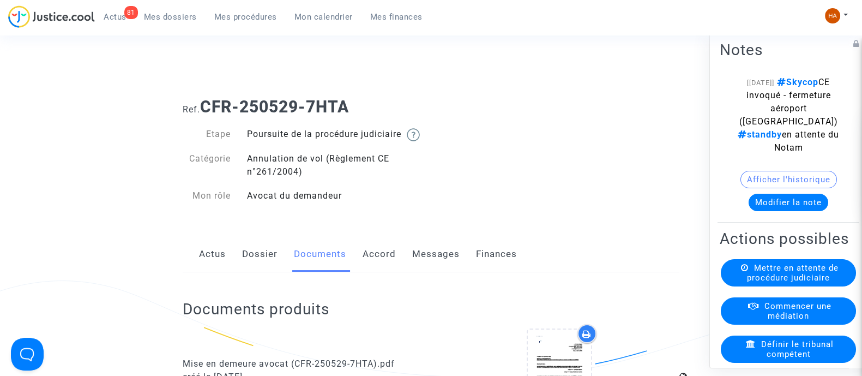
click at [262, 265] on link "Dossier" at bounding box center [259, 254] width 35 height 36
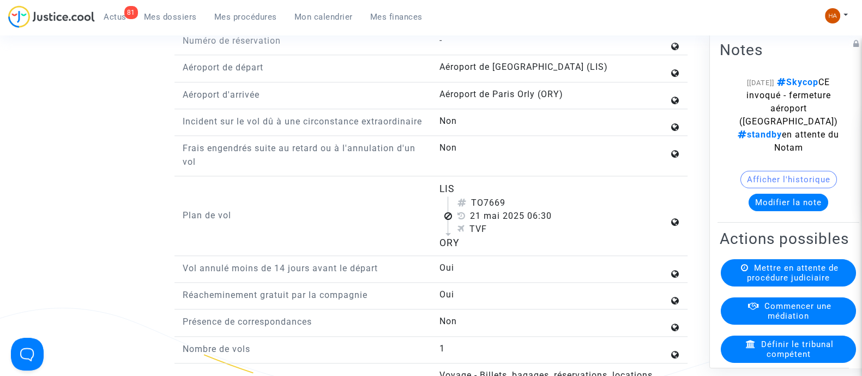
scroll to position [1412, 0]
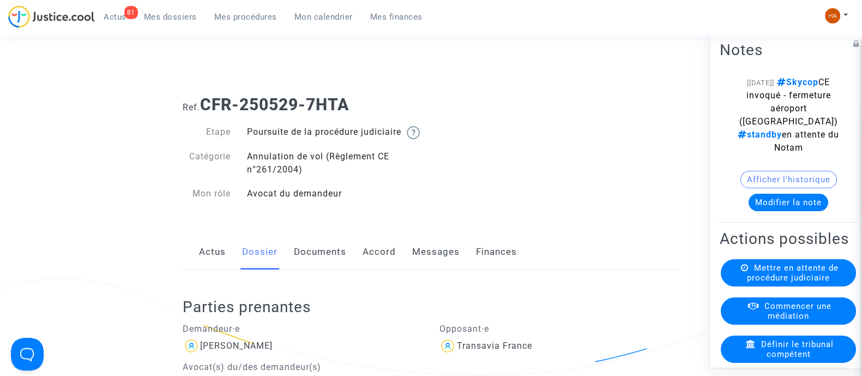
click at [302, 269] on link "Documents" at bounding box center [320, 252] width 52 height 36
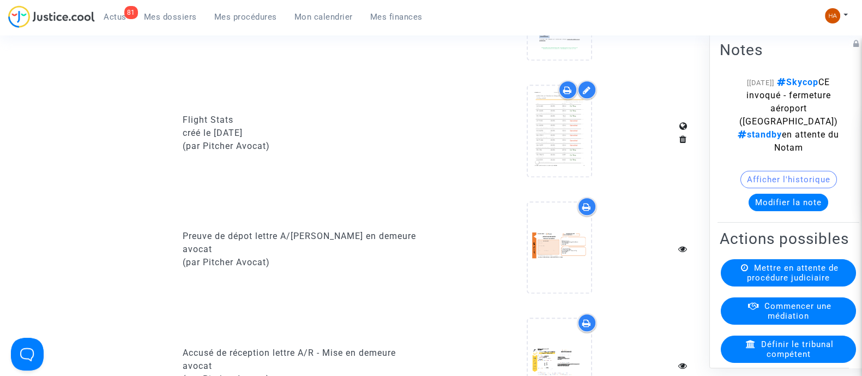
scroll to position [820, 0]
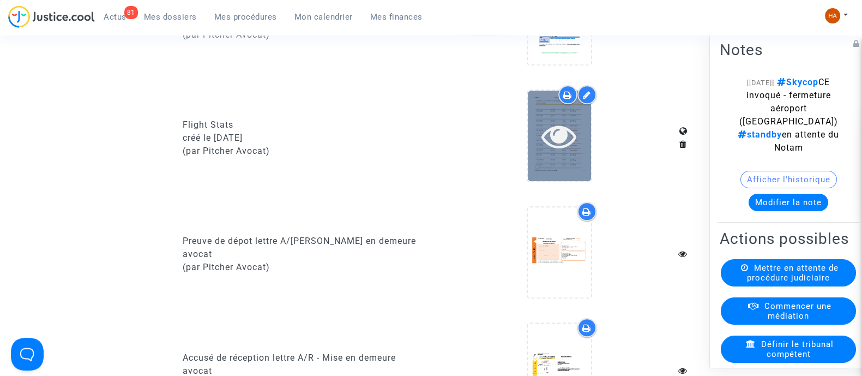
click at [572, 153] on icon at bounding box center [558, 135] width 35 height 35
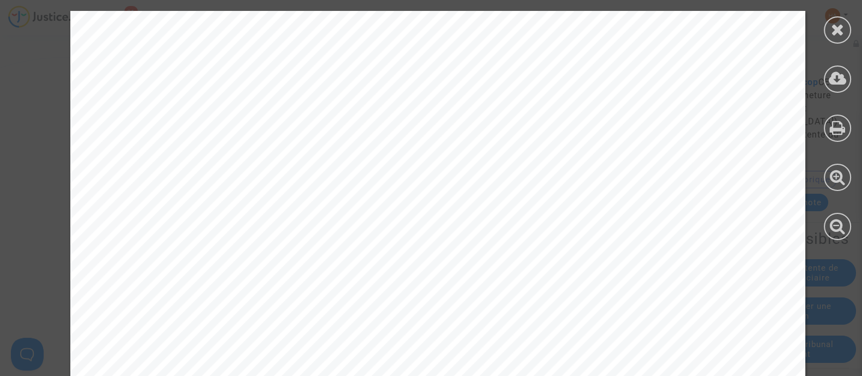
scroll to position [0, 0]
click at [836, 86] on icon at bounding box center [837, 78] width 18 height 16
click at [843, 27] on icon at bounding box center [838, 29] width 14 height 16
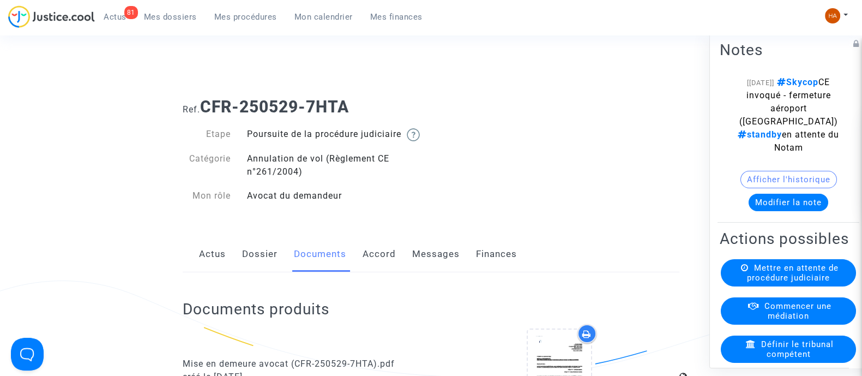
drag, startPoint x: 361, startPoint y: 107, endPoint x: 207, endPoint y: 99, distance: 154.4
click at [207, 99] on h1 "Ref. CFR-250529-7HTA" at bounding box center [431, 107] width 497 height 20
click at [429, 267] on link "Messages" at bounding box center [435, 254] width 47 height 36
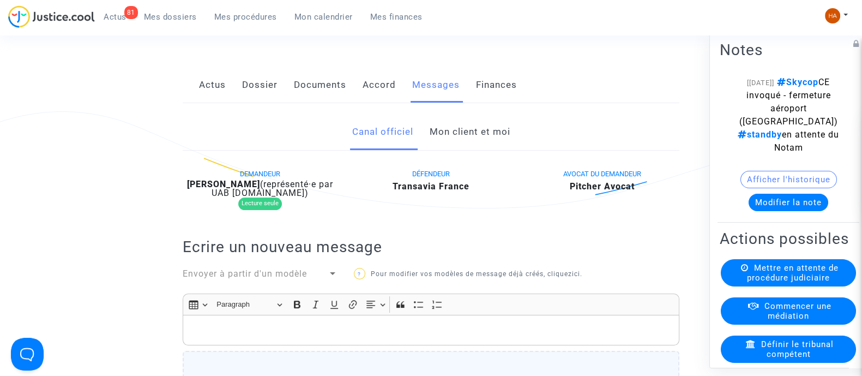
scroll to position [168, 0]
click at [473, 140] on link "Mon client et moi" at bounding box center [469, 132] width 81 height 36
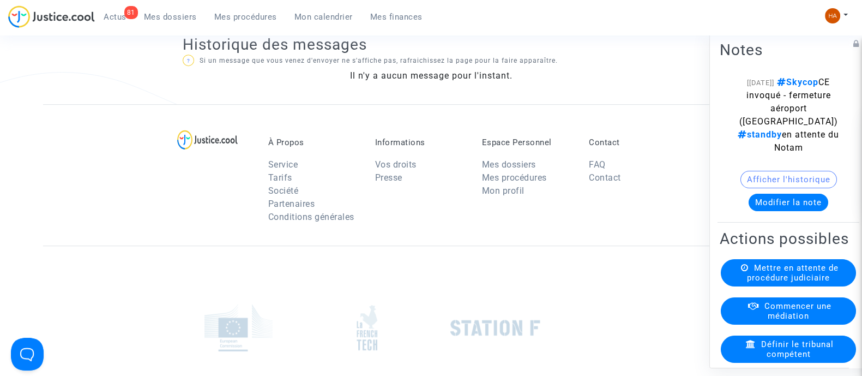
scroll to position [689, 0]
click at [752, 95] on div "[10/07/2025] Skycop CE invoqué - fermeture aéroport (Kévin) standby en attente …" at bounding box center [788, 114] width 105 height 78
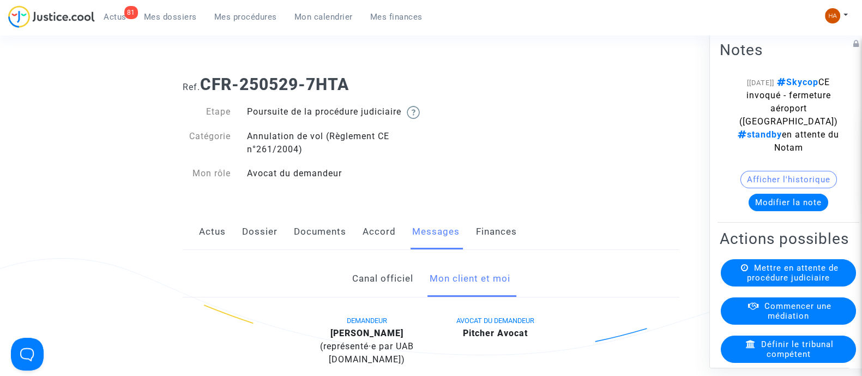
scroll to position [0, 0]
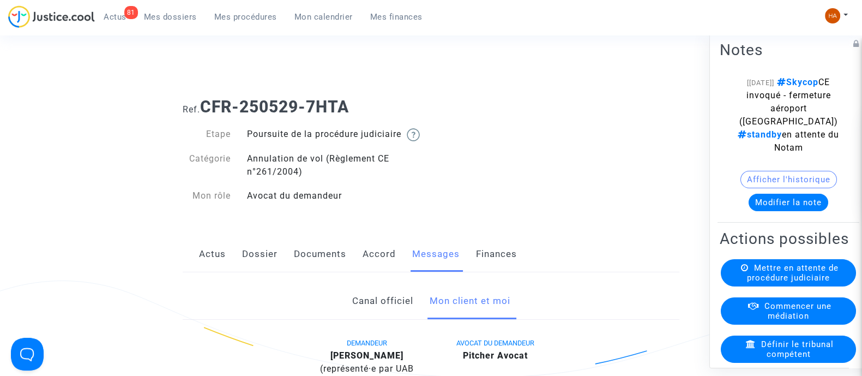
click at [308, 272] on link "Documents" at bounding box center [320, 254] width 52 height 36
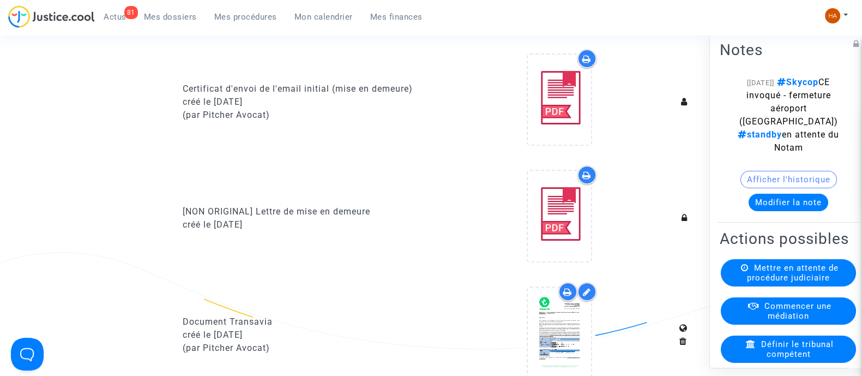
scroll to position [610, 0]
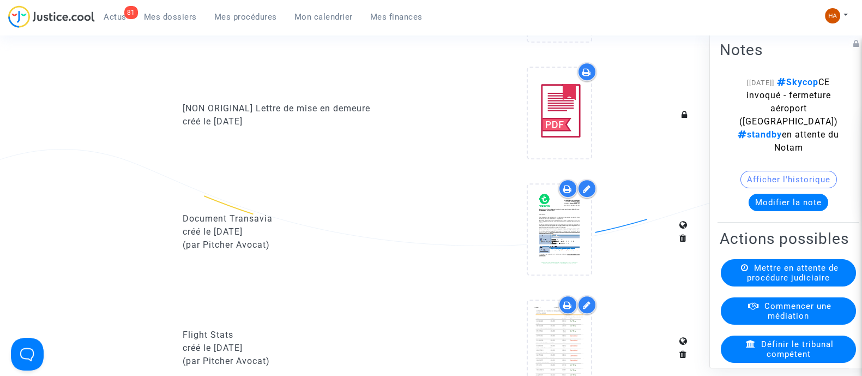
drag, startPoint x: 756, startPoint y: 96, endPoint x: 820, endPoint y: 106, distance: 64.4
click at [820, 106] on span "Skycop CE invoqué - fermeture aéroport (Kévin) standby en attente du Notam" at bounding box center [787, 114] width 101 height 76
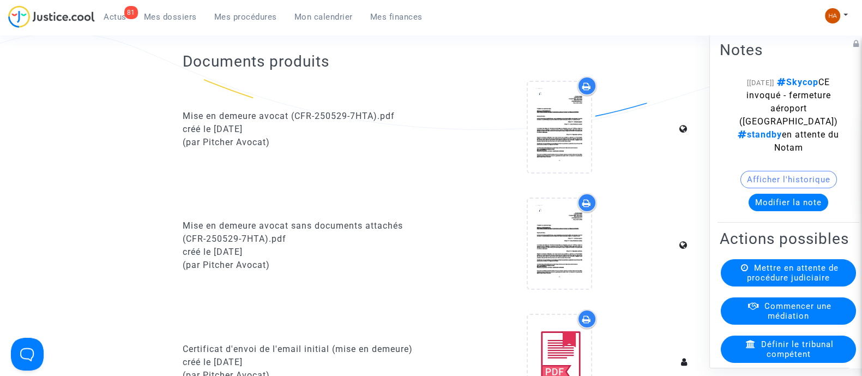
scroll to position [0, 0]
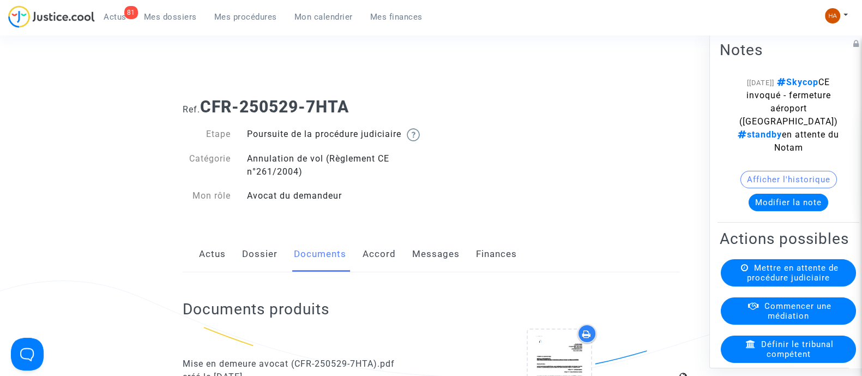
drag, startPoint x: 354, startPoint y: 108, endPoint x: 205, endPoint y: 105, distance: 149.4
click at [205, 105] on h1 "Ref. CFR-250529-7HTA" at bounding box center [431, 107] width 497 height 20
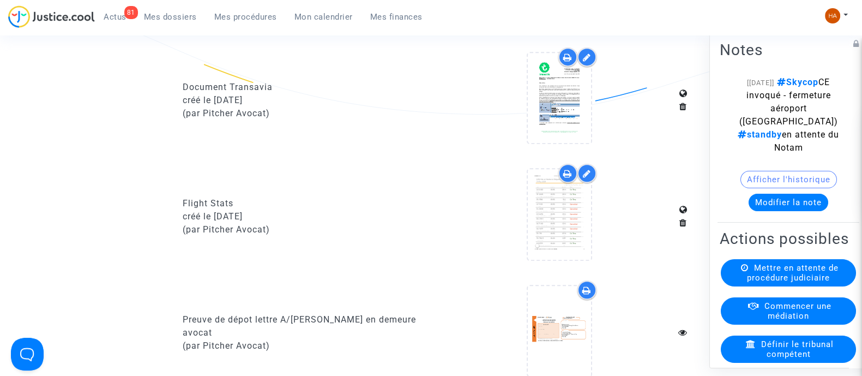
scroll to position [742, 0]
click at [564, 61] on icon at bounding box center [567, 56] width 9 height 9
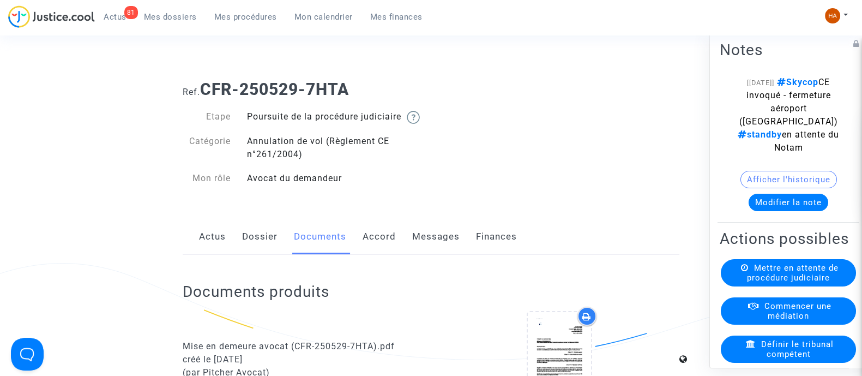
scroll to position [0, 0]
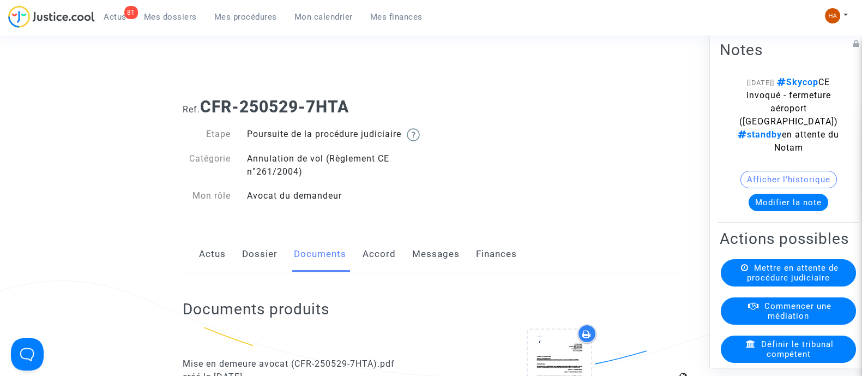
click at [160, 13] on span "Mes dossiers" at bounding box center [170, 17] width 53 height 10
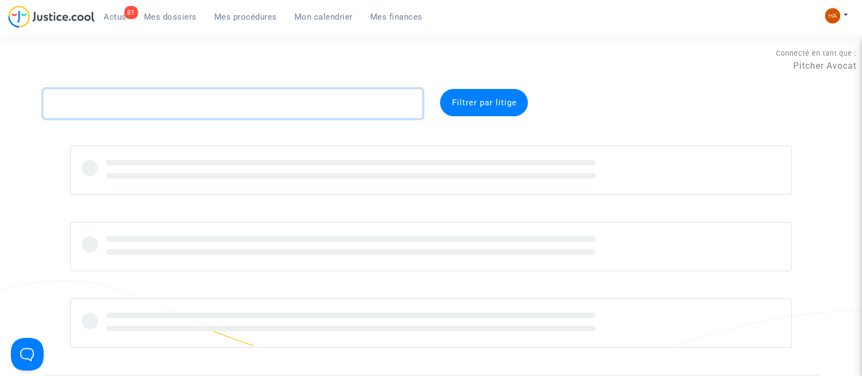
click at [158, 101] on textarea at bounding box center [232, 103] width 379 height 29
paste textarea "CFR-250710-ACHG"
type textarea "CFR-250710-ACHG"
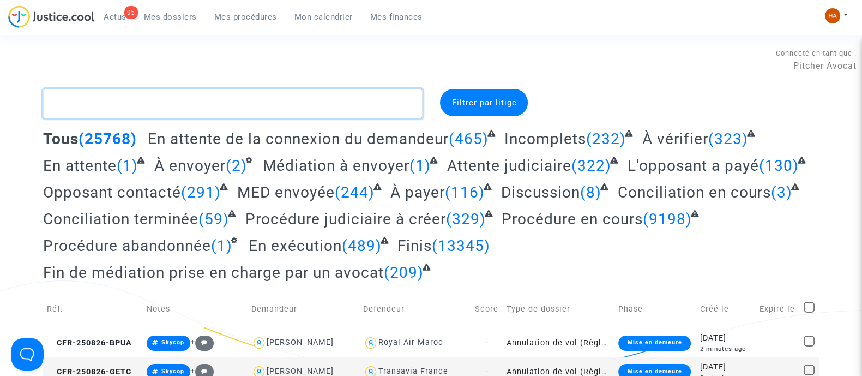
click at [115, 101] on textarea at bounding box center [232, 103] width 379 height 29
paste textarea "CFR-250627-M9N2"
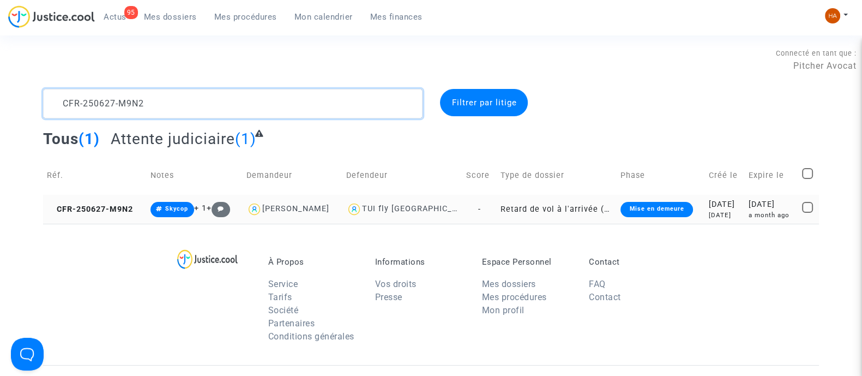
type textarea "CFR-250627-M9N2"
click at [462, 205] on td "-" at bounding box center [479, 209] width 34 height 29
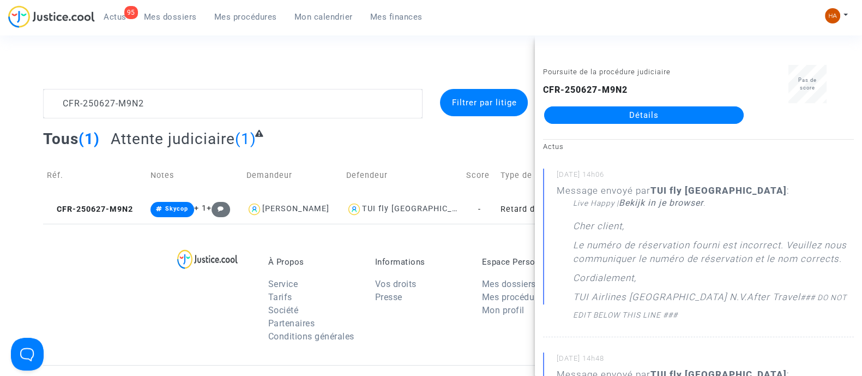
click at [591, 112] on link "Détails" at bounding box center [643, 114] width 199 height 17
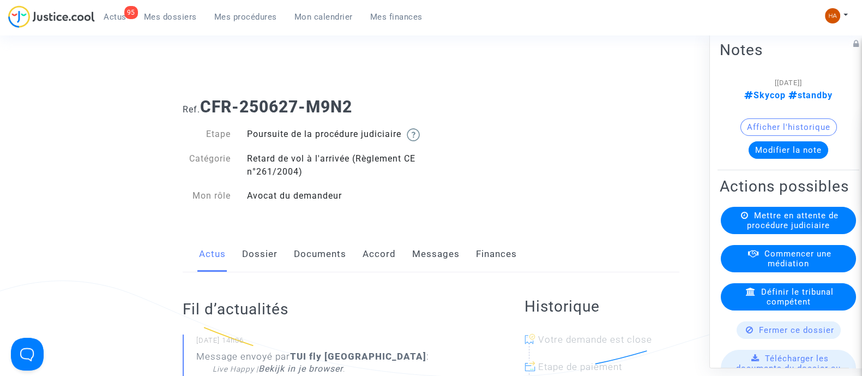
click at [443, 267] on link "Messages" at bounding box center [435, 254] width 47 height 36
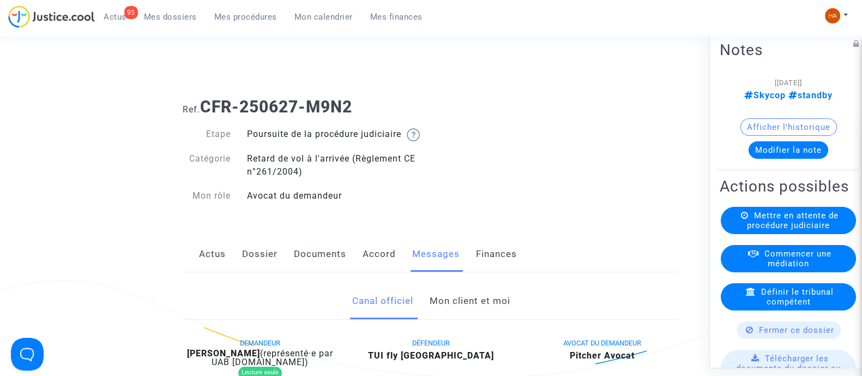
click at [259, 264] on link "Dossier" at bounding box center [259, 254] width 35 height 36
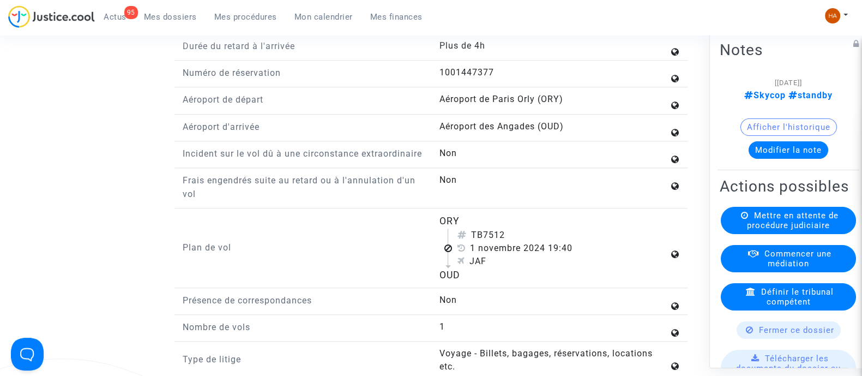
scroll to position [1363, 0]
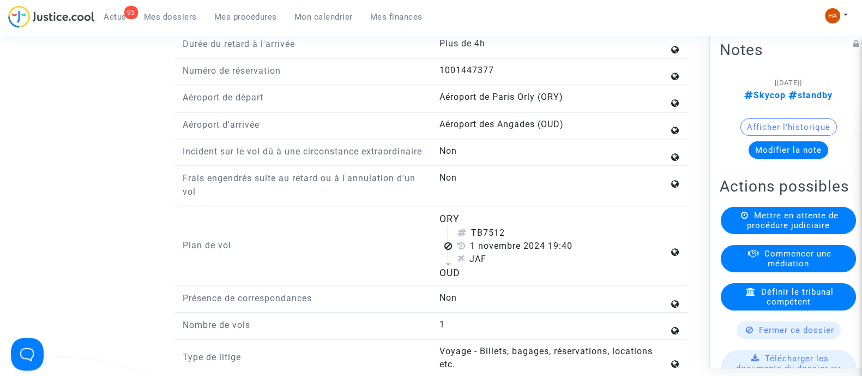
drag, startPoint x: 474, startPoint y: 252, endPoint x: 547, endPoint y: 269, distance: 75.0
click at [547, 265] on div "TB7512 [DATE] 19:40 JAF" at bounding box center [557, 245] width 221 height 39
copy div "TB7512 [DATE]"
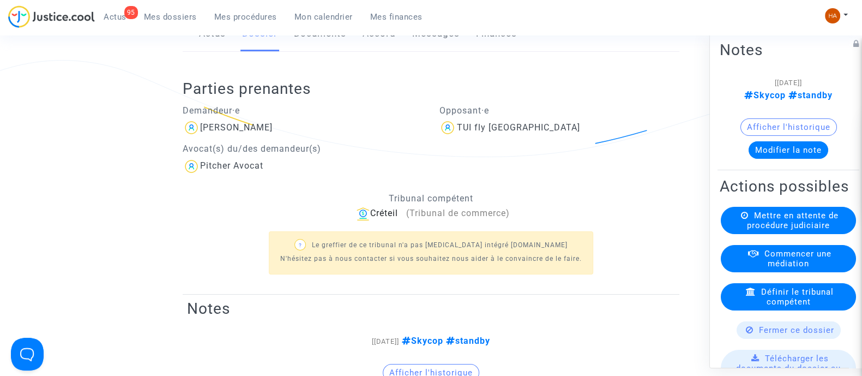
scroll to position [0, 0]
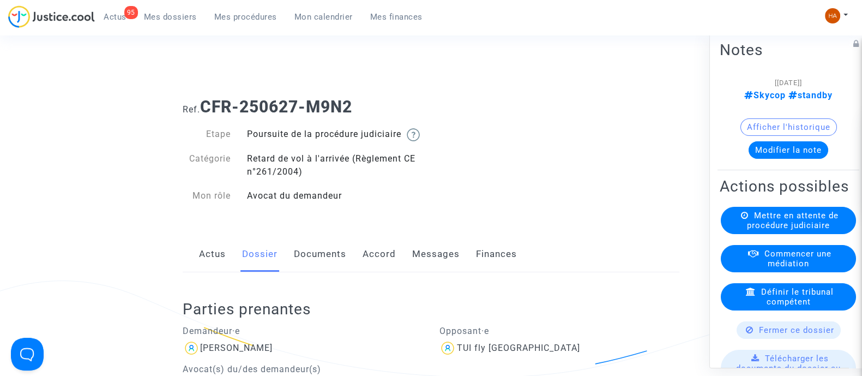
click at [408, 263] on div "Actus Dossier Documents Accord Messages Finances" at bounding box center [431, 254] width 497 height 37
click at [419, 259] on link "Messages" at bounding box center [435, 254] width 47 height 36
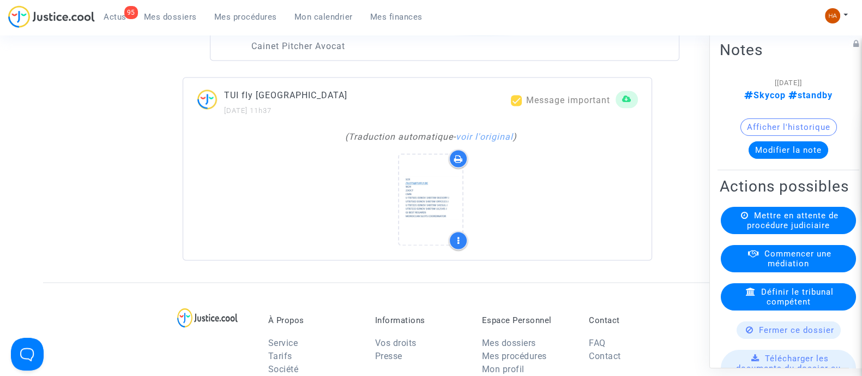
scroll to position [2237, 0]
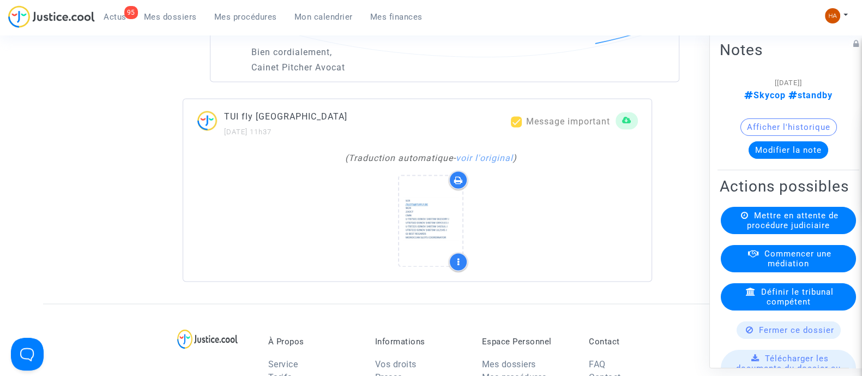
click at [492, 158] on div "TUI fly [GEOGRAPHIC_DATA] [DATE] 11h37 Message important ( Traduction automatiq…" at bounding box center [417, 189] width 469 height 183
click at [492, 163] on link "voir l'original" at bounding box center [484, 158] width 57 height 10
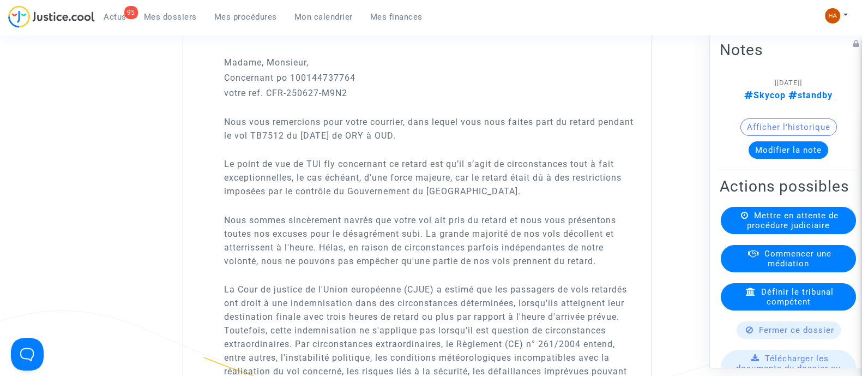
scroll to position [2374, 0]
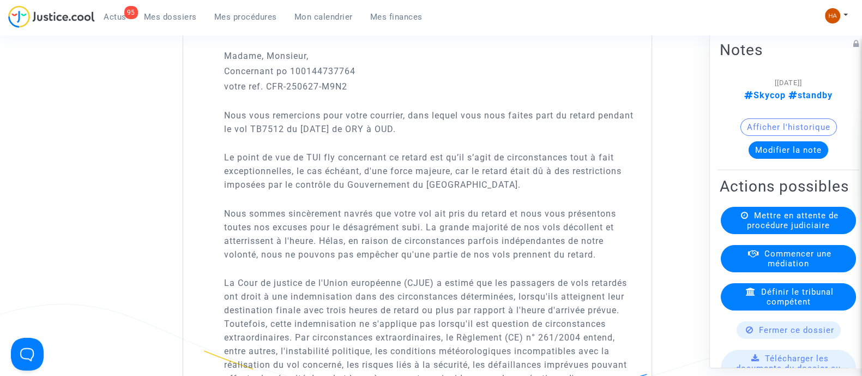
drag, startPoint x: 562, startPoint y: 180, endPoint x: 561, endPoint y: 202, distance: 21.3
copy p "Le point de vue de TUI fly concernant ce retard est qu’il s’agit de circonstanc…"
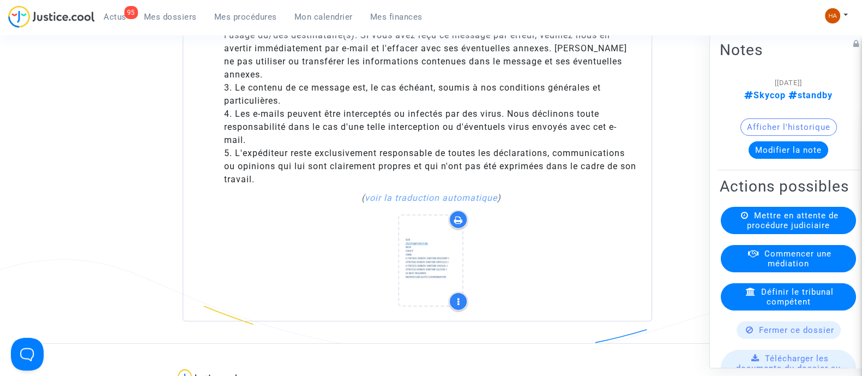
scroll to position [4321, 0]
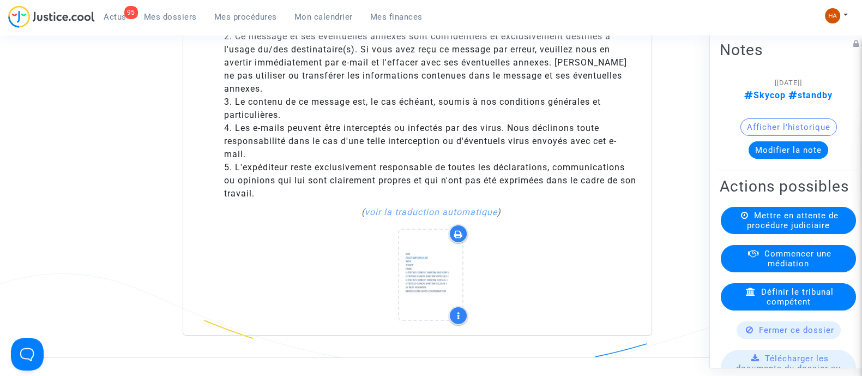
click at [457, 229] on icon at bounding box center [458, 233] width 9 height 9
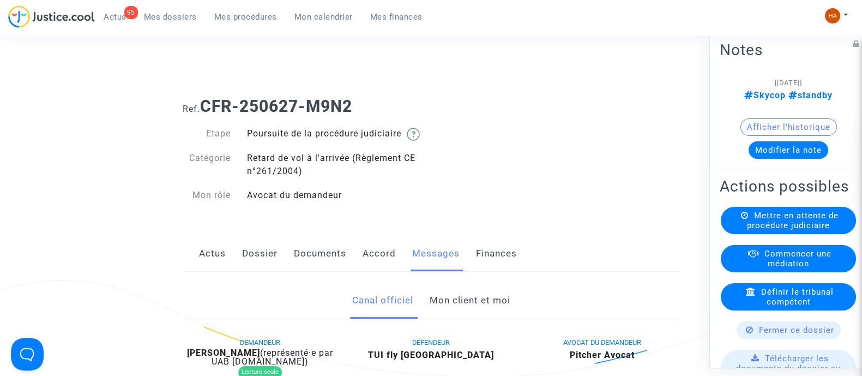
scroll to position [0, 0]
drag, startPoint x: 364, startPoint y: 105, endPoint x: 205, endPoint y: 100, distance: 159.2
click at [205, 100] on h1 "Ref. CFR-250627-M9N2" at bounding box center [431, 107] width 497 height 20
copy b "CFR-250627-M9N2"
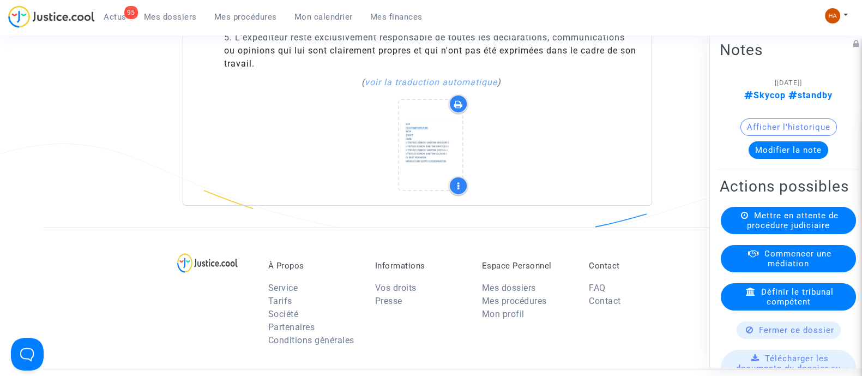
scroll to position [4321, 0]
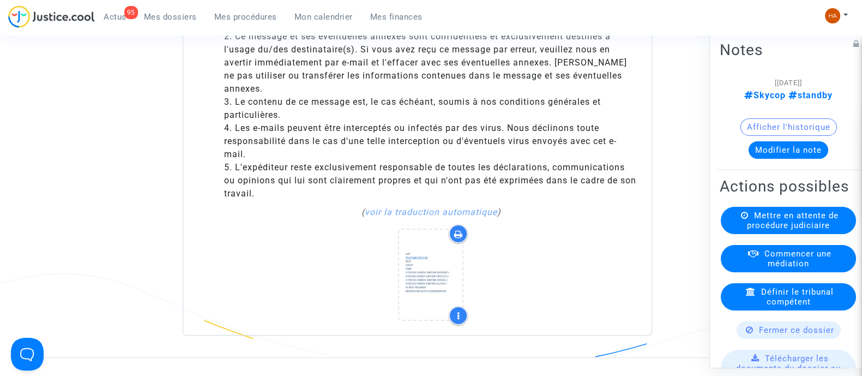
click at [461, 229] on icon at bounding box center [458, 233] width 9 height 9
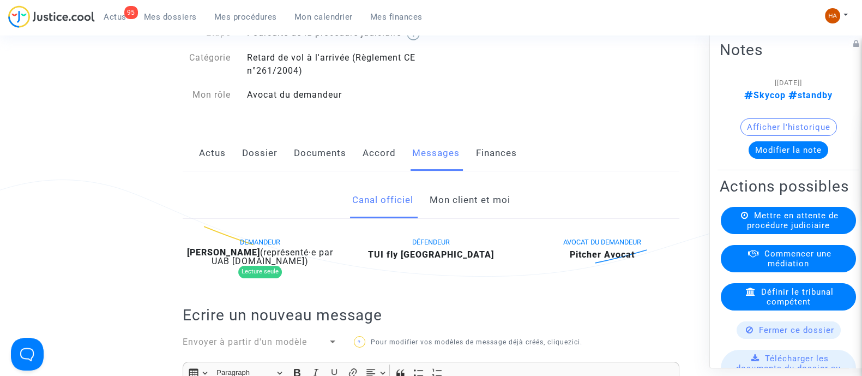
scroll to position [97, 0]
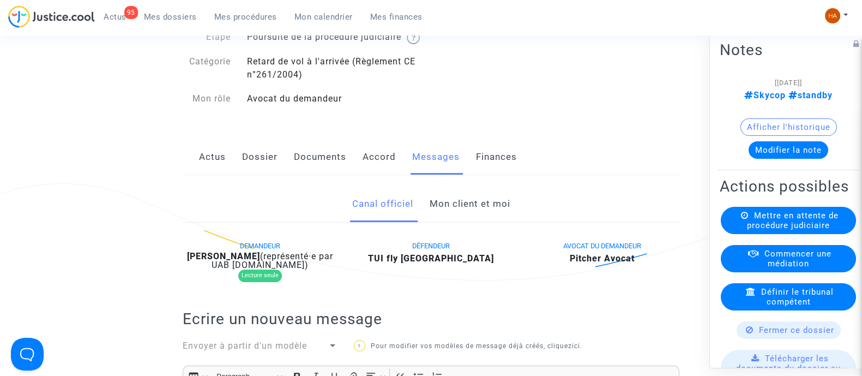
click at [329, 171] on link "Documents" at bounding box center [320, 157] width 52 height 36
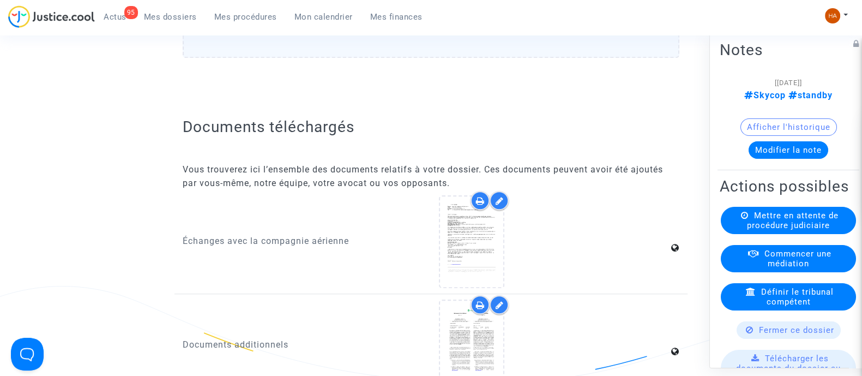
scroll to position [1226, 0]
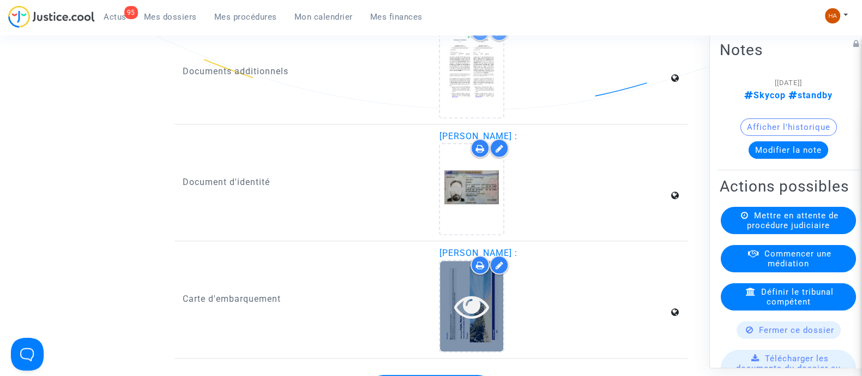
click at [489, 323] on div at bounding box center [471, 305] width 63 height 35
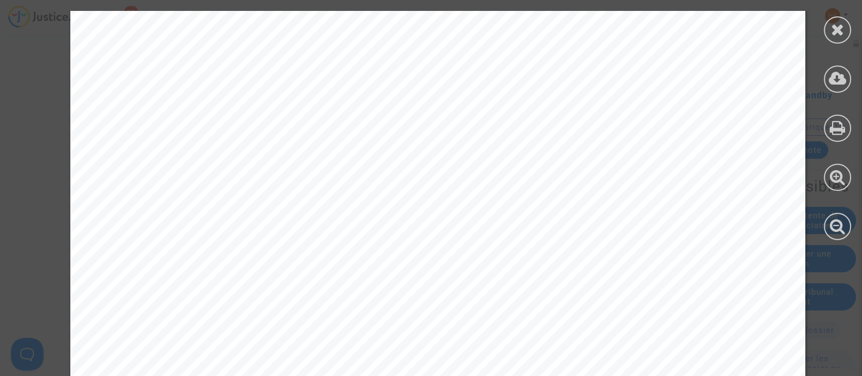
scroll to position [681, 0]
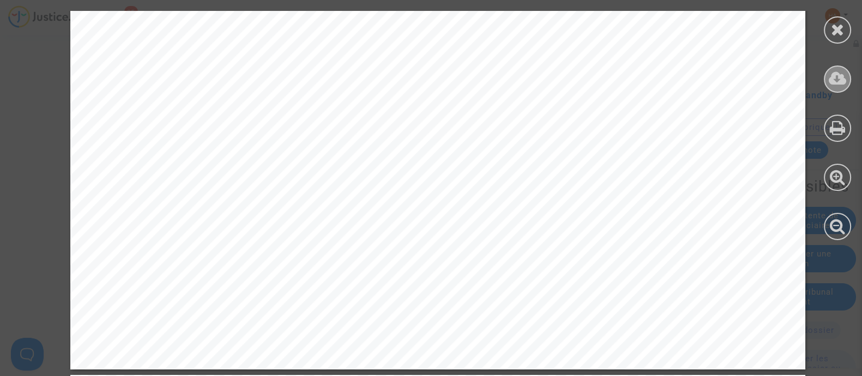
click at [837, 76] on icon at bounding box center [837, 78] width 18 height 16
click at [844, 34] on div at bounding box center [837, 29] width 27 height 27
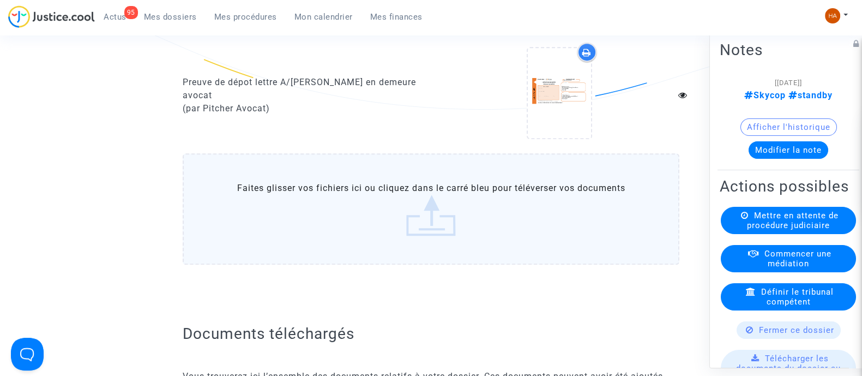
scroll to position [749, 0]
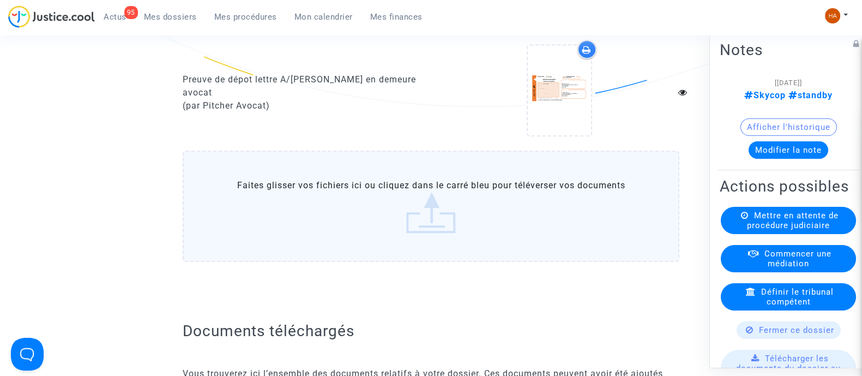
click at [428, 210] on label "Faites glisser vos fichiers ici ou cliquez dans le carré bleu pour téléverser v…" at bounding box center [431, 205] width 497 height 111
click at [0, 0] on input "Faites glisser vos fichiers ici ou cliquez dans le carré bleu pour téléverser v…" at bounding box center [0, 0] width 0 height 0
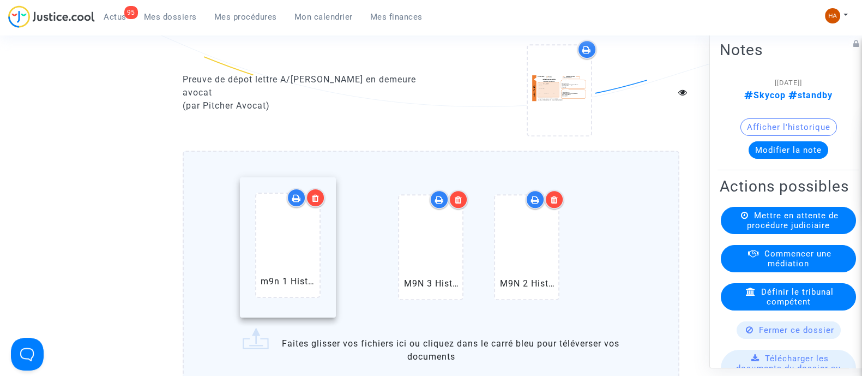
drag, startPoint x: 530, startPoint y: 290, endPoint x: 292, endPoint y: 276, distance: 238.6
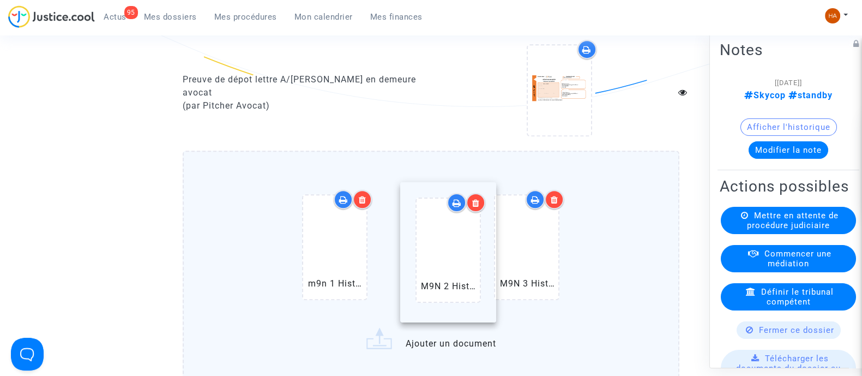
drag, startPoint x: 524, startPoint y: 298, endPoint x: 436, endPoint y: 290, distance: 88.6
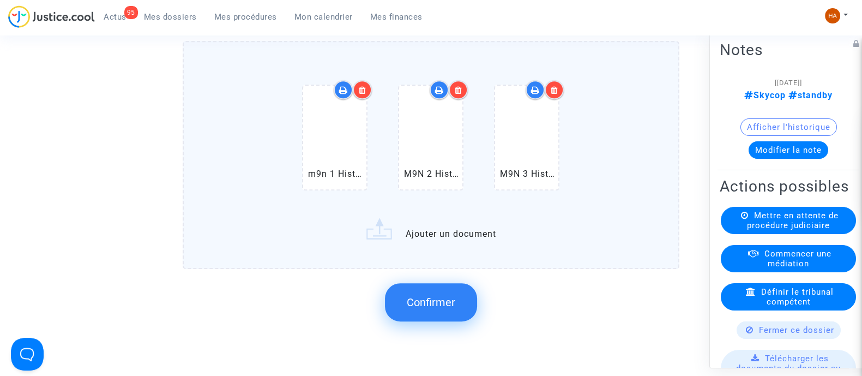
scroll to position [885, 0]
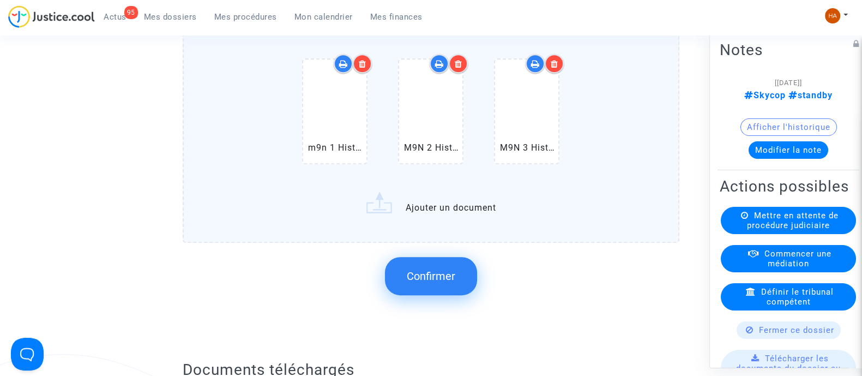
click at [434, 282] on span "Confirmer" at bounding box center [431, 275] width 49 height 13
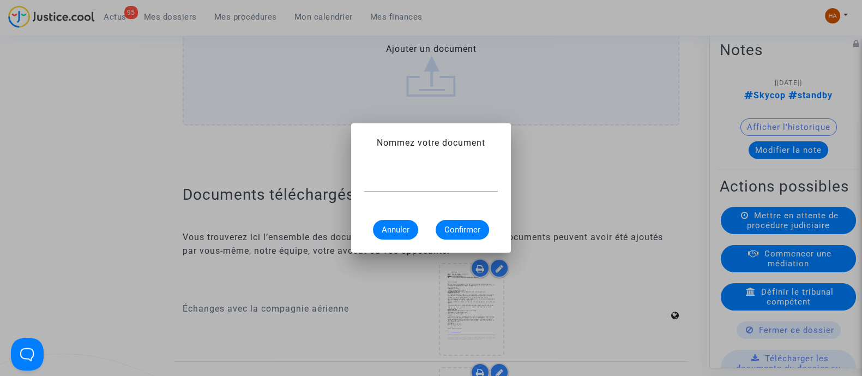
scroll to position [0, 0]
type input "Flightstats Orly [DATE]"
click at [463, 228] on span "Confirmer" at bounding box center [462, 230] width 36 height 10
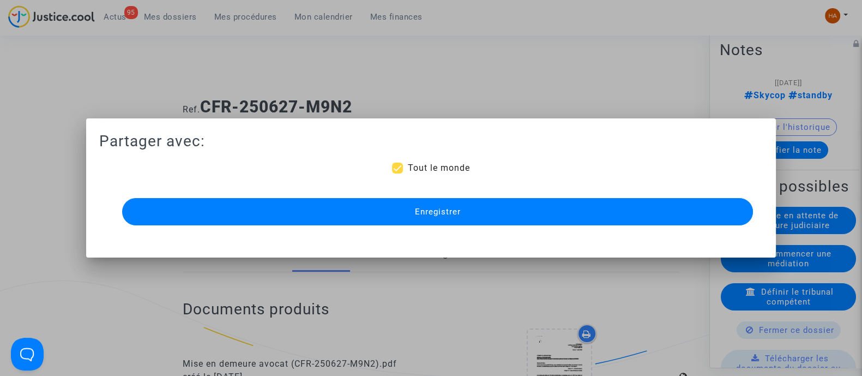
scroll to position [885, 0]
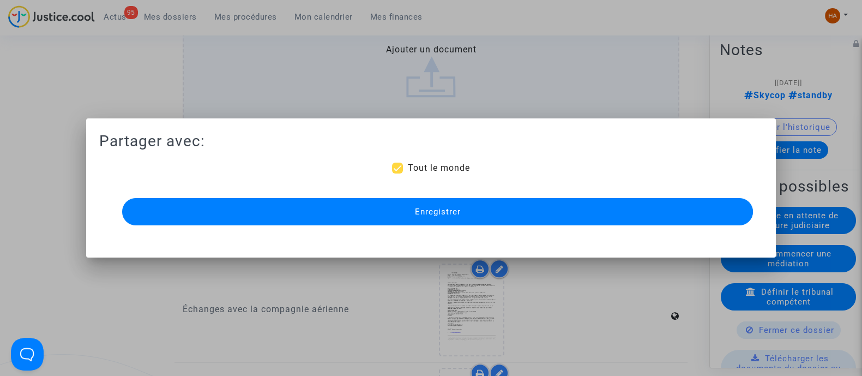
click at [509, 220] on button "Enregistrer" at bounding box center [437, 211] width 631 height 27
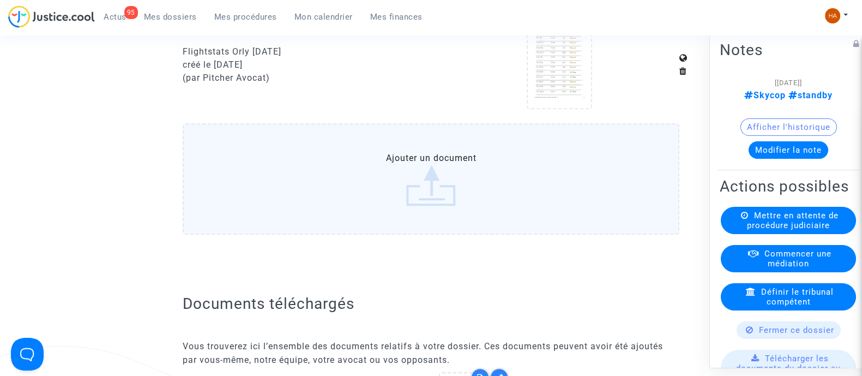
scroll to position [909, 0]
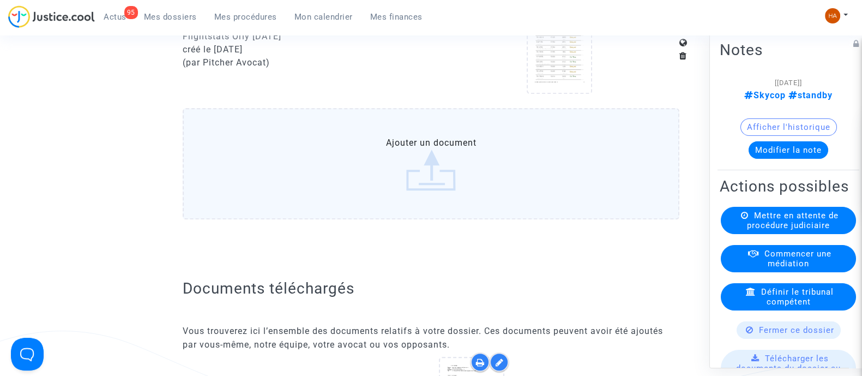
click at [437, 191] on label "Ajouter un document" at bounding box center [431, 163] width 497 height 111
click at [0, 0] on input "Ajouter un document" at bounding box center [0, 0] width 0 height 0
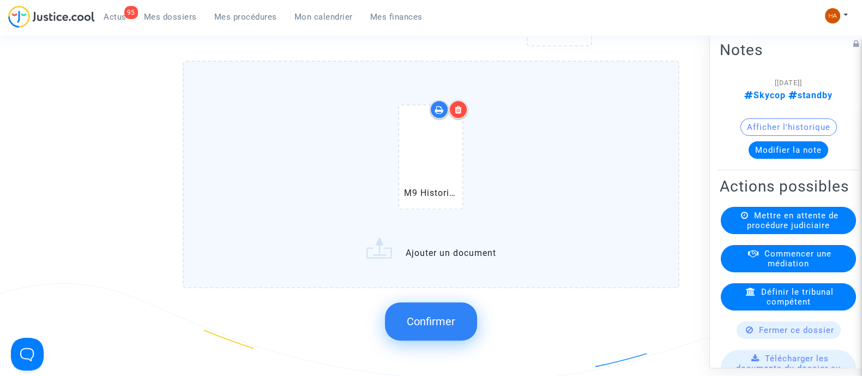
scroll to position [955, 0]
click at [443, 329] on span "Confirmer" at bounding box center [431, 322] width 49 height 13
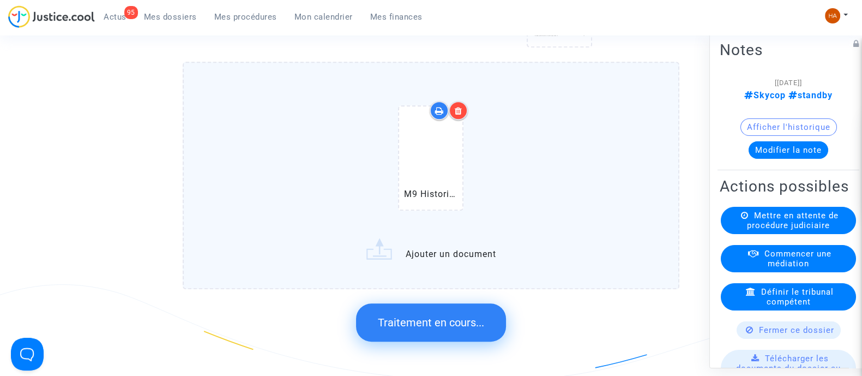
scroll to position [0, 0]
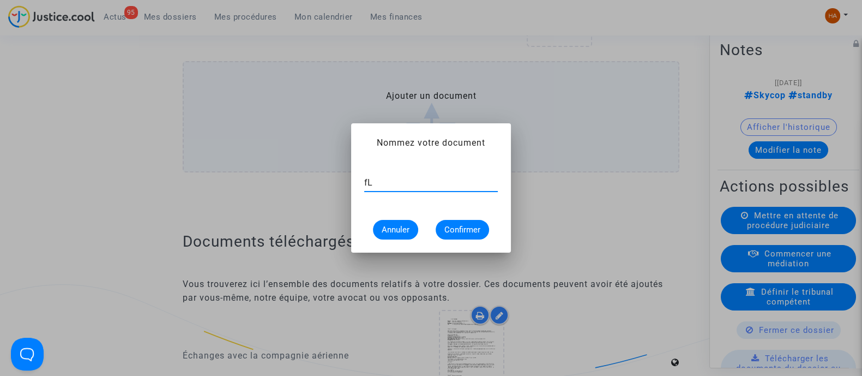
type input "f"
type input "G"
type input "F"
type input "Flightstats [GEOGRAPHIC_DATA] [DATE]"
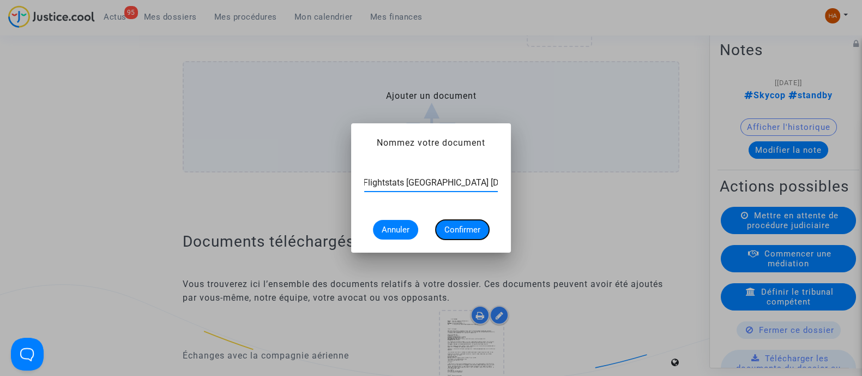
scroll to position [0, 0]
click at [475, 228] on span "Confirmer" at bounding box center [462, 230] width 36 height 10
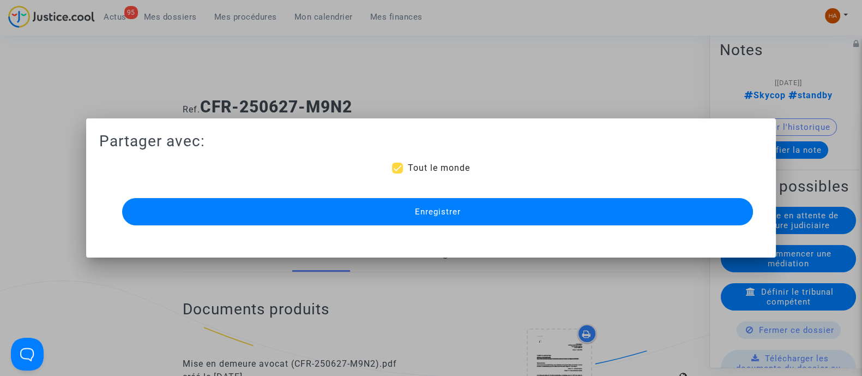
scroll to position [955, 0]
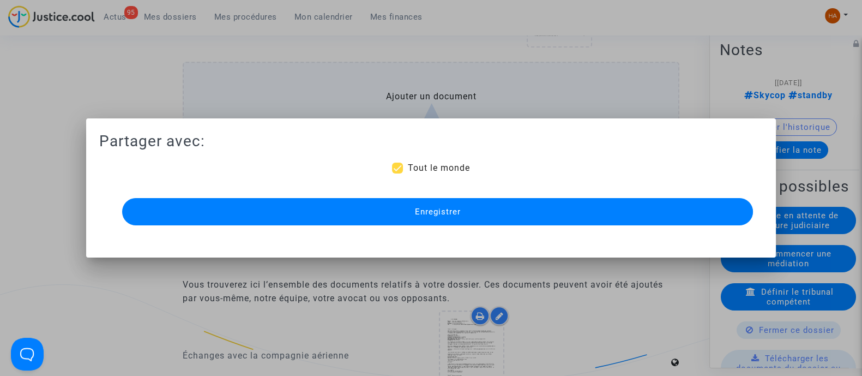
click at [534, 211] on button "Enregistrer" at bounding box center [437, 211] width 631 height 27
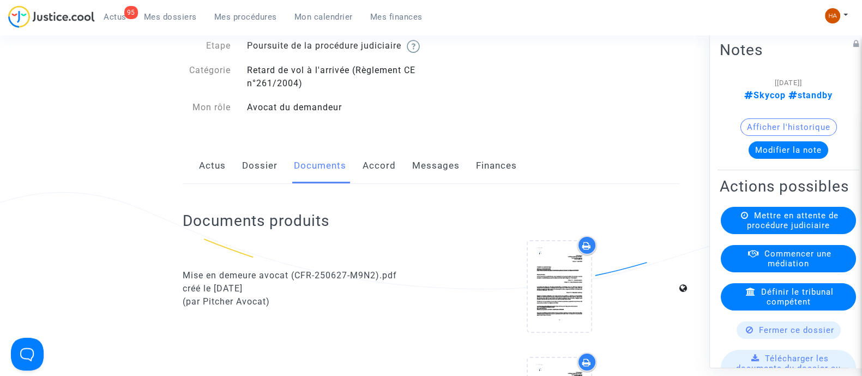
scroll to position [0, 0]
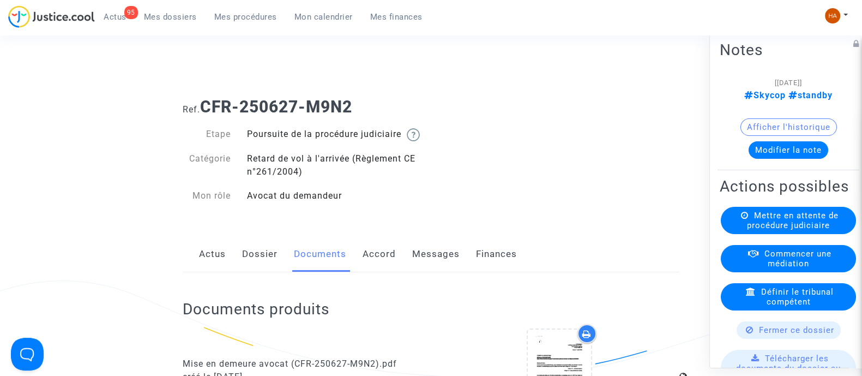
drag, startPoint x: 373, startPoint y: 98, endPoint x: 204, endPoint y: 93, distance: 169.0
click at [204, 93] on div "Ref. CFR-250627-M9N2" at bounding box center [430, 103] width 513 height 28
copy b "CFR-250627-M9N2"
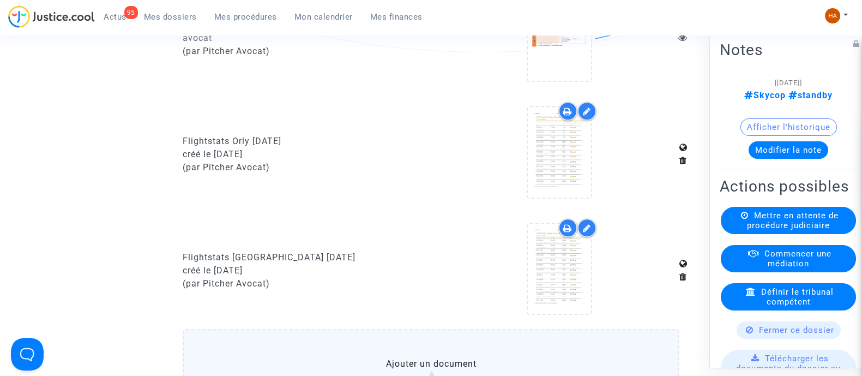
scroll to position [807, 0]
click at [572, 118] on div at bounding box center [567, 108] width 19 height 19
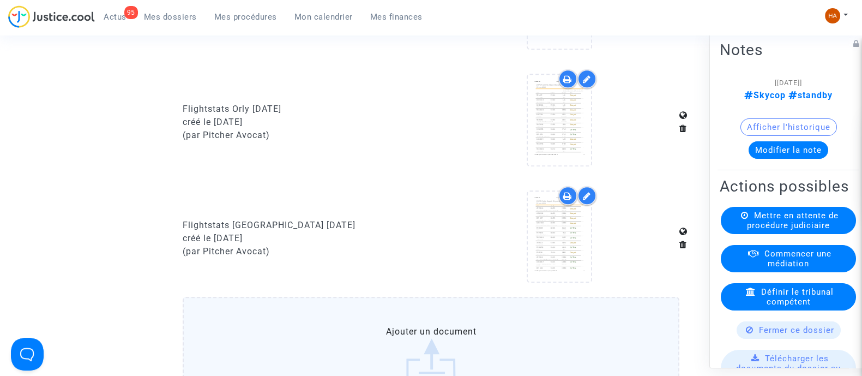
scroll to position [837, 0]
click at [564, 199] on icon at bounding box center [567, 195] width 9 height 9
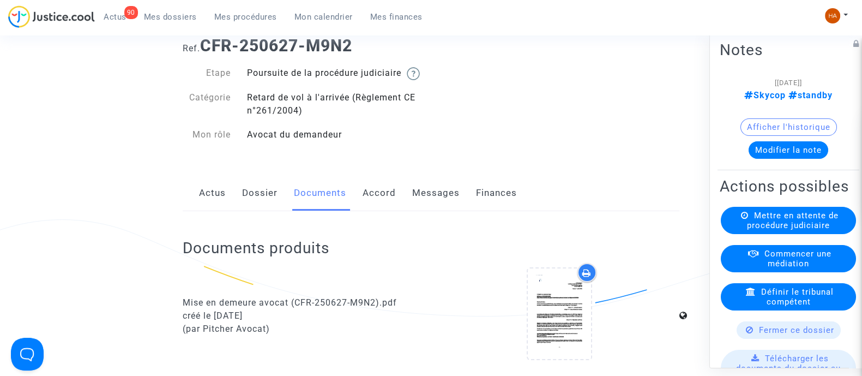
scroll to position [0, 0]
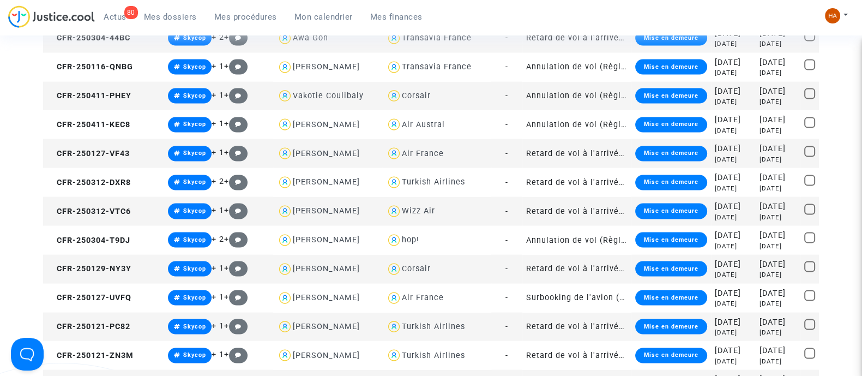
scroll to position [2793, 0]
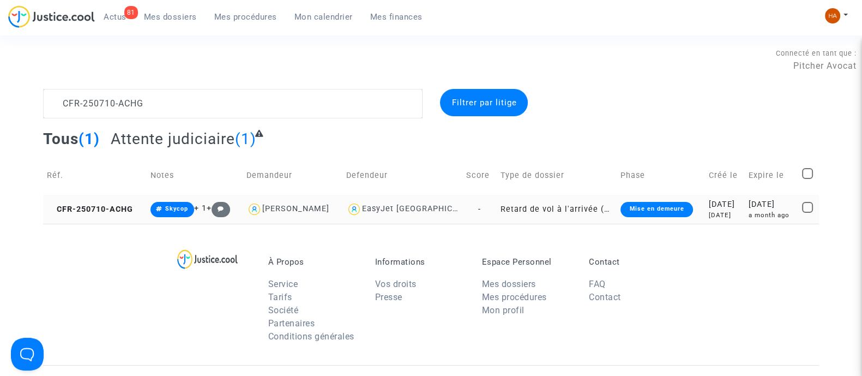
type textarea "CFR-250710-ACHG"
click at [499, 213] on td "Retard de vol à l'arrivée (Règlement CE n°261/2004)" at bounding box center [557, 209] width 120 height 29
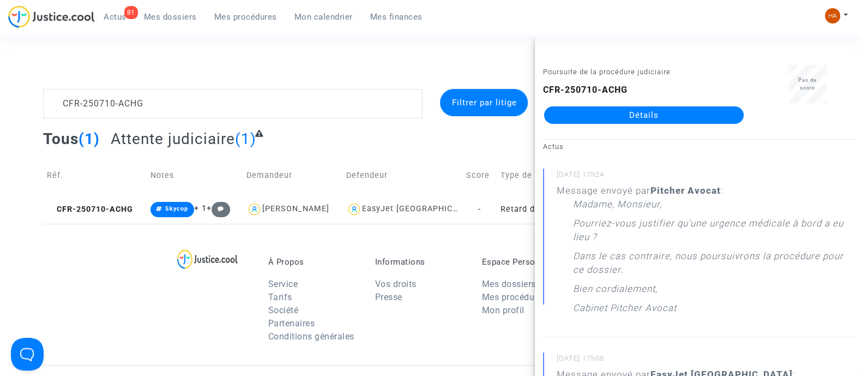
click at [622, 118] on link "Détails" at bounding box center [643, 114] width 199 height 17
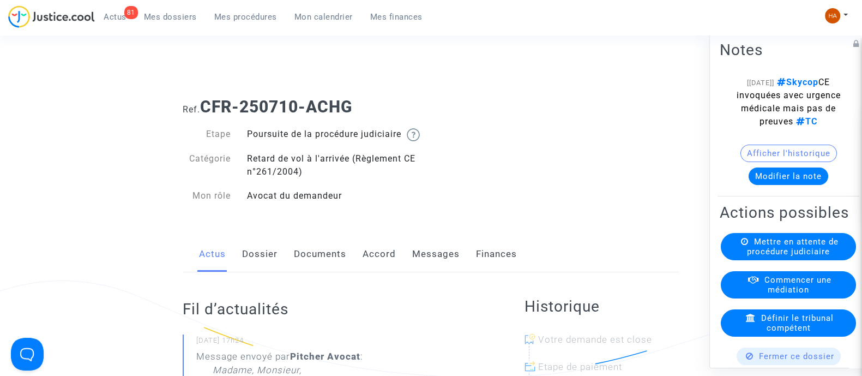
click at [435, 270] on link "Messages" at bounding box center [435, 254] width 47 height 36
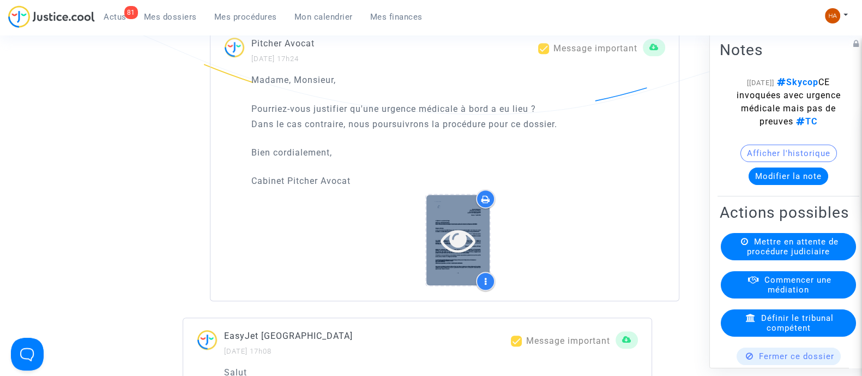
scroll to position [743, 0]
click at [457, 250] on icon at bounding box center [457, 238] width 35 height 35
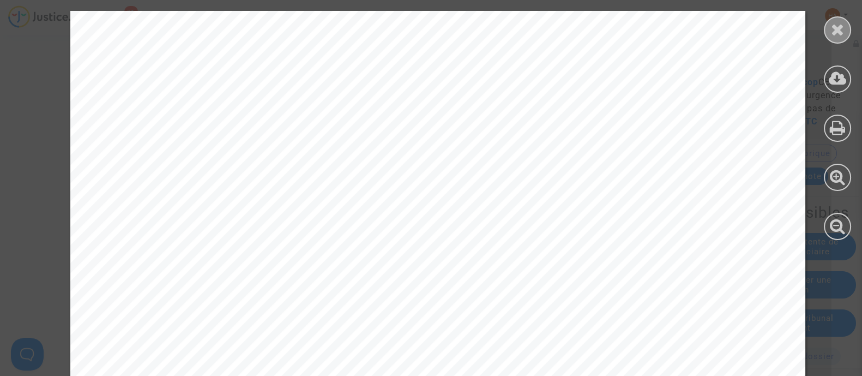
click at [826, 37] on div at bounding box center [837, 29] width 27 height 27
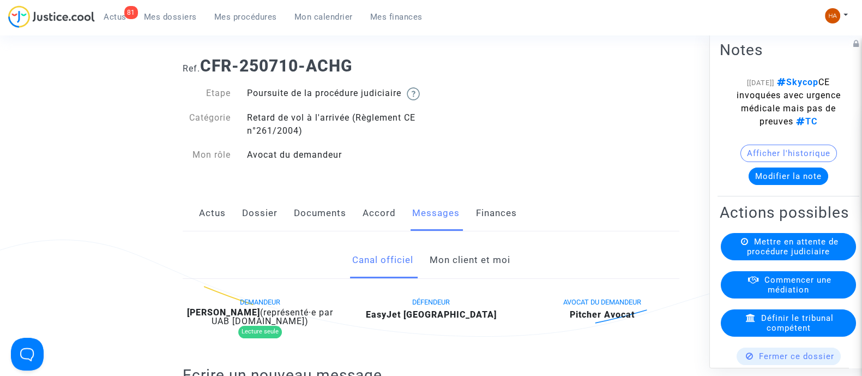
scroll to position [38, 0]
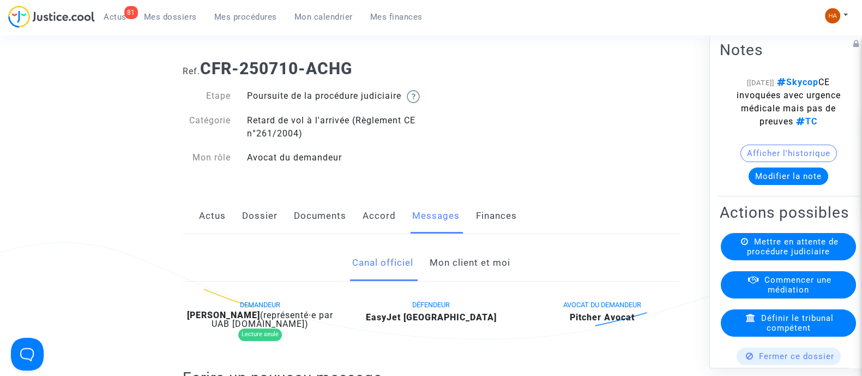
click at [480, 276] on link "Mon client et moi" at bounding box center [469, 263] width 81 height 36
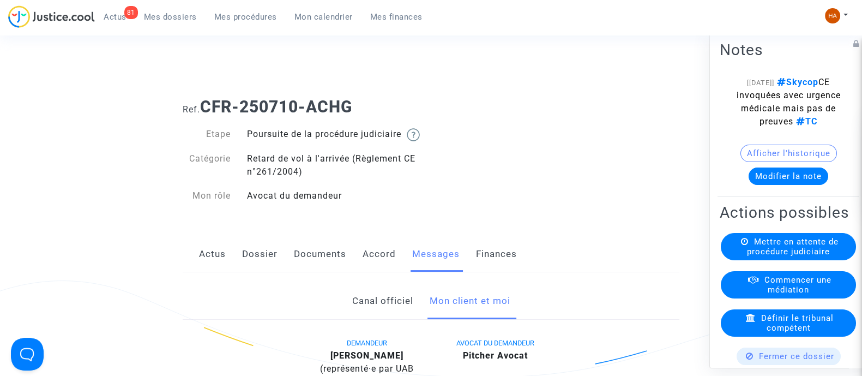
click at [152, 19] on span "Mes dossiers" at bounding box center [170, 17] width 53 height 10
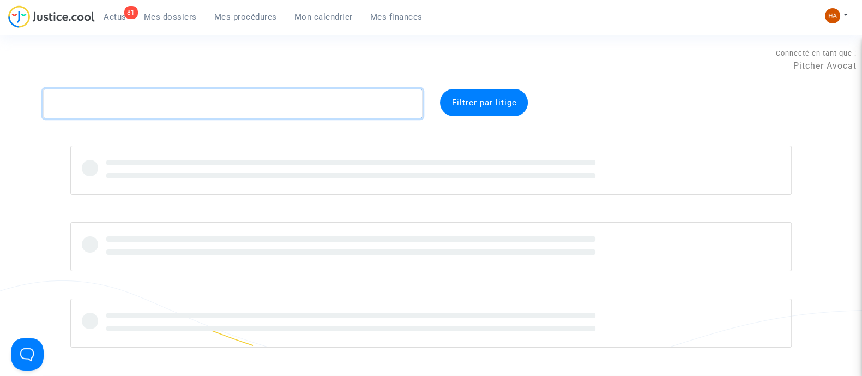
click at [174, 106] on textarea at bounding box center [232, 103] width 379 height 29
paste textarea "CFR-250619-WQJ9"
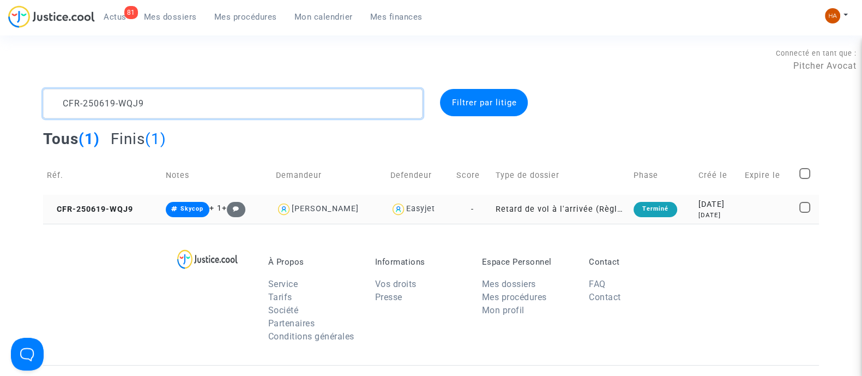
type textarea "CFR-250619-WQJ9"
click at [499, 213] on td "Retard de vol à l'arrivée (Règlement CE n°261/2004)" at bounding box center [561, 209] width 138 height 29
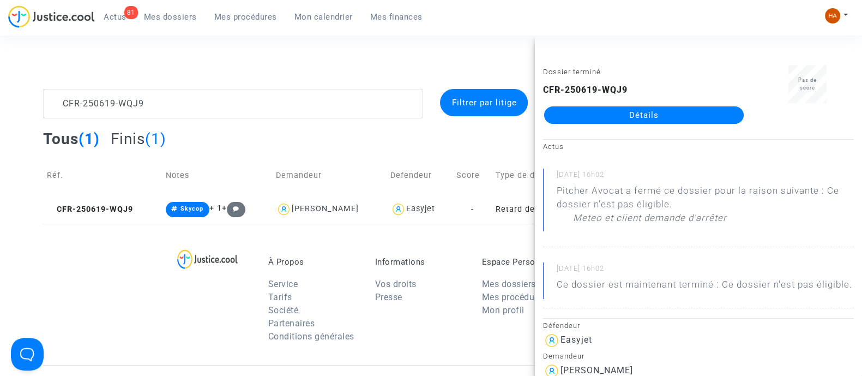
click at [608, 119] on link "Détails" at bounding box center [643, 114] width 199 height 17
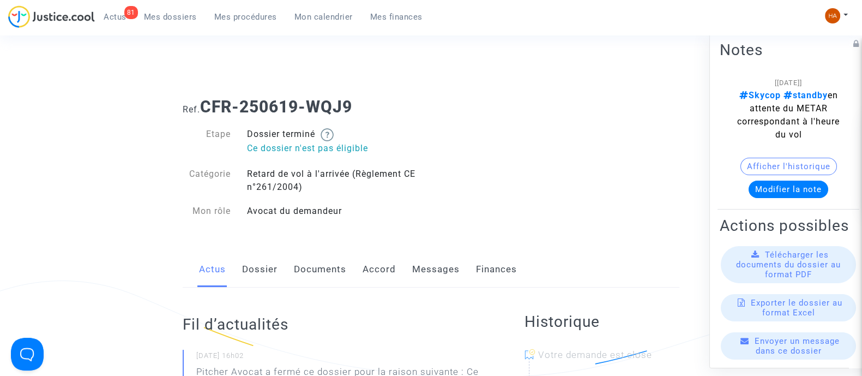
click at [155, 17] on span "Mes dossiers" at bounding box center [170, 17] width 53 height 10
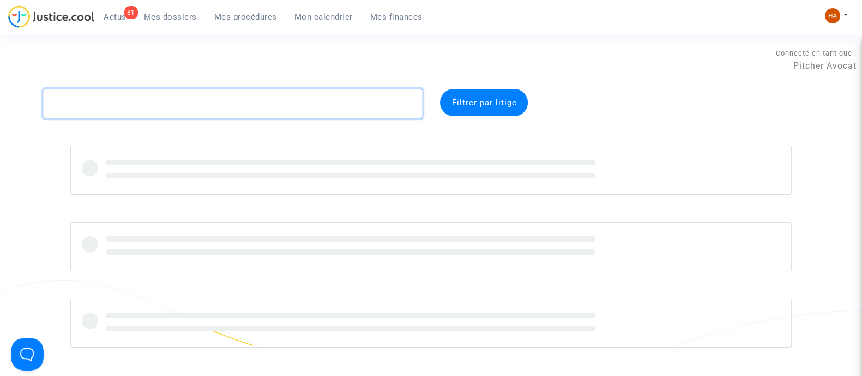
click at [120, 101] on textarea at bounding box center [232, 103] width 379 height 29
paste textarea "CFR-250116-QNBG"
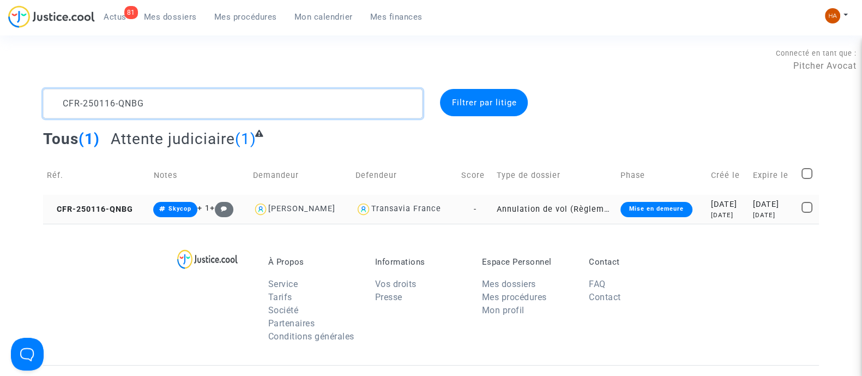
type textarea "CFR-250116-QNBG"
click at [507, 207] on td "Annulation de vol (Règlement CE n°261/2004)" at bounding box center [555, 209] width 124 height 29
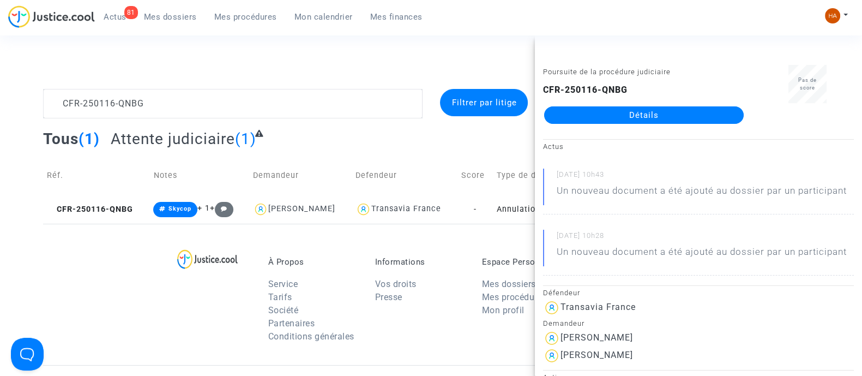
click at [679, 113] on link "Détails" at bounding box center [643, 114] width 199 height 17
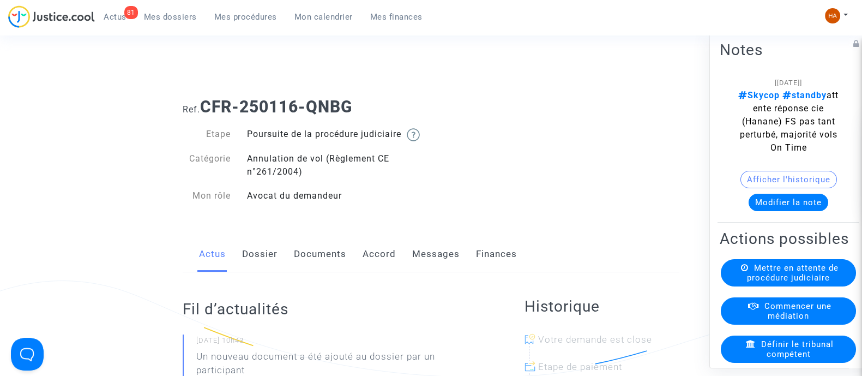
click at [427, 267] on link "Messages" at bounding box center [435, 254] width 47 height 36
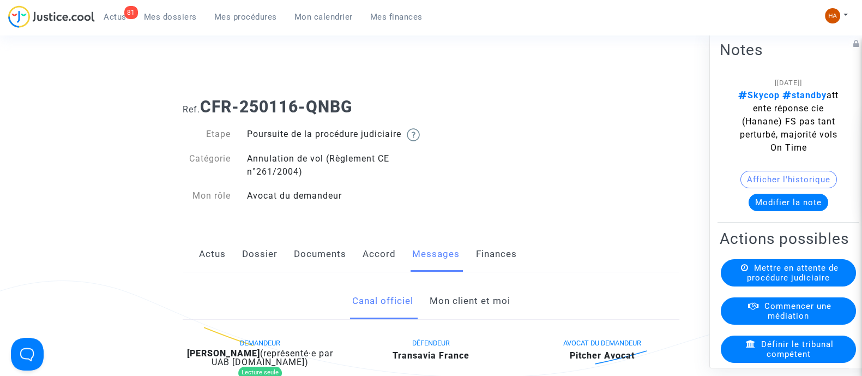
click at [308, 265] on link "Documents" at bounding box center [320, 254] width 52 height 36
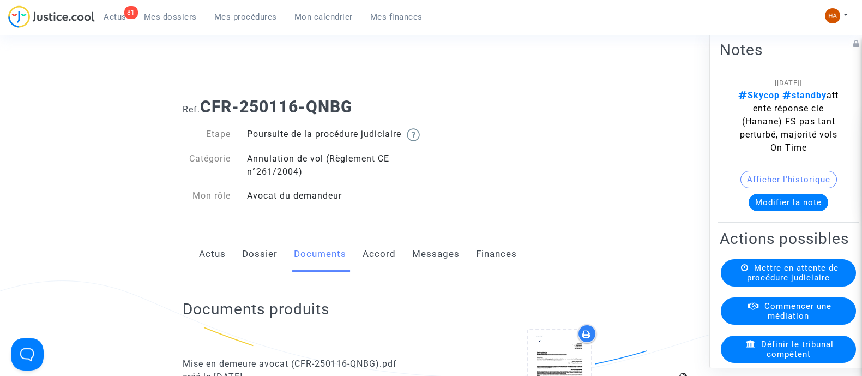
drag, startPoint x: 371, startPoint y: 110, endPoint x: 204, endPoint y: 110, distance: 167.3
click at [204, 110] on h1 "Ref. CFR-250116-QNBG" at bounding box center [431, 107] width 497 height 20
copy b "CFR-250116-QNBG"
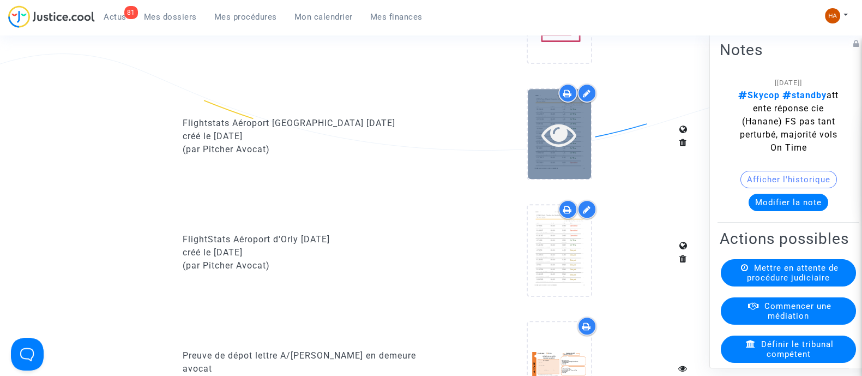
scroll to position [681, 0]
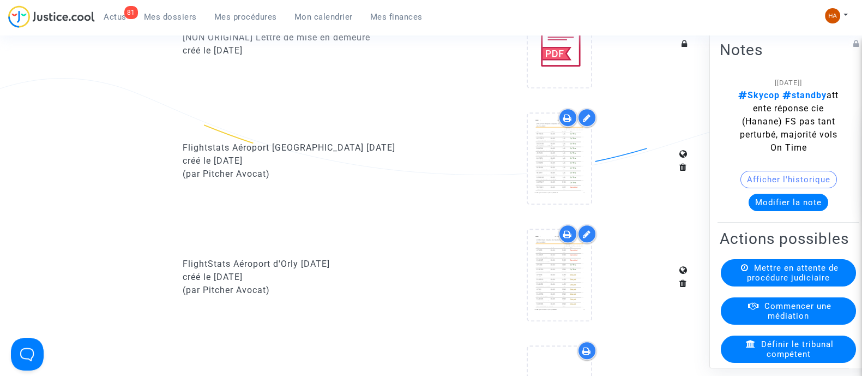
click at [567, 122] on icon at bounding box center [567, 117] width 9 height 9
click at [567, 238] on icon at bounding box center [567, 233] width 9 height 9
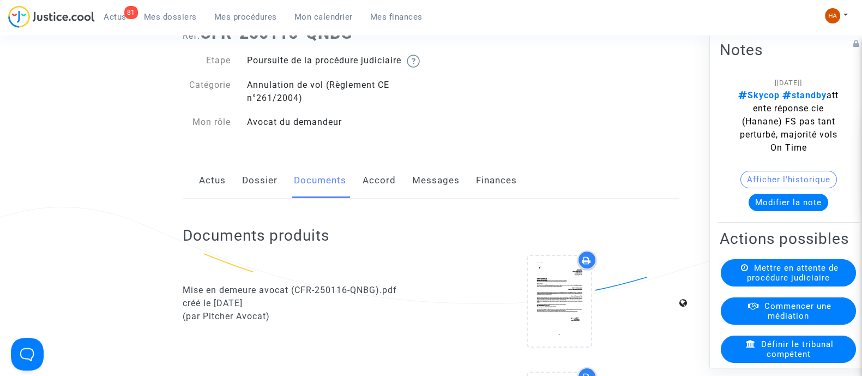
scroll to position [0, 0]
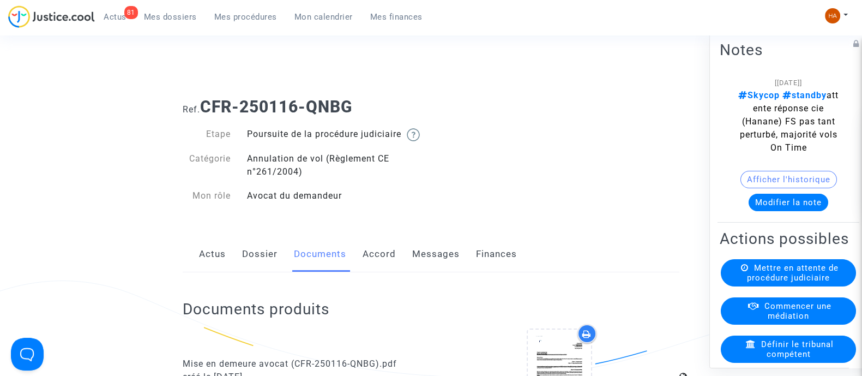
click at [253, 262] on link "Dossier" at bounding box center [259, 254] width 35 height 36
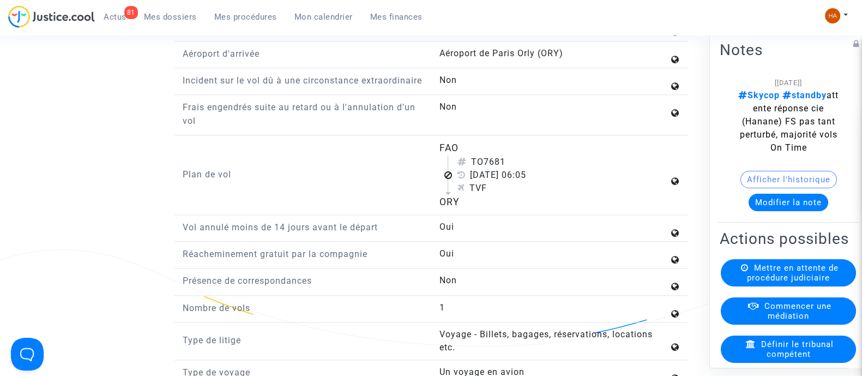
scroll to position [1474, 0]
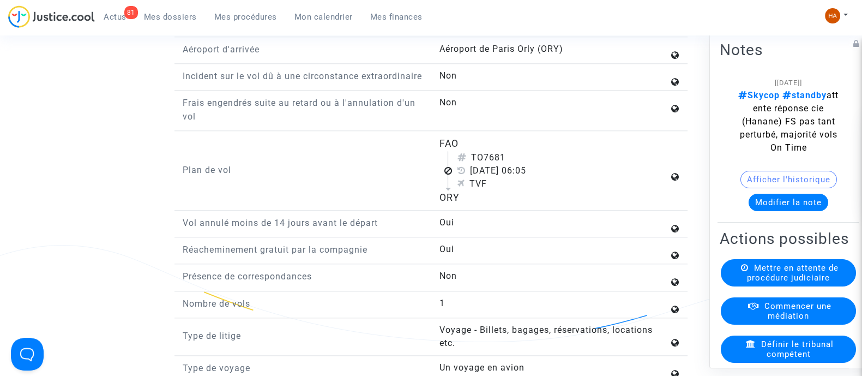
drag, startPoint x: 538, startPoint y: 203, endPoint x: 468, endPoint y: 205, distance: 70.4
click at [468, 177] on div "[DATE] 06:05" at bounding box center [562, 170] width 211 height 13
copy div "[DATE]"
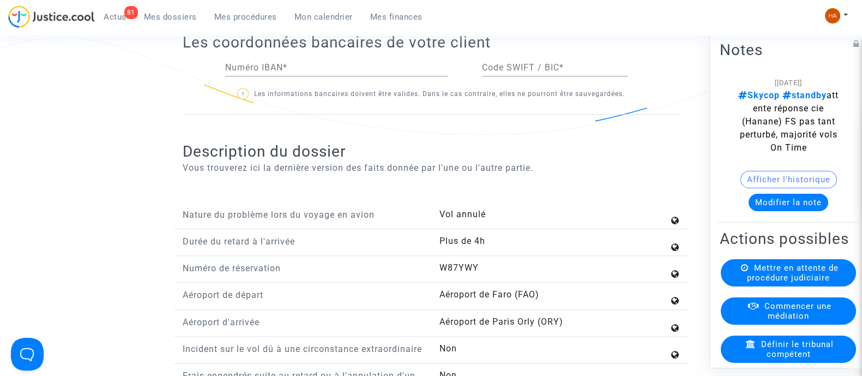
click at [175, 20] on span "Mes dossiers" at bounding box center [170, 17] width 53 height 10
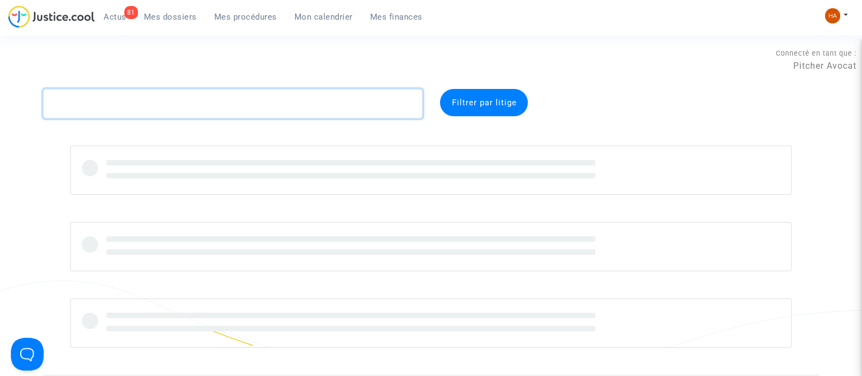
click at [154, 114] on textarea at bounding box center [232, 103] width 379 height 29
paste textarea "CFR-250710-NWNK"
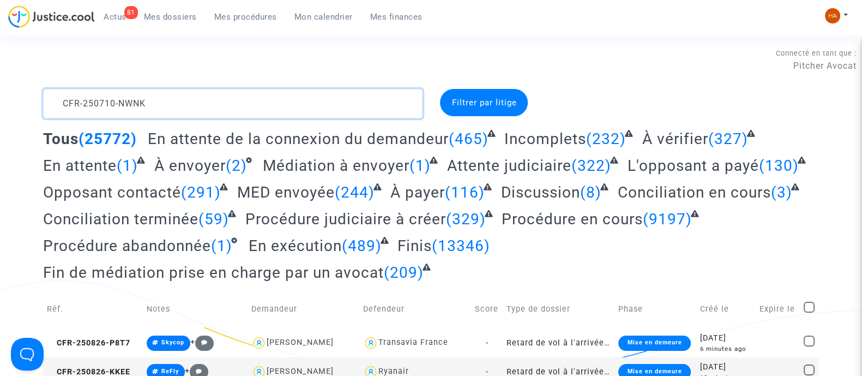
type textarea "CFR-250710-NWNK"
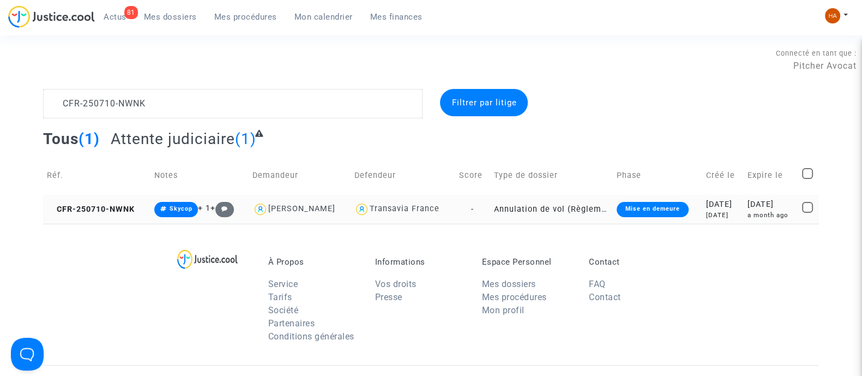
click at [519, 209] on td "Annulation de vol (Règlement CE n°261/2004)" at bounding box center [551, 209] width 123 height 29
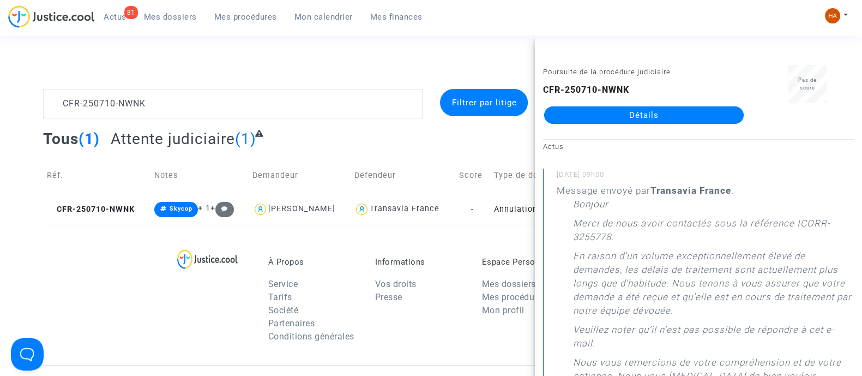
click at [591, 116] on link "Détails" at bounding box center [643, 114] width 199 height 17
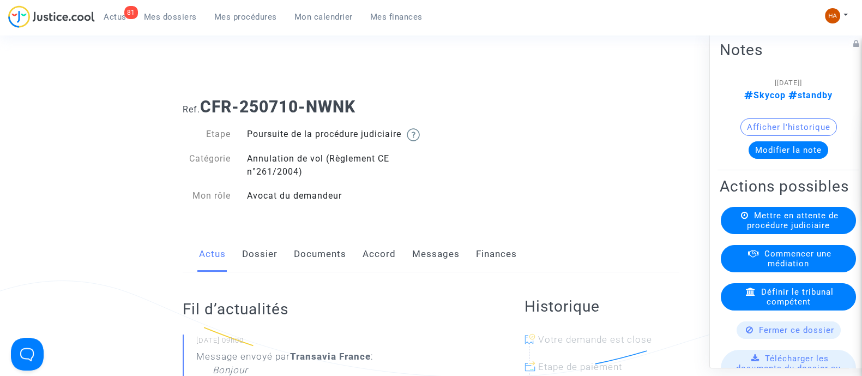
click at [262, 263] on link "Dossier" at bounding box center [259, 254] width 35 height 36
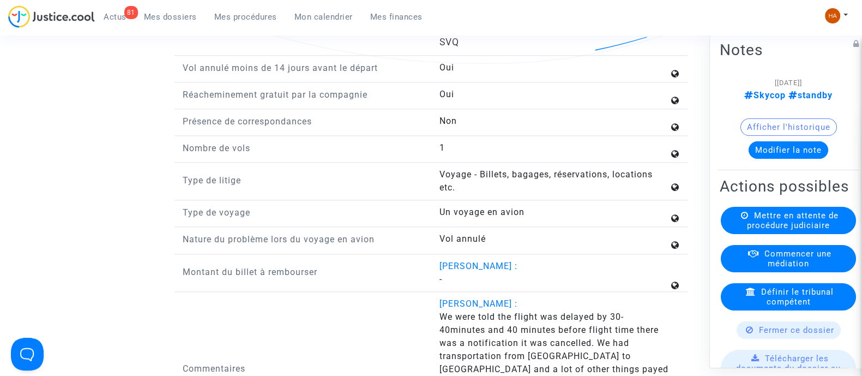
scroll to position [1635, 0]
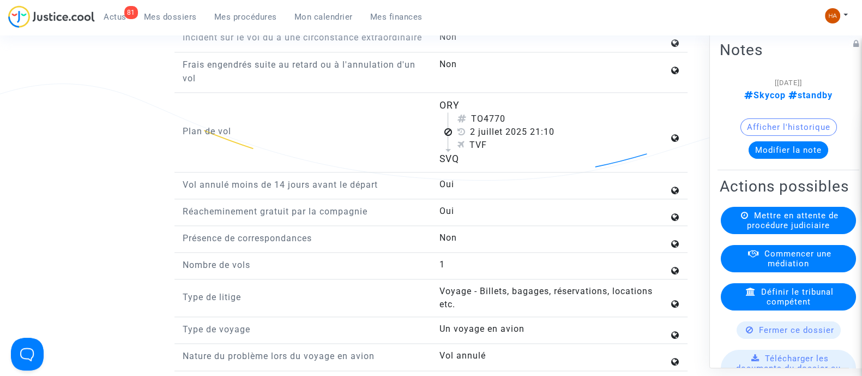
drag, startPoint x: 471, startPoint y: 129, endPoint x: 504, endPoint y: 142, distance: 35.2
click at [504, 125] on div "TO4770" at bounding box center [562, 118] width 211 height 13
drag, startPoint x: 473, startPoint y: 134, endPoint x: 527, endPoint y: 148, distance: 55.8
click at [527, 148] on div "TO4770 [DATE] 21:10 TVF" at bounding box center [557, 131] width 221 height 39
copy div "TO4770 [DATE]"
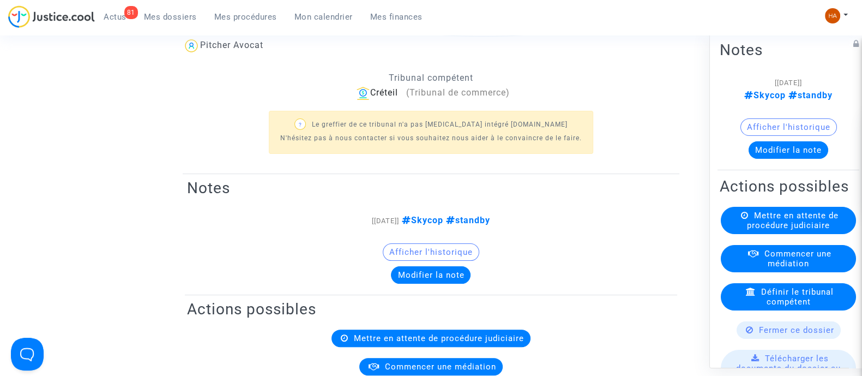
scroll to position [0, 0]
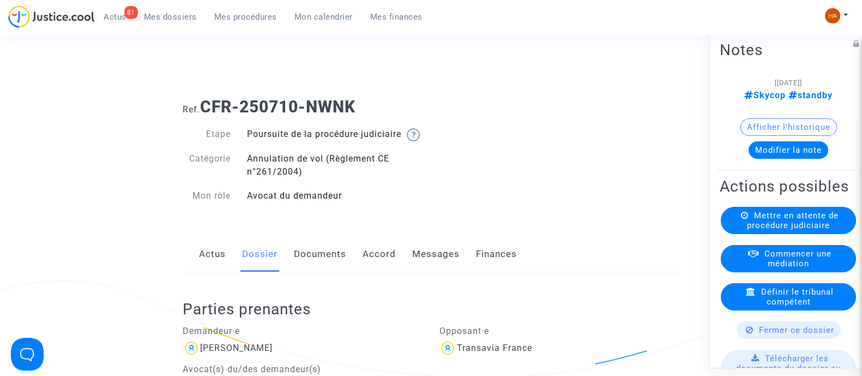
click at [168, 17] on span "Mes dossiers" at bounding box center [170, 17] width 53 height 10
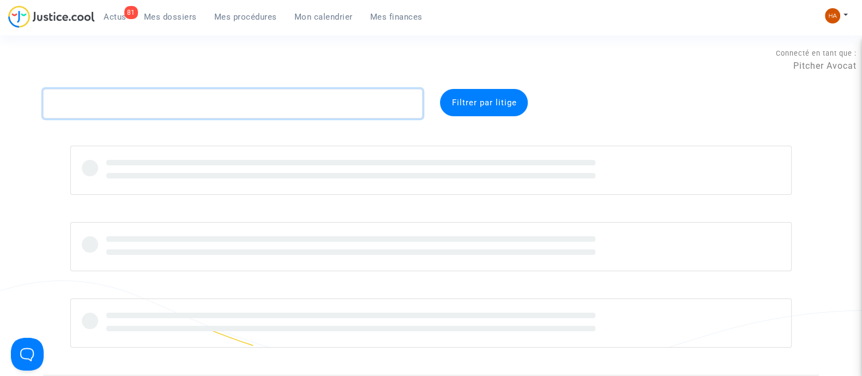
click at [143, 102] on textarea at bounding box center [232, 103] width 379 height 29
paste textarea "CFR-250404-G3RV"
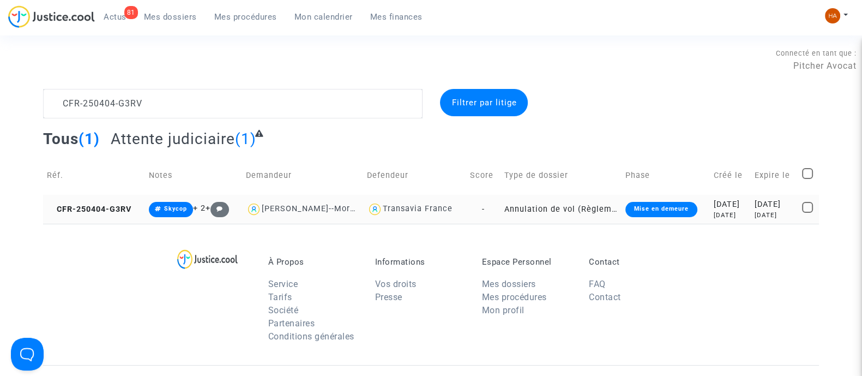
click at [500, 205] on td "Annulation de vol (Règlement CE n°261/2004)" at bounding box center [560, 209] width 121 height 29
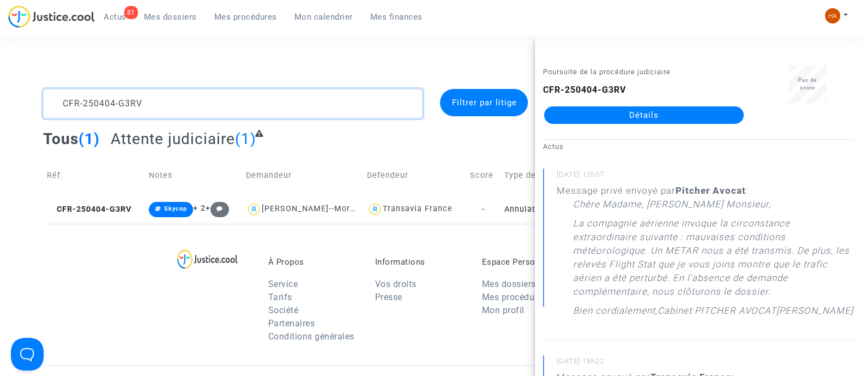
click at [158, 103] on textarea at bounding box center [232, 103] width 379 height 29
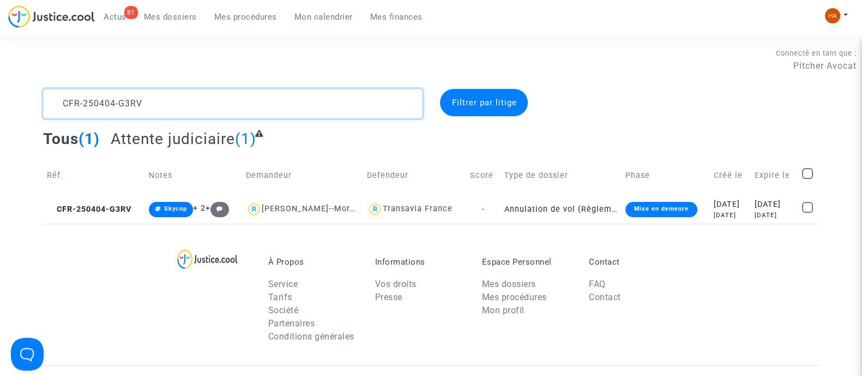
drag, startPoint x: 119, startPoint y: 103, endPoint x: 34, endPoint y: 102, distance: 85.0
click at [35, 102] on div "CFR-250404-G3RV" at bounding box center [233, 103] width 396 height 29
paste textarea "16-HG2B"
drag, startPoint x: 150, startPoint y: 101, endPoint x: 15, endPoint y: 98, distance: 134.7
click at [15, 98] on div "CFR-250416-HG2B Filtrer par litige Tous (1) Attente judiciaire (1) Réf. Notes D…" at bounding box center [431, 156] width 862 height 135
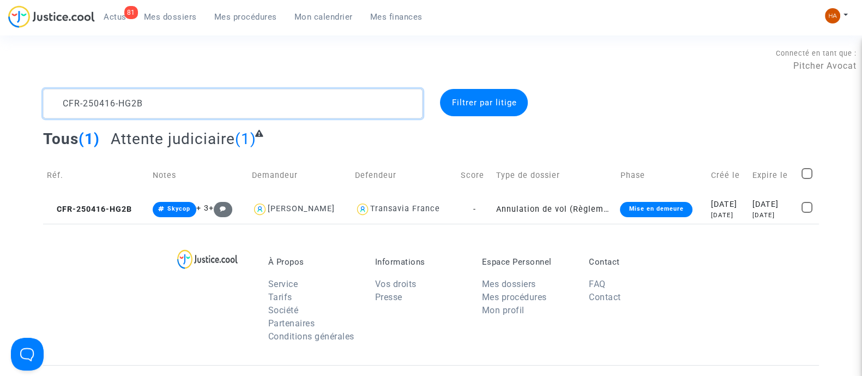
paste textarea "27-NB3Y"
drag, startPoint x: 172, startPoint y: 105, endPoint x: 18, endPoint y: 96, distance: 153.9
click at [18, 96] on div "CFR-250427-NB3Y Filtrer par litige Tous (1) Attente judiciaire (1) Réf. Notes D…" at bounding box center [431, 156] width 862 height 135
paste textarea "710-MY94"
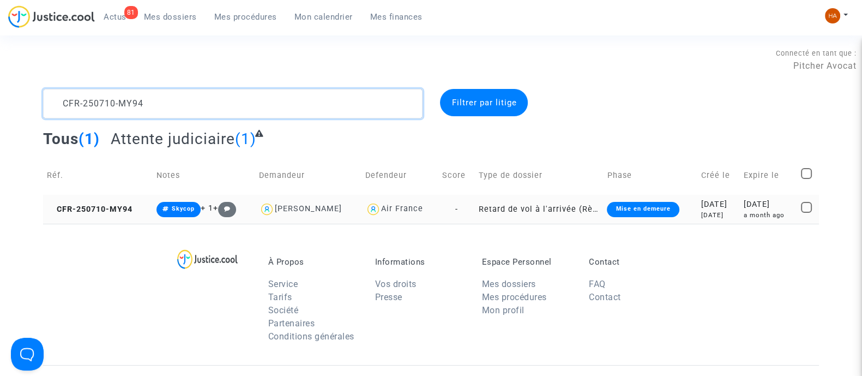
type textarea "CFR-250710-MY94"
click at [475, 208] on td "Retard de vol à l'arrivée (Règlement CE n°261/2004)" at bounding box center [539, 209] width 128 height 29
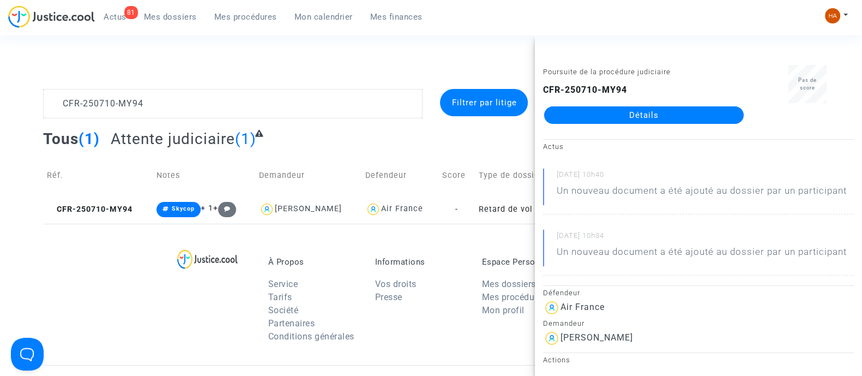
click at [594, 122] on link "Détails" at bounding box center [643, 114] width 199 height 17
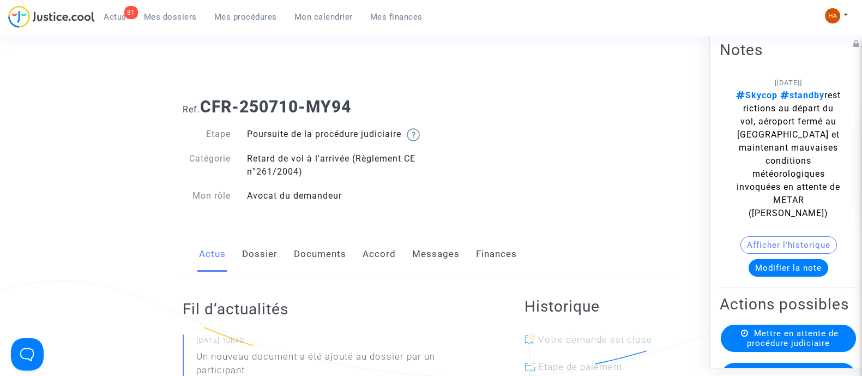
drag, startPoint x: 751, startPoint y: 108, endPoint x: 785, endPoint y: 214, distance: 111.5
click at [785, 214] on span "Skycop standby restrictions au départ du vol, aéroport fermé au [GEOGRAPHIC_DAT…" at bounding box center [788, 153] width 105 height 128
copy span "restrictions au départ du vol, aéroport fermé au [GEOGRAPHIC_DATA] et maintenan…"
click at [332, 264] on link "Documents" at bounding box center [320, 254] width 52 height 36
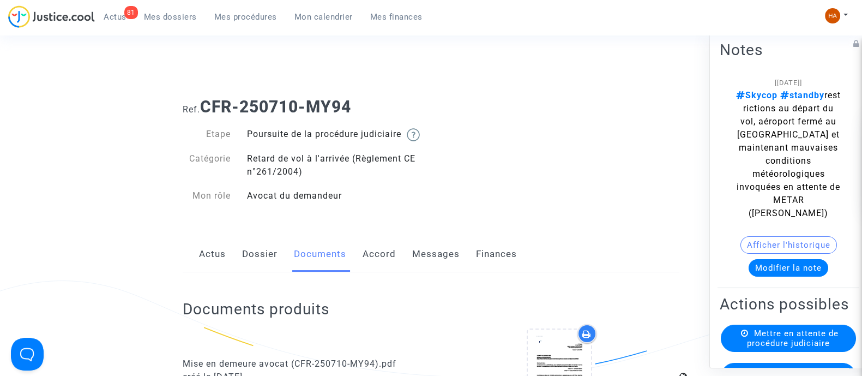
drag, startPoint x: 373, startPoint y: 102, endPoint x: 204, endPoint y: 108, distance: 169.6
click at [204, 108] on h1 "Ref. CFR-250710-MY94" at bounding box center [431, 107] width 497 height 20
copy b "CFR-250710-MY94"
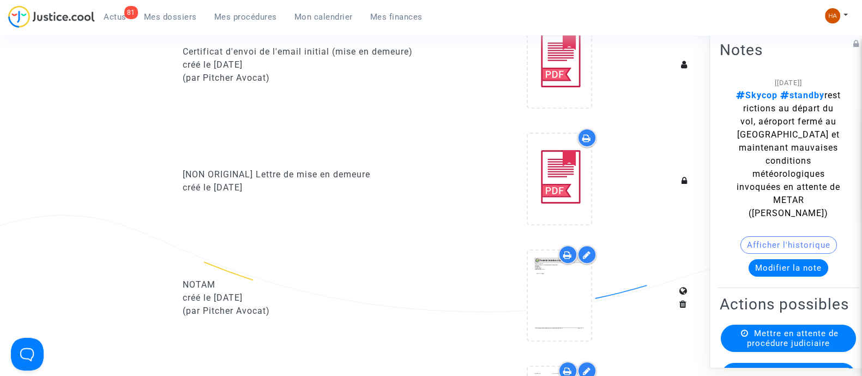
scroll to position [749, 0]
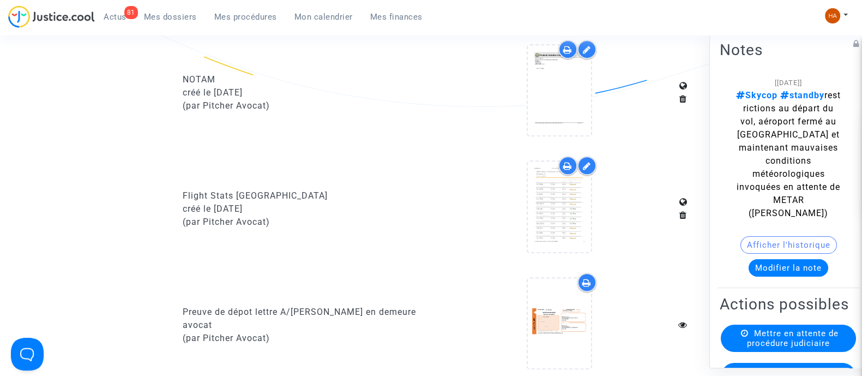
click at [569, 170] on icon at bounding box center [567, 165] width 9 height 9
click at [566, 54] on icon at bounding box center [567, 49] width 9 height 9
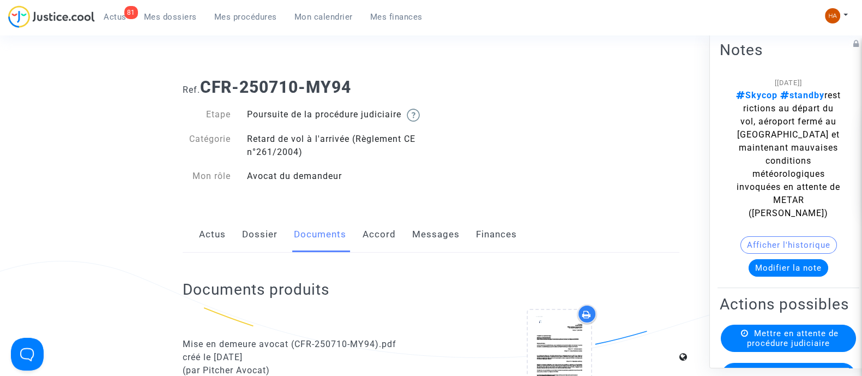
scroll to position [0, 0]
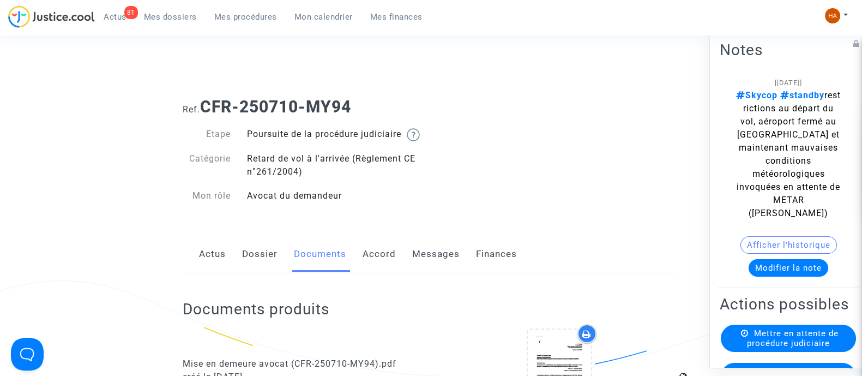
click at [254, 267] on link "Dossier" at bounding box center [259, 254] width 35 height 36
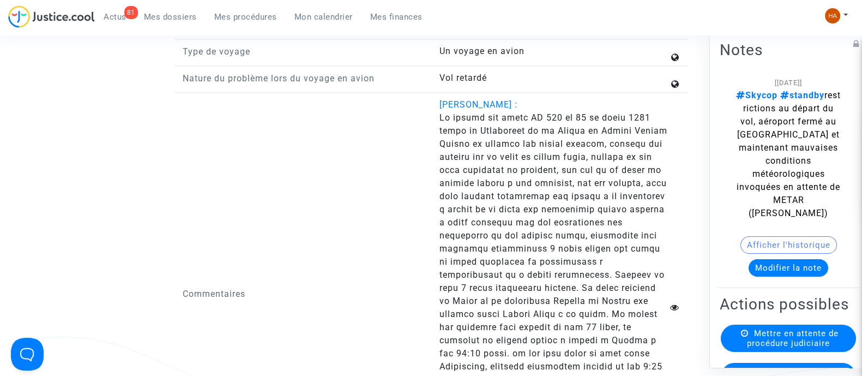
scroll to position [2111, 0]
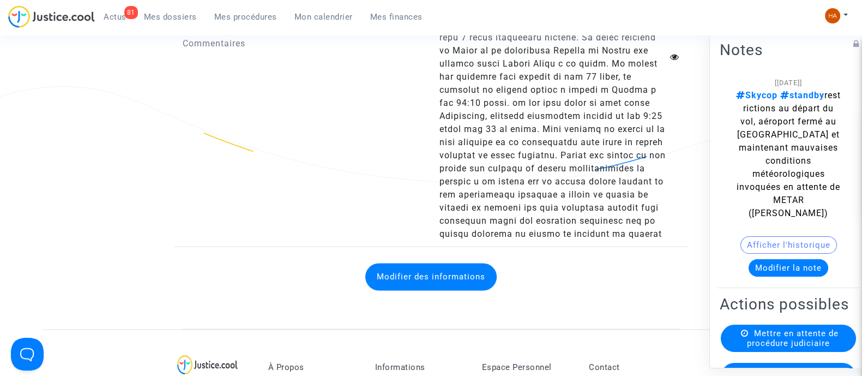
drag, startPoint x: 438, startPoint y: 229, endPoint x: 550, endPoint y: 287, distance: 125.8
copy answer-list "Lo ipsumd sit ametc AD 548 el 17 se doeiu 5562 tempo in Utlaboreet do ma Aliqua…"
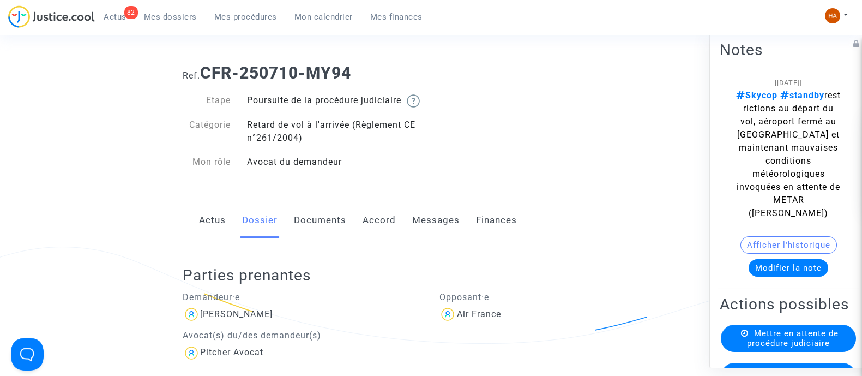
scroll to position [0, 0]
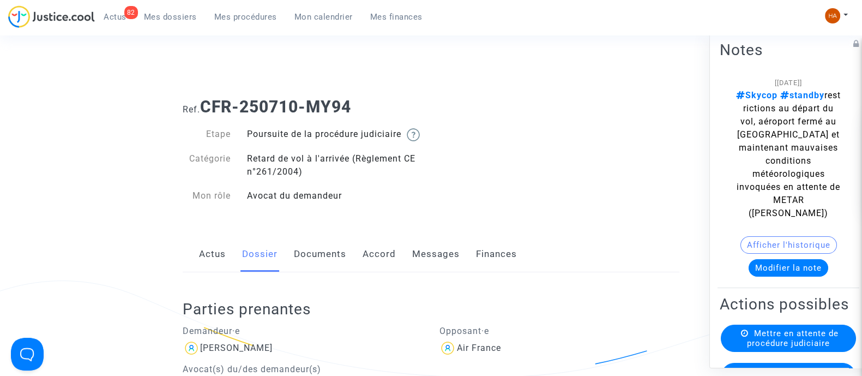
click at [185, 13] on span "Mes dossiers" at bounding box center [170, 17] width 53 height 10
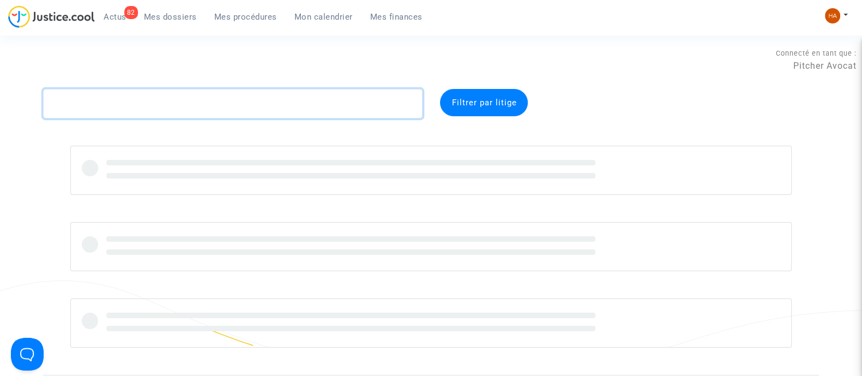
click at [140, 111] on textarea at bounding box center [232, 103] width 379 height 29
paste textarea "CFR-250410-B4GH"
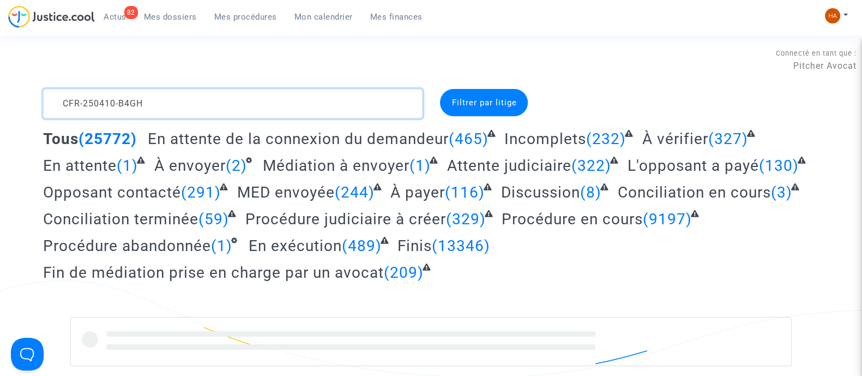
type textarea "CFR-250410-B4GH"
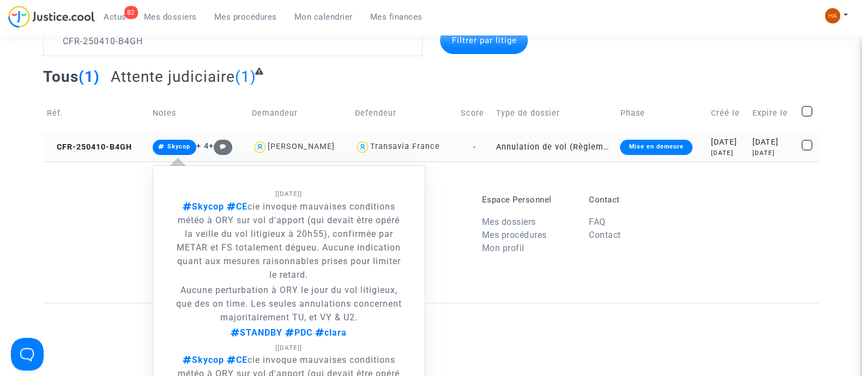
scroll to position [62, 0]
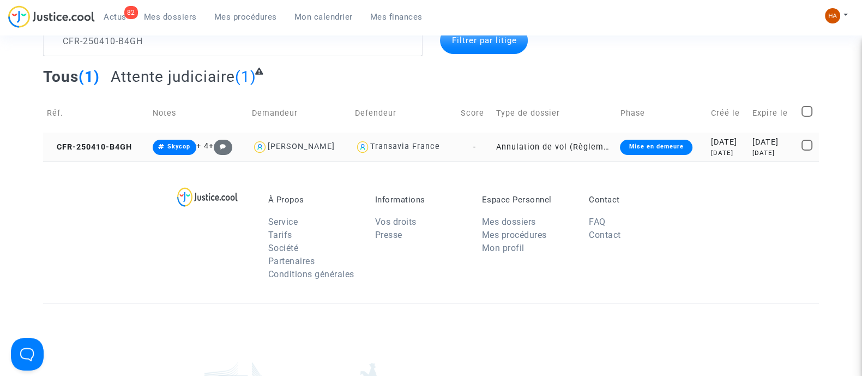
click at [492, 142] on td "Annulation de vol (Règlement CE n°261/2004)" at bounding box center [554, 146] width 124 height 29
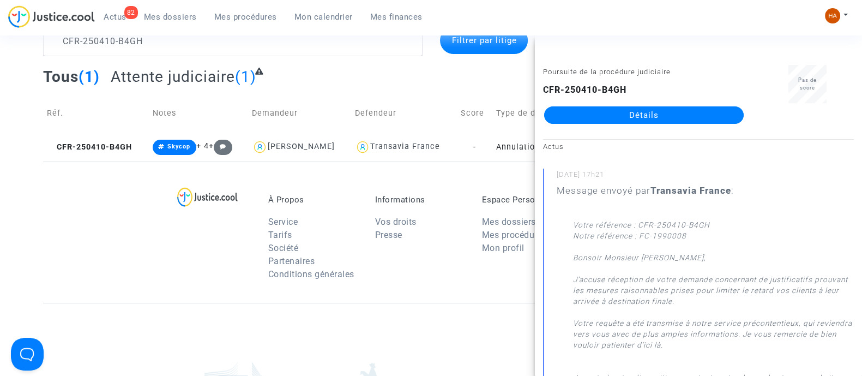
click at [651, 112] on link "Détails" at bounding box center [643, 114] width 199 height 17
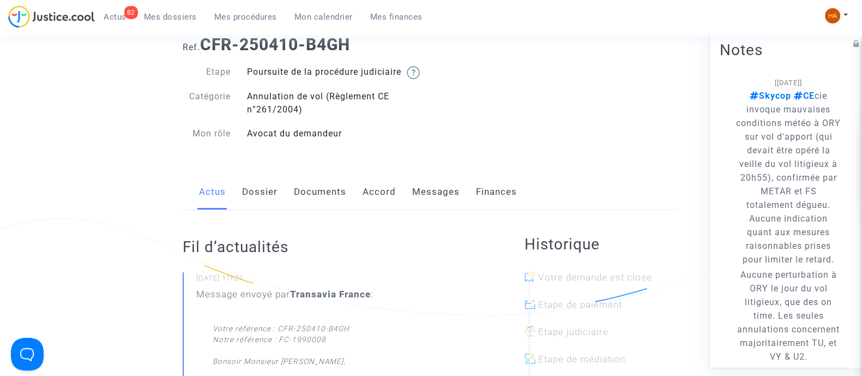
click at [307, 205] on link "Documents" at bounding box center [320, 192] width 52 height 36
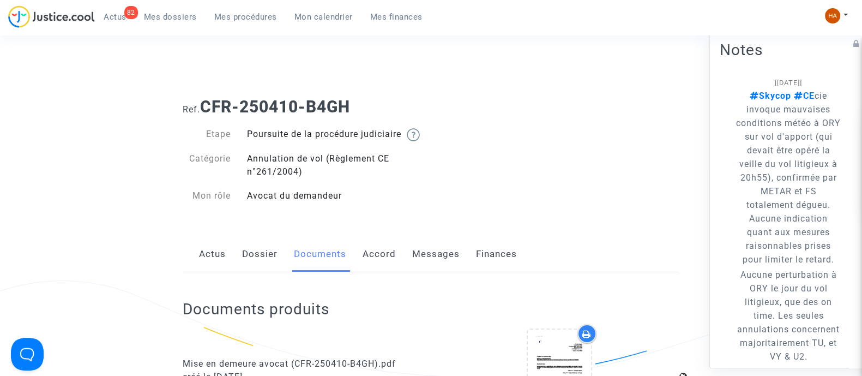
drag, startPoint x: 353, startPoint y: 113, endPoint x: 207, endPoint y: 113, distance: 146.1
click at [207, 113] on b "CFR-250410-B4GH" at bounding box center [275, 106] width 150 height 19
copy b "CFR-250410-B4GH"
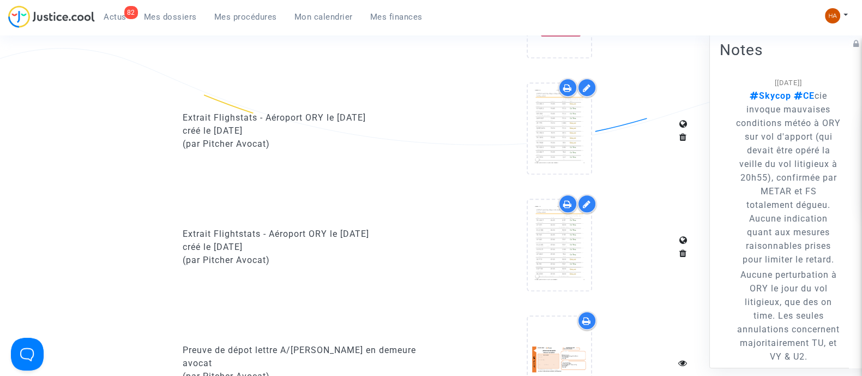
scroll to position [712, 0]
click at [572, 92] on div at bounding box center [567, 86] width 19 height 19
click at [564, 207] on icon at bounding box center [567, 202] width 9 height 9
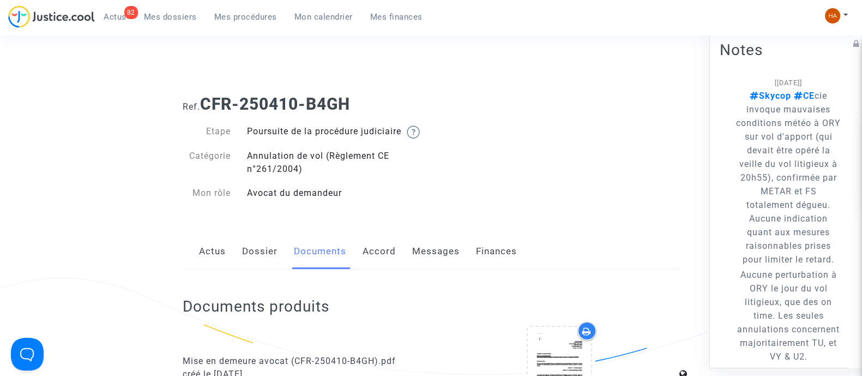
scroll to position [0, 0]
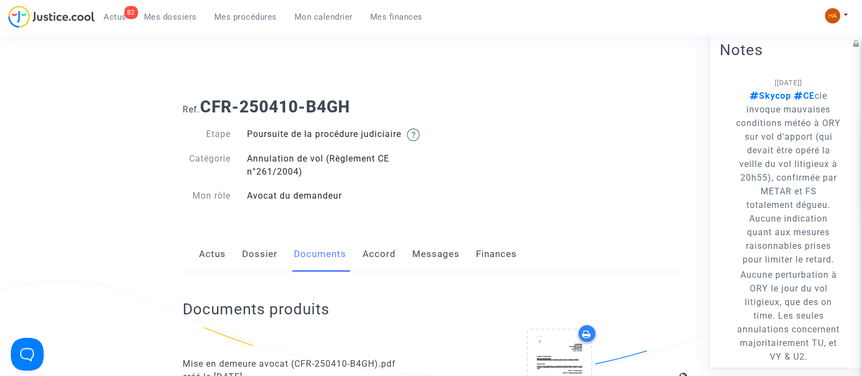
click at [165, 17] on span "Mes dossiers" at bounding box center [170, 17] width 53 height 10
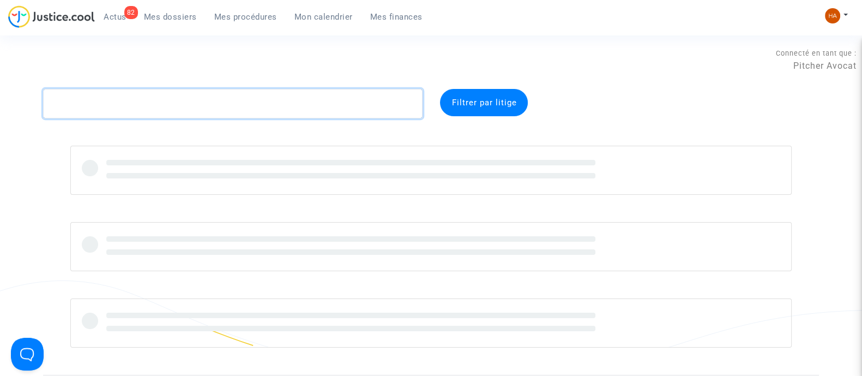
click at [123, 105] on textarea at bounding box center [232, 103] width 379 height 29
paste textarea "CFR-250416-HG2B"
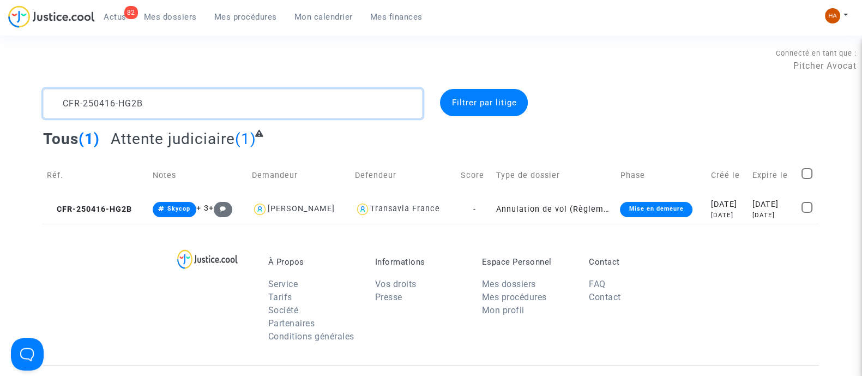
drag, startPoint x: 158, startPoint y: 99, endPoint x: 26, endPoint y: 110, distance: 132.3
click at [26, 110] on div "CFR-250416-HG2B Filtrer par litige Tous (1) Attente judiciaire (1) Réf. Notes D…" at bounding box center [431, 156] width 862 height 135
paste textarea "304-T9DJ"
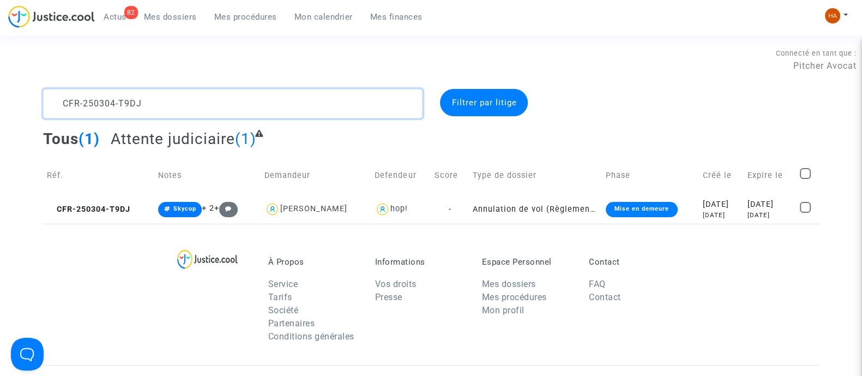
type textarea "CFR-250304-T9DJ"
